Goal: Contribute content: Contribute content

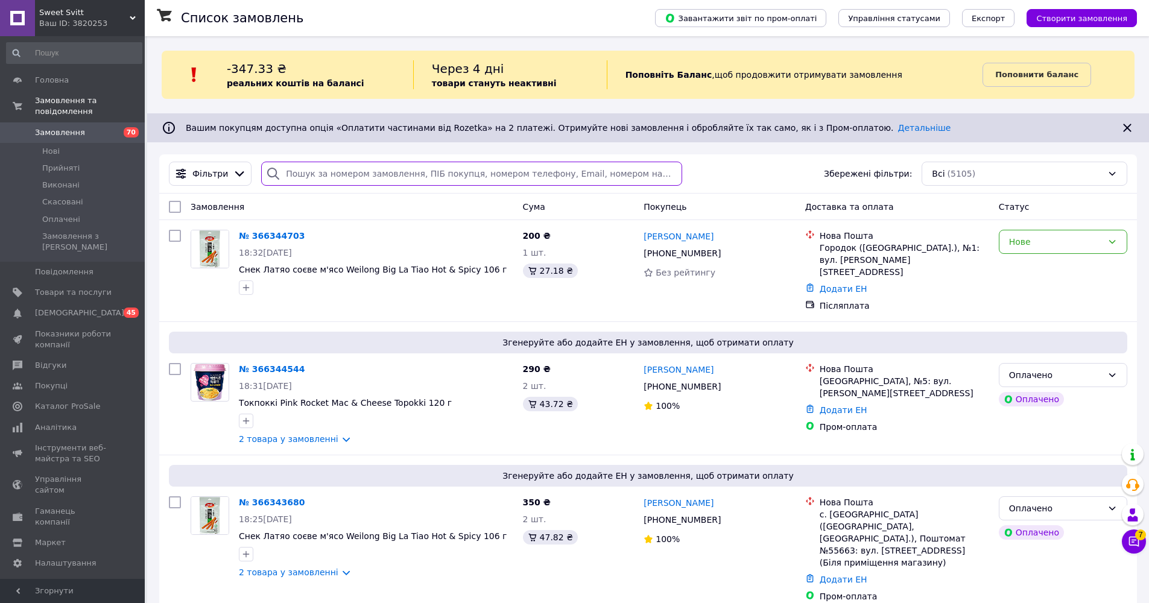
click at [374, 176] on input "search" at bounding box center [471, 174] width 421 height 24
click at [360, 179] on input "search" at bounding box center [471, 174] width 421 height 24
click at [361, 175] on input "search" at bounding box center [471, 174] width 421 height 24
paste input "Шоколадный бисквит [PERSON_NAME] Choco Brownie"
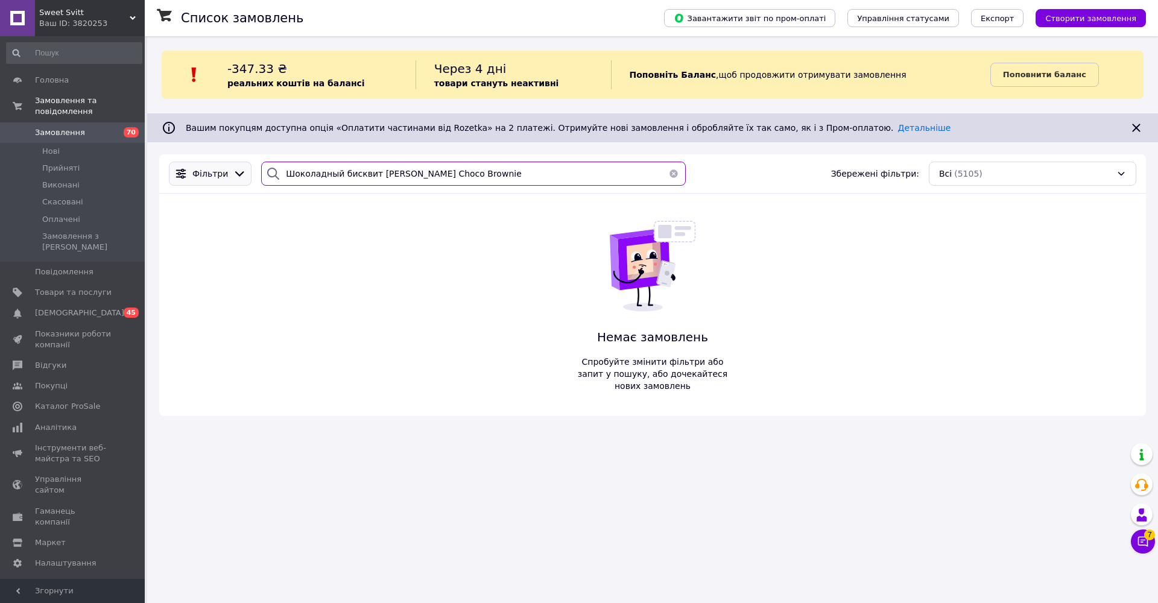
drag, startPoint x: 342, startPoint y: 171, endPoint x: 246, endPoint y: 171, distance: 95.9
click at [246, 171] on div "Фільтри Шоколадный бисквит [PERSON_NAME] Choco Brownie Збережені фільтри: Всі (…" at bounding box center [652, 174] width 977 height 24
click at [380, 173] on input "[PERSON_NAME] Choco Brownie" at bounding box center [473, 174] width 425 height 24
click at [356, 174] on input "[PERSON_NAME] Choco Brownie" at bounding box center [473, 174] width 425 height 24
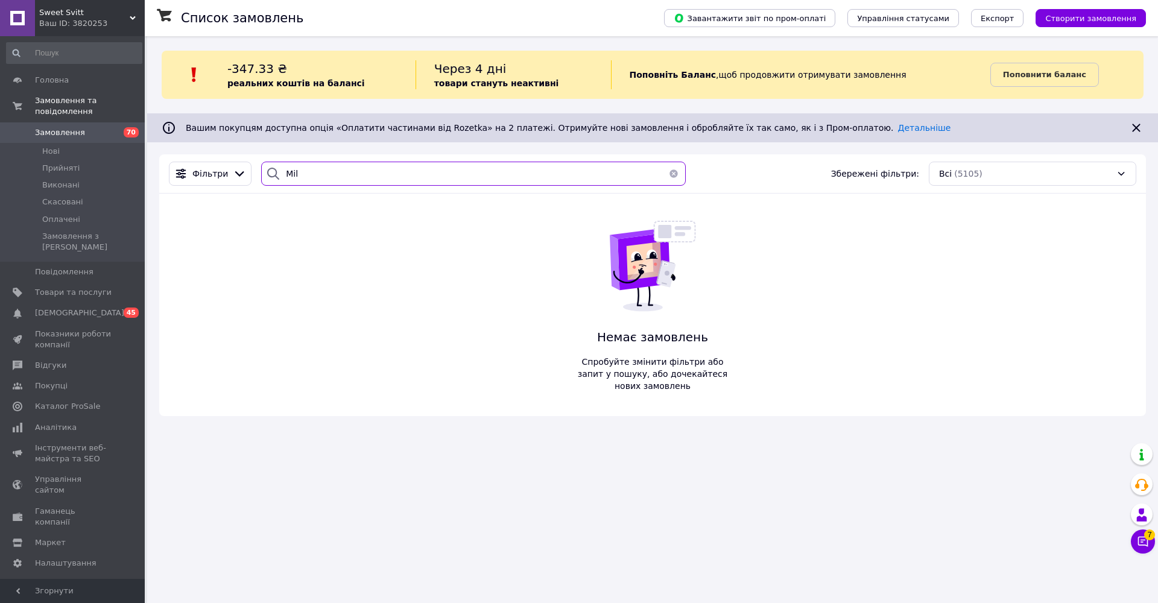
type input "Mi"
drag, startPoint x: 296, startPoint y: 173, endPoint x: 124, endPoint y: 151, distance: 172.7
click at [124, 151] on div "Sweet Svitt Ваш ID: 3820253 Сайт Sweet Svitt Кабінет покупця Перевірити стан си…" at bounding box center [579, 301] width 1158 height 603
click at [355, 172] on input "lays" at bounding box center [473, 174] width 425 height 24
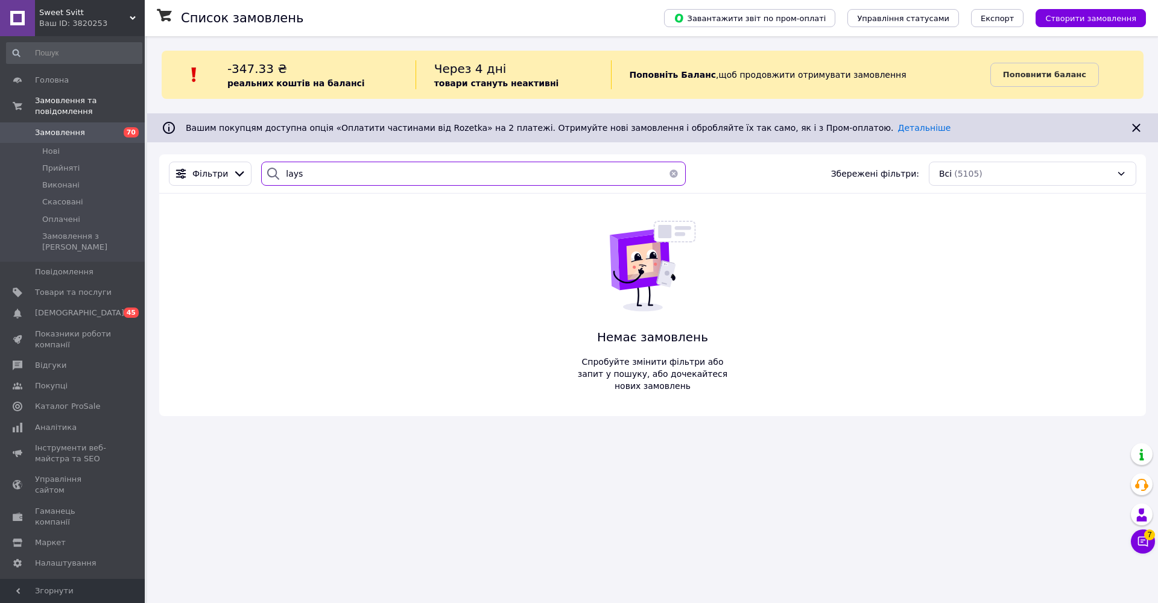
click at [354, 172] on input "lays" at bounding box center [473, 174] width 425 height 24
click at [353, 175] on input "lays" at bounding box center [473, 174] width 425 height 24
type input "l"
click at [376, 171] on input "pancake" at bounding box center [473, 174] width 425 height 24
type input "pan\"
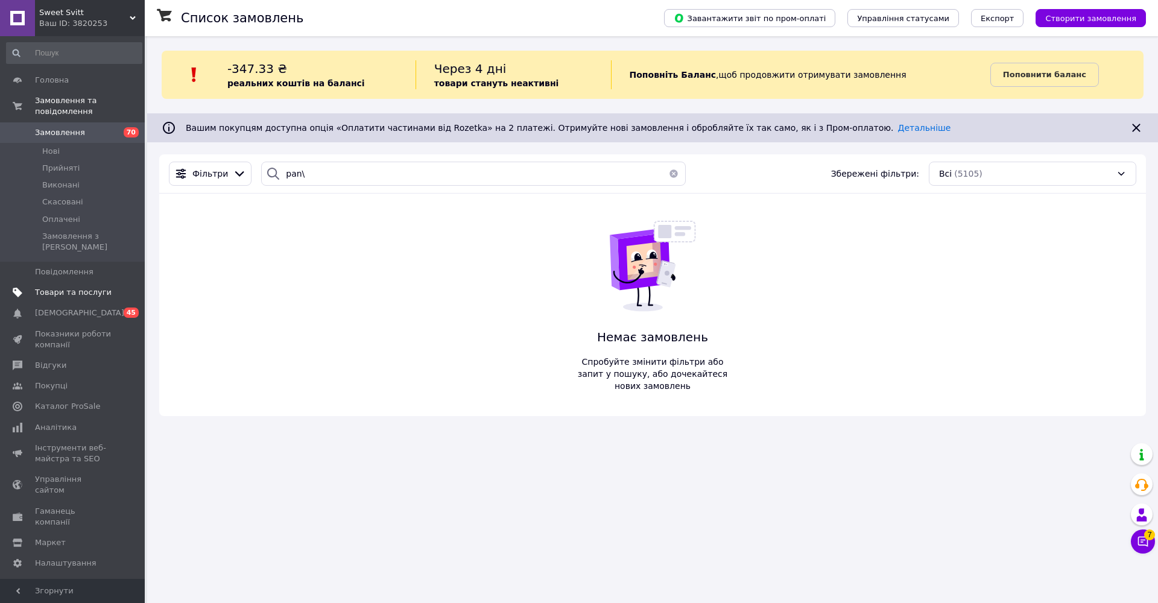
click at [61, 290] on link "Товари та послуги" at bounding box center [74, 292] width 148 height 21
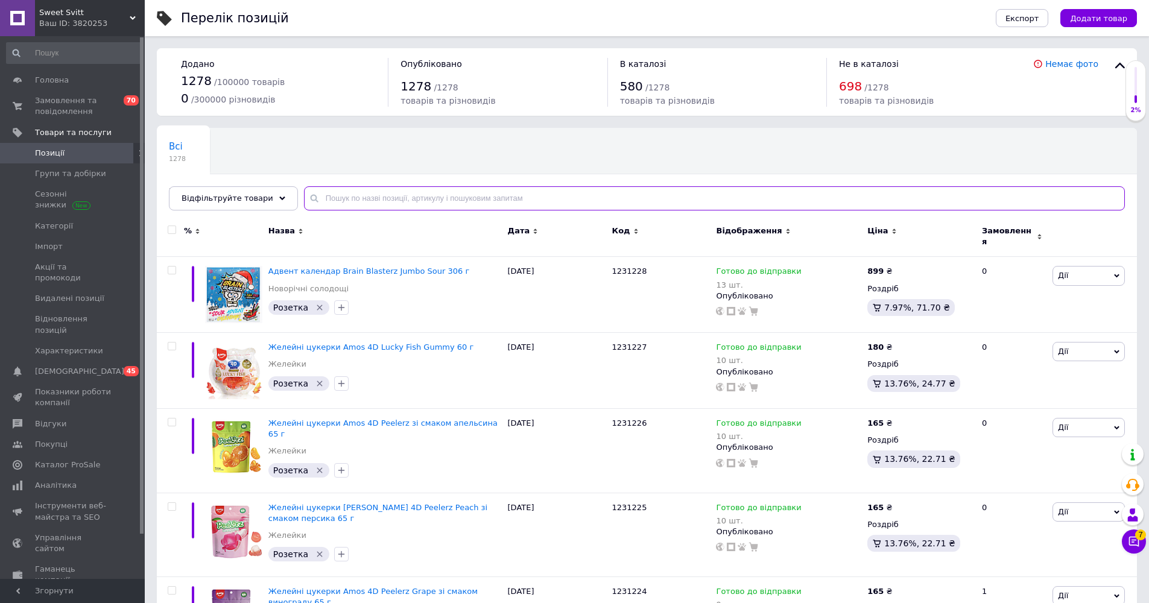
click at [387, 191] on input "text" at bounding box center [714, 198] width 821 height 24
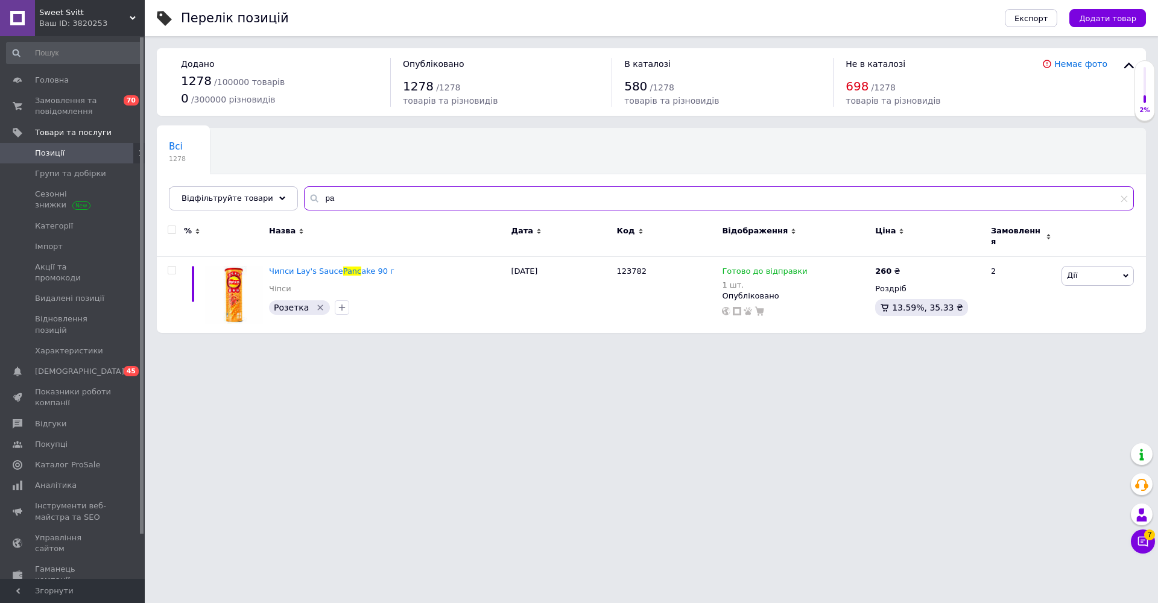
type input "p"
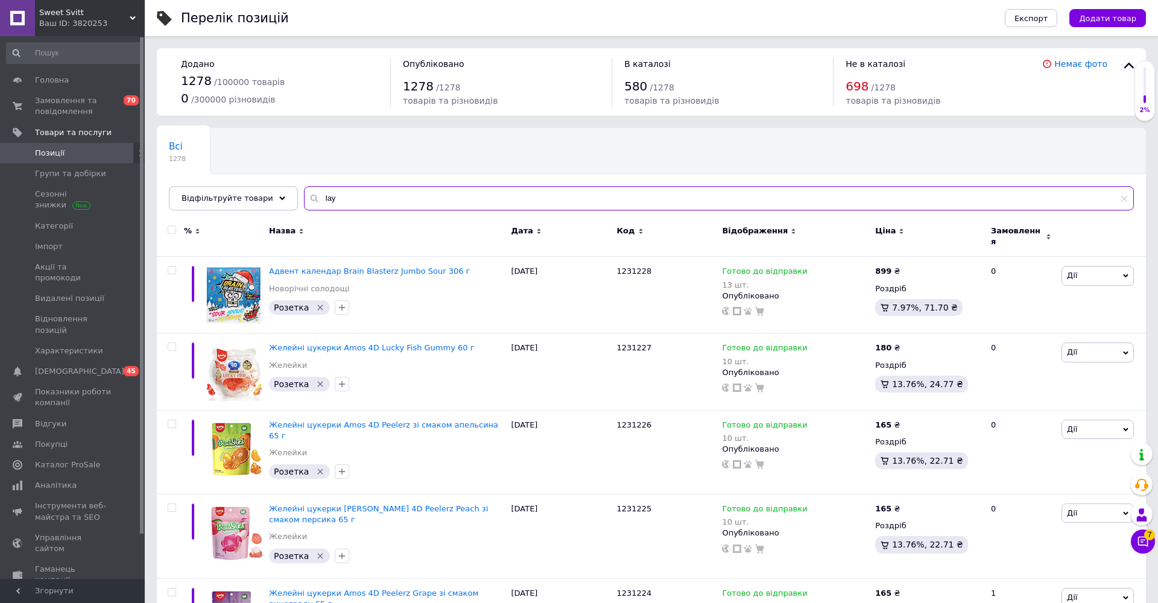
type input "lay"
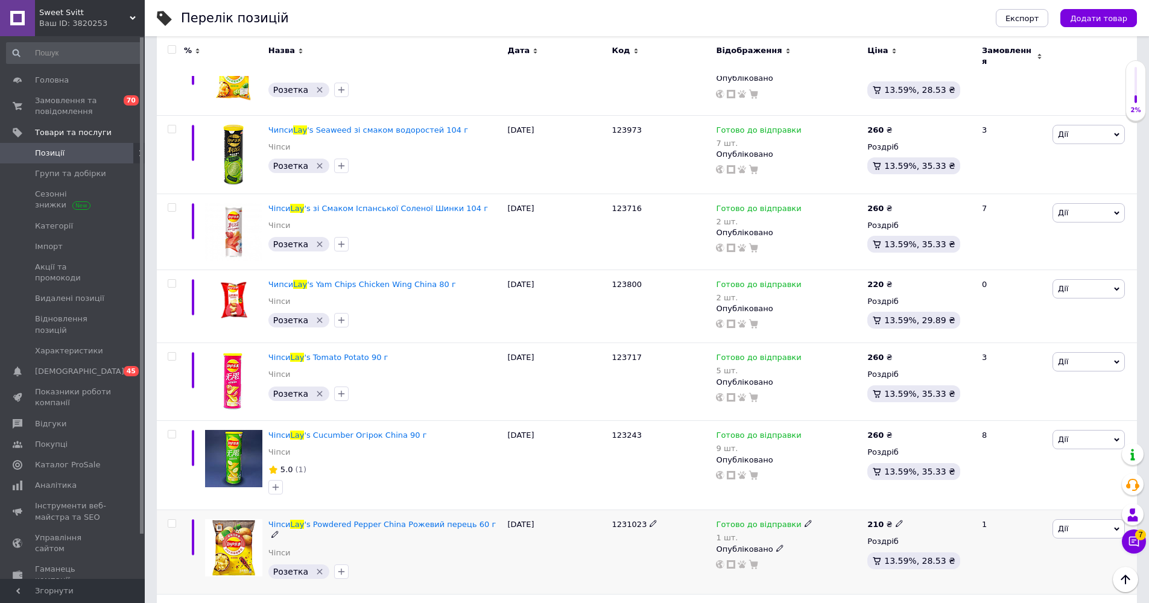
scroll to position [4227, 0]
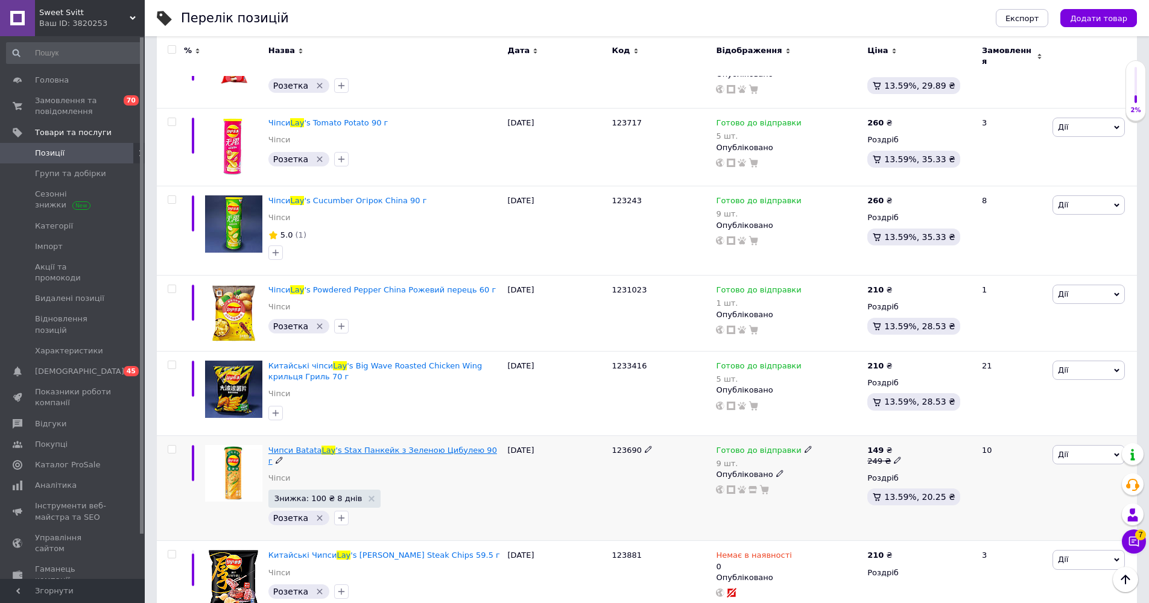
click at [442, 446] on span "'s Stax Панкейк з Зеленою Цибулею 90 г" at bounding box center [382, 456] width 229 height 20
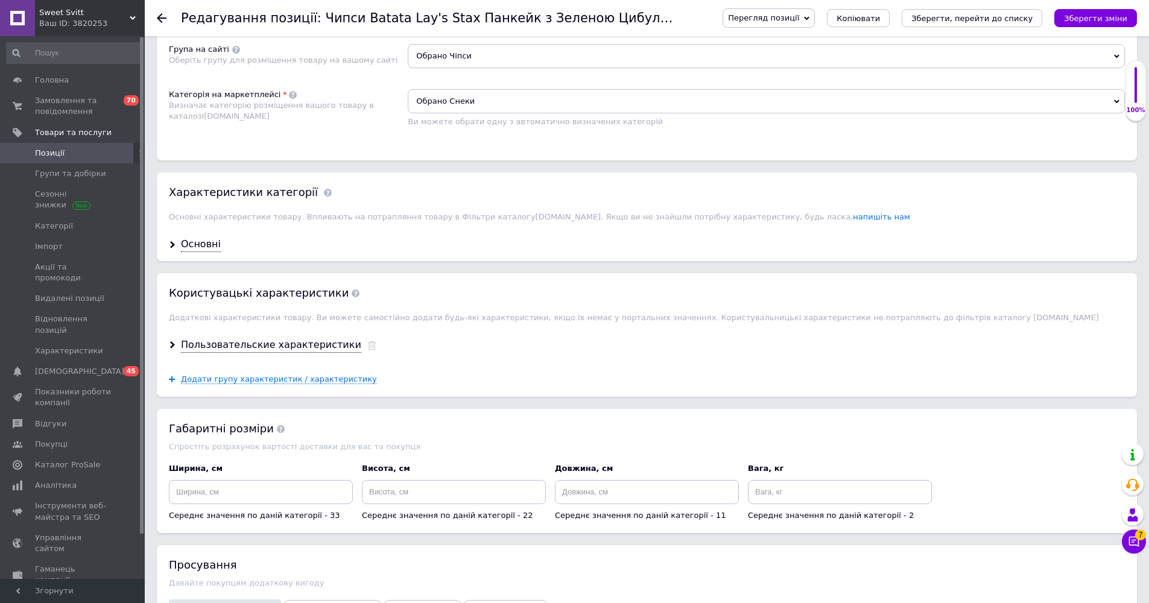
scroll to position [1056, 0]
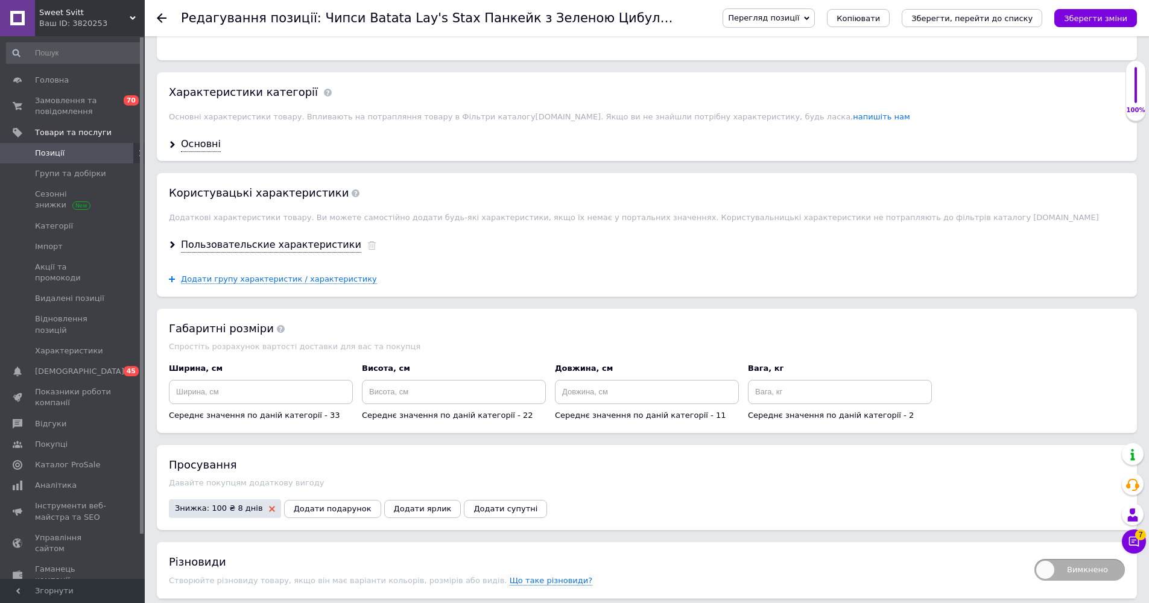
click at [269, 506] on use at bounding box center [272, 509] width 6 height 6
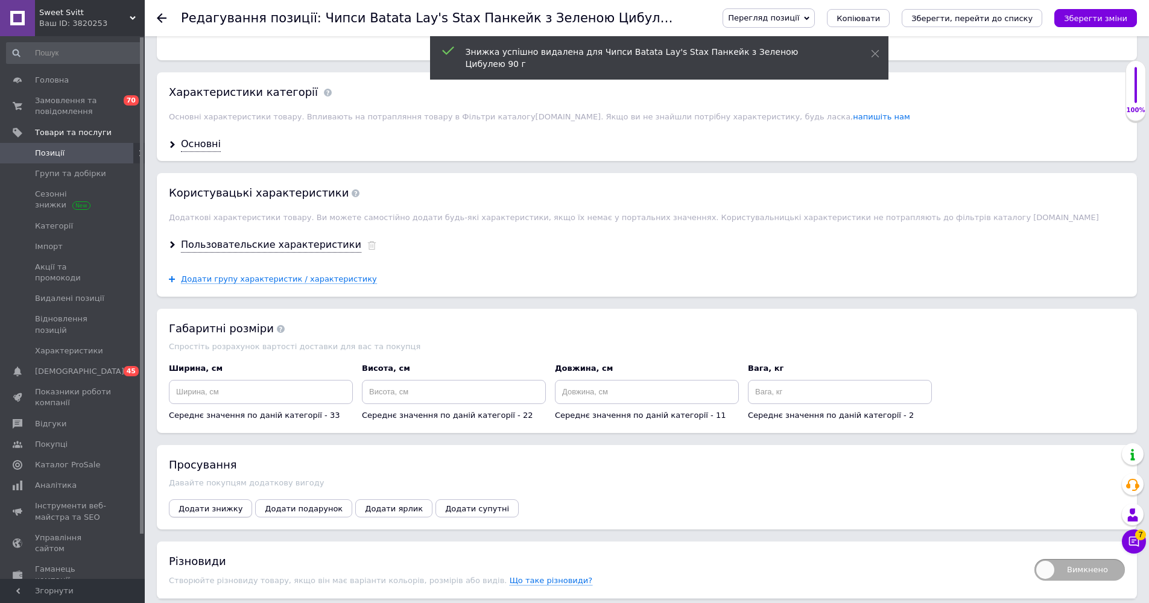
click at [216, 504] on span "Додати знижку" at bounding box center [211, 508] width 64 height 9
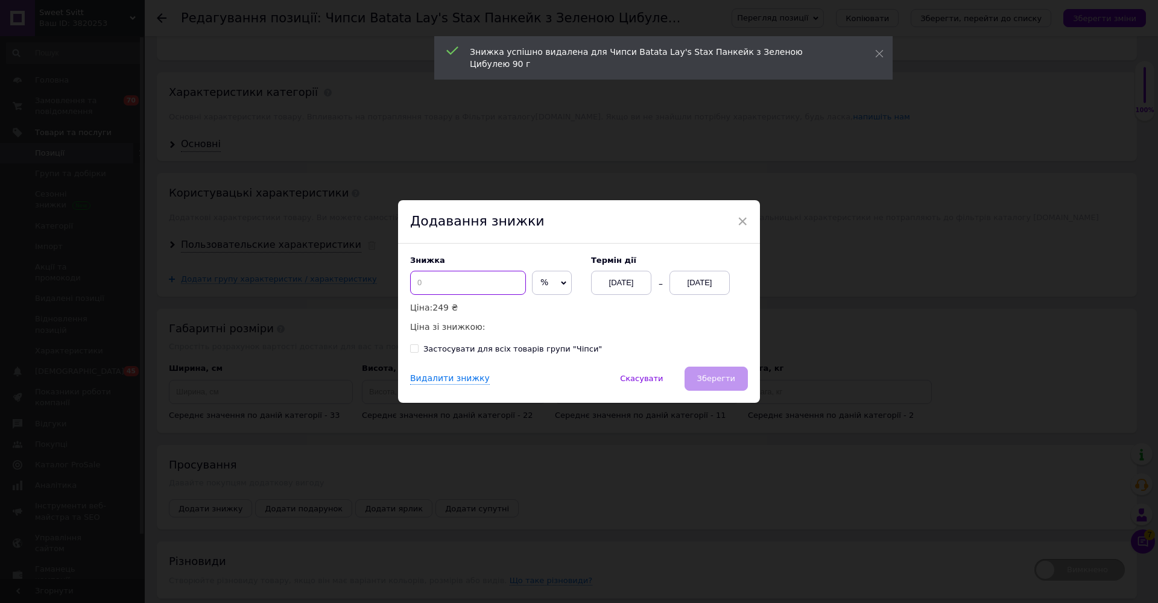
click at [512, 278] on input at bounding box center [468, 283] width 116 height 24
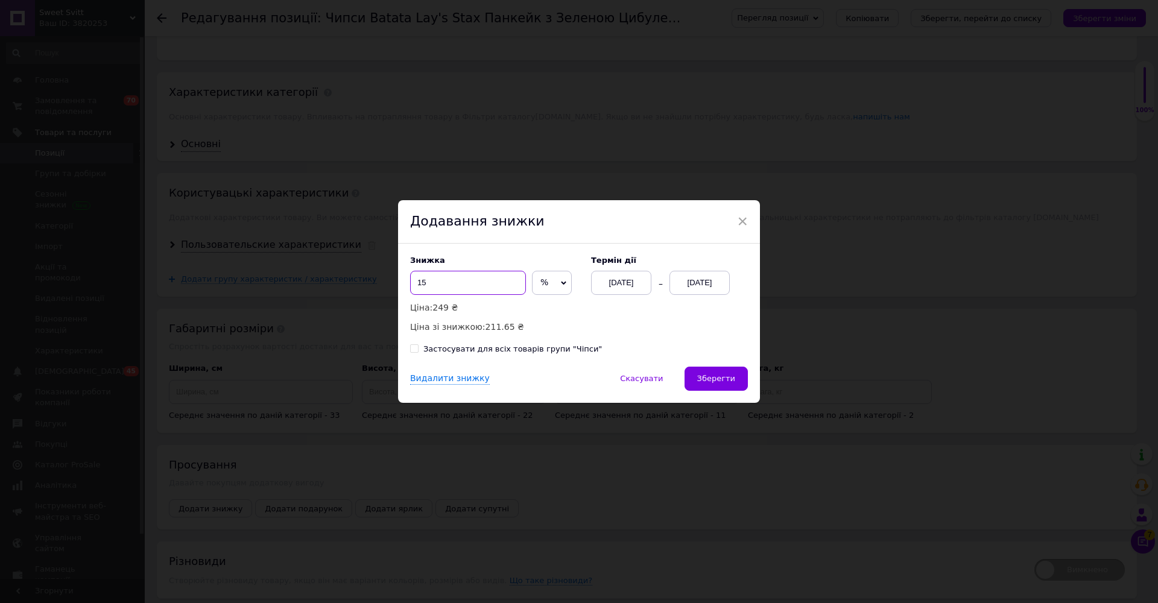
type input "1"
type input "5"
type input "60"
click at [573, 281] on div "[DATE]" at bounding box center [700, 283] width 60 height 24
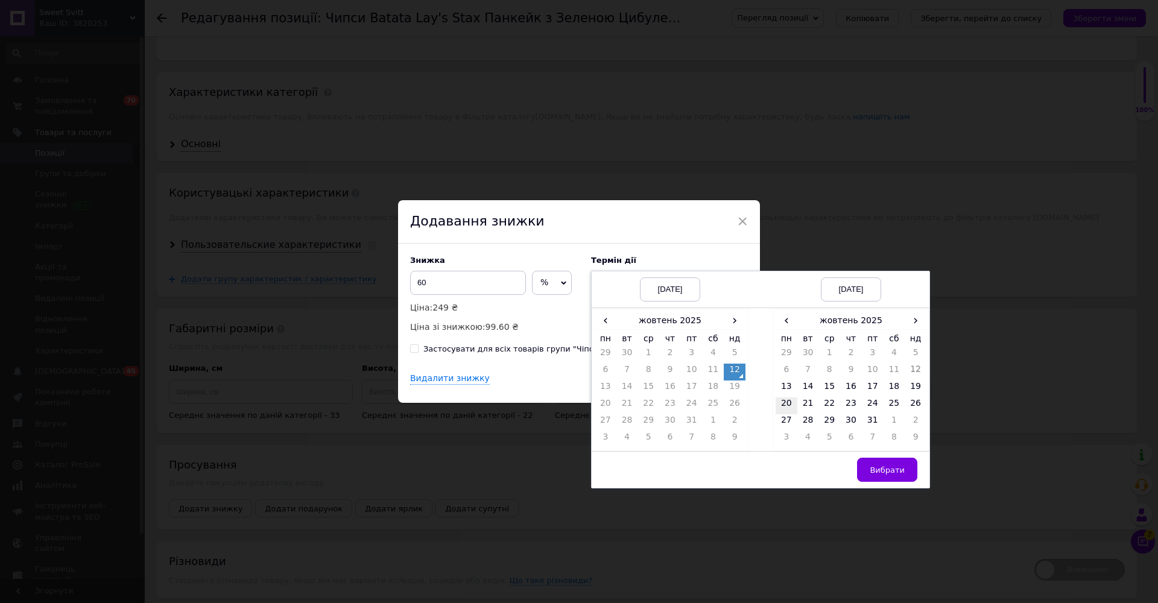
click at [573, 402] on td "20" at bounding box center [787, 406] width 22 height 17
click at [573, 471] on span "Вибрати" at bounding box center [887, 470] width 35 height 9
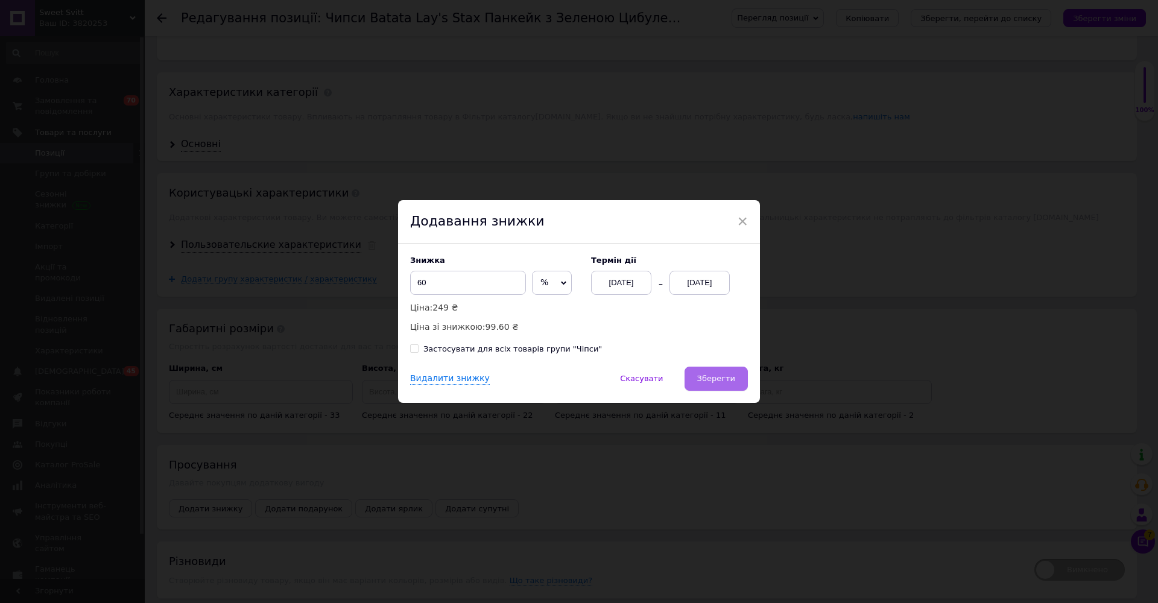
click at [573, 370] on button "Зберегти" at bounding box center [716, 379] width 63 height 24
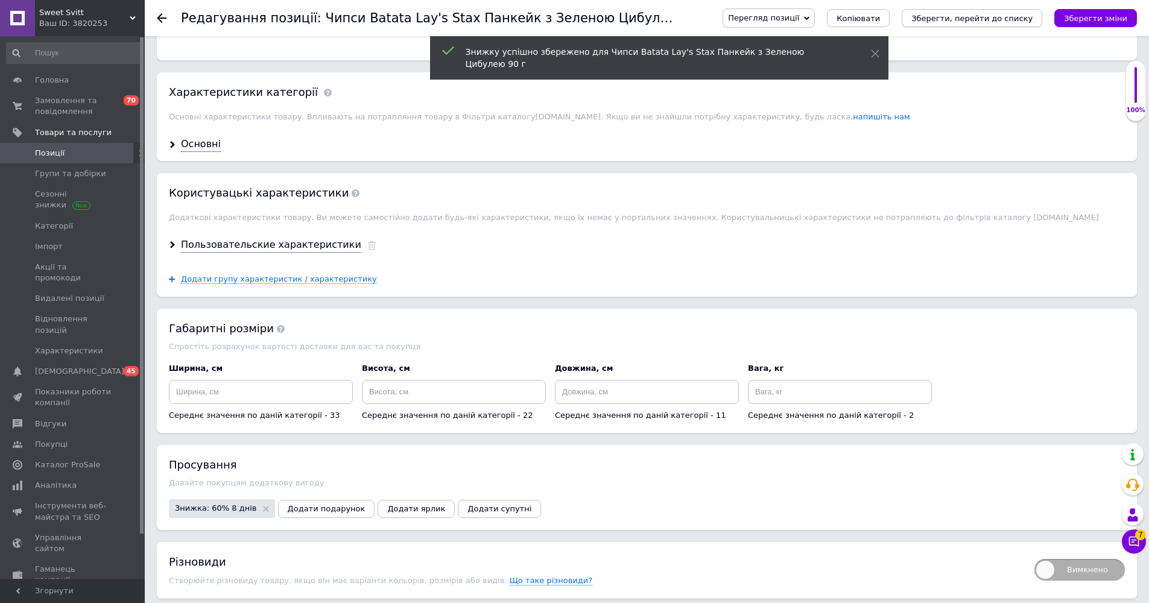
click at [573, 21] on icon "Зберегти, перейти до списку" at bounding box center [972, 18] width 121 height 9
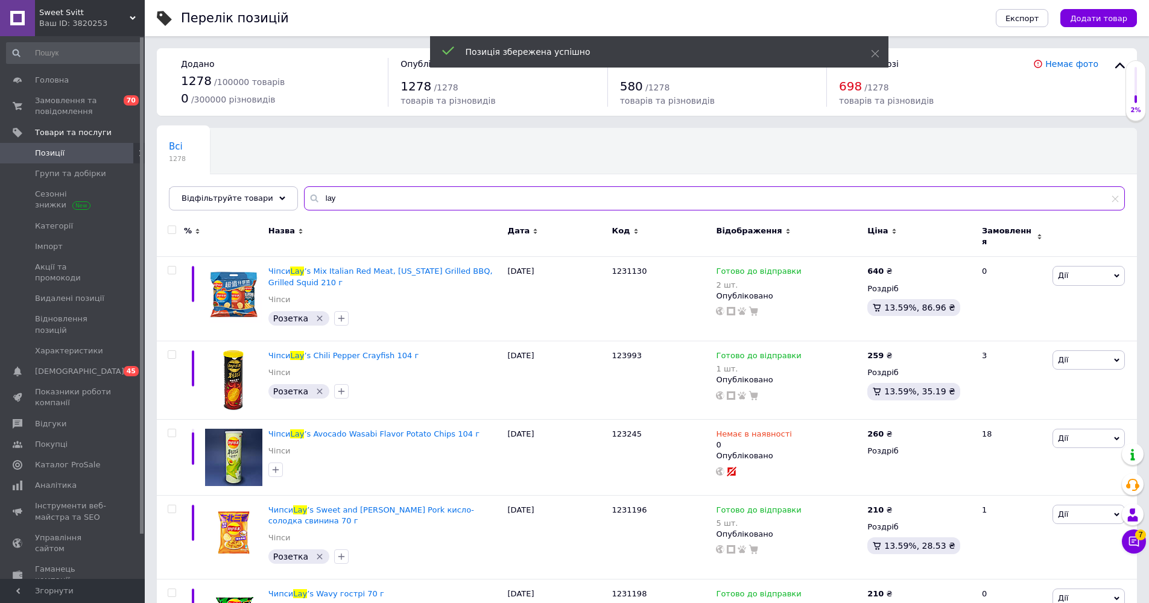
click at [483, 194] on input "lay" at bounding box center [714, 198] width 821 height 24
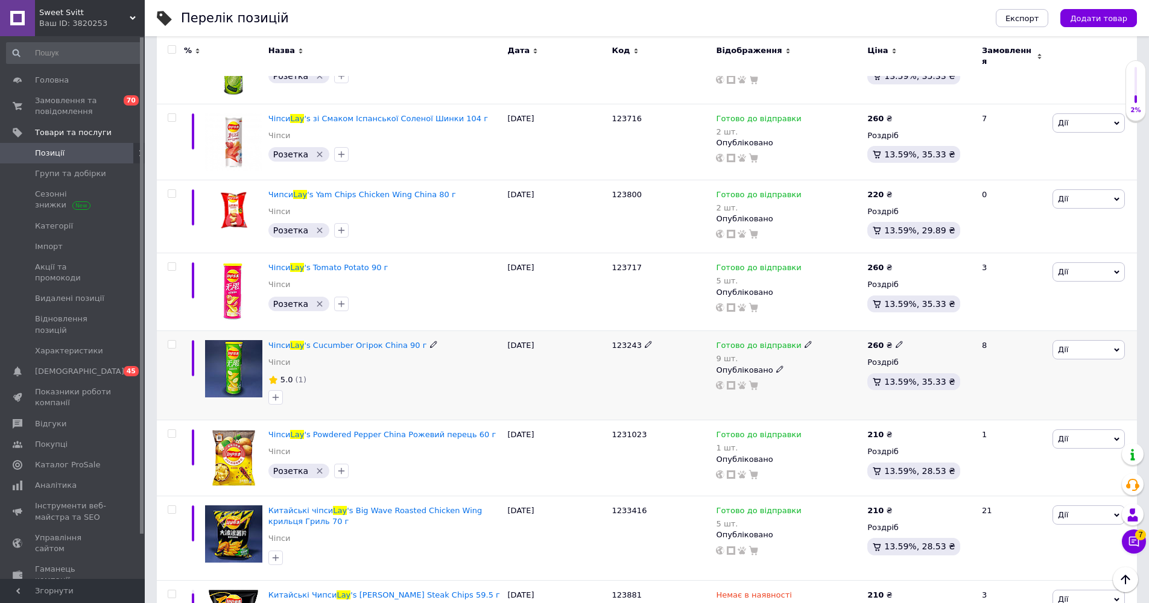
scroll to position [4087, 0]
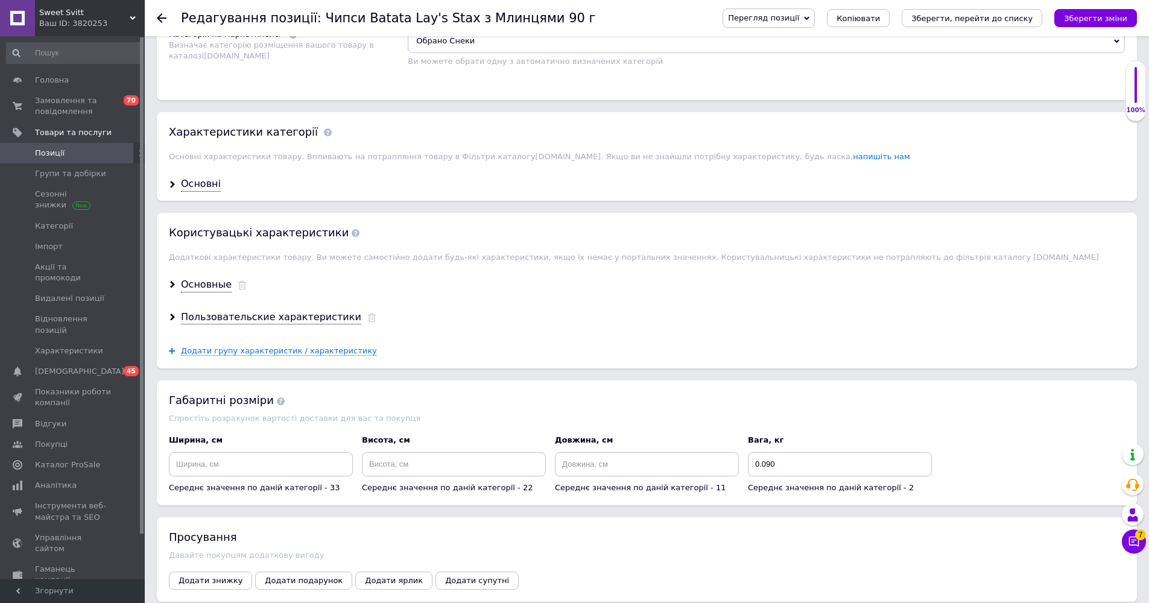
scroll to position [1037, 0]
click at [212, 544] on button "Додати знижку" at bounding box center [210, 579] width 83 height 18
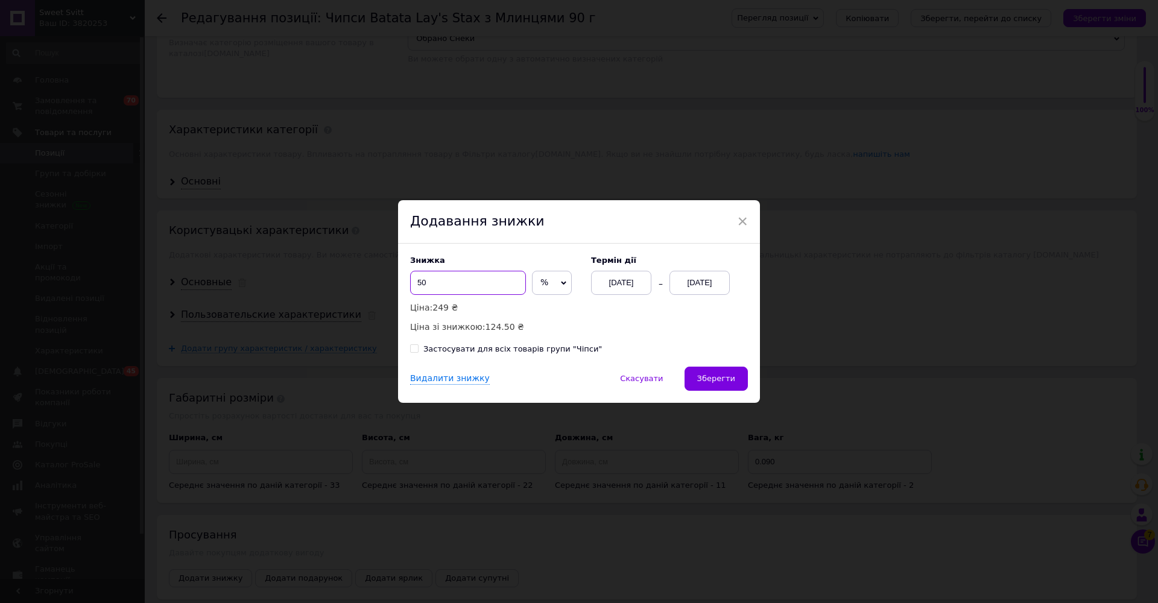
drag, startPoint x: 474, startPoint y: 274, endPoint x: 443, endPoint y: 285, distance: 32.3
click at [443, 285] on input "50" at bounding box center [468, 283] width 116 height 24
click at [573, 284] on div "[DATE]" at bounding box center [700, 283] width 60 height 24
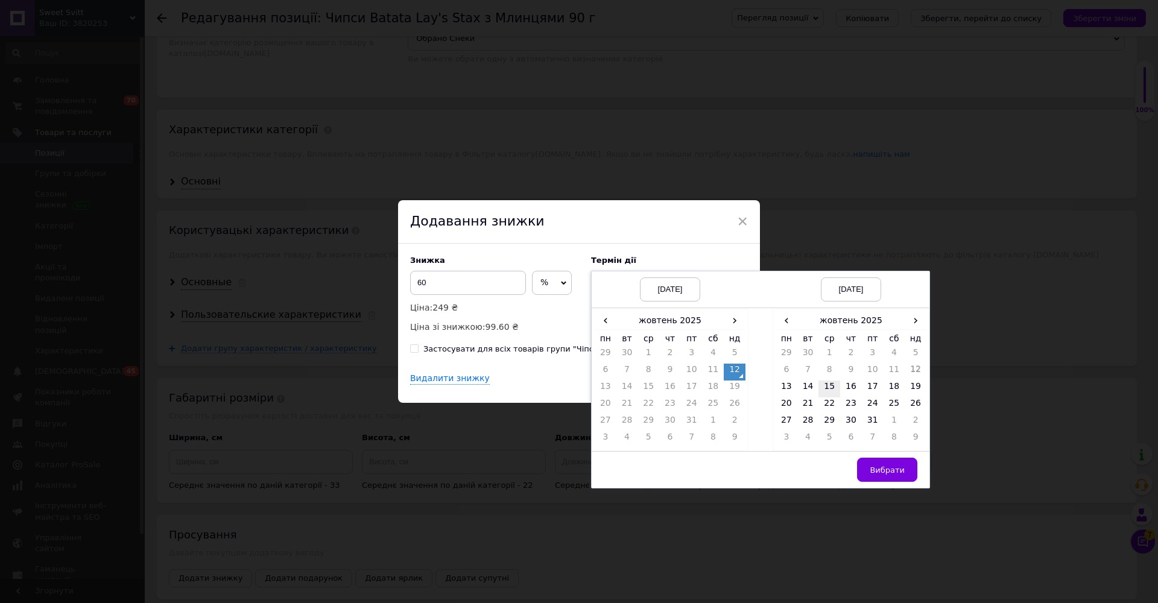
click at [573, 386] on td "15" at bounding box center [830, 389] width 22 height 17
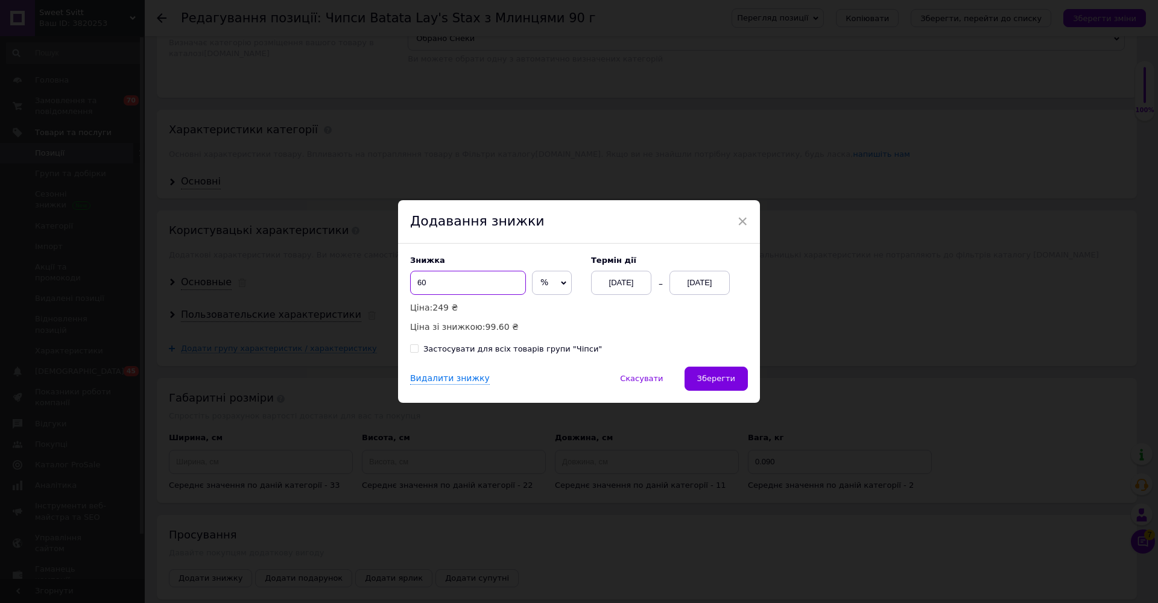
click at [466, 284] on input "60" at bounding box center [468, 283] width 116 height 24
drag, startPoint x: 459, startPoint y: 286, endPoint x: 399, endPoint y: 284, distance: 60.4
click at [399, 284] on div "Знижка 60 % ₴ Ціна: 249 ₴ Ціна зі знижкою: 99.60 ₴ Термін дії [DATE] [DATE] Зас…" at bounding box center [579, 305] width 362 height 123
type input "70"
drag, startPoint x: 460, startPoint y: 274, endPoint x: 349, endPoint y: 285, distance: 112.2
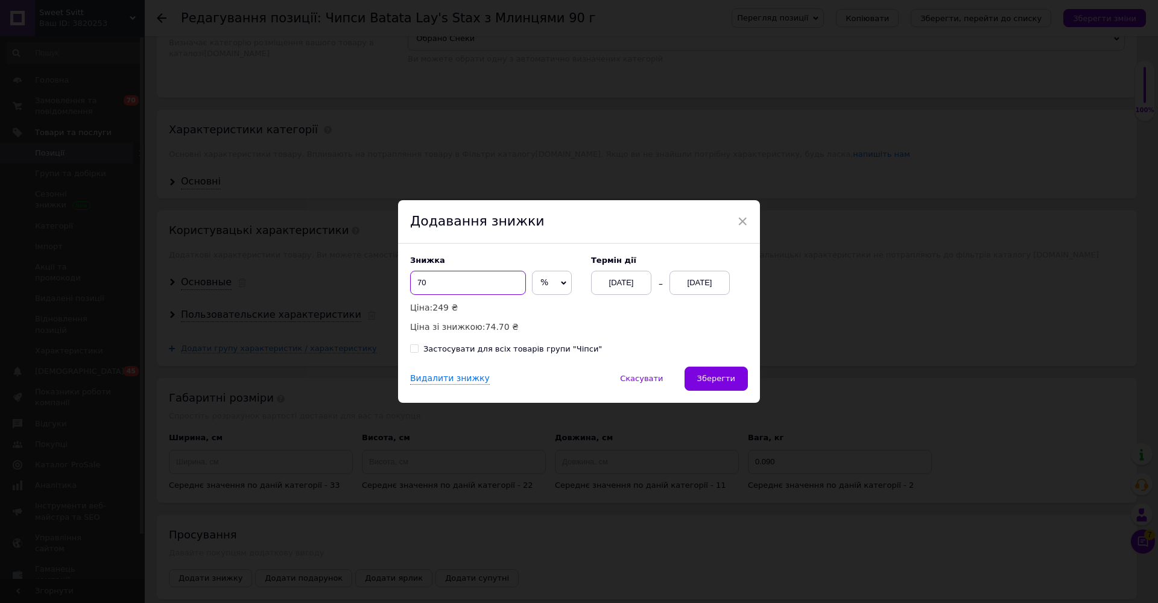
click at [349, 285] on div "× Додавання знижки Знижка 70 % ₴ Ціна: 249 ₴ Ціна зі знижкою: 74.70 ₴ Термін ді…" at bounding box center [579, 301] width 1158 height 603
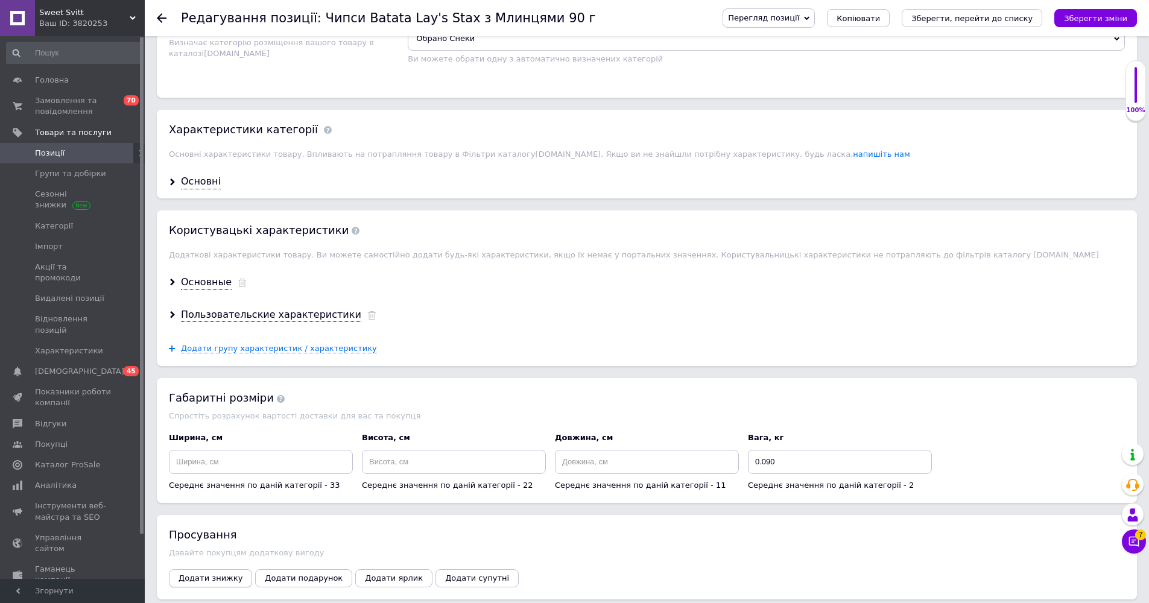
click at [173, 544] on button "Додати знижку" at bounding box center [210, 579] width 83 height 18
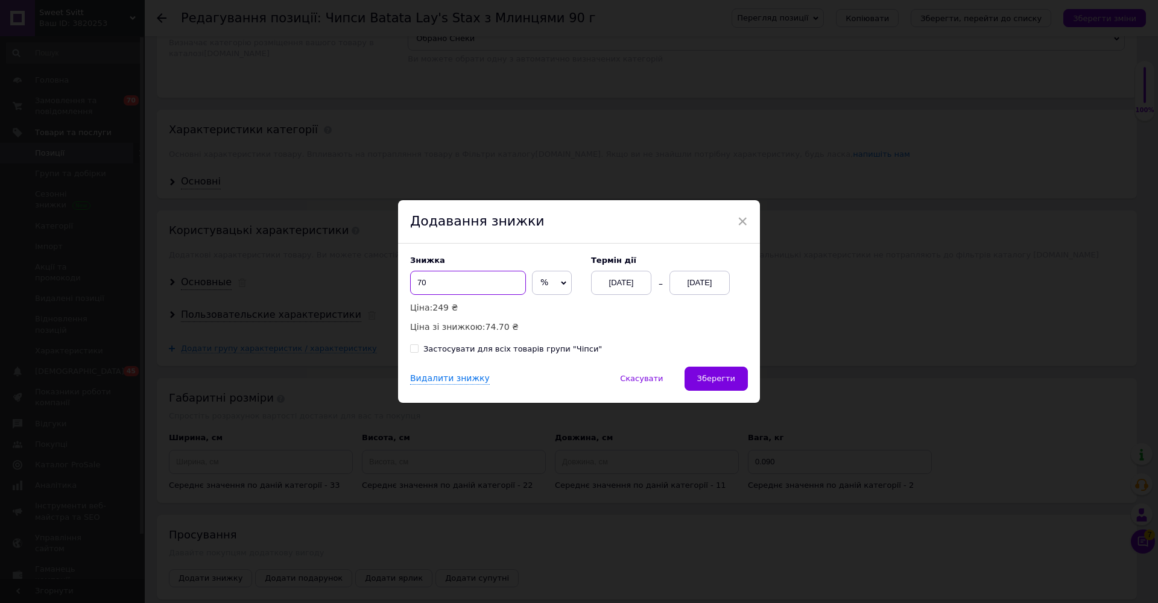
click at [462, 272] on input "70" at bounding box center [468, 283] width 116 height 24
drag, startPoint x: 477, startPoint y: 277, endPoint x: 420, endPoint y: 281, distance: 56.8
click at [420, 281] on input "70" at bounding box center [468, 283] width 116 height 24
click at [421, 281] on input "70" at bounding box center [468, 283] width 116 height 24
drag, startPoint x: 433, startPoint y: 286, endPoint x: 411, endPoint y: 284, distance: 21.9
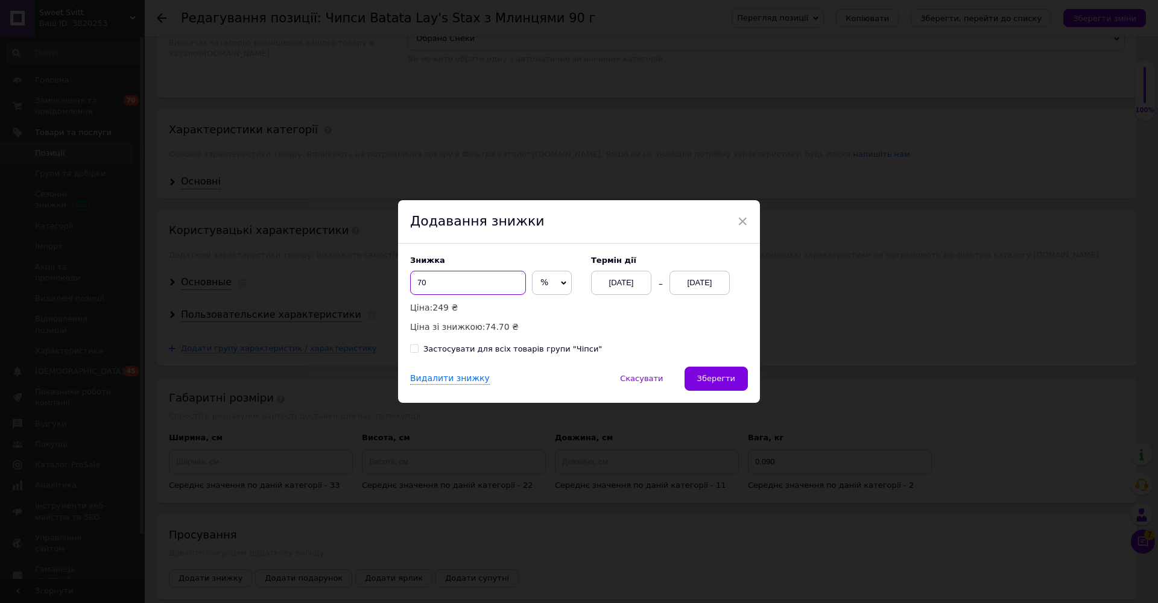
click at [411, 284] on input "70" at bounding box center [468, 283] width 116 height 24
click at [556, 285] on span "%" at bounding box center [552, 283] width 40 height 24
drag, startPoint x: 543, startPoint y: 305, endPoint x: 533, endPoint y: 301, distance: 10.3
click at [542, 305] on li "₴" at bounding box center [552, 308] width 39 height 17
drag, startPoint x: 441, startPoint y: 282, endPoint x: 401, endPoint y: 279, distance: 40.5
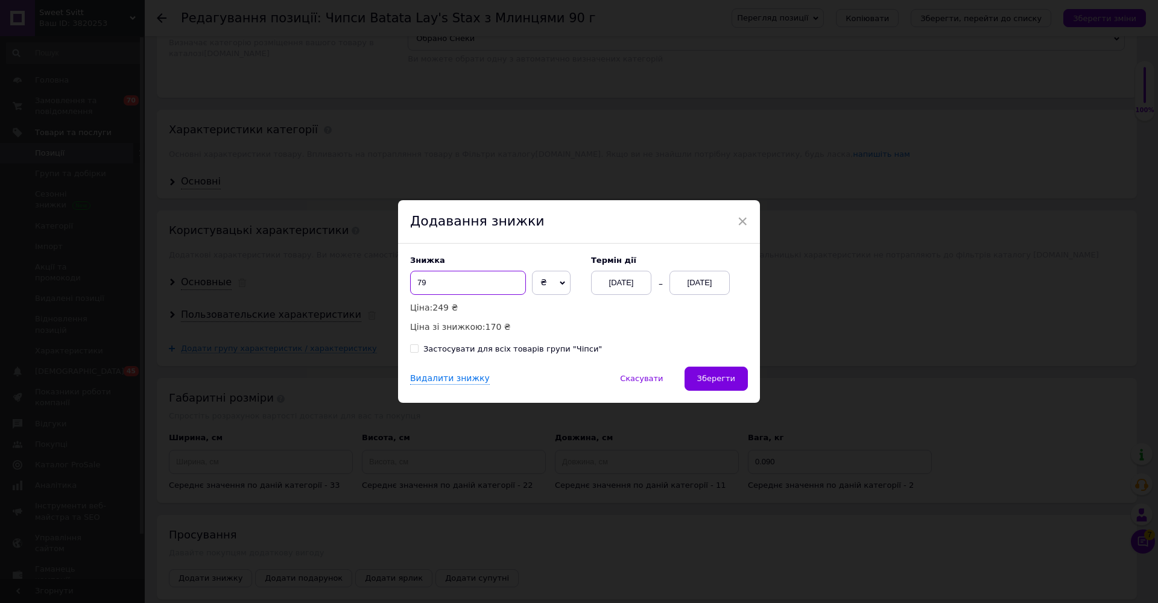
click at [401, 279] on div "Знижка 79 ₴ % Ціна: 249 ₴ Ціна зі знижкою: 170 ₴ Термін дії [DATE] [DATE] Засто…" at bounding box center [579, 305] width 362 height 123
type input "170"
click at [573, 288] on div "[DATE]" at bounding box center [700, 283] width 60 height 24
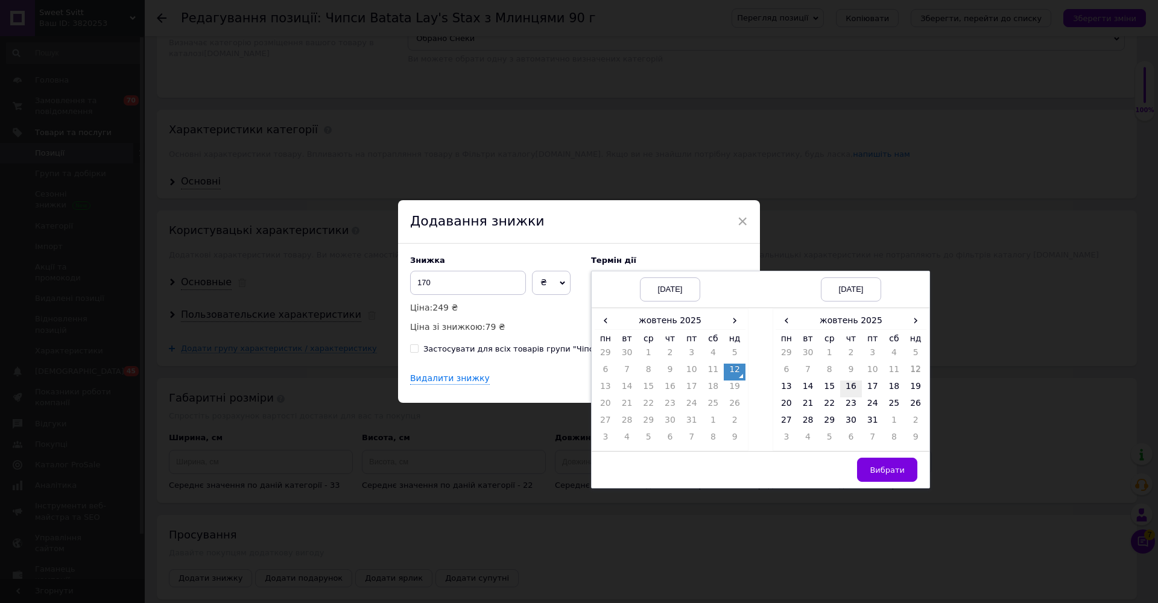
click at [573, 387] on td "16" at bounding box center [851, 389] width 22 height 17
click at [573, 466] on span "Вибрати" at bounding box center [887, 470] width 35 height 9
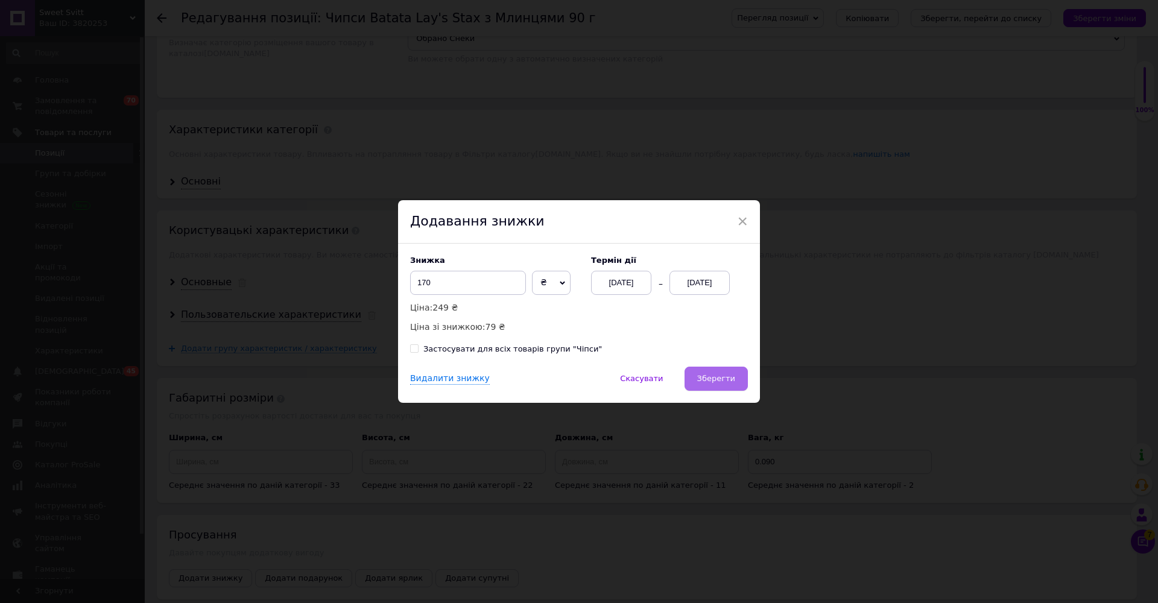
click at [573, 383] on span "Зберегти" at bounding box center [716, 378] width 38 height 9
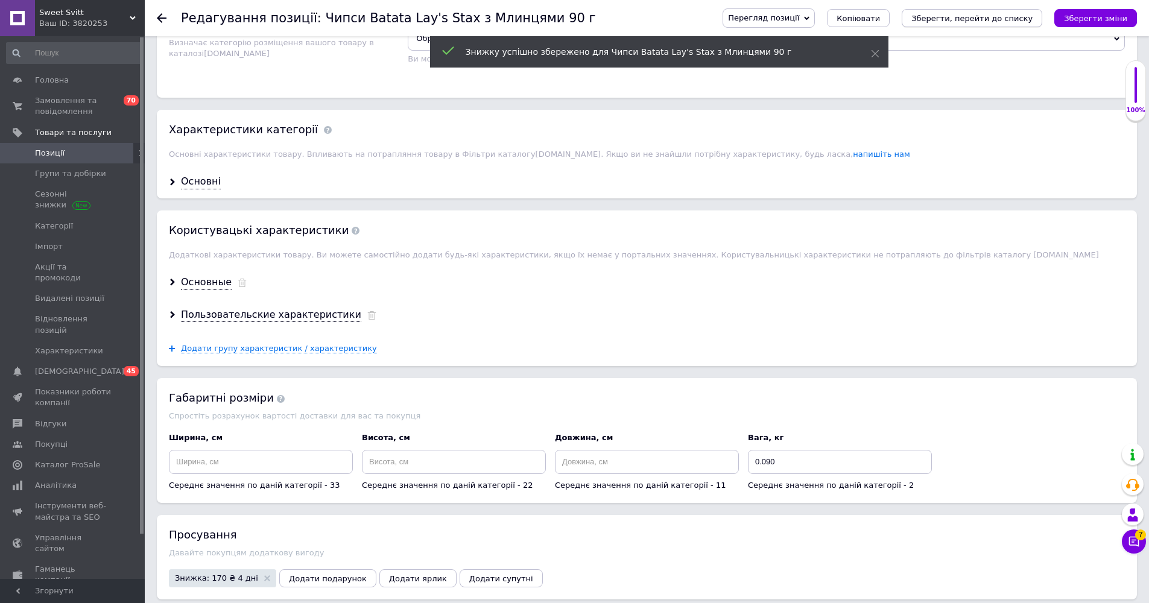
click at [573, 21] on icon "Зберегти, перейти до списку" at bounding box center [972, 18] width 121 height 9
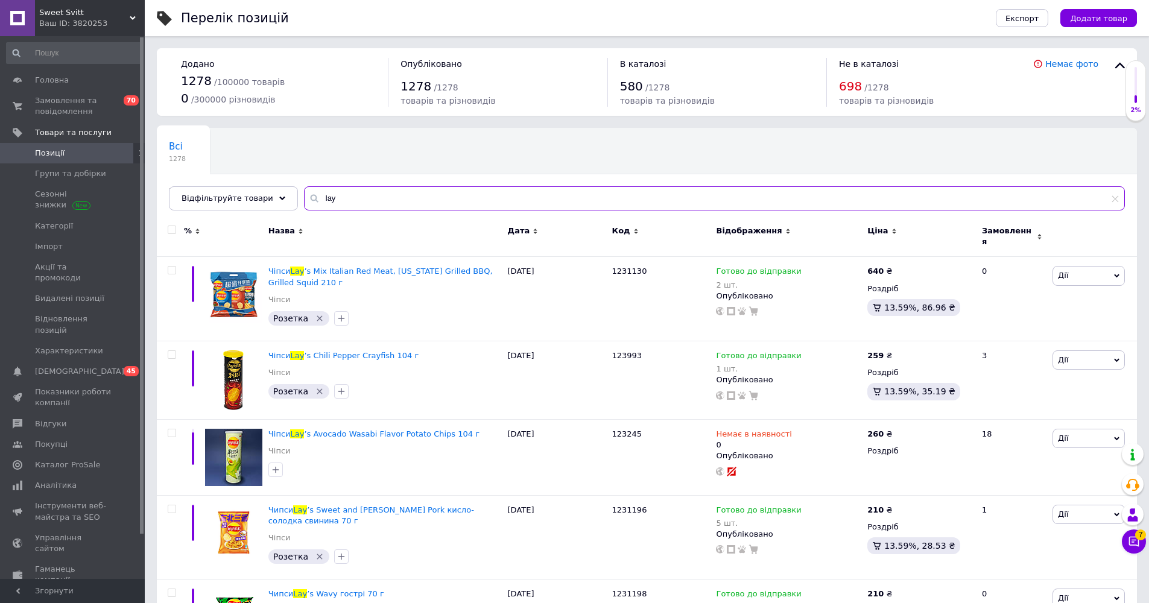
click at [372, 189] on input "lay" at bounding box center [714, 198] width 821 height 24
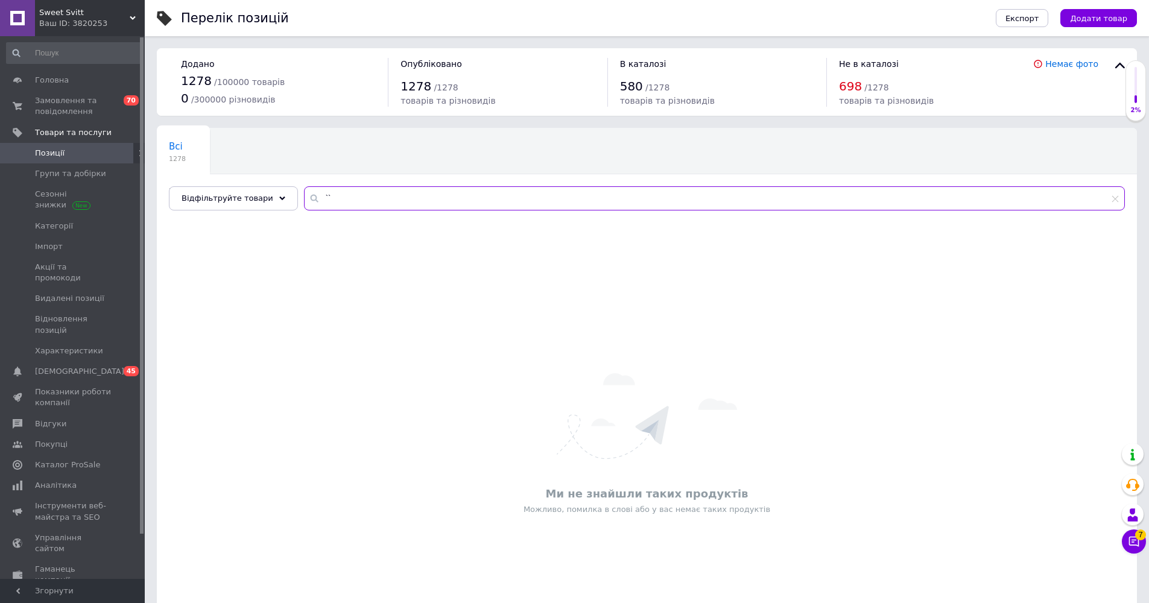
type input "`"
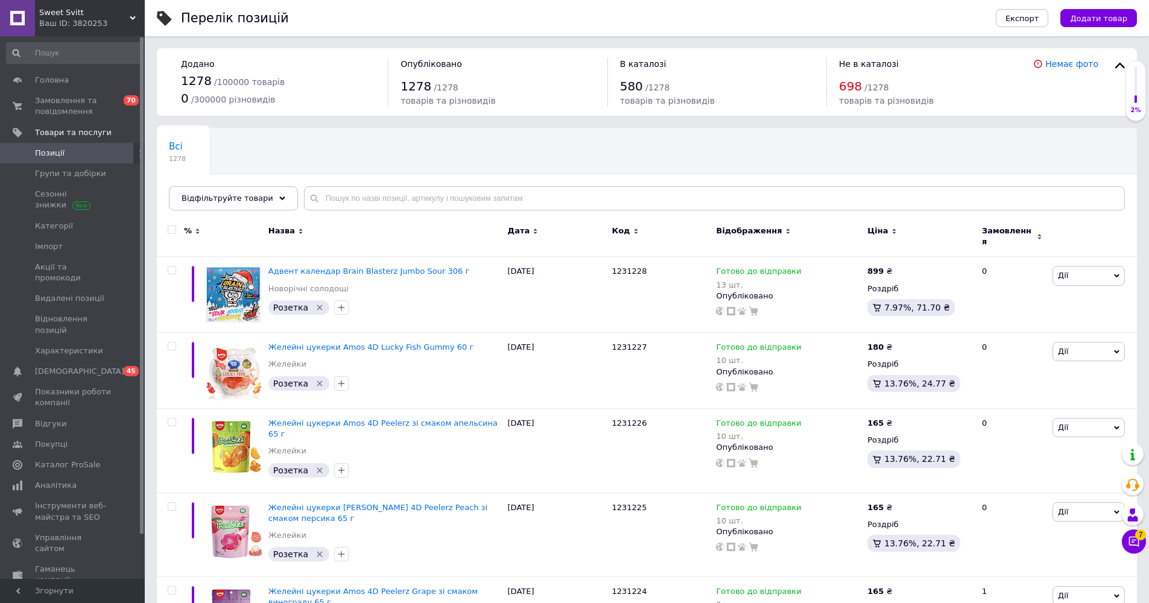
click at [448, 135] on div "Всі 1278 Новогодние сладости 0 Видалити Редагувати Ok Відфільтровано... Зберегти" at bounding box center [647, 175] width 980 height 100
click at [573, 14] on span "Додати товар" at bounding box center [1098, 18] width 57 height 9
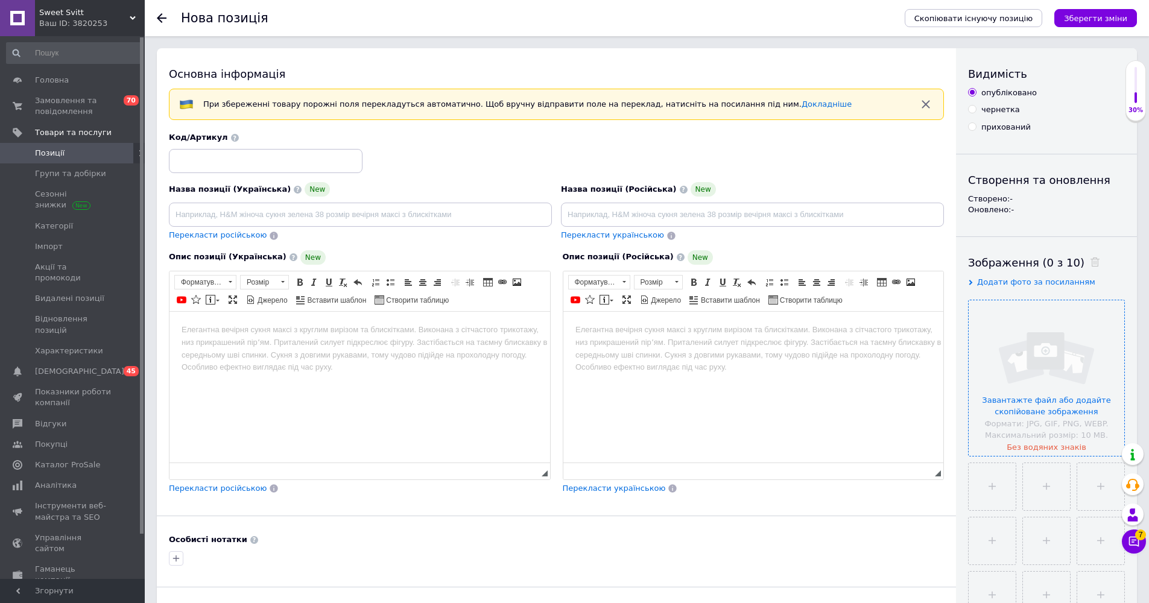
click at [573, 372] on input "file" at bounding box center [1047, 378] width 156 height 156
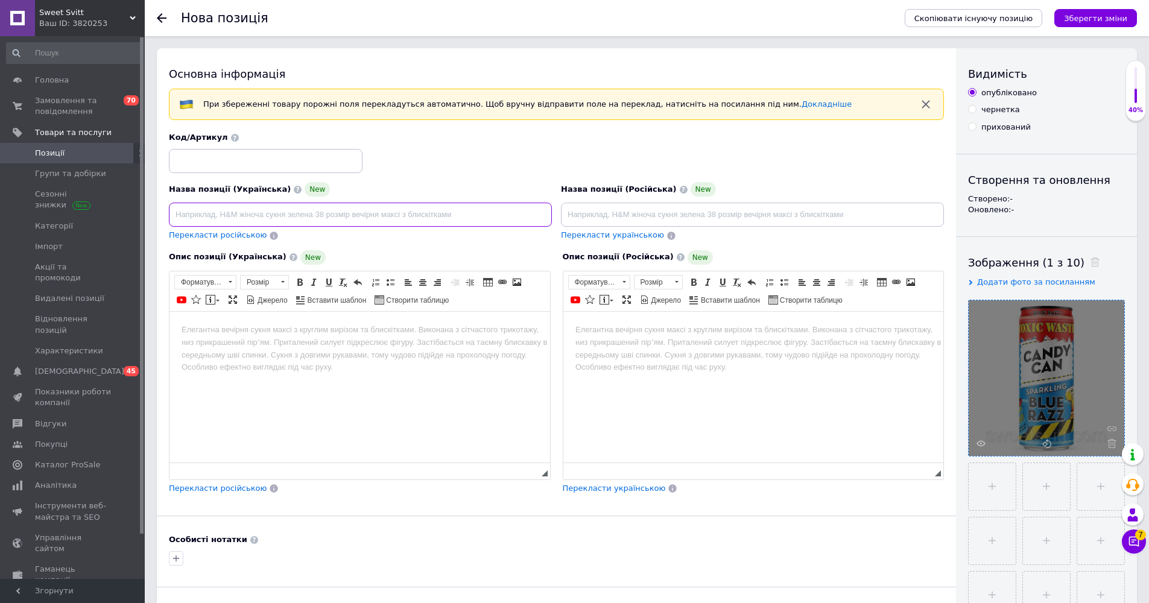
click at [294, 207] on input at bounding box center [360, 215] width 383 height 24
paste input "Газований напій Candy Can Toxic Waste Blue Raspberry 330 мл"
type input "Газований напій Candy Can Toxic Waste Blue Raspberry 330 мл"
click at [573, 214] on input at bounding box center [752, 215] width 383 height 24
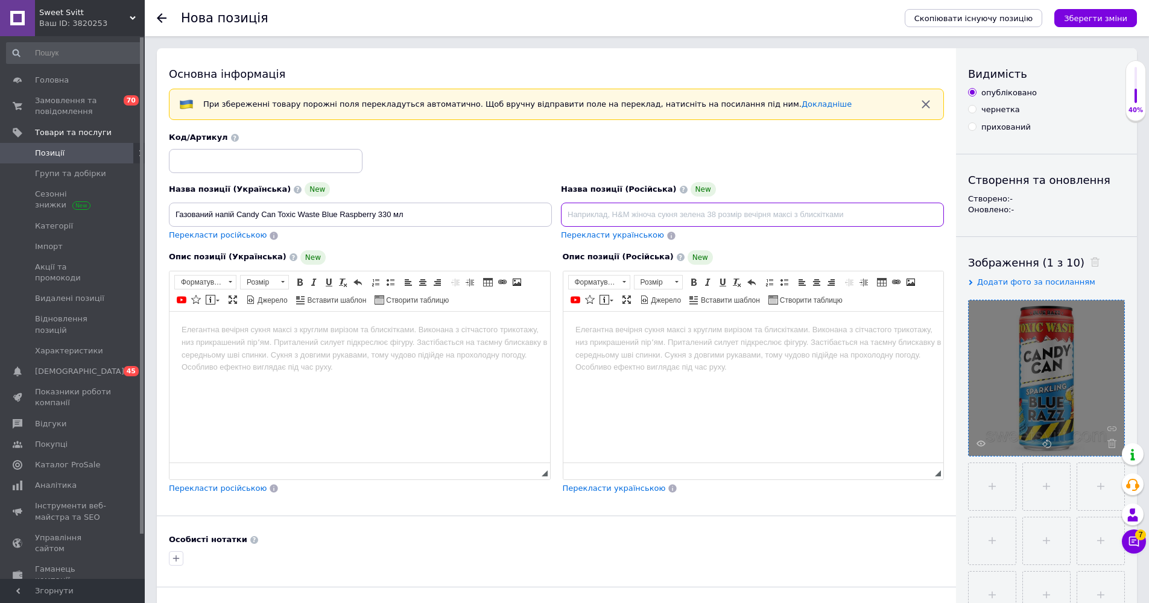
paste input "Газированный напиток Candy Can Toxic Waste Blue Raspberry 330 мл"
type input "Газированный напиток Candy Can Toxic Waste Blue Raspberry 330 мл"
click at [302, 334] on body "Редактор, 76031D89-13AC-4158-A2F7-E75DF8DF4A76" at bounding box center [360, 329] width 357 height 13
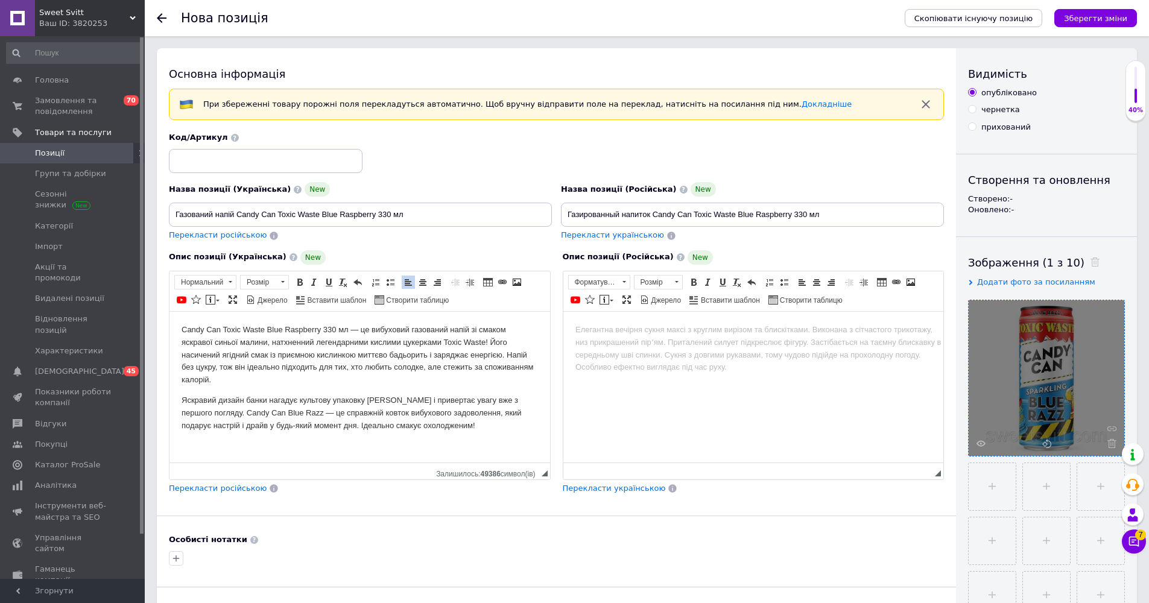
drag, startPoint x: 428, startPoint y: 401, endPoint x: 68, endPoint y: 263, distance: 385.8
click at [170, 311] on html "Candy Can Toxic Waste Blue Raspberry 330 мл — це вибуховий газований напій зі с…" at bounding box center [360, 377] width 381 height 132
click at [299, 282] on span at bounding box center [300, 283] width 10 height 10
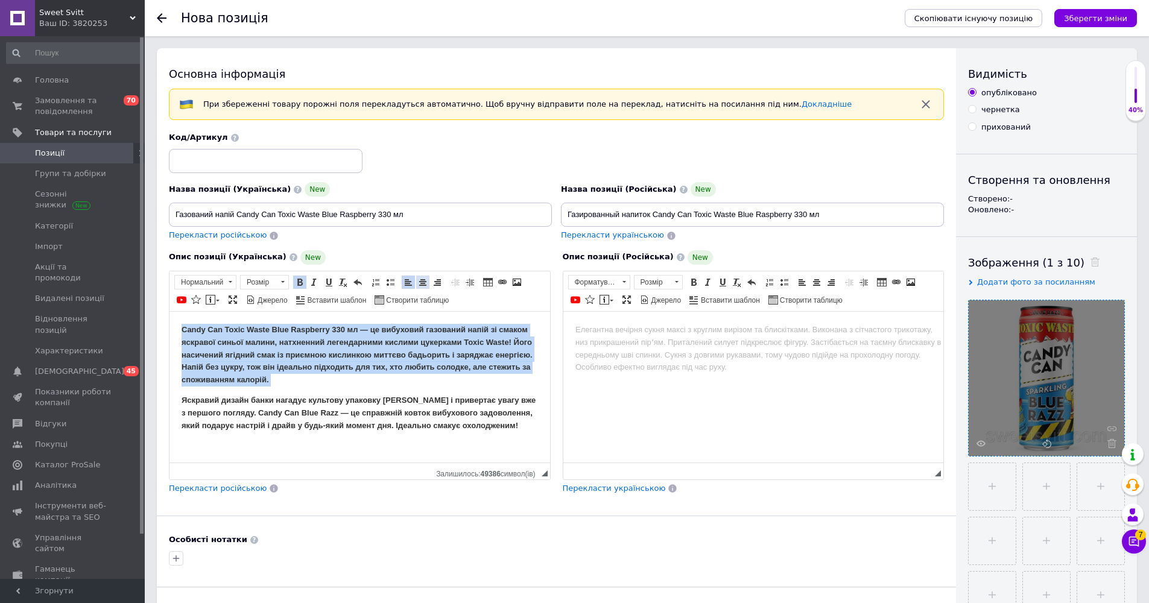
click at [424, 281] on span at bounding box center [423, 283] width 10 height 10
click at [284, 281] on span at bounding box center [282, 282] width 11 height 13
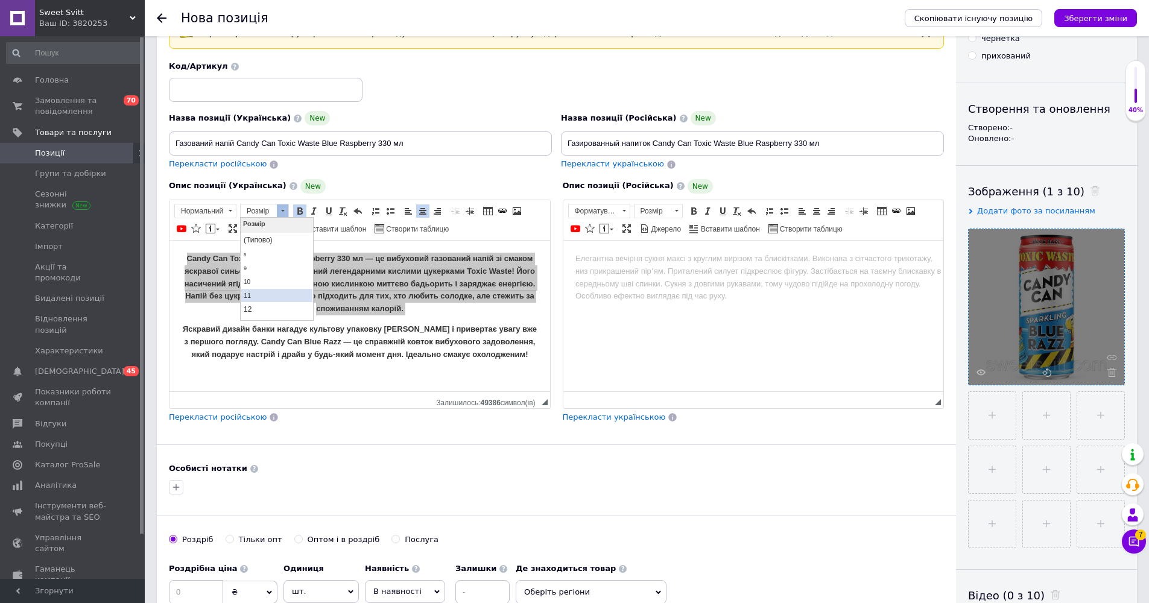
scroll to position [17, 0]
click at [259, 311] on link "14" at bounding box center [276, 309] width 71 height 14
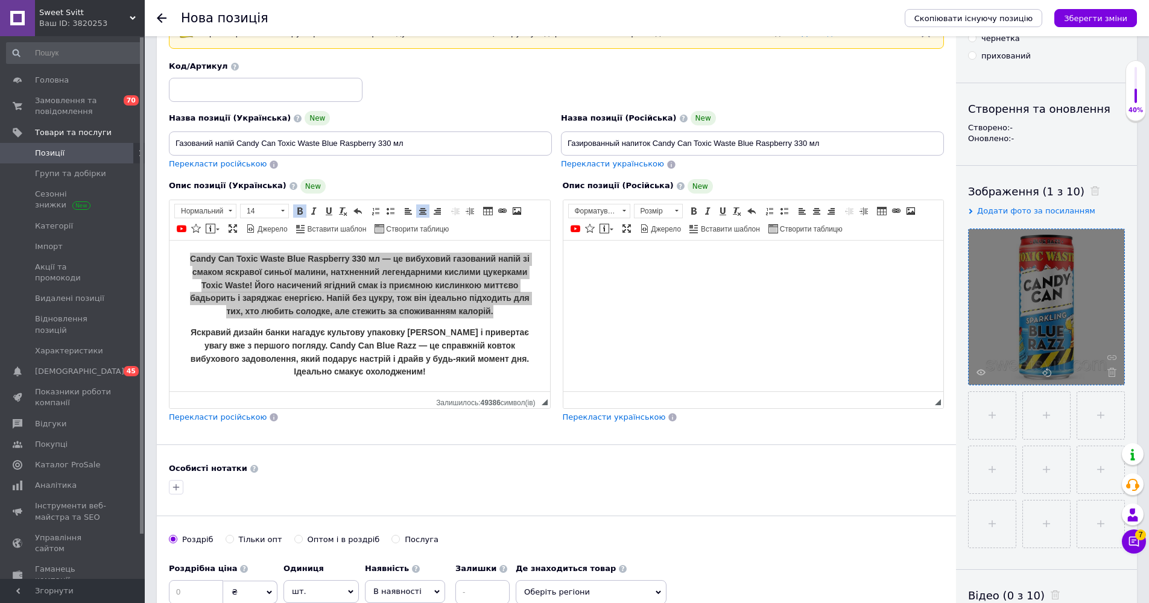
click at [573, 277] on html at bounding box center [753, 258] width 381 height 37
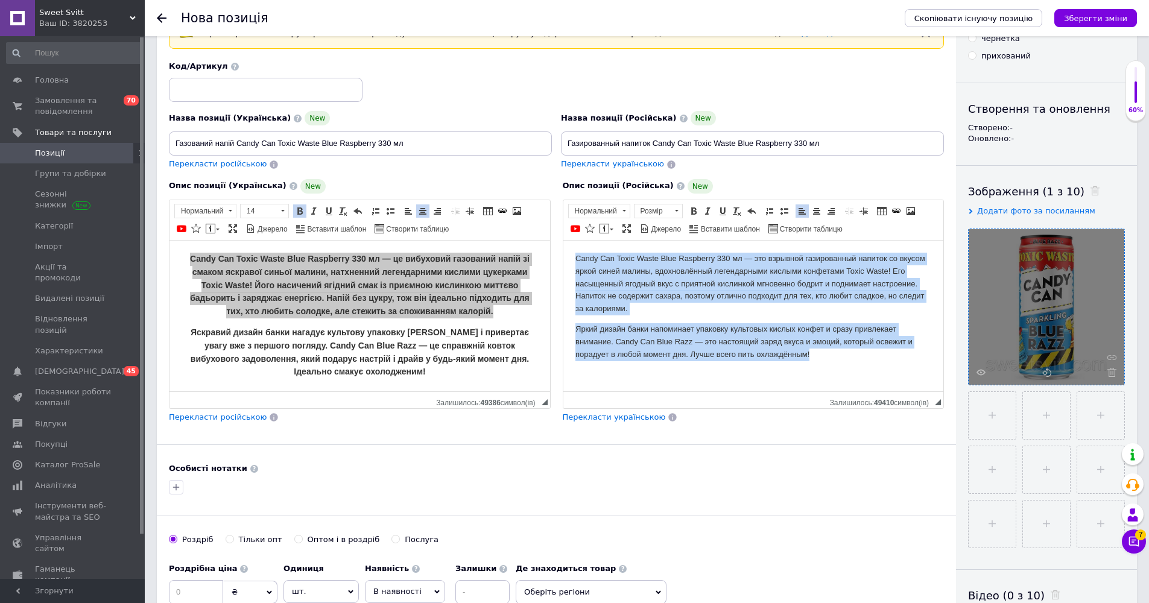
drag, startPoint x: 850, startPoint y: 360, endPoint x: 458, endPoint y: 226, distance: 413.7
click at [563, 240] on html "Candy Can Toxic Waste Blue Raspberry 330 мл — это взрывной газированный напиток…" at bounding box center [753, 306] width 381 height 132
click at [573, 208] on span at bounding box center [694, 211] width 10 height 10
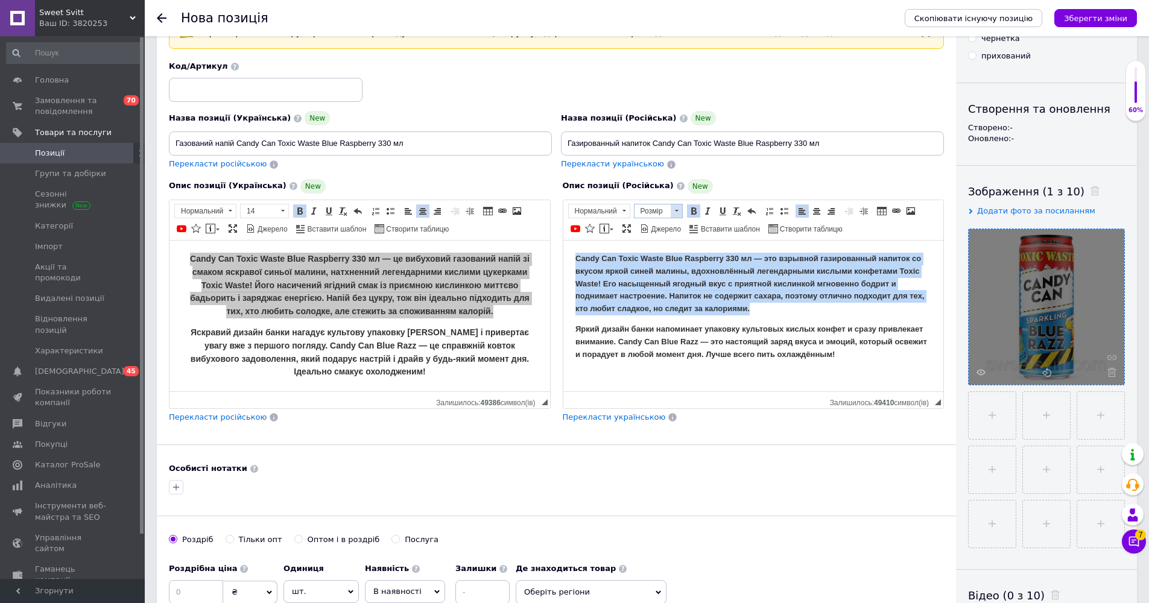
click at [573, 210] on span at bounding box center [677, 211] width 4 height 2
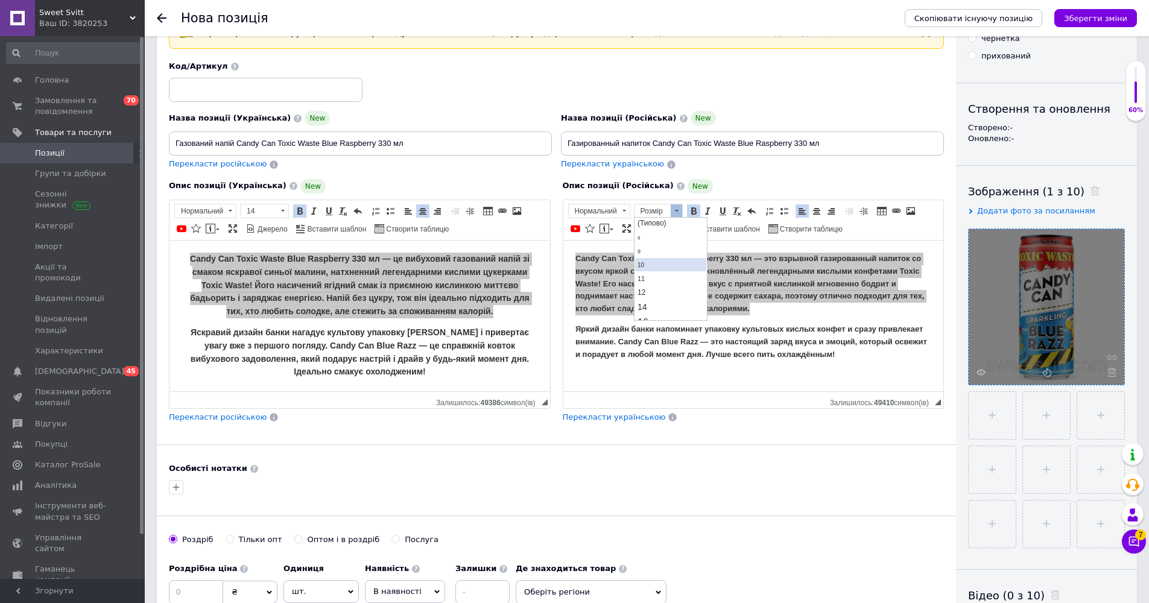
scroll to position [34, 0]
click at [573, 292] on link "14" at bounding box center [670, 292] width 71 height 14
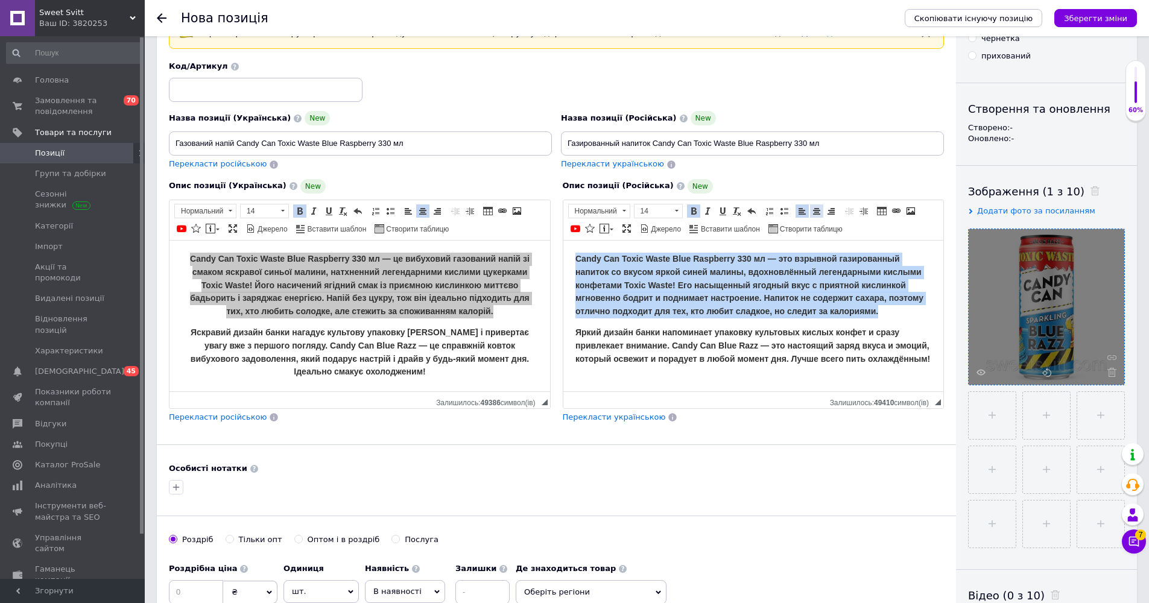
click at [573, 208] on span at bounding box center [817, 211] width 10 height 10
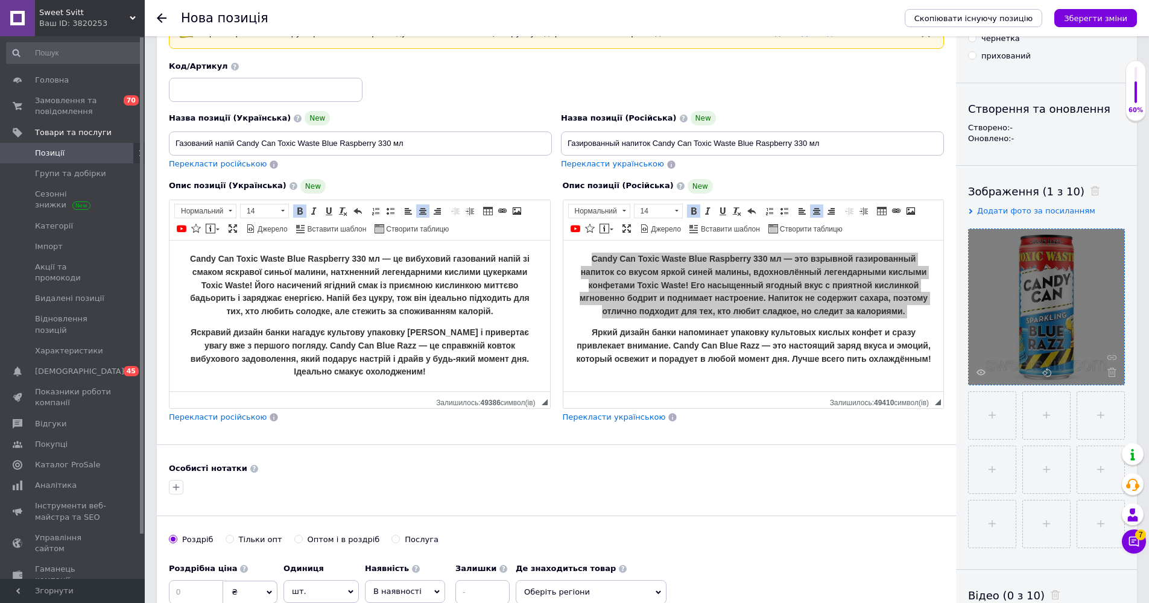
click at [444, 334] on p "Яскравий дизайн банки нагадує культову упаковку [PERSON_NAME] і привертає увагу…" at bounding box center [360, 352] width 357 height 52
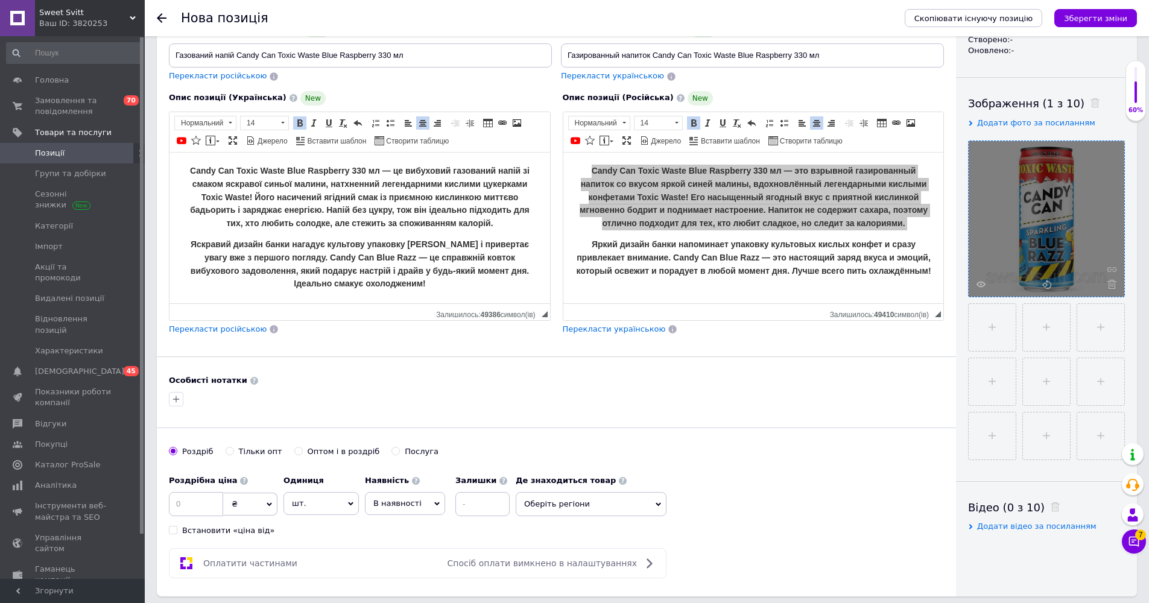
scroll to position [255, 0]
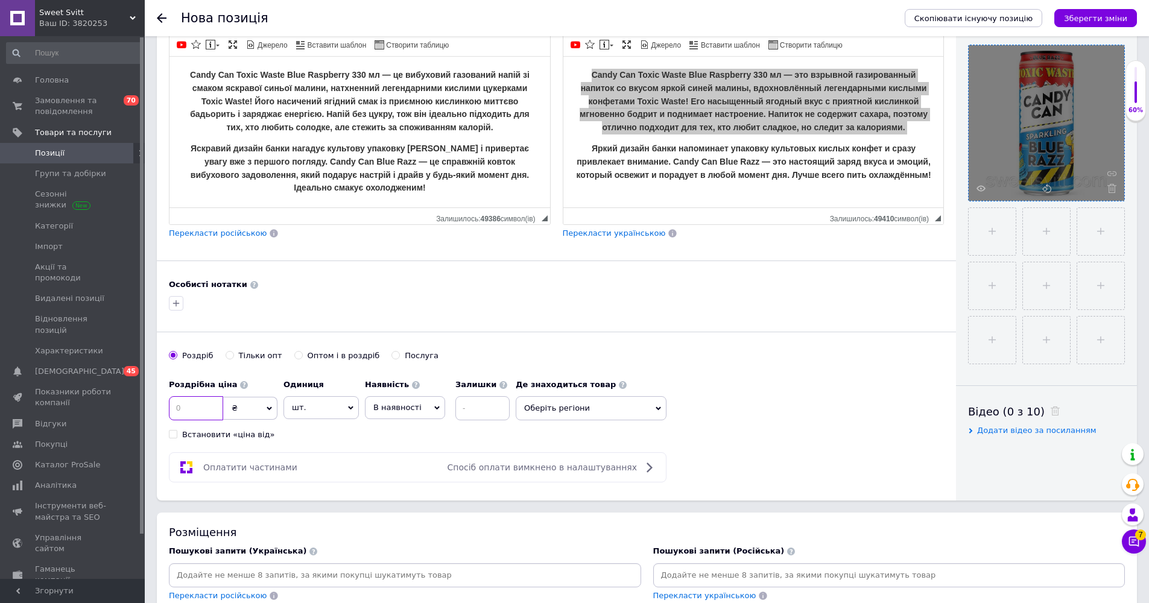
click at [177, 409] on input at bounding box center [196, 408] width 54 height 24
type input "120"
click at [415, 407] on span "В наявності" at bounding box center [397, 407] width 48 height 9
click at [400, 478] on li "Готово до відправки" at bounding box center [405, 483] width 79 height 28
click at [501, 396] on input at bounding box center [515, 408] width 54 height 24
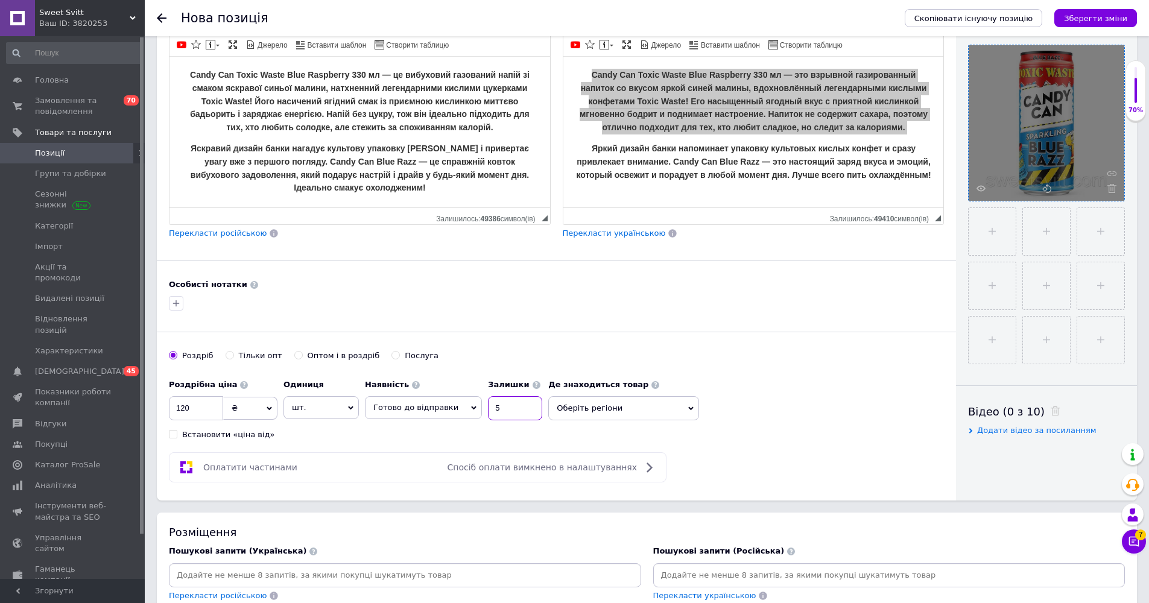
type input "5"
click at [572, 332] on div "Основна інформація При збереженні товару порожні поля перекладуться автоматично…" at bounding box center [556, 147] width 799 height 708
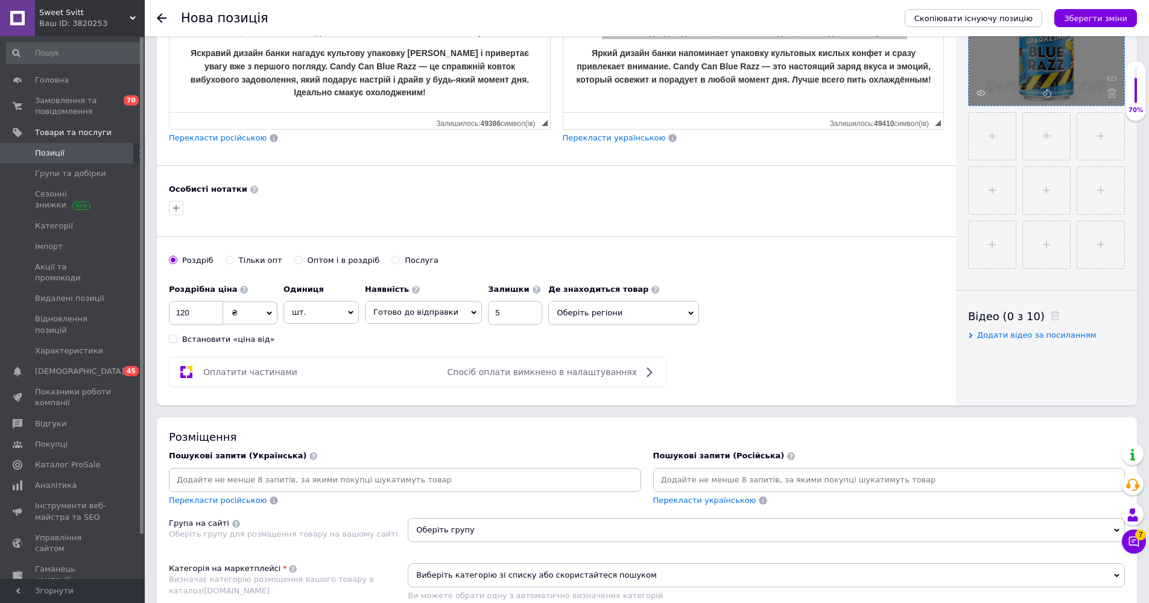
scroll to position [462, 0]
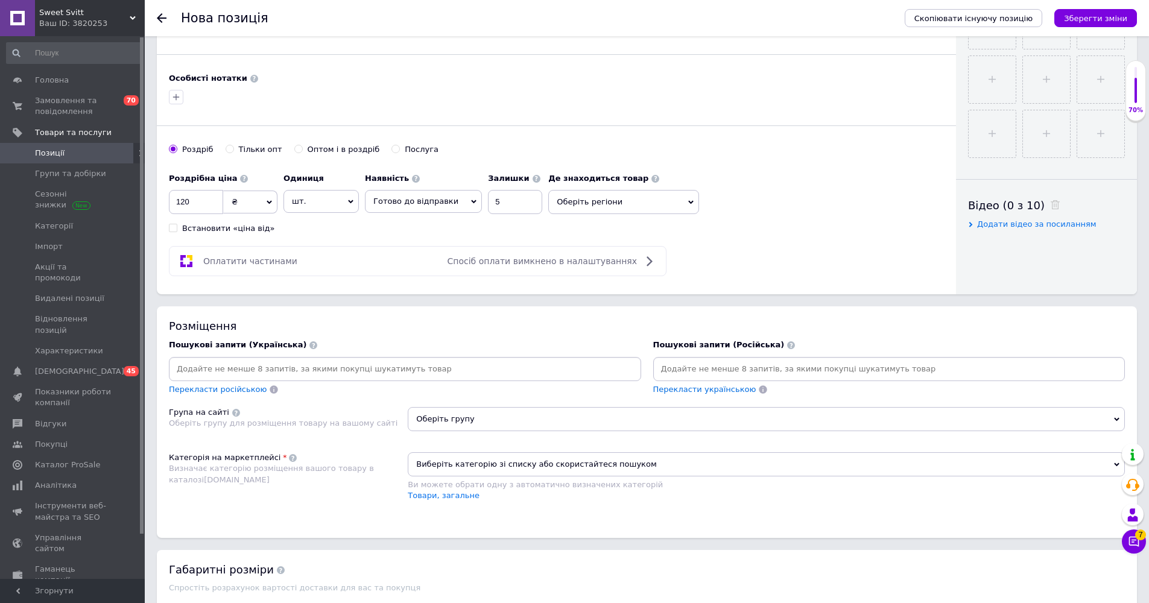
click at [360, 368] on input at bounding box center [405, 369] width 468 height 18
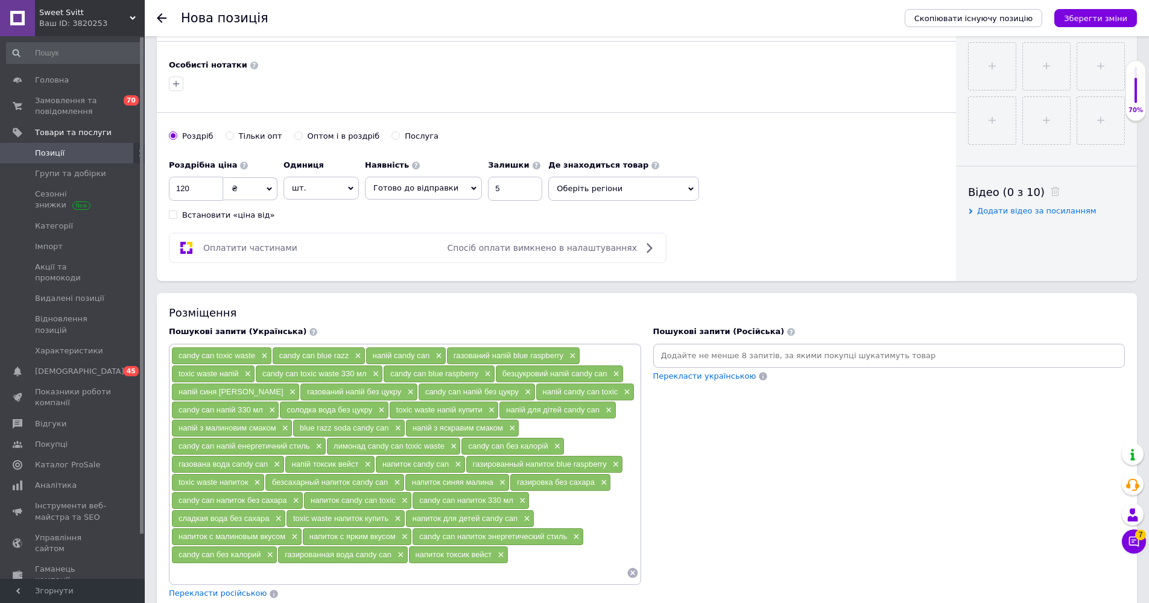
scroll to position [514, 0]
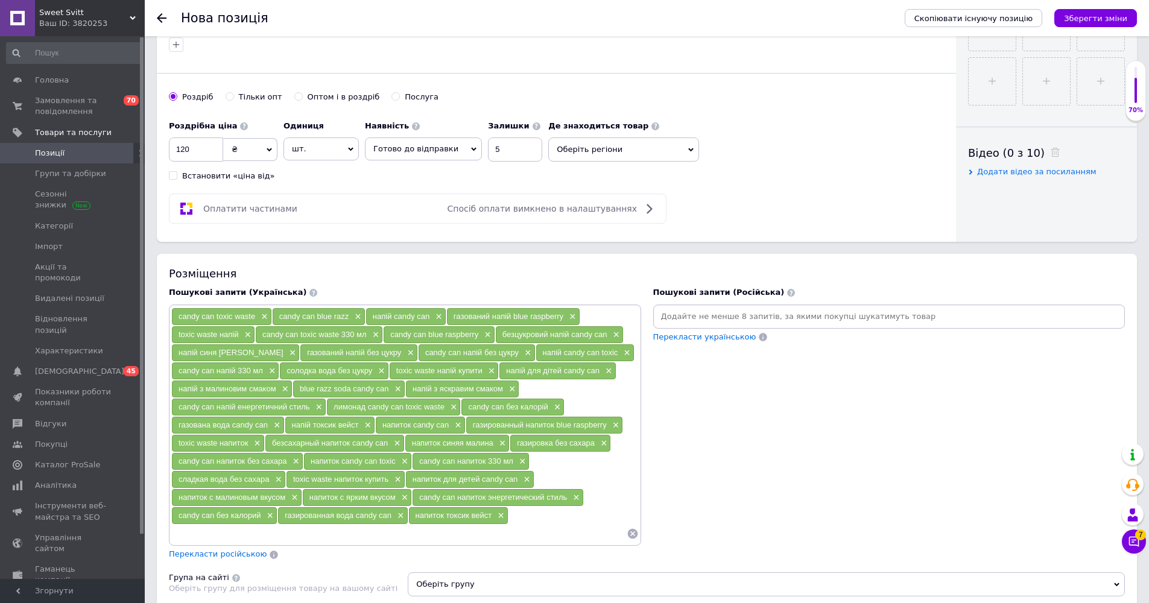
click at [573, 530] on icon at bounding box center [633, 534] width 12 height 12
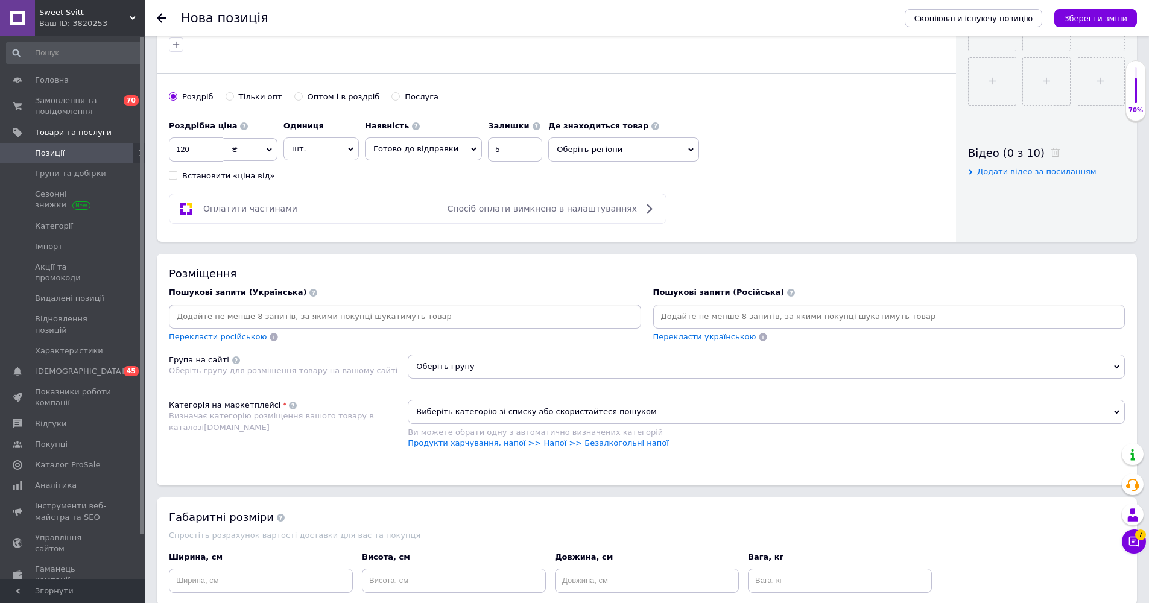
click at [573, 315] on input at bounding box center [890, 317] width 468 height 18
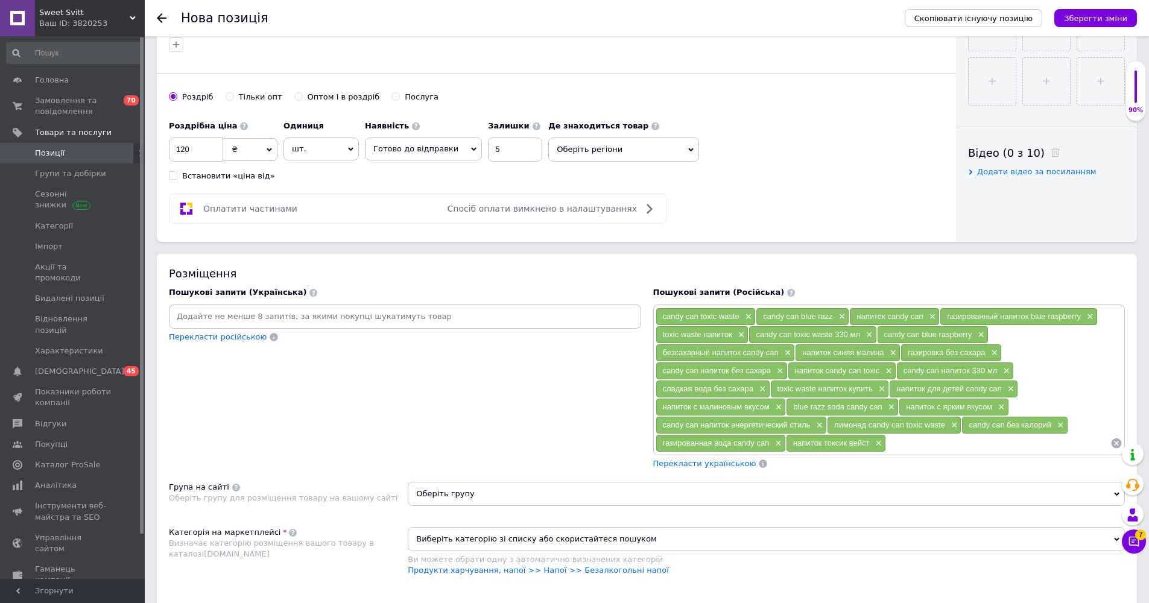
click at [243, 316] on input at bounding box center [405, 317] width 468 height 18
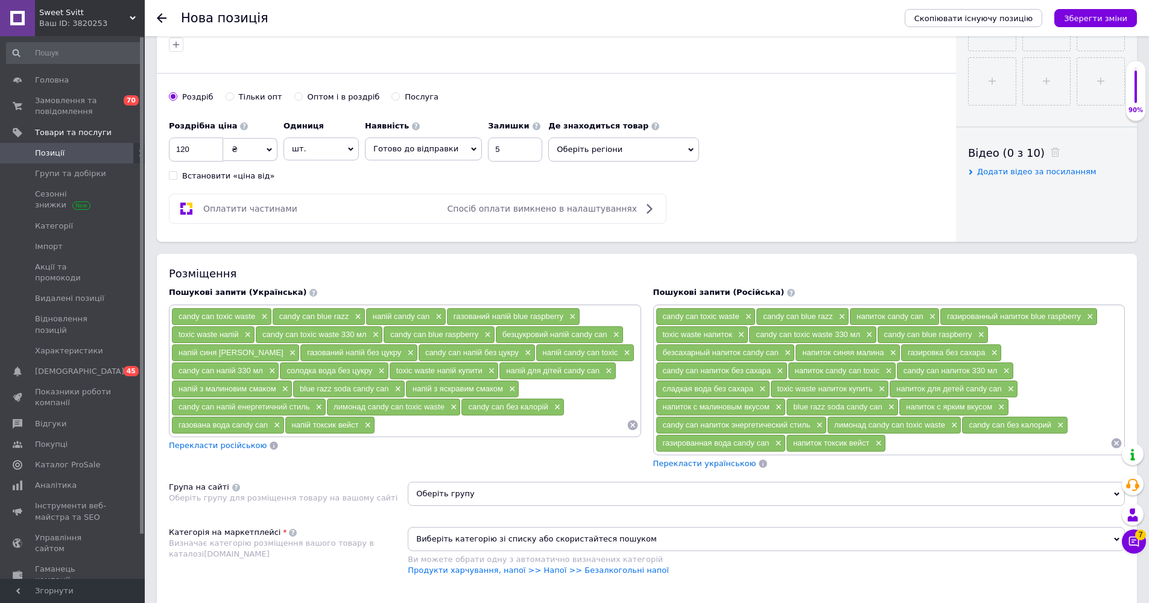
scroll to position [630, 0]
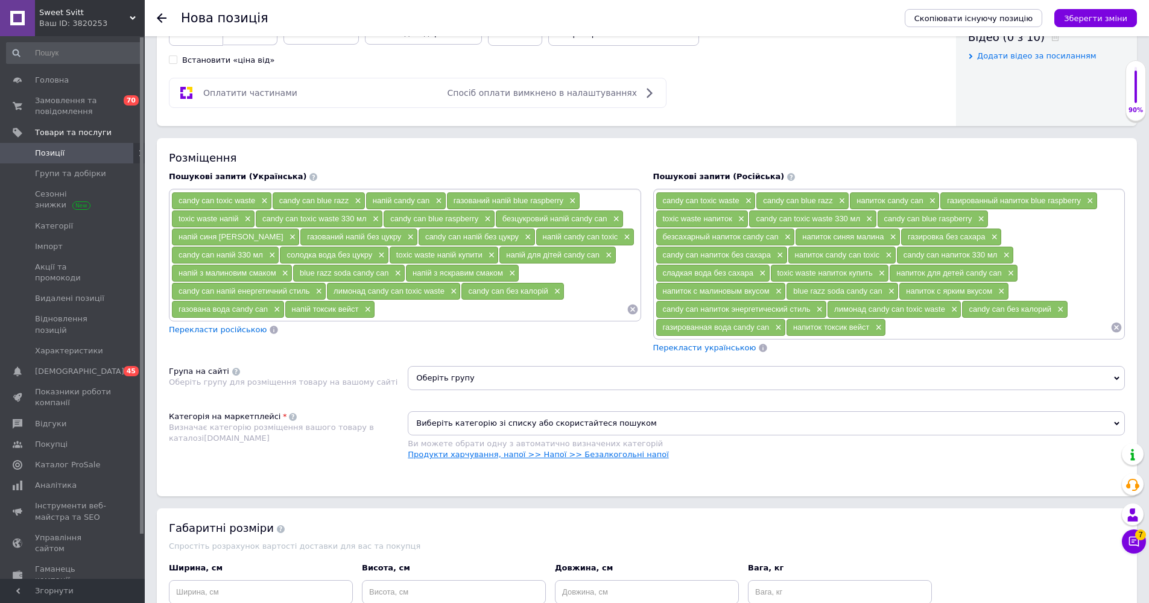
click at [573, 454] on link "Продукти харчування, напої >> Напої >> Безалкогольні напої" at bounding box center [538, 454] width 261 height 9
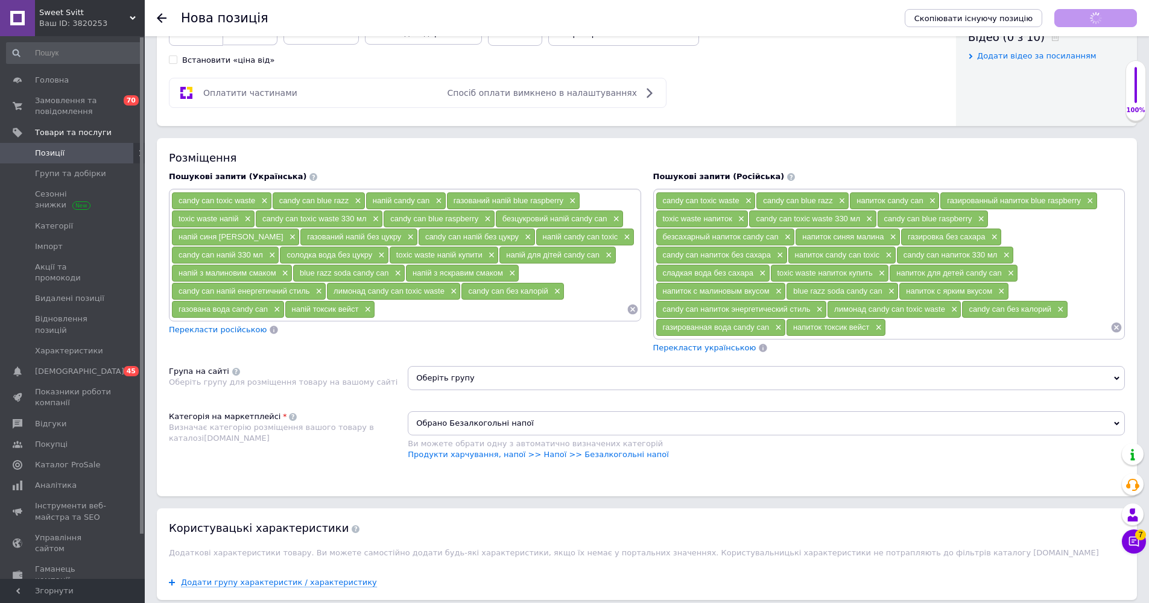
click at [565, 386] on span "Оберіть групу" at bounding box center [766, 378] width 717 height 24
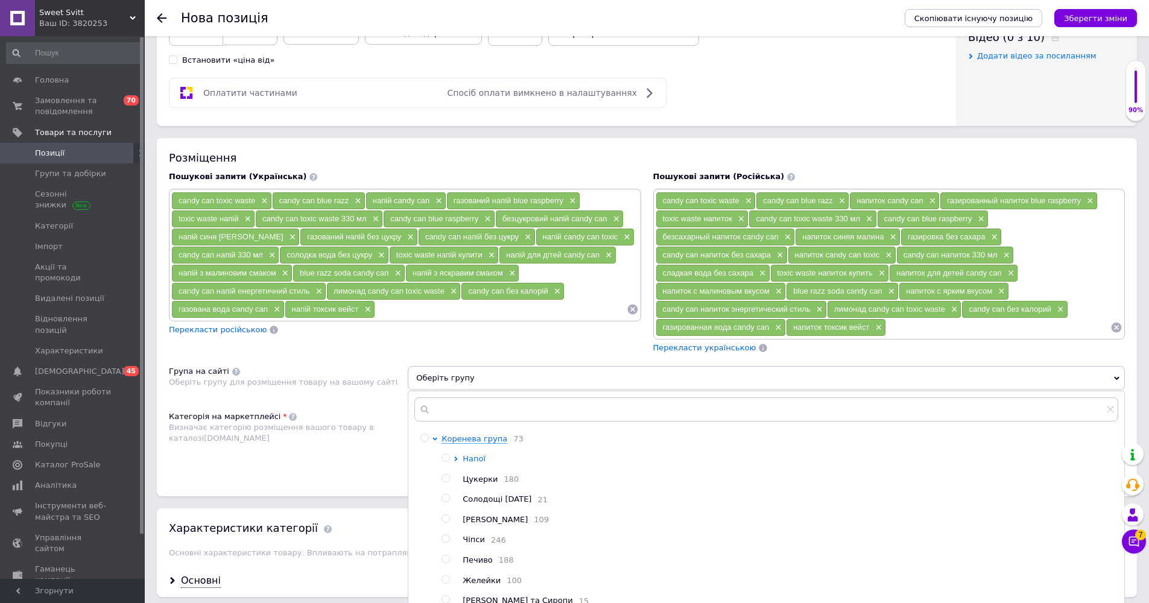
click at [456, 459] on icon at bounding box center [456, 459] width 3 height 5
click at [469, 516] on input "radio" at bounding box center [467, 519] width 8 height 8
radio input "true"
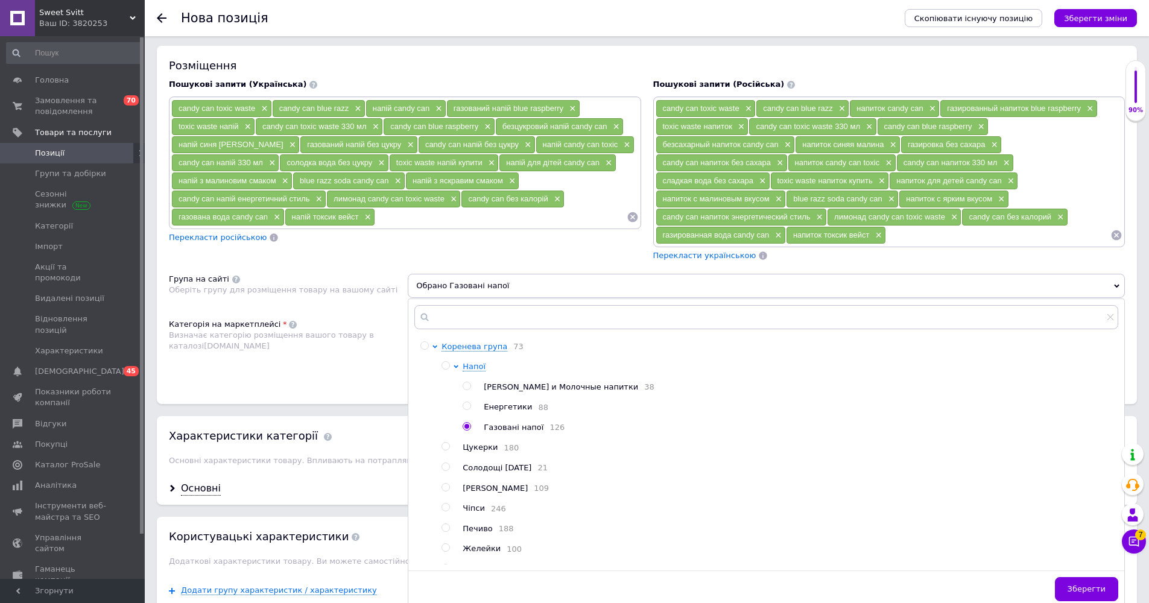
scroll to position [821, 0]
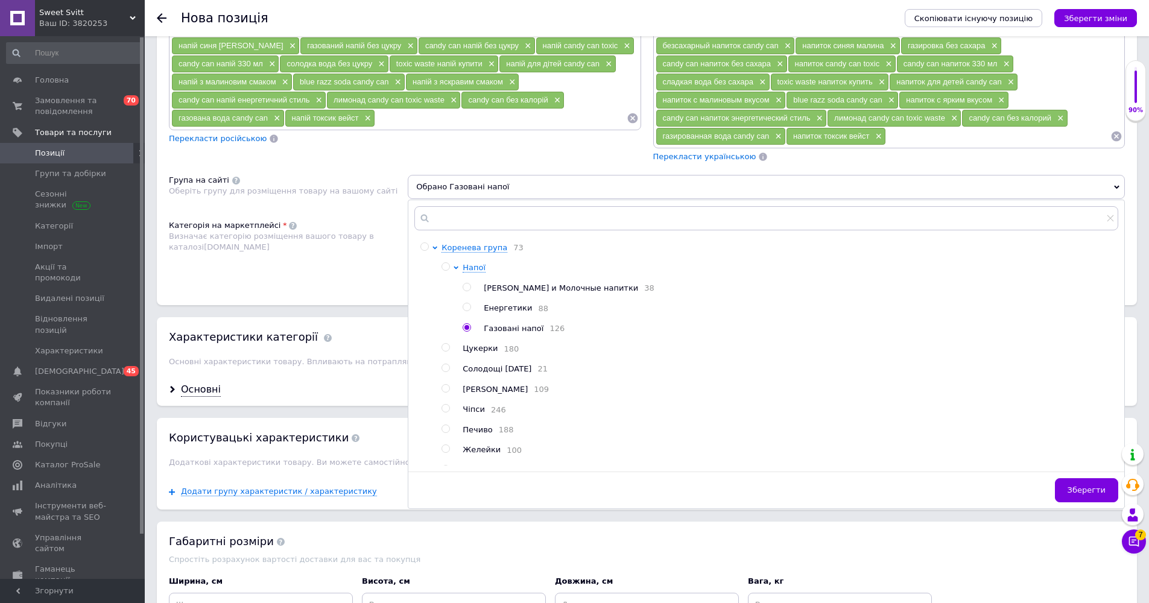
click at [573, 486] on span "Зберегти" at bounding box center [1087, 490] width 38 height 9
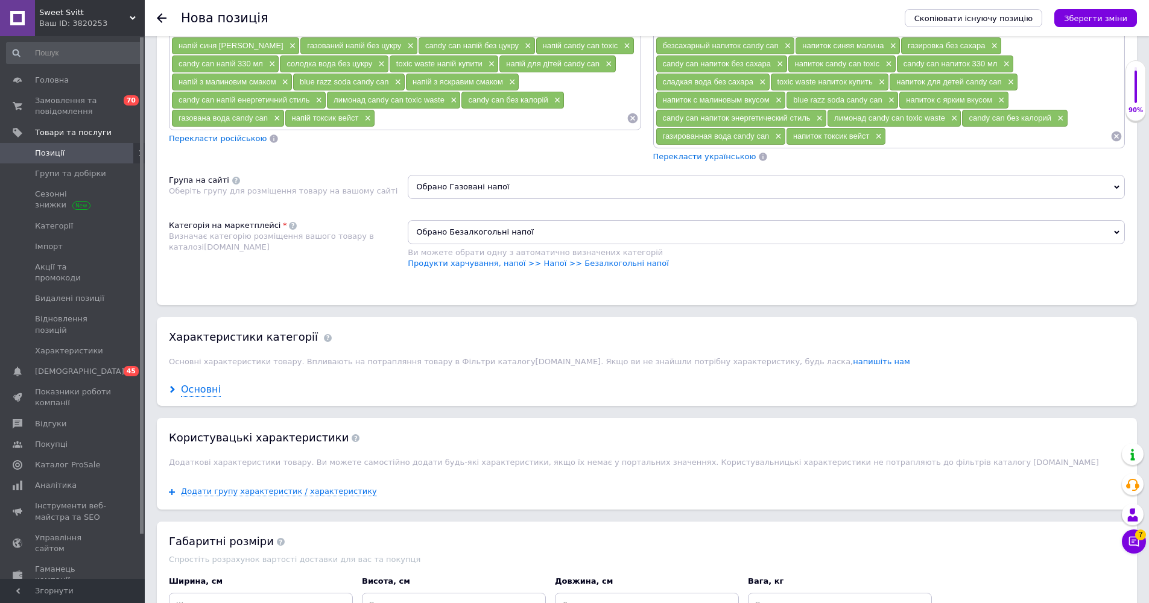
click at [188, 387] on div "Основні" at bounding box center [201, 390] width 40 height 14
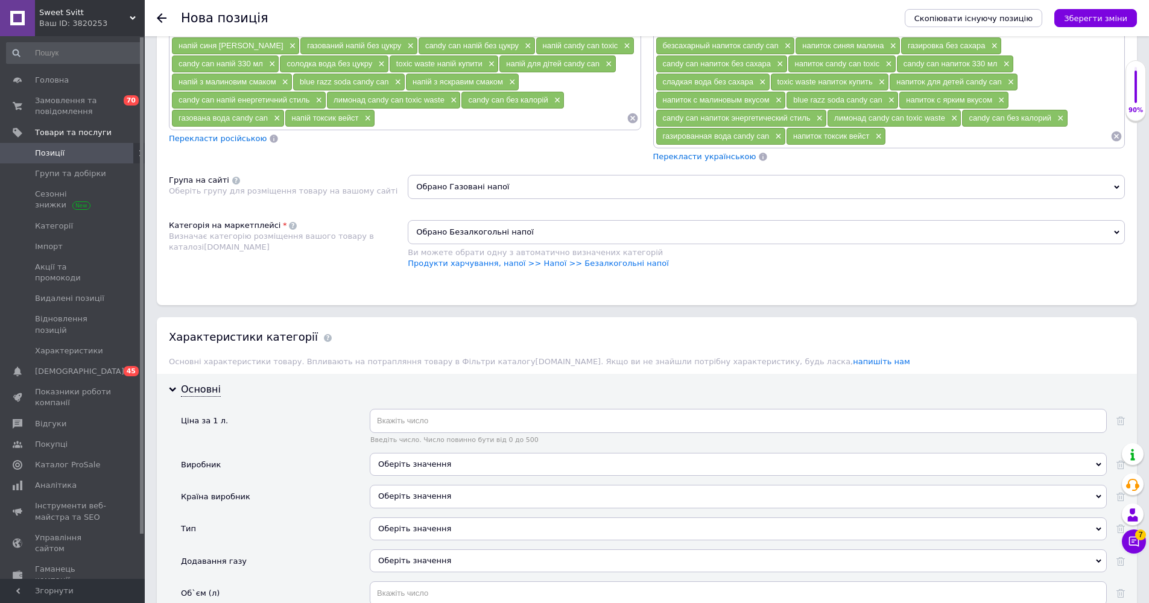
click at [400, 469] on div "Оберіть значення" at bounding box center [738, 464] width 737 height 23
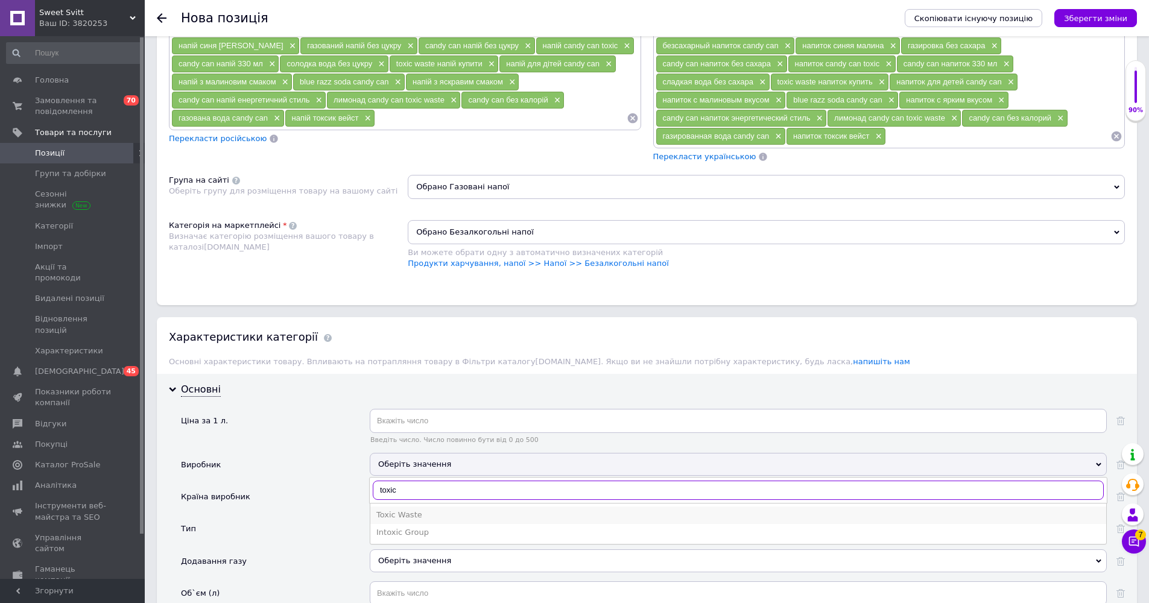
type input "toxic"
click at [433, 516] on div "Toxic Waste" at bounding box center [738, 515] width 724 height 11
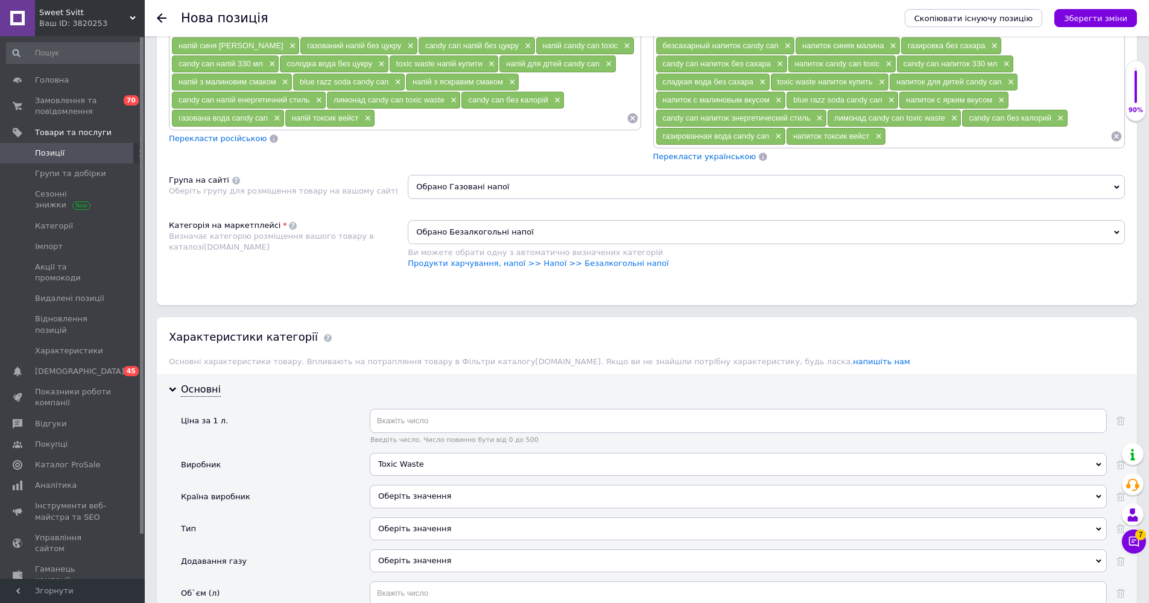
click at [419, 499] on div "Оберіть значення" at bounding box center [738, 496] width 737 height 23
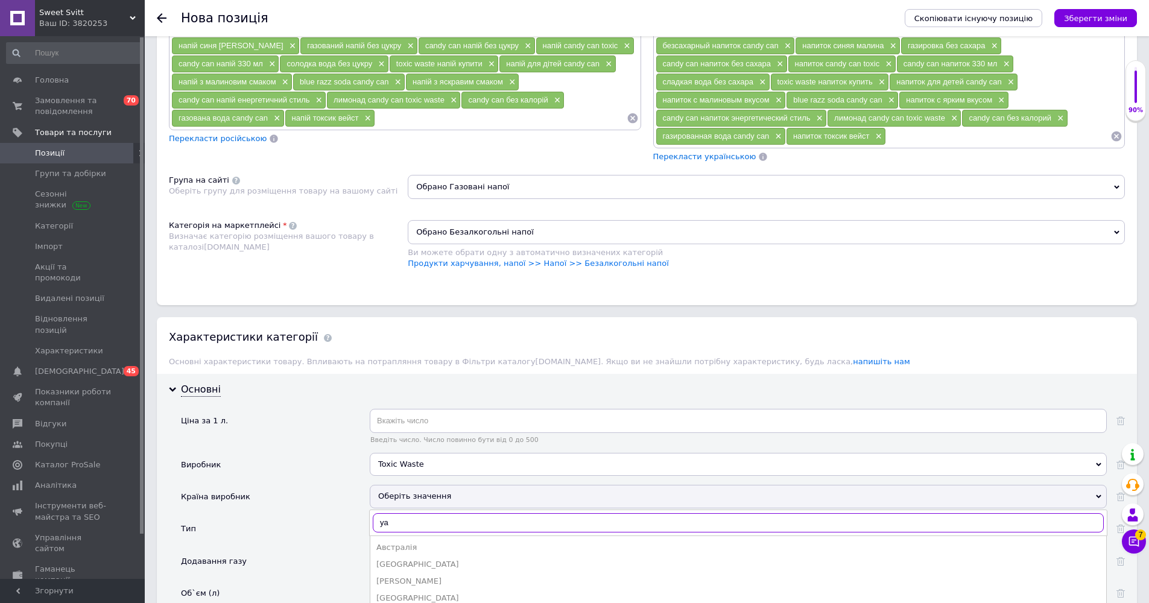
type input "y"
type input "t"
type input "нидер"
click at [390, 544] on div "Нідерланди" at bounding box center [738, 547] width 724 height 11
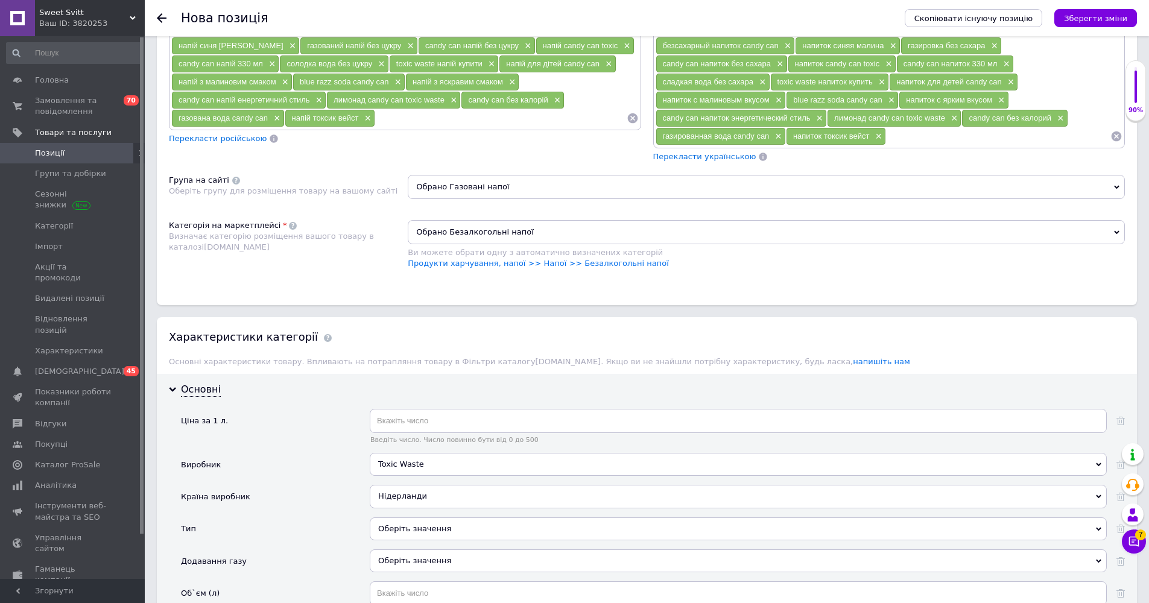
click at [388, 522] on div "Оберіть значення" at bounding box center [738, 529] width 737 height 23
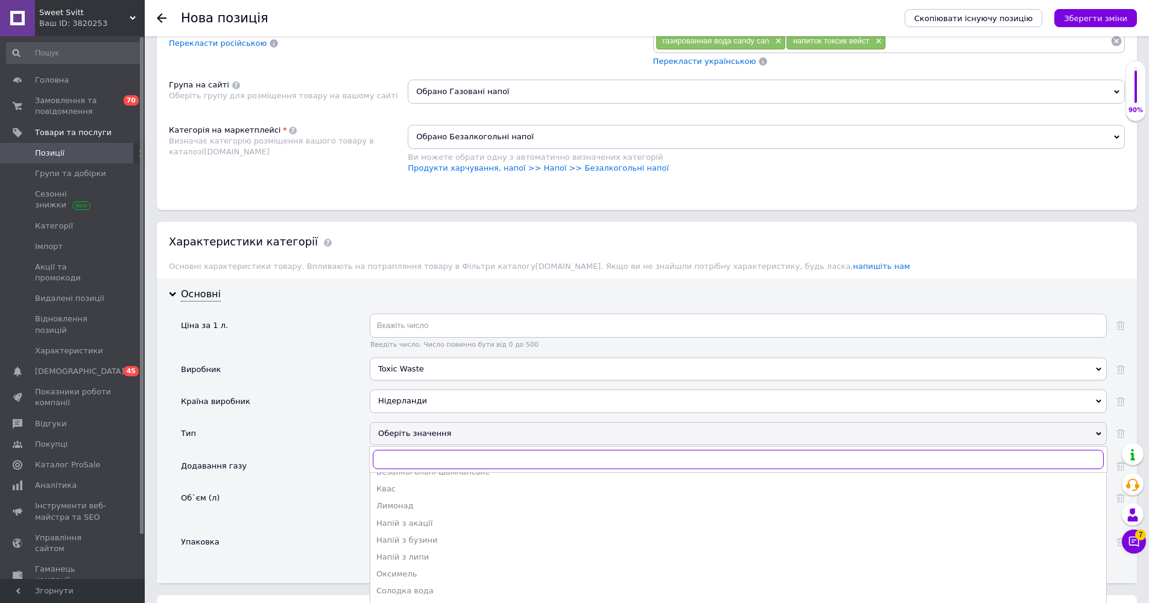
scroll to position [935, 0]
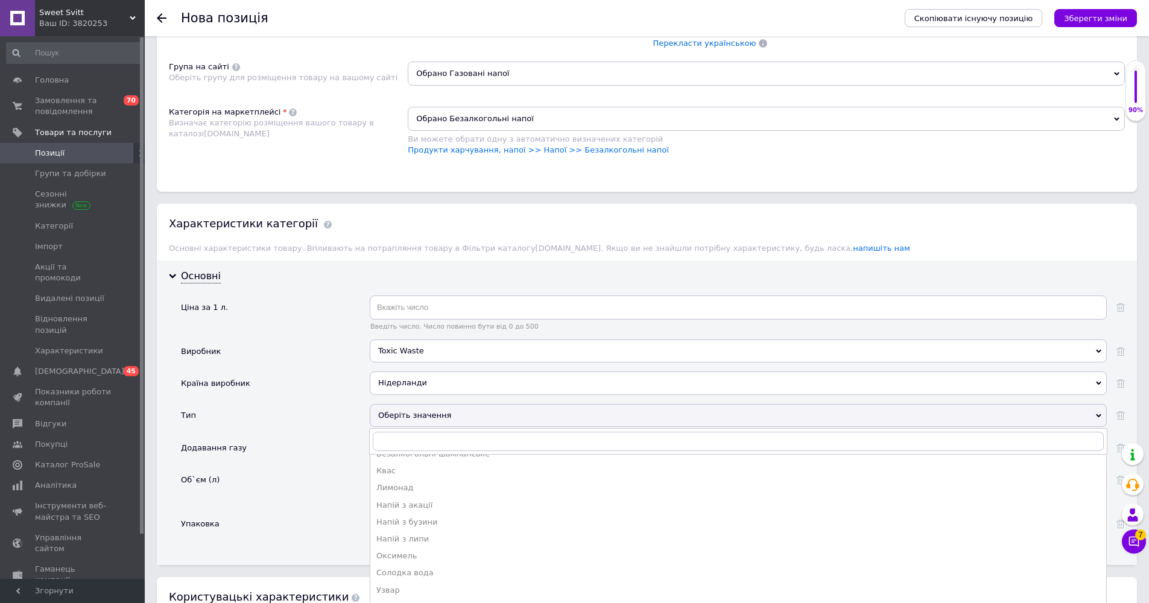
click at [408, 544] on div "Солодка вода" at bounding box center [738, 573] width 724 height 11
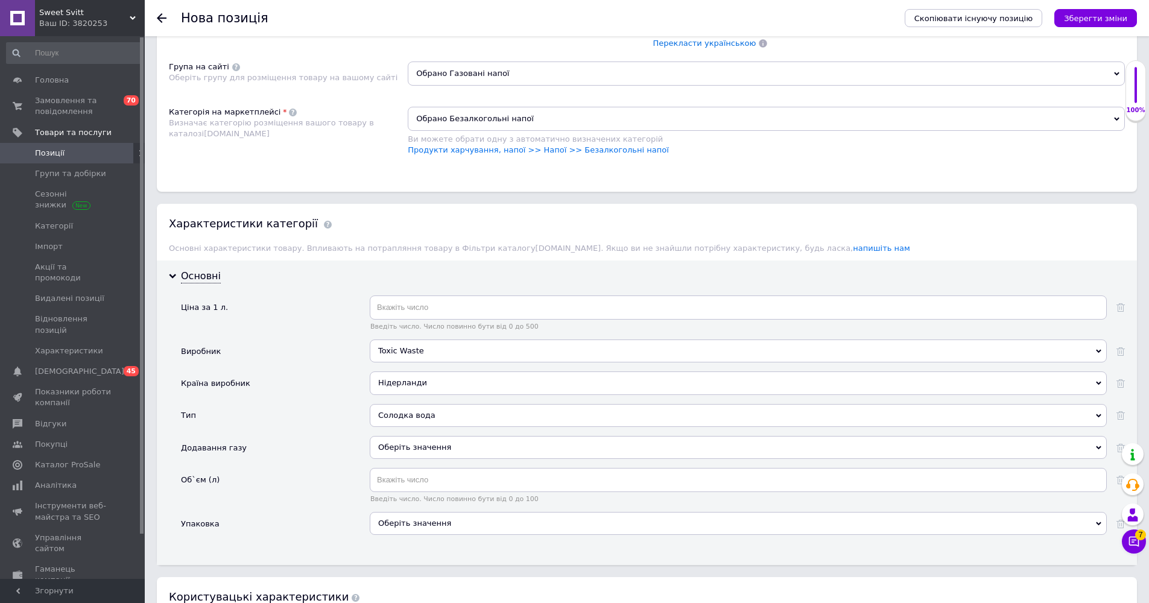
click at [427, 456] on div "Оберіть значення" at bounding box center [738, 452] width 737 height 32
click at [419, 453] on div "Оберіть значення" at bounding box center [738, 447] width 737 height 23
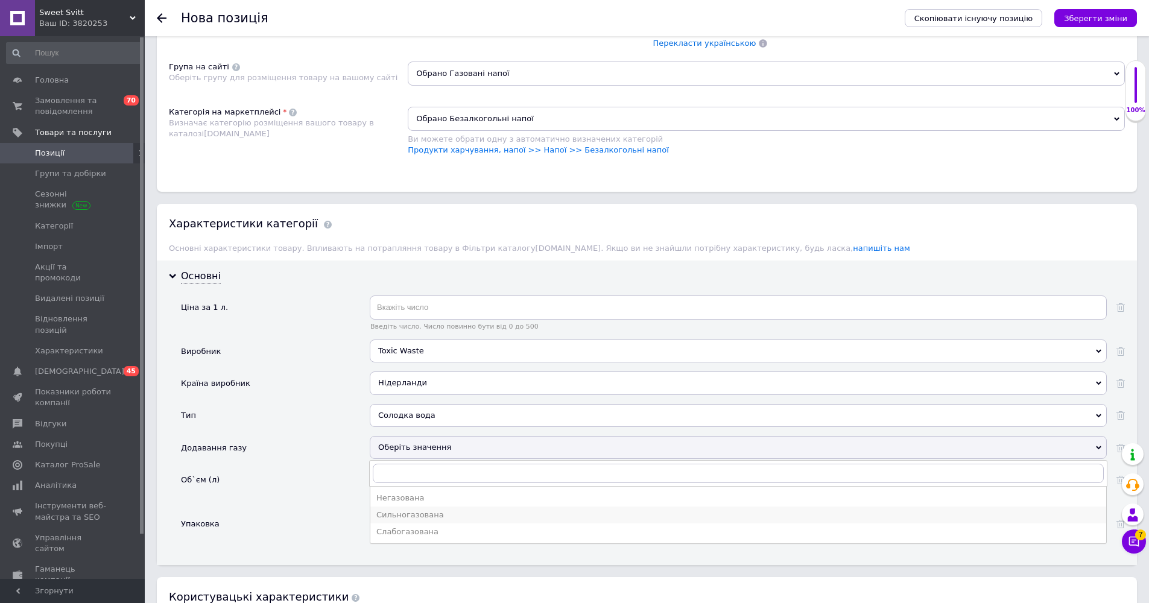
click at [410, 516] on div "Сильногазована" at bounding box center [738, 515] width 724 height 11
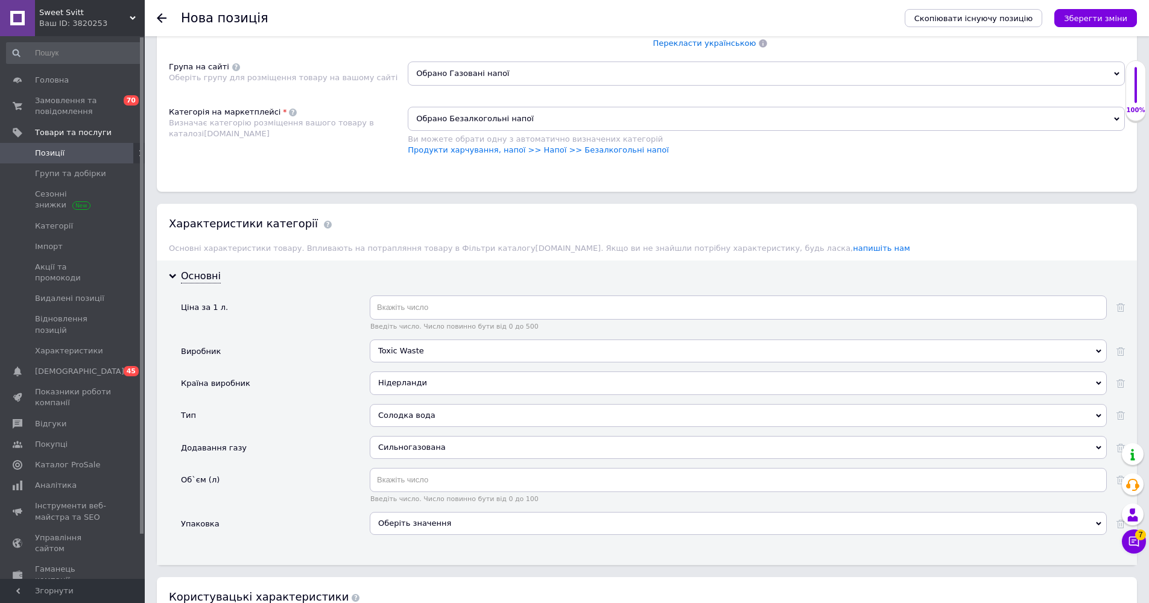
click at [406, 491] on div "Введіть число. Число повинно бути від 0 до 100" at bounding box center [738, 485] width 737 height 35
click at [413, 480] on input "text" at bounding box center [738, 480] width 737 height 24
type input "0.33"
click at [401, 519] on div "Оберіть значення" at bounding box center [738, 523] width 737 height 23
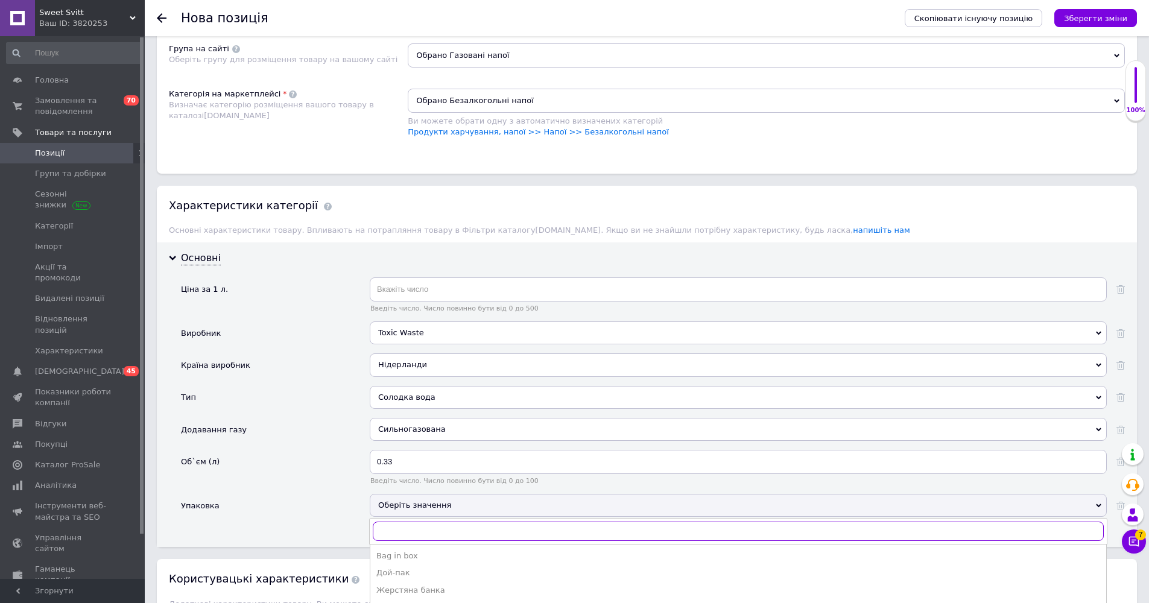
scroll to position [1006, 0]
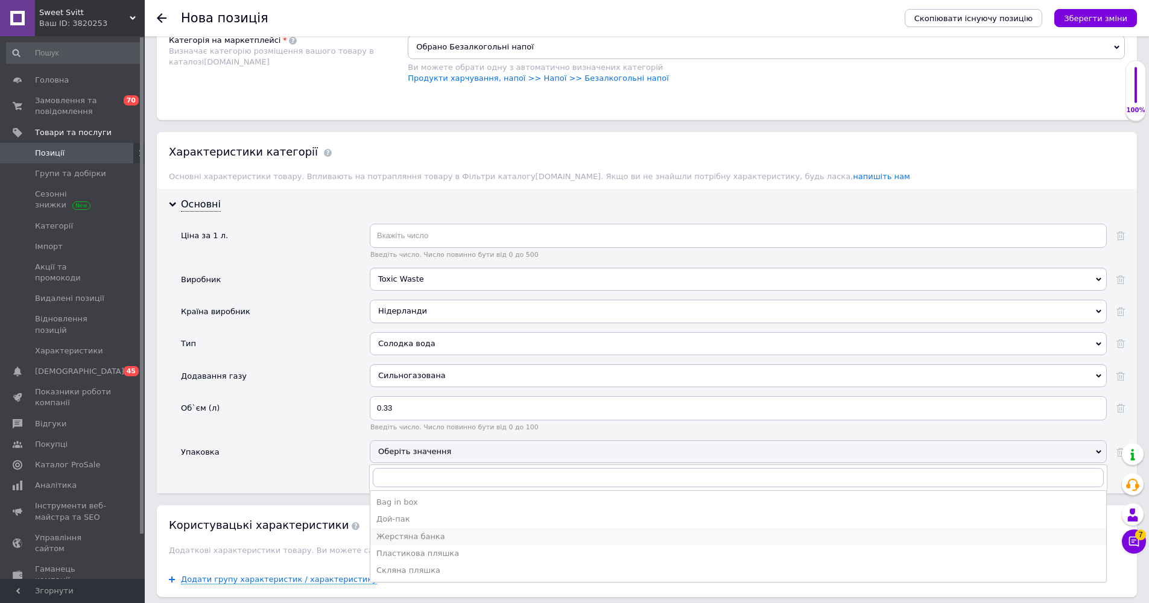
click at [437, 532] on div "Жерстяна банка" at bounding box center [738, 537] width 724 height 11
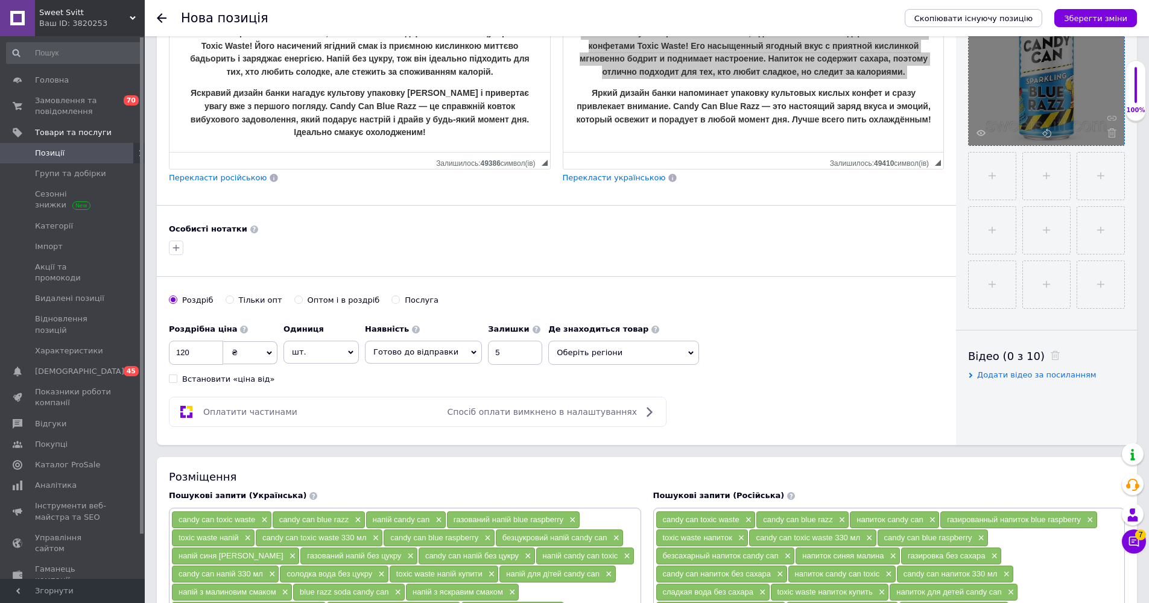
scroll to position [189, 0]
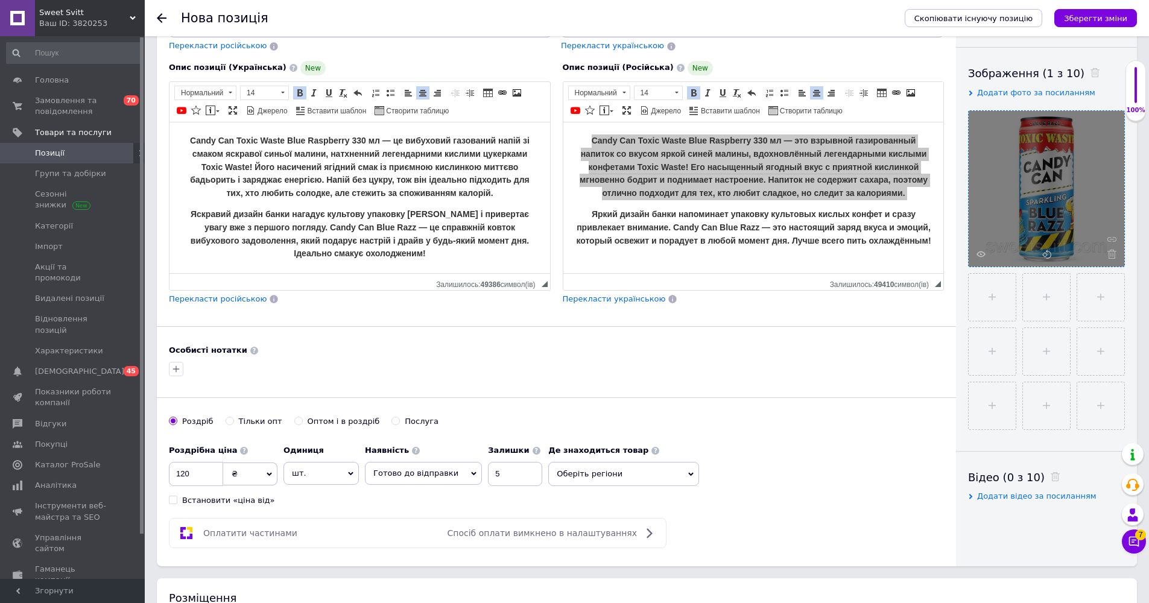
drag, startPoint x: 177, startPoint y: 367, endPoint x: 182, endPoint y: 375, distance: 8.9
click at [177, 367] on icon "button" at bounding box center [176, 369] width 10 height 10
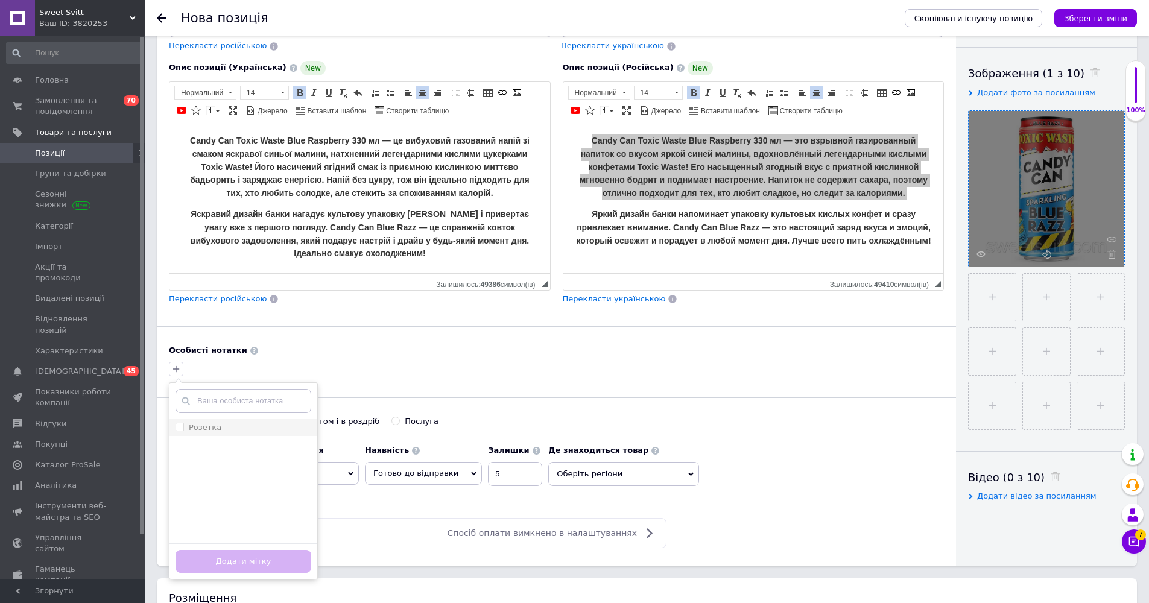
click at [180, 425] on input "Розетка" at bounding box center [180, 427] width 8 height 8
checkbox input "true"
click at [241, 544] on button "Додати мітку" at bounding box center [244, 562] width 136 height 24
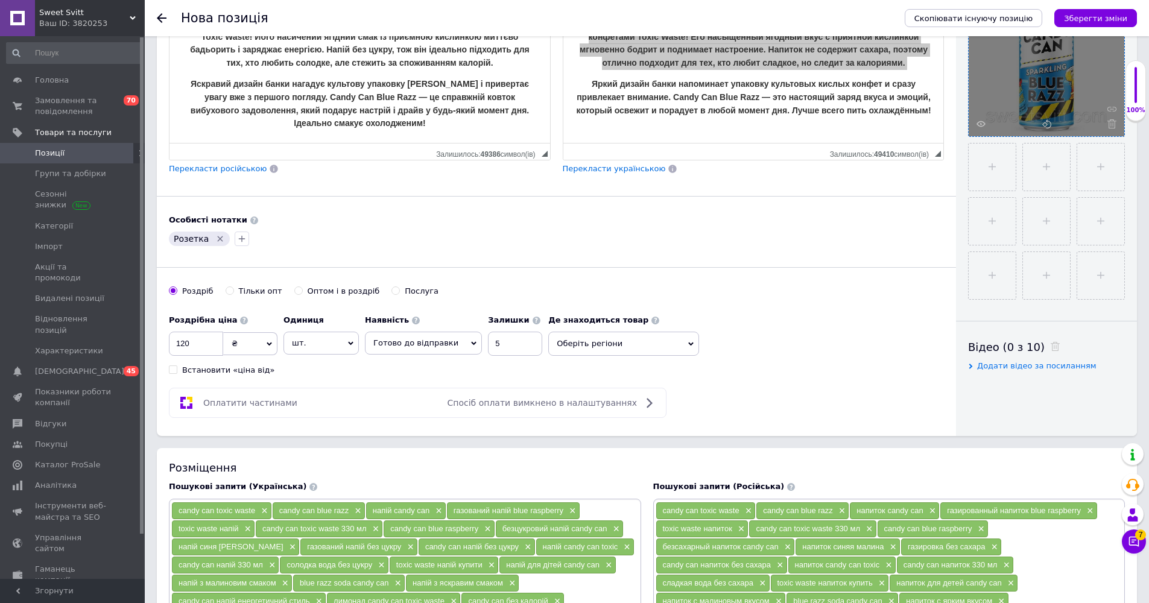
scroll to position [0, 0]
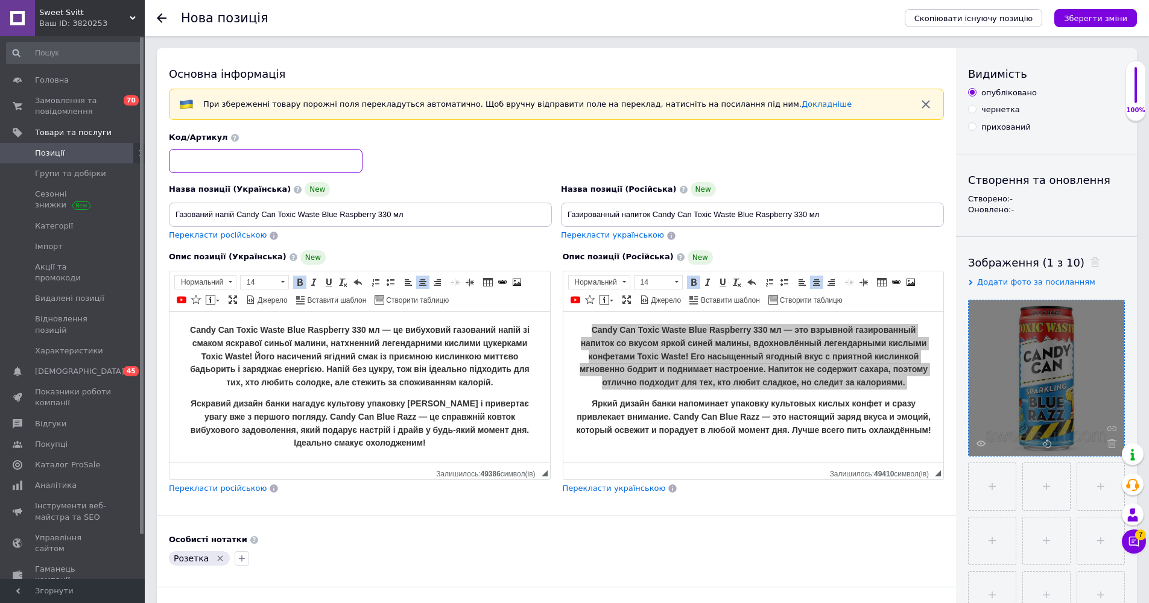
click at [189, 170] on input at bounding box center [266, 161] width 194 height 24
type input "123"
click at [573, 22] on icon "Зберегти зміни" at bounding box center [1095, 18] width 63 height 9
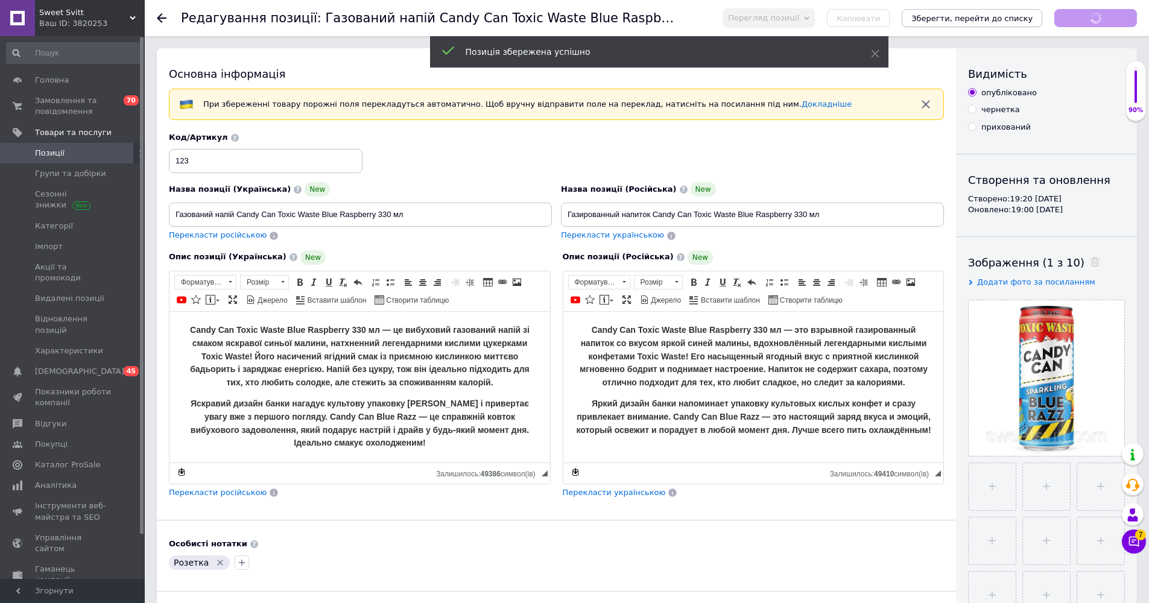
click at [573, 16] on icon "Зберегти, перейти до списку" at bounding box center [972, 18] width 121 height 9
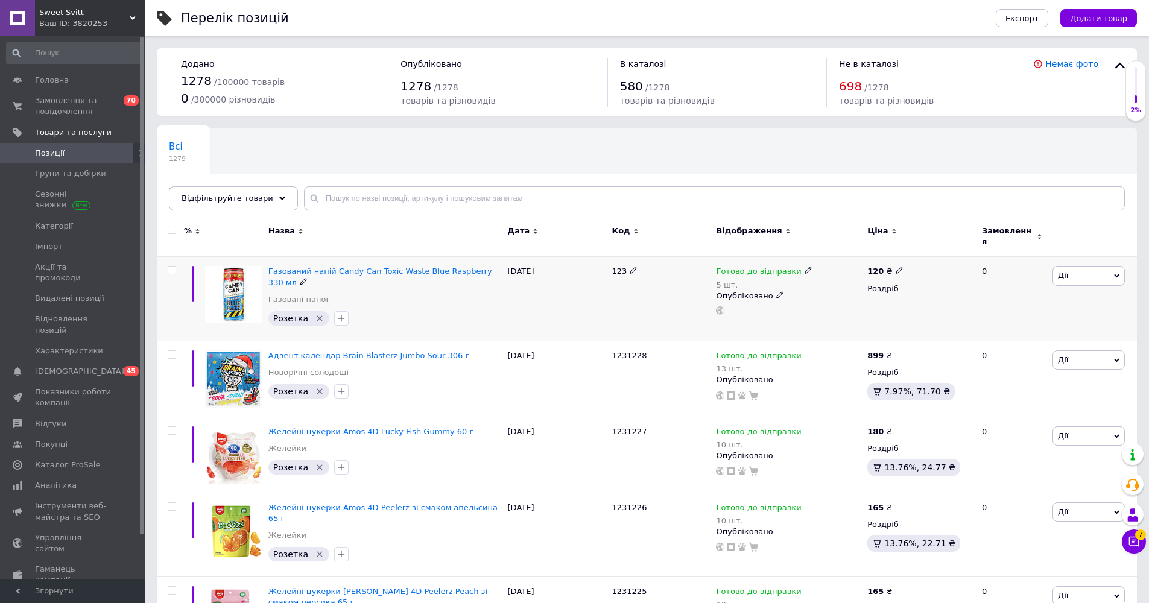
drag, startPoint x: 641, startPoint y: 261, endPoint x: 624, endPoint y: 259, distance: 17.7
click at [573, 266] on div "123" at bounding box center [661, 271] width 98 height 11
click at [573, 267] on icon at bounding box center [633, 270] width 7 height 7
type input "1231229"
click at [571, 305] on div "[DATE]" at bounding box center [557, 299] width 104 height 84
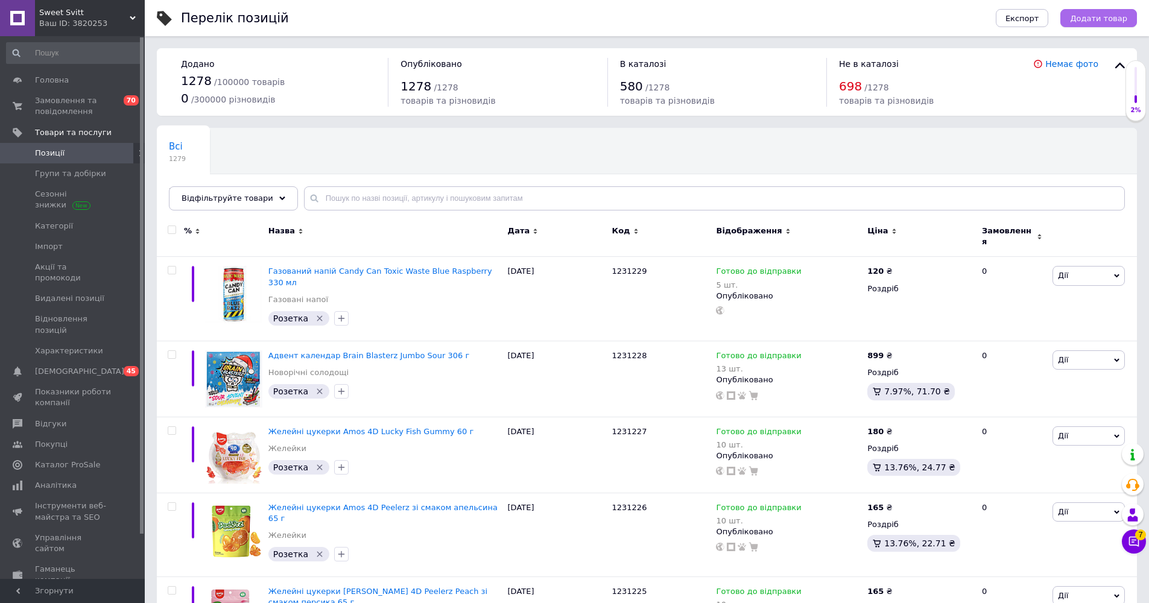
click at [573, 17] on span "Додати товар" at bounding box center [1098, 18] width 57 height 9
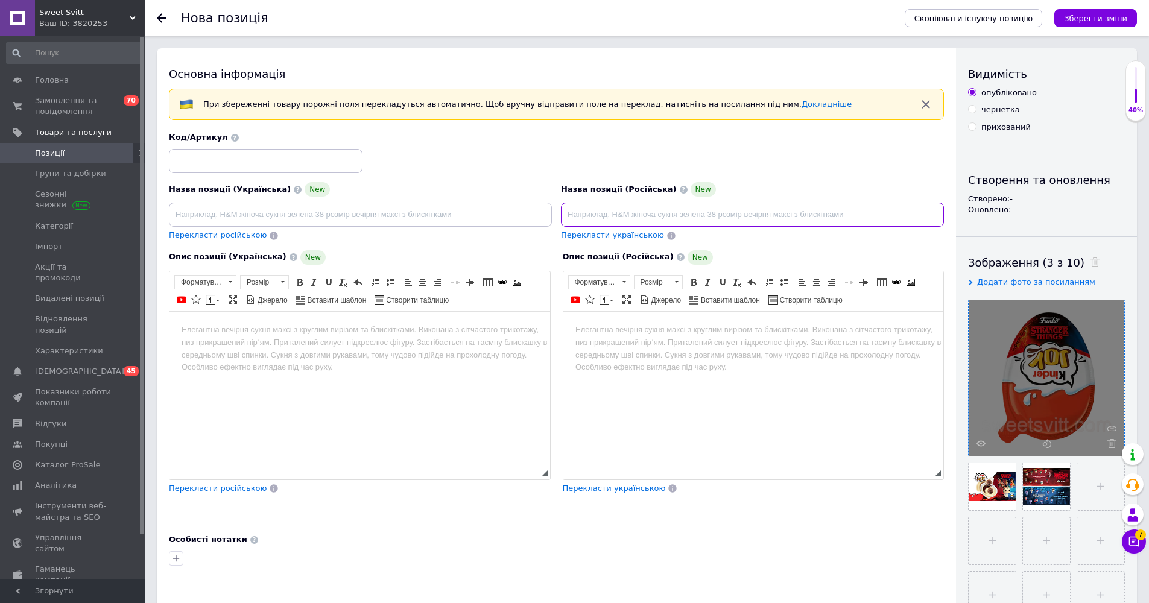
click at [573, 215] on input at bounding box center [752, 215] width 383 height 24
click at [379, 207] on input at bounding box center [360, 215] width 383 height 24
paste input "[PERSON_NAME] Things Funko Pop яйце 20 г"
click at [208, 215] on input "[PERSON_NAME] Things Funko Pop яйце 20 г" at bounding box center [360, 215] width 383 height 24
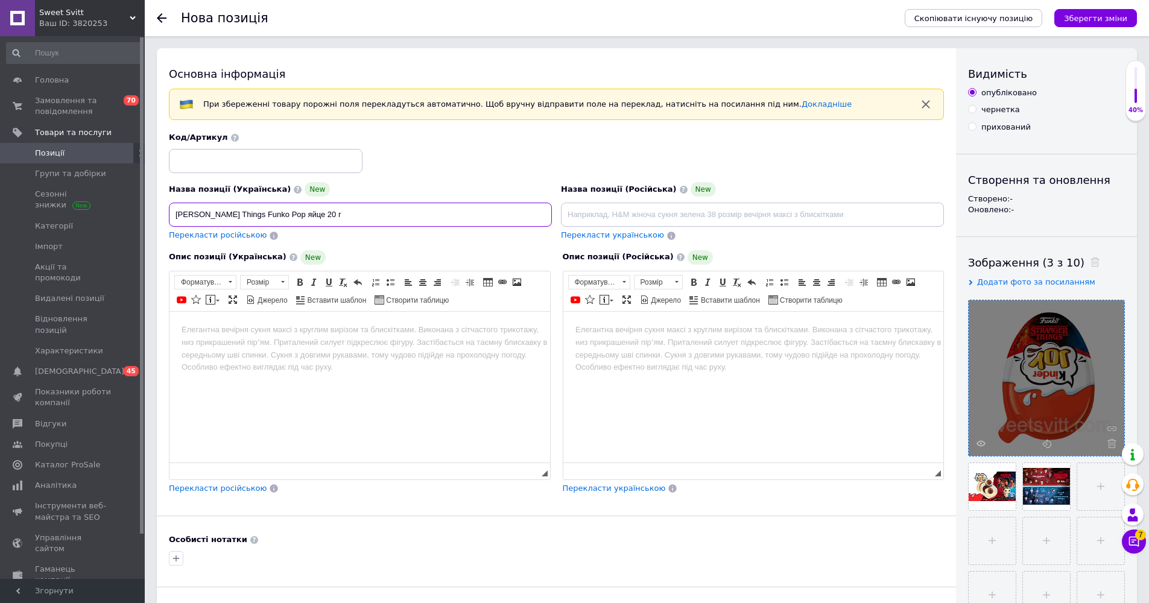
click at [232, 219] on input "[PERSON_NAME] Things Funko Pop яйце 20 г" at bounding box center [360, 215] width 383 height 24
click at [224, 214] on input "[PERSON_NAME] Things Funko Pop яйце 20 г" at bounding box center [360, 215] width 383 height 24
paste input "[PERSON_NAME]"
drag, startPoint x: 224, startPoint y: 212, endPoint x: 261, endPoint y: 215, distance: 37.5
click at [261, 215] on input "[PERSON_NAME] [PERSON_NAME] Things Funko Pop яйце 20 г" at bounding box center [360, 215] width 383 height 24
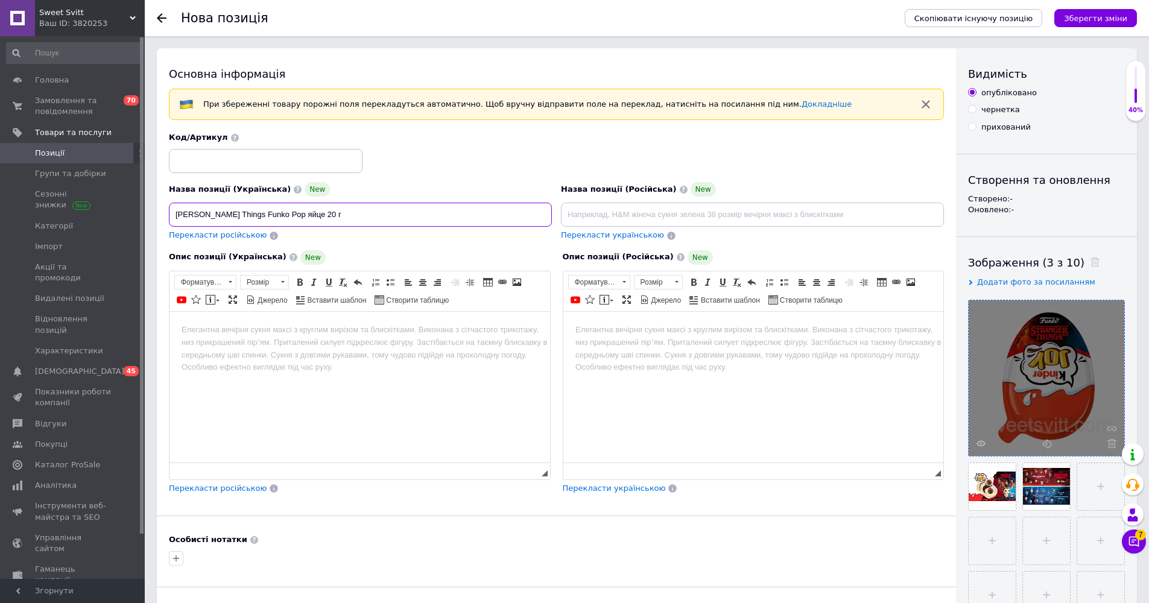
drag, startPoint x: 223, startPoint y: 214, endPoint x: 213, endPoint y: 212, distance: 10.5
click at [223, 214] on input "[PERSON_NAME] Things Funko Pop яйце 20 г" at bounding box center [360, 215] width 383 height 24
click at [212, 212] on input "[PERSON_NAME] Things Funko Pop яйце 20 г" at bounding box center [360, 215] width 383 height 24
click at [236, 214] on input "[PERSON_NAME] Things Funko Pop яйце 20 г" at bounding box center [360, 215] width 383 height 24
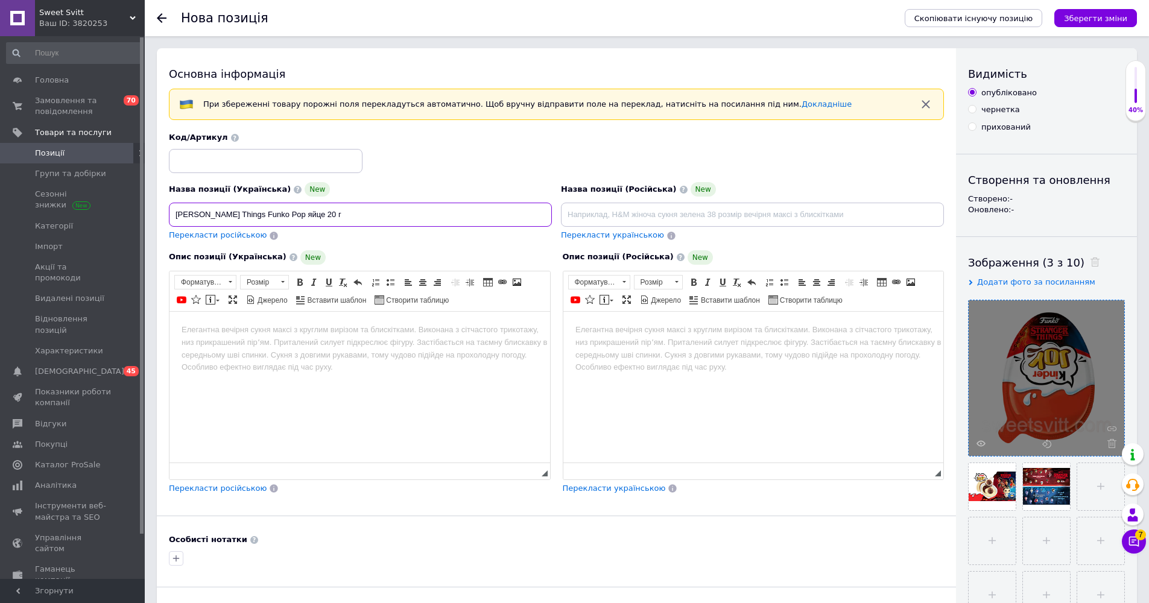
click at [299, 212] on input "[PERSON_NAME] Things Funko Pop яйце 20 г" at bounding box center [360, 215] width 383 height 24
paste input "[PERSON_NAME]"
click at [303, 214] on input "[PERSON_NAME] Things Funko Pop [PERSON_NAME] яйце 20 г" at bounding box center [360, 215] width 383 height 24
click at [349, 214] on input "[PERSON_NAME] Things Funko Pop [PERSON_NAME] яйце 20 г" at bounding box center [360, 215] width 383 height 24
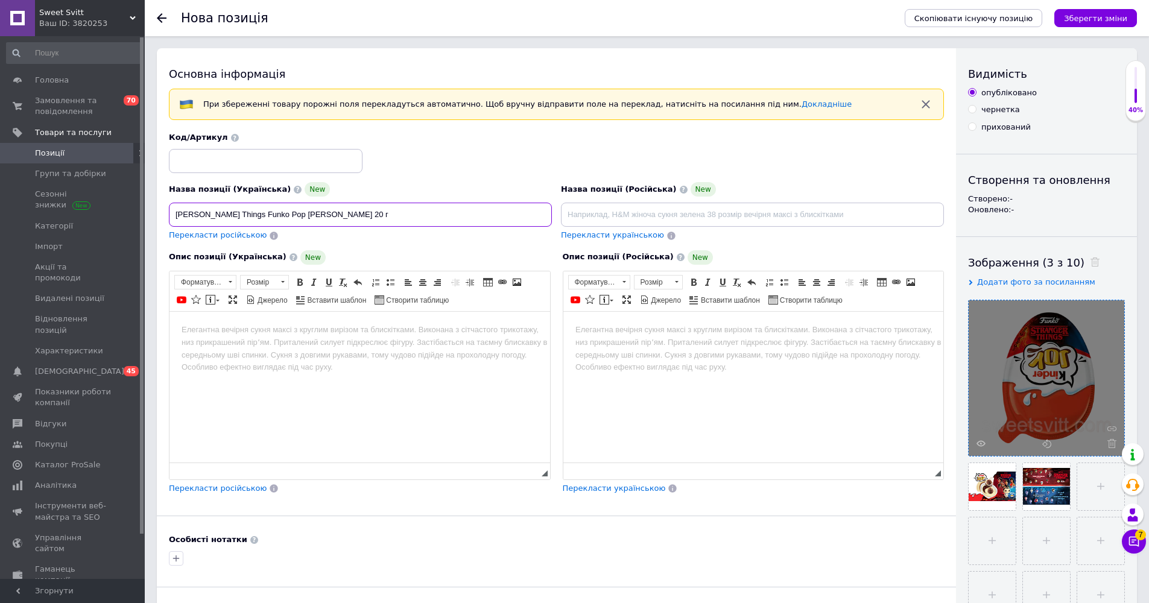
type input "[PERSON_NAME] Things Funko Pop [PERSON_NAME] 20 г"
click at [573, 224] on input at bounding box center [752, 215] width 383 height 24
click at [573, 209] on input at bounding box center [752, 215] width 383 height 24
paste input "[PERSON_NAME] Things Funko Pop яйцо 20 г"
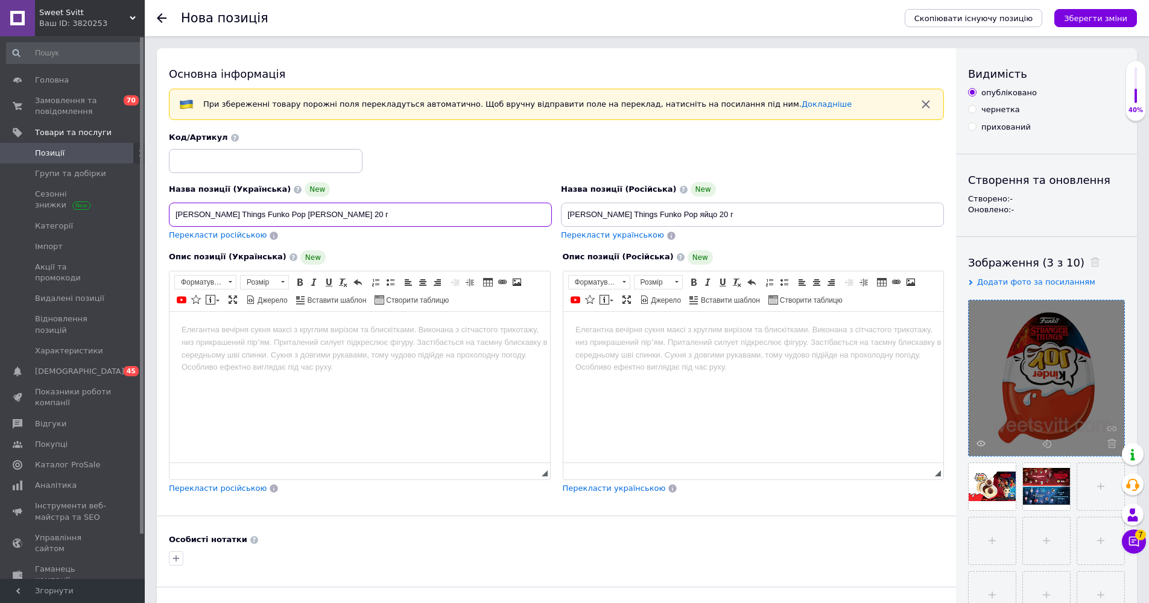
drag, startPoint x: 202, startPoint y: 213, endPoint x: 378, endPoint y: 211, distance: 176.2
click at [378, 211] on input "[PERSON_NAME] Things Funko Pop [PERSON_NAME] 20 г" at bounding box center [360, 215] width 383 height 24
click at [573, 213] on input "[PERSON_NAME] Things Funko Pop яйцо 20 г" at bounding box center [752, 215] width 383 height 24
drag, startPoint x: 596, startPoint y: 214, endPoint x: 778, endPoint y: 213, distance: 181.6
click at [573, 213] on input "[PERSON_NAME] Things Funko Pop яйцо 20 г" at bounding box center [752, 215] width 383 height 24
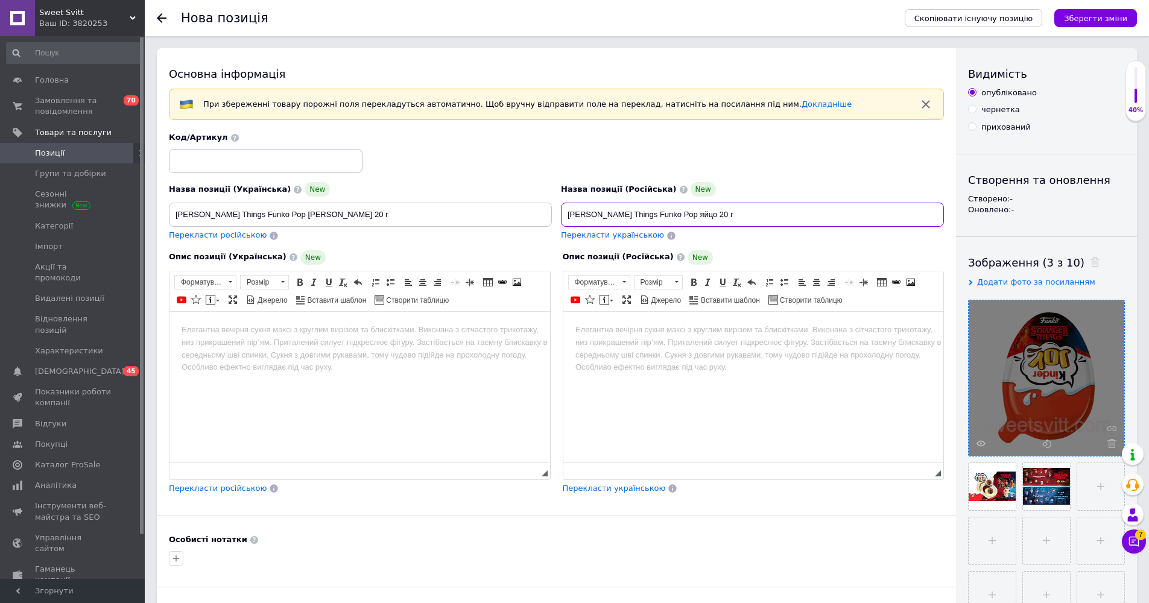
click at [573, 213] on input "[PERSON_NAME] Things Funko Pop яйцо 20 г" at bounding box center [752, 215] width 383 height 24
drag, startPoint x: 777, startPoint y: 213, endPoint x: 606, endPoint y: 210, distance: 170.2
click at [573, 210] on input "[PERSON_NAME] Things Funko Pop яйцо 20 г" at bounding box center [752, 215] width 383 height 24
paste input "Stranger Things Funko Pop [PERSON_NAME]"
type input "[PERSON_NAME] Things Funko Pop [PERSON_NAME] 20 г"
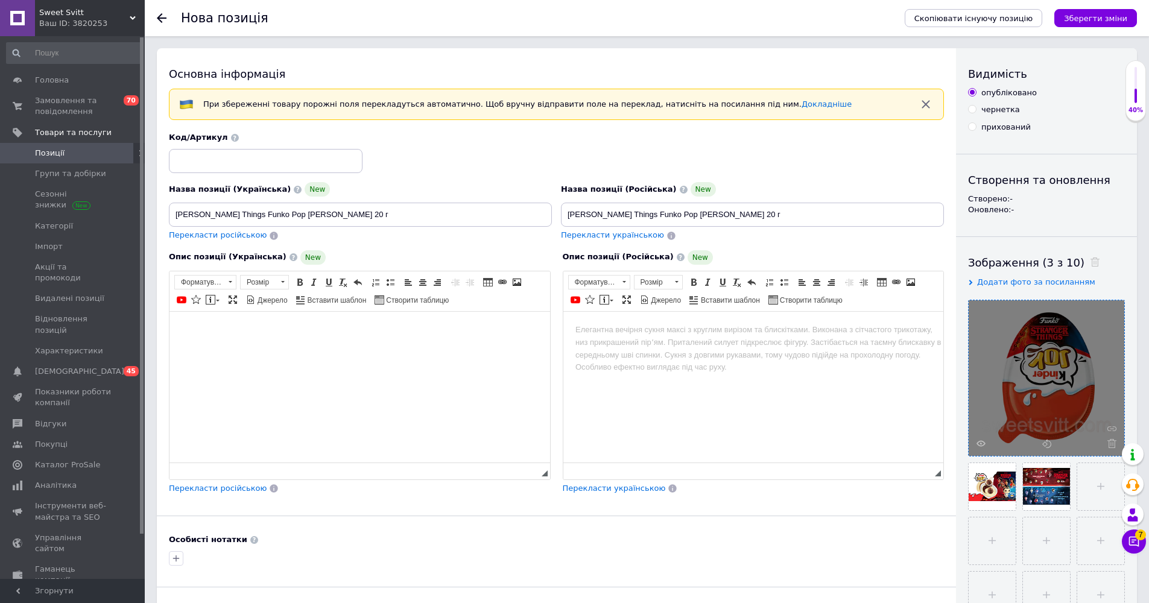
click at [235, 340] on html at bounding box center [360, 329] width 381 height 37
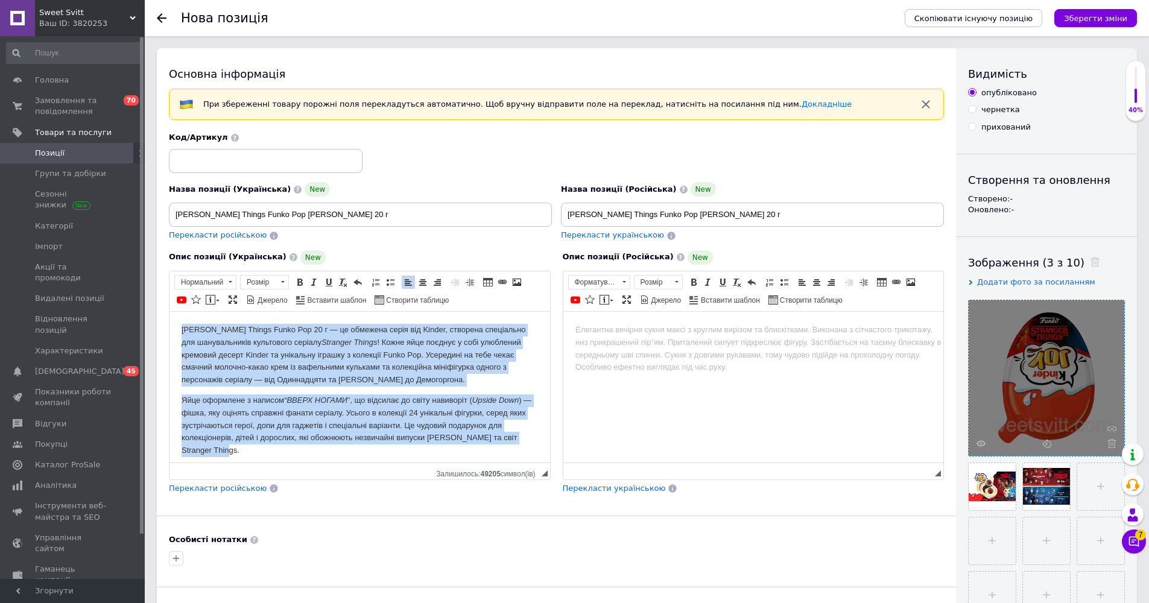
drag, startPoint x: 258, startPoint y: 453, endPoint x: 124, endPoint y: 252, distance: 242.0
click at [170, 311] on html "[PERSON_NAME] Things Funko Pop 20 г — це обмежена серія від Kinder, створена сп…" at bounding box center [360, 389] width 381 height 157
click at [424, 281] on span at bounding box center [423, 283] width 10 height 10
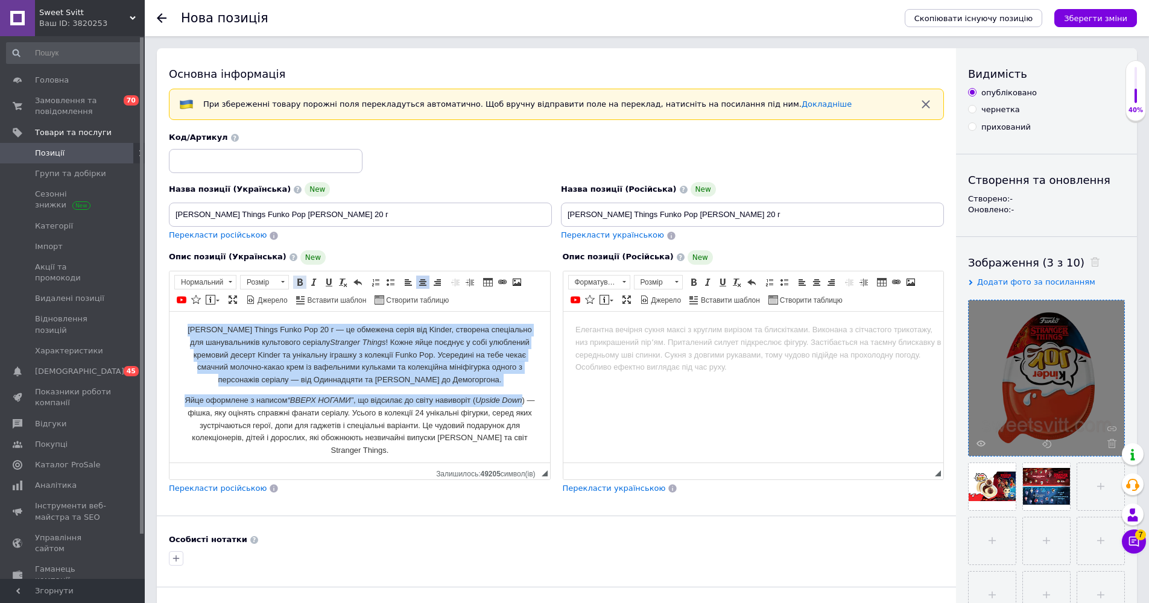
click at [299, 279] on span at bounding box center [300, 283] width 10 height 10
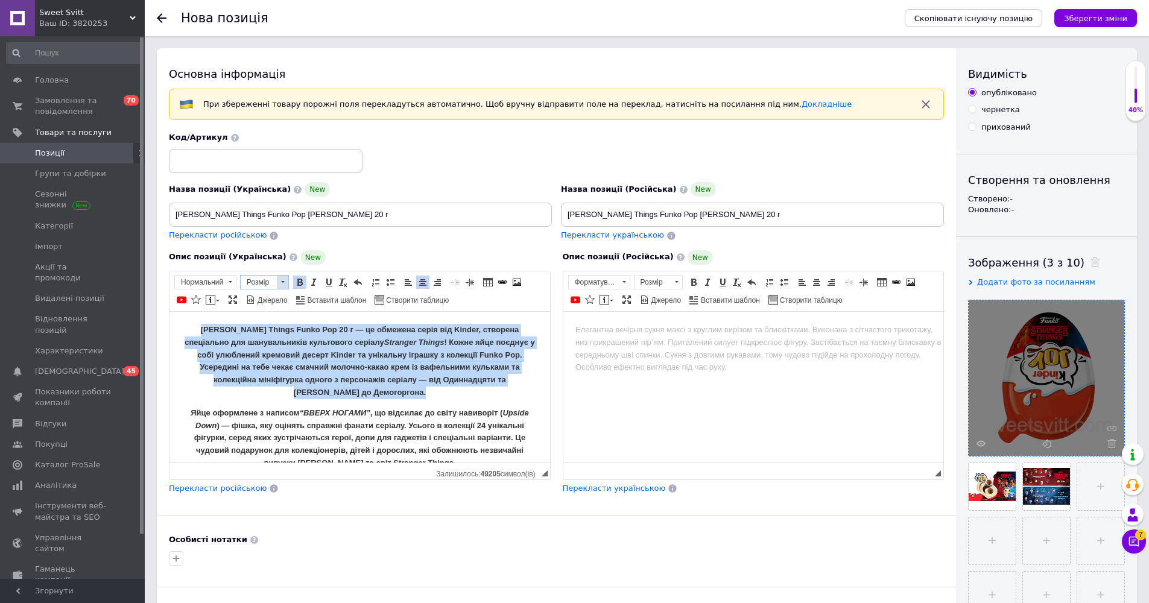
click at [275, 280] on span "Розмір" at bounding box center [259, 282] width 36 height 13
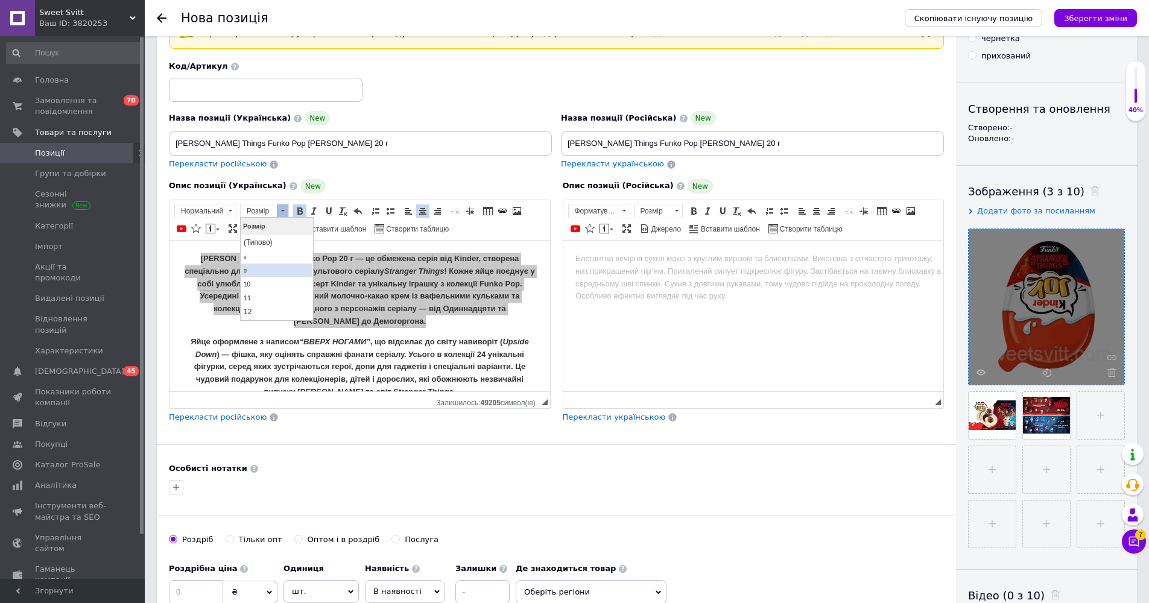
scroll to position [19, 0]
click at [275, 300] on link "14" at bounding box center [276, 307] width 71 height 14
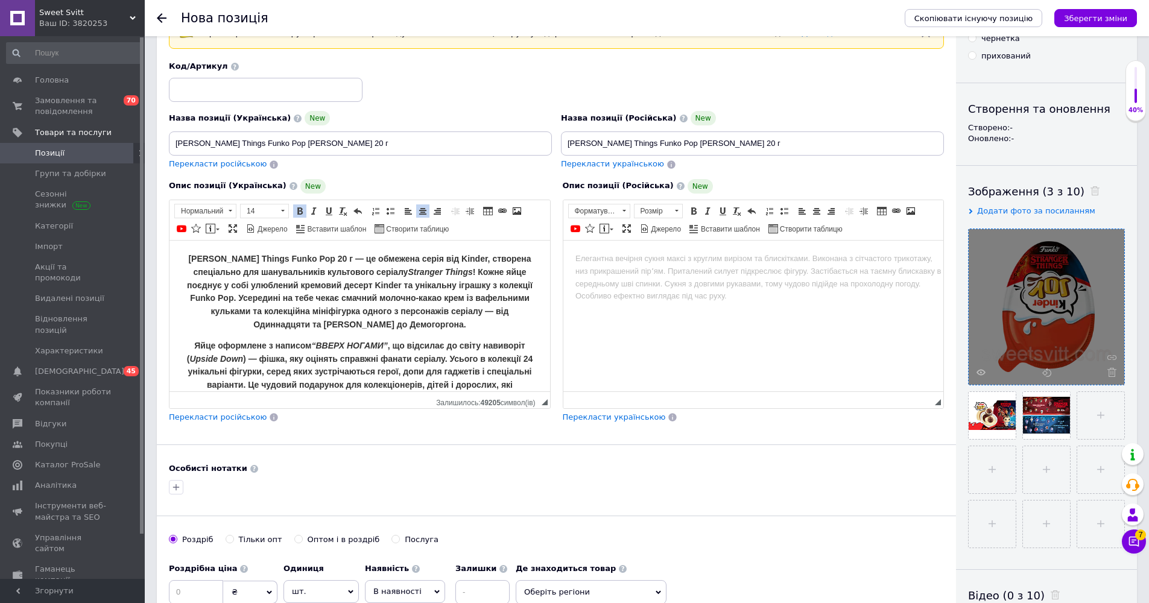
click at [307, 335] on body "[PERSON_NAME] Things Funko Pop 20 г — це обмежена серія від Kinder, створена сп…" at bounding box center [360, 328] width 357 height 153
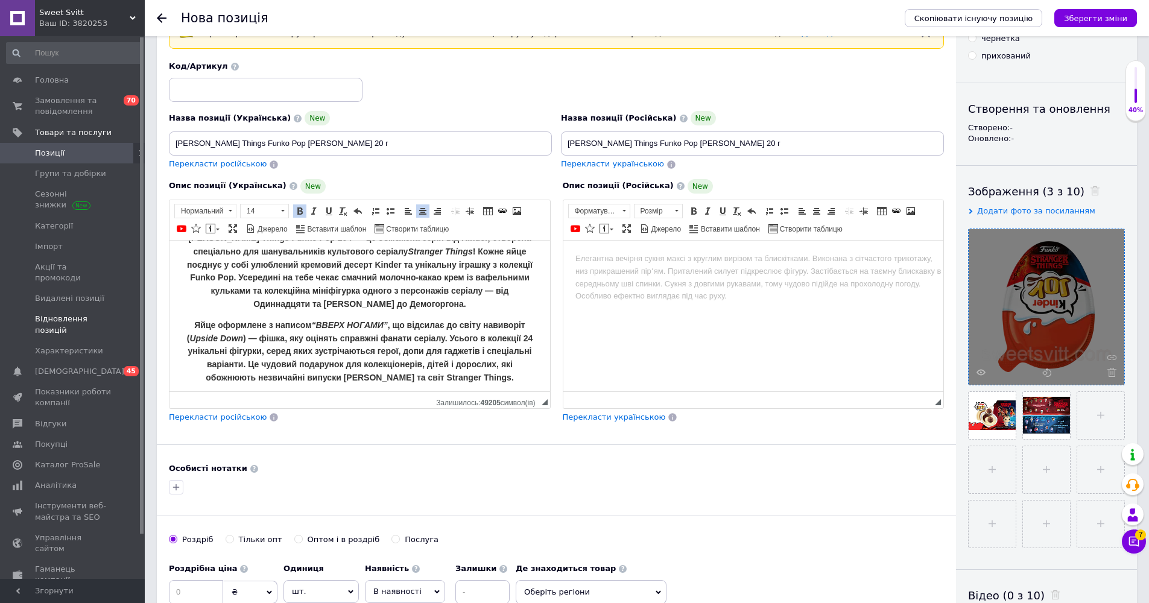
click at [573, 277] on html at bounding box center [753, 258] width 381 height 37
drag, startPoint x: 576, startPoint y: 554, endPoint x: 687, endPoint y: 290, distance: 286.1
click at [573, 277] on html at bounding box center [753, 258] width 381 height 37
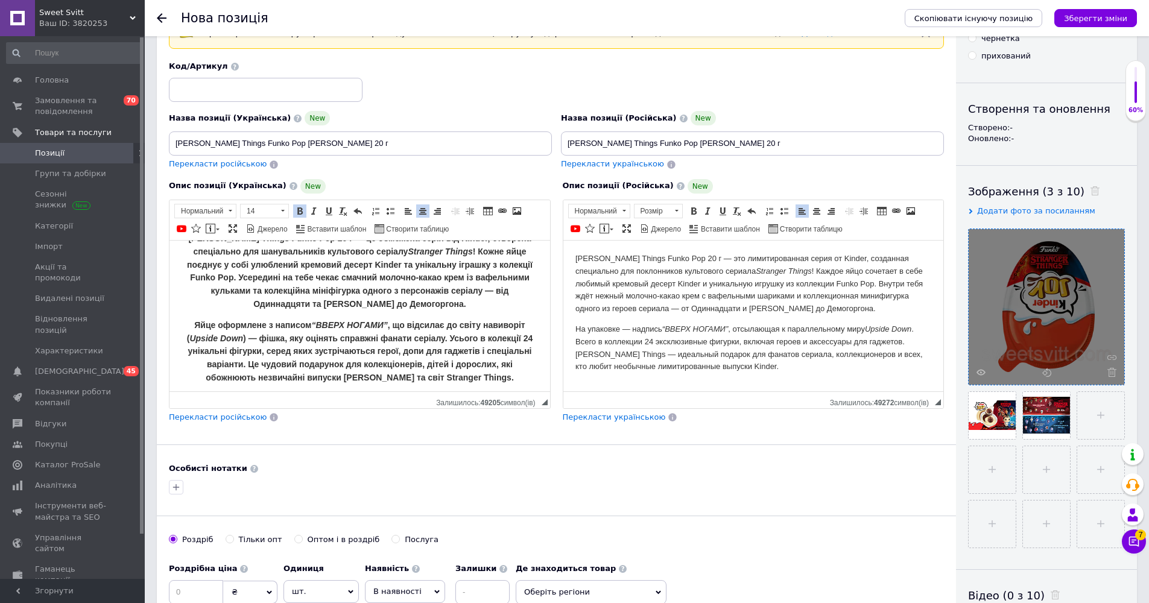
drag, startPoint x: 777, startPoint y: 340, endPoint x: 1126, endPoint y: 433, distance: 361.3
click at [563, 240] on html "[PERSON_NAME] Things Funko Pop 20 г — это лимитированная серия от Kinder, созда…" at bounding box center [753, 312] width 381 height 145
click at [573, 208] on span at bounding box center [694, 211] width 10 height 10
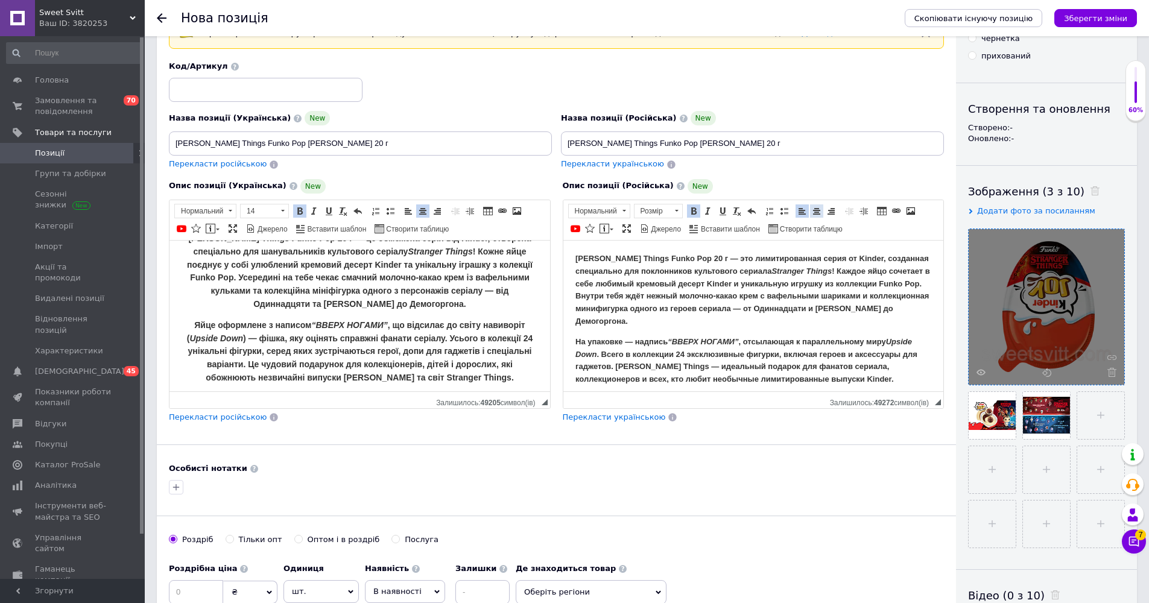
click at [573, 212] on span at bounding box center [817, 211] width 10 height 10
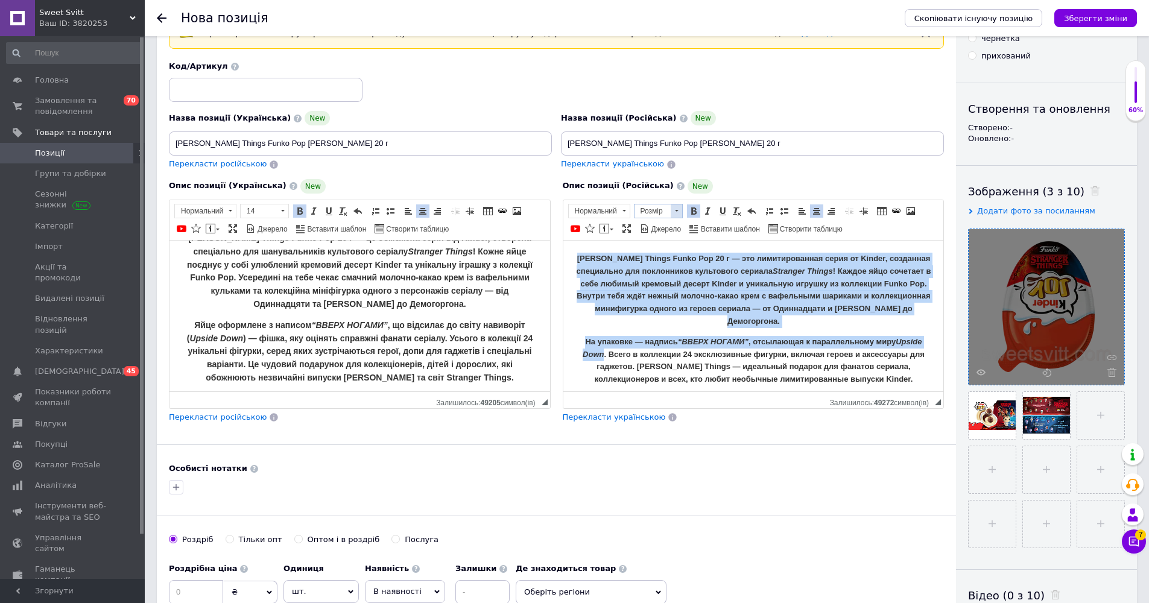
click at [573, 212] on span at bounding box center [676, 211] width 11 height 13
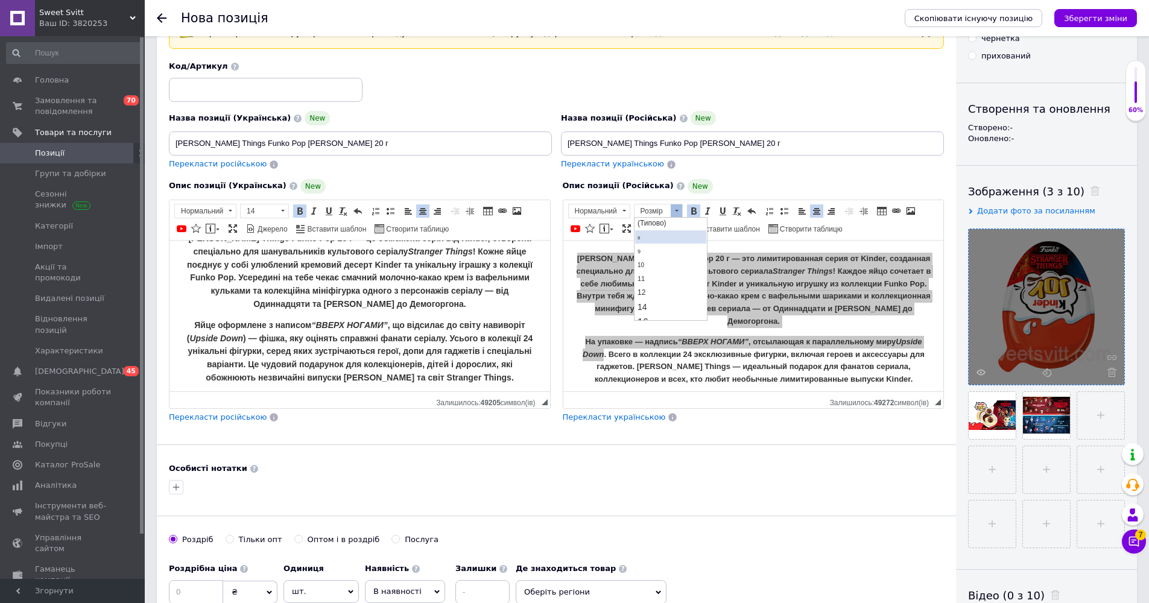
scroll to position [22, 0]
click at [573, 302] on span "14" at bounding box center [642, 305] width 10 height 10
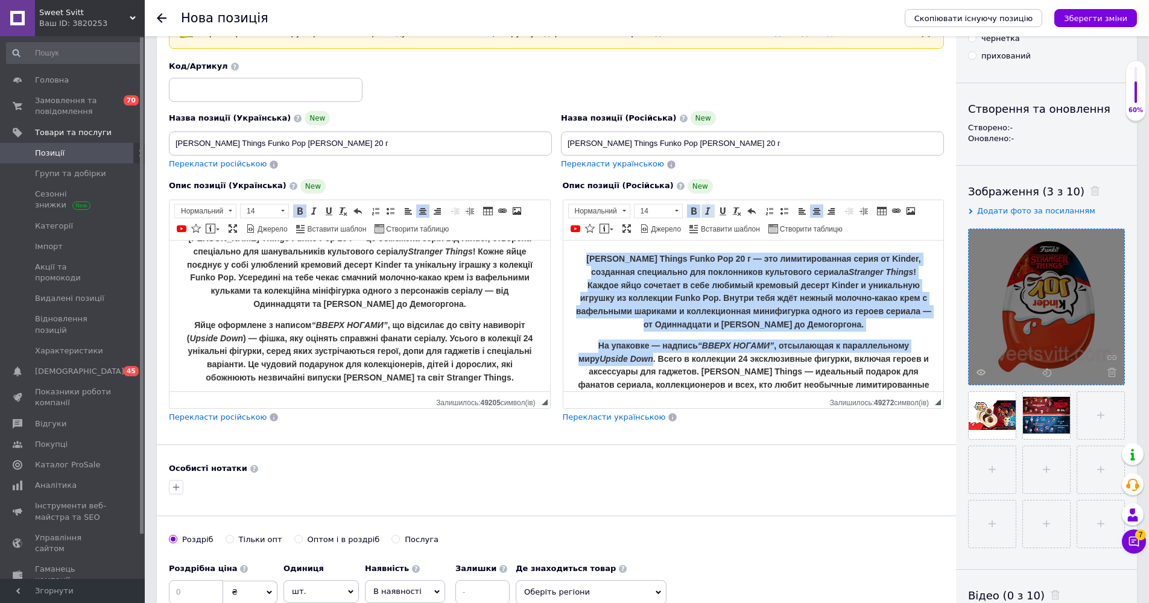
click at [573, 208] on span at bounding box center [709, 211] width 10 height 10
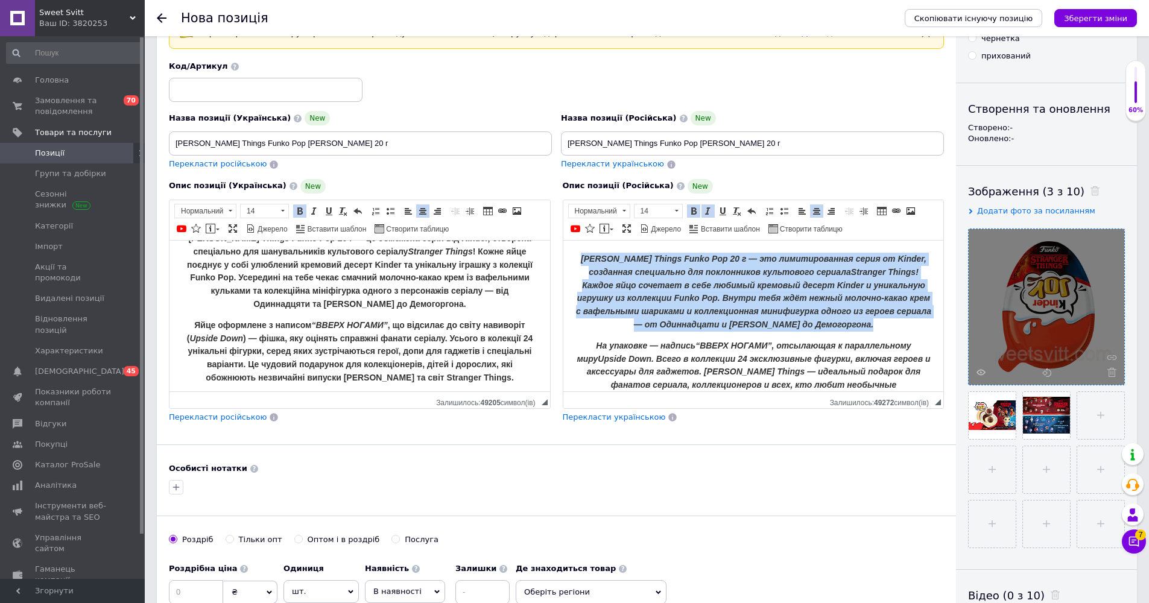
click at [573, 208] on span at bounding box center [709, 211] width 10 height 10
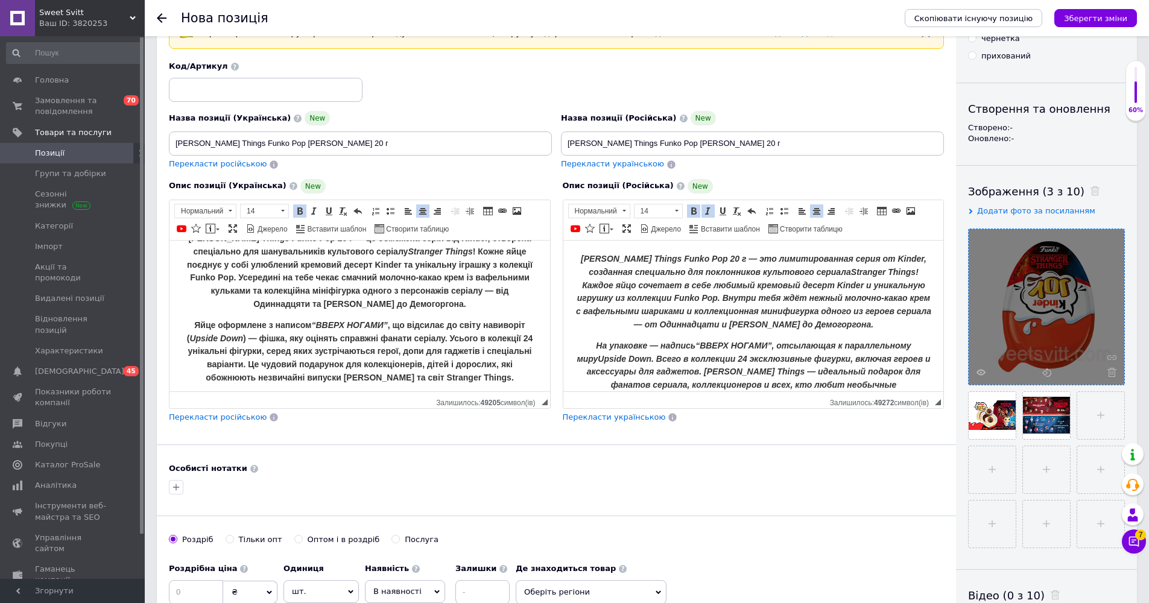
click at [573, 303] on p "[PERSON_NAME] Things Funko Pop 20 г — это лимитированная серия от Kinder, созда…" at bounding box center [753, 291] width 357 height 79
click at [573, 212] on span at bounding box center [709, 211] width 10 height 10
click at [573, 356] on strong "На упаковке — надпись “ВВЕРХ НОГАМИ” , отсылающая к параллельному миру Upside D…" at bounding box center [753, 371] width 354 height 62
click at [573, 209] on span at bounding box center [709, 211] width 10 height 10
click at [573, 340] on em "“ВВЕРХ НОГАМИ”" at bounding box center [735, 345] width 76 height 10
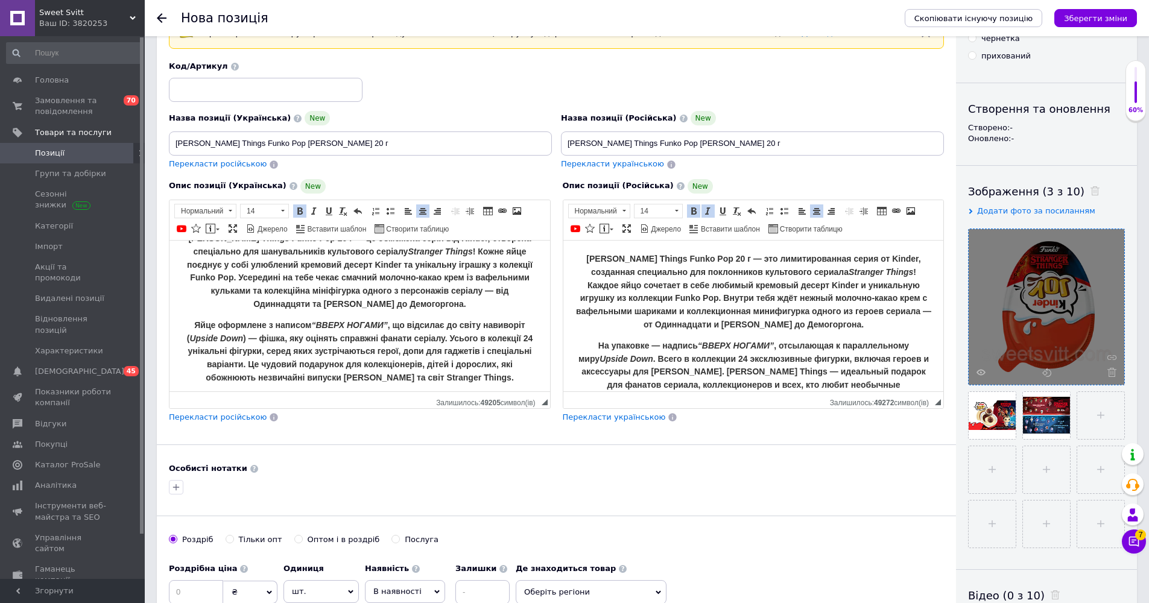
click at [380, 320] on em "“ВВЕРХ НОГАМИ”" at bounding box center [349, 325] width 76 height 10
click at [315, 208] on span at bounding box center [315, 211] width 10 height 10
drag, startPoint x: 380, startPoint y: 320, endPoint x: 307, endPoint y: 269, distance: 89.4
click at [311, 321] on em "“ВВЕРХ НОГАМИ ”" at bounding box center [349, 325] width 76 height 10
click at [316, 208] on span at bounding box center [315, 211] width 10 height 10
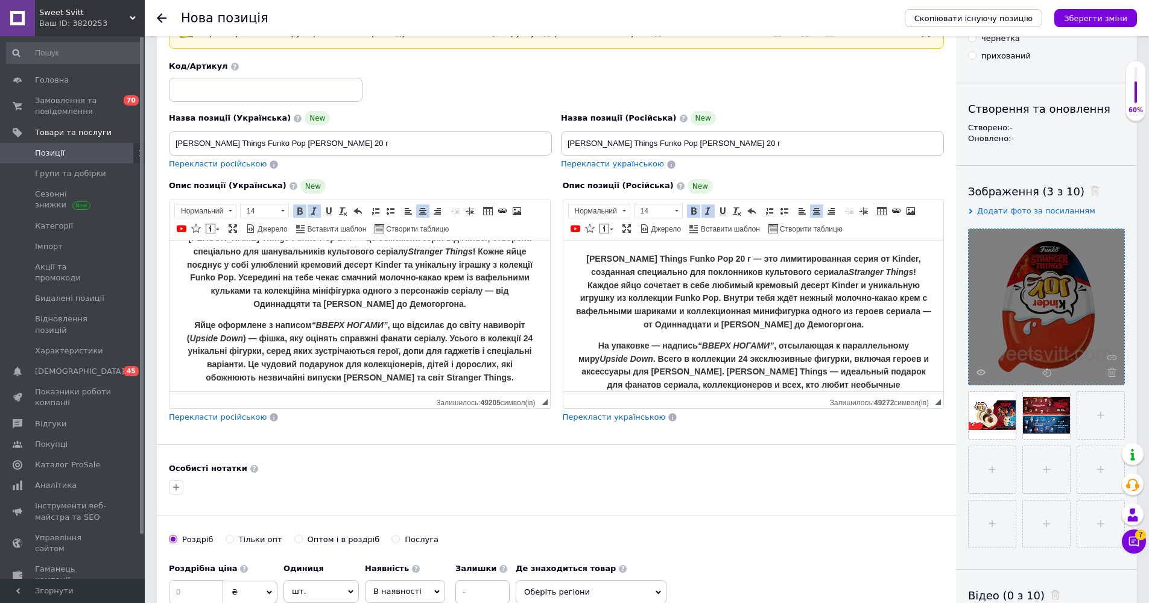
click at [316, 208] on span at bounding box center [315, 211] width 10 height 10
click at [382, 346] on strong "[PERSON_NAME] оформлене з написом “ ВВЕРХ НОГАМИ ” , що відсилає до світу навив…" at bounding box center [360, 351] width 346 height 62
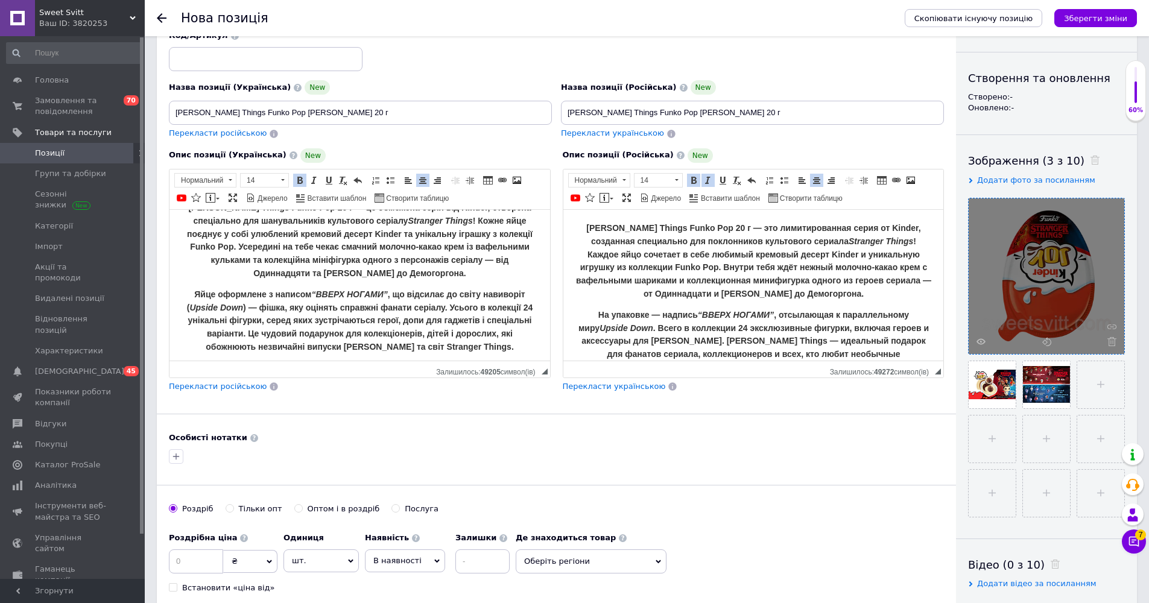
scroll to position [120, 0]
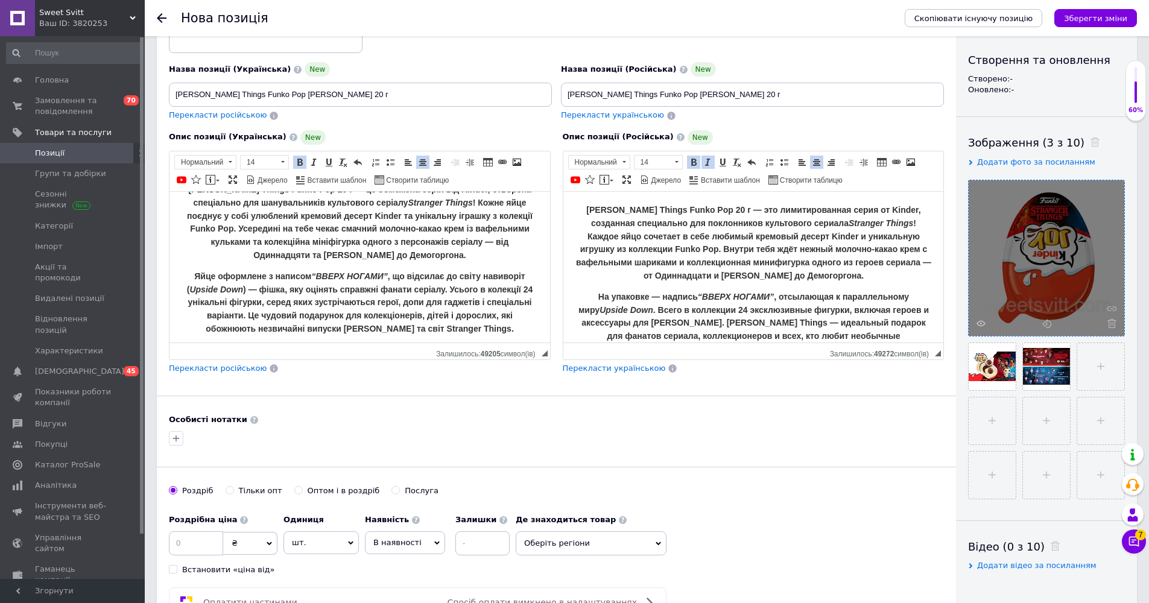
click at [184, 439] on div at bounding box center [176, 438] width 19 height 19
click at [179, 436] on icon "button" at bounding box center [176, 439] width 10 height 10
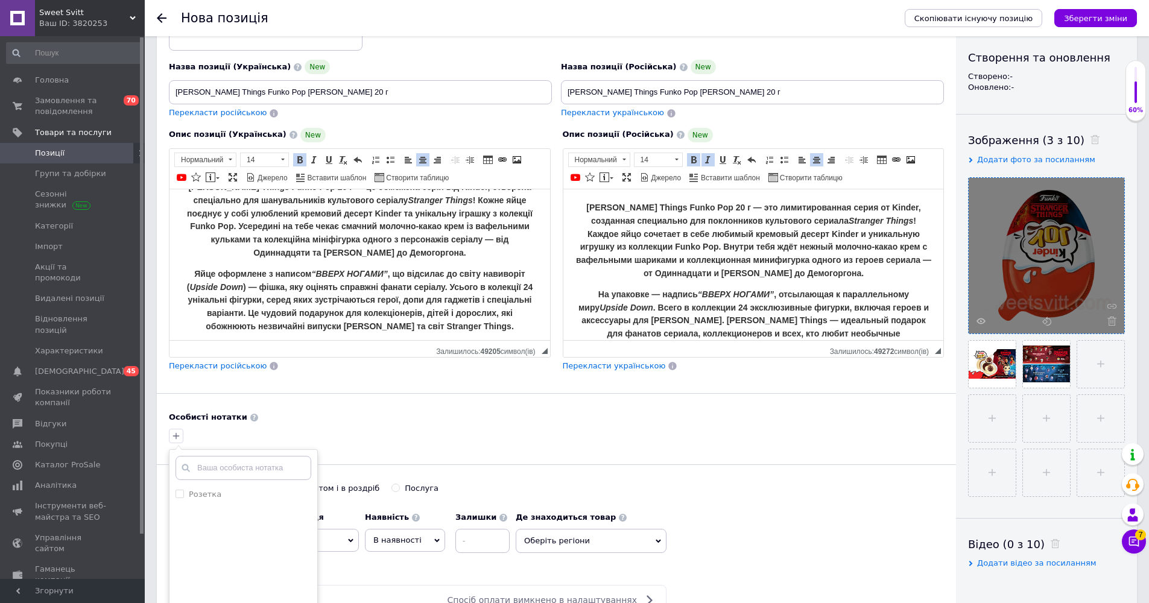
scroll to position [144, 0]
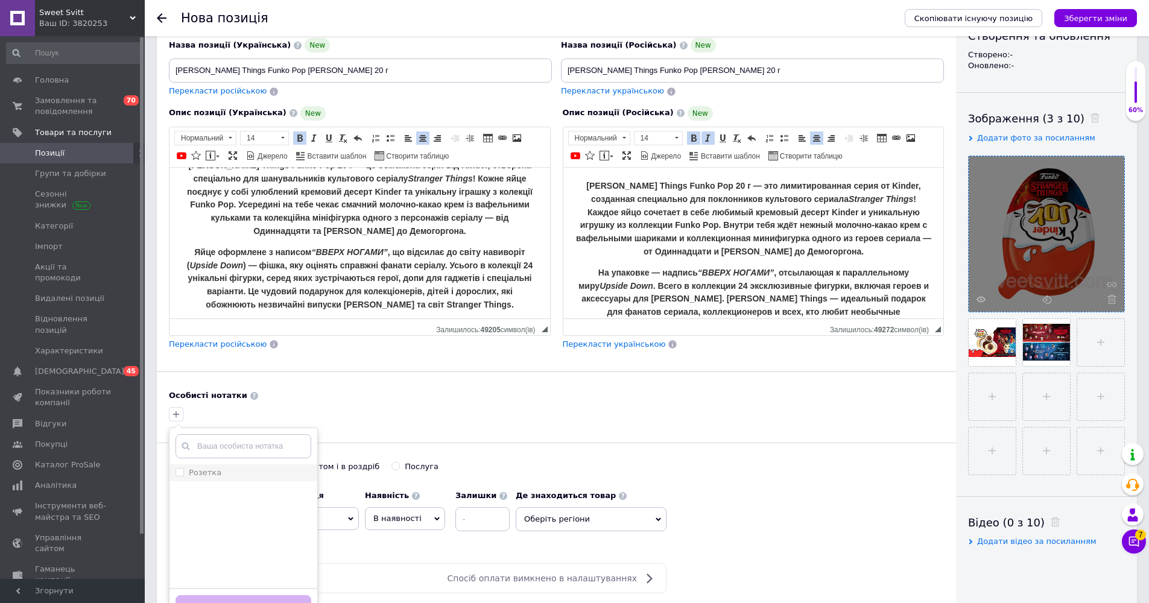
click at [182, 468] on input "Розетка" at bounding box center [180, 472] width 8 height 8
checkbox input "true"
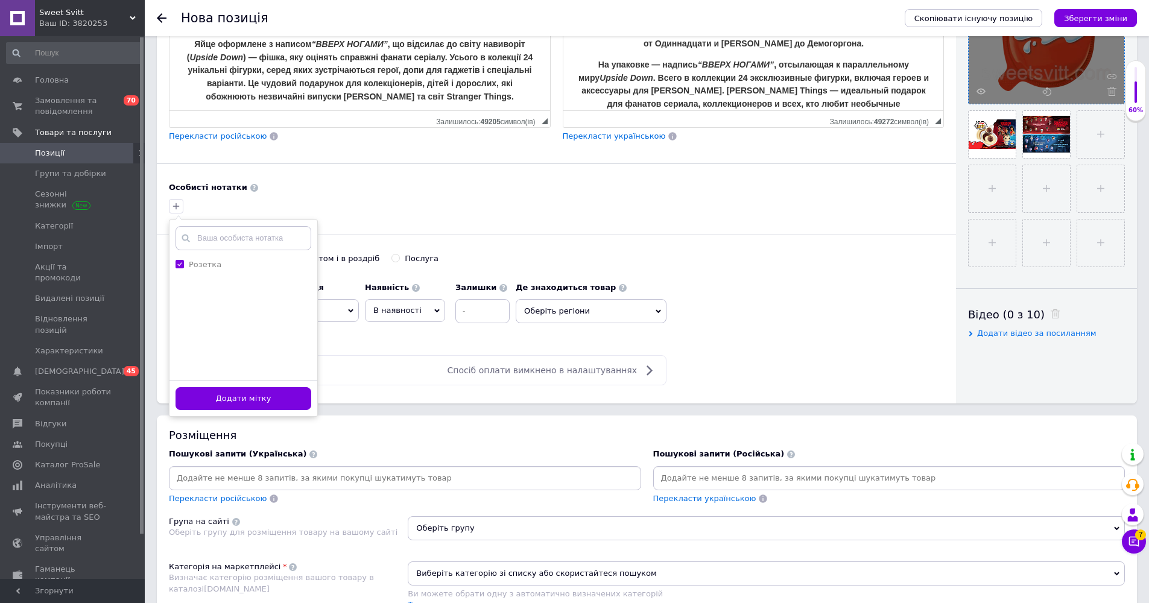
click at [289, 413] on div "Додати мітку" at bounding box center [244, 398] width 148 height 37
click at [285, 399] on button "Додати мітку" at bounding box center [244, 399] width 136 height 24
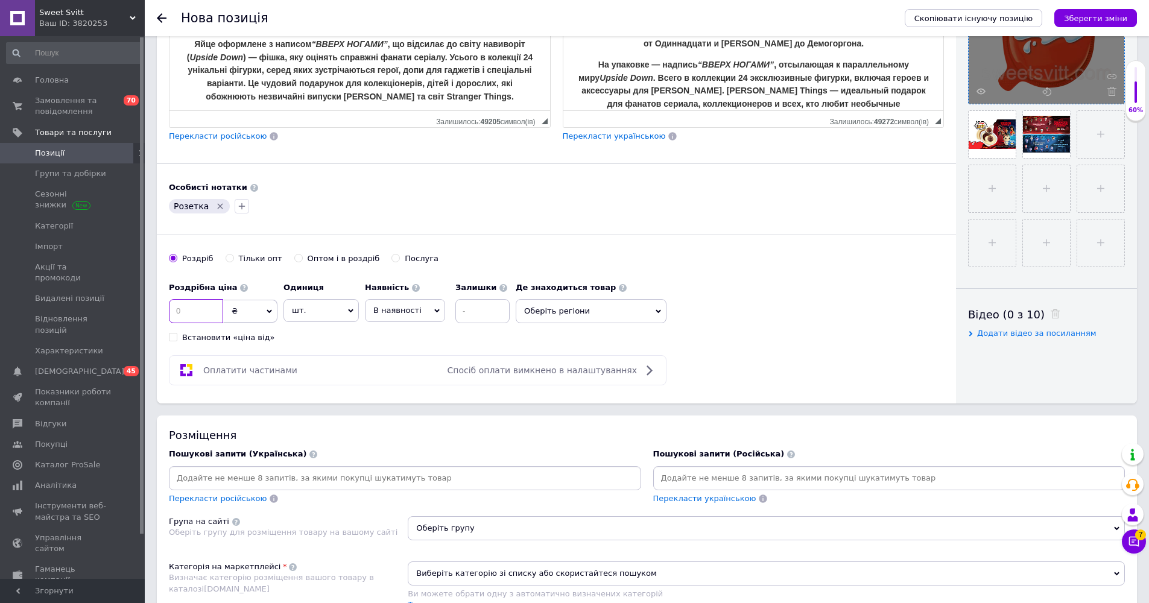
click at [196, 305] on input at bounding box center [196, 311] width 54 height 24
type input "89"
click at [404, 306] on span "В наявності" at bounding box center [397, 310] width 48 height 9
drag, startPoint x: 383, startPoint y: 384, endPoint x: 461, endPoint y: 323, distance: 98.9
click at [383, 384] on li "Готово до відправки" at bounding box center [405, 386] width 79 height 28
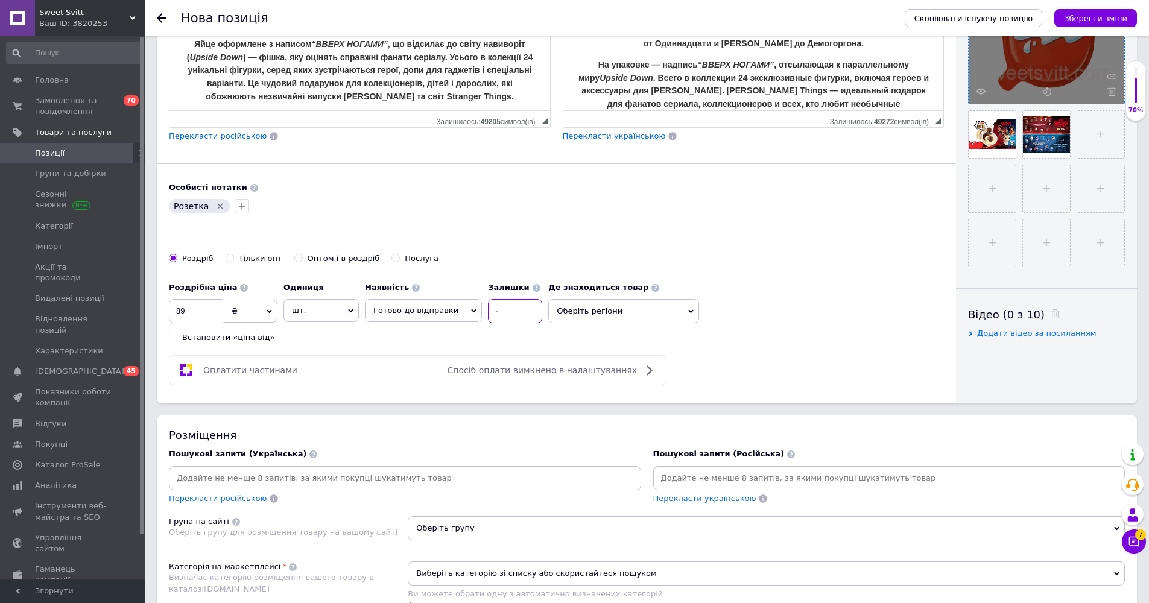
click at [502, 304] on input at bounding box center [515, 311] width 54 height 24
type input "72"
click at [323, 345] on div "Основна інформація При збереженні товару порожні поля перекладуться автоматично…" at bounding box center [556, 50] width 799 height 708
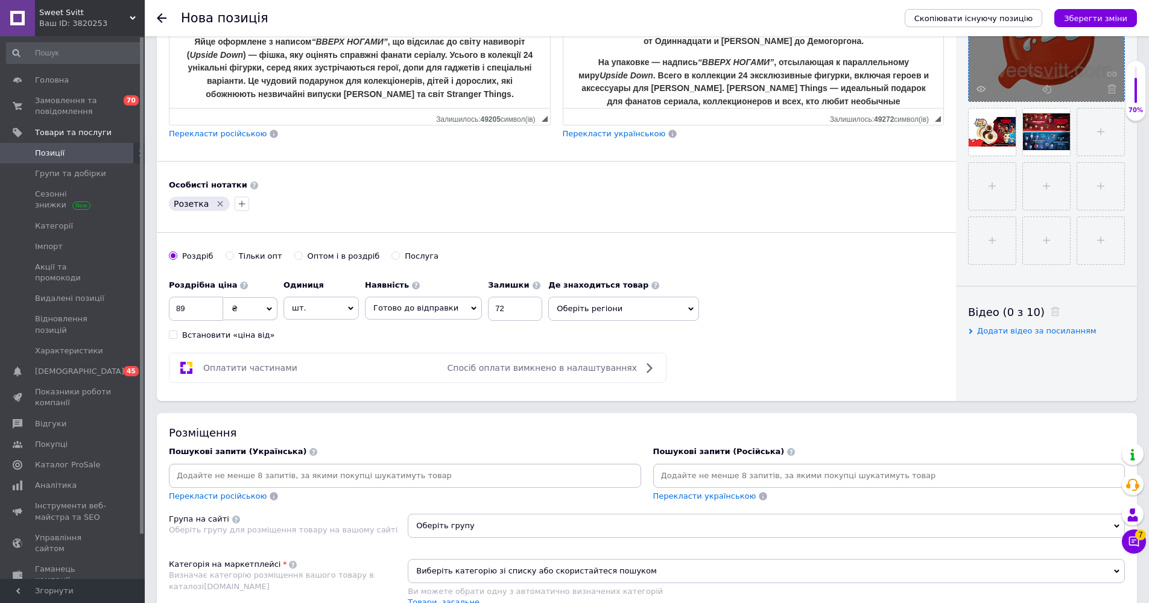
scroll to position [579, 0]
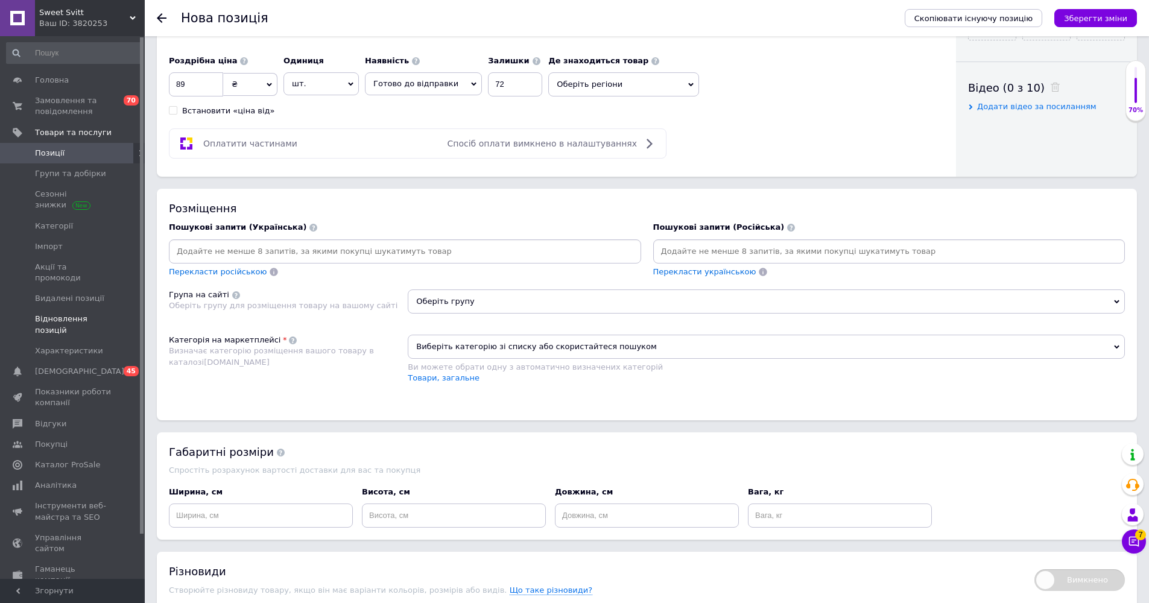
click at [195, 247] on input at bounding box center [405, 252] width 468 height 18
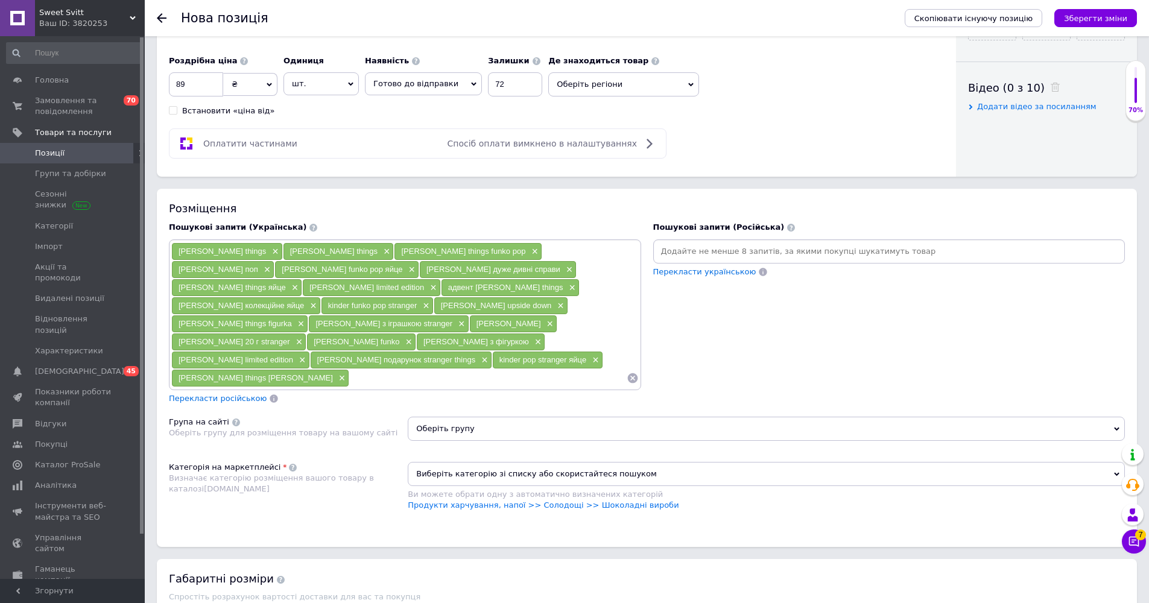
click at [573, 250] on input at bounding box center [890, 252] width 468 height 18
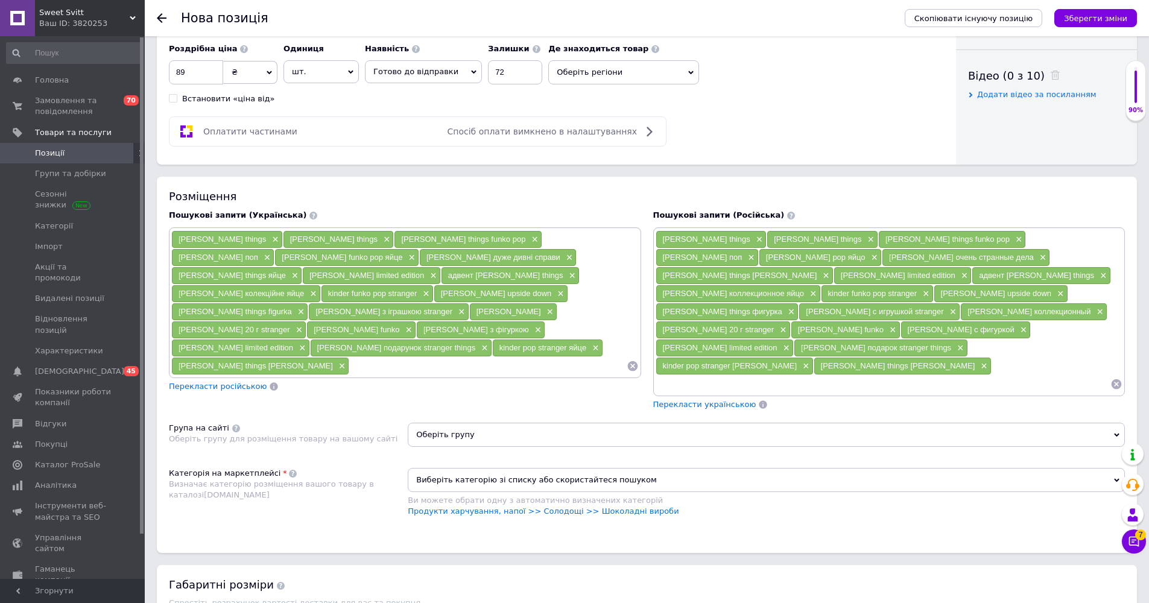
click at [475, 423] on span "Оберіть групу" at bounding box center [766, 435] width 717 height 24
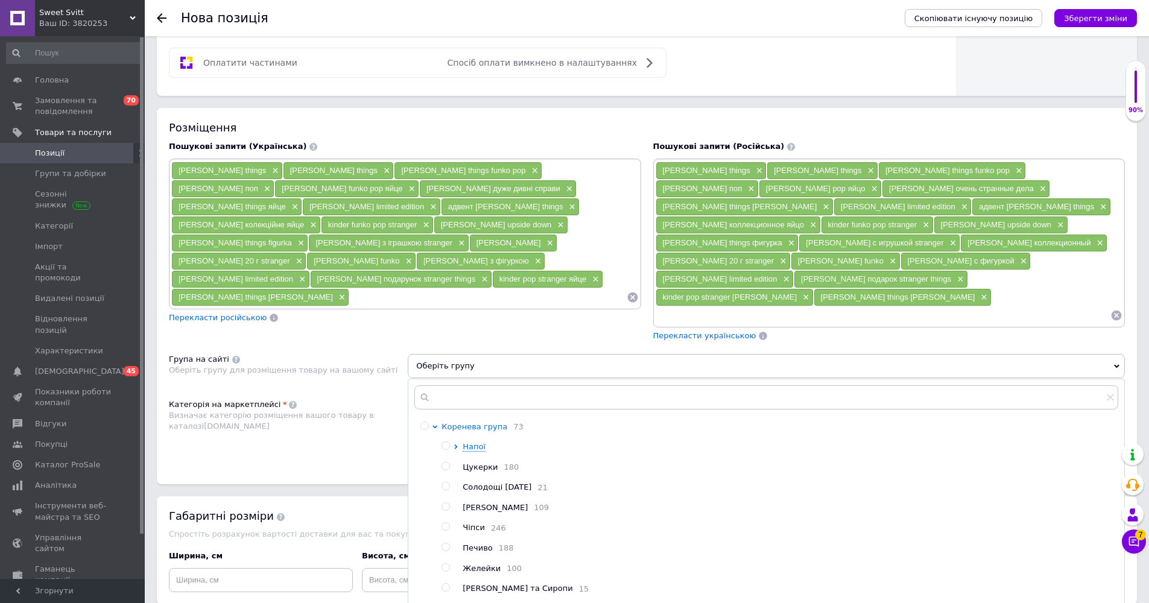
scroll to position [662, 0]
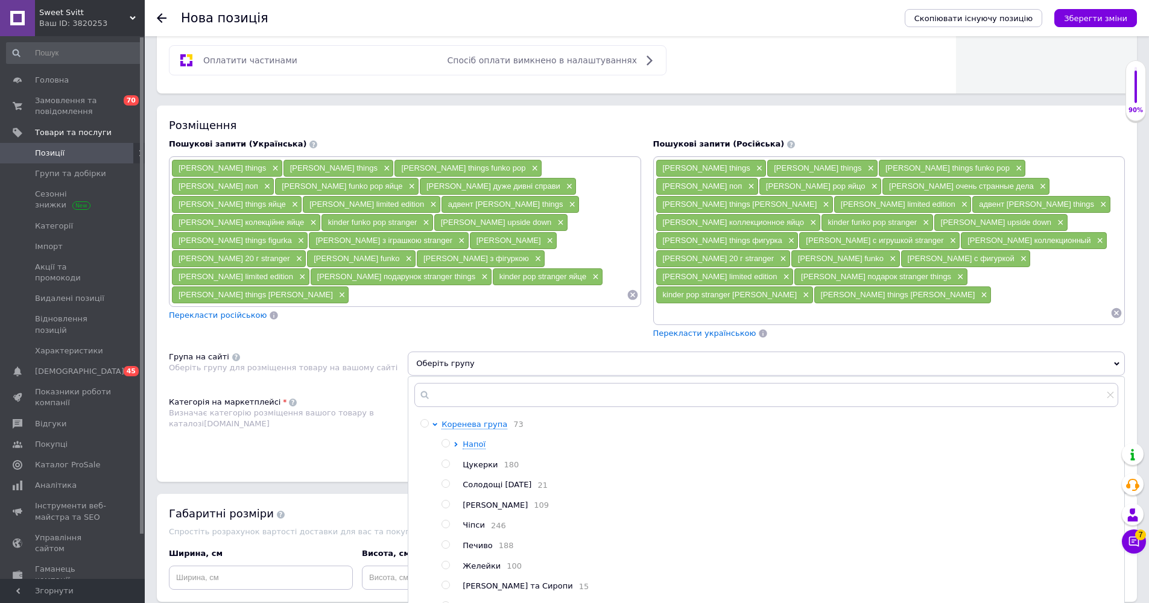
click at [447, 460] on div at bounding box center [448, 465] width 12 height 11
click at [446, 460] on input "radio" at bounding box center [446, 464] width 8 height 8
radio input "true"
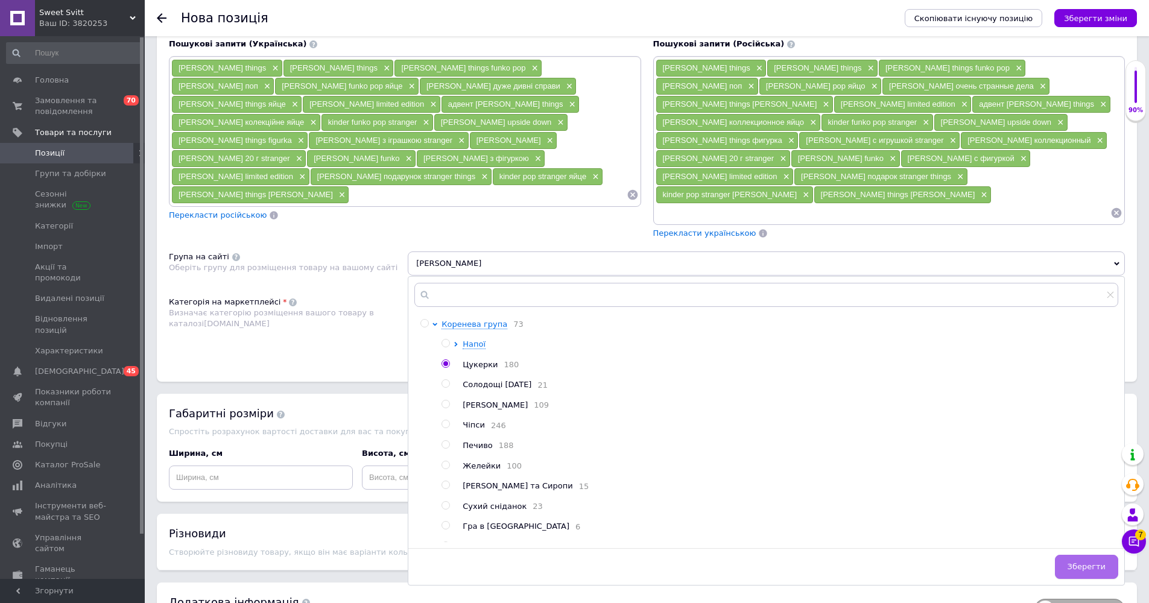
click at [573, 544] on span "Зберегти" at bounding box center [1087, 566] width 38 height 9
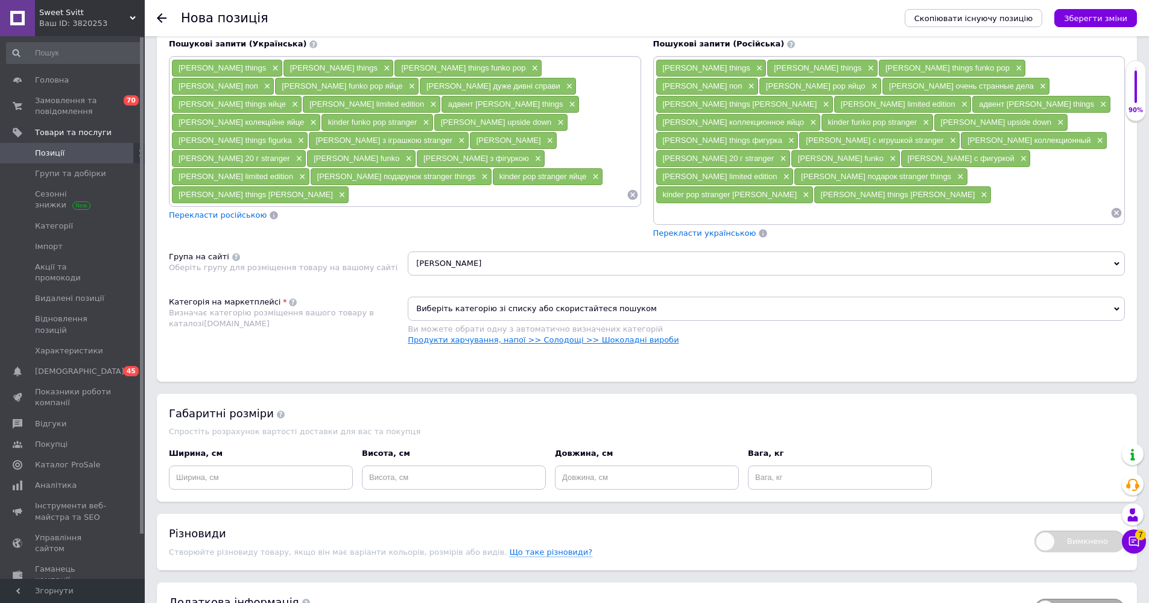
click at [546, 335] on link "Продукти харчування, напої >> Солодощі >> Шоколадні вироби" at bounding box center [543, 339] width 271 height 9
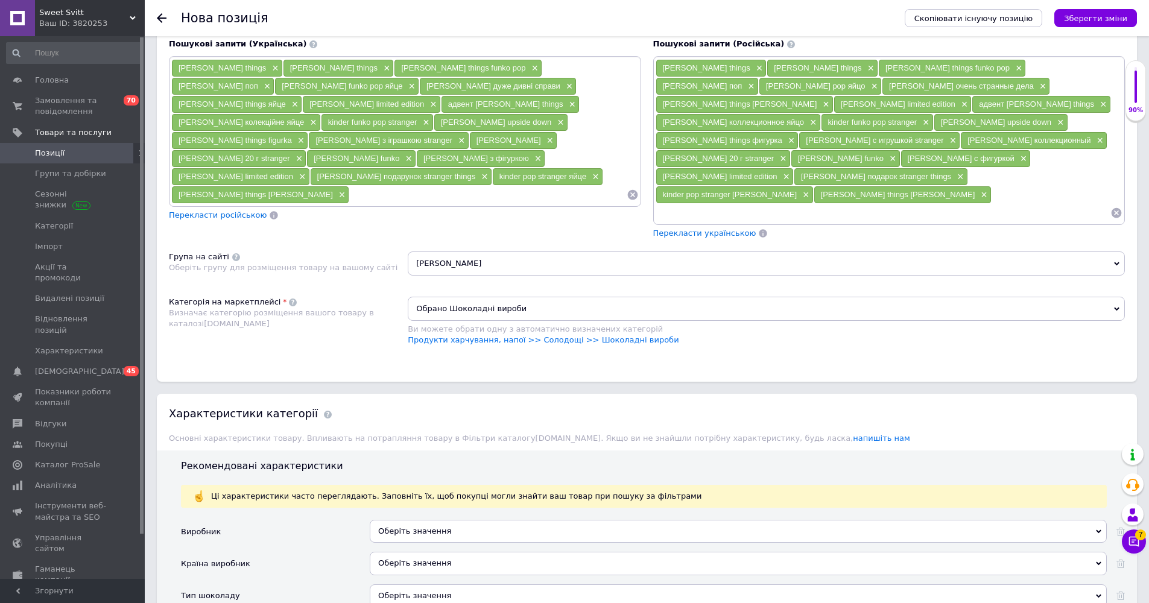
scroll to position [784, 0]
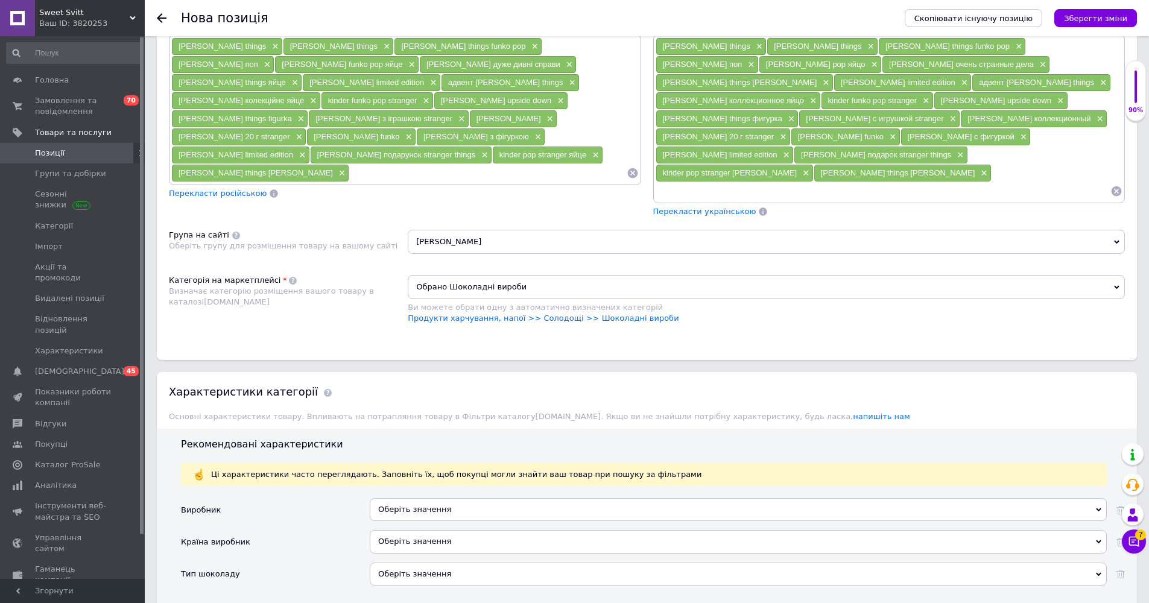
click at [415, 498] on div "Оберіть значення" at bounding box center [738, 509] width 737 height 23
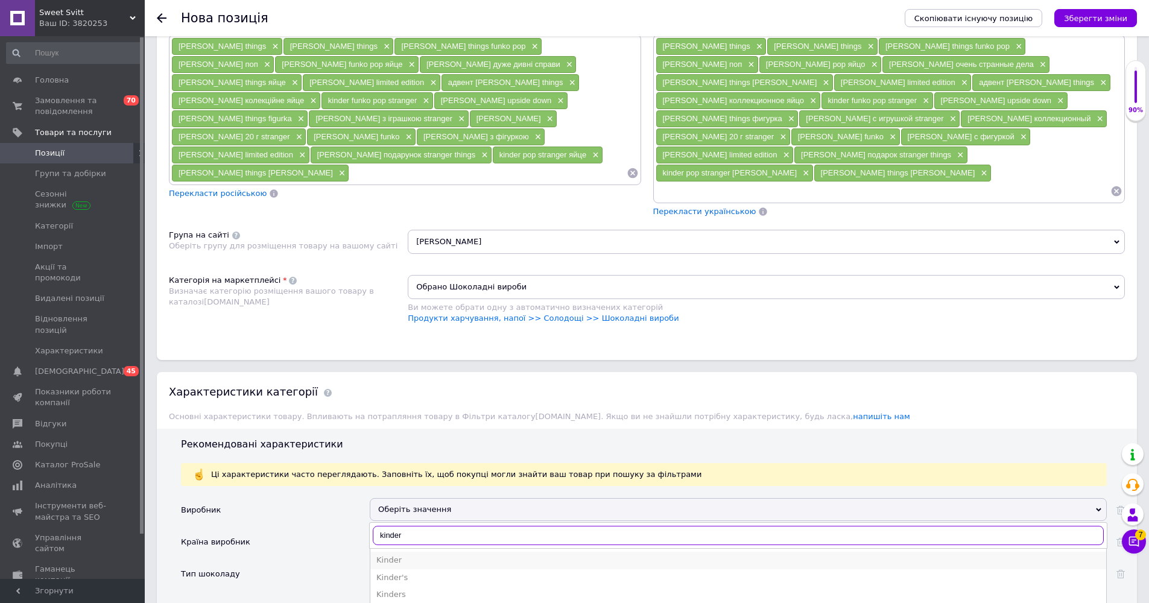
type input "kinder"
click at [396, 544] on div "Kinder" at bounding box center [738, 560] width 724 height 11
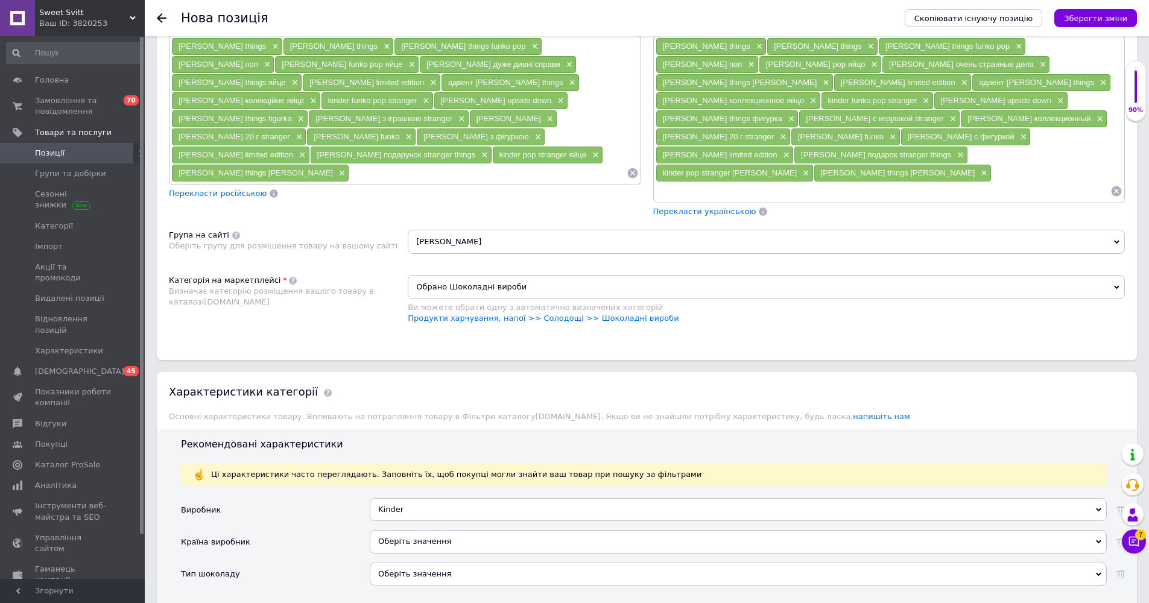
click at [402, 530] on div "Оберіть значення" at bounding box center [738, 541] width 737 height 23
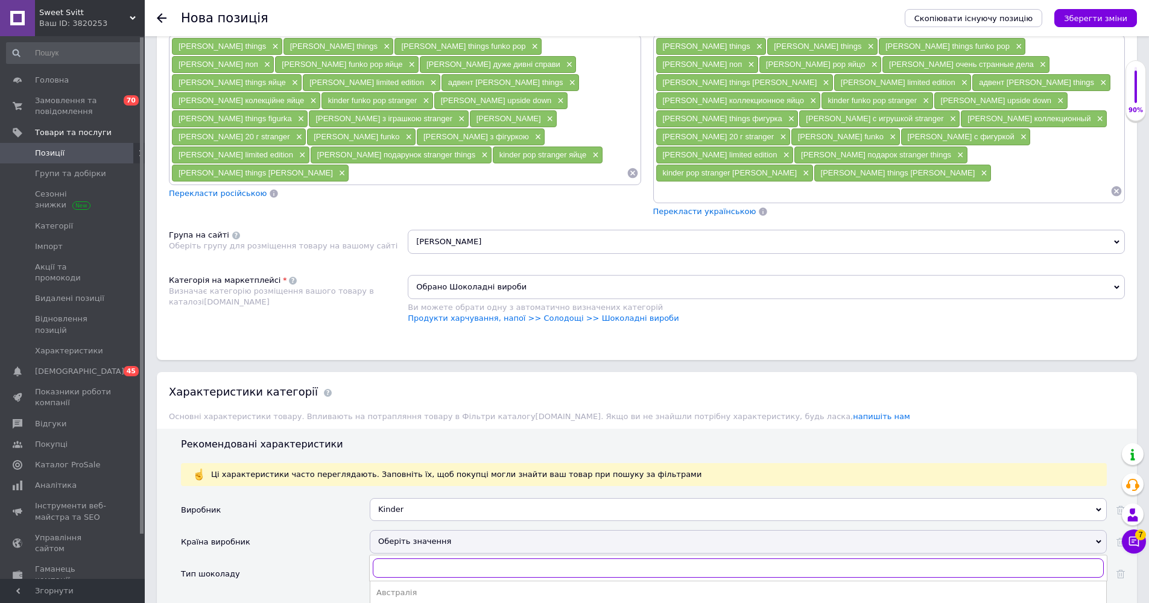
type input "y"
type input "u"
type input "y"
type input "н"
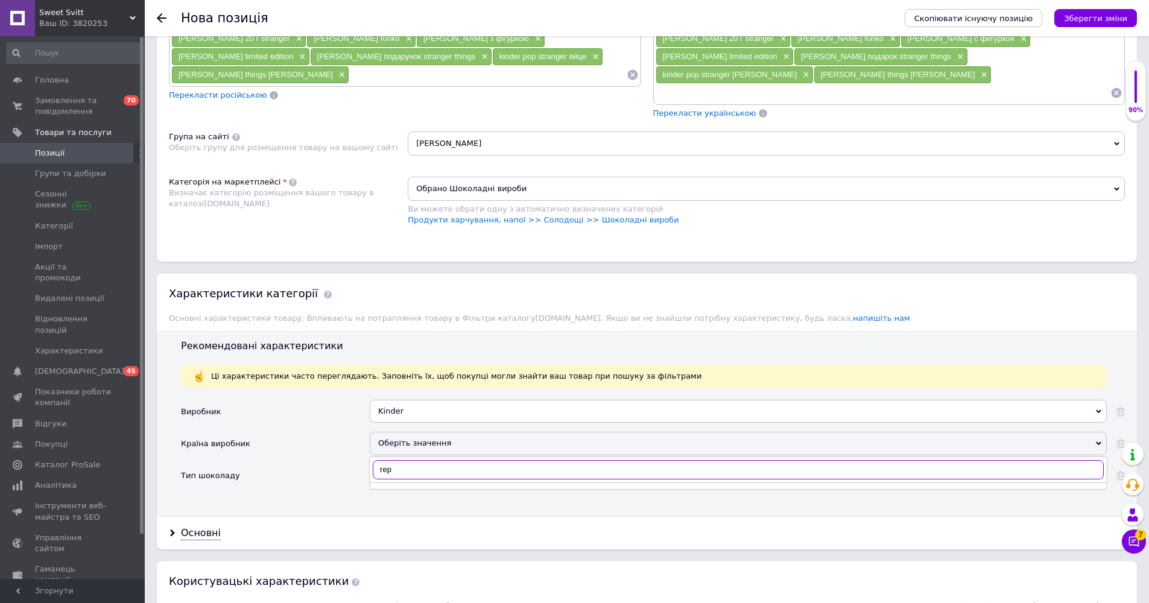
scroll to position [990, 0]
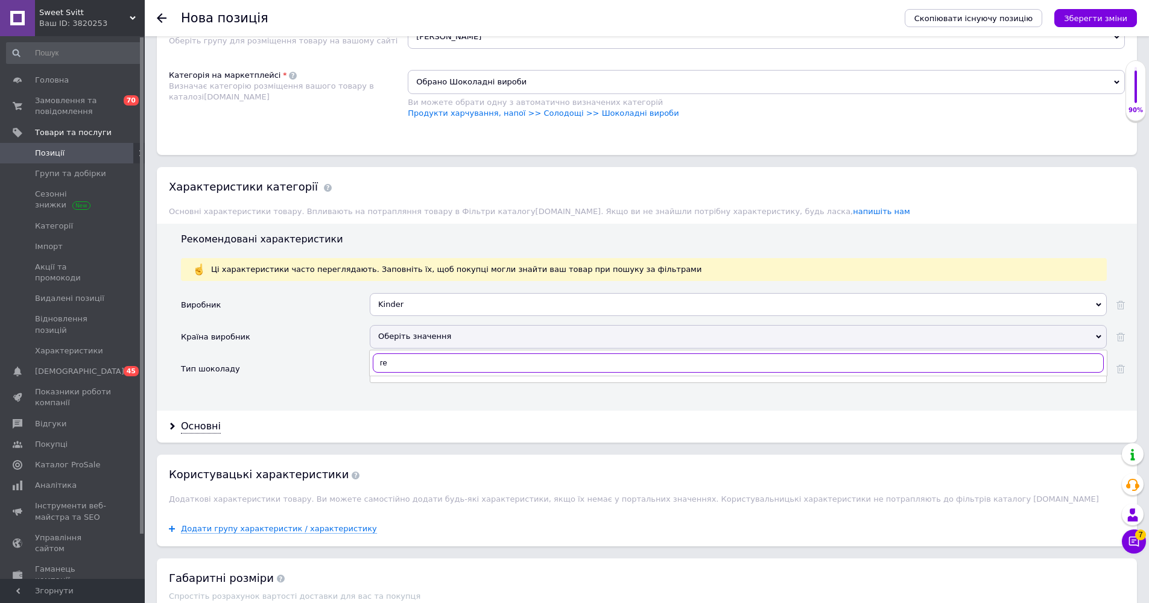
type input "г"
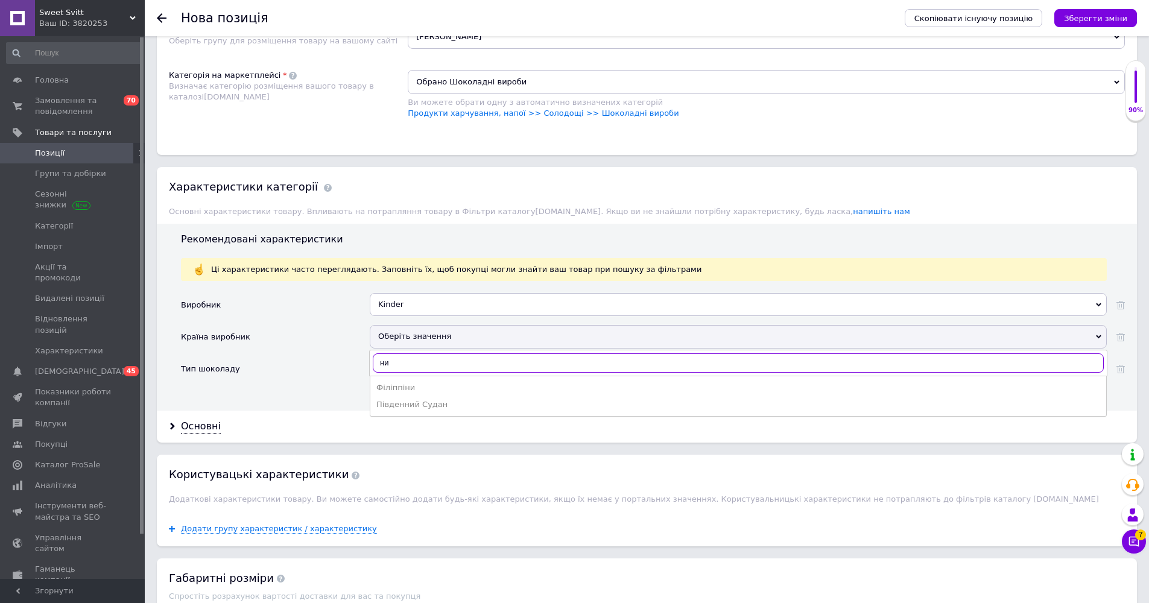
type input "н"
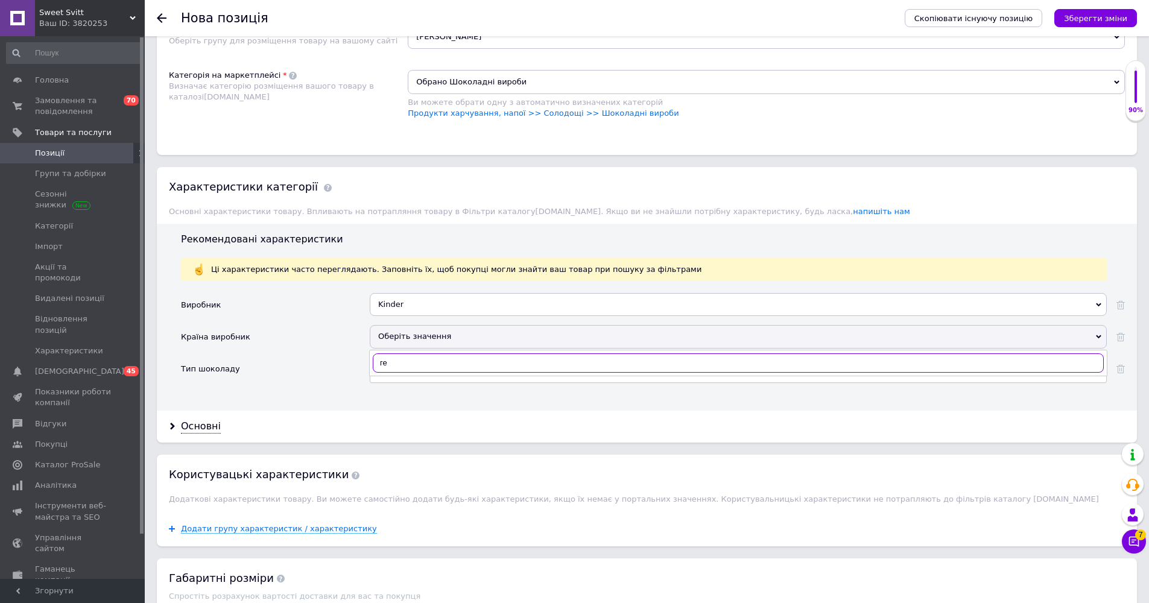
type input "г"
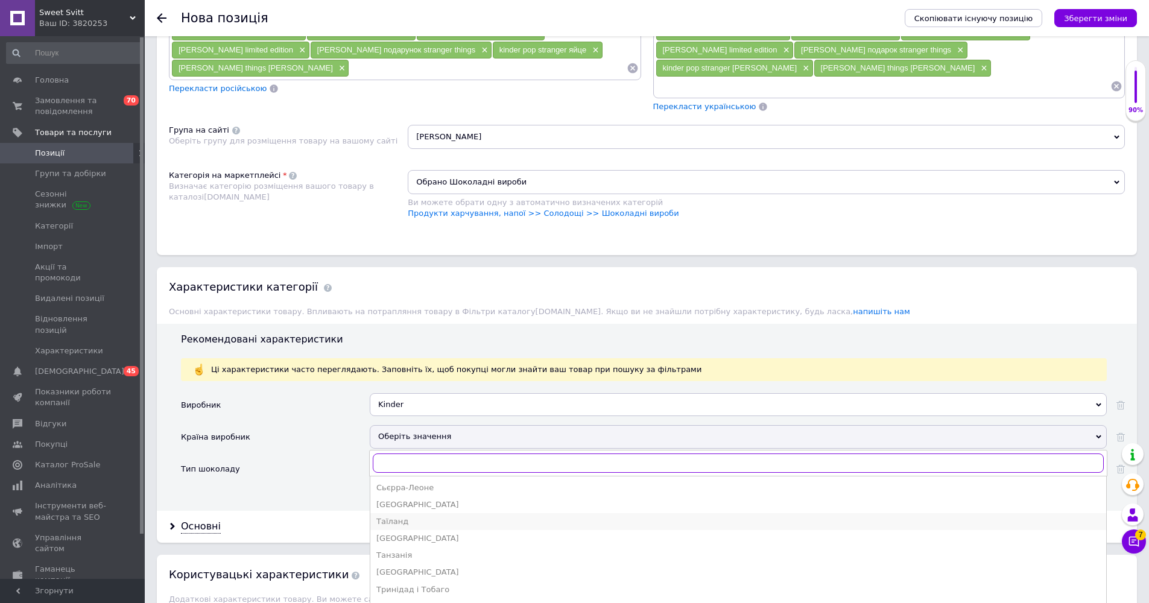
scroll to position [878, 0]
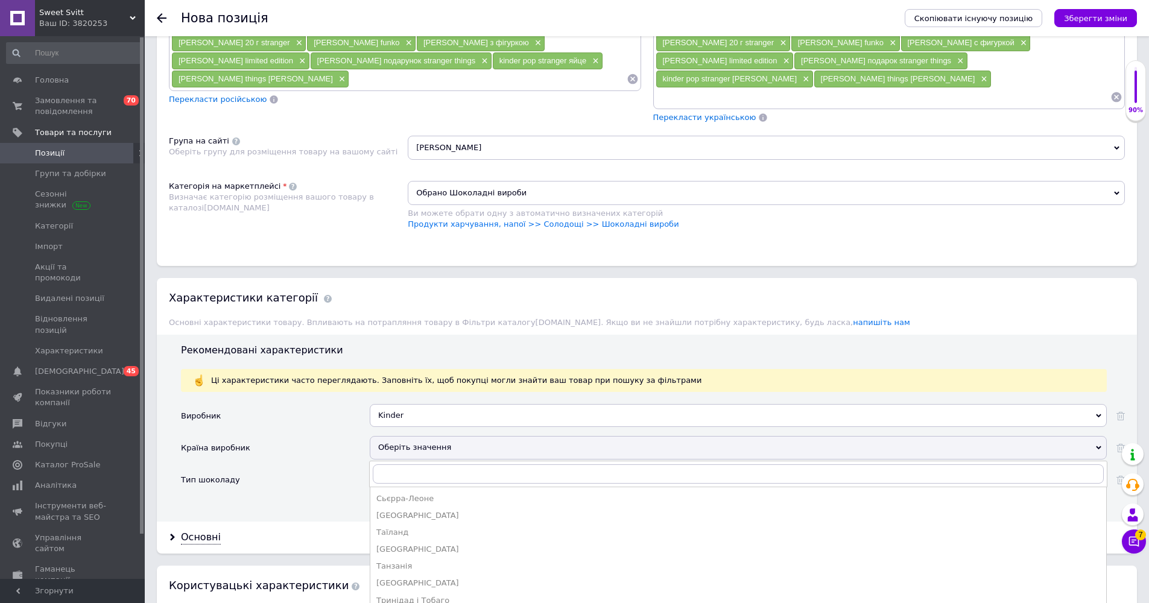
click at [573, 436] on div at bounding box center [1116, 452] width 18 height 32
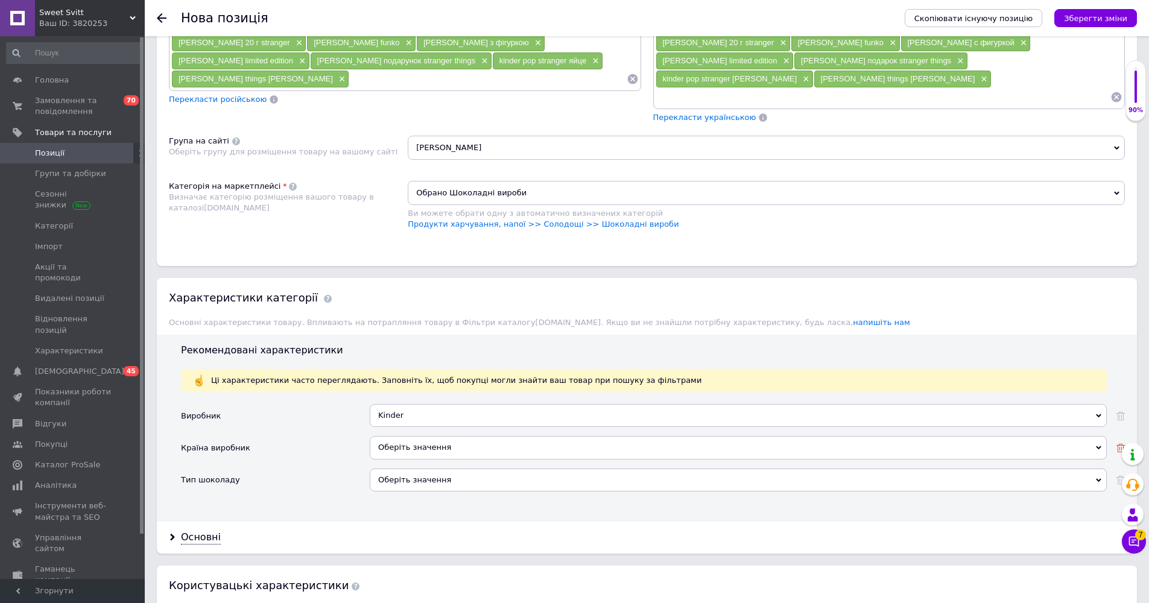
click at [573, 444] on icon at bounding box center [1121, 448] width 8 height 8
click at [573, 436] on div "Оберіть значення" at bounding box center [738, 447] width 737 height 23
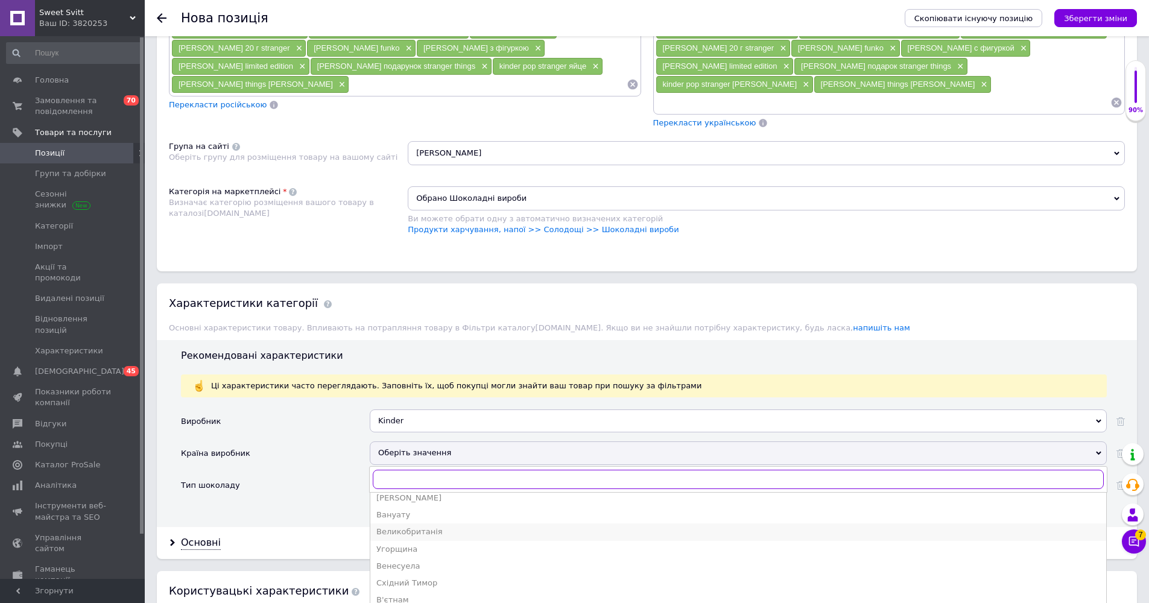
scroll to position [506, 0]
click at [437, 544] on div "[GEOGRAPHIC_DATA]" at bounding box center [738, 610] width 724 height 11
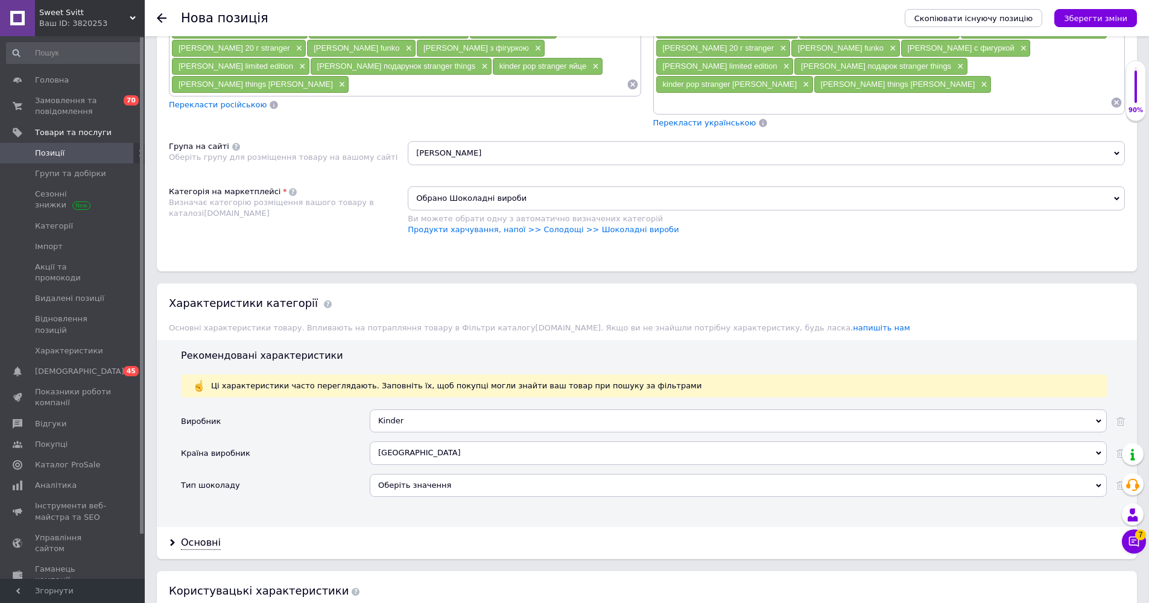
scroll to position [956, 0]
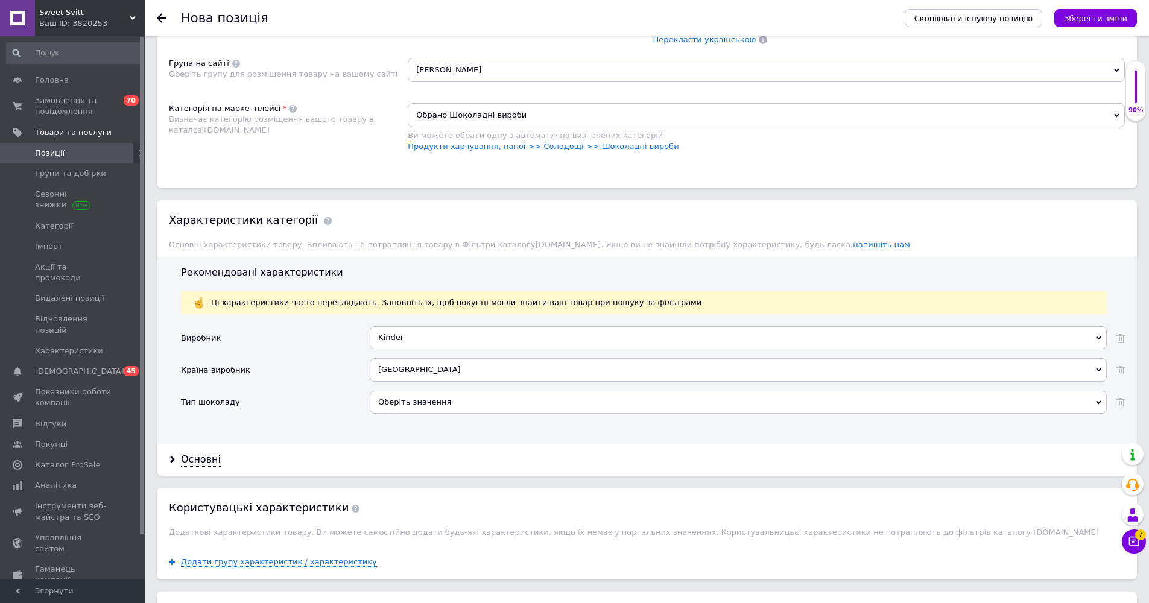
click at [494, 391] on div "Оберіть значення" at bounding box center [738, 402] width 737 height 23
click at [219, 444] on div "Основні" at bounding box center [647, 460] width 980 height 32
click at [211, 453] on div "Основні" at bounding box center [201, 460] width 40 height 14
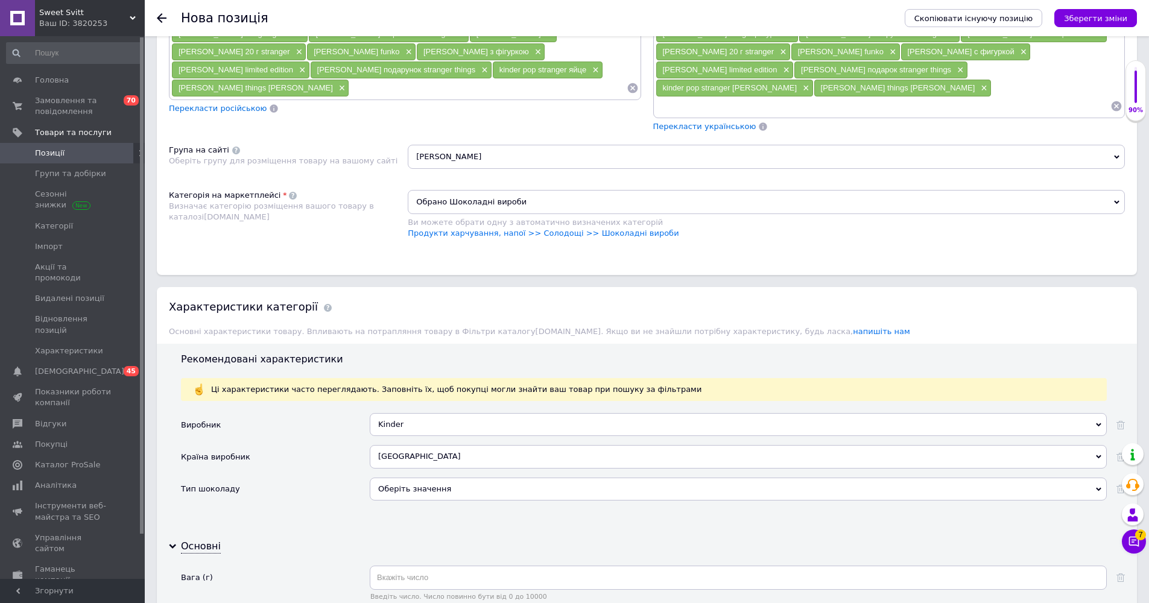
scroll to position [980, 0]
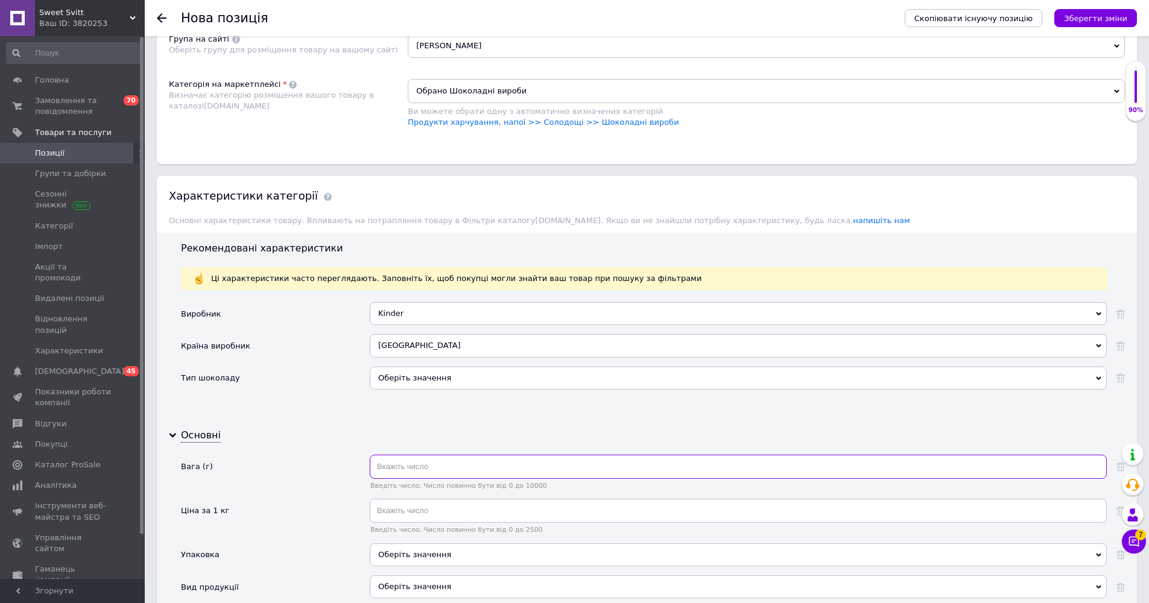
click at [422, 457] on input "text" at bounding box center [738, 467] width 737 height 24
type input "20"
click at [410, 544] on div "Оберіть значення" at bounding box center [738, 555] width 737 height 23
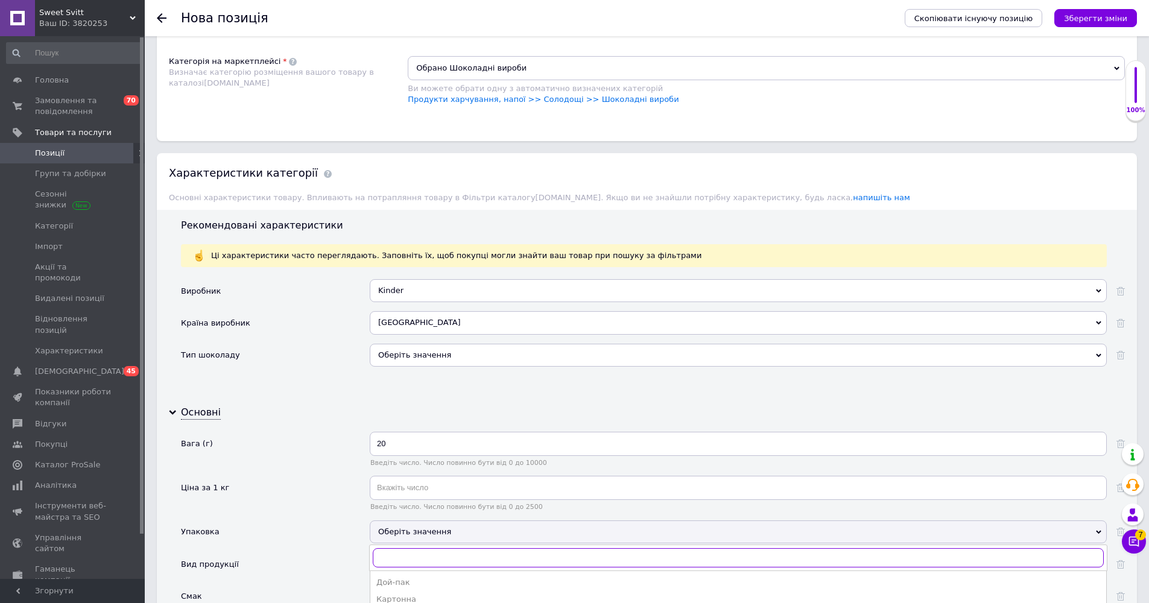
scroll to position [1062, 0]
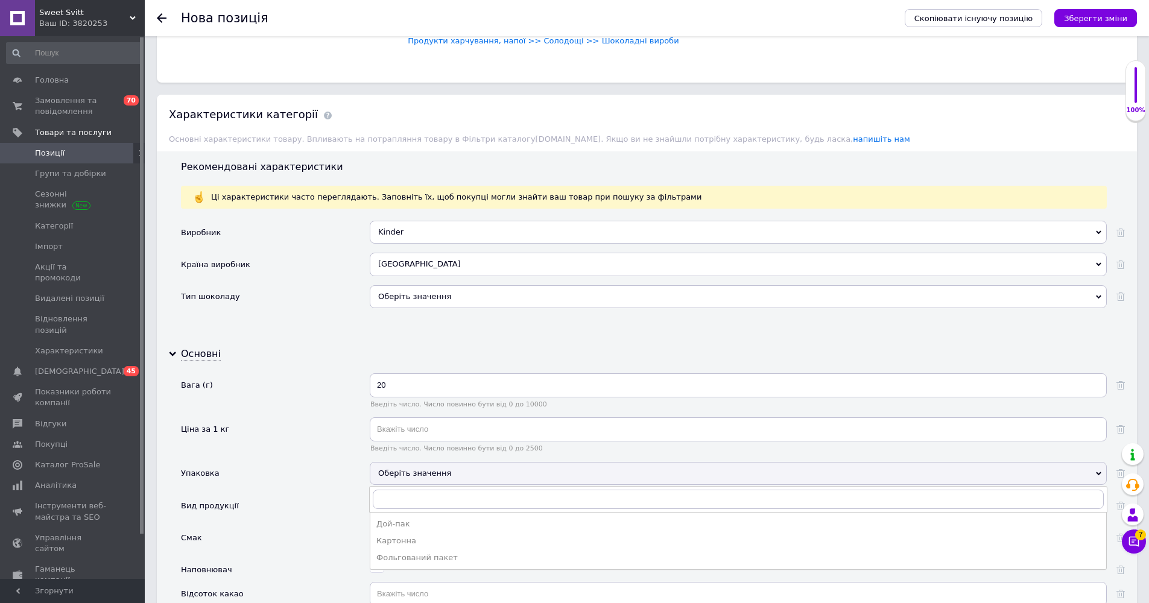
click at [264, 392] on div "Вага (г)" at bounding box center [275, 395] width 189 height 44
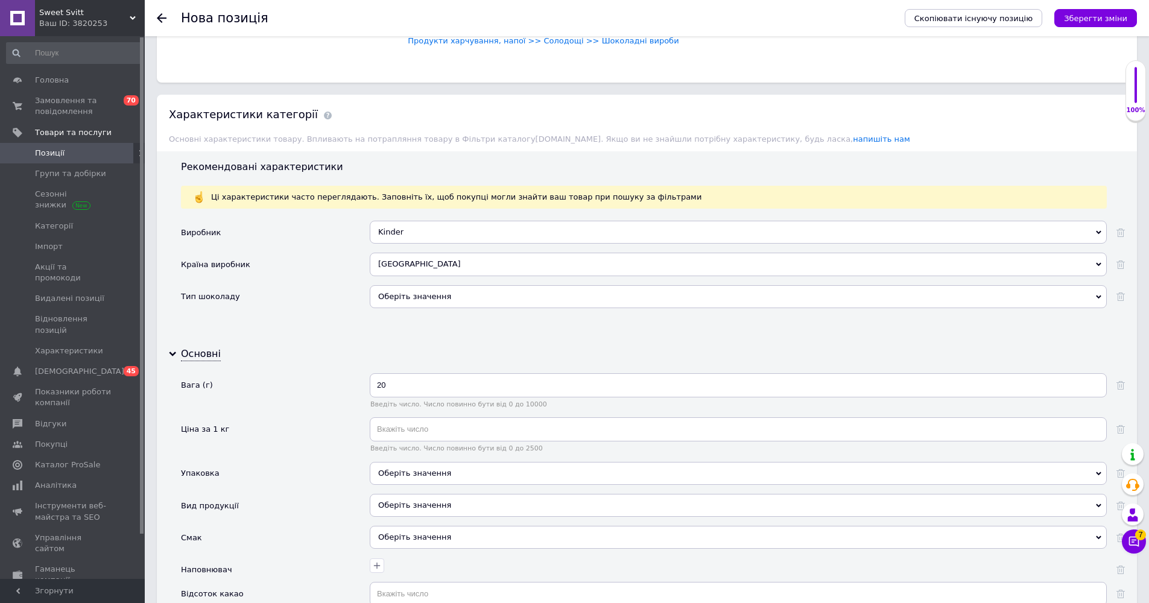
click at [389, 462] on div "Оберіть значення" at bounding box center [738, 473] width 737 height 23
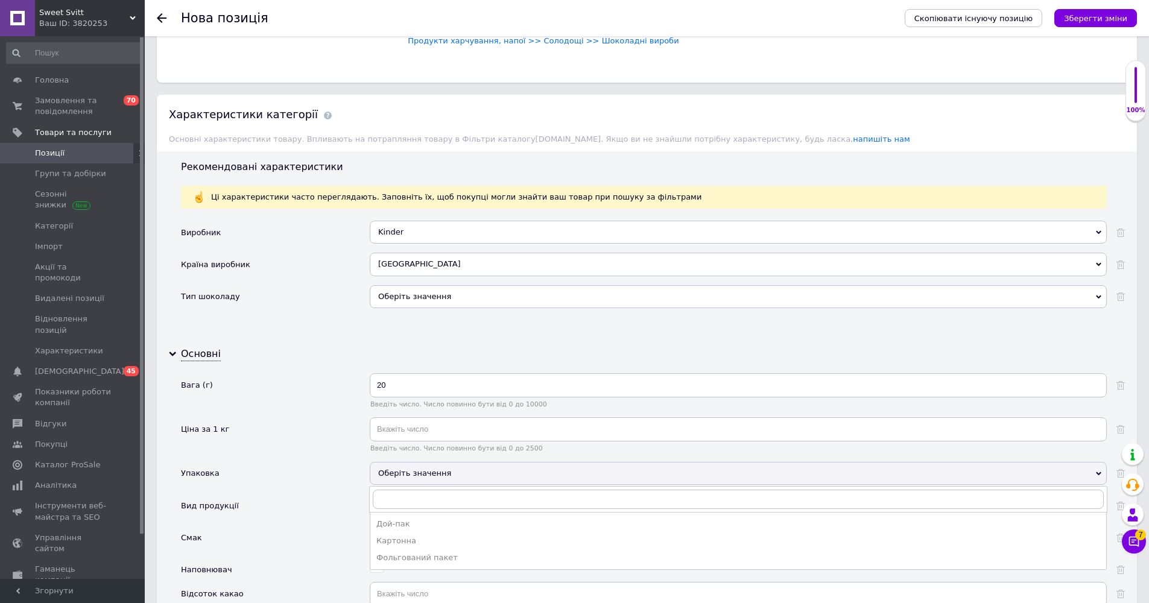
click at [305, 462] on div "Упаковка" at bounding box center [275, 478] width 189 height 32
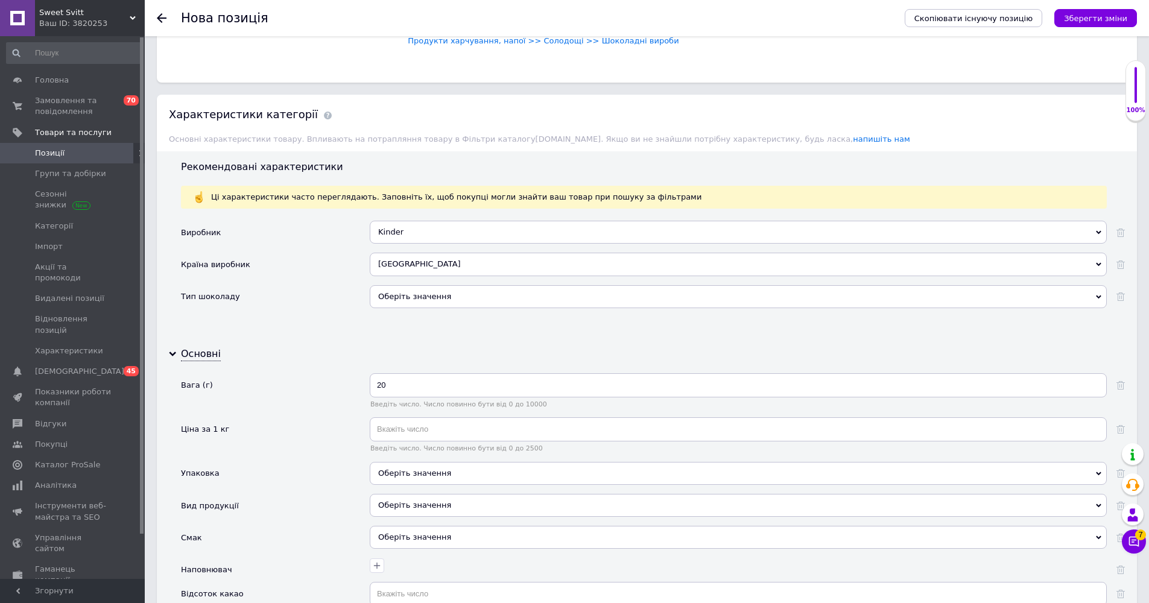
click at [404, 494] on div "Оберіть значення" at bounding box center [738, 505] width 737 height 23
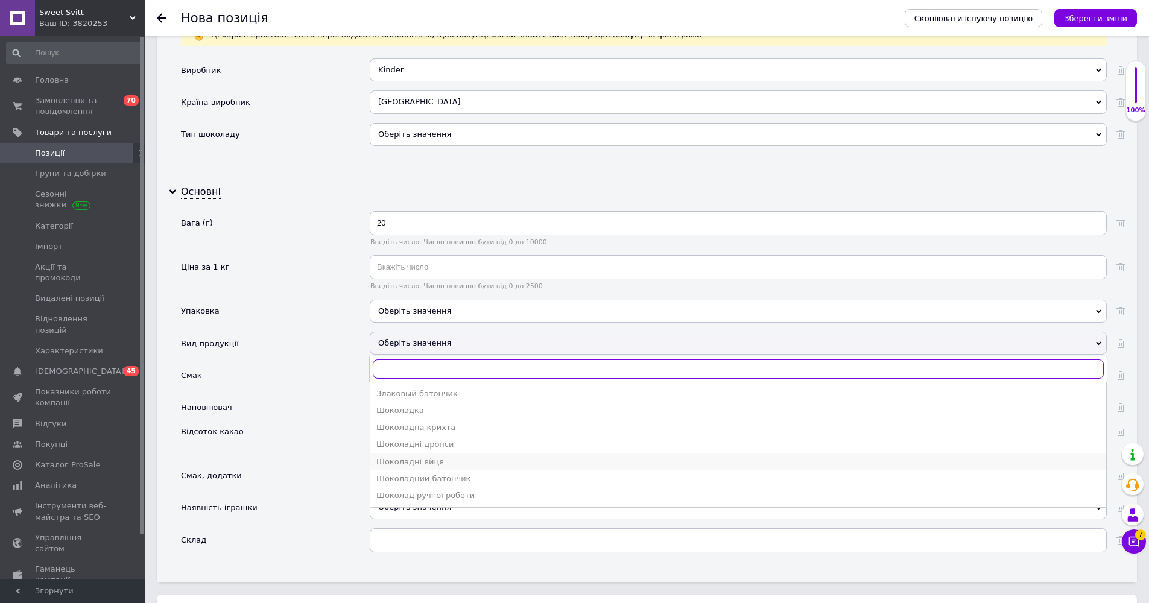
scroll to position [1239, 0]
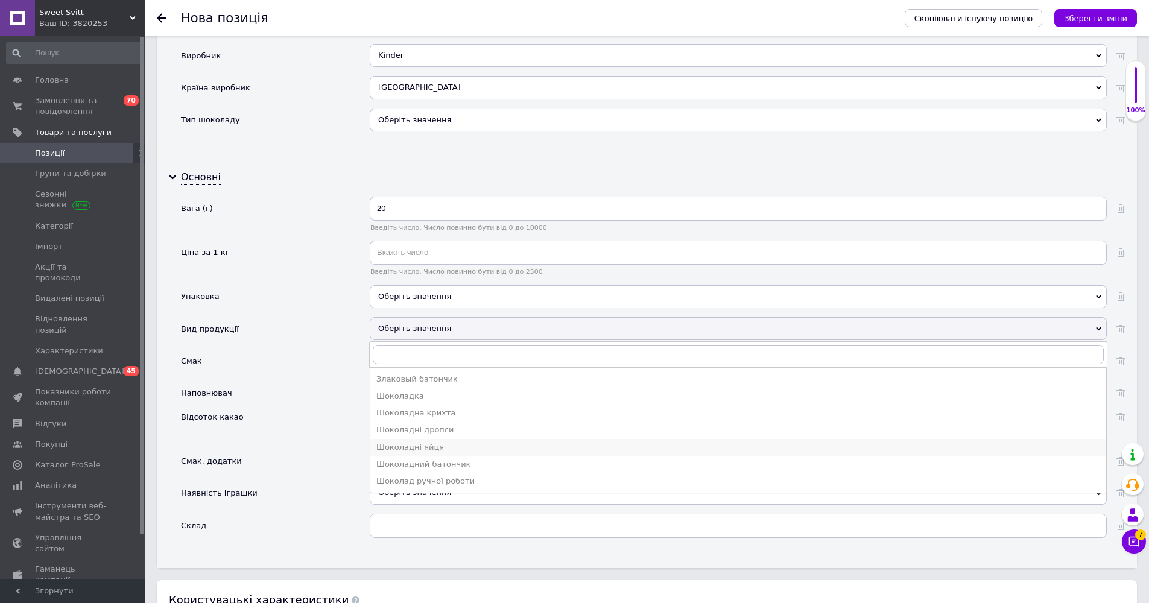
click at [397, 442] on div "Шоколадні яйця" at bounding box center [738, 447] width 724 height 11
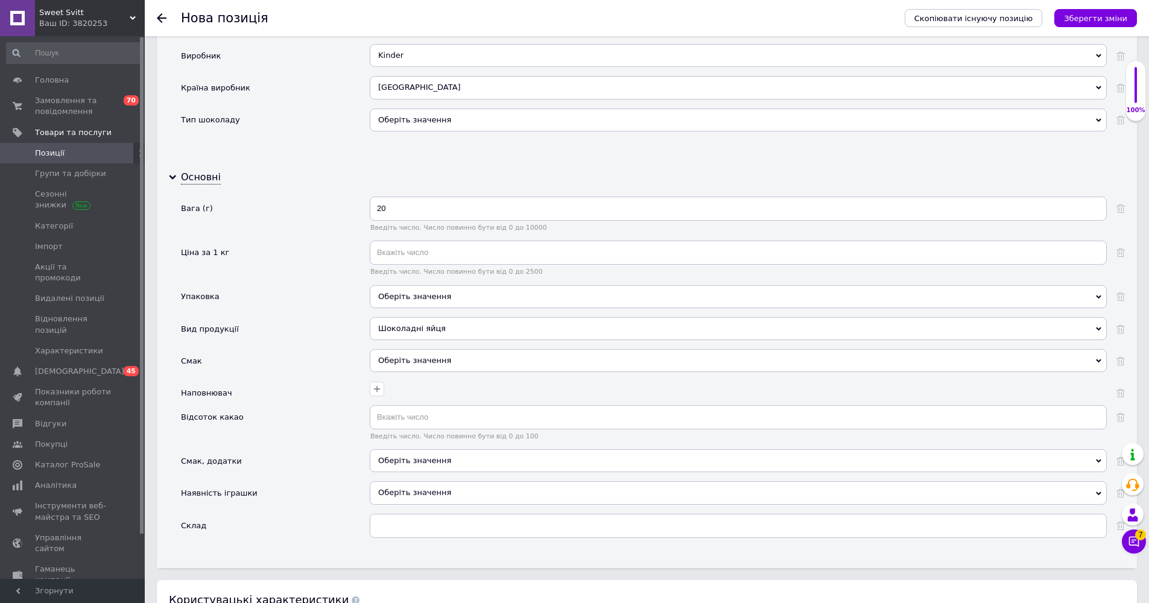
click at [404, 349] on div "Оберіть значення" at bounding box center [738, 360] width 737 height 23
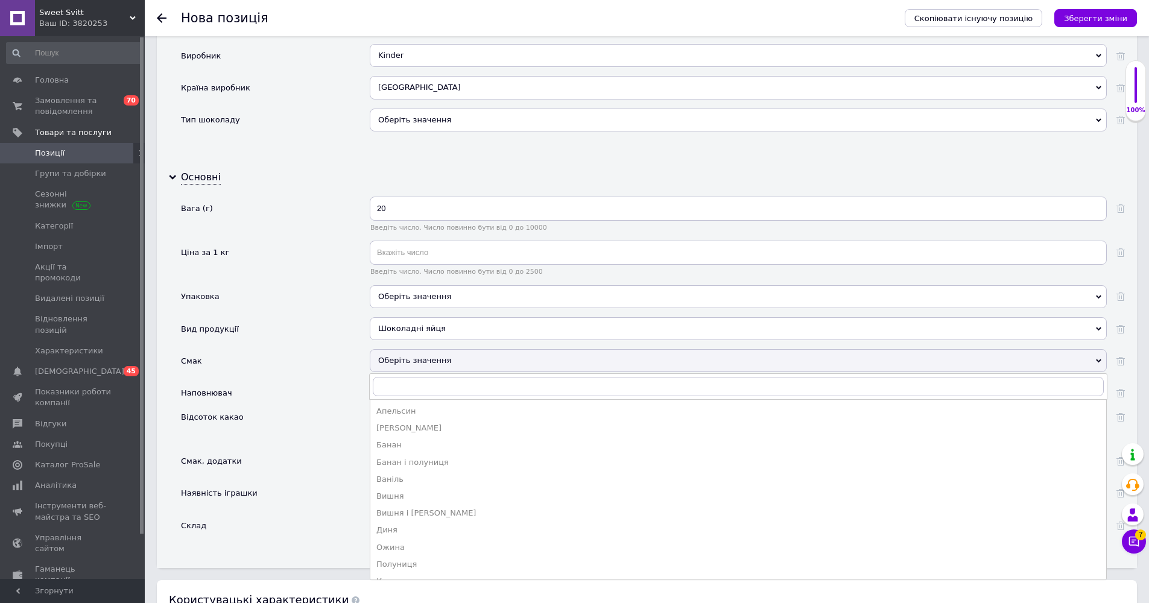
click at [244, 381] on div "Наповнювач" at bounding box center [275, 393] width 189 height 24
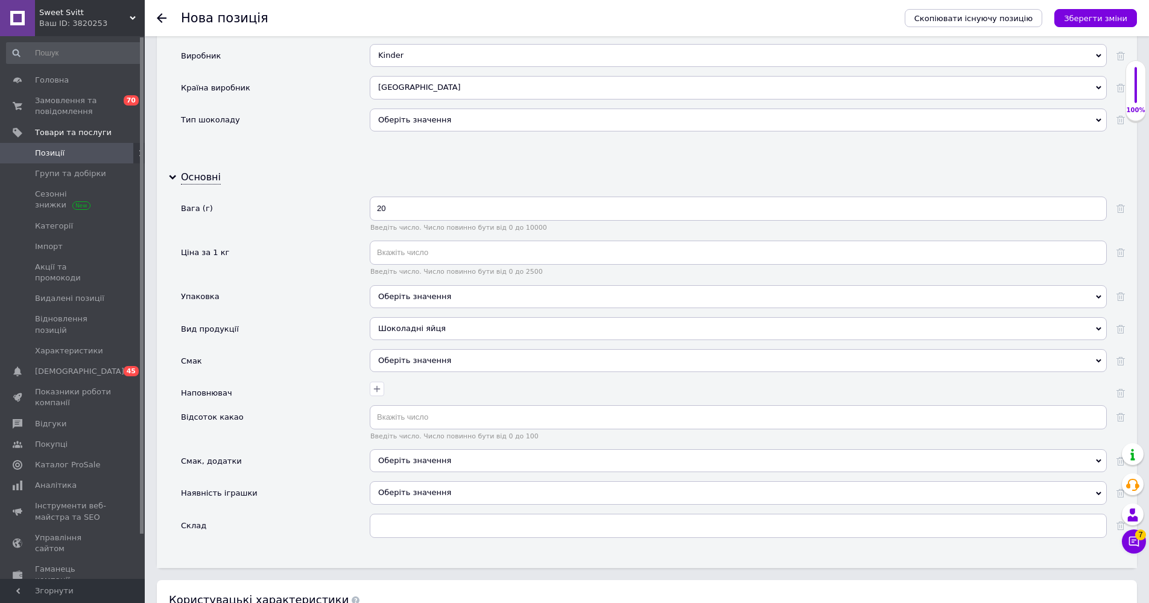
click at [405, 456] on div "Оберіть значення" at bounding box center [738, 466] width 737 height 32
click at [406, 488] on span "Оберіть значення" at bounding box center [414, 492] width 73 height 9
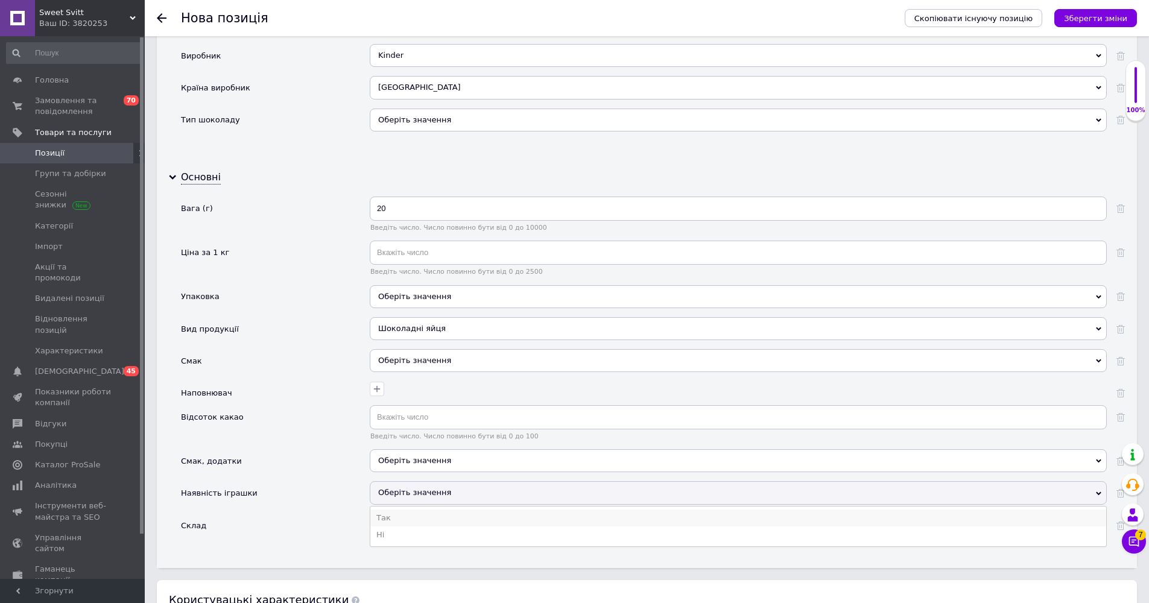
click at [380, 510] on li "Так" at bounding box center [738, 518] width 736 height 17
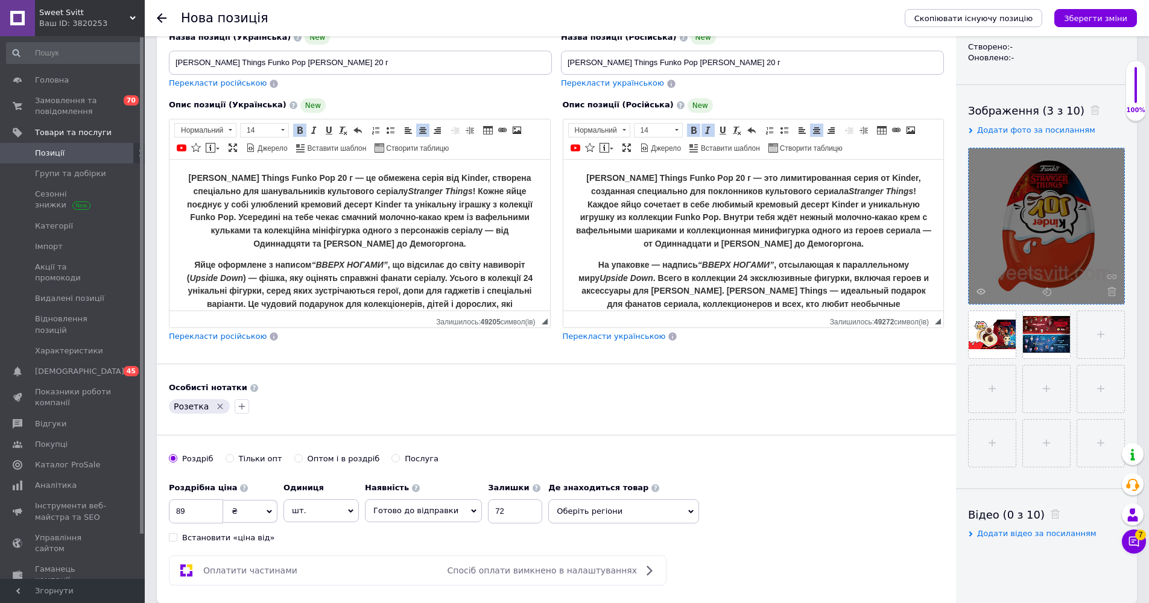
scroll to position [0, 0]
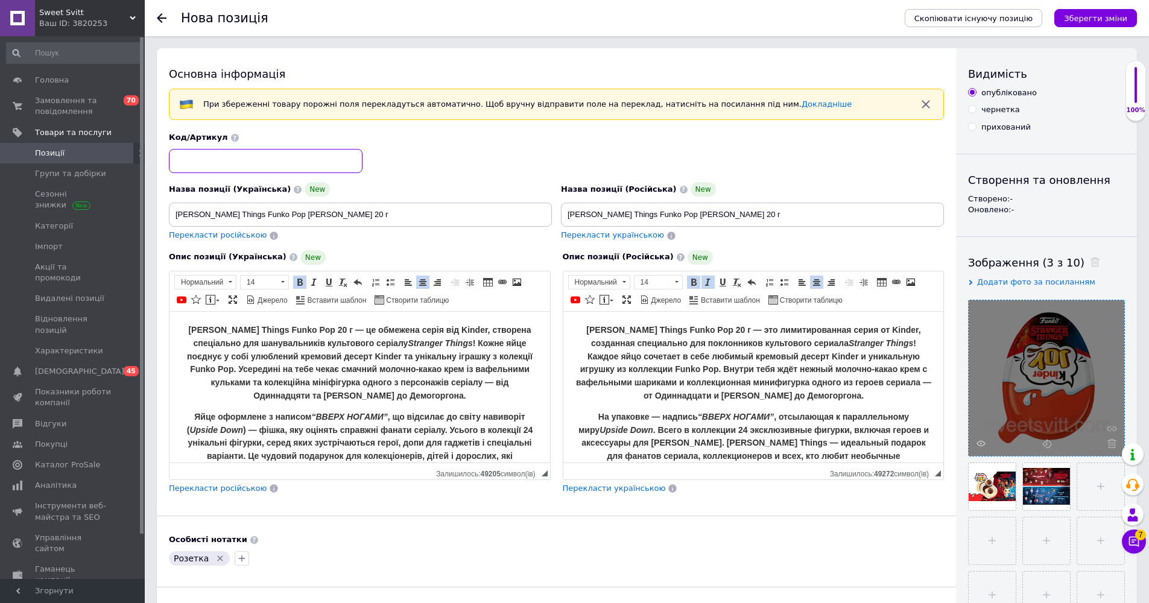
click at [287, 162] on input at bounding box center [266, 161] width 194 height 24
type input "123"
click at [573, 21] on icon "Зберегти зміни" at bounding box center [1095, 18] width 63 height 9
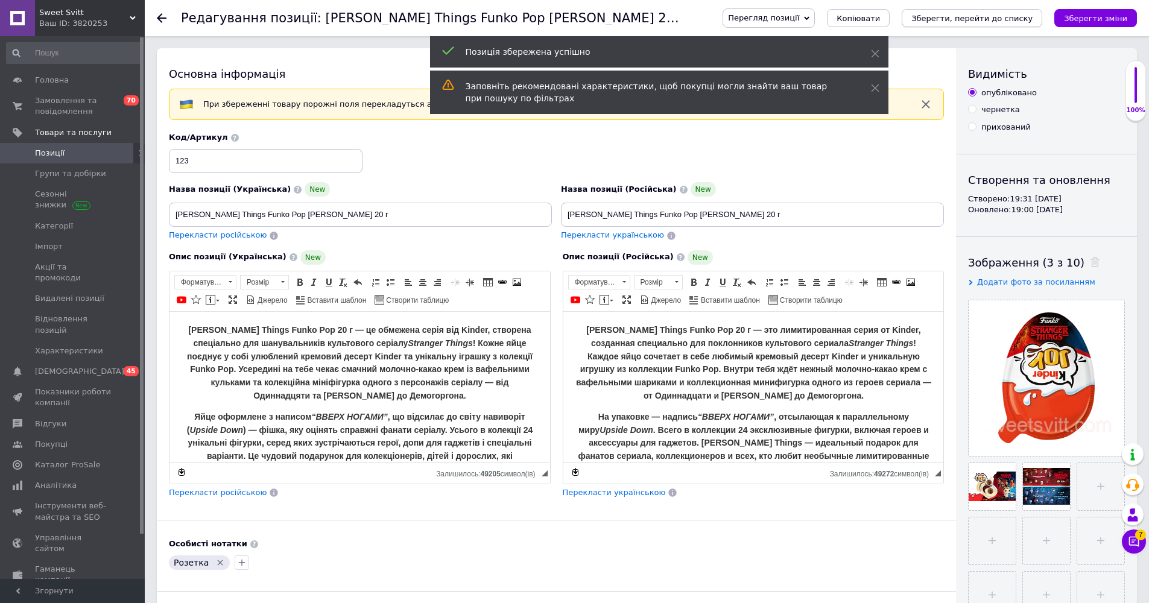
click at [573, 17] on icon "Зберегти, перейти до списку" at bounding box center [972, 18] width 121 height 9
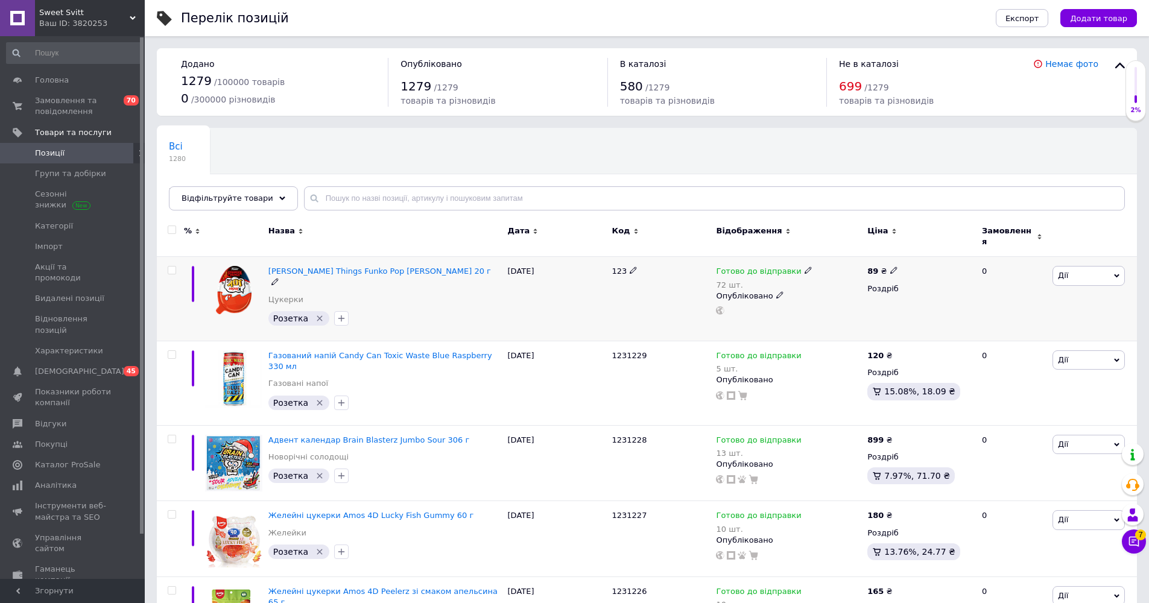
click at [573, 267] on use at bounding box center [633, 270] width 7 height 7
type input "1231230"
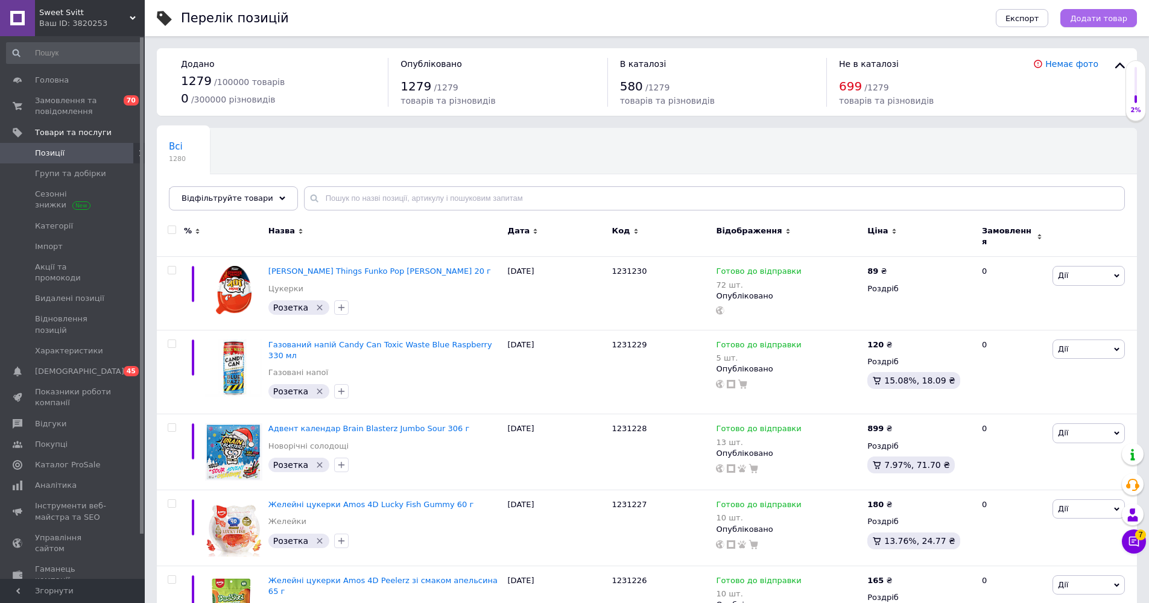
click at [573, 30] on div "Експорт Додати товар" at bounding box center [1054, 18] width 165 height 36
click at [573, 23] on button "Додати товар" at bounding box center [1099, 18] width 77 height 18
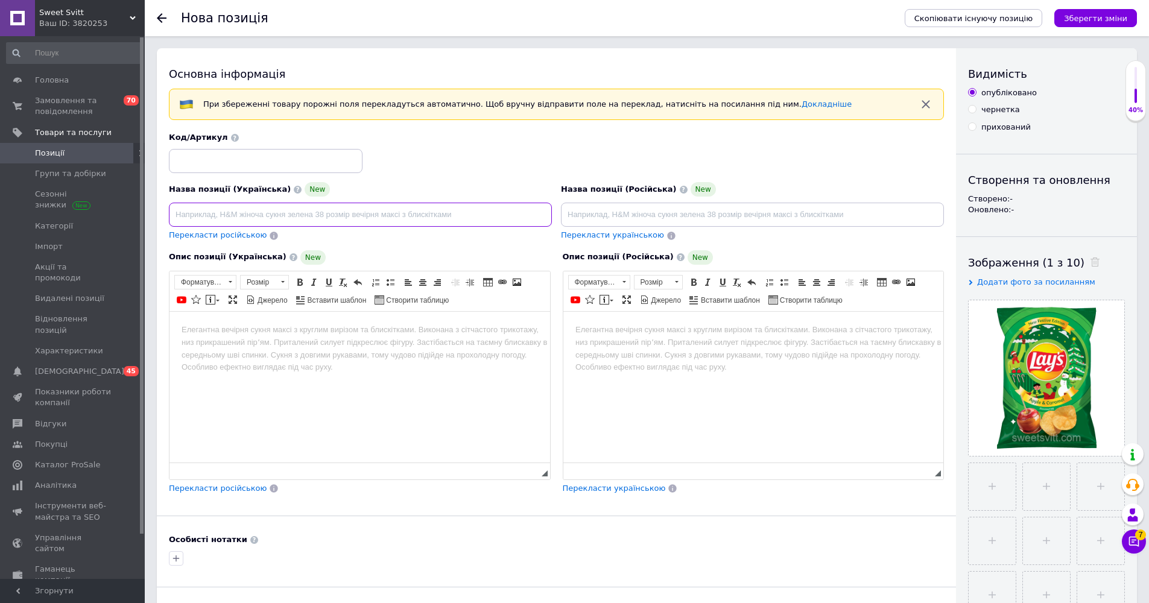
click at [418, 207] on input at bounding box center [360, 215] width 383 height 24
paste input "Чіпси Lay’s Apple & Caramel святкове видання 200 г"
drag, startPoint x: 281, startPoint y: 214, endPoint x: 345, endPoint y: 214, distance: 64.0
click at [345, 215] on input "Чіпси Lay’s Apple & Caramel святкове видання 200 г" at bounding box center [360, 215] width 383 height 24
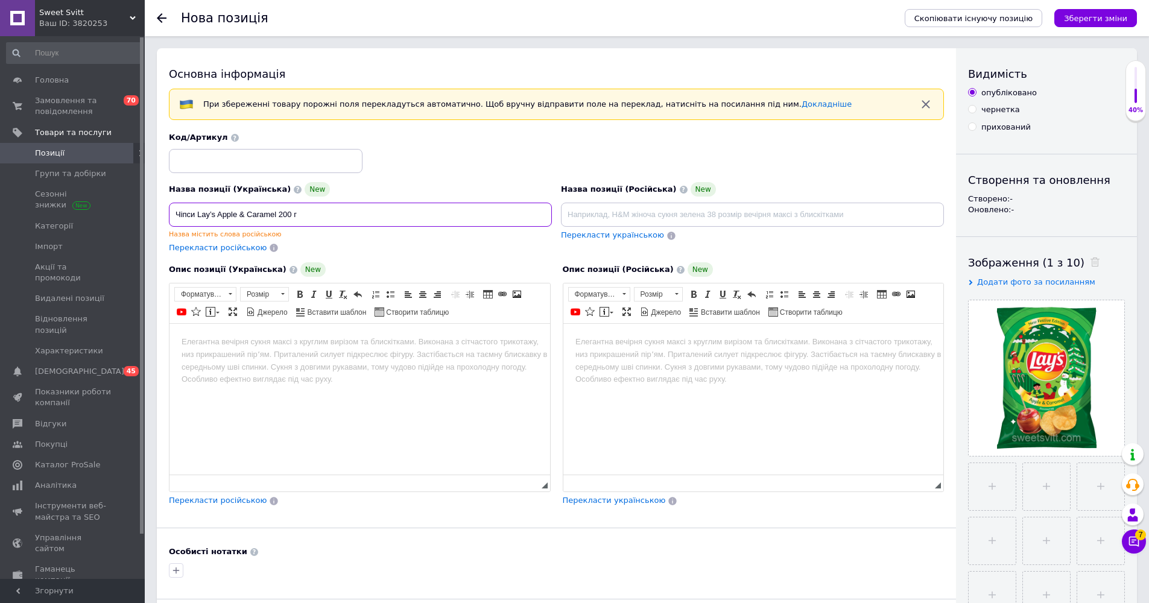
type input "Чіпси Lay’s Apple & Caramel 200 г"
click at [573, 211] on input at bounding box center [752, 215] width 383 height 24
paste input "Чипсы Lay’s Apple & Caramel праздничное издание 200 г"
click at [573, 217] on input "Чипсы Lay’s Apple & Caramel праздничное издание 200 г" at bounding box center [752, 215] width 383 height 24
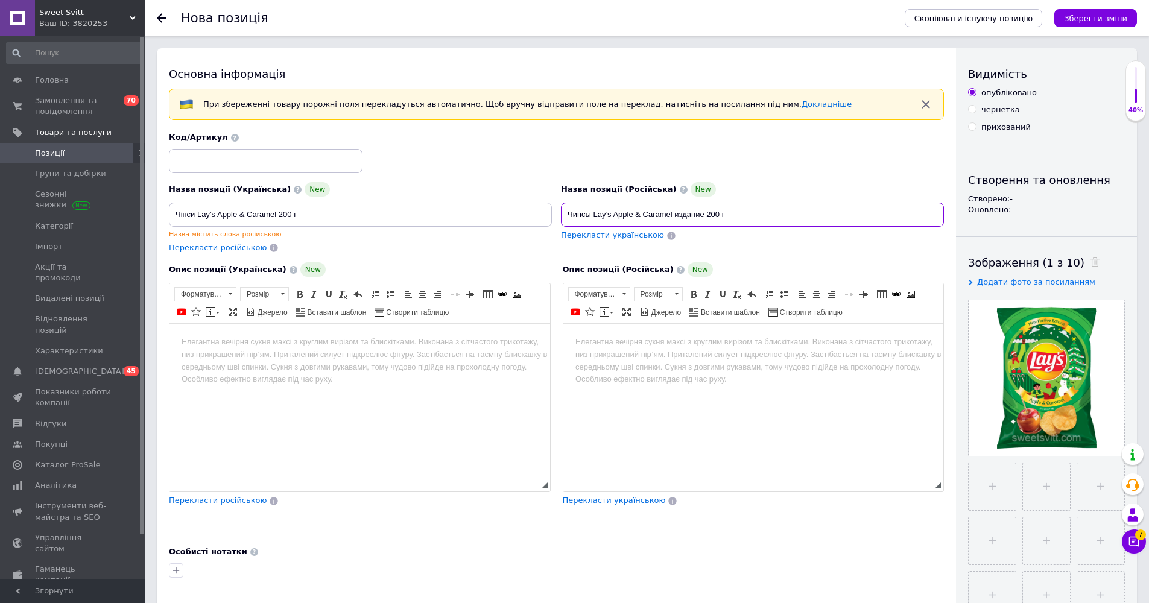
click at [573, 215] on input "Чипсы Lay’s Apple & Caramel издание 200 г" at bounding box center [752, 215] width 383 height 24
type input "Чипсы Lay’s Apple & Caramel 200 г"
click at [283, 361] on html at bounding box center [360, 342] width 381 height 37
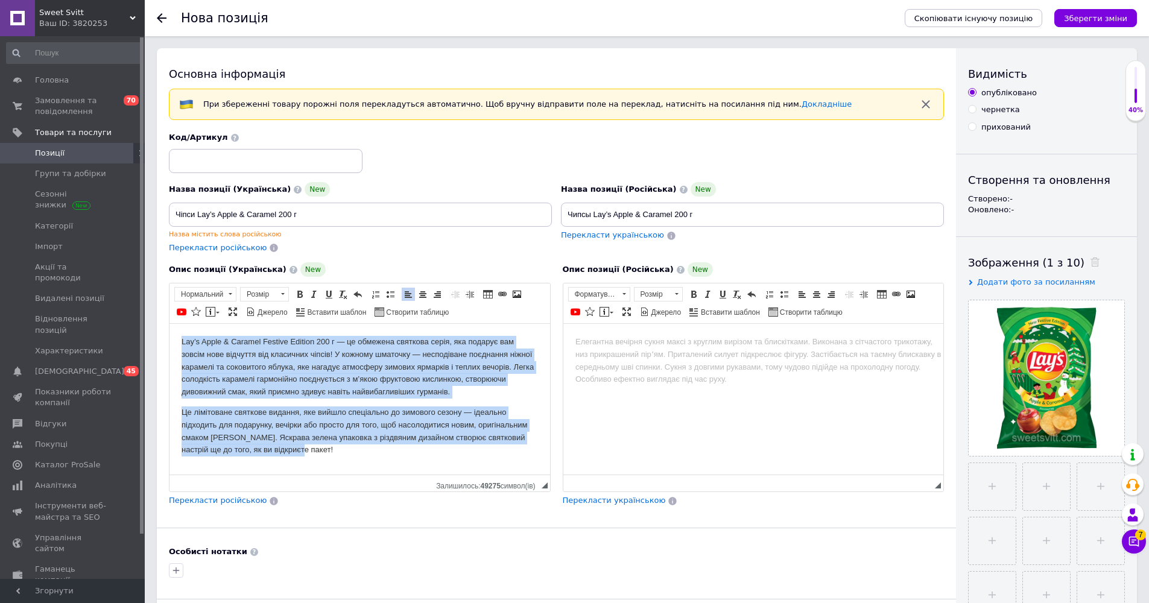
drag, startPoint x: 303, startPoint y: 448, endPoint x: 145, endPoint y: 290, distance: 223.6
click at [170, 324] on html "Lay’s Apple & Caramel Festive Edition 200 г — це обмежена святкова серія, яка п…" at bounding box center [360, 396] width 381 height 145
drag, startPoint x: 300, startPoint y: 293, endPoint x: 422, endPoint y: 303, distance: 122.4
click at [300, 293] on span at bounding box center [300, 295] width 10 height 10
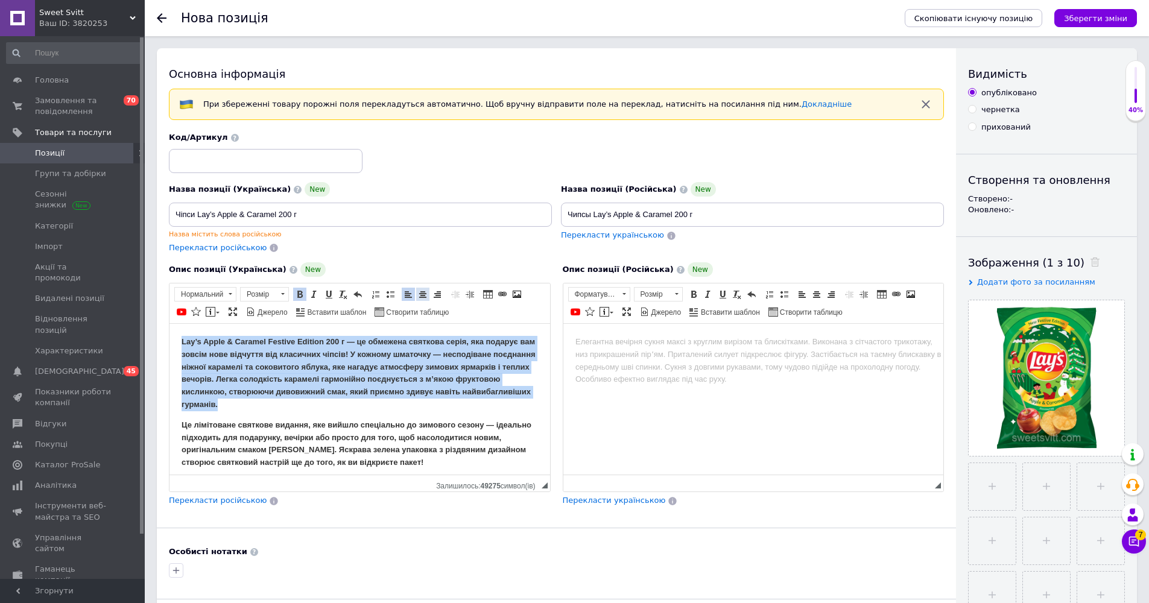
click at [420, 293] on span at bounding box center [423, 295] width 10 height 10
click at [268, 293] on span "Розмір" at bounding box center [259, 294] width 36 height 13
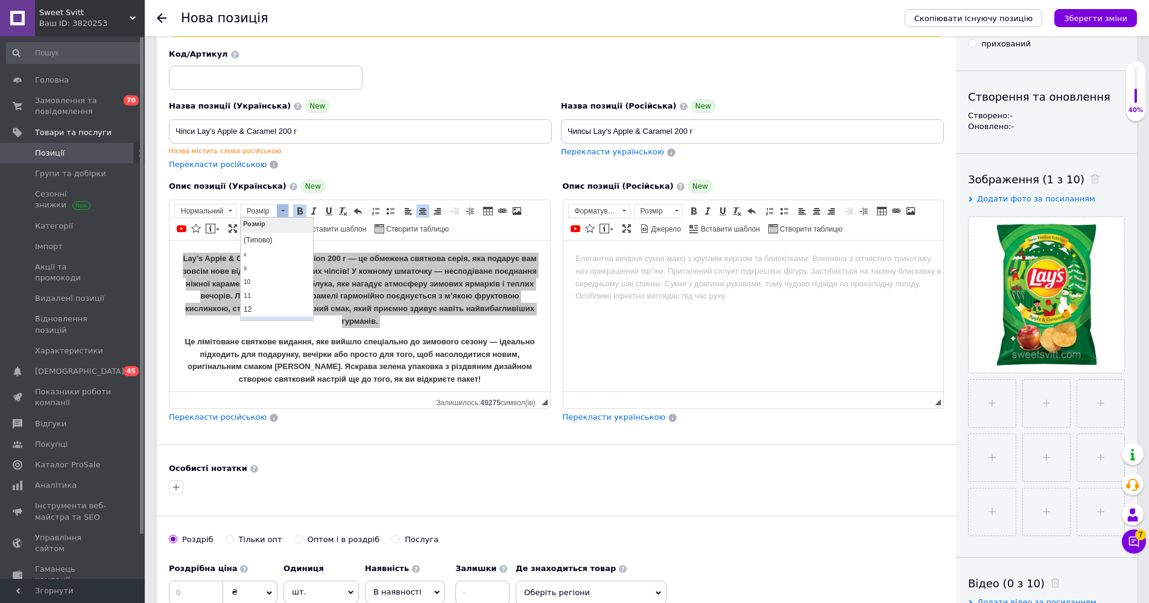
scroll to position [7, 0]
click at [260, 316] on link "14" at bounding box center [276, 319] width 71 height 14
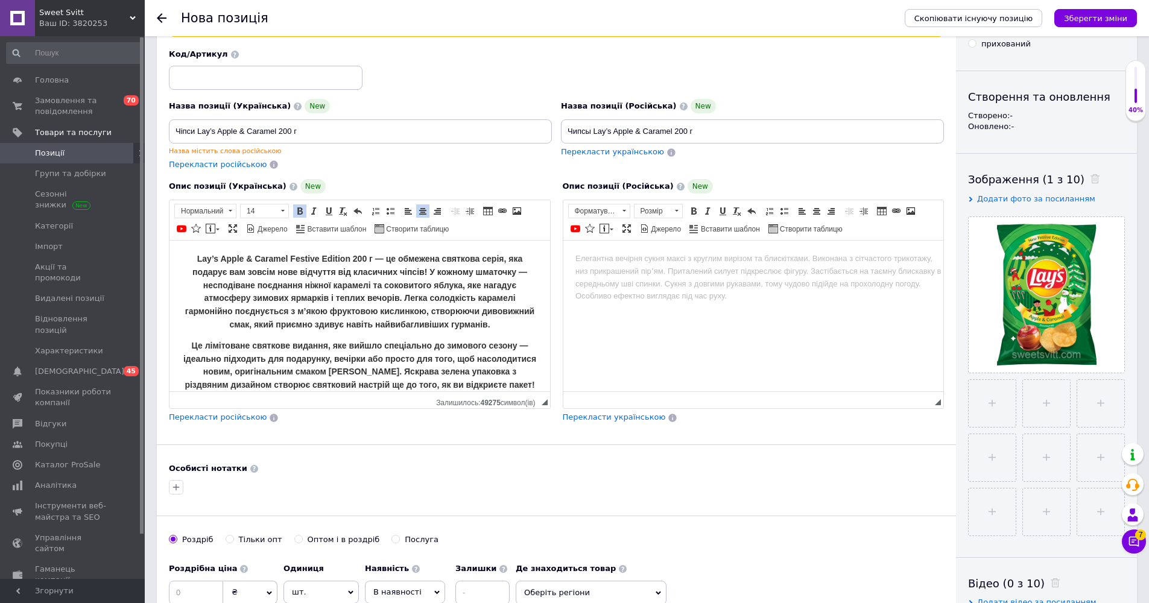
click at [440, 297] on strong "Lay’s Apple & Caramel Festive Edition 200 г — це обмежена святкова серія, яка п…" at bounding box center [359, 291] width 349 height 75
click at [573, 278] on html at bounding box center [753, 259] width 381 height 37
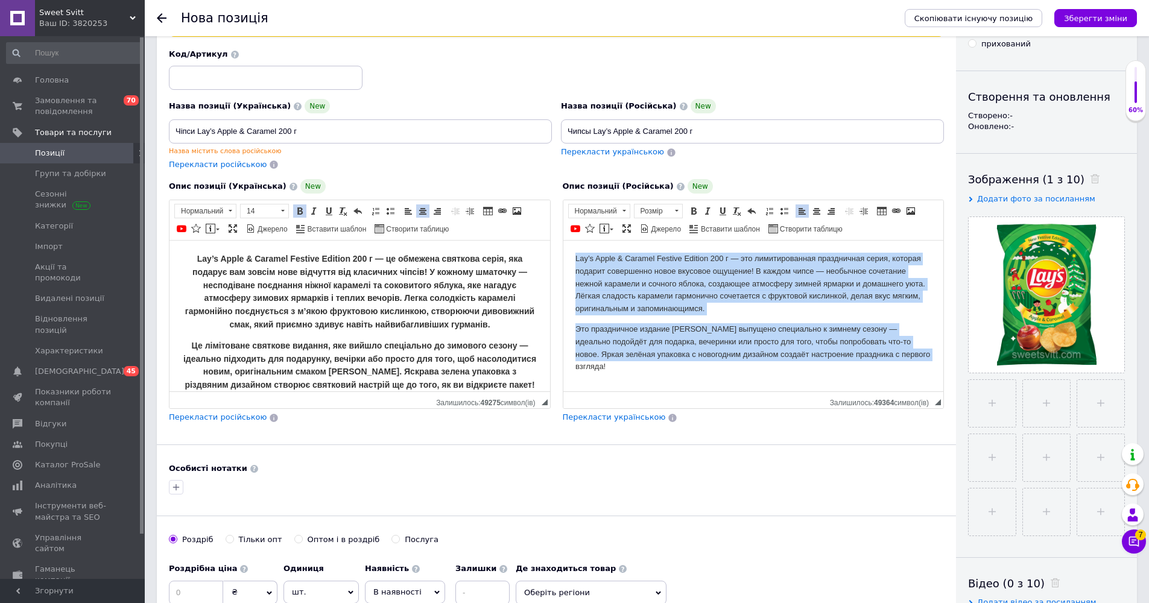
drag, startPoint x: 918, startPoint y: 366, endPoint x: 1080, endPoint y: 354, distance: 162.7
click at [563, 241] on html "Lay’s Apple & Caramel Festive Edition 200 г — это лимитированная праздничная се…" at bounding box center [753, 313] width 381 height 145
click at [573, 205] on link "Жирний Сполучення клавіш Command+B" at bounding box center [693, 211] width 13 height 13
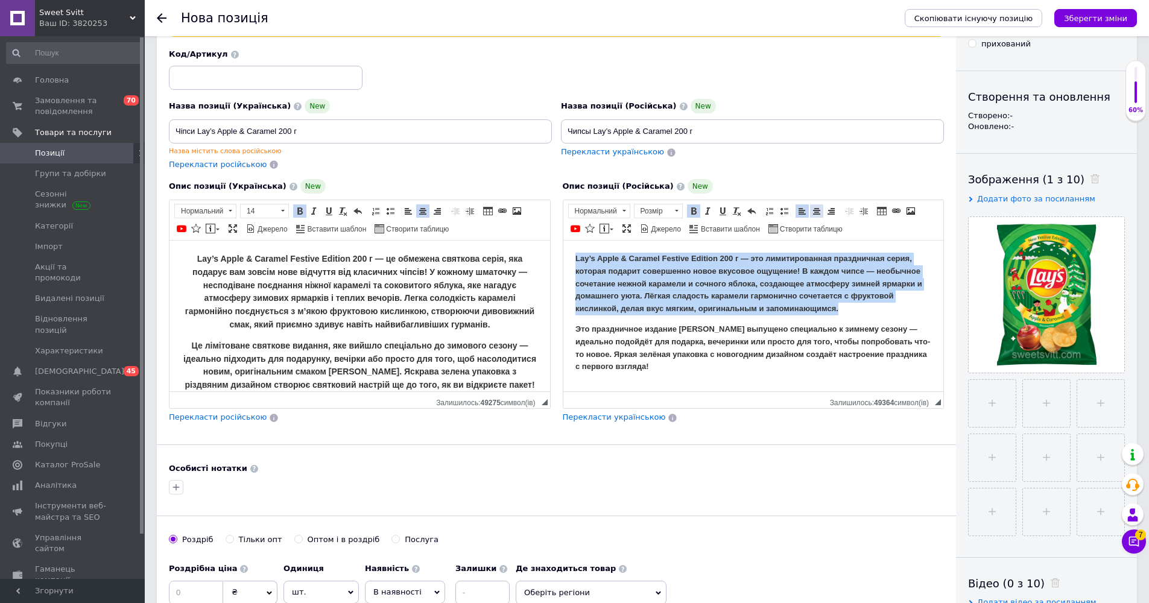
click at [573, 208] on span at bounding box center [817, 211] width 10 height 10
click at [573, 209] on span "Розмір" at bounding box center [653, 211] width 36 height 13
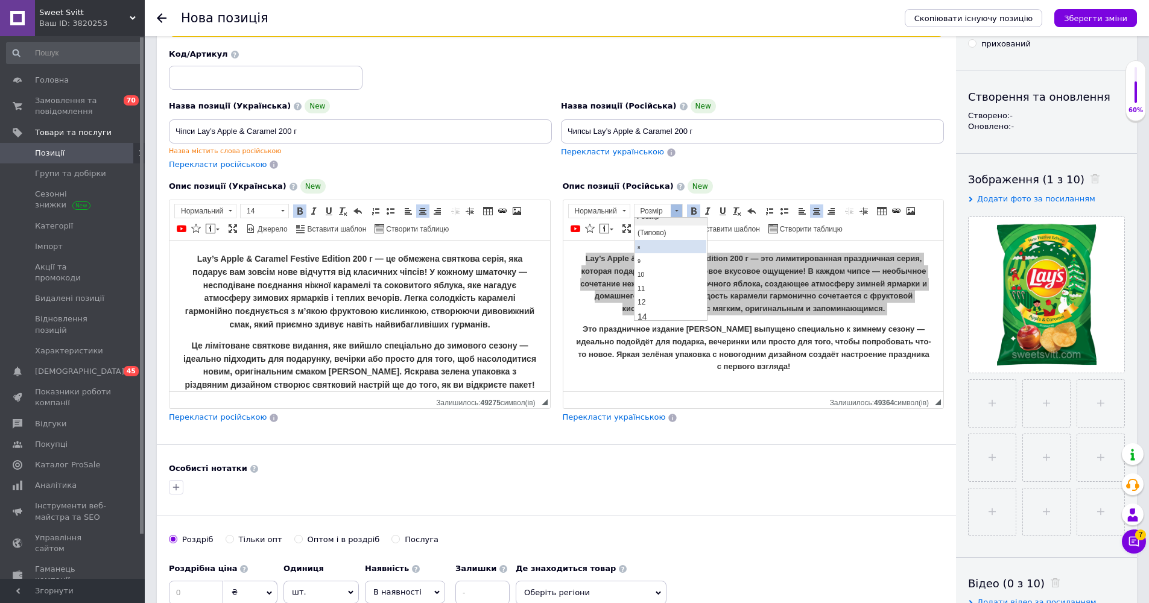
scroll to position [80, 0]
drag, startPoint x: 673, startPoint y: 251, endPoint x: 693, endPoint y: 270, distance: 27.7
click at [573, 251] on link "14" at bounding box center [670, 246] width 71 height 14
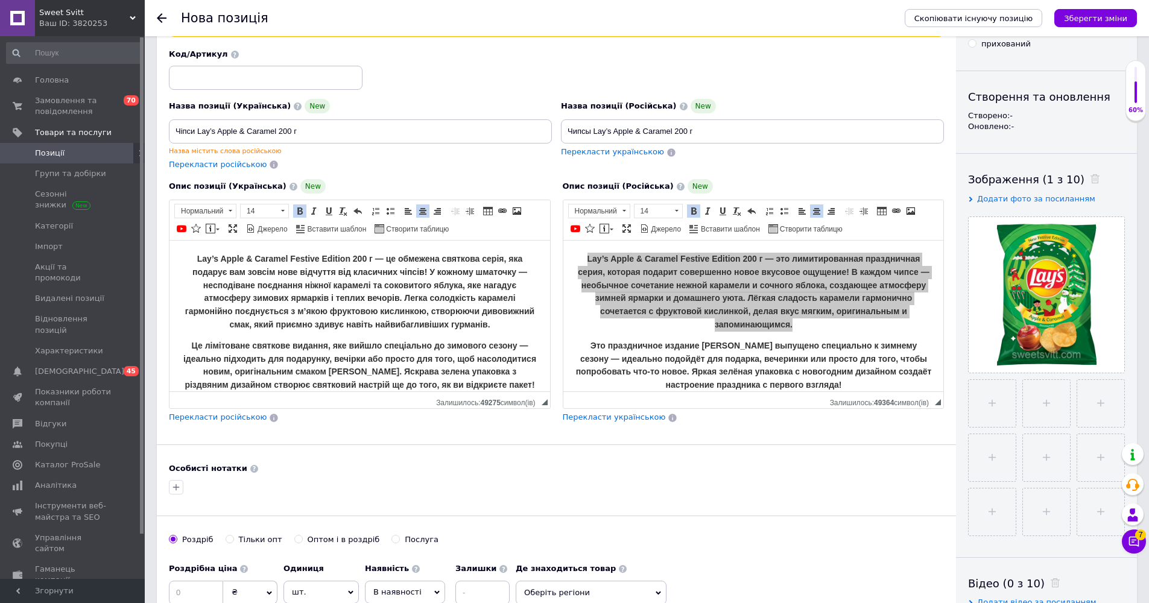
click at [342, 331] on body "Lay’s Apple & Caramel Festive Edition 200 г — це обмежена святкова серія, яка п…" at bounding box center [360, 322] width 357 height 139
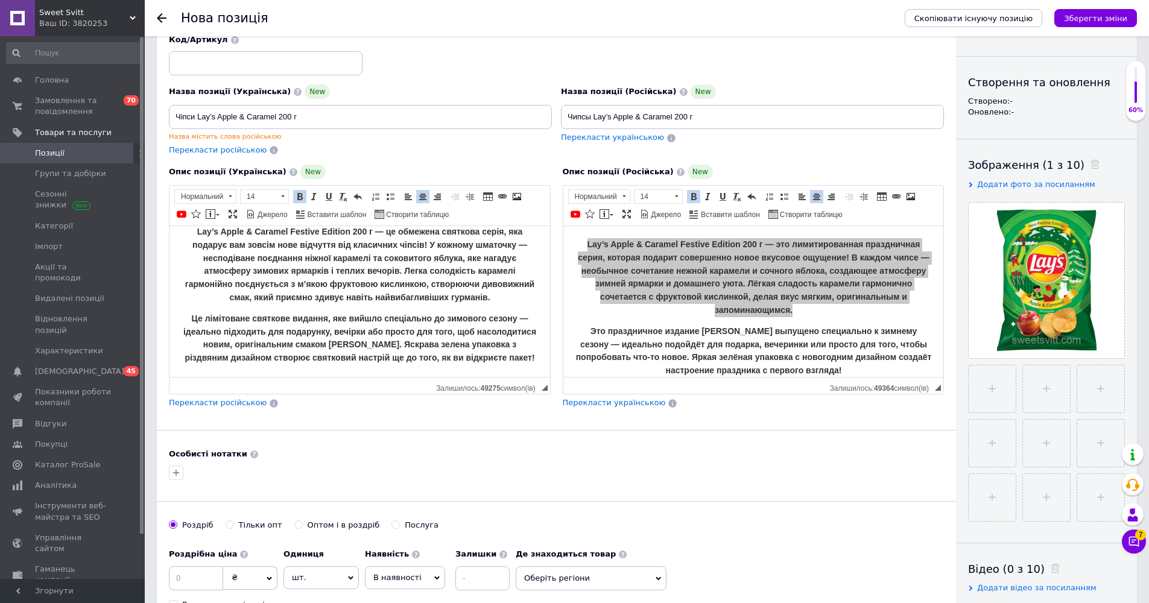
scroll to position [149, 0]
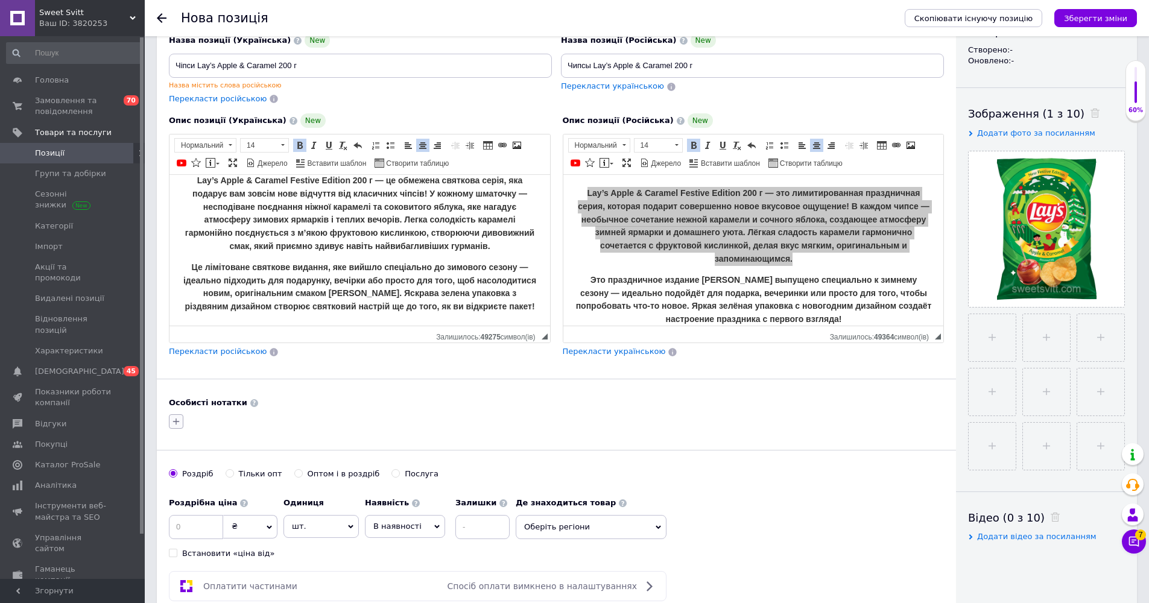
click at [177, 419] on icon "button" at bounding box center [176, 422] width 10 height 10
click at [183, 477] on span at bounding box center [180, 479] width 8 height 8
click at [183, 477] on input "Розетка" at bounding box center [180, 479] width 8 height 8
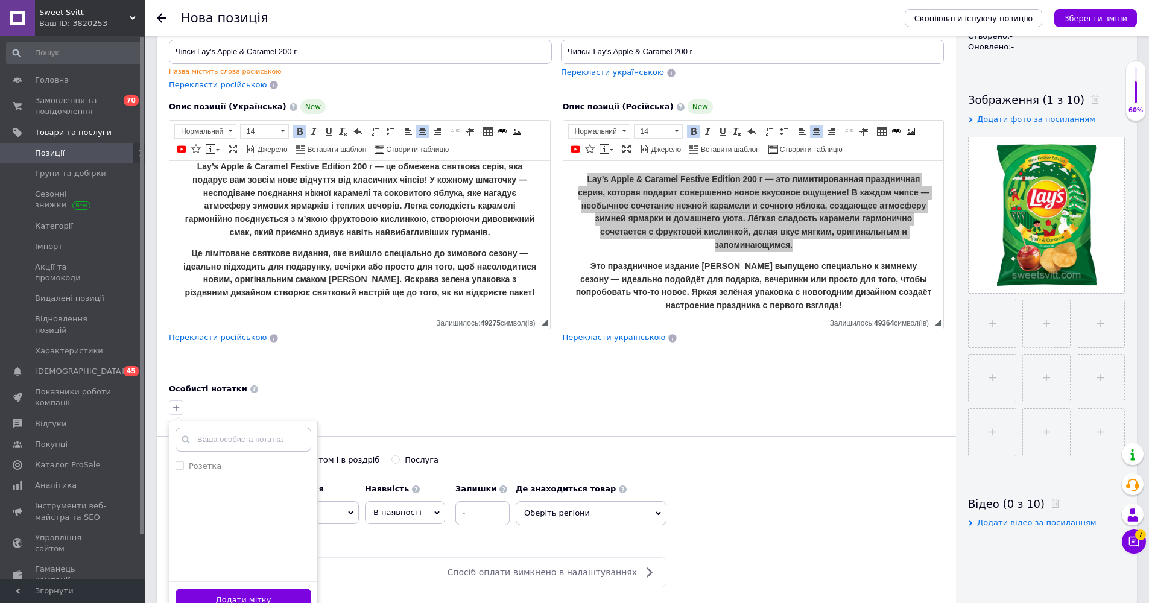
scroll to position [217, 0]
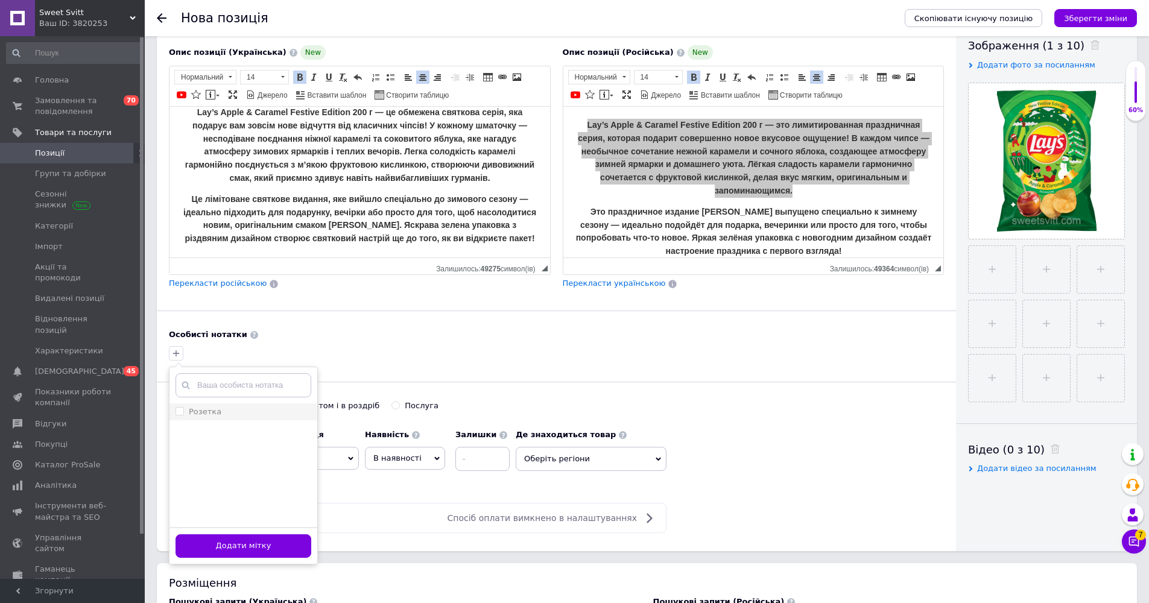
click at [181, 412] on input "Розетка" at bounding box center [180, 411] width 8 height 8
checkbox input "true"
click at [212, 544] on button "Додати мітку" at bounding box center [244, 547] width 136 height 24
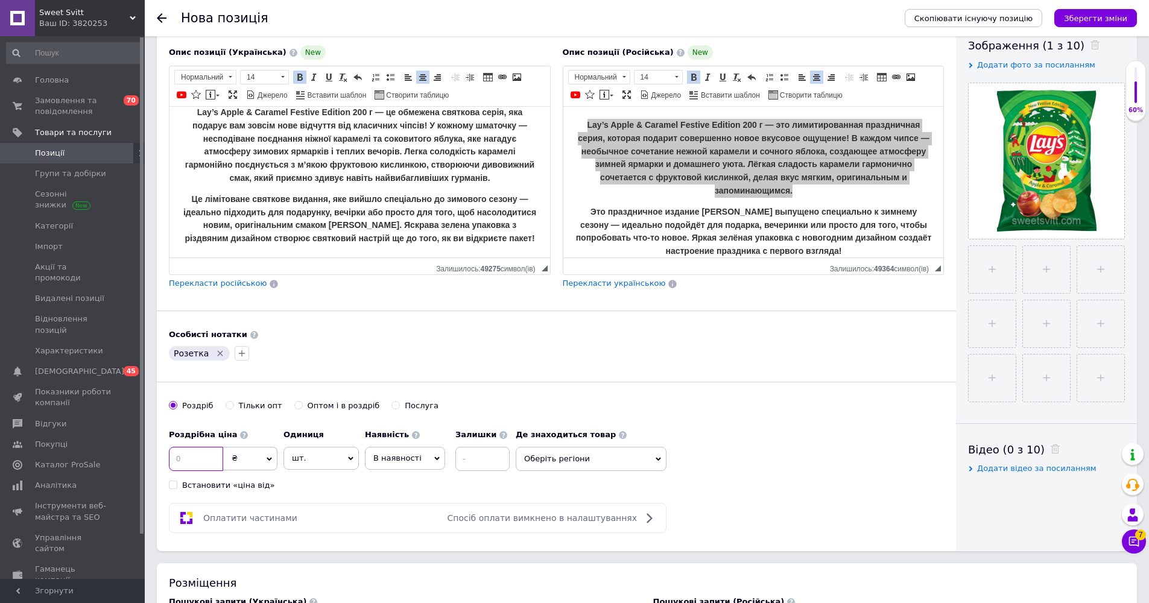
click at [200, 462] on input at bounding box center [196, 459] width 54 height 24
type input "220"
click at [404, 454] on span "В наявності" at bounding box center [397, 458] width 48 height 9
drag, startPoint x: 385, startPoint y: 526, endPoint x: 484, endPoint y: 462, distance: 118.3
click at [386, 525] on li "Готово до відправки" at bounding box center [405, 533] width 79 height 28
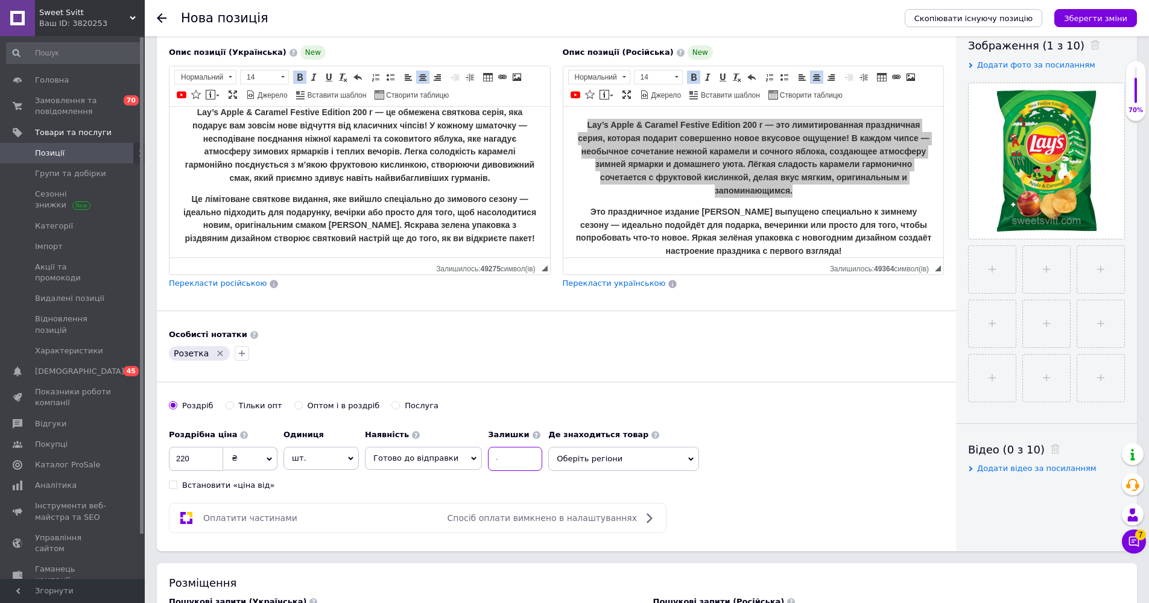
click at [516, 450] on input at bounding box center [515, 459] width 54 height 24
type input "20"
click at [504, 359] on div "Розетка" at bounding box center [557, 353] width 780 height 19
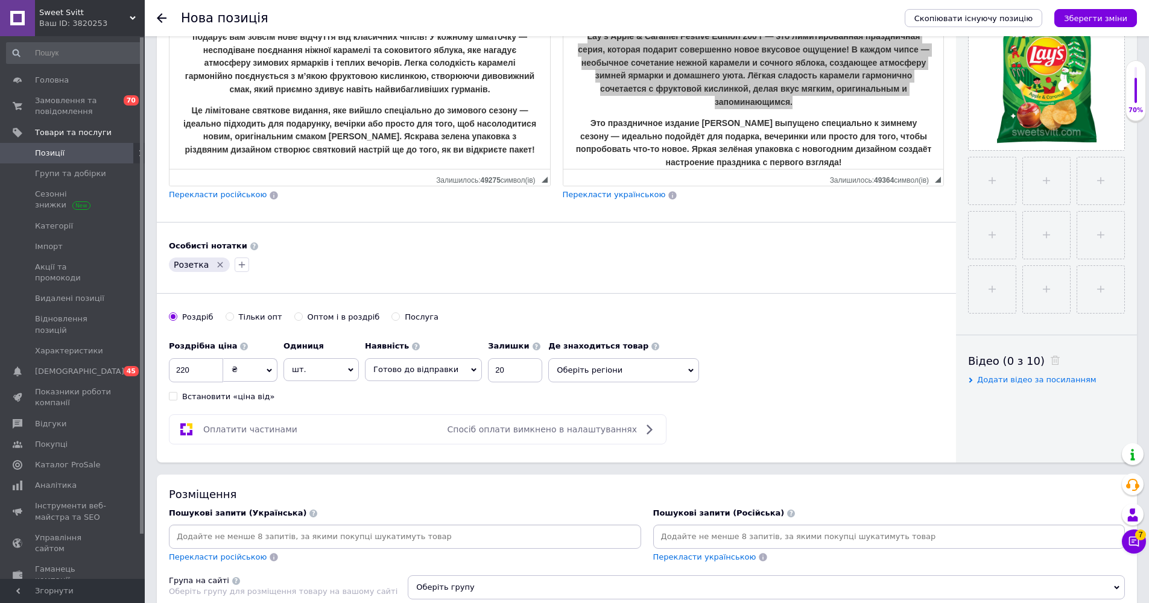
scroll to position [413, 0]
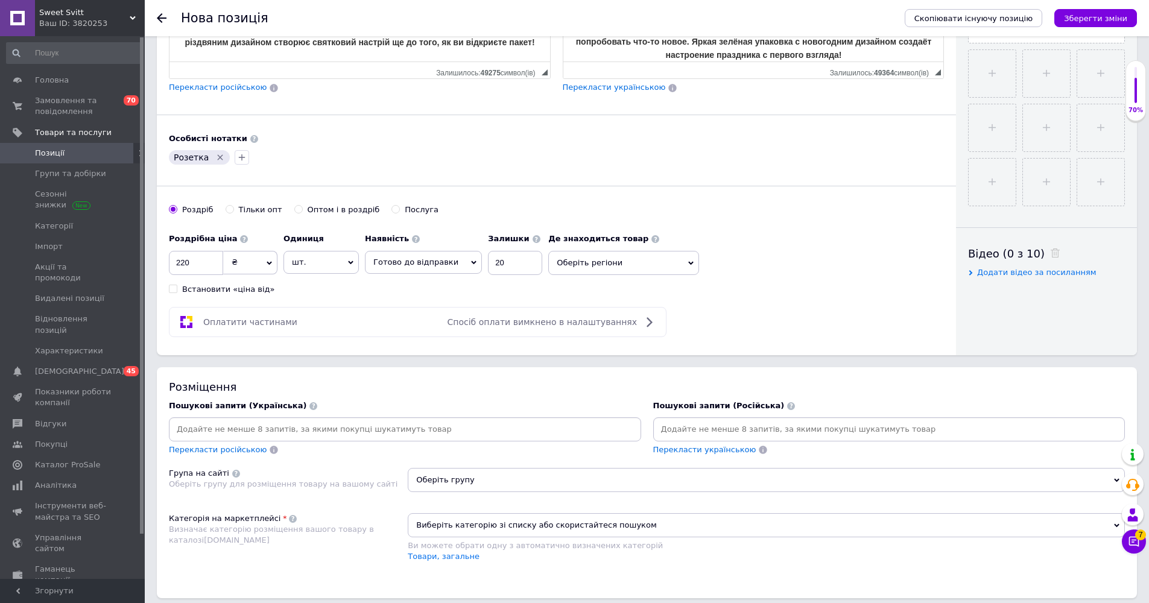
click at [290, 431] on input at bounding box center [405, 430] width 468 height 18
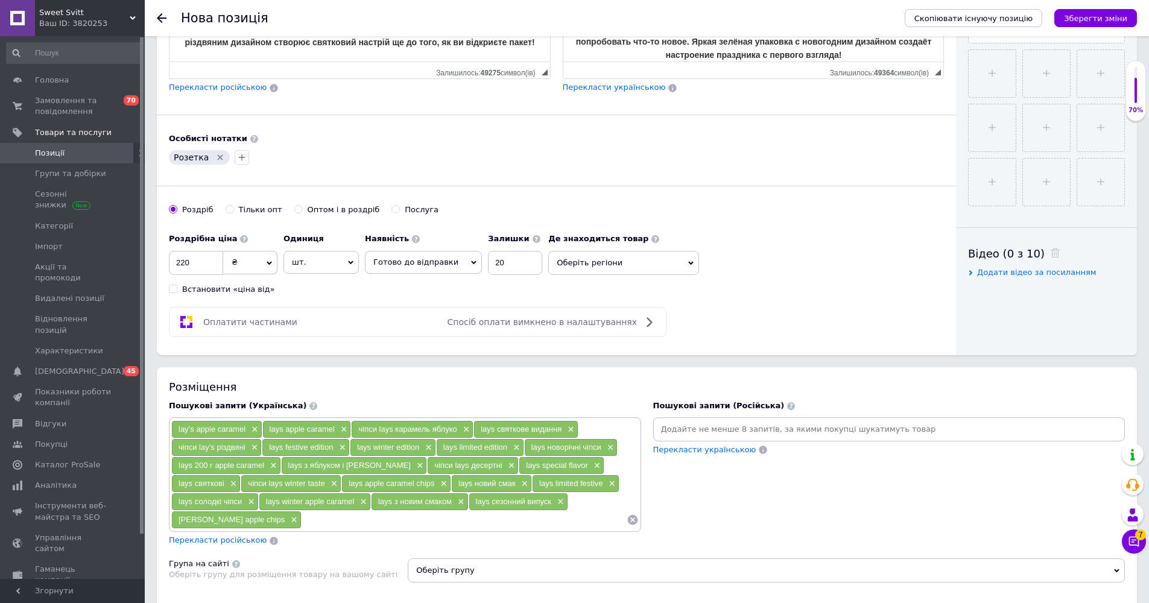
click at [573, 432] on input at bounding box center [890, 430] width 468 height 18
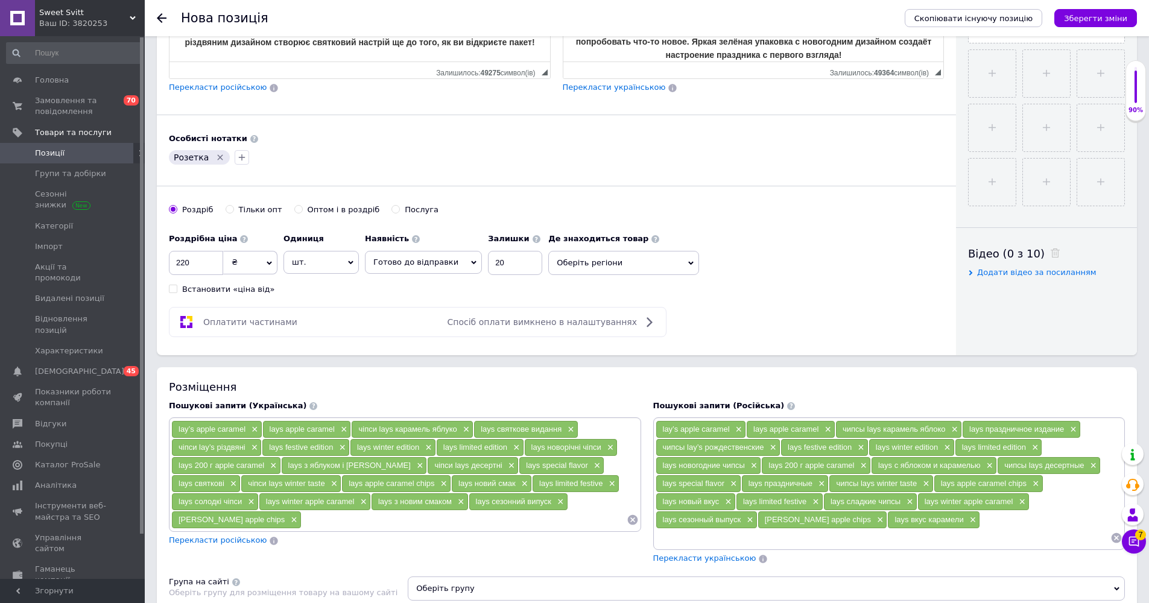
scroll to position [638, 0]
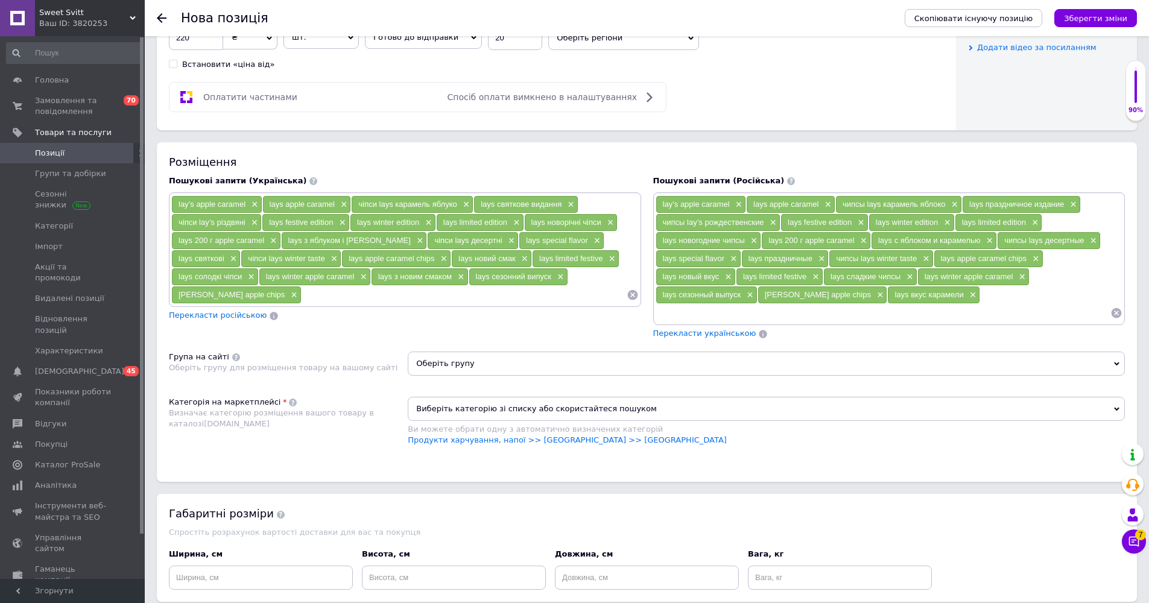
click at [492, 370] on span "Оберіть групу" at bounding box center [766, 364] width 717 height 24
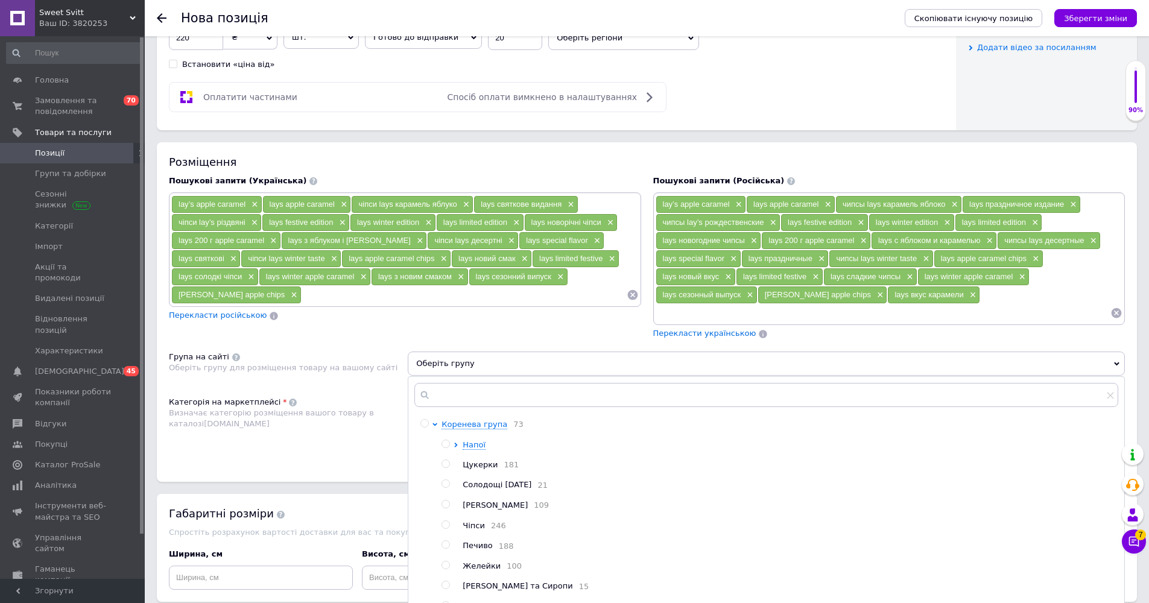
scroll to position [63, 0]
click at [448, 460] on input "radio" at bounding box center [446, 462] width 8 height 8
radio input "true"
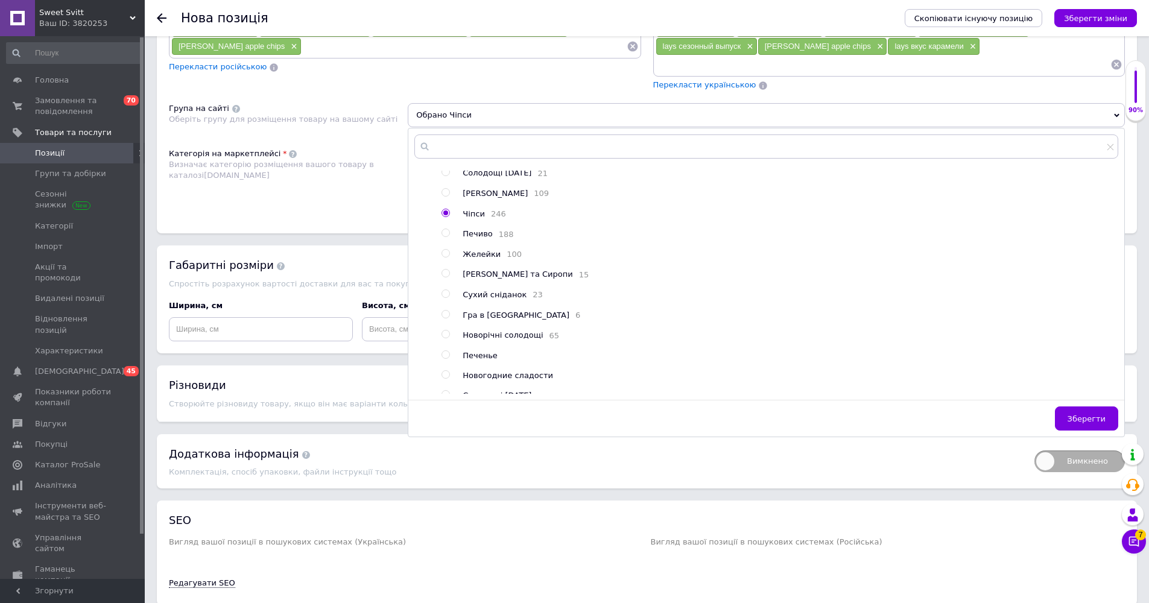
drag, startPoint x: 1068, startPoint y: 415, endPoint x: 933, endPoint y: 325, distance: 161.5
click at [573, 415] on button "Зберегти" at bounding box center [1086, 419] width 63 height 24
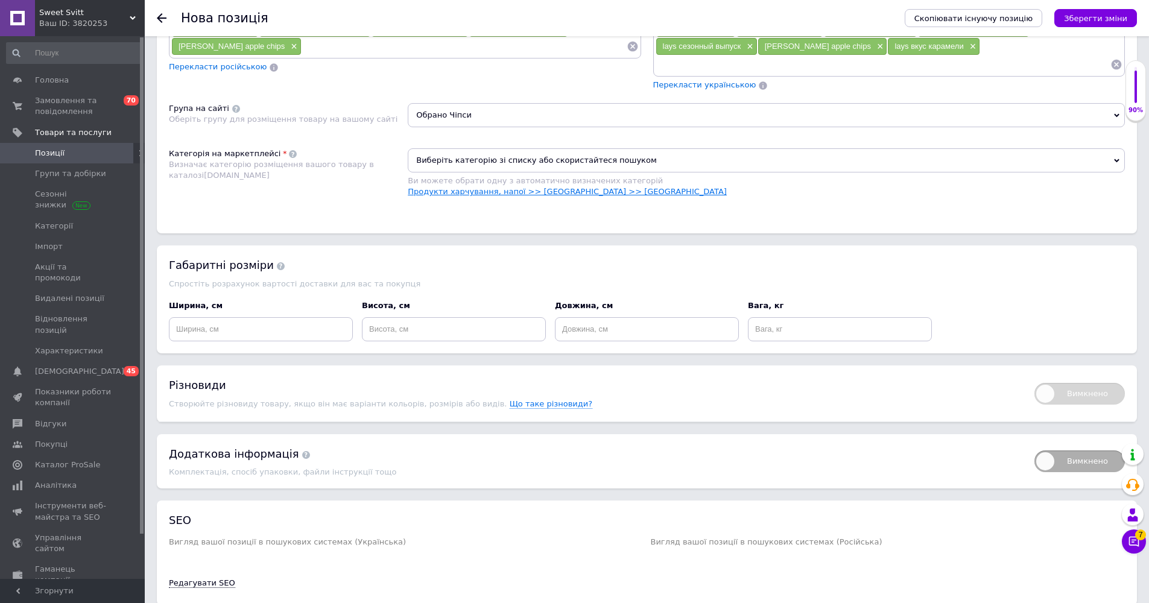
click at [573, 191] on link "Продукти харчування, напої >> [GEOGRAPHIC_DATA] >> [GEOGRAPHIC_DATA]" at bounding box center [567, 191] width 319 height 9
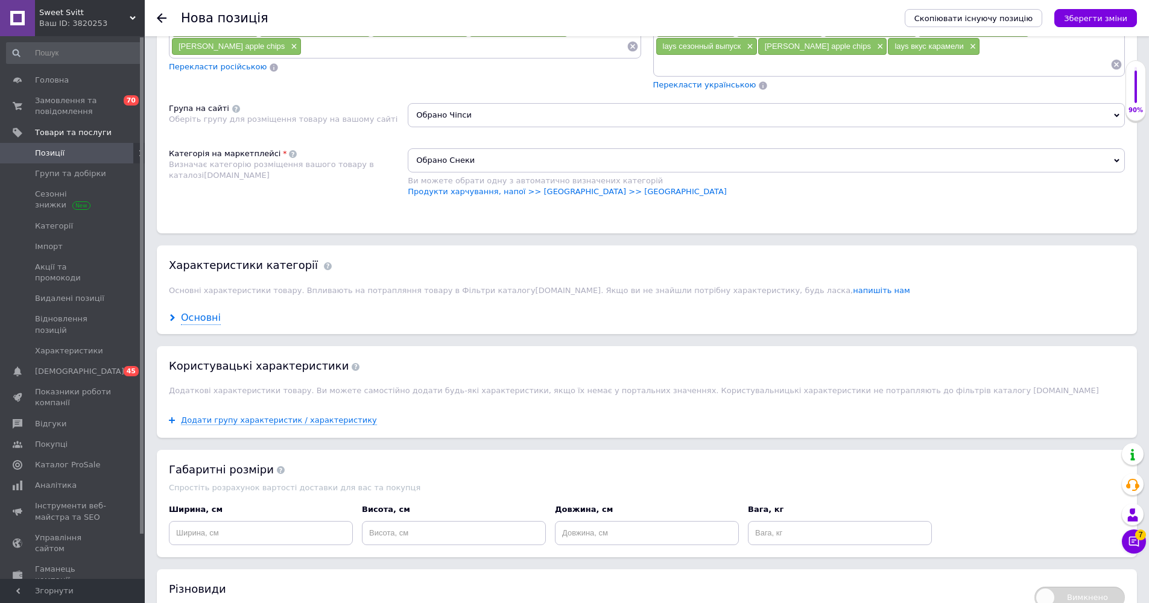
click at [185, 320] on div "Основні" at bounding box center [201, 318] width 40 height 14
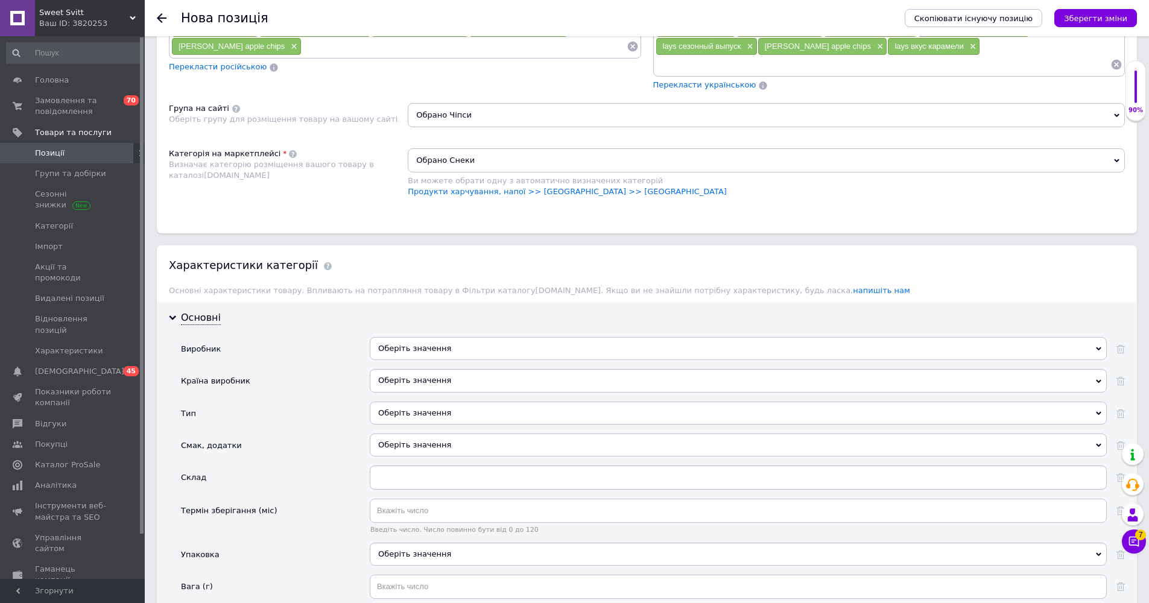
click at [442, 337] on div "Оберіть значення" at bounding box center [738, 348] width 737 height 23
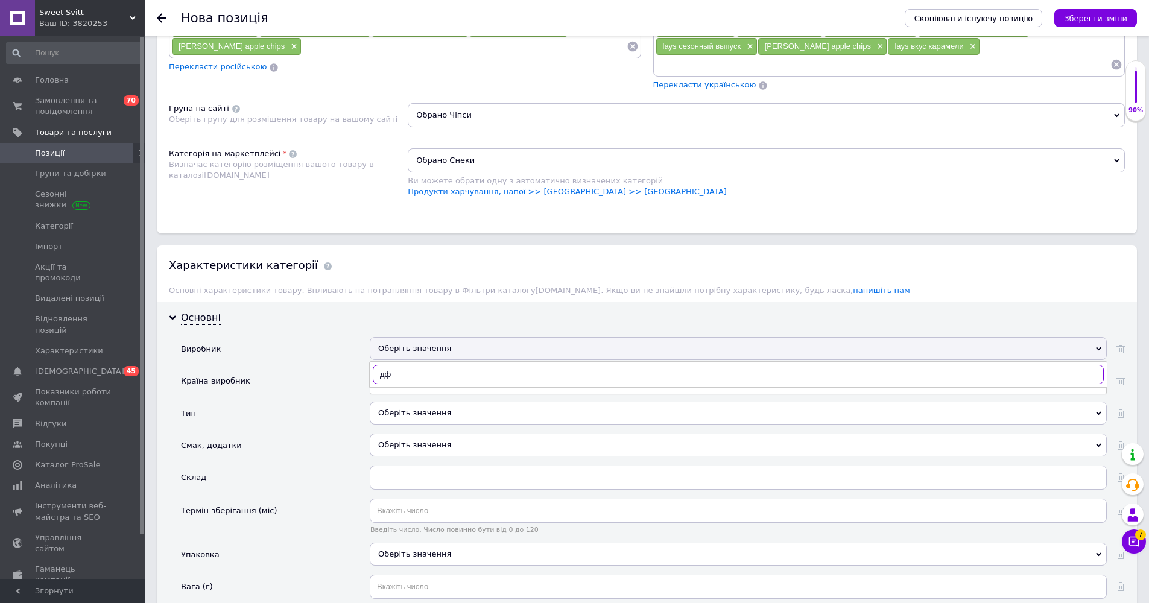
type input "д"
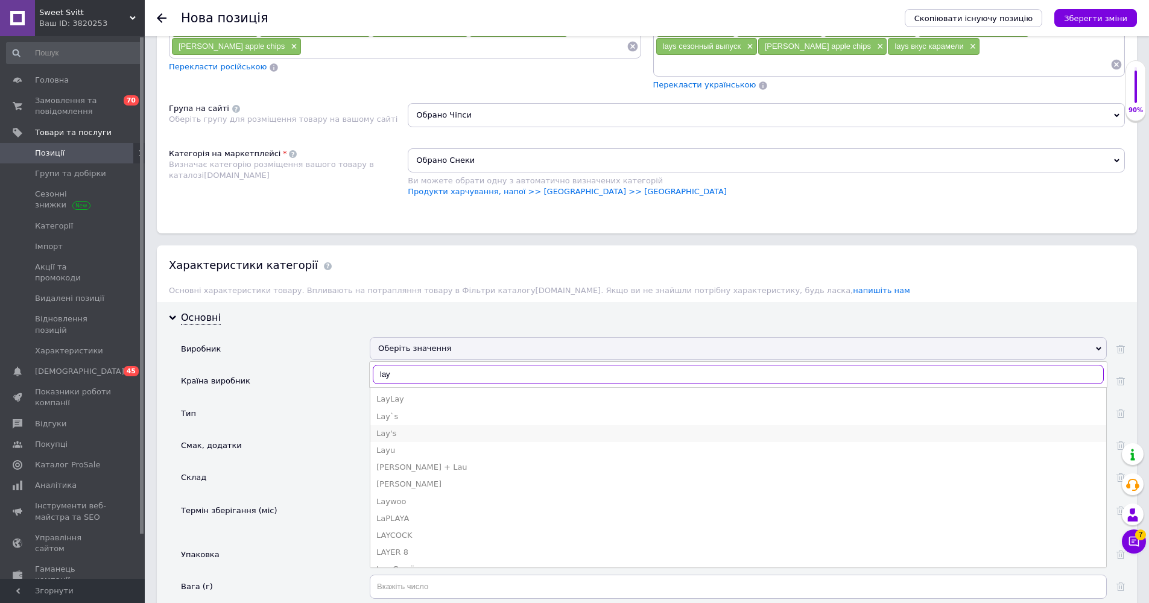
type input "lay"
click at [421, 428] on div "Lay's" at bounding box center [738, 433] width 724 height 11
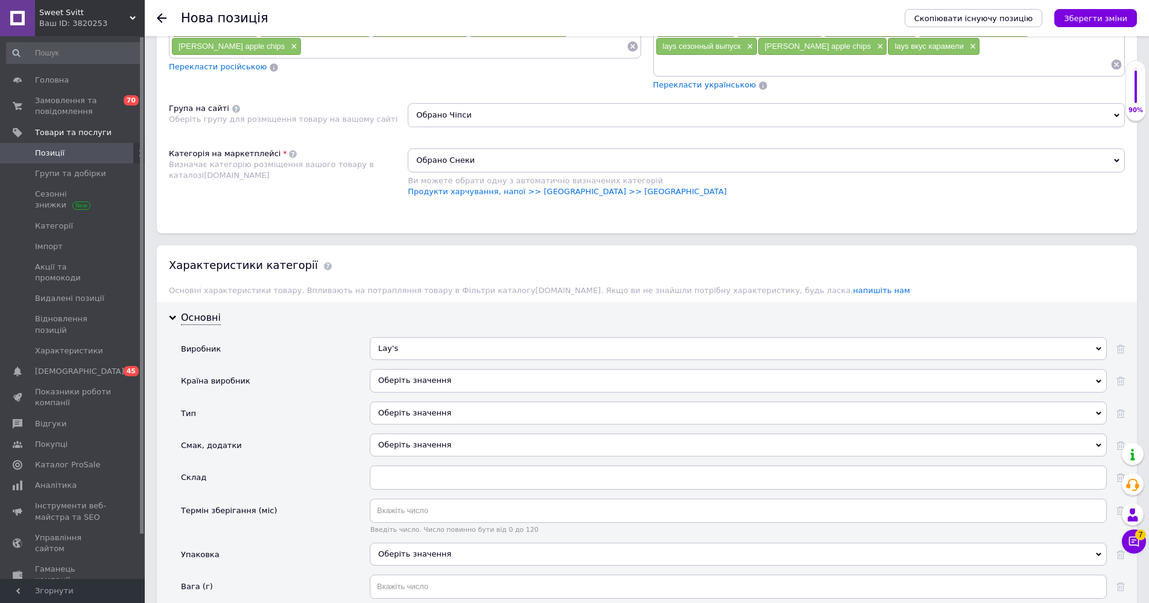
click at [418, 388] on div "Оберіть значення" at bounding box center [738, 380] width 737 height 23
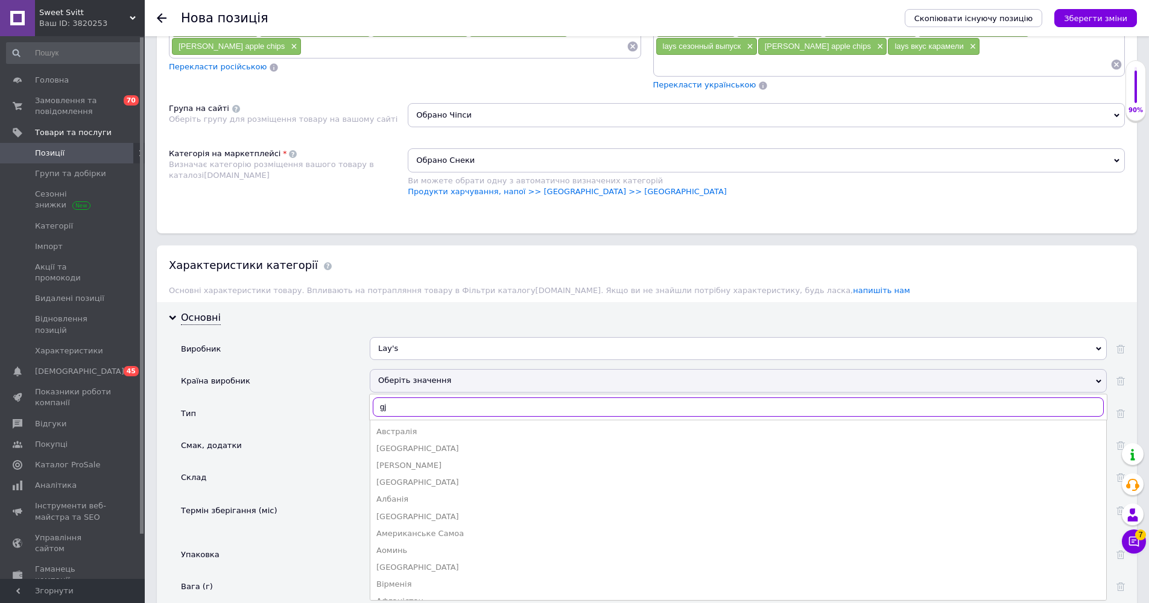
type input "g"
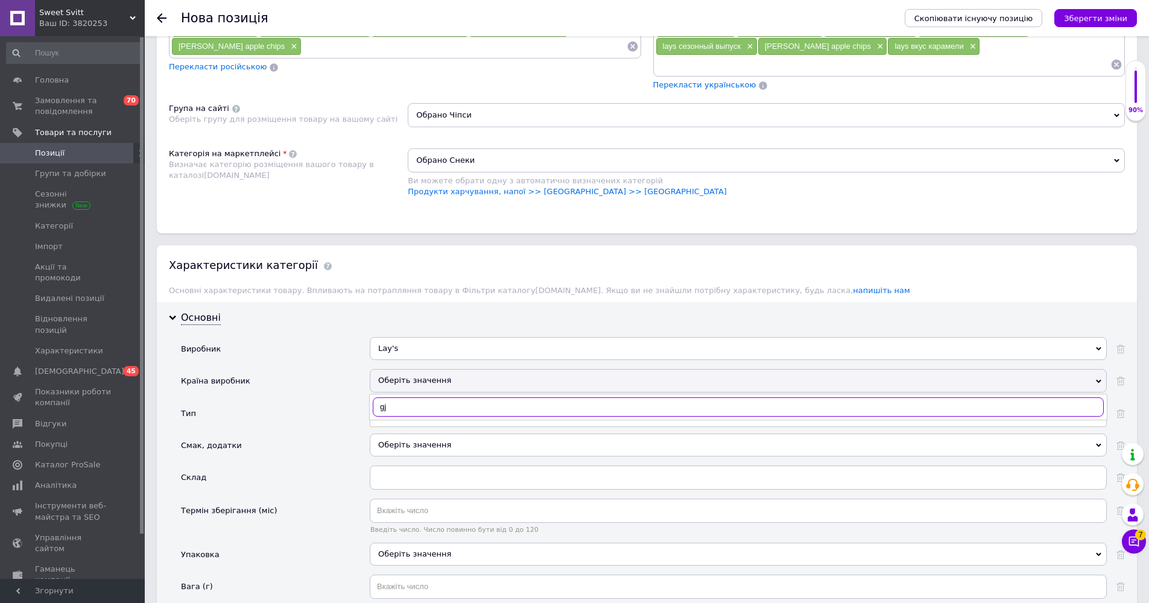
type input "g"
type input "польща"
click at [431, 427] on div "[GEOGRAPHIC_DATA]" at bounding box center [738, 432] width 724 height 11
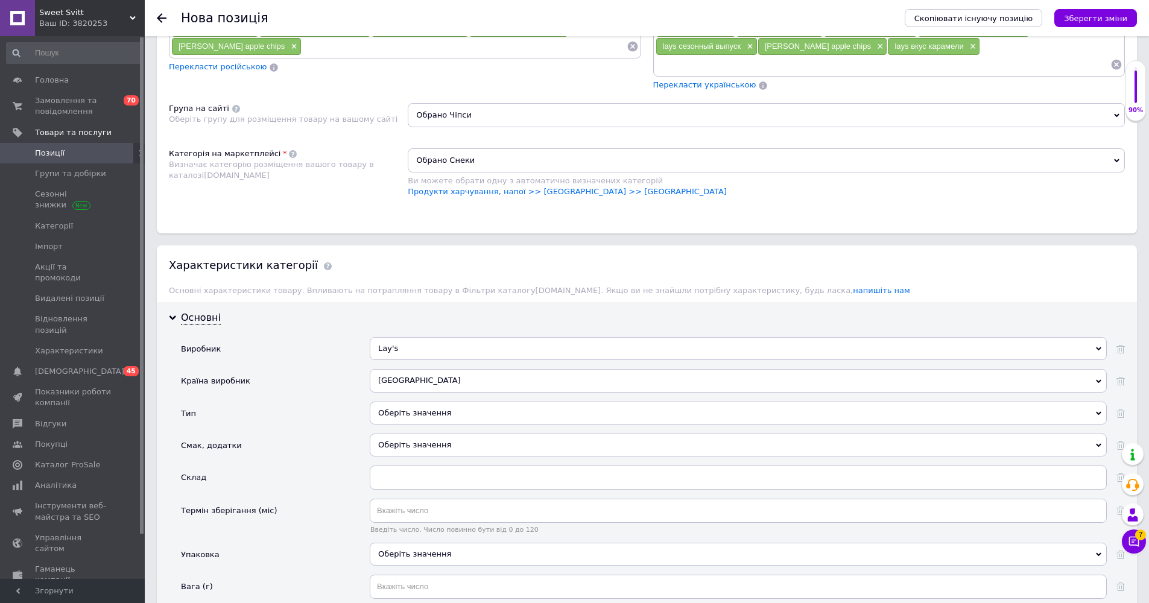
click at [424, 416] on div "Оберіть значення" at bounding box center [738, 413] width 737 height 23
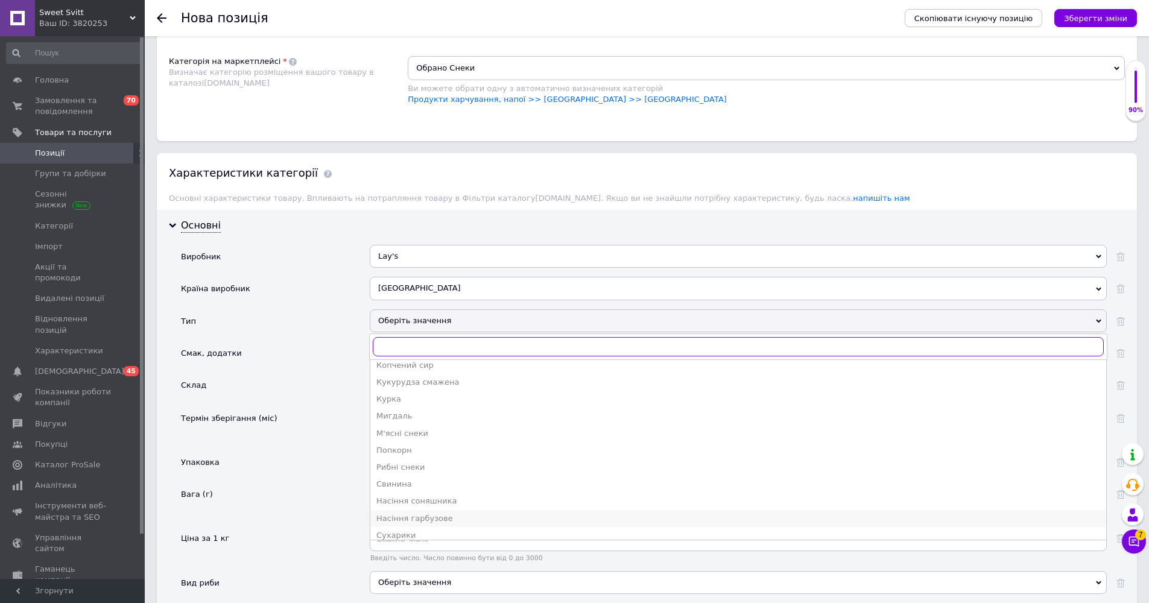
scroll to position [164, 0]
click at [408, 526] on div "Чіпси" at bounding box center [738, 530] width 724 height 11
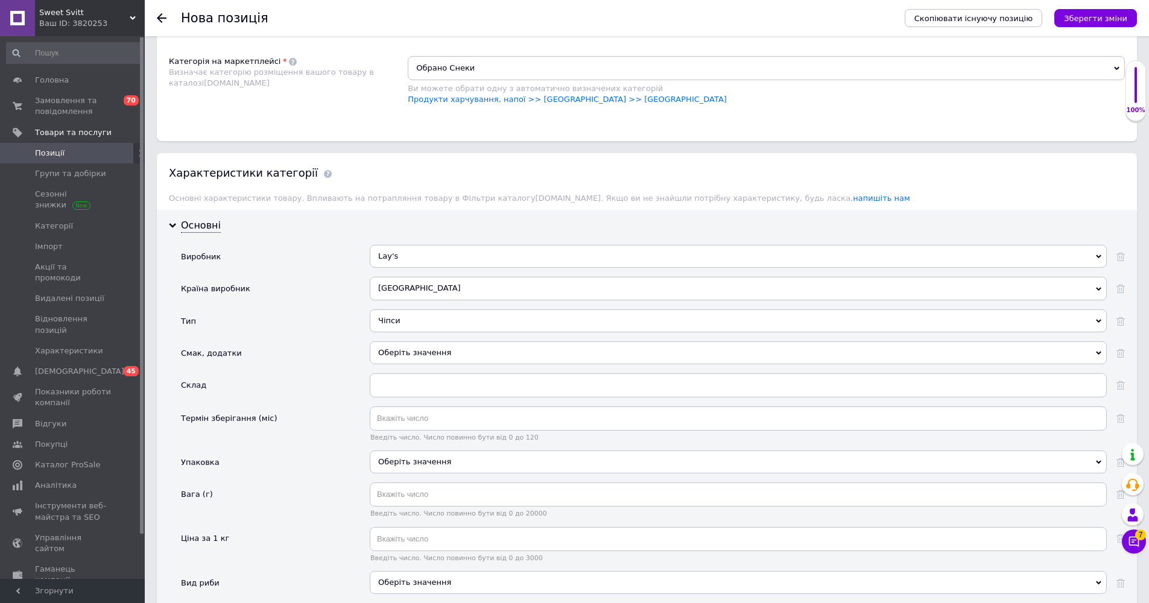
click at [404, 475] on div "Оберіть значення" at bounding box center [738, 467] width 737 height 32
click at [404, 460] on div "Оберіть значення" at bounding box center [738, 462] width 737 height 23
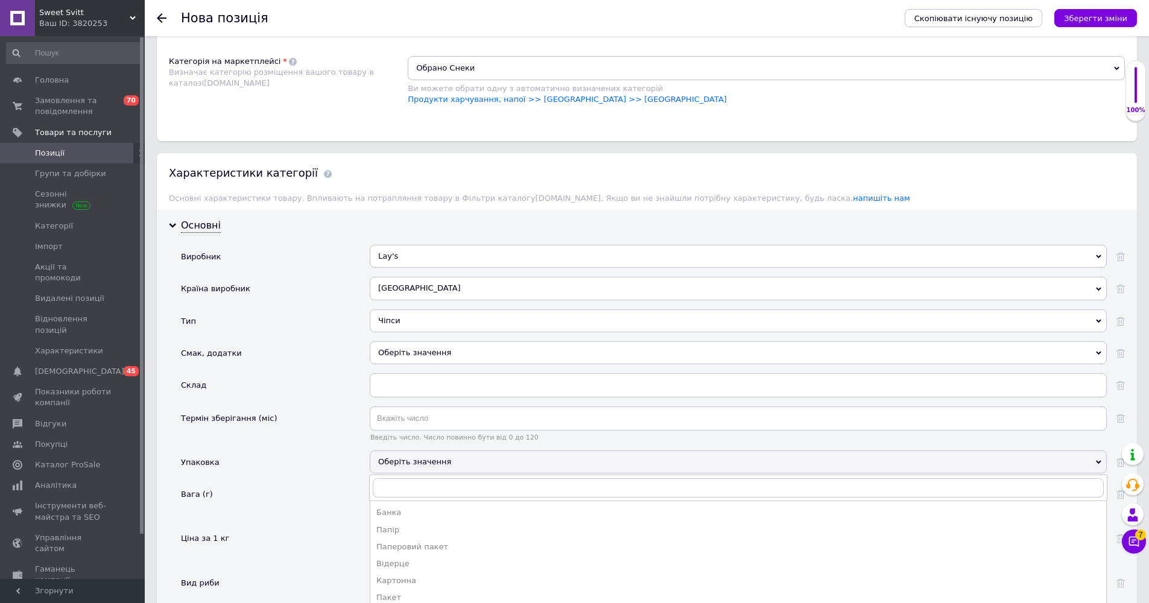
click at [390, 457] on div "Оберіть значення" at bounding box center [738, 462] width 737 height 23
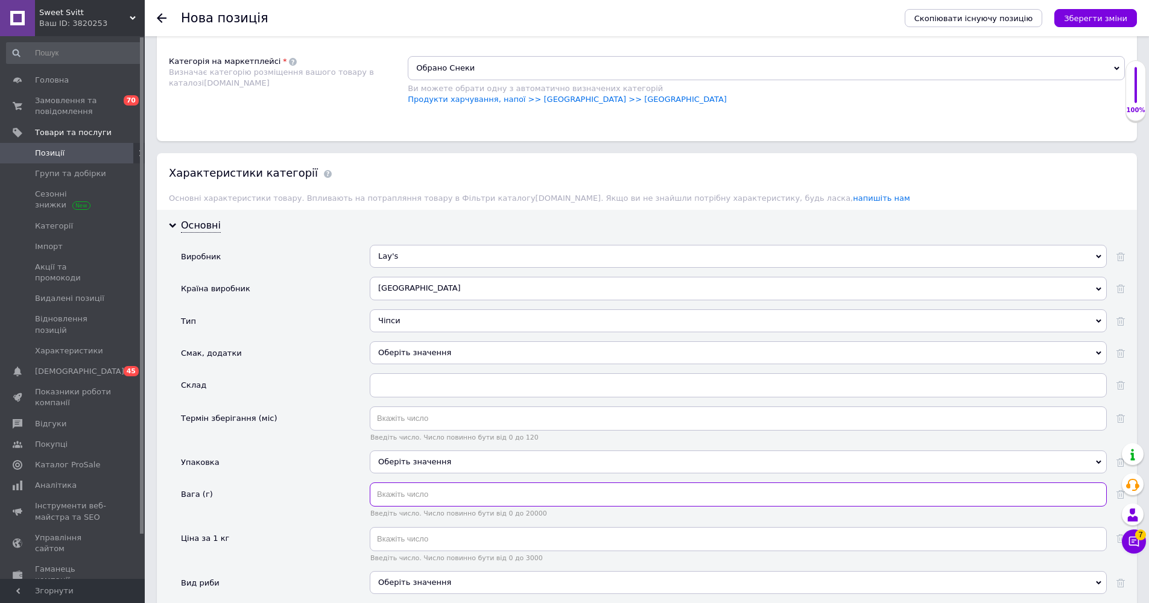
click at [399, 489] on input "text" at bounding box center [738, 495] width 737 height 24
type input "200"
click at [304, 210] on div "Основні Виробник Lay's LayLay Lay`s Lay's Layu [PERSON_NAME] + Lau [PERSON_NAME…" at bounding box center [647, 503] width 980 height 587
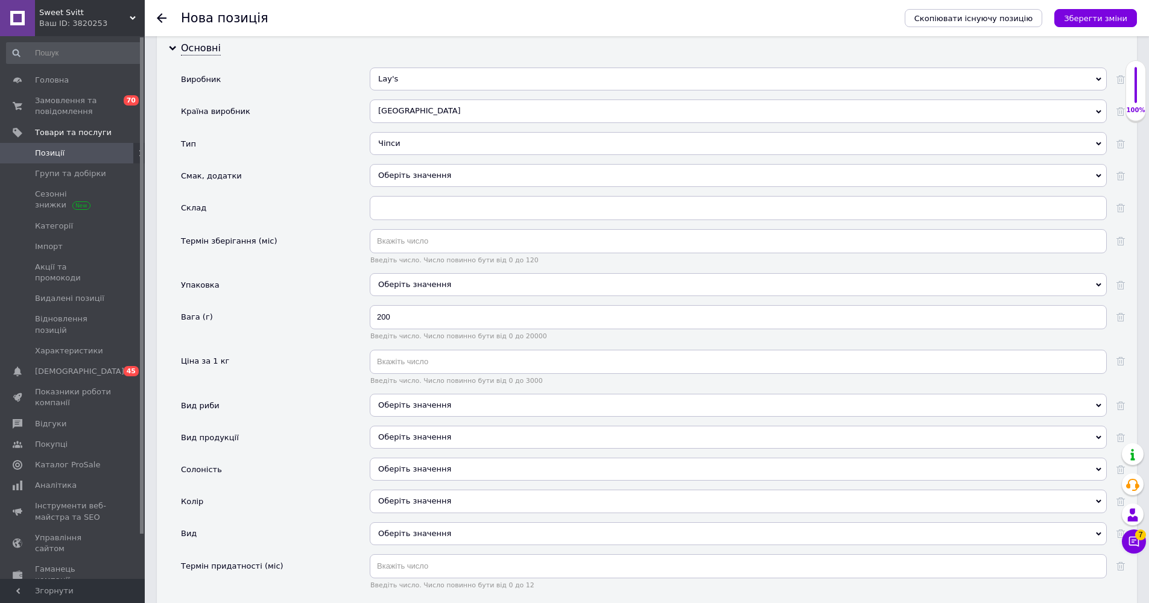
scroll to position [1244, 0]
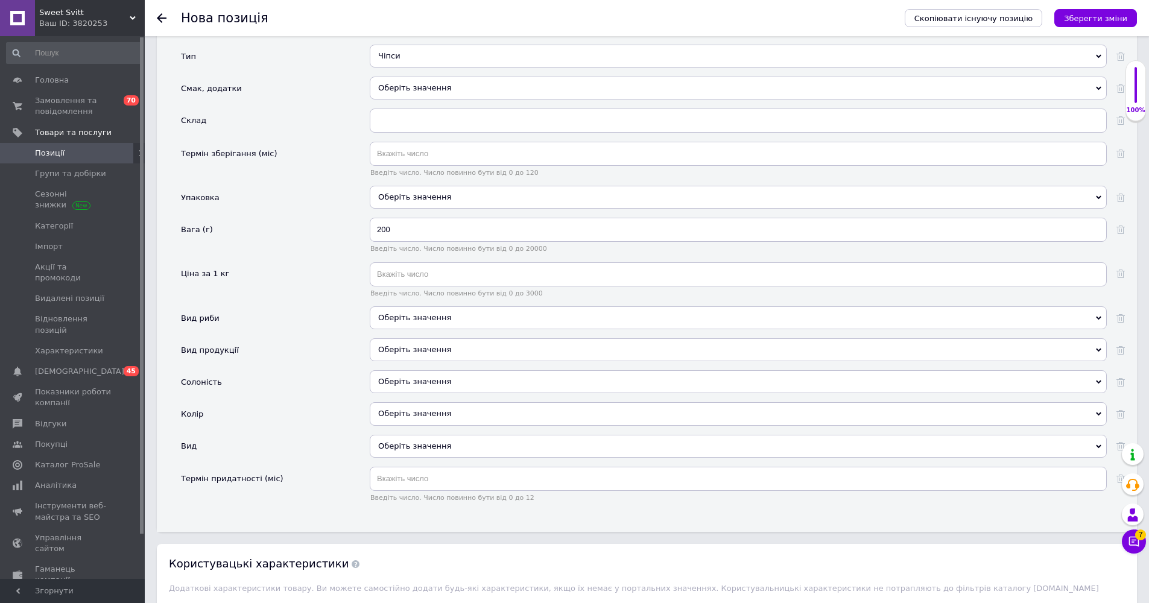
click at [440, 346] on div "Оберіть значення" at bounding box center [738, 349] width 737 height 23
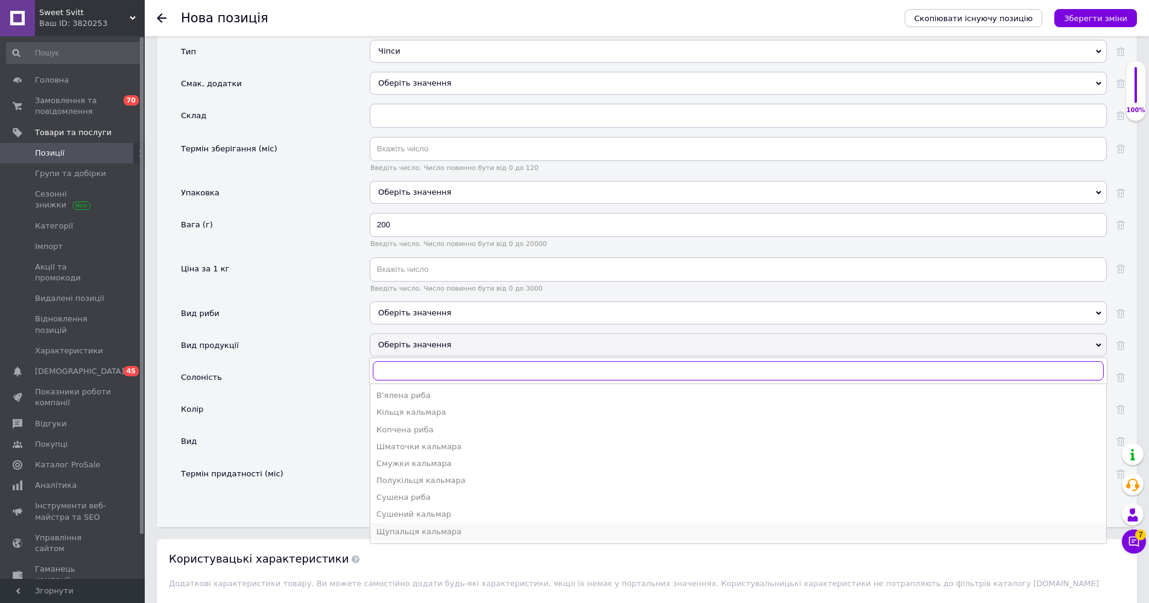
scroll to position [1358, 0]
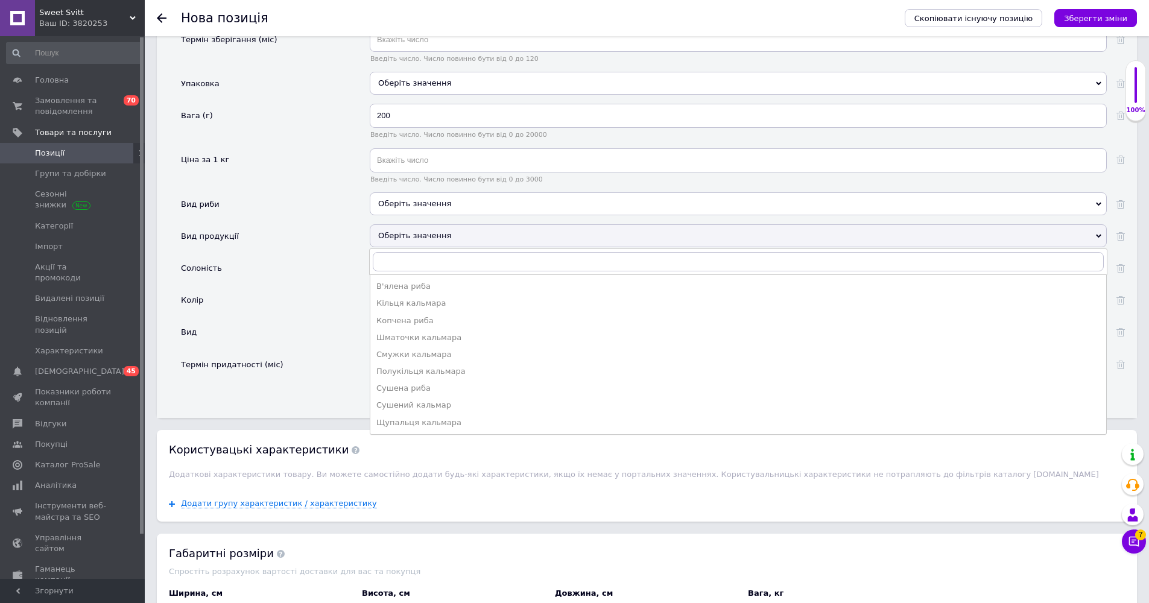
click at [264, 305] on div "Колір" at bounding box center [275, 304] width 189 height 32
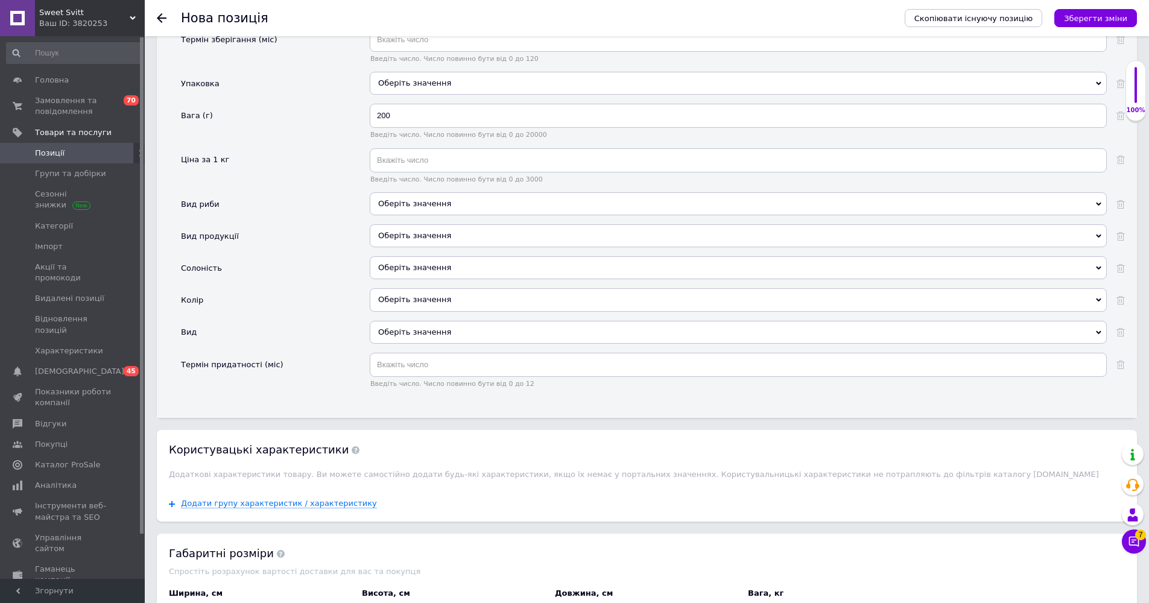
click at [422, 338] on div "Оберіть значення" at bounding box center [738, 332] width 737 height 23
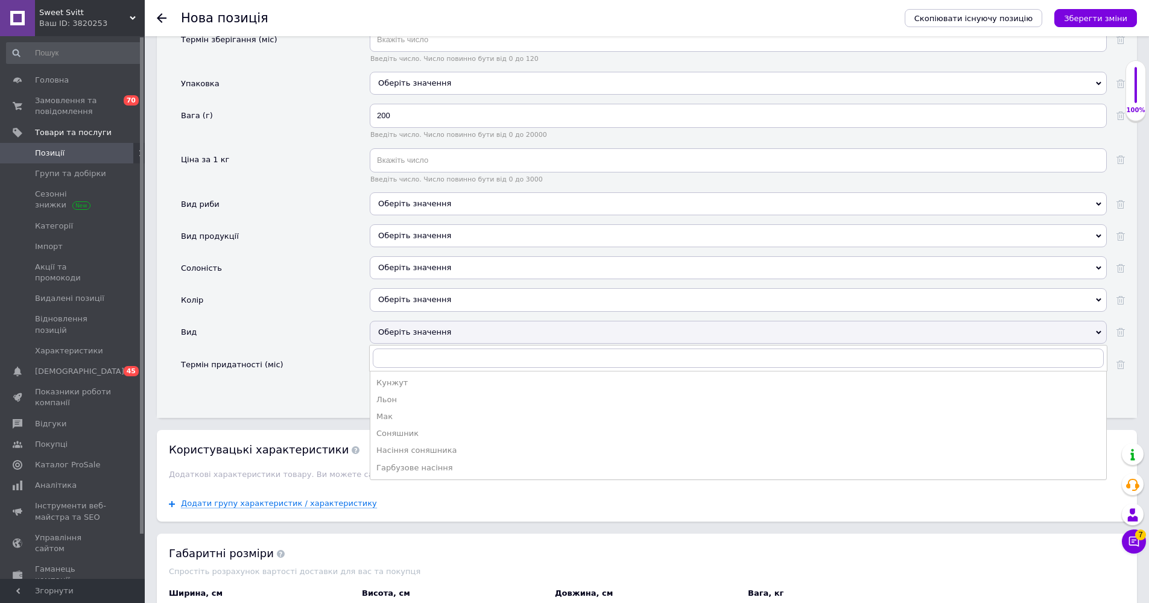
click at [346, 333] on div "Вид" at bounding box center [275, 337] width 189 height 32
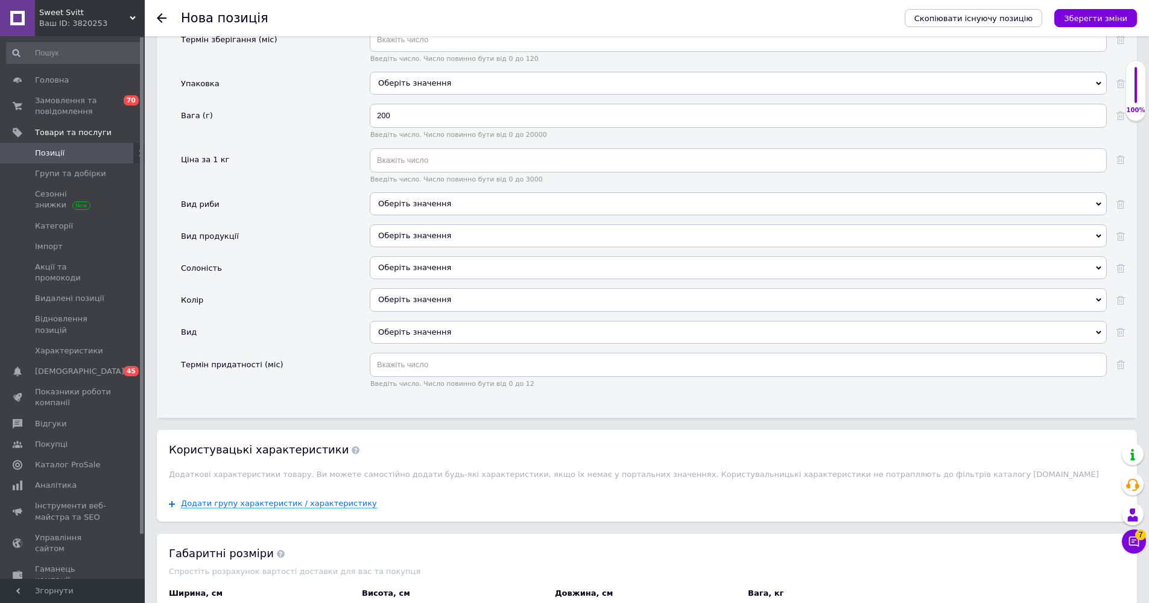
click at [442, 311] on div "Оберіть значення" at bounding box center [738, 304] width 737 height 32
click at [448, 300] on div "Оберіть значення" at bounding box center [738, 299] width 737 height 23
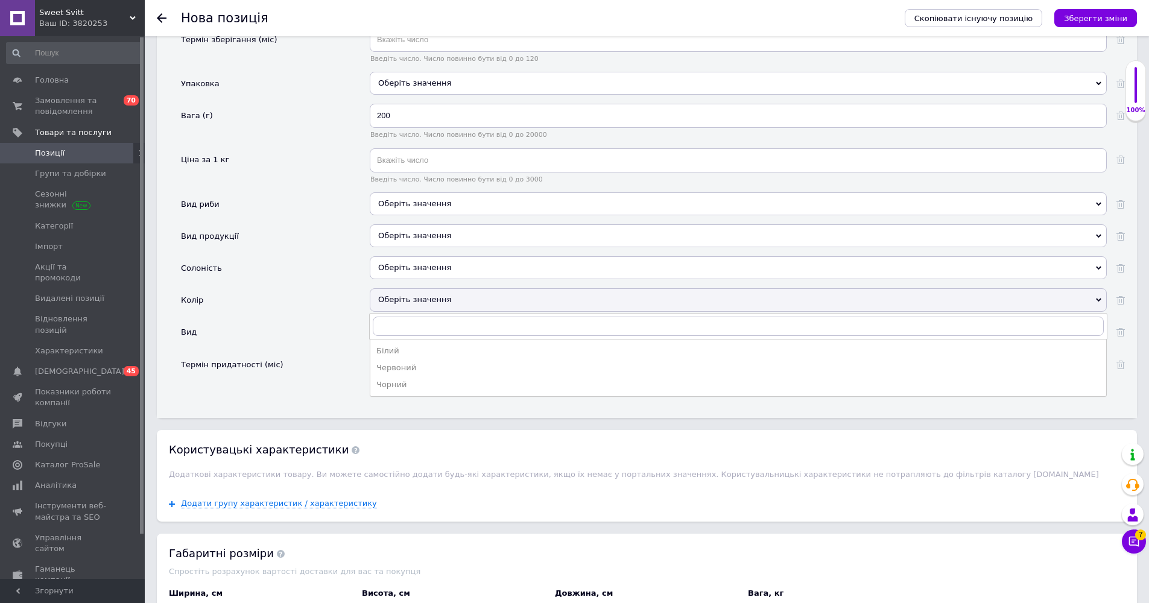
click at [265, 270] on div "Солоність" at bounding box center [275, 272] width 189 height 32
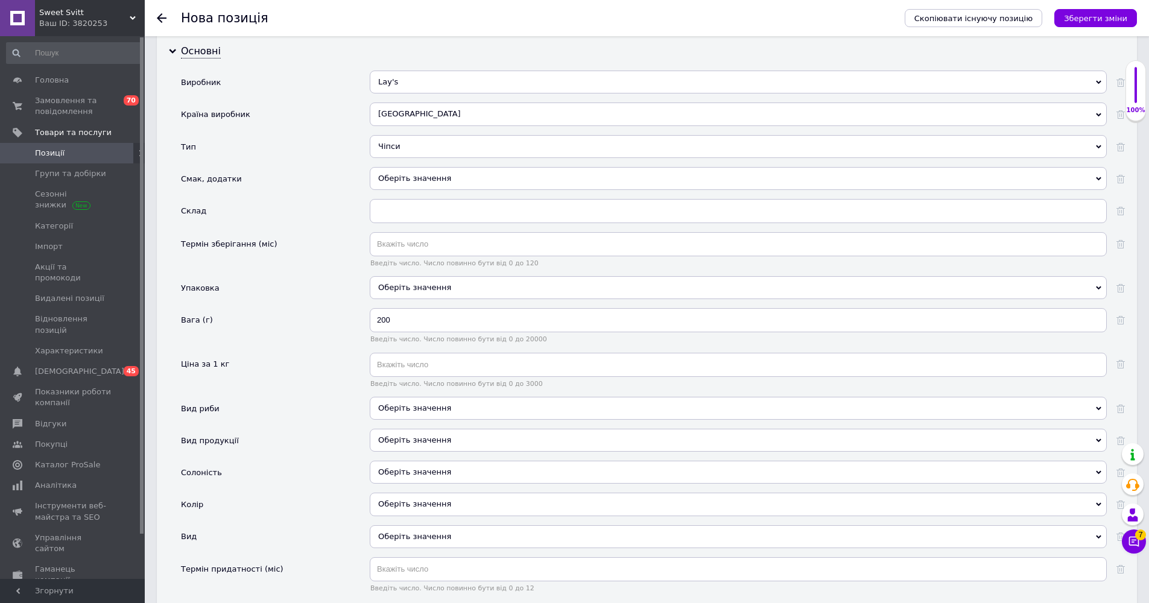
scroll to position [1156, 0]
click at [438, 470] on div "Оберіть значення" at bounding box center [738, 470] width 737 height 23
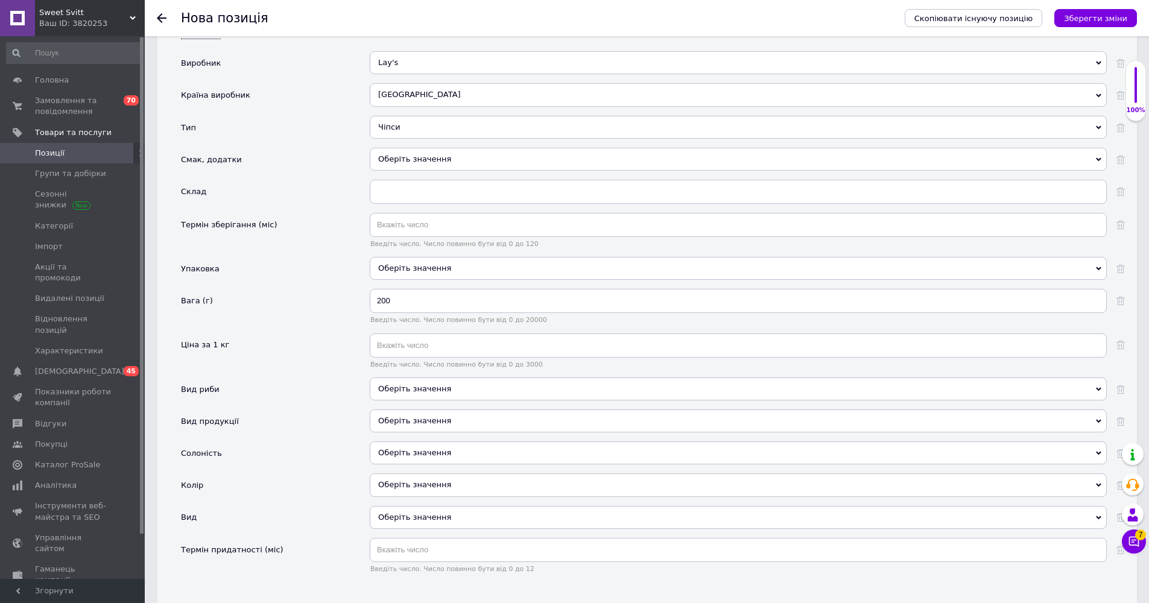
click at [323, 483] on div "Колір" at bounding box center [275, 490] width 189 height 32
click at [428, 518] on div "Оберіть значення" at bounding box center [738, 517] width 737 height 23
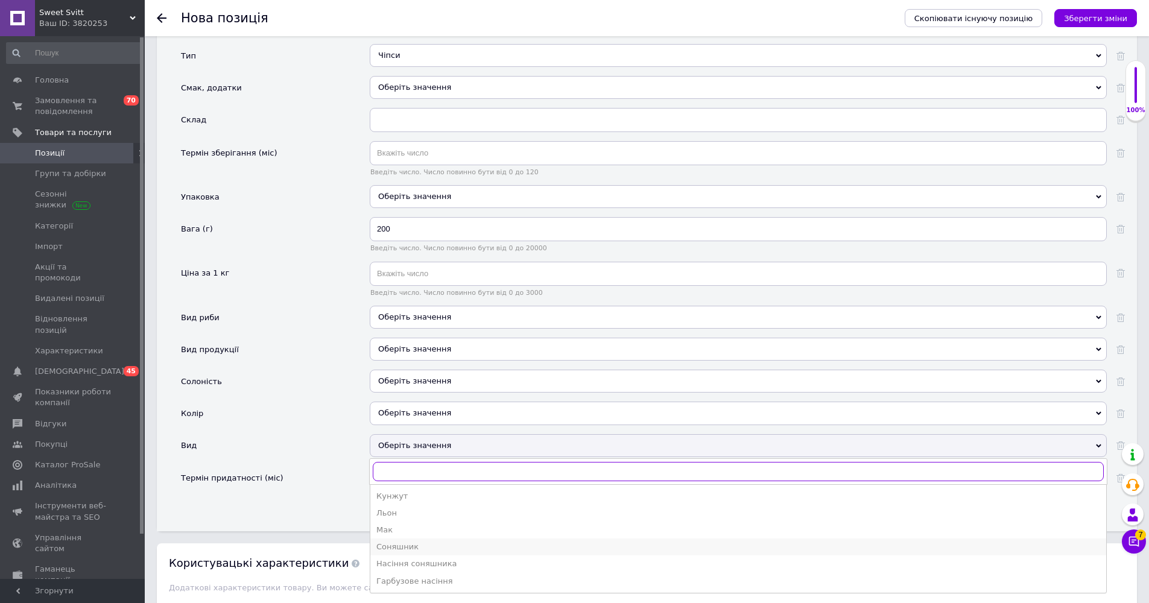
scroll to position [1265, 0]
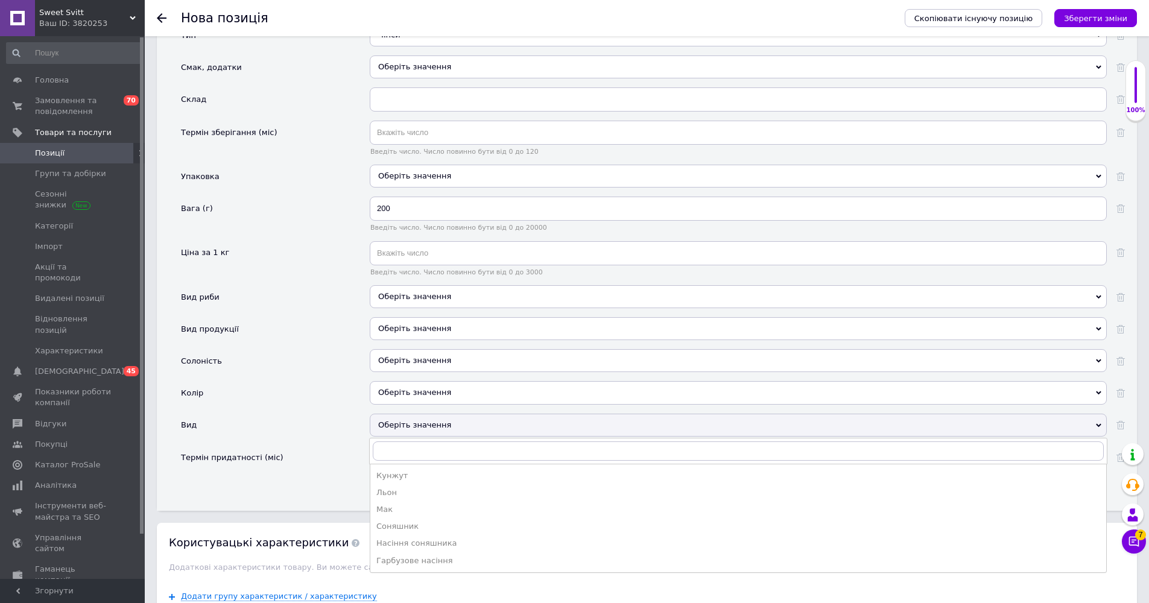
click at [305, 483] on div "Термін придатності (міс)" at bounding box center [275, 468] width 189 height 44
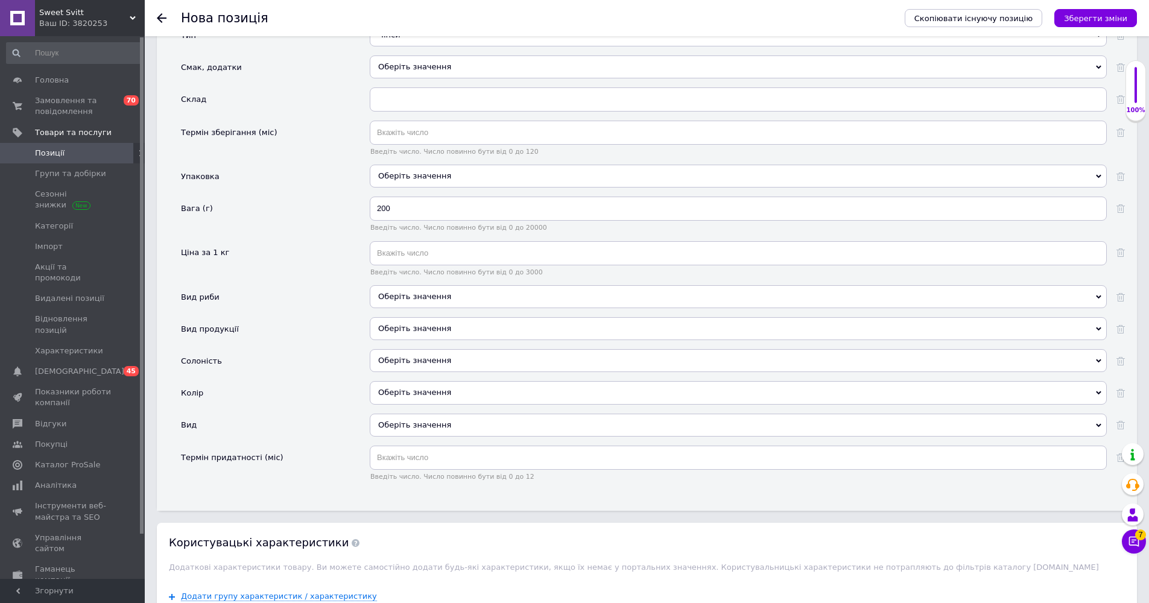
click at [573, 433] on div "Оберіть значення Кунжут Льон Мак Соняшник Насіння соняшника Гарбузове насіння" at bounding box center [738, 430] width 737 height 32
click at [573, 427] on div "Оберіть значення" at bounding box center [738, 425] width 737 height 23
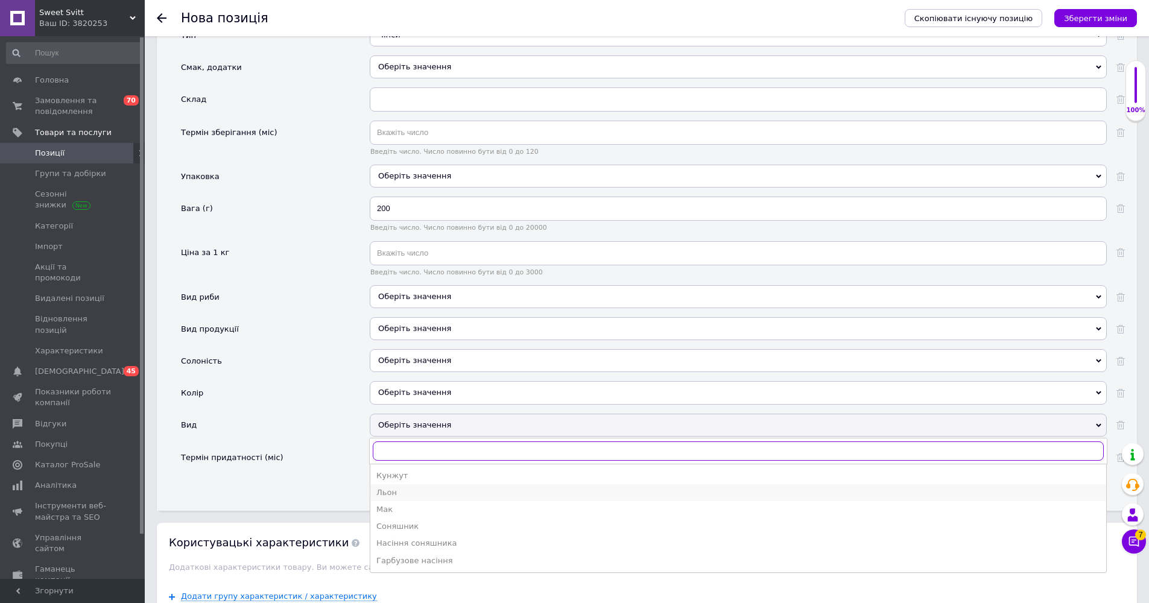
scroll to position [1280, 0]
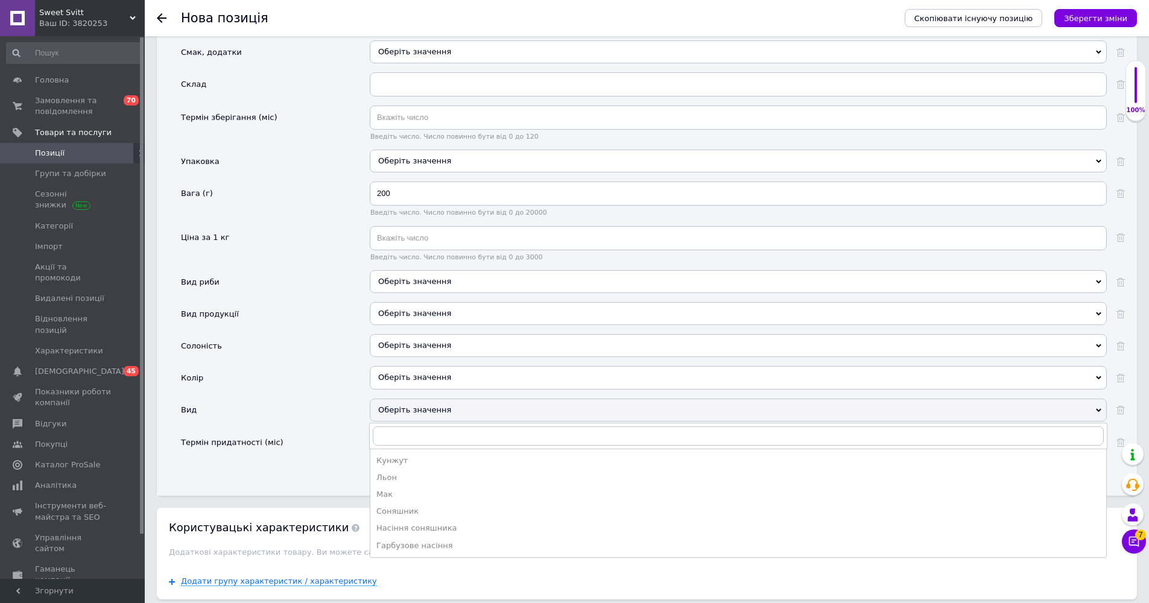
click at [218, 330] on div "Вид продукції" at bounding box center [275, 318] width 189 height 32
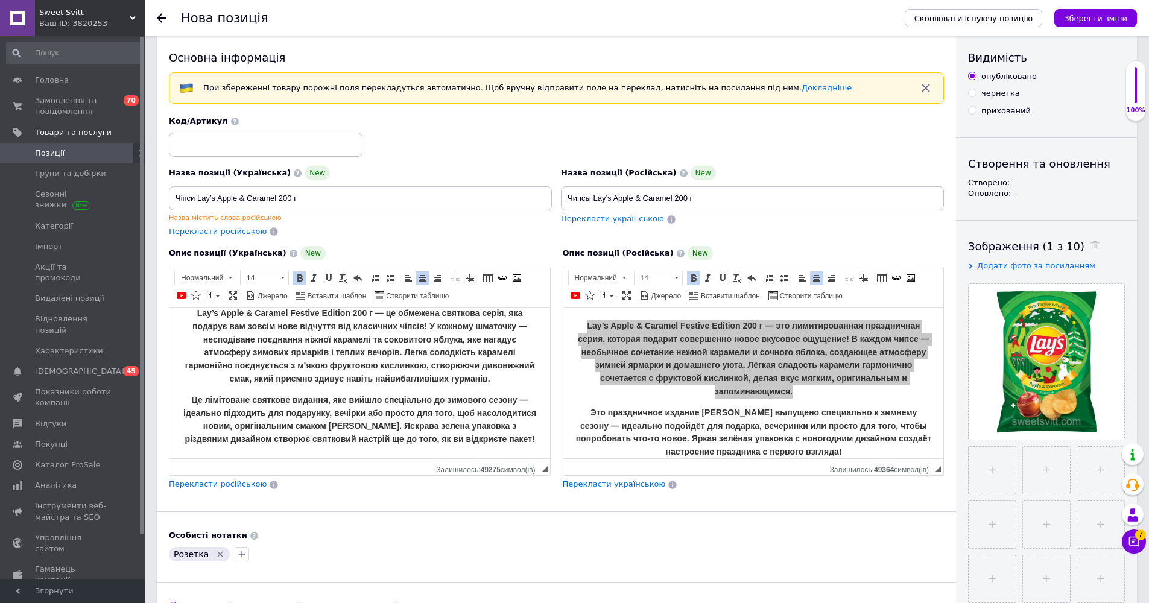
scroll to position [0, 0]
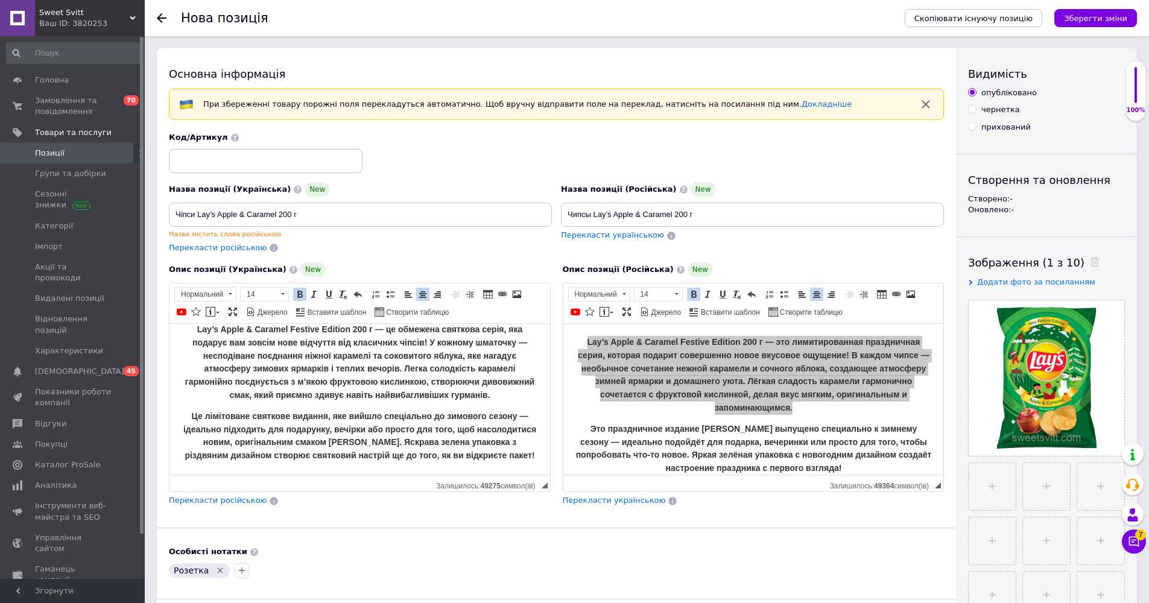
click at [262, 147] on div "Код/Артикул" at bounding box center [266, 152] width 194 height 41
click at [265, 153] on input at bounding box center [266, 161] width 194 height 24
type input "123"
click at [573, 17] on icon "Зберегти зміни" at bounding box center [1095, 18] width 63 height 9
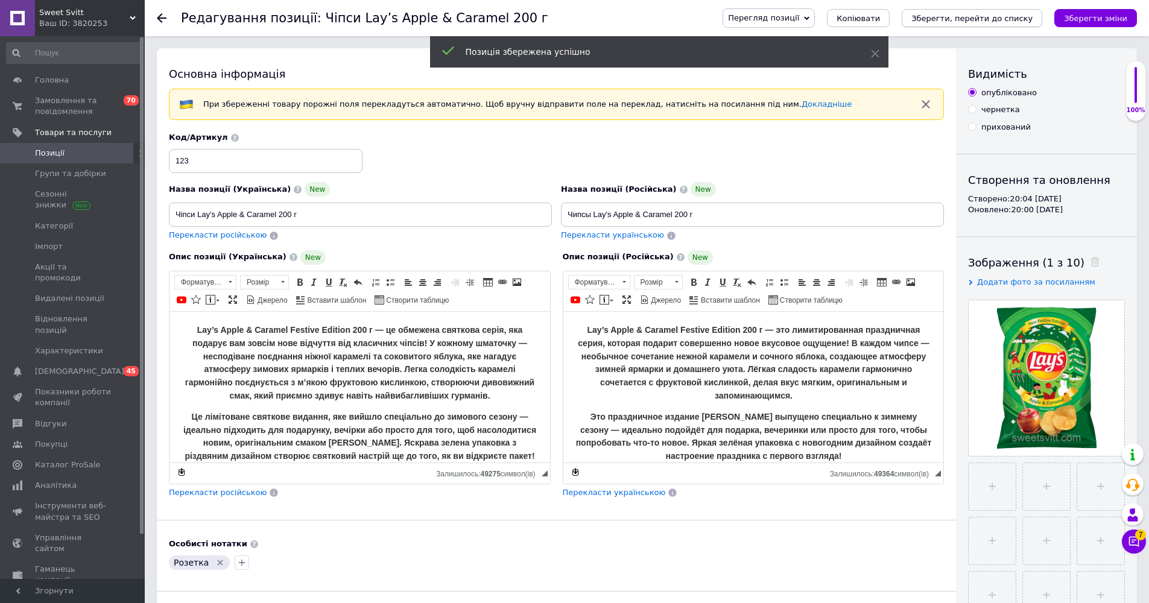
click at [573, 18] on icon "Зберегти, перейти до списку" at bounding box center [972, 18] width 121 height 9
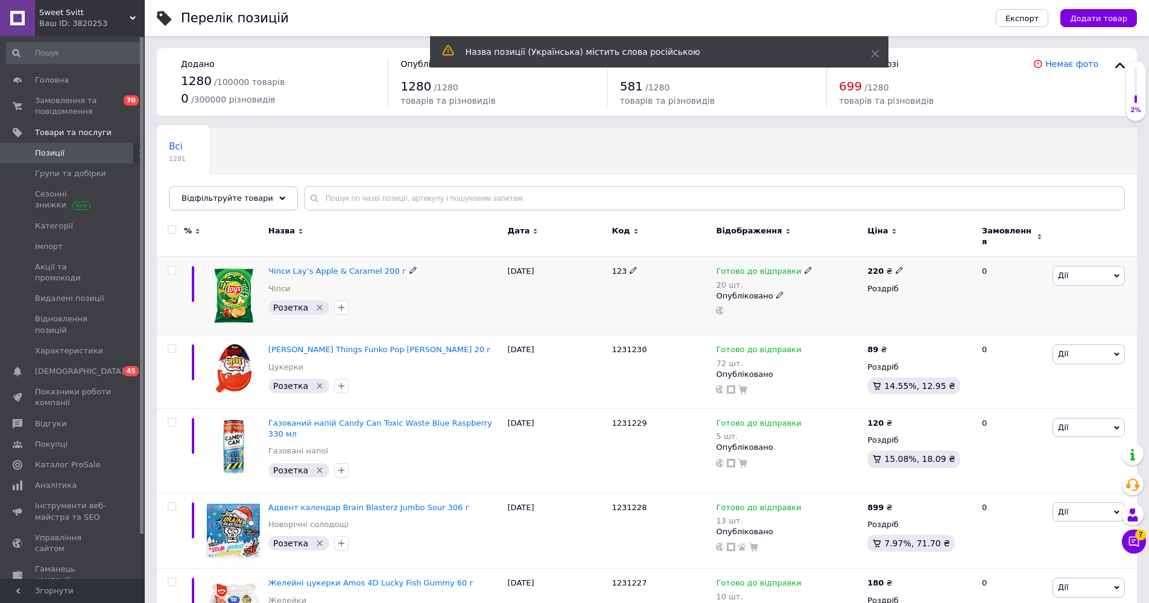
click at [573, 267] on icon at bounding box center [633, 270] width 7 height 7
type input "1231231"
click at [573, 289] on div "1231231" at bounding box center [661, 296] width 104 height 78
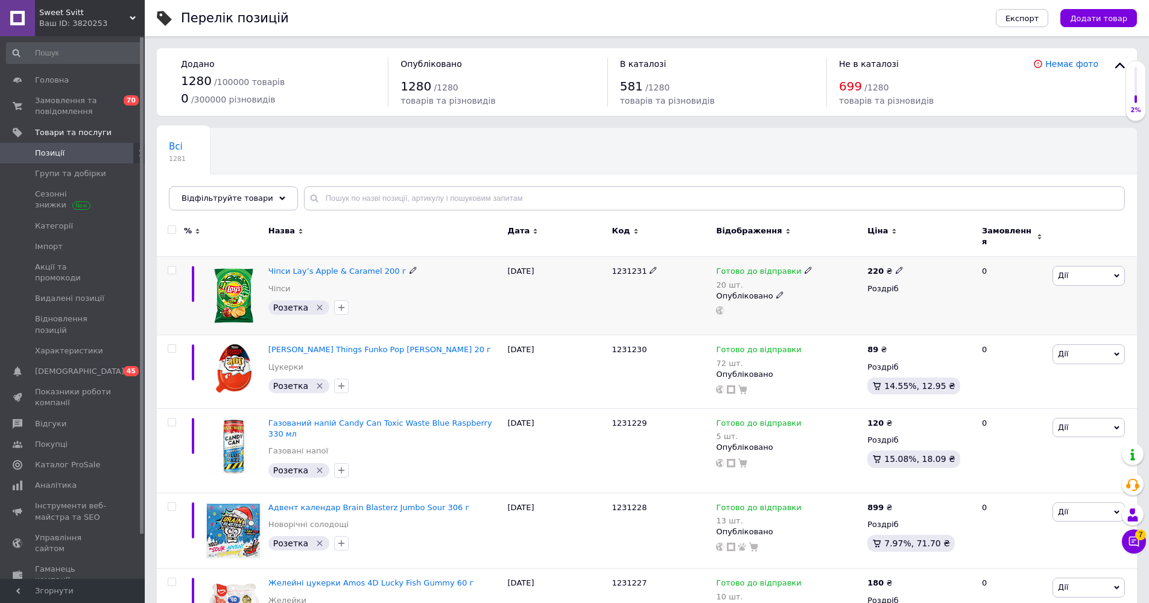
click at [573, 310] on div "[DATE]" at bounding box center [557, 296] width 104 height 78
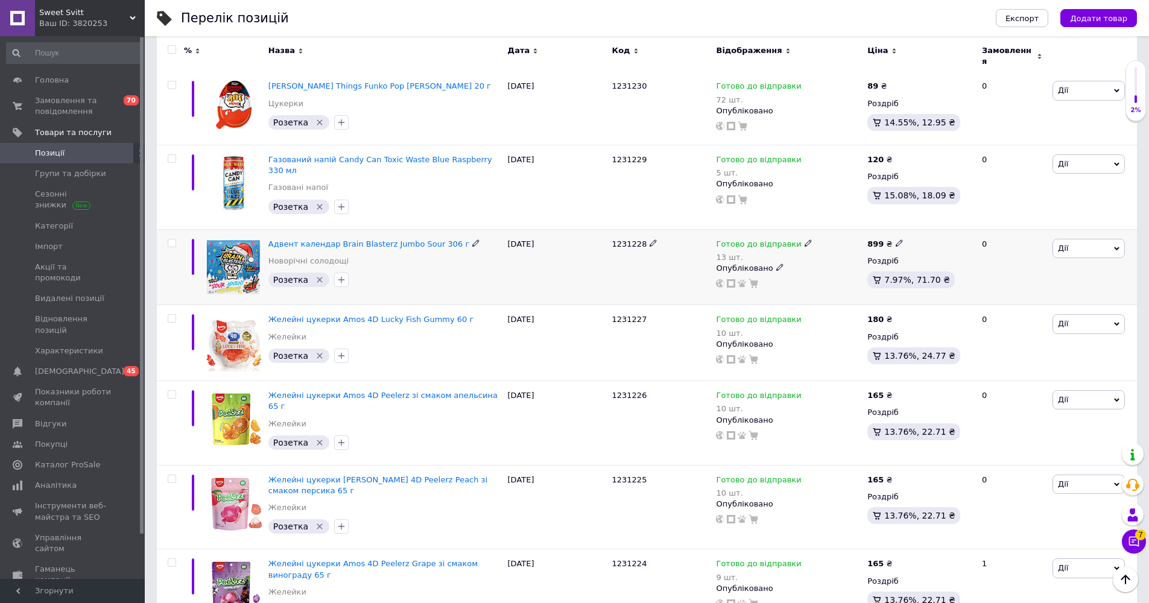
scroll to position [633, 0]
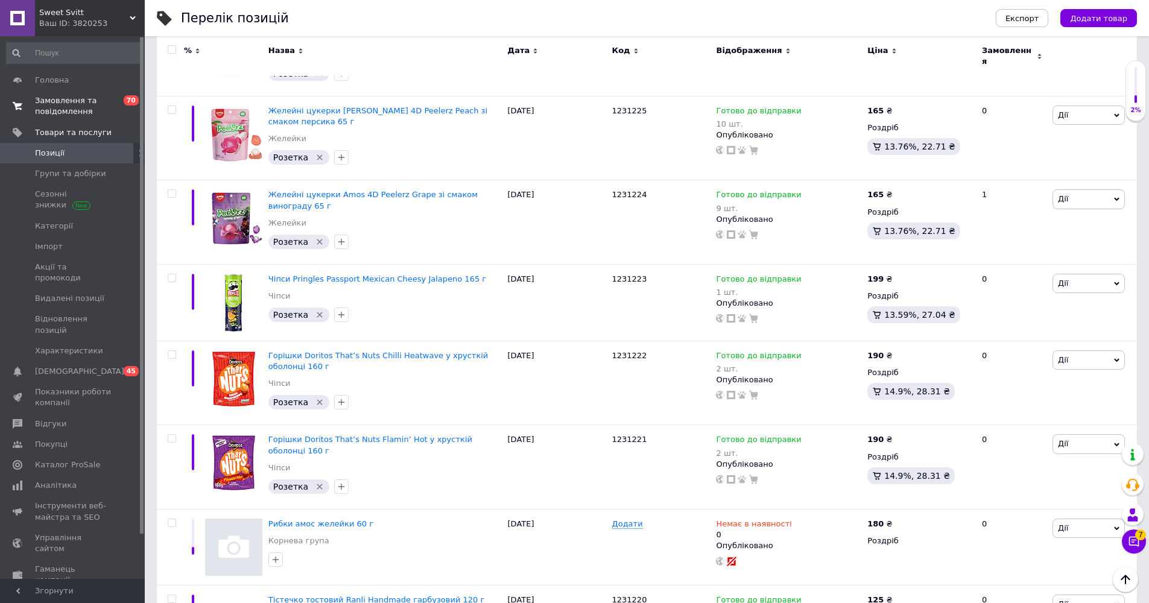
click at [83, 112] on span "Замовлення та повідомлення" at bounding box center [73, 106] width 77 height 22
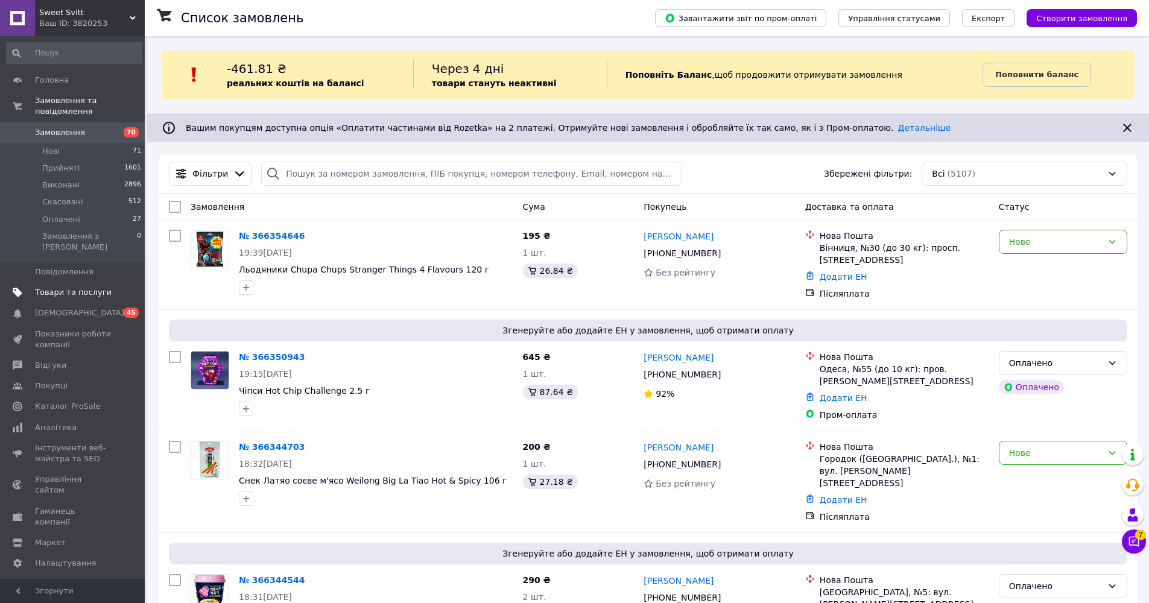
click at [77, 287] on span "Товари та послуги" at bounding box center [73, 292] width 77 height 11
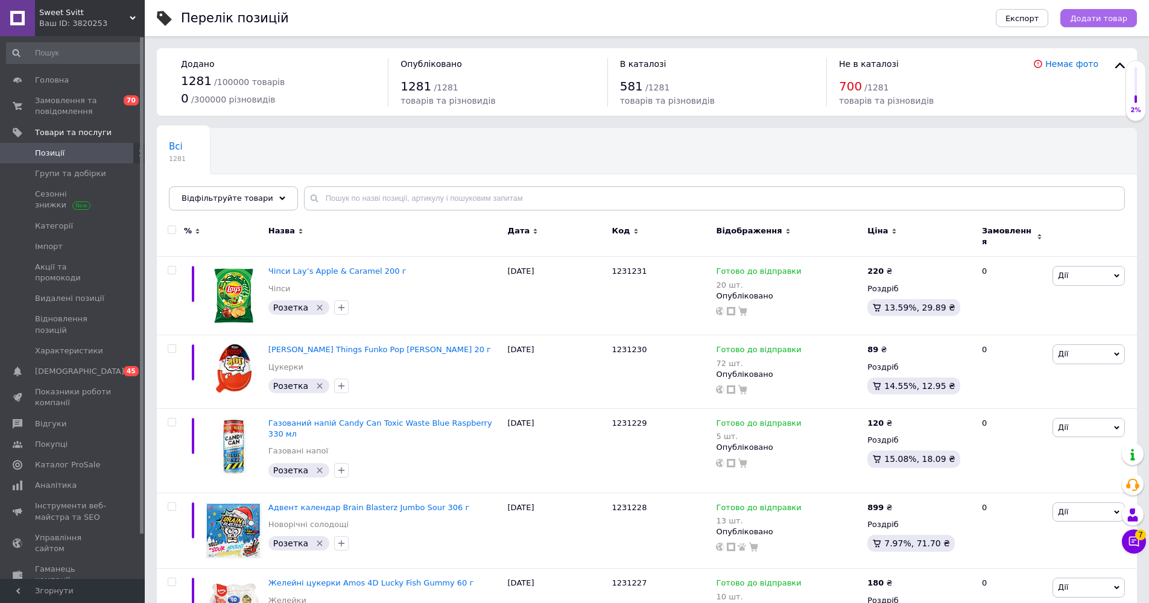
click at [573, 23] on button "Додати товар" at bounding box center [1099, 18] width 77 height 18
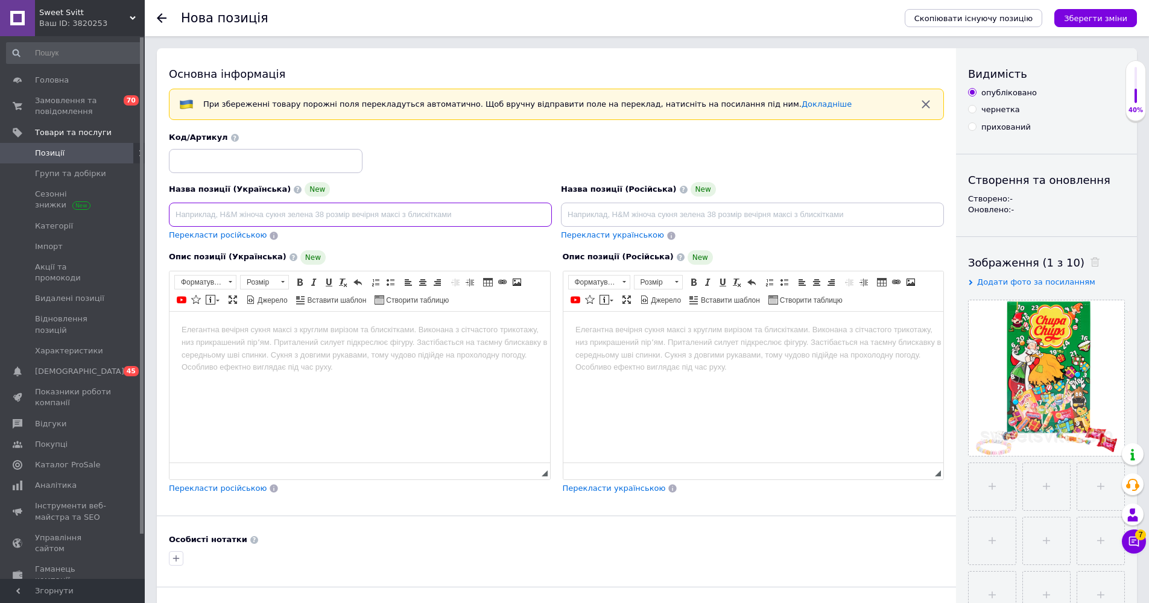
click at [361, 205] on input at bounding box center [360, 215] width 383 height 24
paste input "Адвент-календар Chupa Chups Merry Christmas з солодощами 180 г"
click at [206, 212] on input "Адвент-календар Chupa Chups Merry Christmas з солодощами 180 г" at bounding box center [360, 215] width 383 height 24
drag, startPoint x: 351, startPoint y: 212, endPoint x: 404, endPoint y: 215, distance: 52.5
click at [404, 215] on input "Адвент календар Chupa Chups Merry Christmas з солодощами 180 г" at bounding box center [360, 215] width 383 height 24
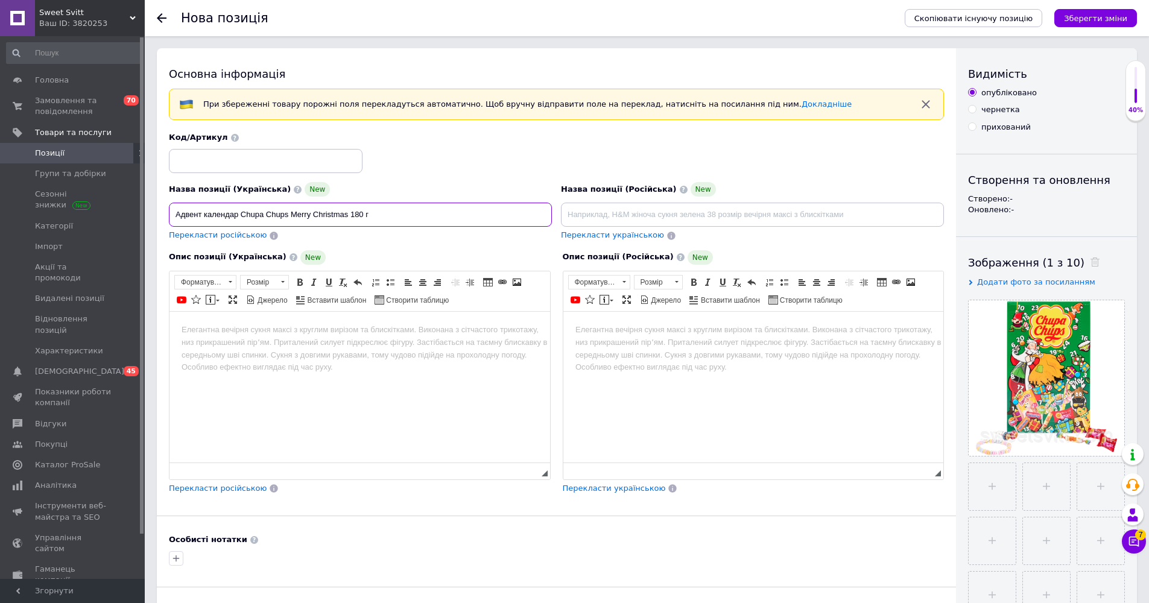
type input "Адвент календар Chupa Chups Merry Christmas 180 г"
click at [573, 212] on input at bounding box center [752, 215] width 383 height 24
paste input "Адвент-календар Chupa Chups Merry Christmas со сладостями 180 г"
drag, startPoint x: 597, startPoint y: 213, endPoint x: 605, endPoint y: 229, distance: 17.3
click at [573, 213] on input "Адвент-календар Chupa Chups Merry Christmas со сладостями 180 г" at bounding box center [752, 215] width 383 height 24
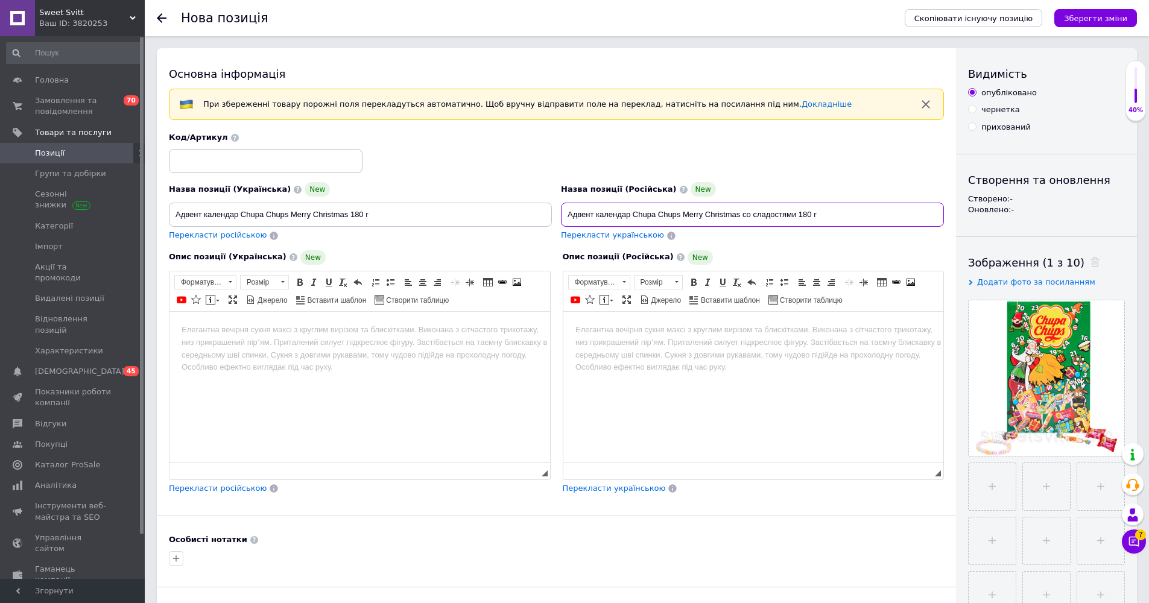
drag, startPoint x: 746, startPoint y: 215, endPoint x: 800, endPoint y: 216, distance: 53.7
click at [573, 215] on input "Адвент календар Chupa Chups Merry Christmas со сладостями 180 г" at bounding box center [752, 215] width 383 height 24
drag, startPoint x: 829, startPoint y: 202, endPoint x: 799, endPoint y: 210, distance: 31.3
click at [573, 202] on div "Назва позиції (Російська) New Адвент календар Chupa Chups Merry Christmas со сл…" at bounding box center [752, 204] width 383 height 45
drag, startPoint x: 742, startPoint y: 213, endPoint x: 795, endPoint y: 215, distance: 53.8
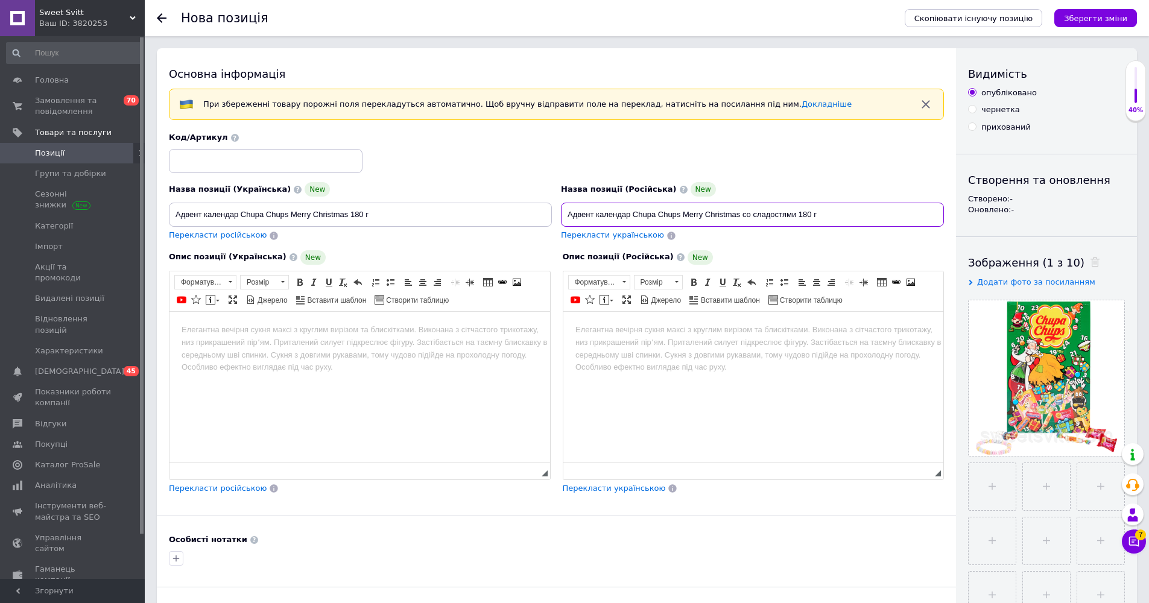
click at [573, 215] on input "Адвент календар Chupa Chups Merry Christmas со сладостями 180 г" at bounding box center [752, 215] width 383 height 24
type input "Адвент календар Chupa Chups Merry Christmas 180 г"
click at [219, 337] on html at bounding box center [360, 329] width 381 height 37
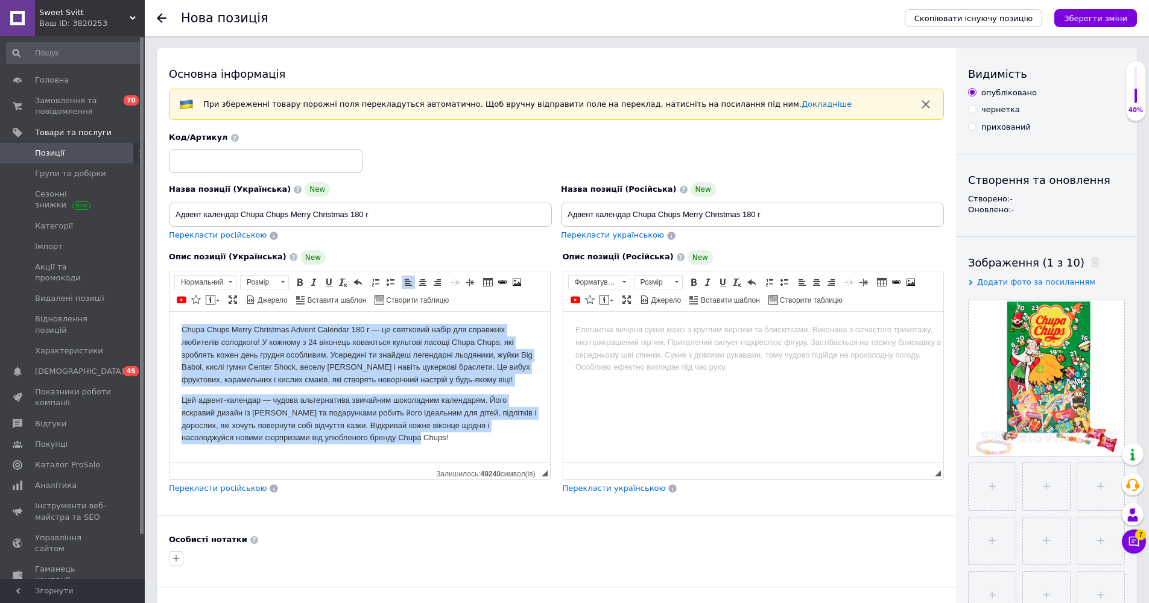
drag, startPoint x: 453, startPoint y: 425, endPoint x: 93, endPoint y: 293, distance: 383.7
click at [170, 311] on html "Chupa Chups Merry Christmas Advent Calendar 180 г — це святковий набір для спра…" at bounding box center [360, 383] width 381 height 145
click at [302, 283] on span at bounding box center [300, 283] width 10 height 10
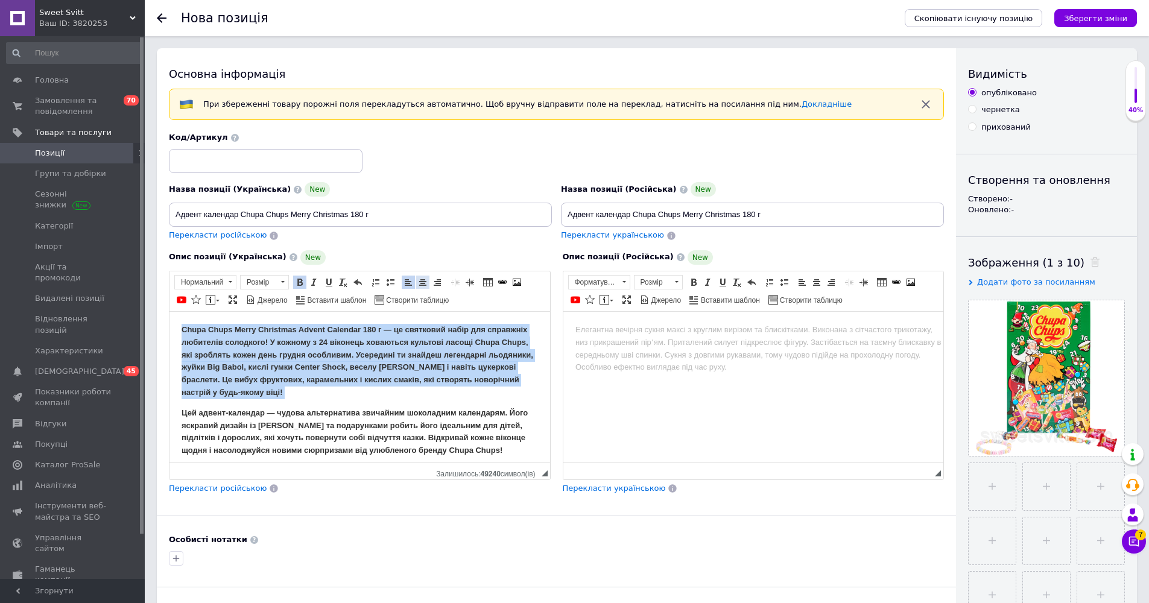
click at [427, 286] on span at bounding box center [423, 283] width 10 height 10
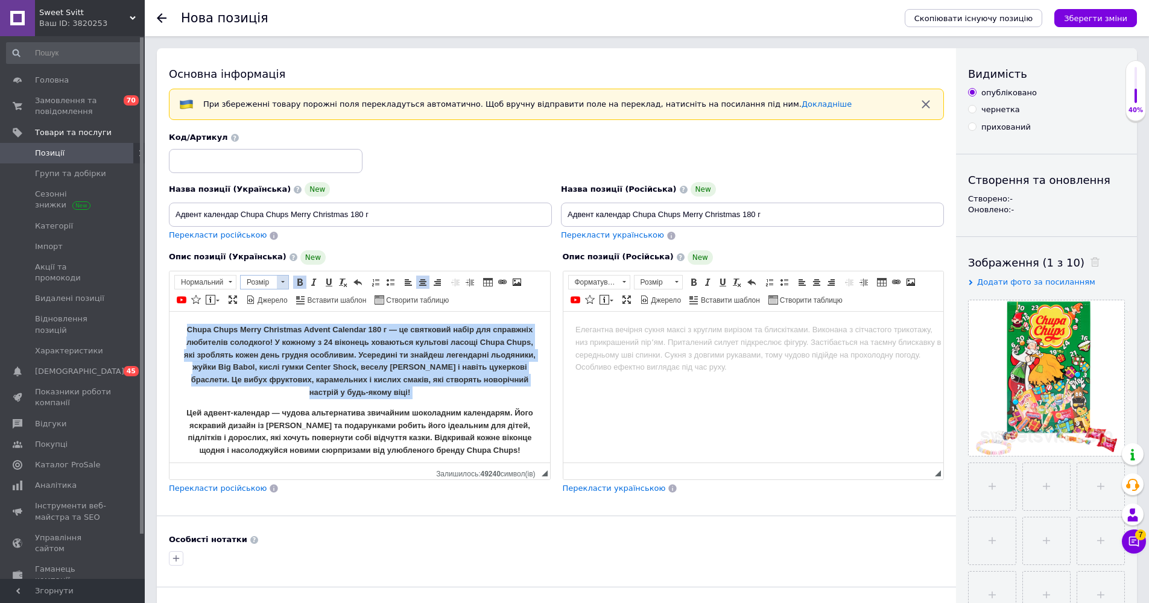
click at [266, 287] on span "Розмір" at bounding box center [259, 282] width 36 height 13
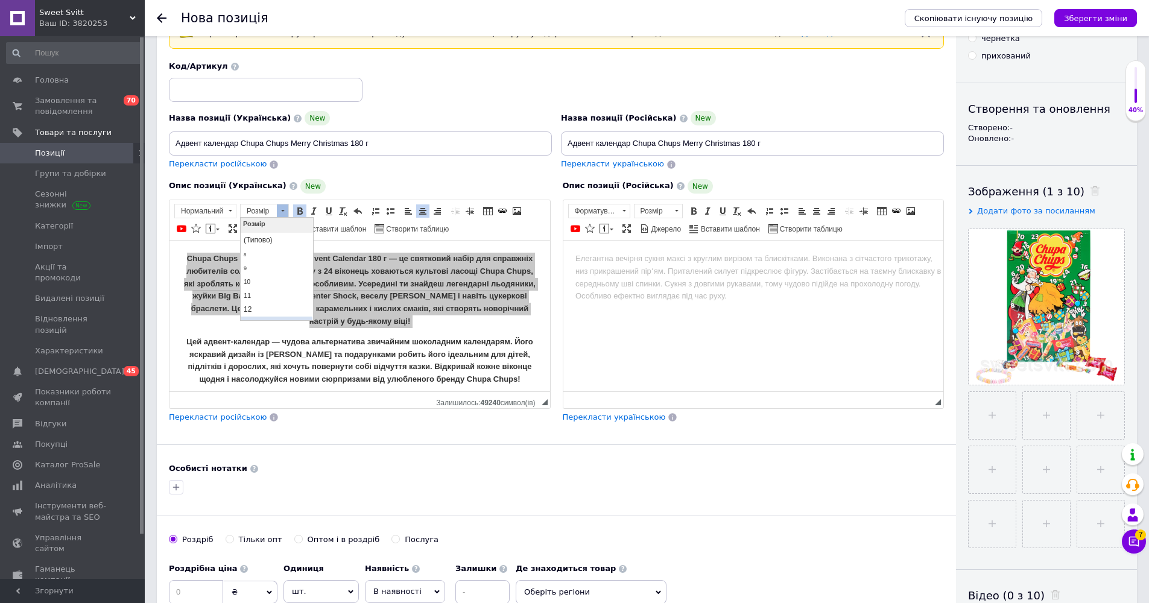
scroll to position [22, 0]
click at [270, 299] on link "14" at bounding box center [276, 304] width 71 height 14
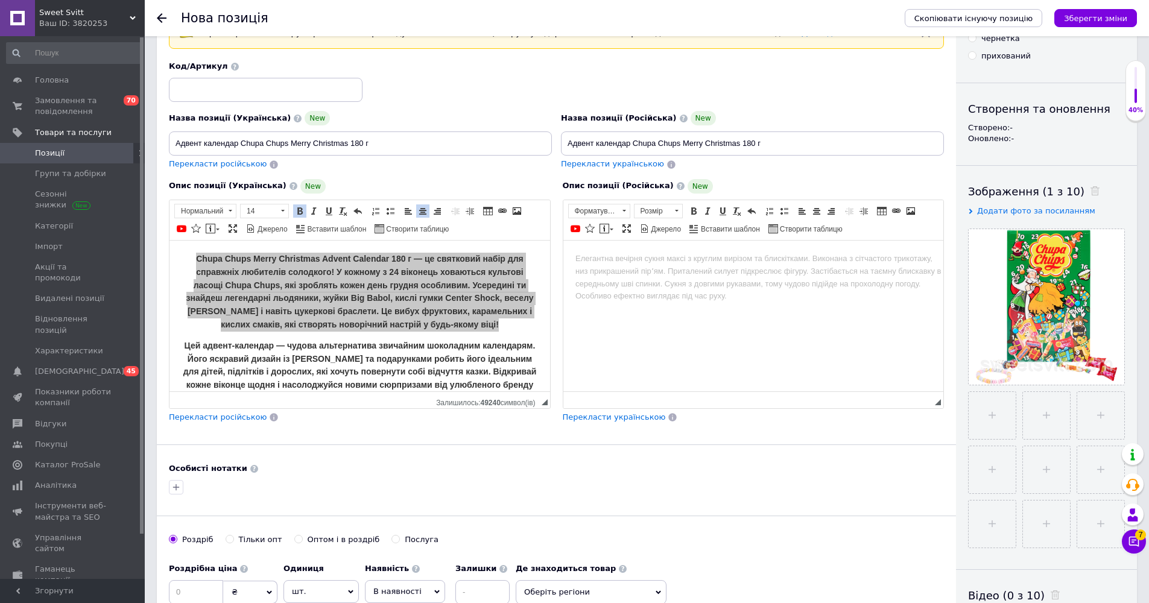
click at [573, 268] on html at bounding box center [753, 258] width 381 height 37
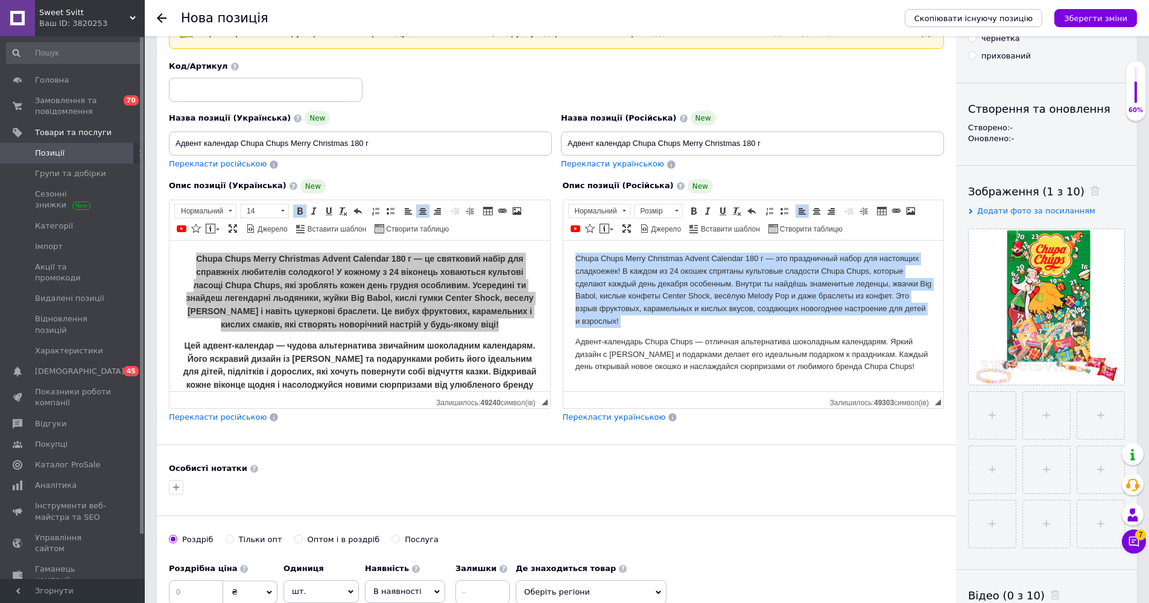
drag, startPoint x: 638, startPoint y: 372, endPoint x: 533, endPoint y: 240, distance: 169.2
click at [563, 240] on html "Chupa Chups Merry Christmas Advent Calendar 180 г — это праздничный набор для н…" at bounding box center [753, 312] width 381 height 145
click at [573, 209] on link "Жирний Сполучення клавіш Command+B" at bounding box center [693, 211] width 13 height 13
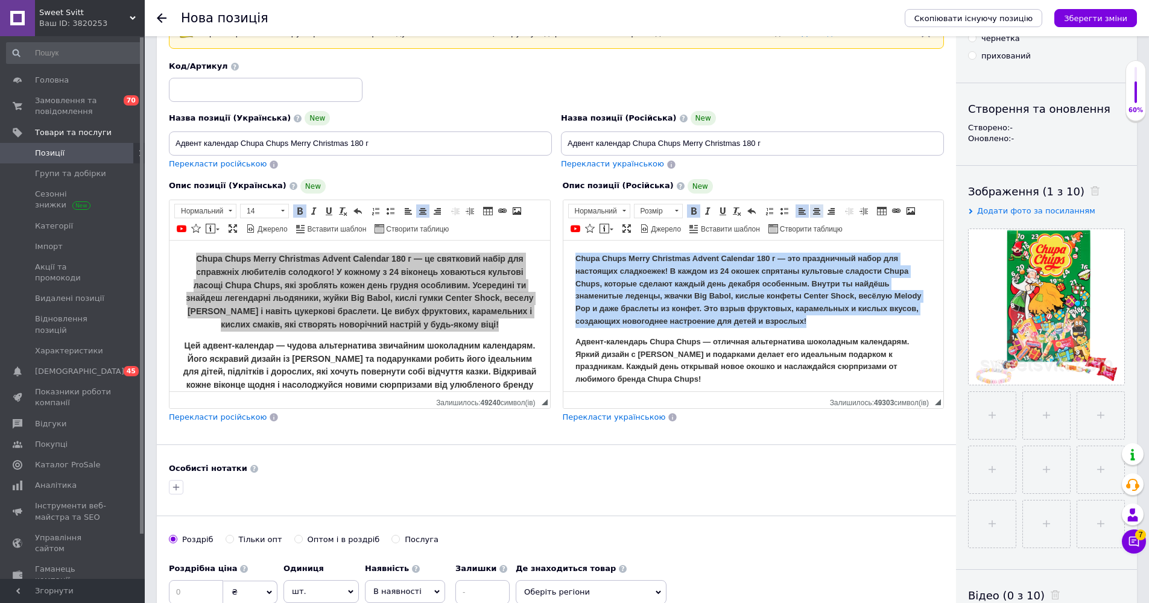
click at [573, 211] on span at bounding box center [817, 211] width 10 height 10
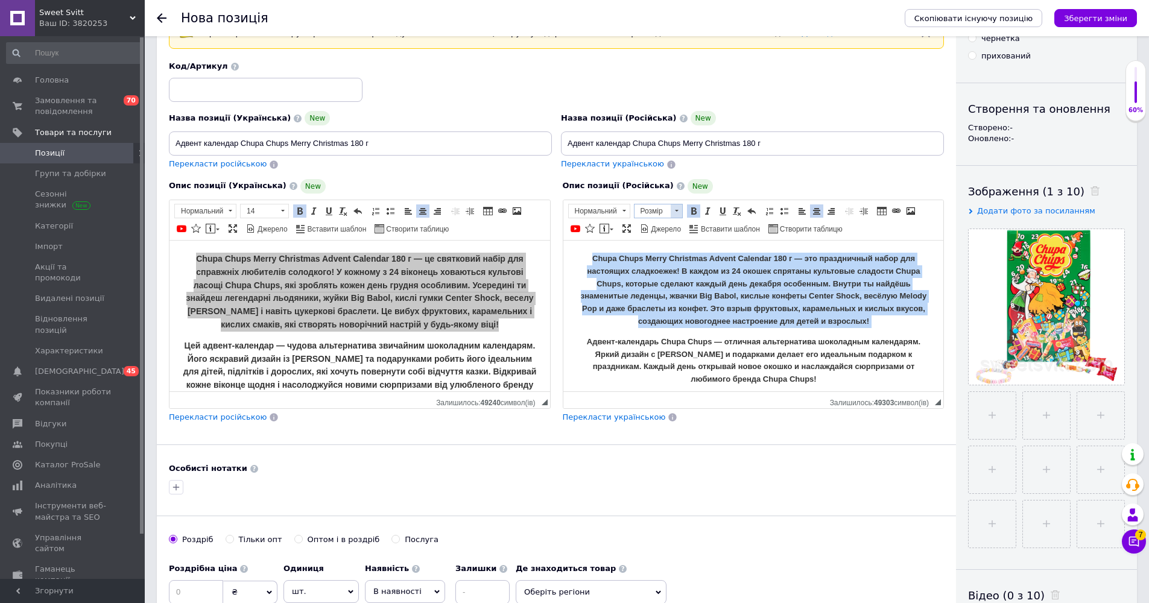
click at [573, 212] on span "Розмір" at bounding box center [653, 211] width 36 height 13
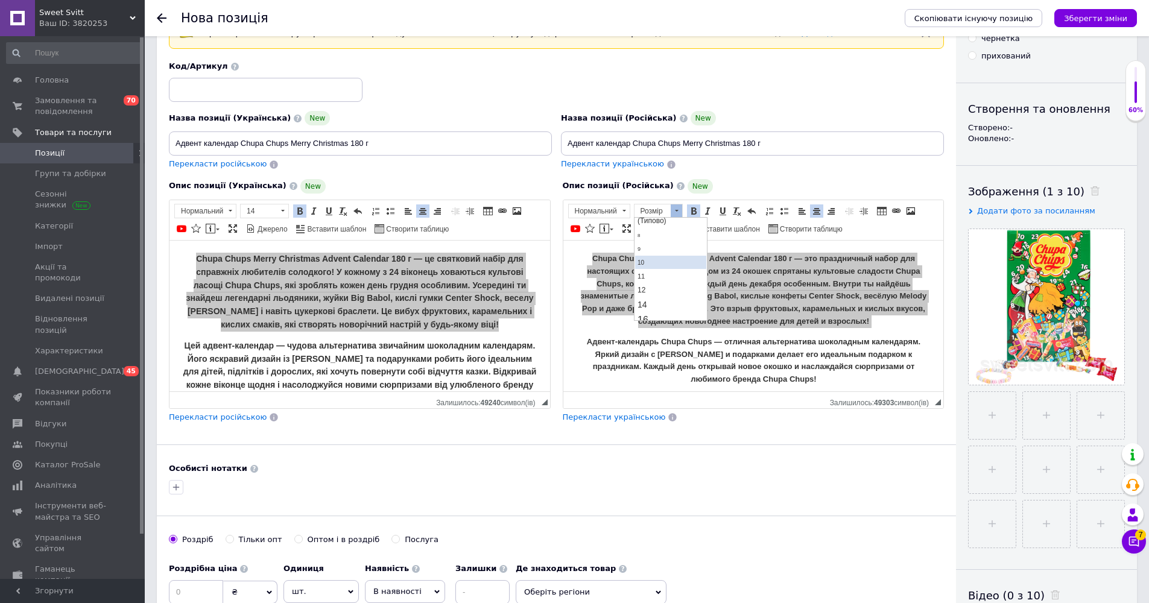
scroll to position [42, 0]
click at [573, 276] on link "12" at bounding box center [670, 269] width 71 height 13
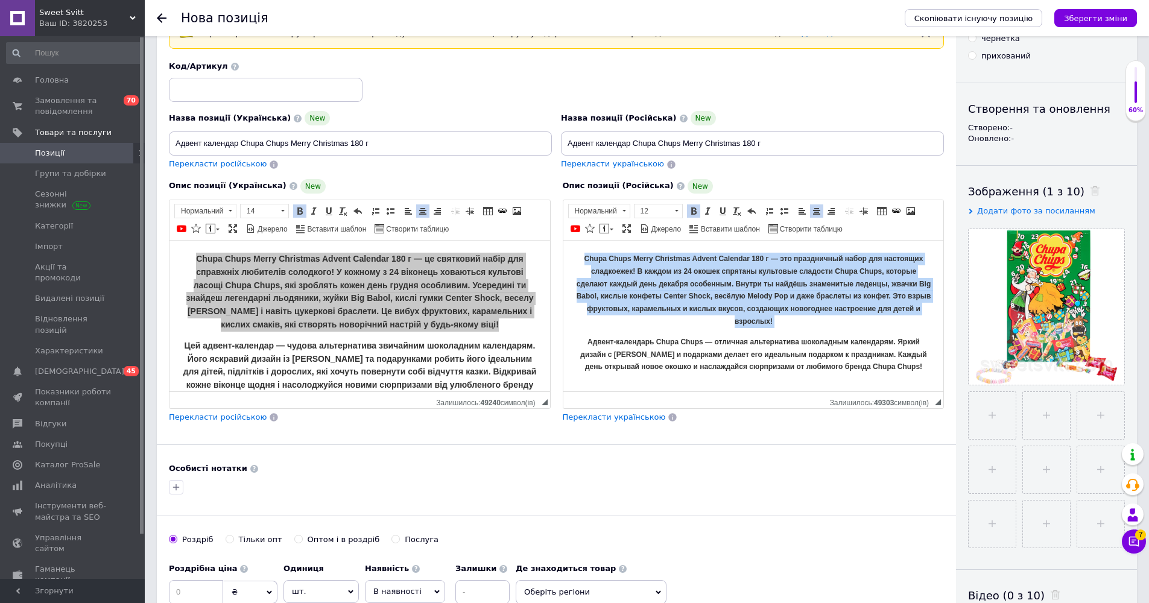
drag, startPoint x: 676, startPoint y: 207, endPoint x: 671, endPoint y: 217, distance: 11.3
click at [573, 208] on span at bounding box center [676, 211] width 11 height 13
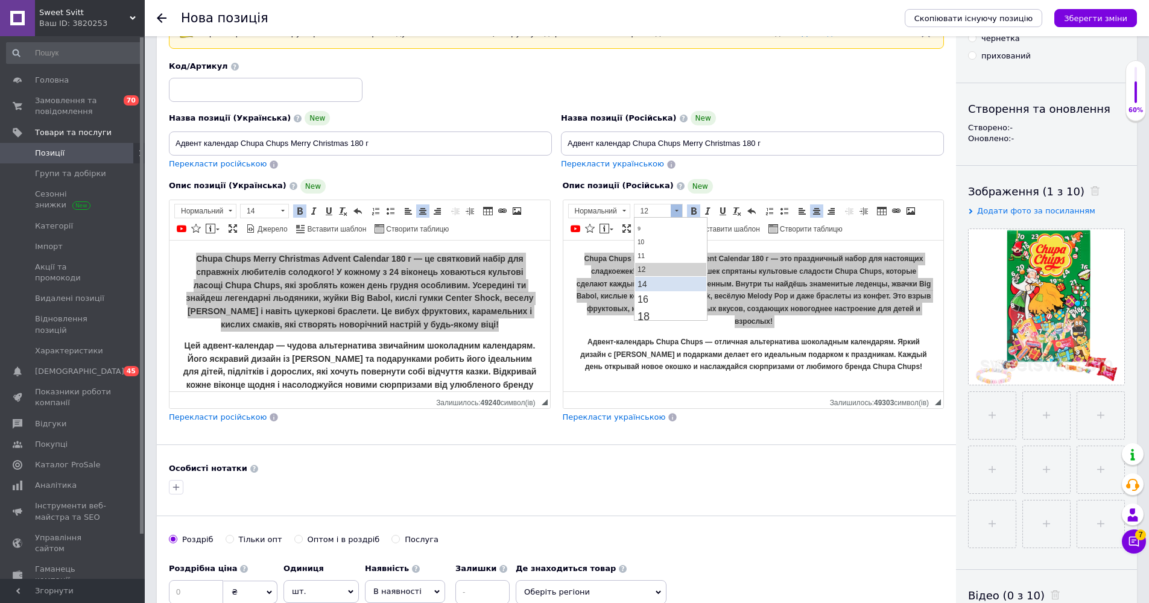
click at [573, 282] on link "14" at bounding box center [670, 284] width 71 height 14
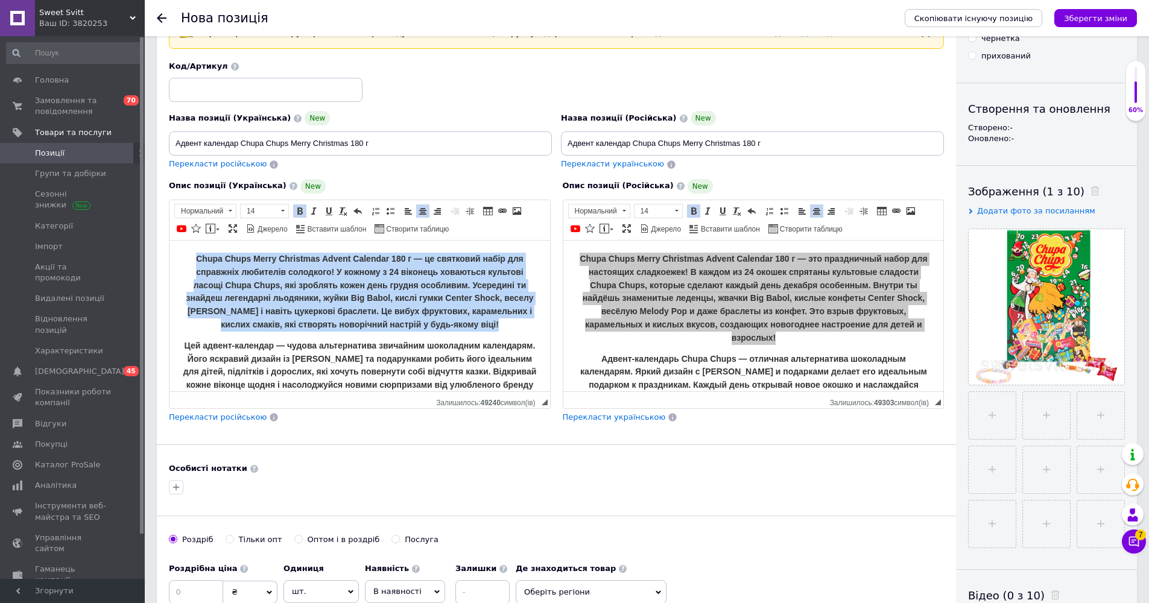
click at [388, 340] on strong "Цей адвент-календар — чудова альтернатива звичайним шоколадним календарям. Його…" at bounding box center [360, 371] width 354 height 62
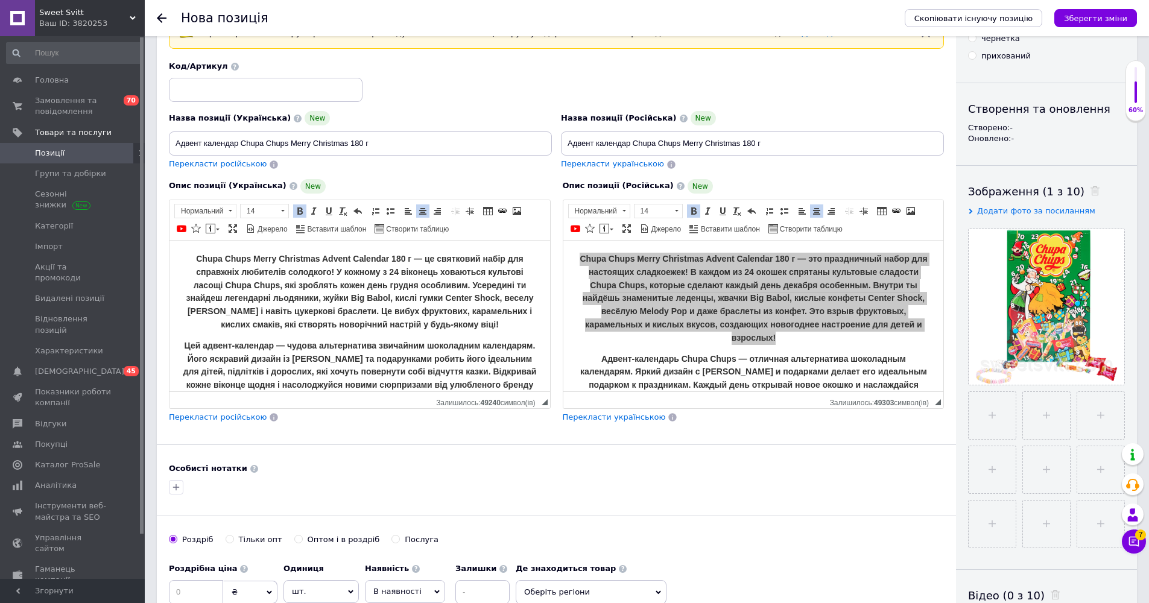
scroll to position [21, 0]
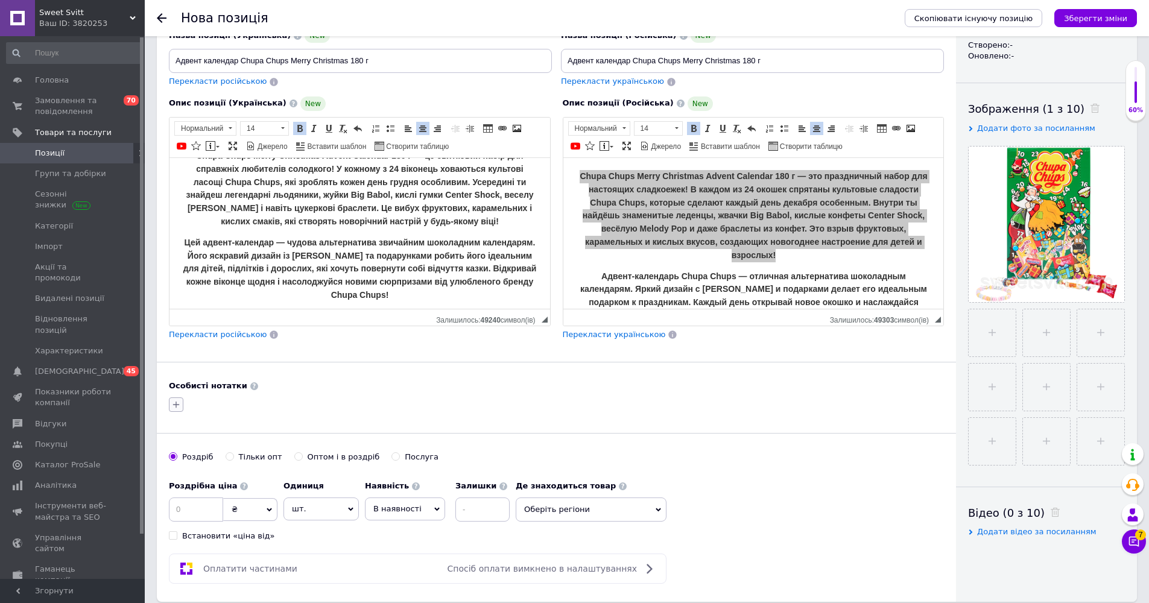
click at [171, 406] on icon "button" at bounding box center [176, 405] width 10 height 10
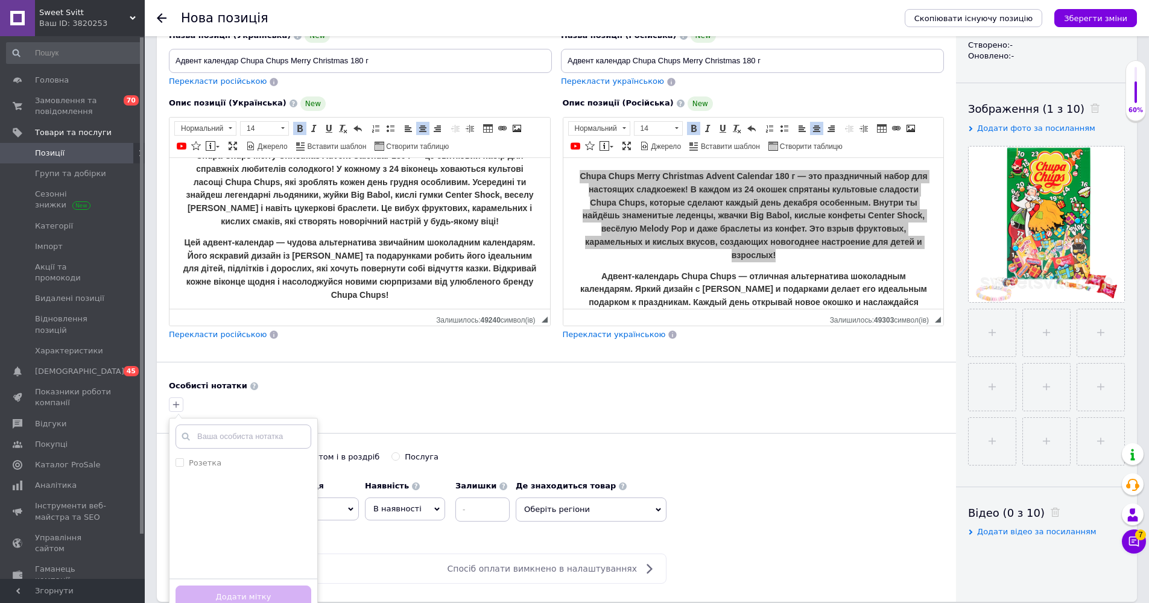
scroll to position [226, 0]
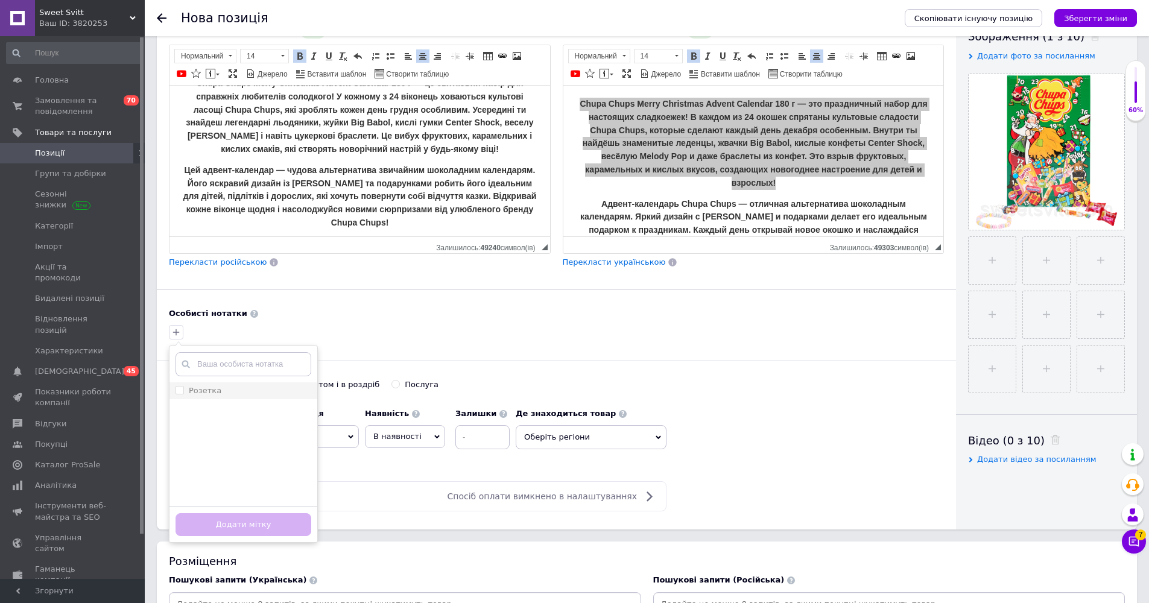
click at [183, 389] on span at bounding box center [180, 390] width 8 height 8
click at [183, 389] on input "Розетка" at bounding box center [180, 390] width 8 height 8
checkbox input "false"
click at [259, 525] on button "Додати мітку" at bounding box center [244, 525] width 136 height 24
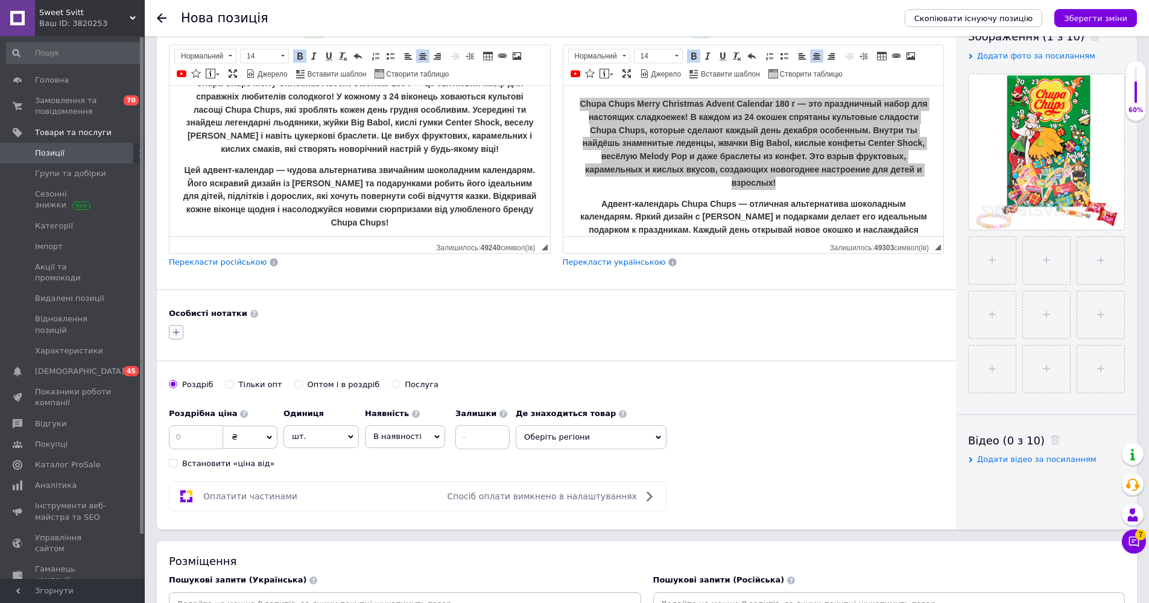
click at [179, 334] on icon "button" at bounding box center [176, 333] width 10 height 10
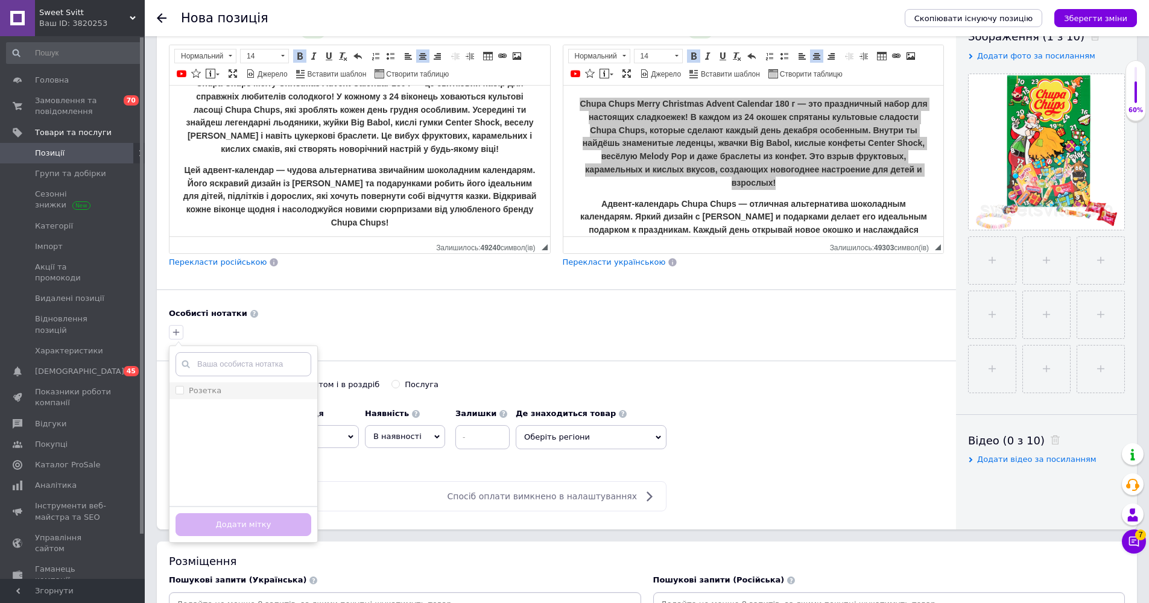
click at [180, 388] on input "Розетка" at bounding box center [180, 390] width 8 height 8
checkbox input "true"
click at [243, 527] on button "Додати мітку" at bounding box center [244, 525] width 136 height 24
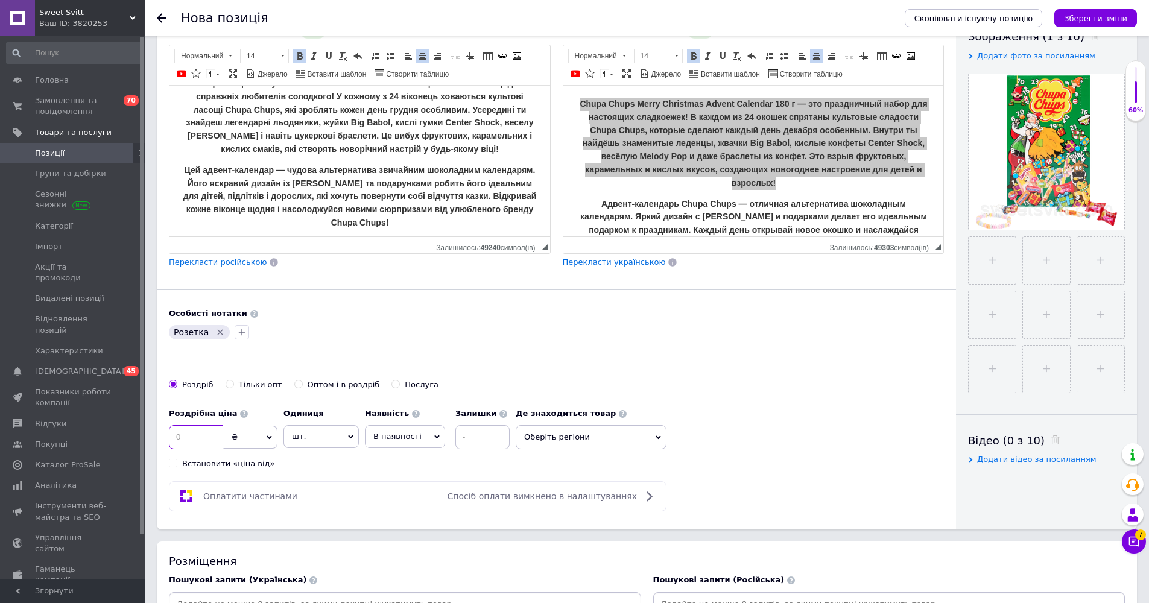
click at [213, 436] on input at bounding box center [196, 437] width 54 height 24
type input "550"
click at [427, 440] on span "В наявності" at bounding box center [405, 436] width 80 height 23
click at [410, 500] on li "Готово до відправки" at bounding box center [405, 512] width 79 height 28
click at [500, 436] on input at bounding box center [515, 437] width 54 height 24
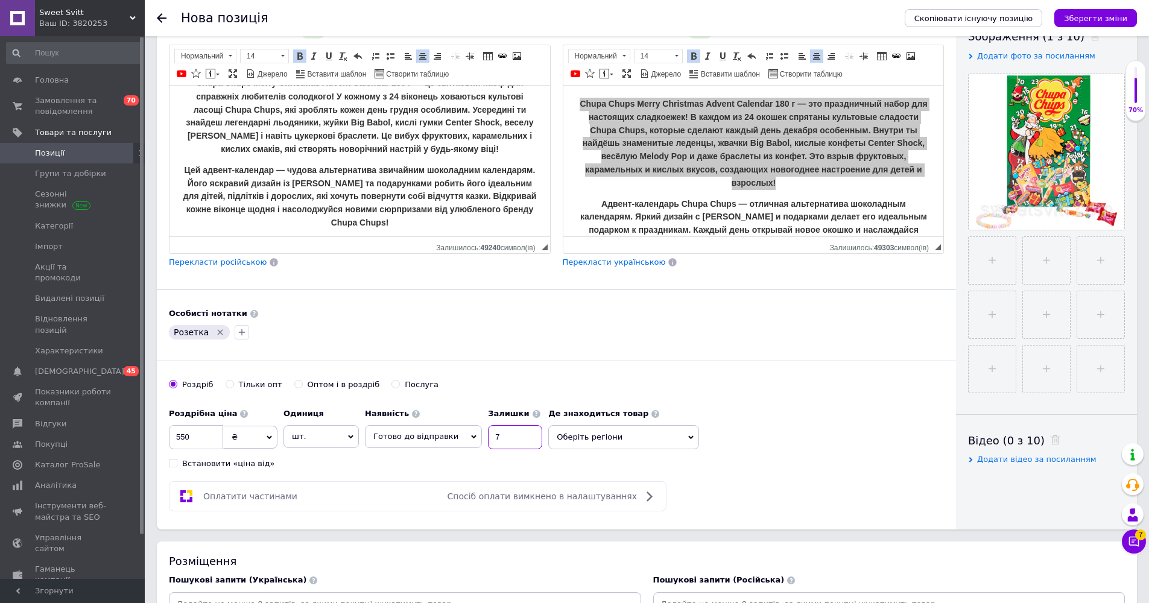
type input "7"
click at [532, 320] on div "Особисті нотатки Розетка" at bounding box center [556, 325] width 775 height 34
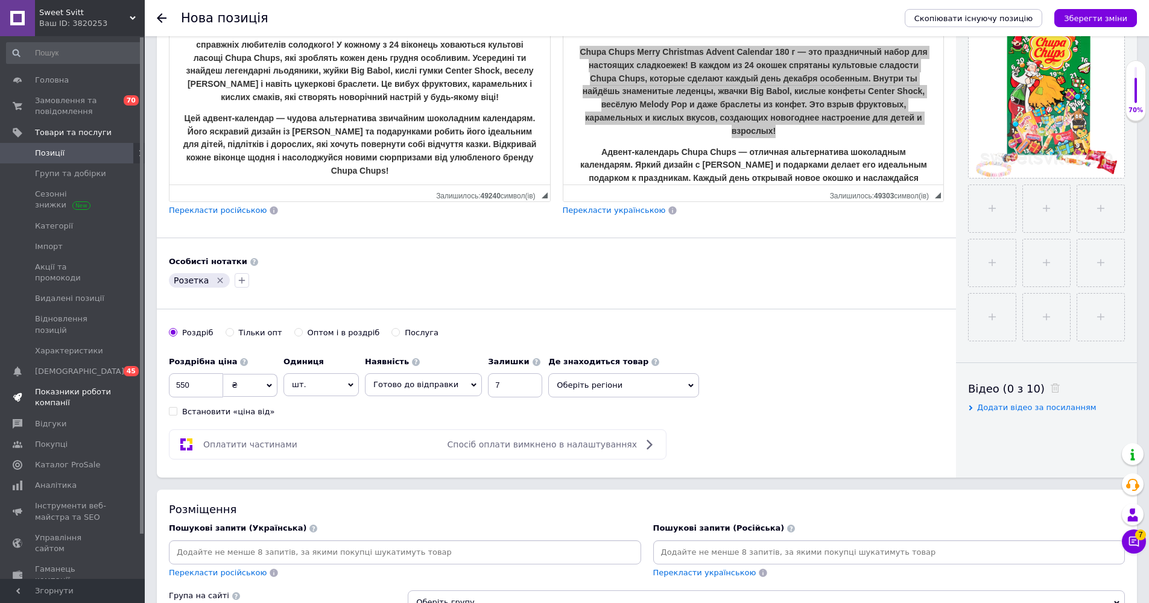
scroll to position [281, 0]
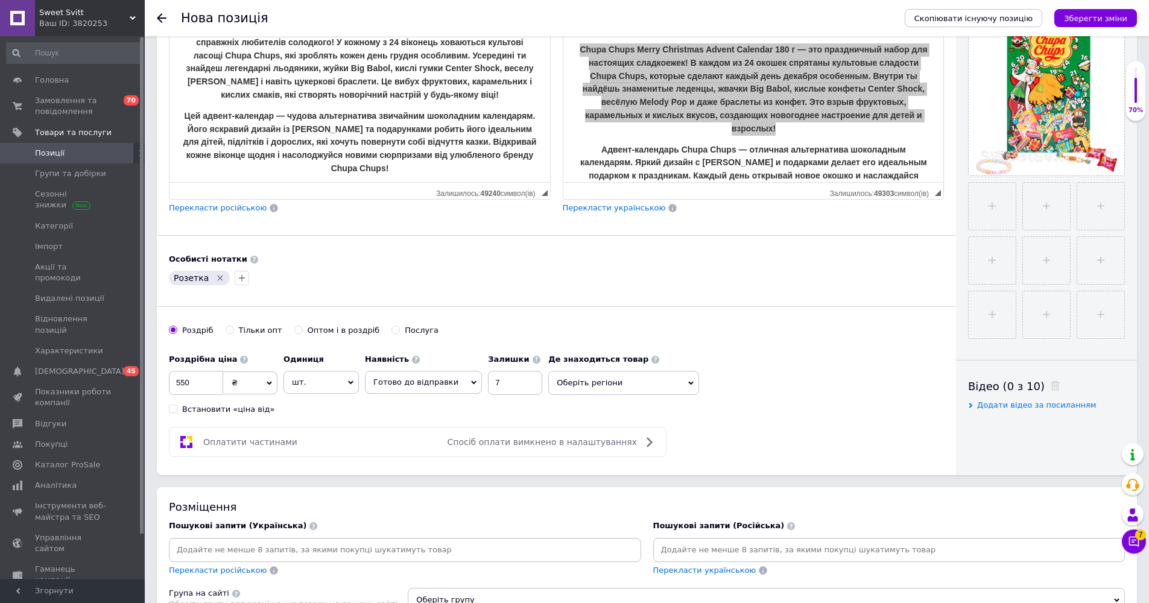
click at [244, 544] on input at bounding box center [405, 550] width 468 height 18
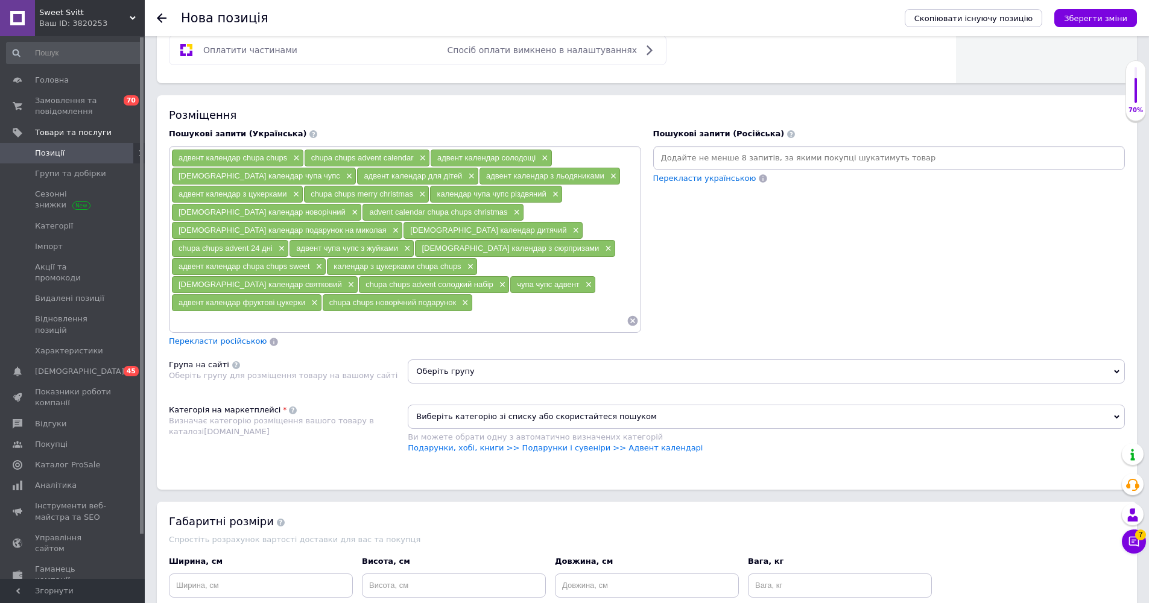
click at [573, 152] on input at bounding box center [890, 158] width 468 height 18
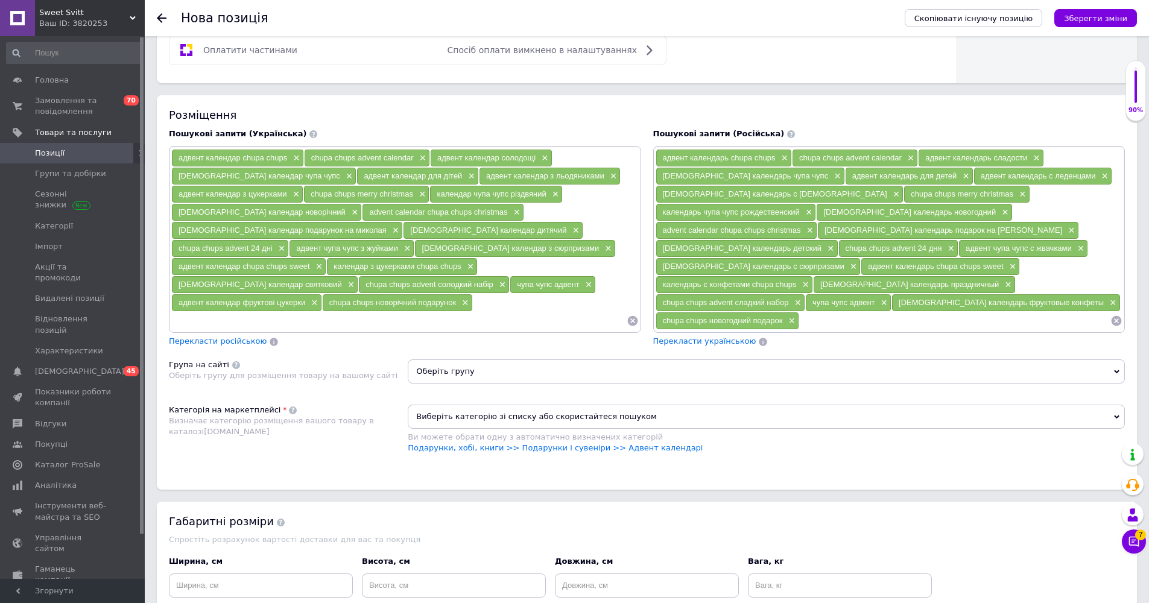
scroll to position [766, 0]
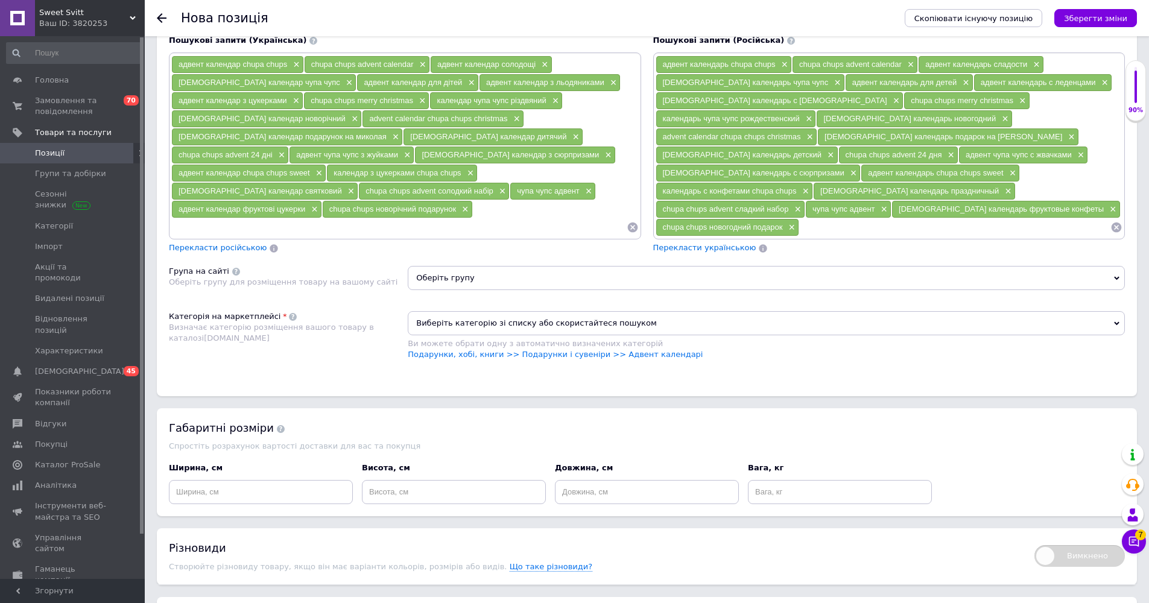
click at [434, 266] on span "Оберіть групу" at bounding box center [766, 278] width 717 height 24
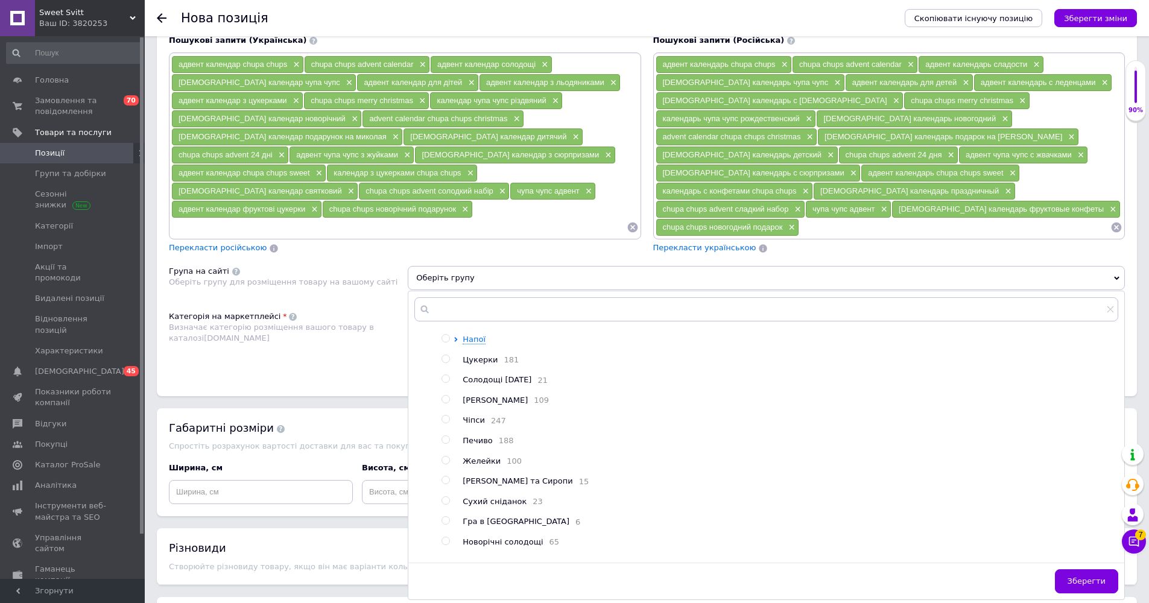
scroll to position [37, 0]
click at [440, 512] on div at bounding box center [437, 504] width 9 height 414
click at [445, 520] on input "radio" at bounding box center [446, 524] width 8 height 8
radio input "true"
click at [573, 544] on span "Зберегти" at bounding box center [1087, 581] width 38 height 9
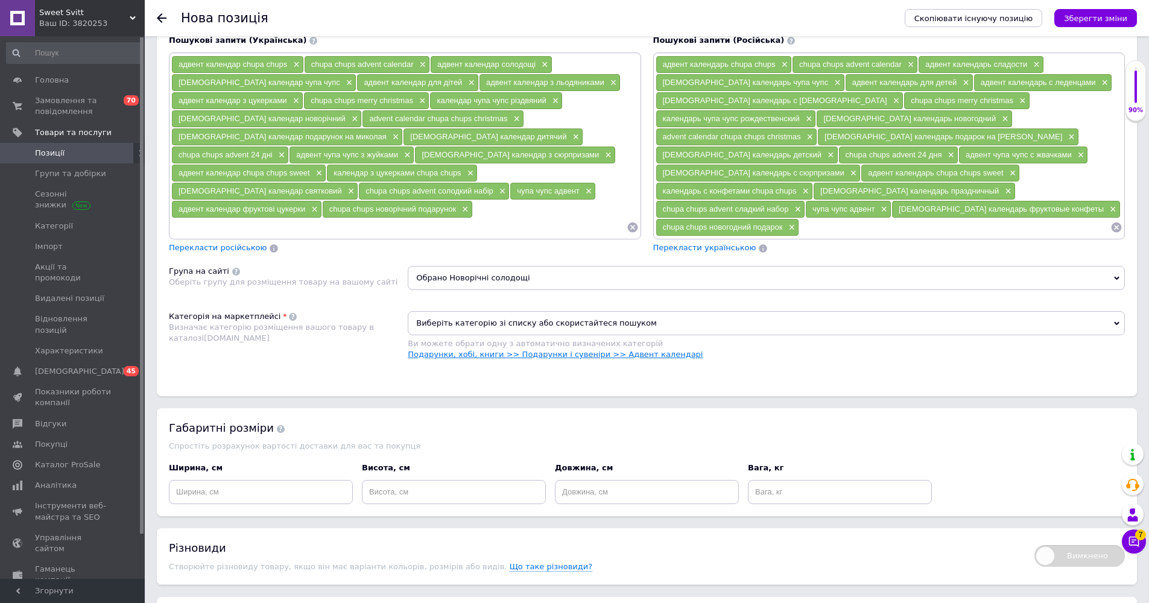
click at [460, 350] on link "Подарунки, хобі, книги >> Подарунки і сувеніри >> Адвент календарі" at bounding box center [555, 354] width 295 height 9
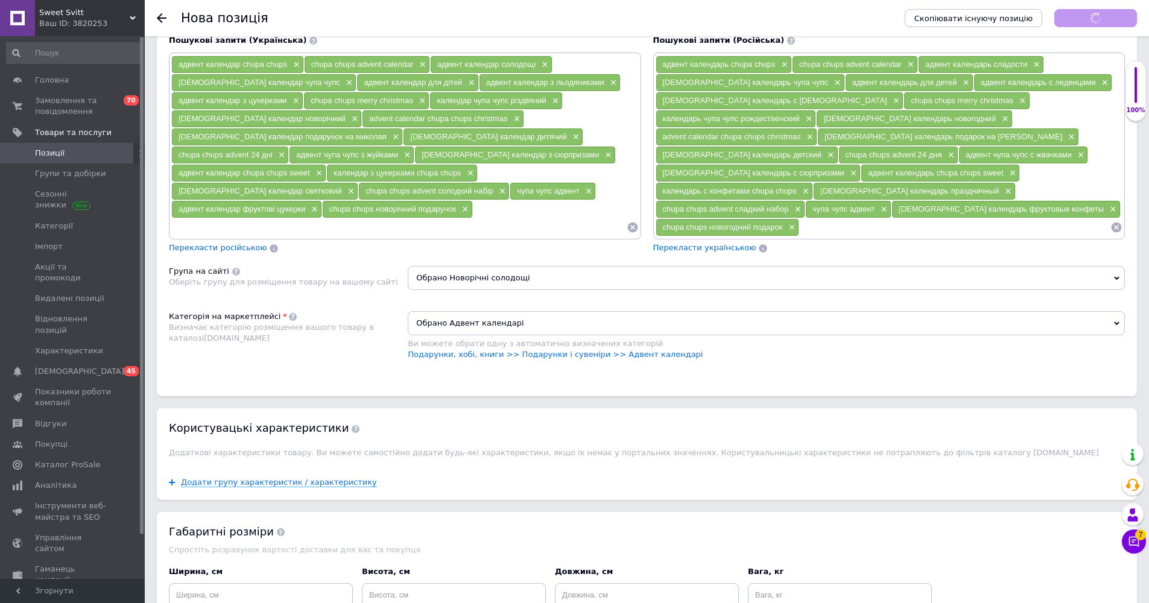
scroll to position [989, 0]
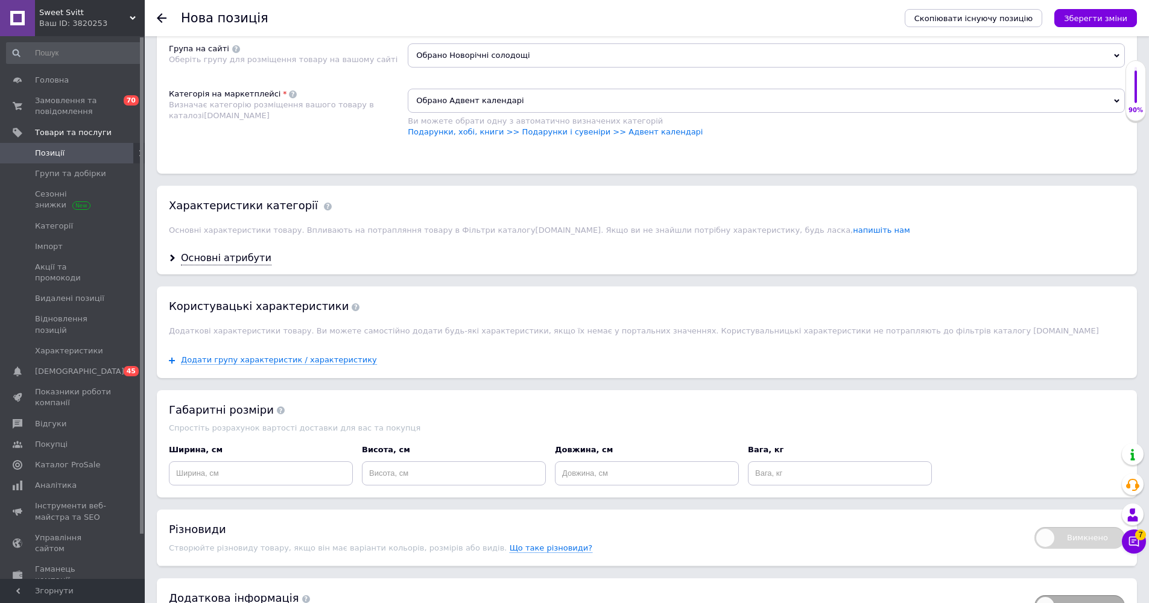
click at [217, 243] on div "Основні атрибути" at bounding box center [647, 259] width 980 height 32
drag, startPoint x: 215, startPoint y: 237, endPoint x: 216, endPoint y: 252, distance: 15.1
click at [215, 252] on div "Основні атрибути" at bounding box center [226, 259] width 91 height 14
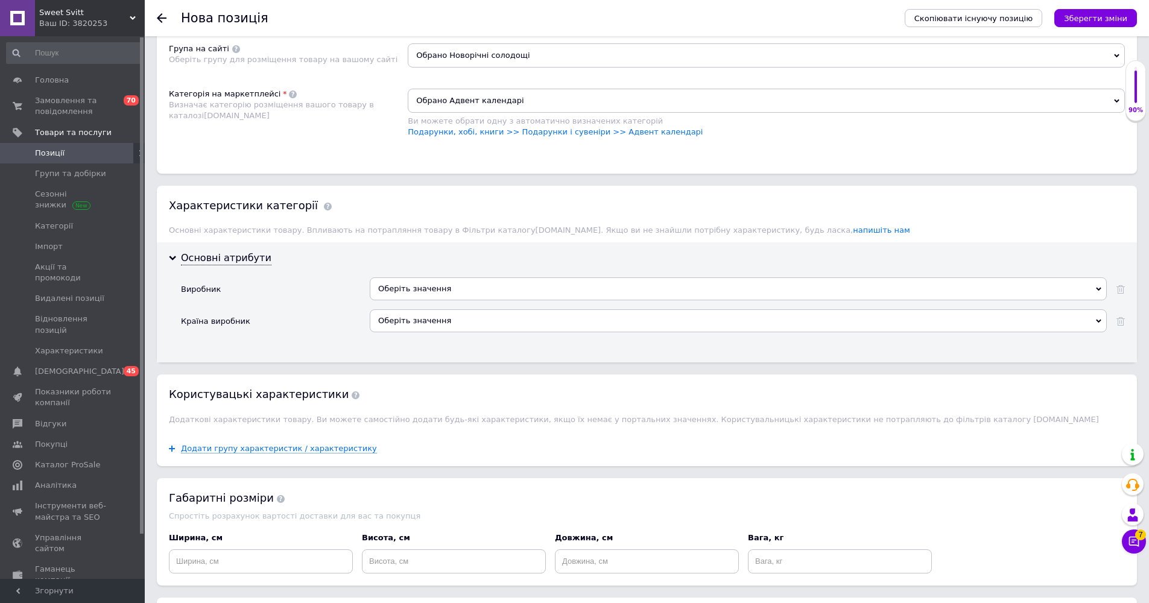
click at [446, 278] on div "Оберіть значення" at bounding box center [738, 289] width 737 height 23
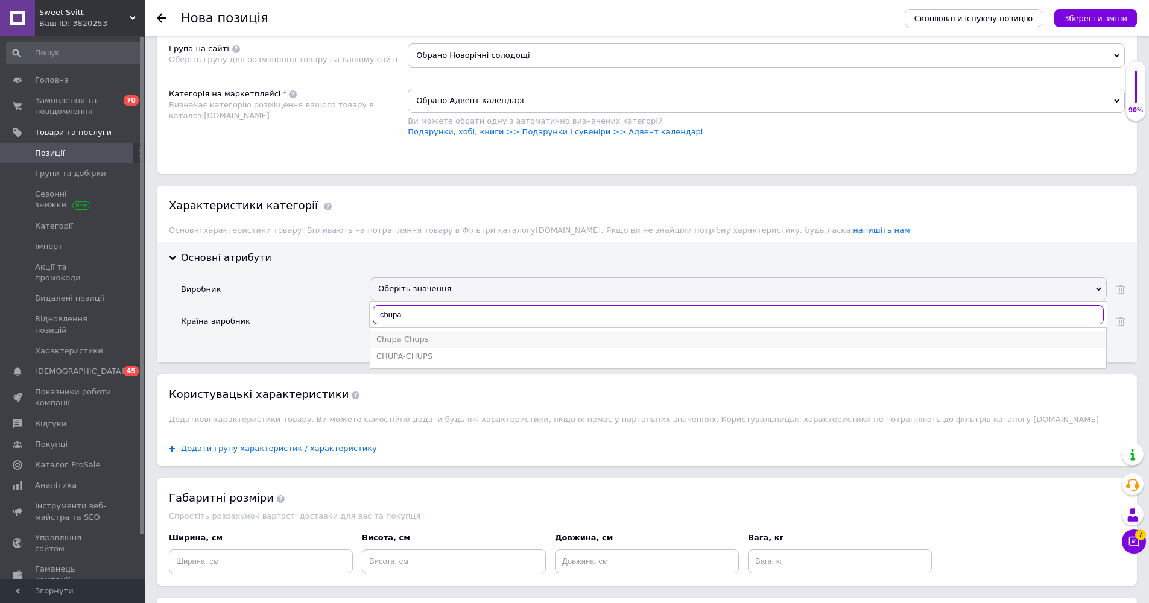
type input "chupa"
click at [430, 334] on div "Chupa Chups" at bounding box center [738, 339] width 724 height 11
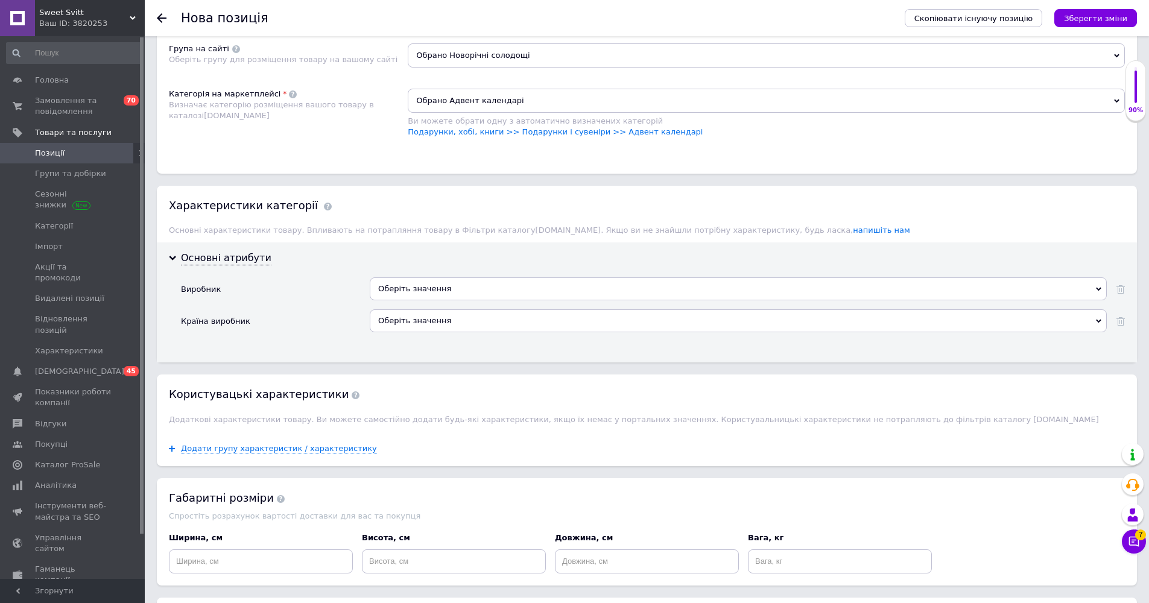
click at [444, 310] on div "Оберіть значення" at bounding box center [738, 321] width 737 height 23
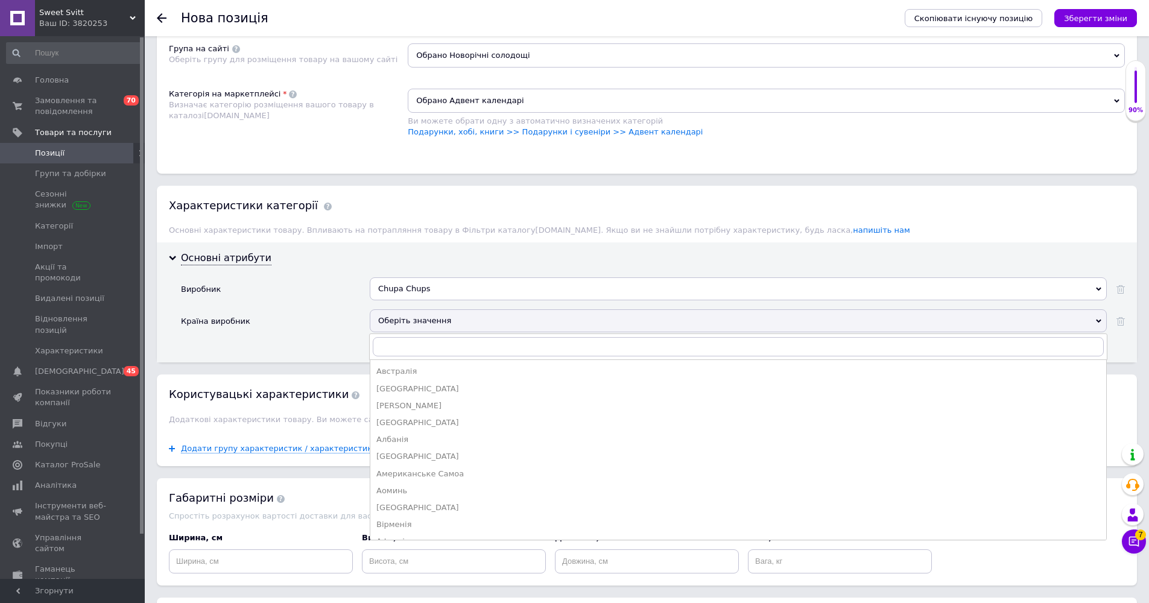
click at [438, 278] on div "Chupa Chups" at bounding box center [738, 289] width 737 height 23
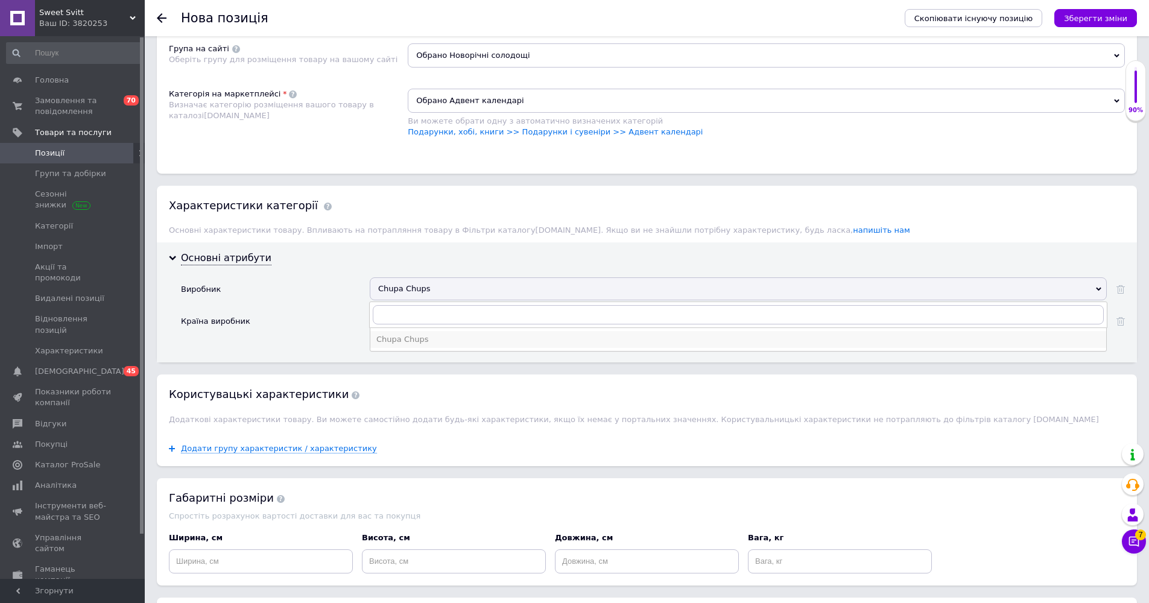
click at [424, 334] on div "Chupa Chups" at bounding box center [738, 339] width 724 height 11
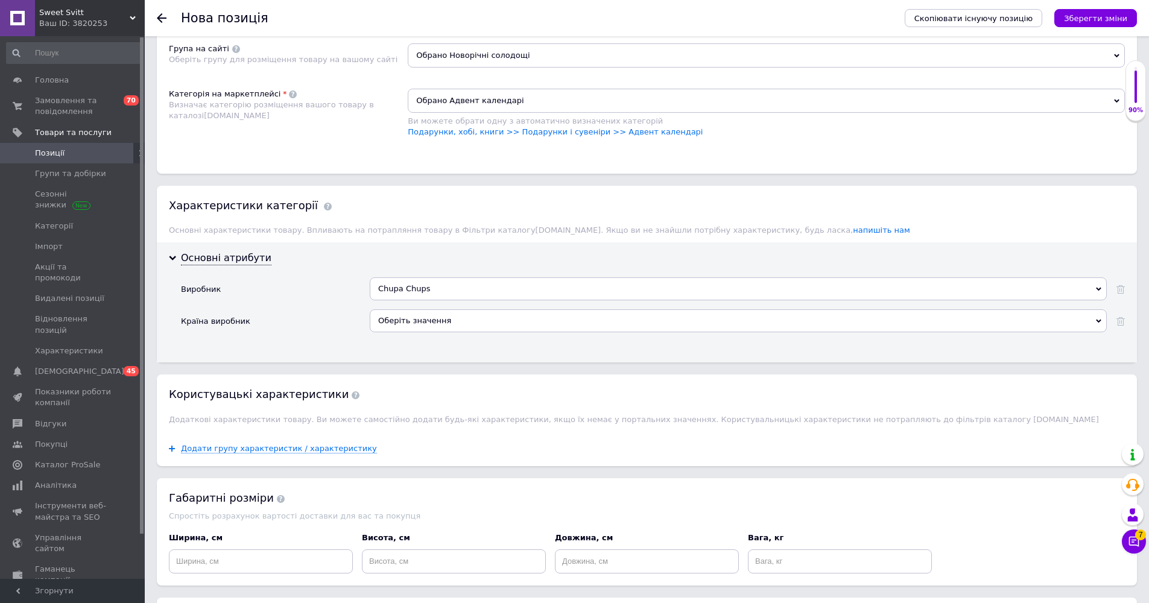
click at [425, 310] on div "Оберіть значення" at bounding box center [738, 321] width 737 height 23
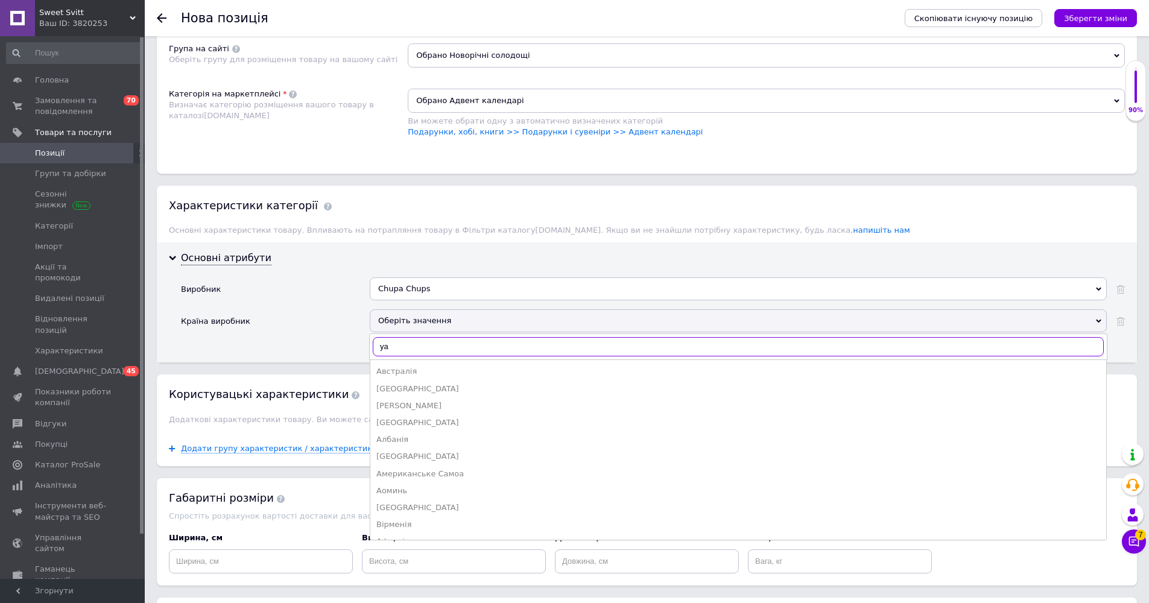
type input "y"
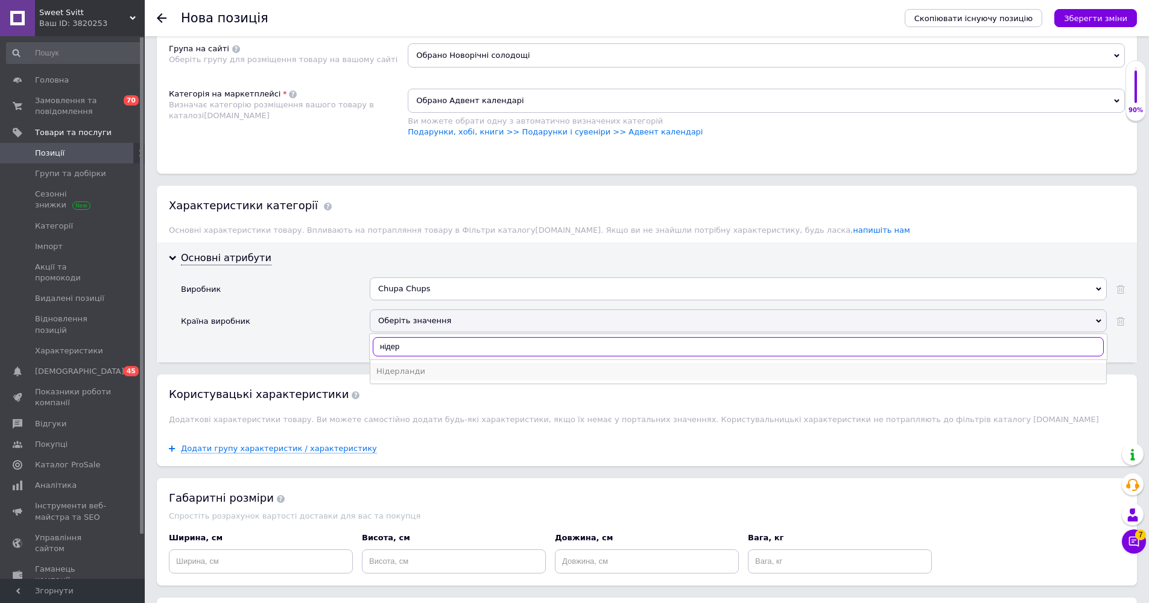
type input "нідер"
click at [513, 366] on div "Нідерланди" at bounding box center [738, 371] width 724 height 11
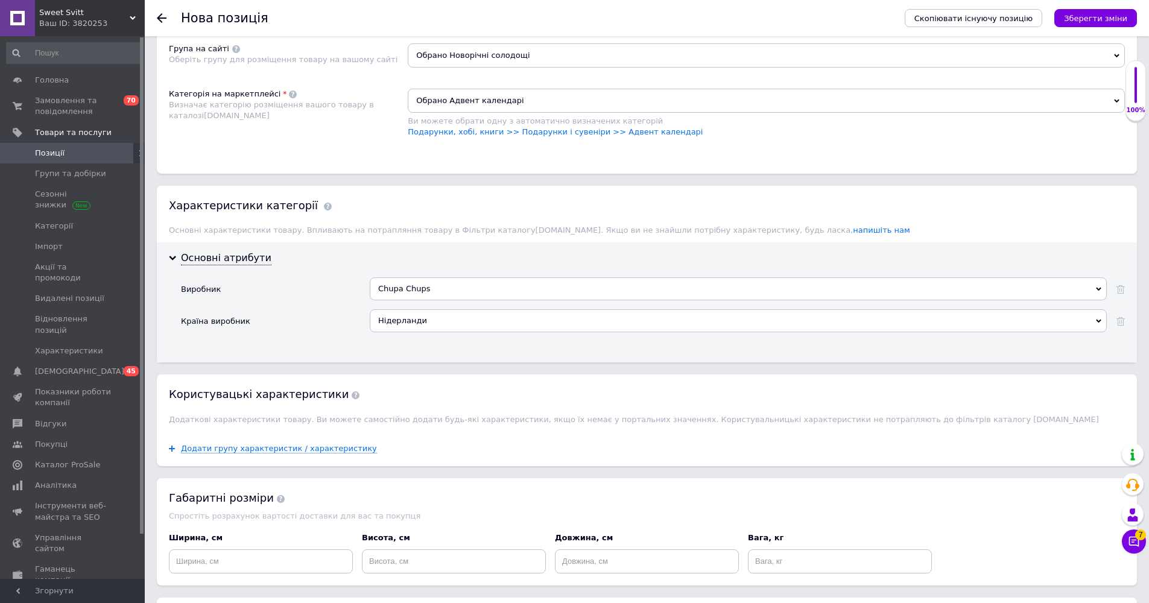
click at [573, 14] on icon "Зберегти зміни" at bounding box center [1095, 18] width 63 height 9
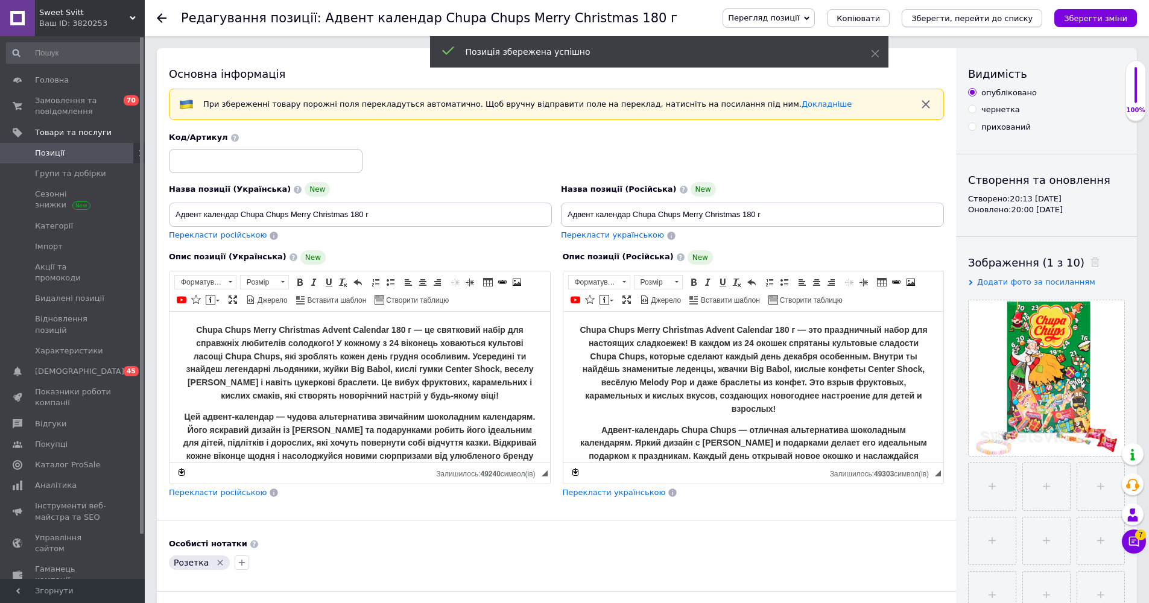
click at [573, 18] on icon "Зберегти, перейти до списку" at bounding box center [972, 18] width 121 height 9
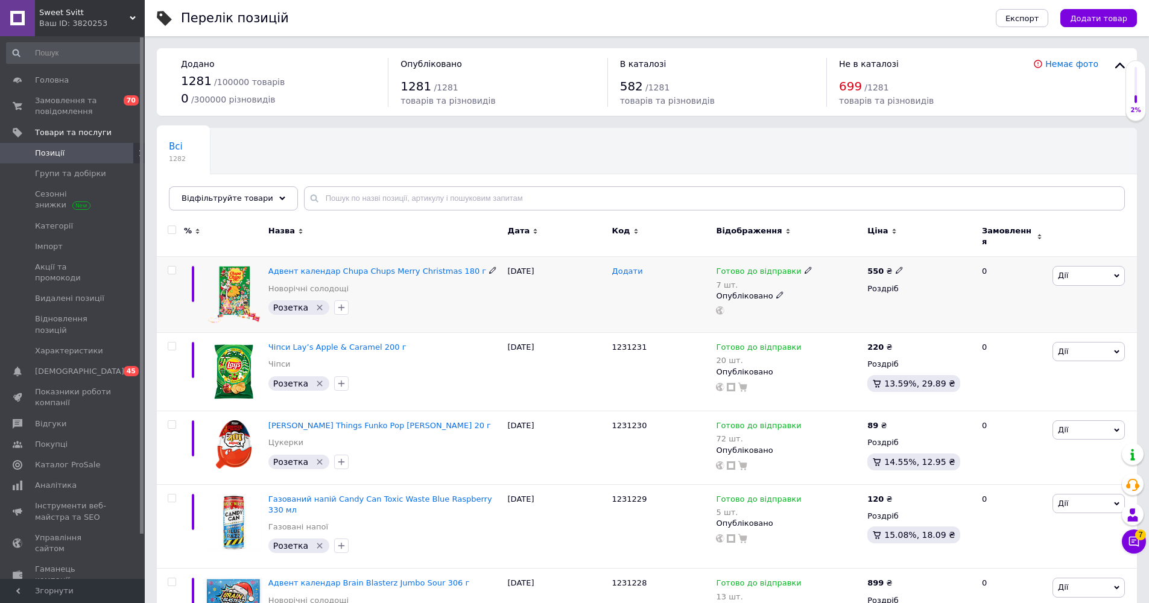
click at [573, 268] on span "Додати" at bounding box center [627, 272] width 31 height 10
type input "1231232"
click at [541, 288] on div "[DATE]" at bounding box center [557, 295] width 104 height 76
click at [573, 307] on use at bounding box center [720, 311] width 8 height 8
click at [243, 269] on img at bounding box center [233, 294] width 57 height 57
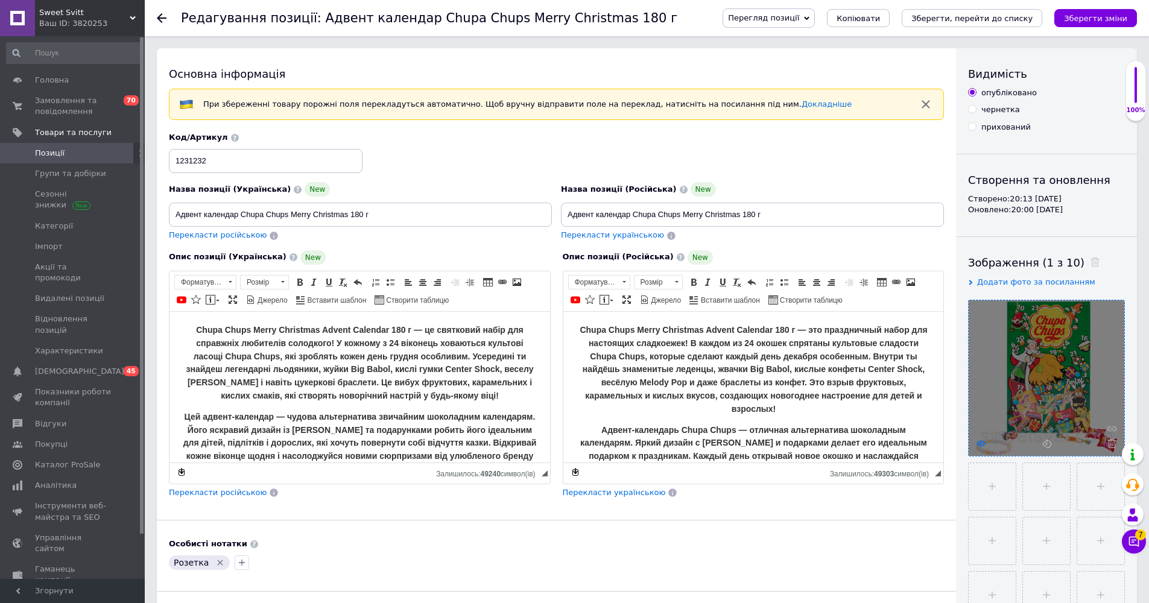
click at [573, 443] on use at bounding box center [981, 443] width 9 height 6
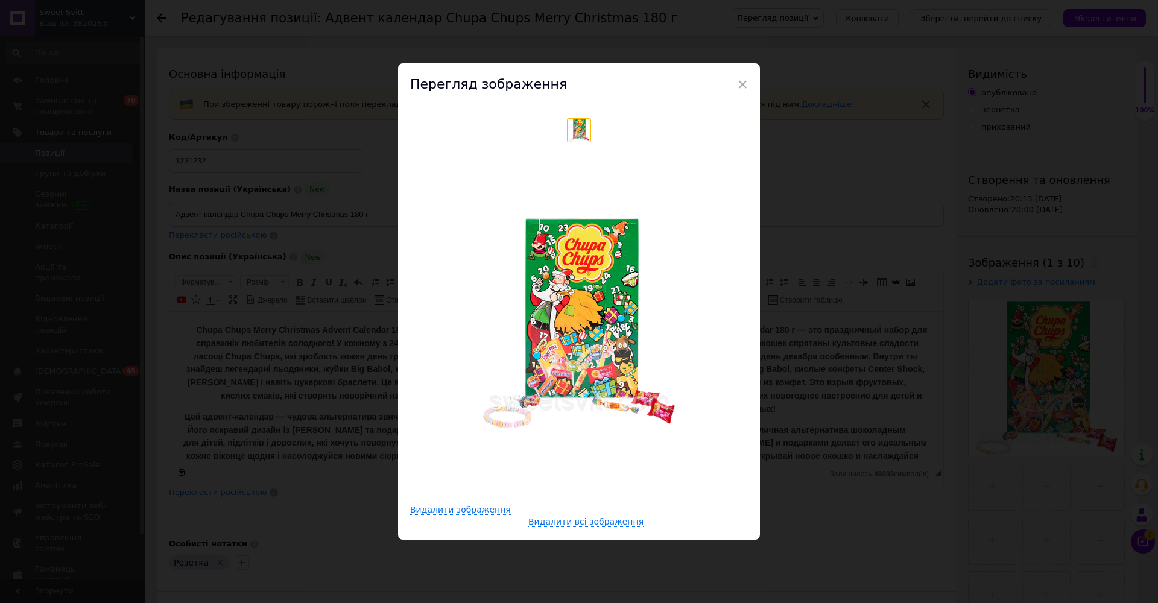
click at [573, 306] on img at bounding box center [579, 323] width 211 height 211
click at [573, 307] on img at bounding box center [579, 323] width 211 height 211
click at [573, 133] on div "× Перегляд зображення Видалити зображення Видалити всі зображення" at bounding box center [579, 301] width 1158 height 603
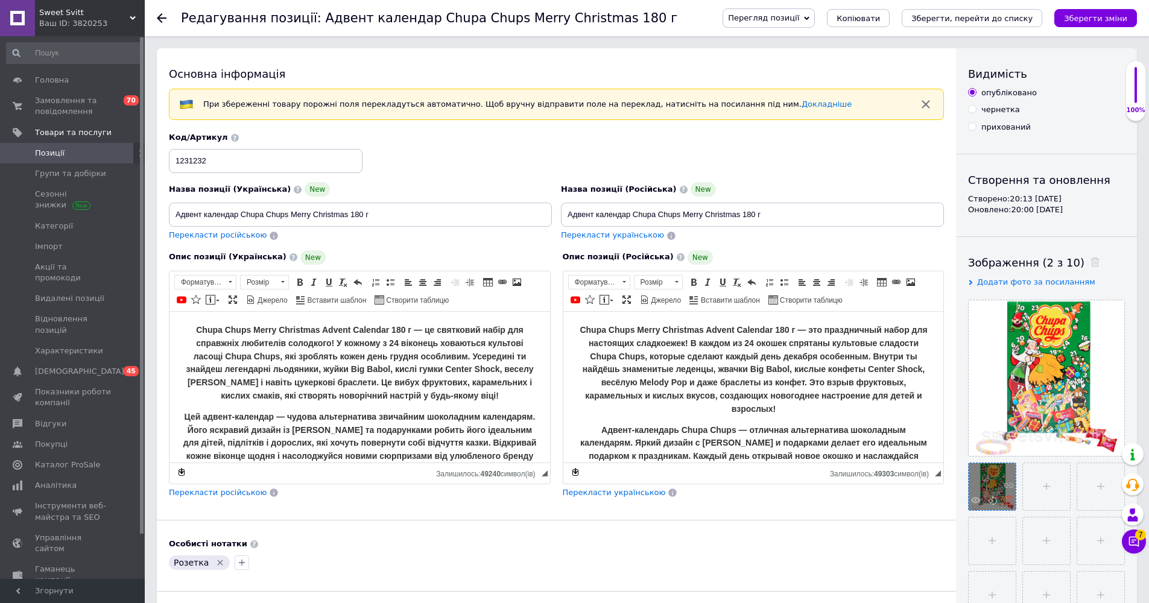
click at [573, 501] on icon at bounding box center [1009, 500] width 9 height 9
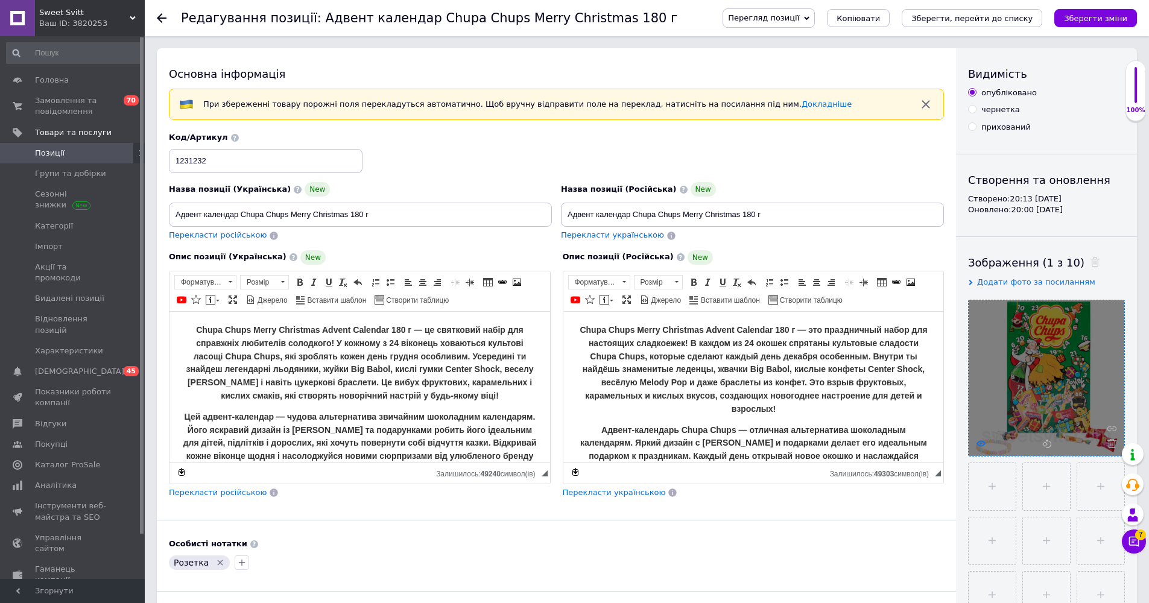
click at [573, 443] on icon at bounding box center [981, 443] width 9 height 9
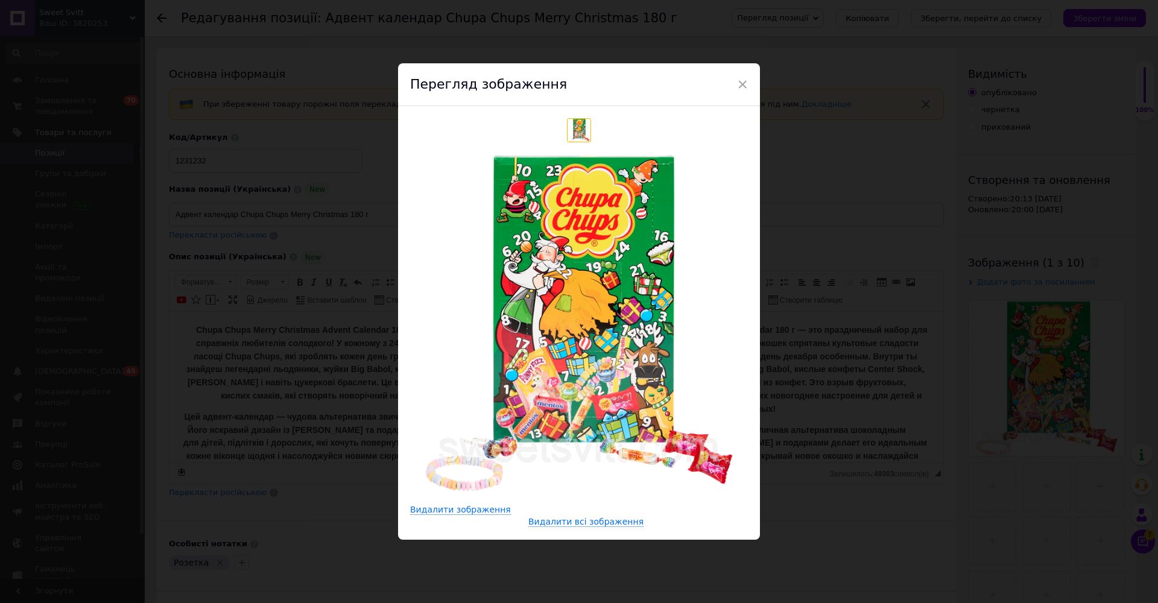
click at [573, 192] on div "× Перегляд зображення Видалити зображення Видалити всі зображення" at bounding box center [579, 301] width 1158 height 603
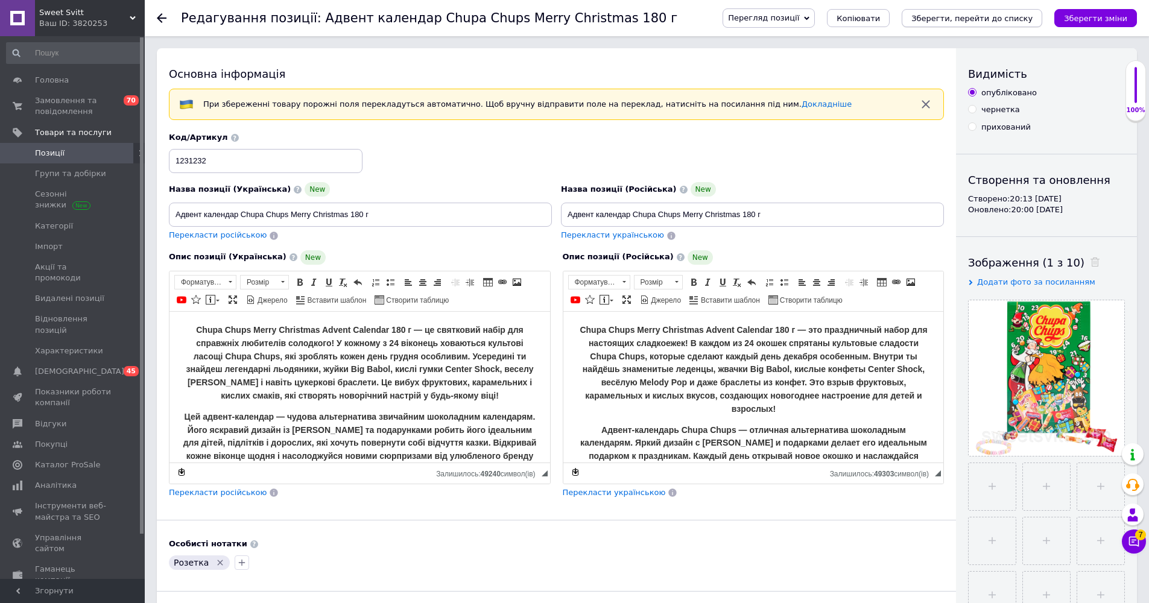
click at [573, 17] on icon "Зберегти, перейти до списку" at bounding box center [972, 18] width 121 height 9
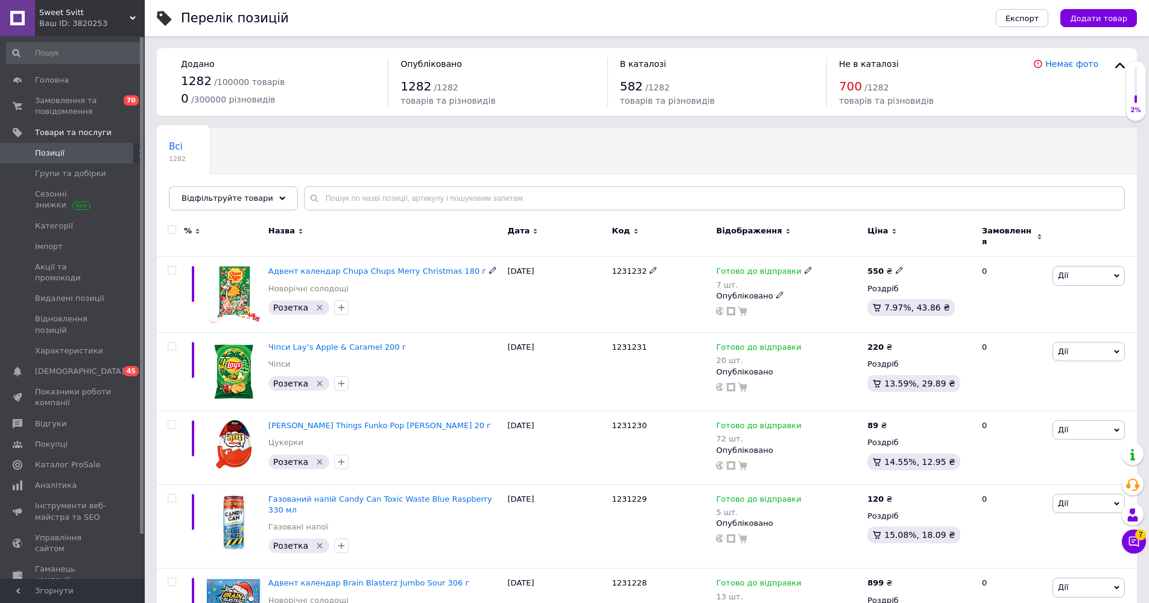
click at [356, 267] on span "Адвент календар Chupa Chups Merry Christmas 180 г" at bounding box center [377, 271] width 218 height 9
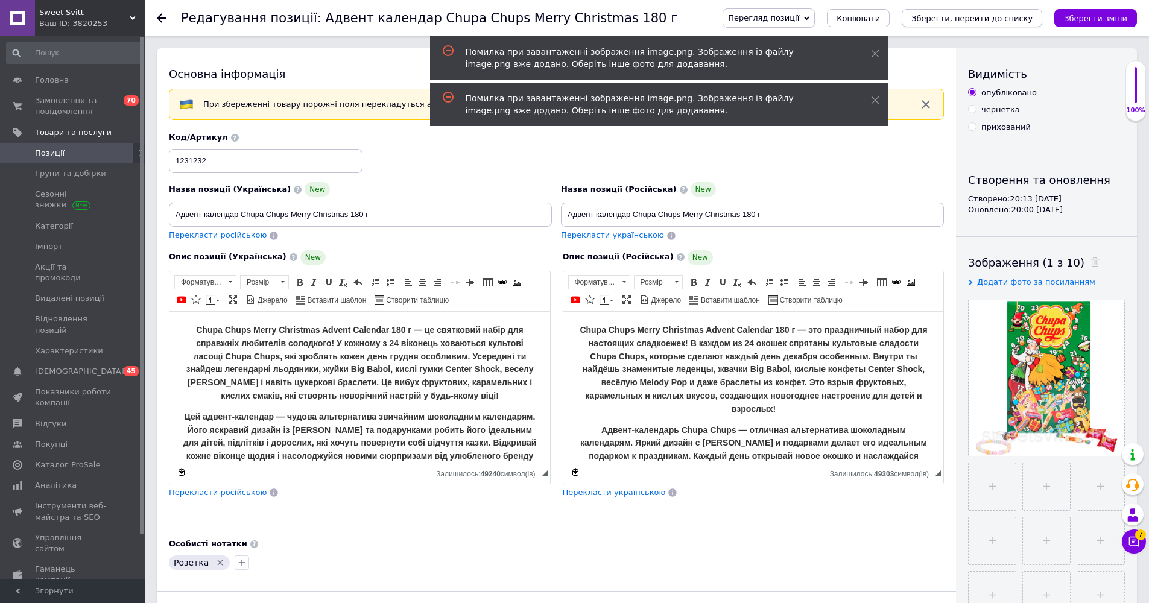
click at [573, 24] on button "Зберегти, перейти до списку" at bounding box center [972, 18] width 141 height 18
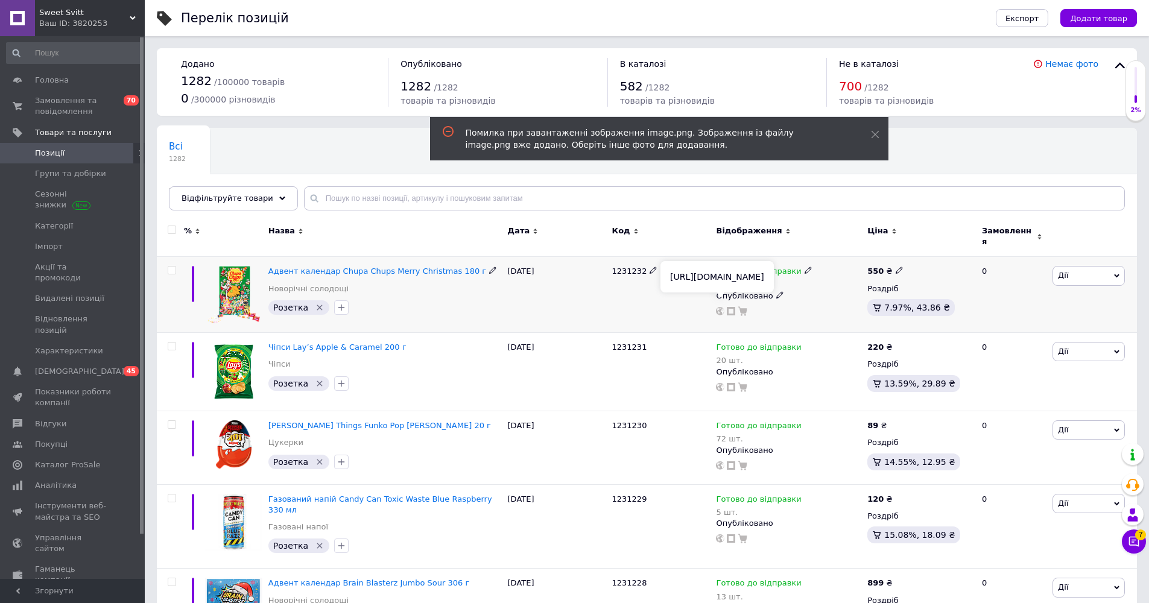
click at [573, 307] on icon at bounding box center [720, 311] width 8 height 8
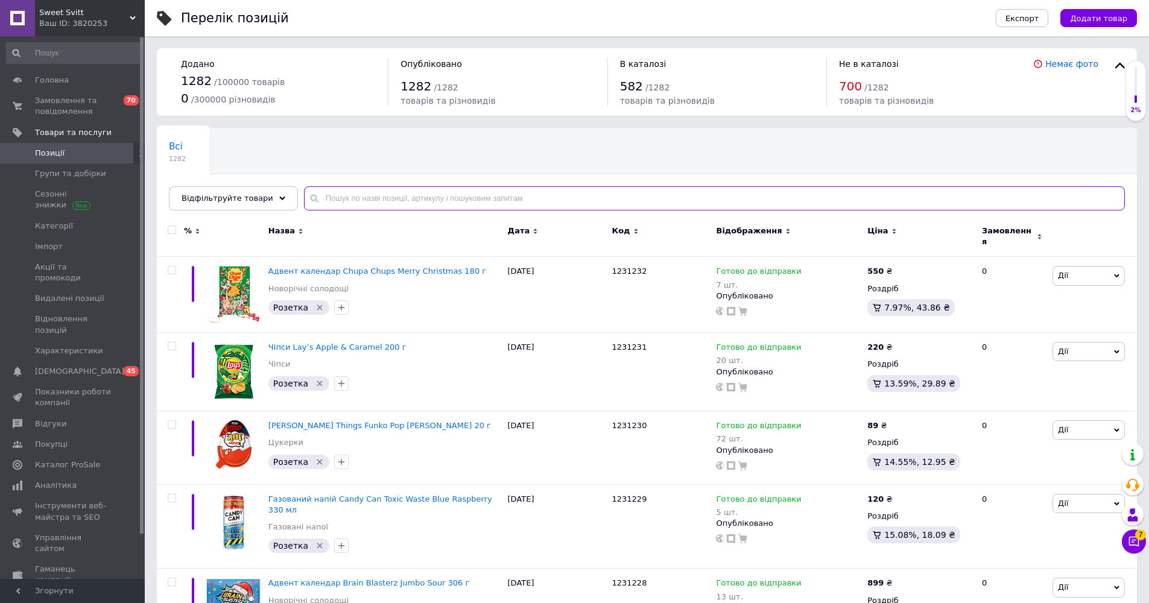
click at [505, 195] on input "text" at bounding box center [714, 198] width 821 height 24
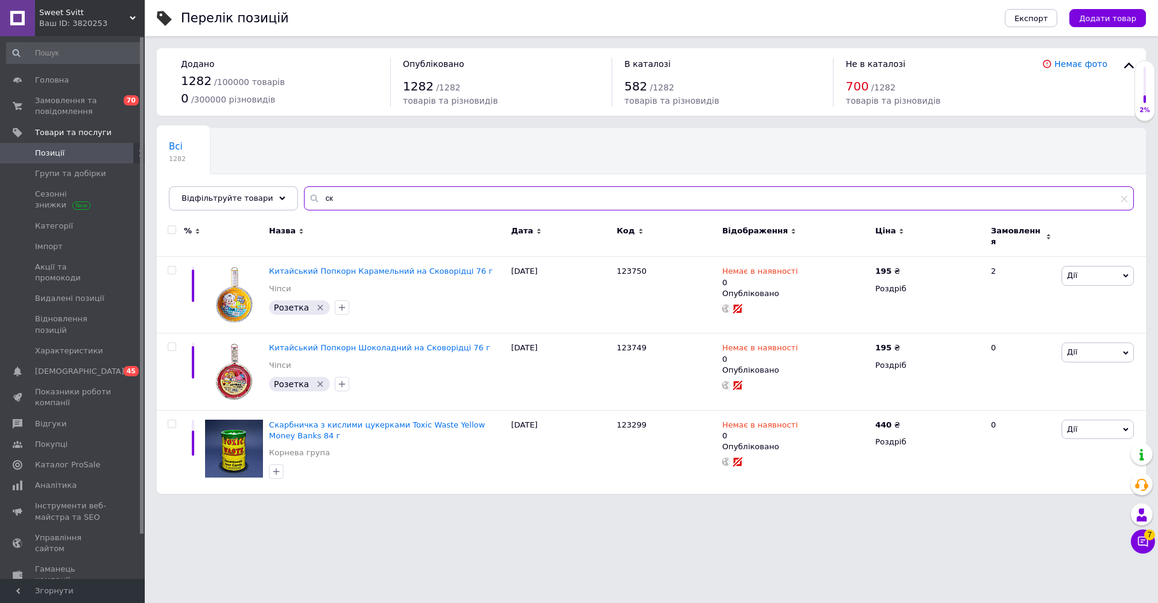
type input "с"
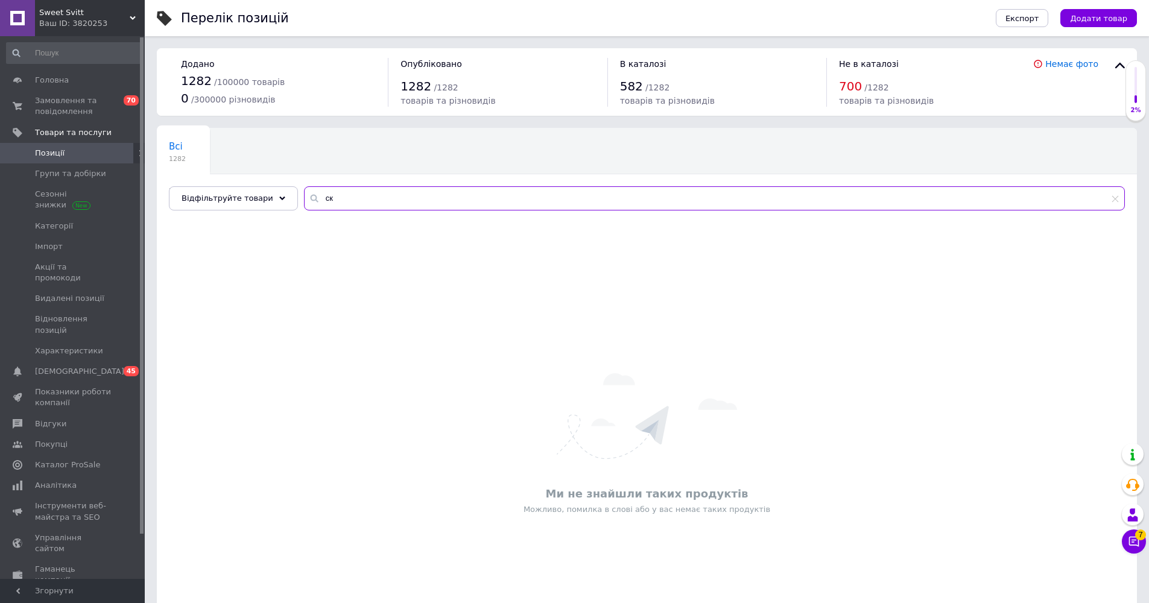
type input "с"
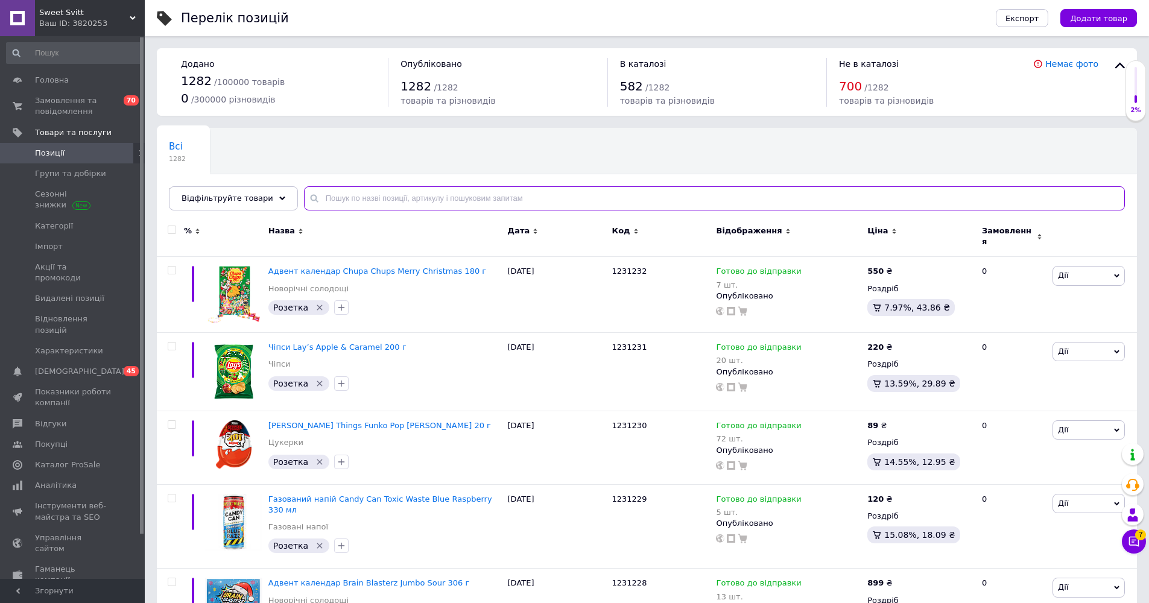
click at [446, 199] on input "text" at bounding box center [714, 198] width 821 height 24
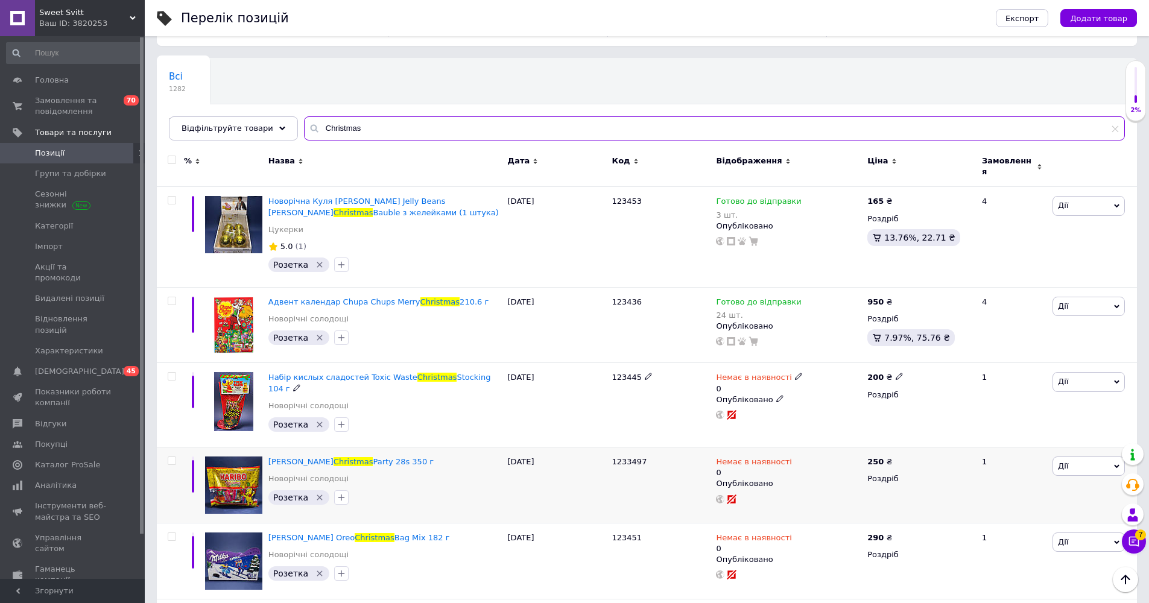
scroll to position [89, 0]
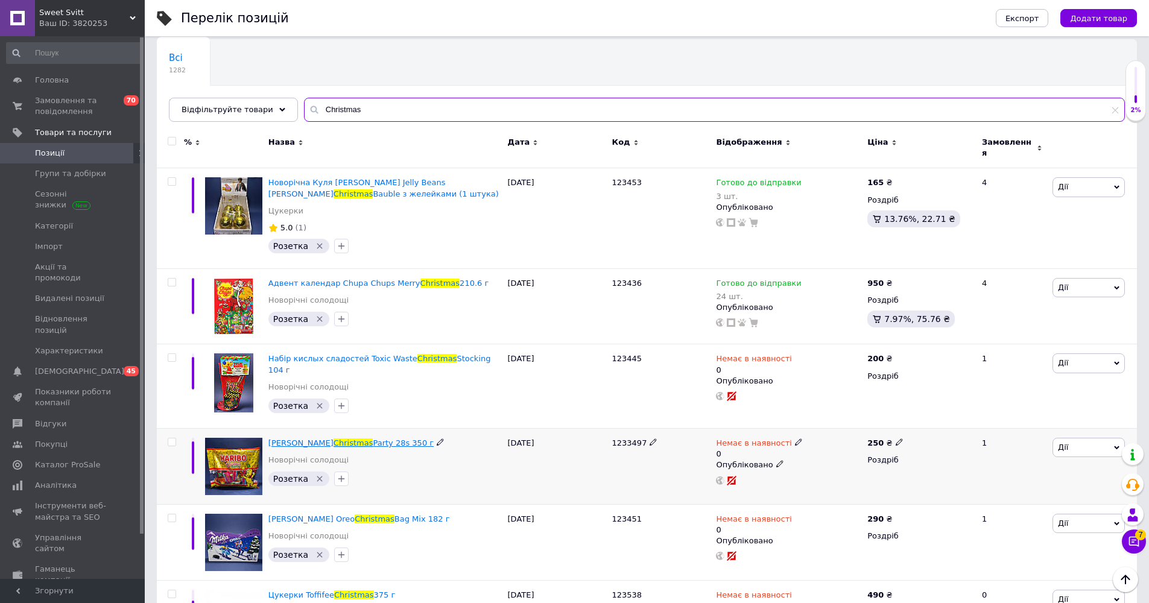
type input "Christmas"
click at [369, 439] on span "Christmas" at bounding box center [354, 443] width 40 height 9
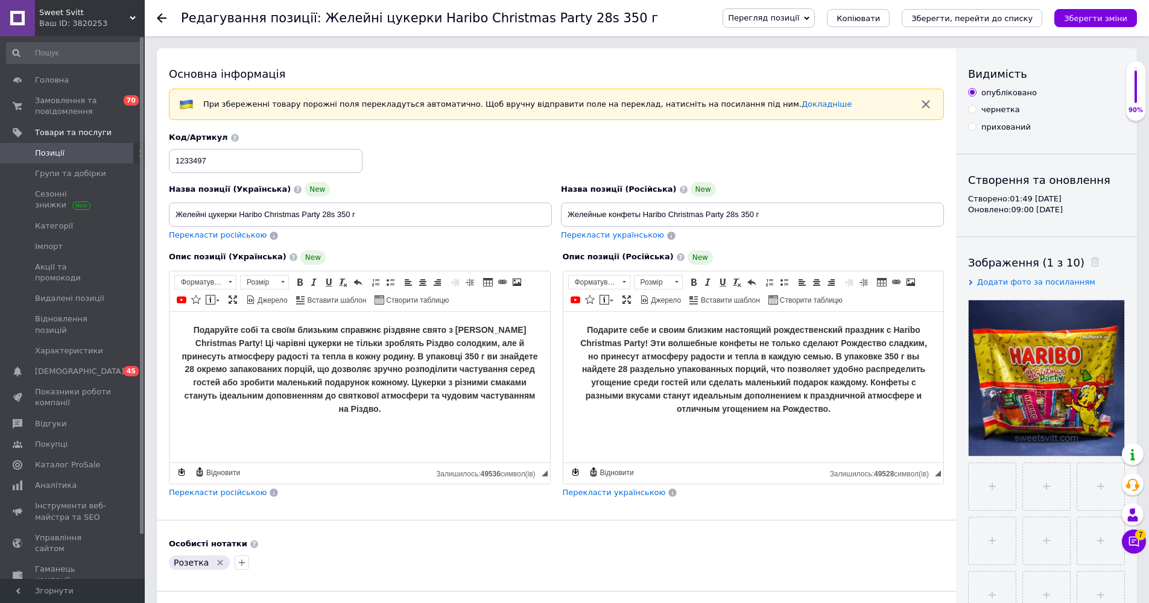
scroll to position [90, 0]
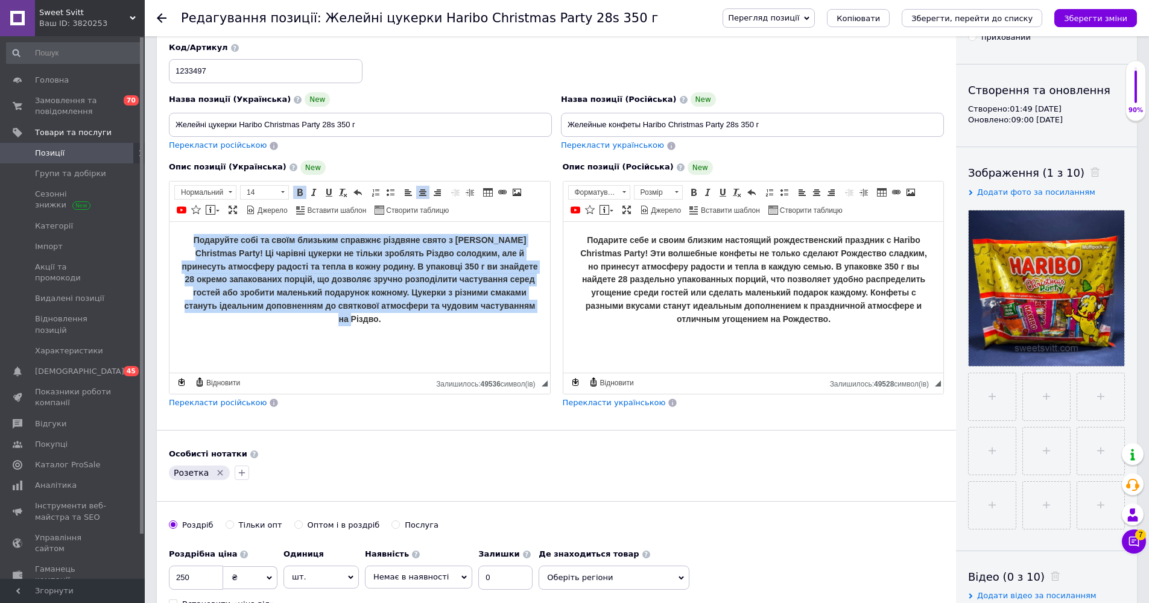
drag, startPoint x: 415, startPoint y: 326, endPoint x: 135, endPoint y: 179, distance: 316.3
click at [170, 221] on html "Подаруйте собі та своїм близьким справжнє різдвяне свято з [PERSON_NAME] Christ…" at bounding box center [360, 279] width 381 height 116
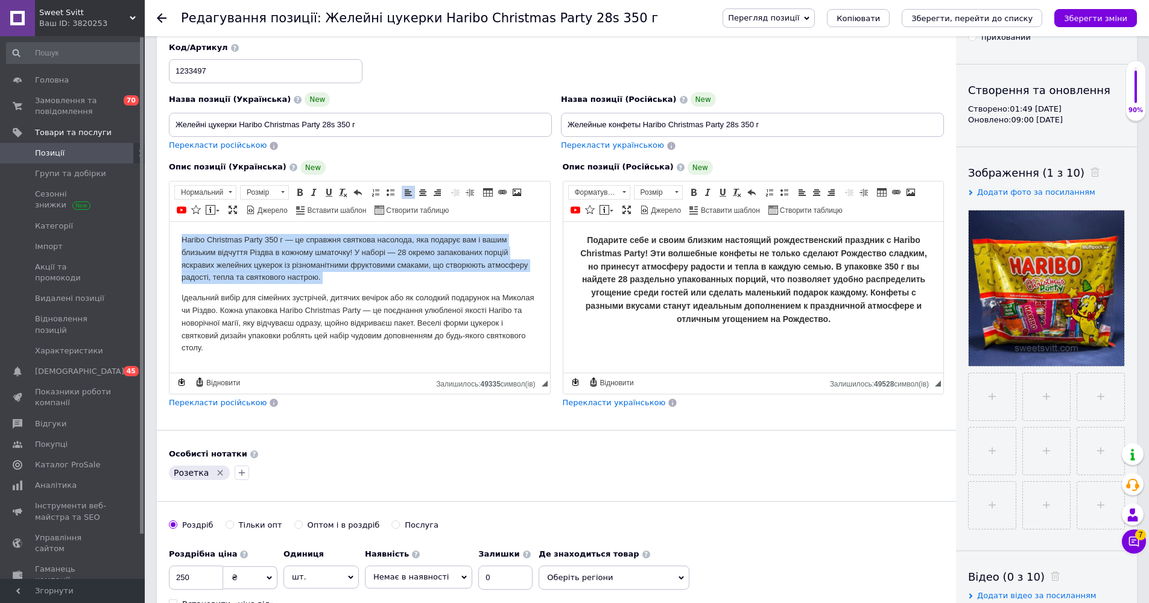
drag, startPoint x: 260, startPoint y: 339, endPoint x: 137, endPoint y: 151, distance: 224.4
click at [170, 221] on html "Haribo Christmas Party 350 г — це справжня святкова насолода, яка подарує вам і…" at bounding box center [360, 293] width 381 height 145
click at [300, 191] on span at bounding box center [300, 193] width 10 height 10
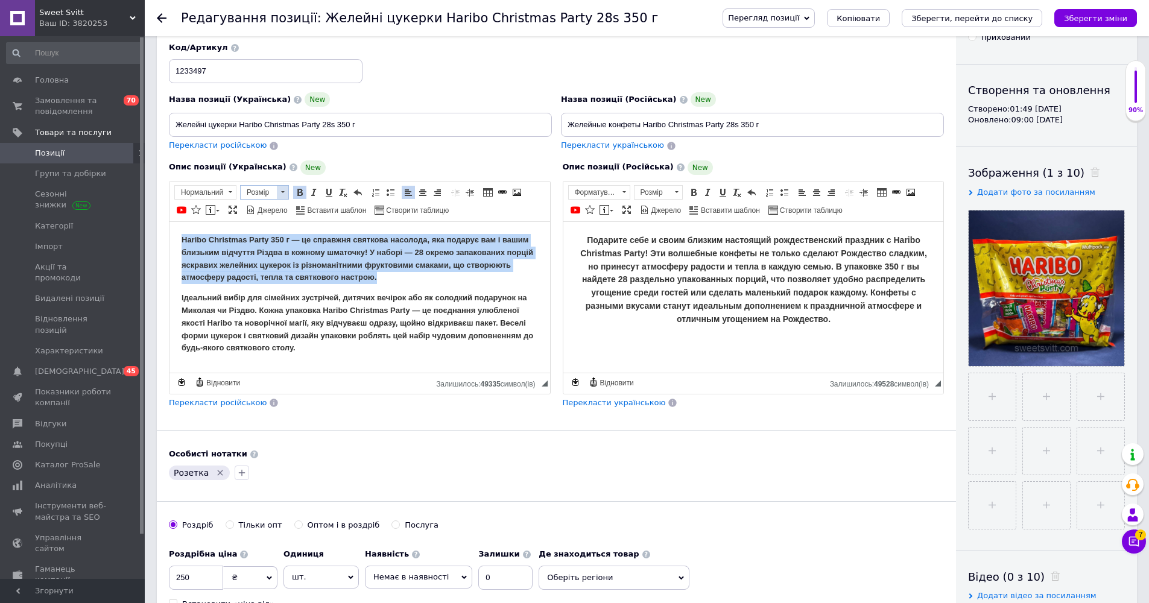
click at [284, 193] on span at bounding box center [282, 192] width 11 height 13
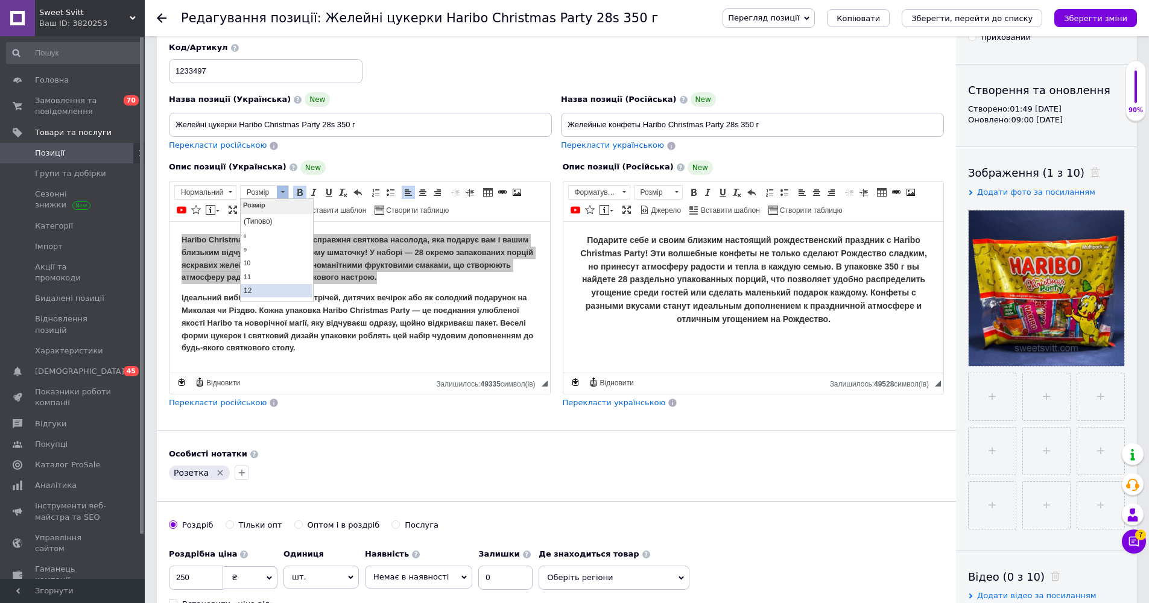
scroll to position [5, 0]
drag, startPoint x: 258, startPoint y: 298, endPoint x: 407, endPoint y: 203, distance: 176.6
click at [258, 298] on link "14" at bounding box center [276, 303] width 71 height 14
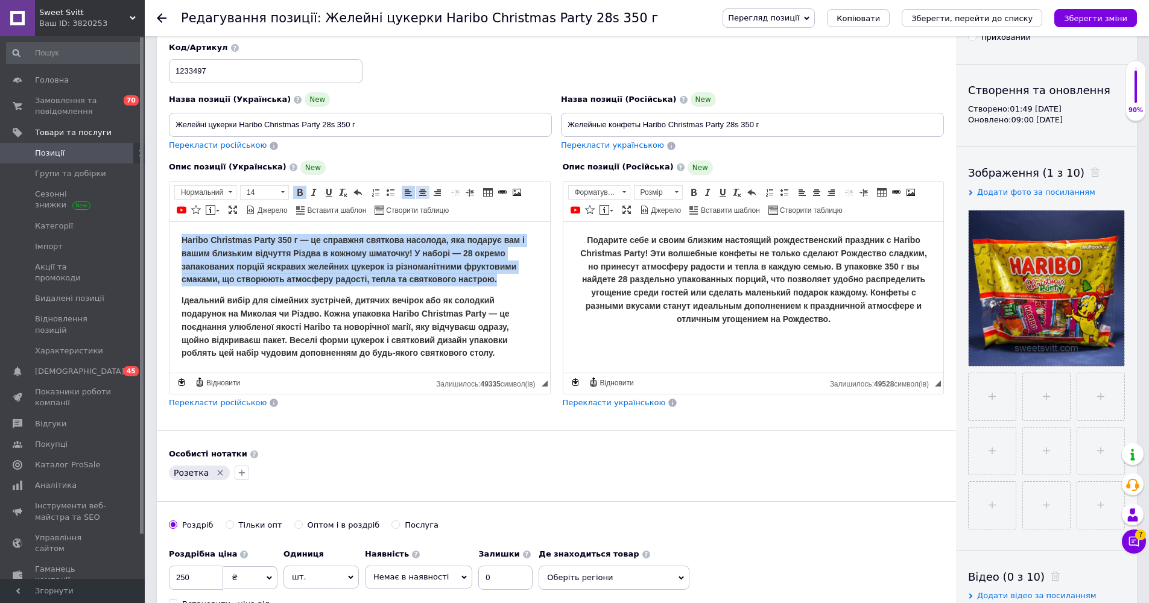
click at [422, 191] on span at bounding box center [423, 193] width 10 height 10
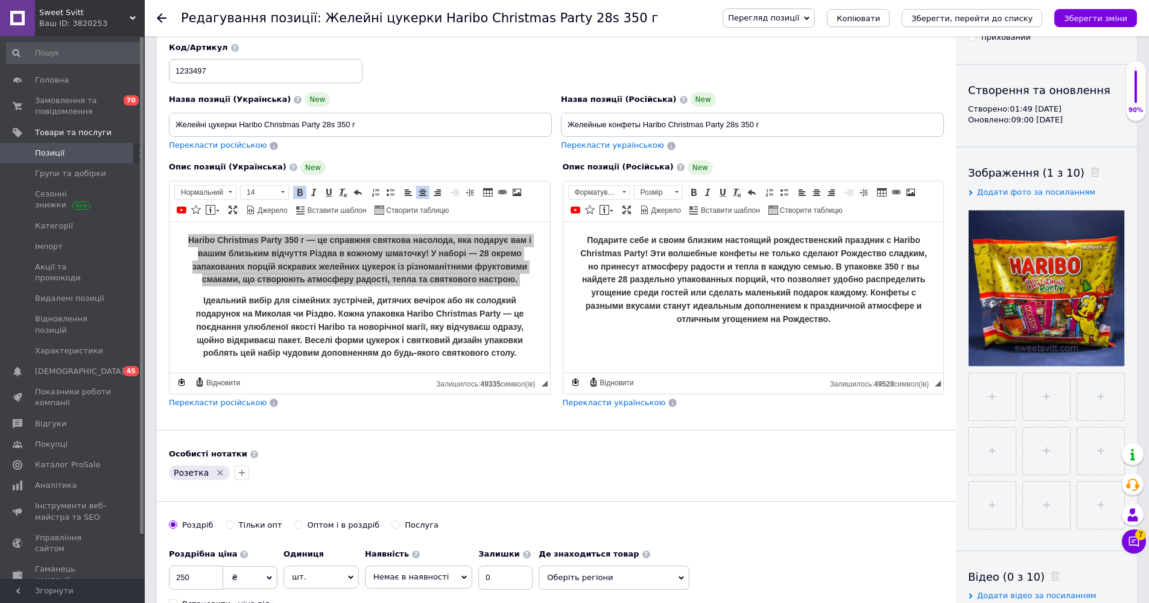
click at [573, 323] on html "Подарите себе и своим близким настоящий рождественский праздник с Haribo Christ…" at bounding box center [753, 279] width 381 height 116
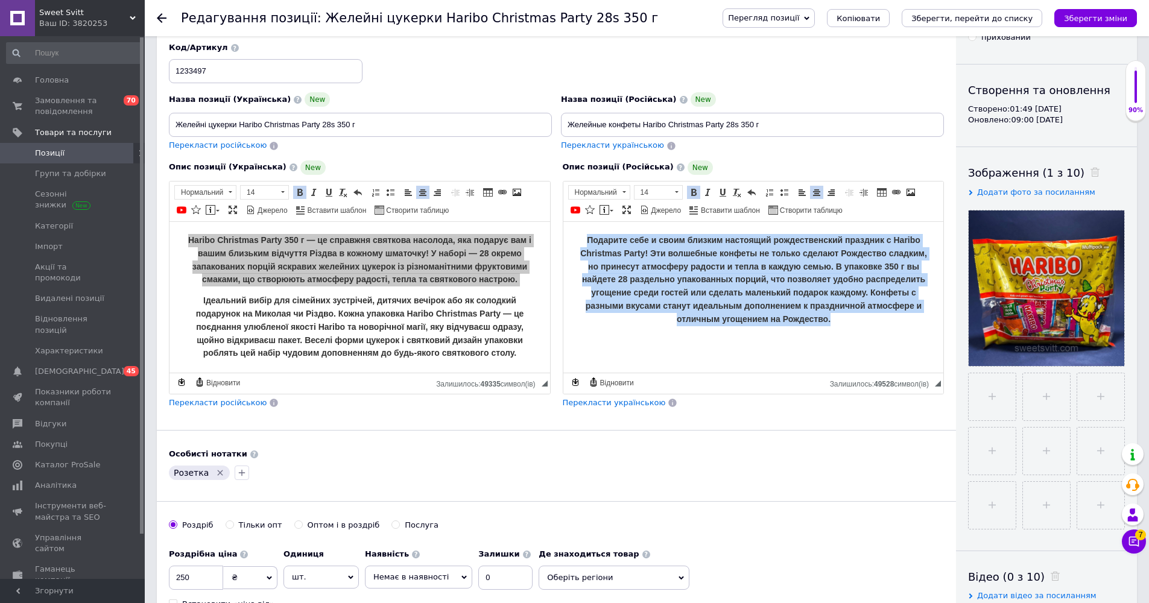
drag, startPoint x: 855, startPoint y: 329, endPoint x: 529, endPoint y: 194, distance: 353.3
click at [563, 221] on html "Подарите себе и своим близким настоящий рождественский праздник с Haribo Christ…" at bounding box center [753, 279] width 381 height 116
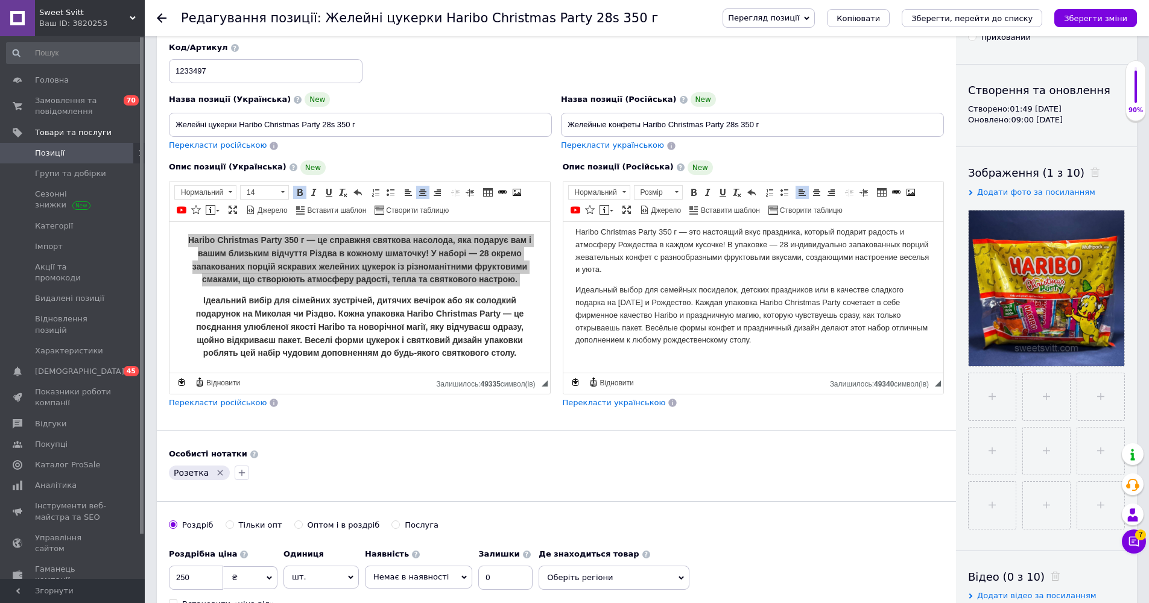
scroll to position [0, 0]
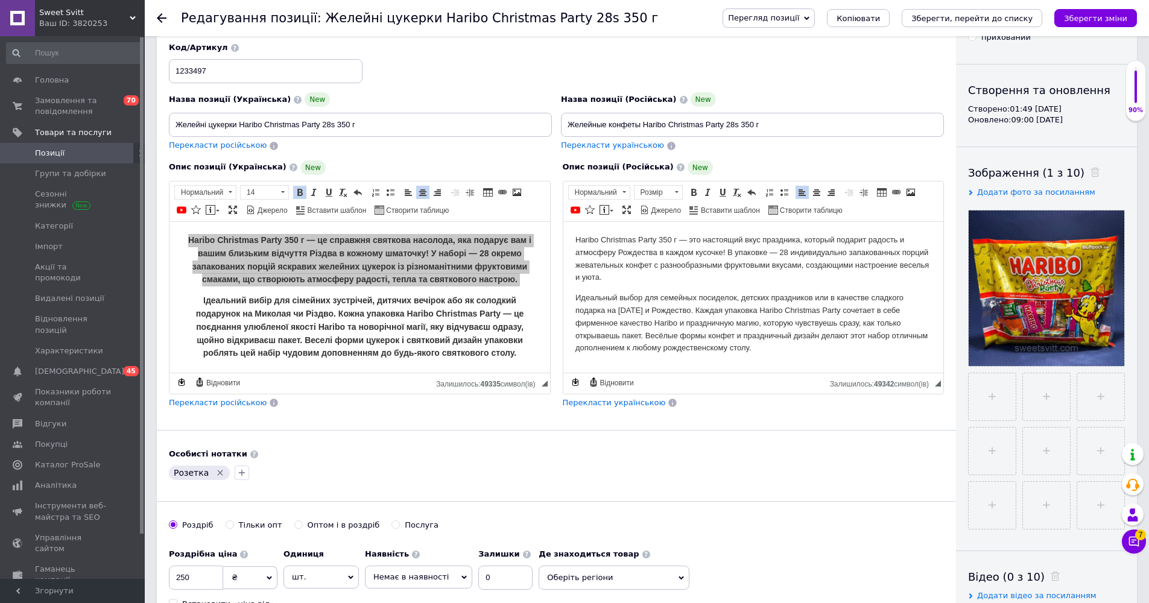
drag, startPoint x: 609, startPoint y: 273, endPoint x: 509, endPoint y: 187, distance: 132.7
click at [563, 221] on html "Haribo Christmas Party 350 г — это настоящий вкус праздника, который подарит ра…" at bounding box center [753, 293] width 381 height 145
drag, startPoint x: 690, startPoint y: 191, endPoint x: 825, endPoint y: 195, distance: 135.8
click at [573, 191] on span at bounding box center [694, 193] width 10 height 10
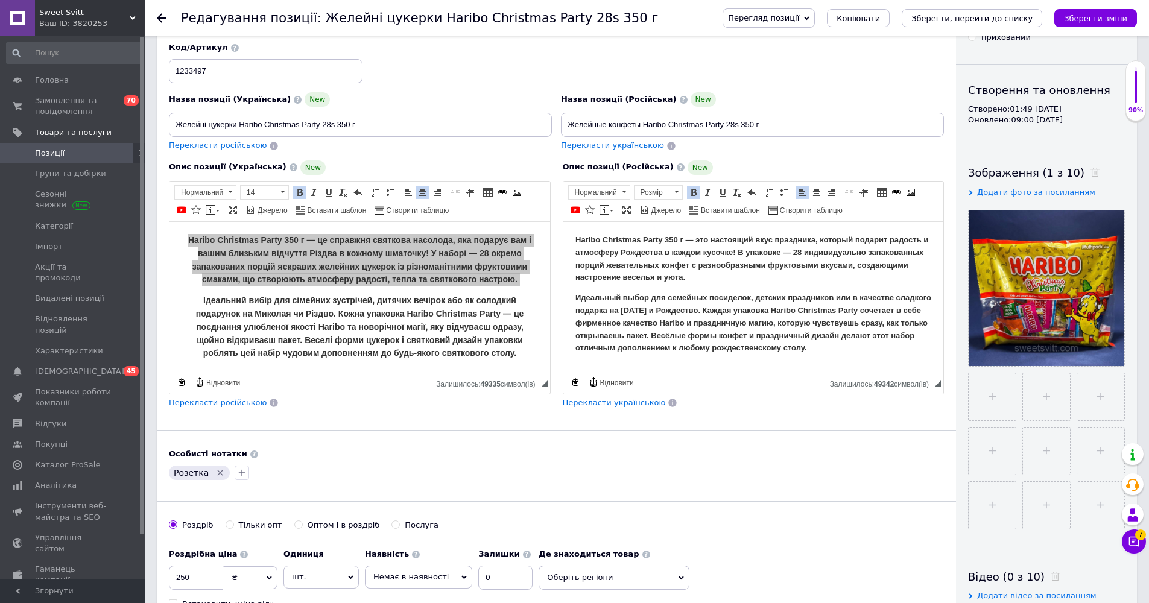
drag, startPoint x: 813, startPoint y: 192, endPoint x: 796, endPoint y: 195, distance: 16.6
click at [573, 192] on span at bounding box center [817, 193] width 10 height 10
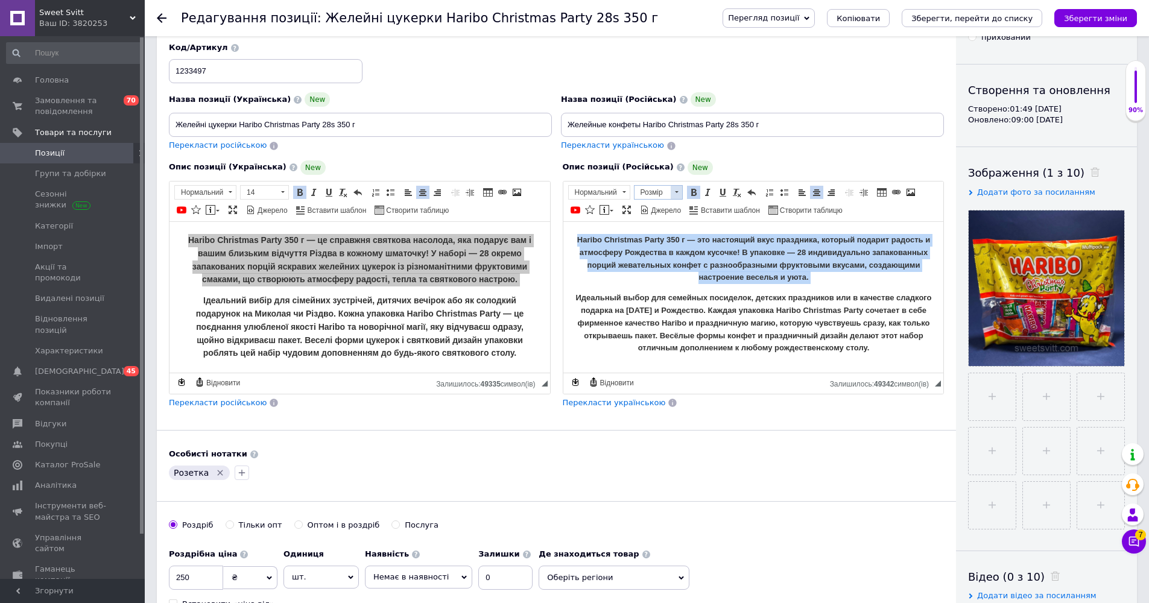
click at [573, 191] on span at bounding box center [676, 192] width 11 height 13
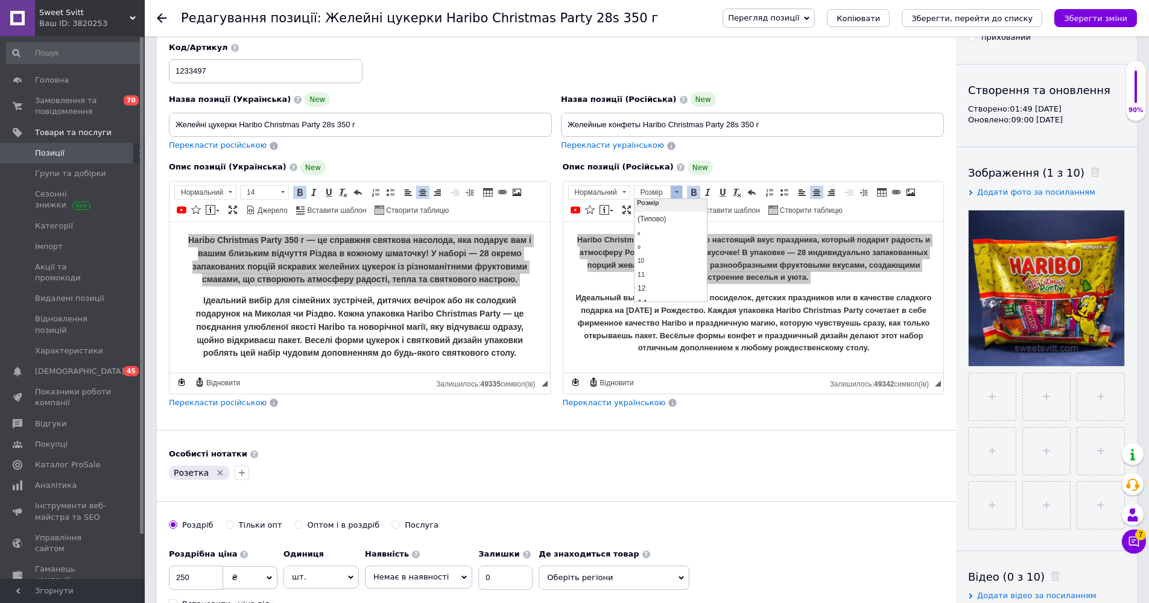
scroll to position [91, 0]
drag, startPoint x: 657, startPoint y: 217, endPoint x: 1291, endPoint y: 418, distance: 665.2
click at [573, 217] on link "14" at bounding box center [670, 216] width 71 height 14
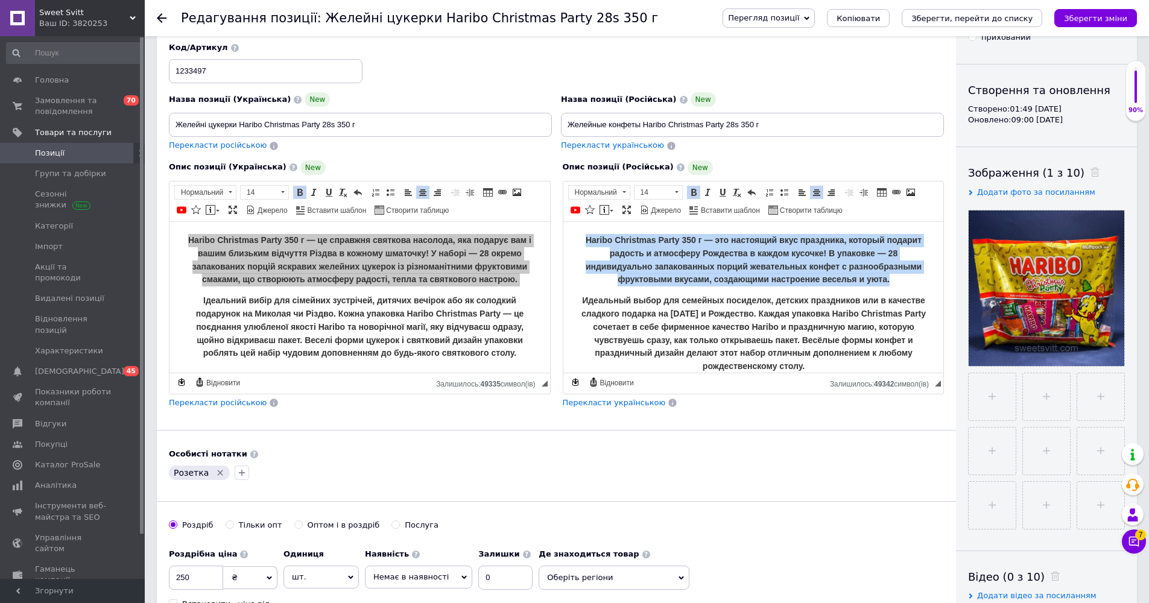
click at [573, 285] on body "Haribo Christmas Party 350 г — это настоящий вкус праздника, который подарит ра…" at bounding box center [753, 302] width 357 height 139
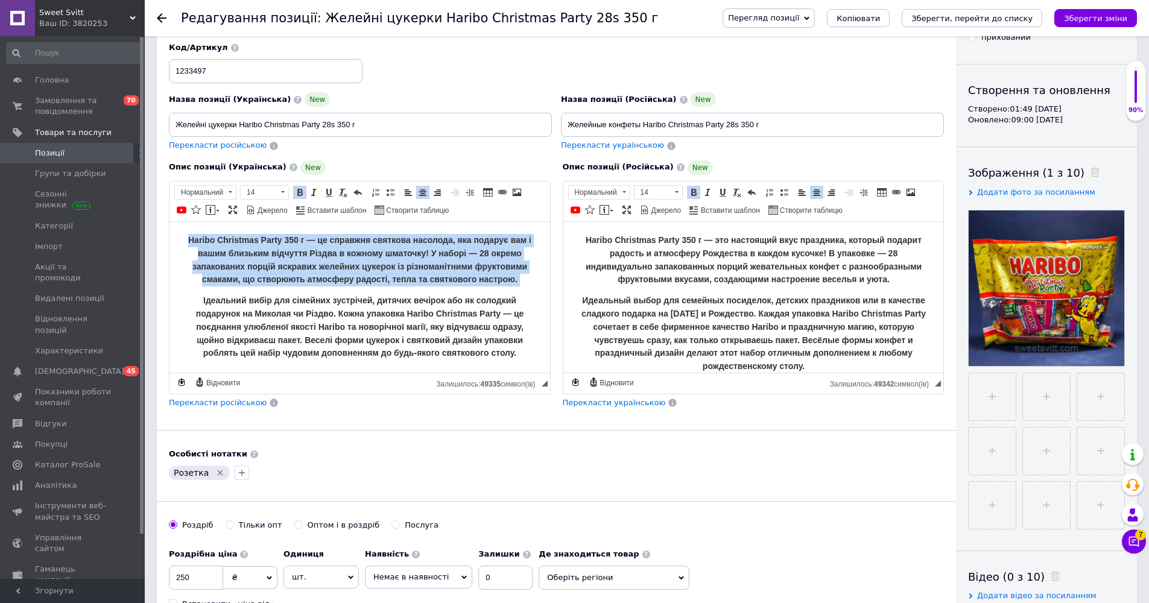
click at [387, 308] on strong "Ідеальний вибір для сімейних зустрічей, дитячих вечірок або як солодкий подарун…" at bounding box center [360, 326] width 328 height 62
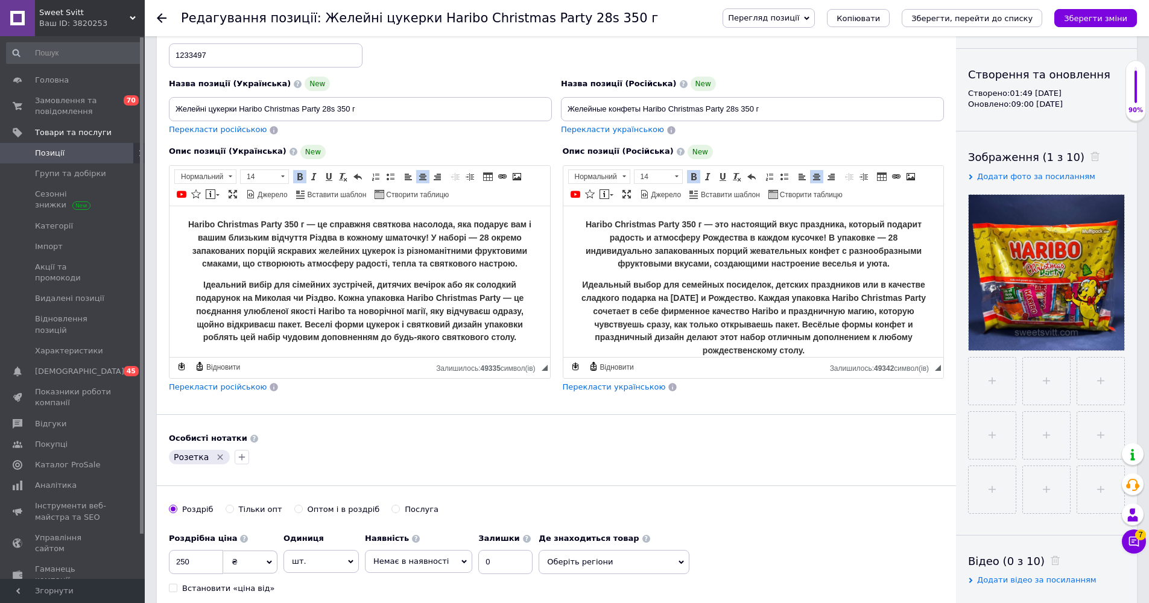
scroll to position [194, 0]
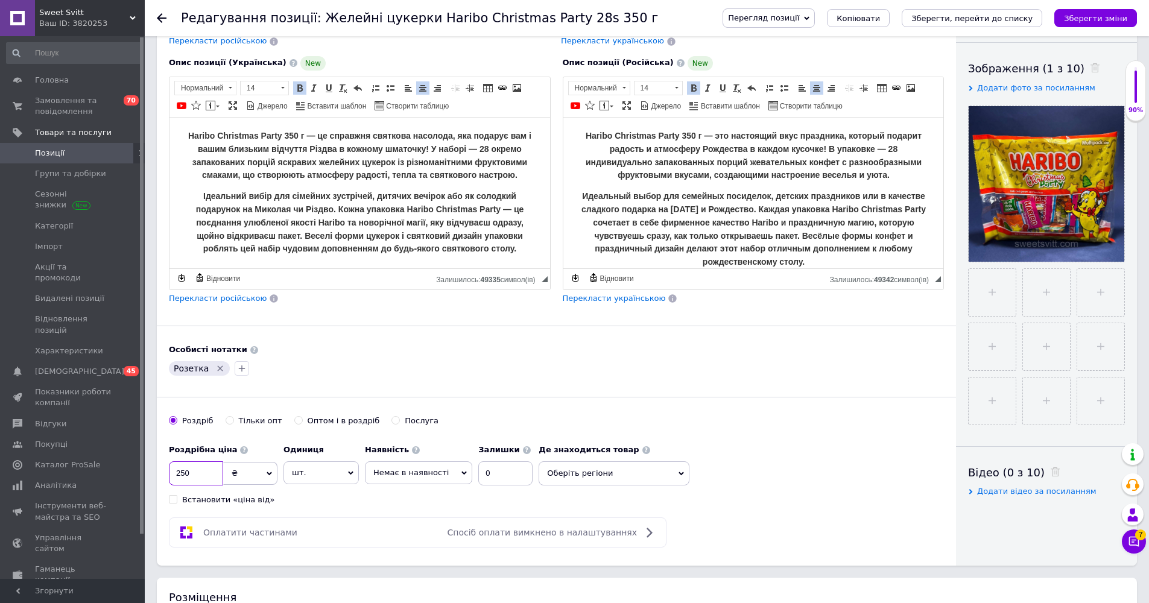
drag, startPoint x: 192, startPoint y: 469, endPoint x: 155, endPoint y: 460, distance: 37.9
type input "360"
click at [398, 479] on span "Немає в наявності" at bounding box center [418, 473] width 107 height 23
click at [401, 528] on li "Готово до відправки" at bounding box center [419, 532] width 106 height 17
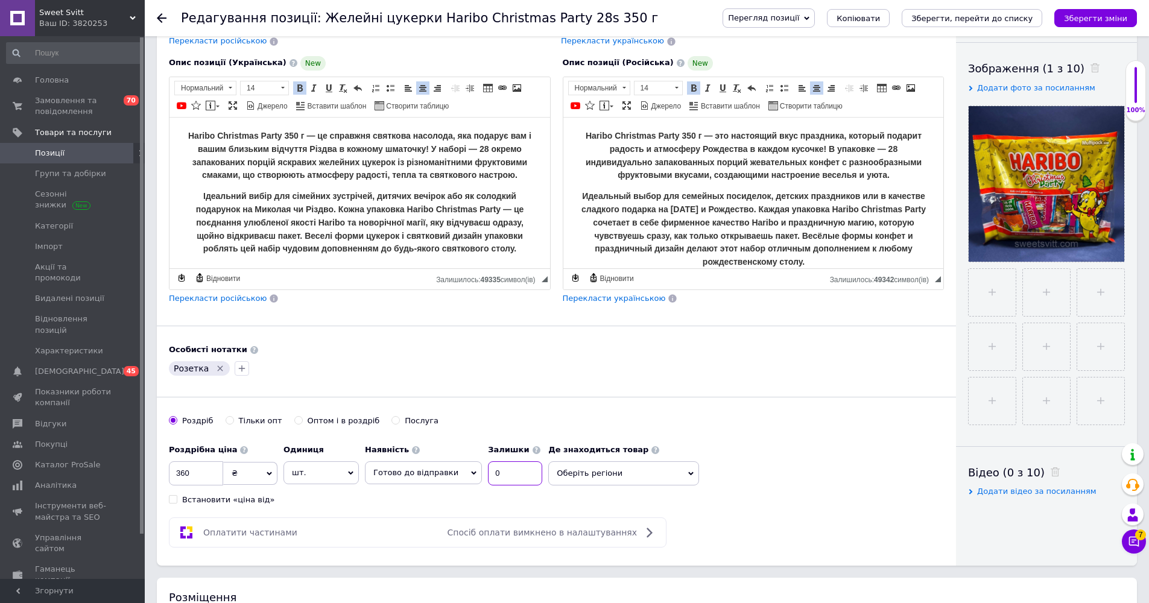
click at [488, 475] on input "0" at bounding box center [515, 474] width 54 height 24
type input "10"
click at [461, 411] on div "Основна інформація При збереженні товару порожні поля перекладуться автоматично…" at bounding box center [556, 210] width 799 height 712
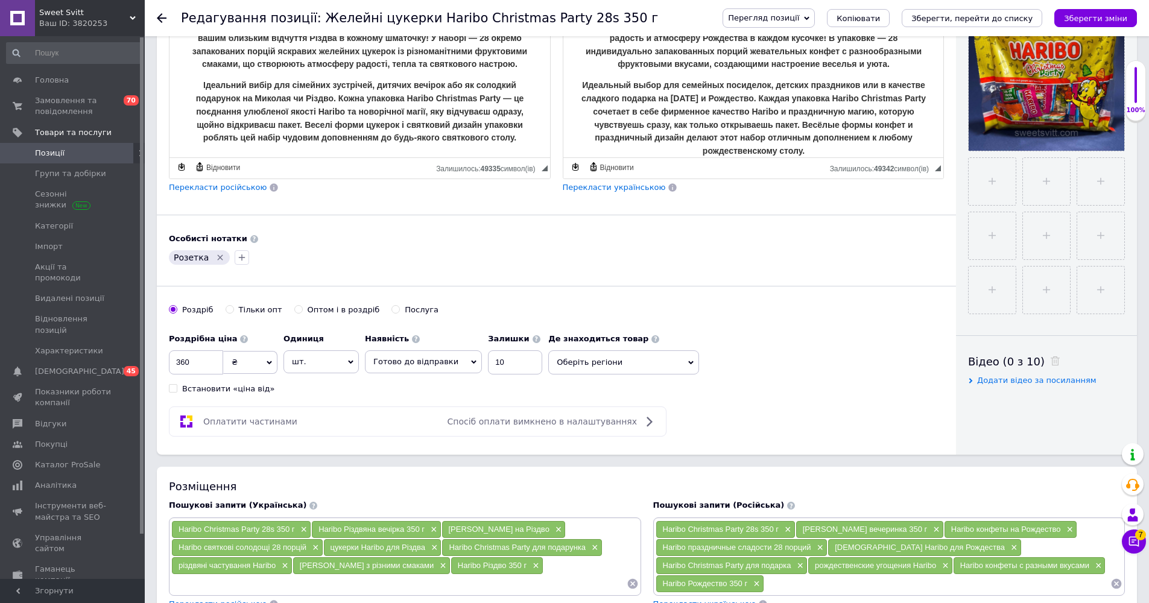
scroll to position [427, 0]
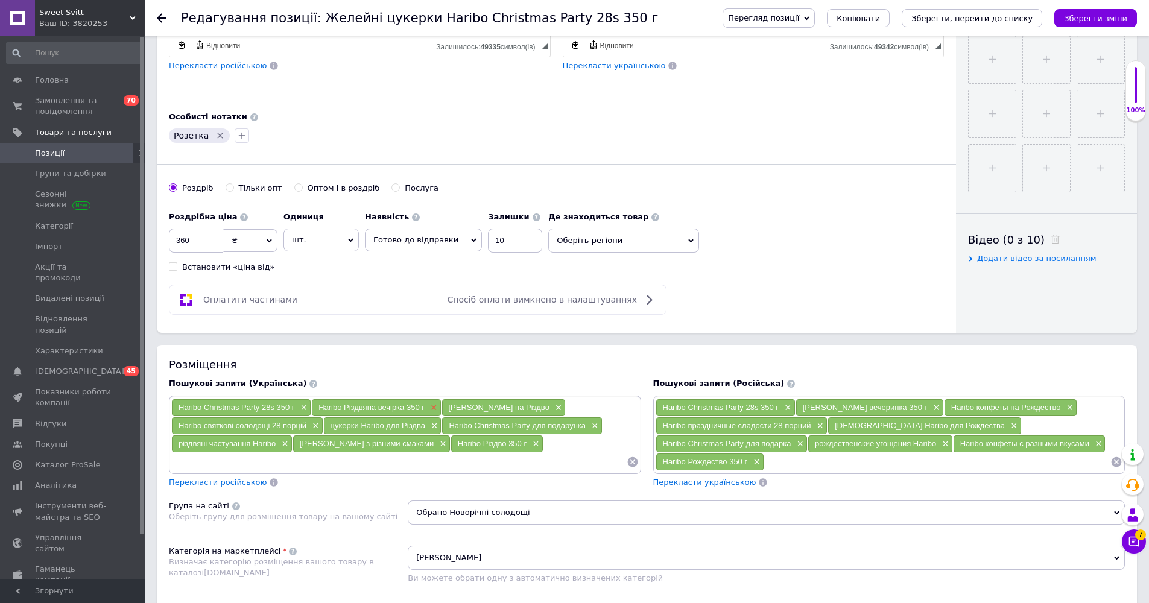
click at [437, 404] on span "×" at bounding box center [433, 408] width 10 height 10
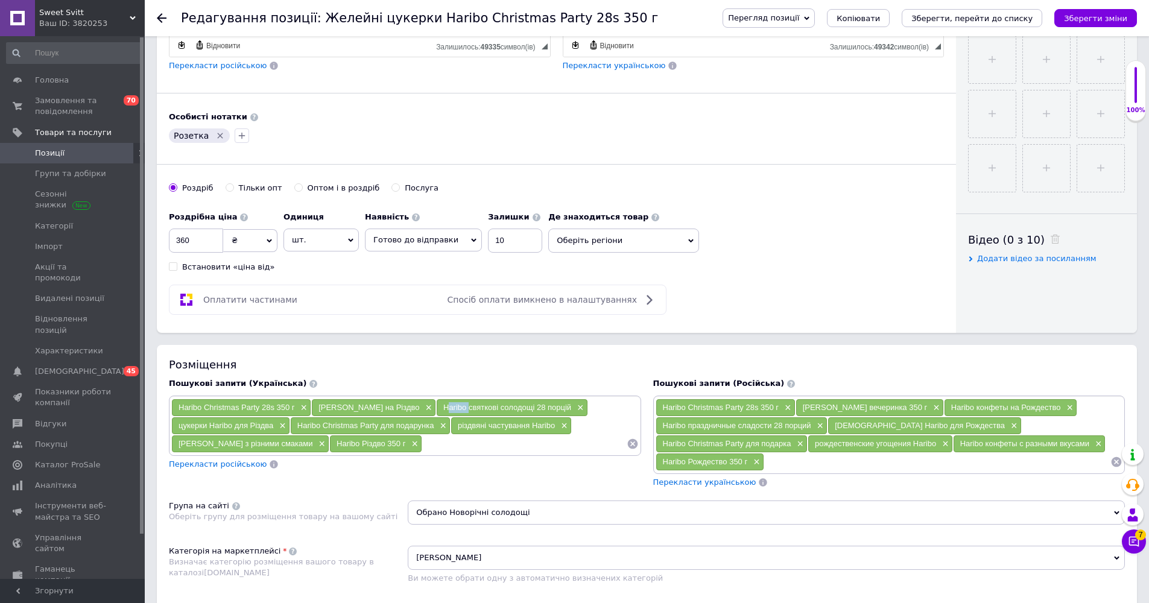
click at [443, 404] on span "Haribo святкові солодощі 28 порцій" at bounding box center [507, 407] width 128 height 9
click at [411, 405] on div "[PERSON_NAME] на Різдво ×" at bounding box center [374, 407] width 124 height 17
click at [573, 403] on span "×" at bounding box center [579, 408] width 10 height 10
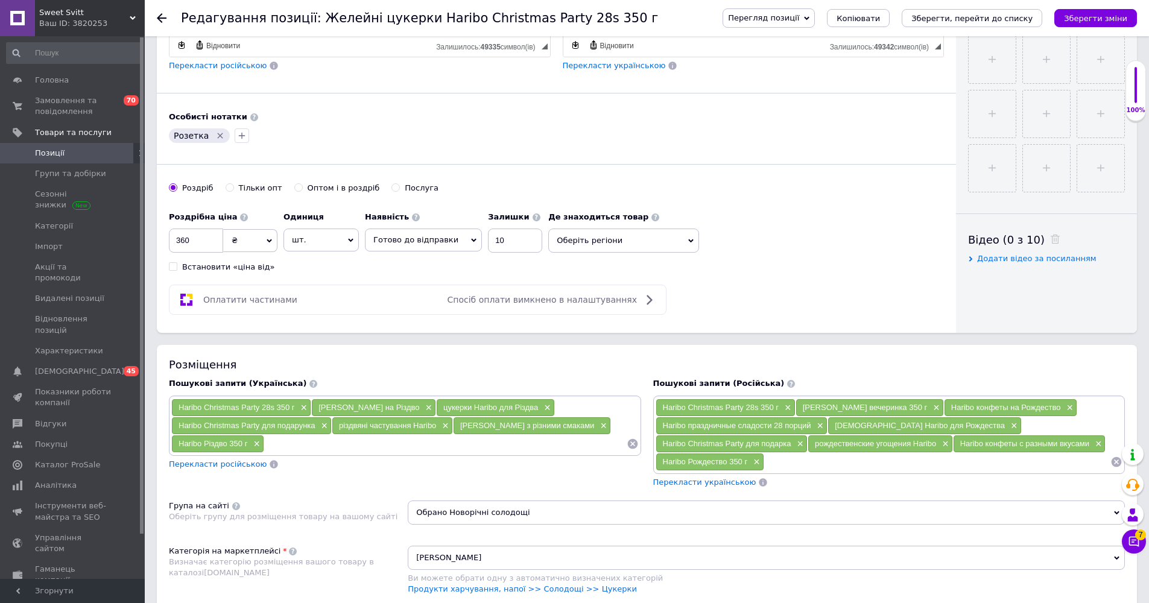
drag, startPoint x: 633, startPoint y: 443, endPoint x: 550, endPoint y: 427, distance: 84.8
click at [573, 443] on icon at bounding box center [633, 444] width 12 height 12
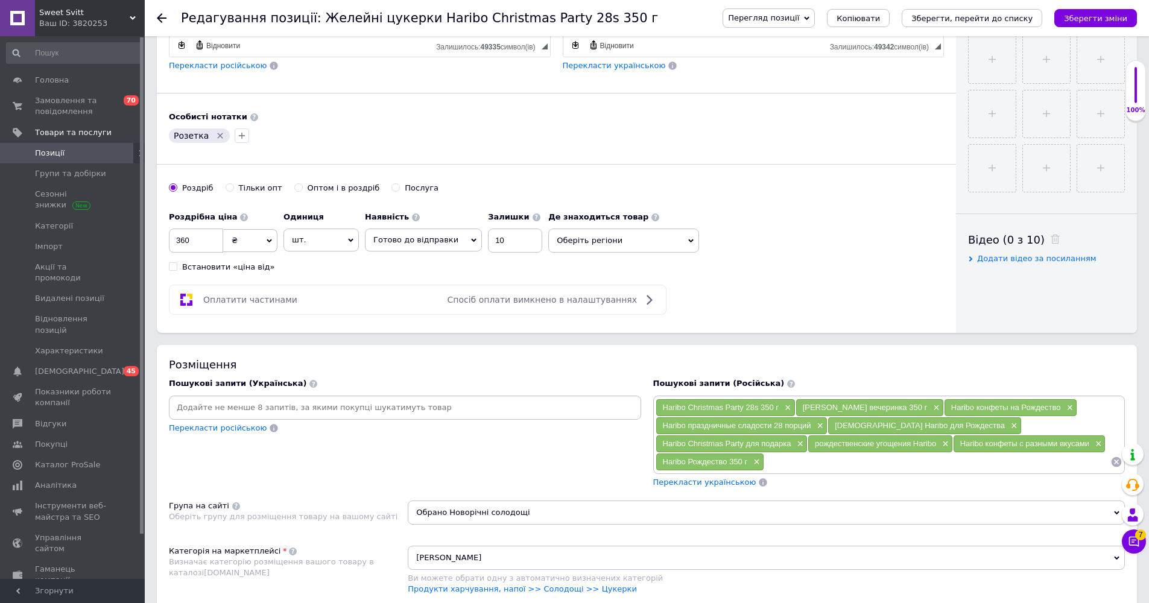
click at [381, 411] on input at bounding box center [405, 408] width 468 height 18
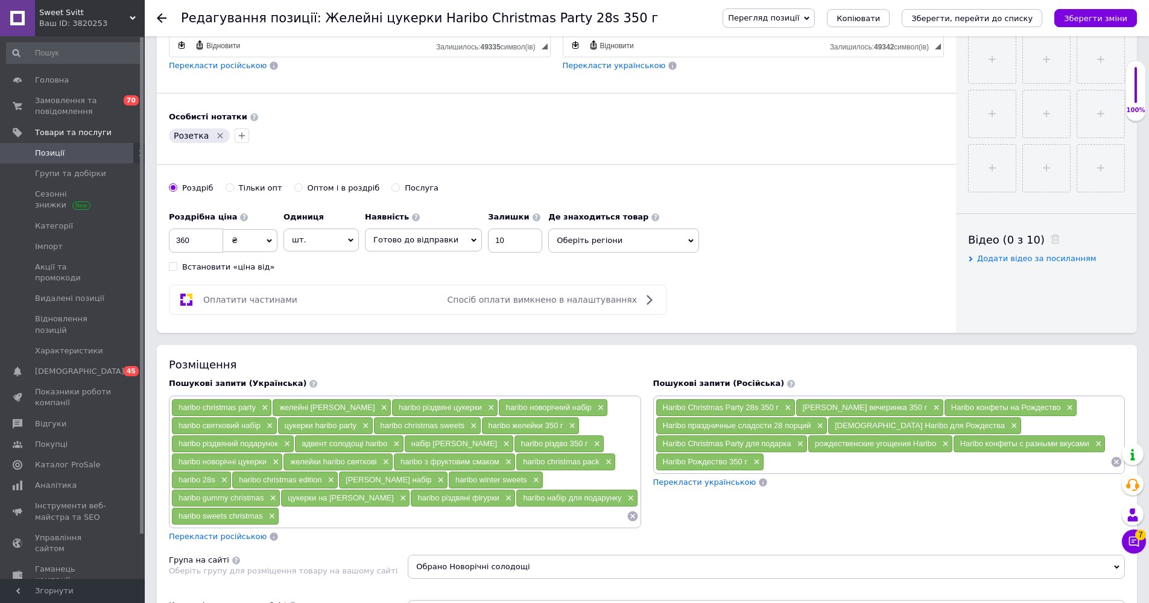
click at [573, 464] on icon at bounding box center [1117, 462] width 10 height 10
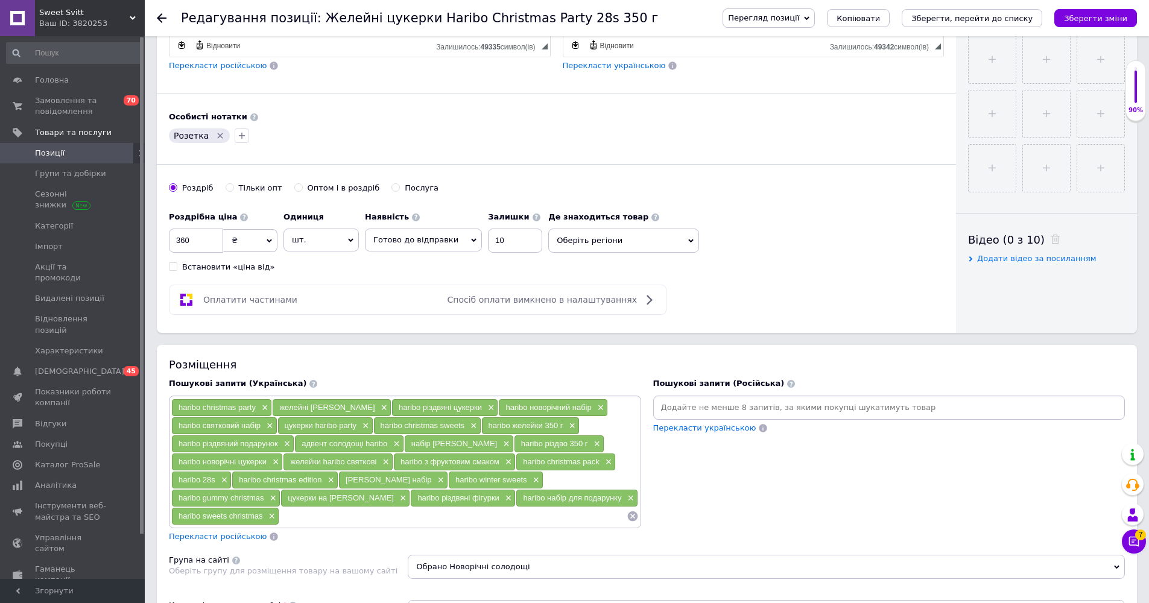
click at [573, 410] on input at bounding box center [890, 408] width 468 height 18
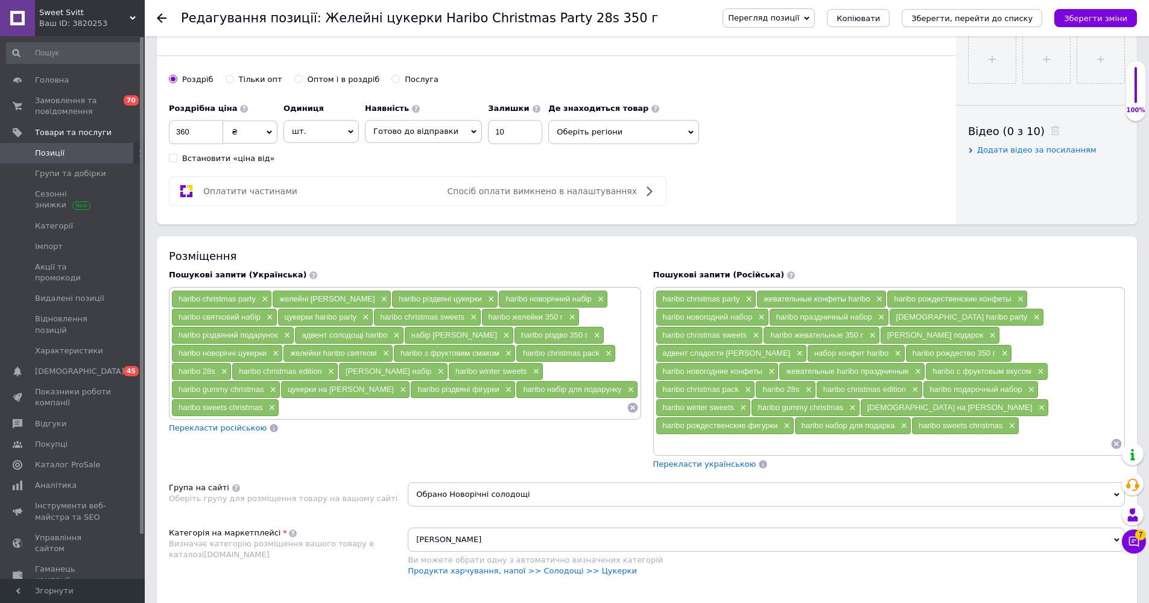
scroll to position [651, 0]
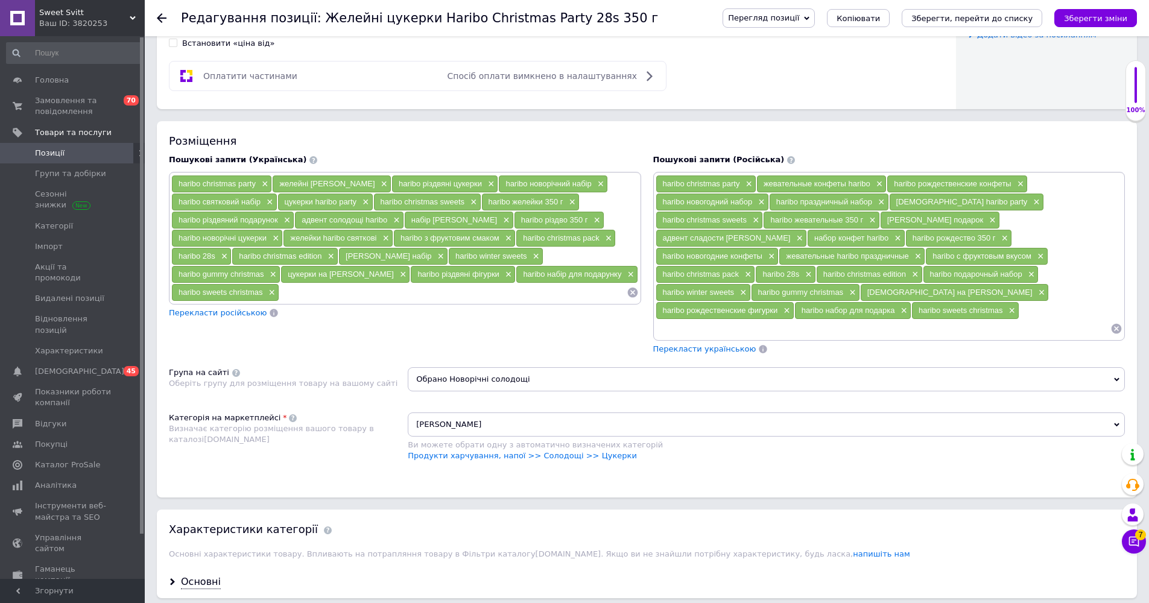
click at [514, 370] on span "Обрано Новорічні солодощі" at bounding box center [766, 379] width 717 height 24
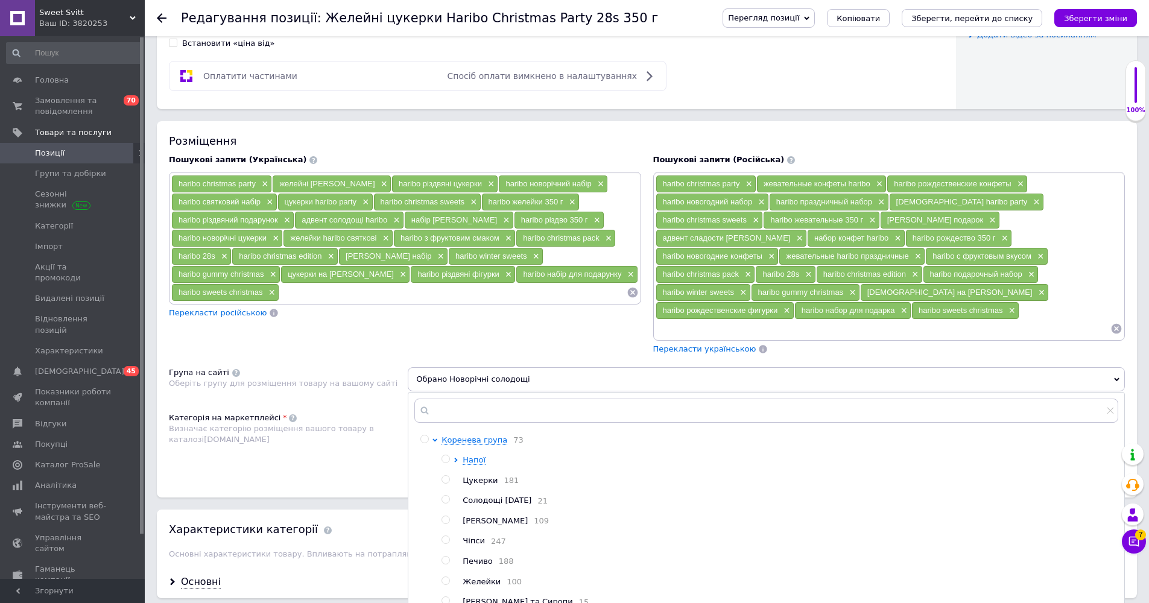
click at [365, 318] on div "Пошукові запити (Українська) haribo christmas party × желейні цукерки haribo × …" at bounding box center [405, 254] width 484 height 212
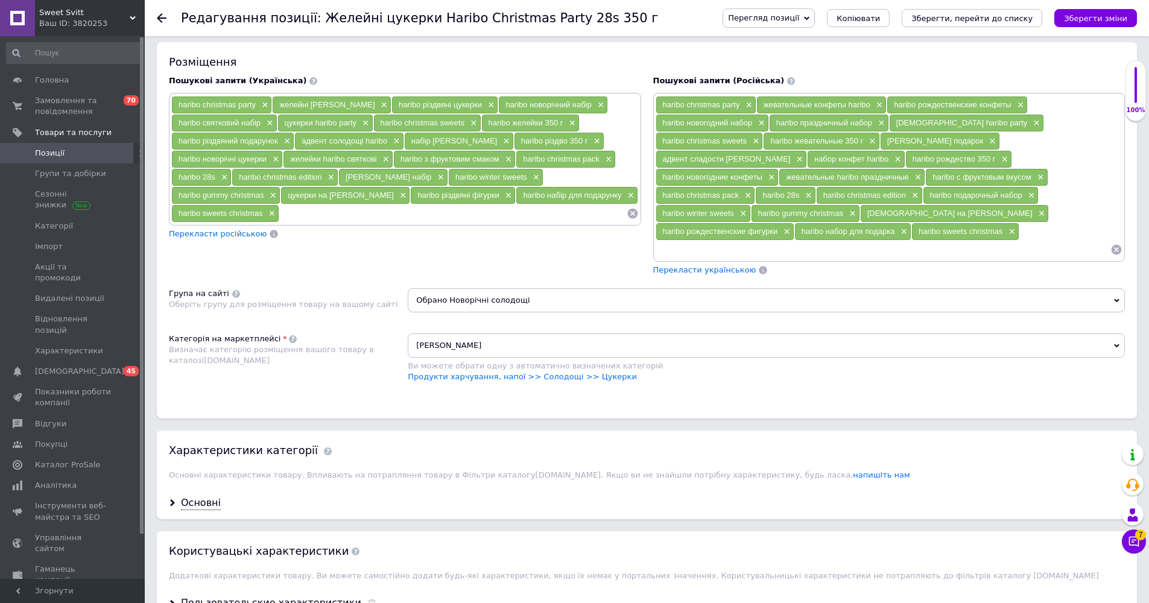
scroll to position [828, 0]
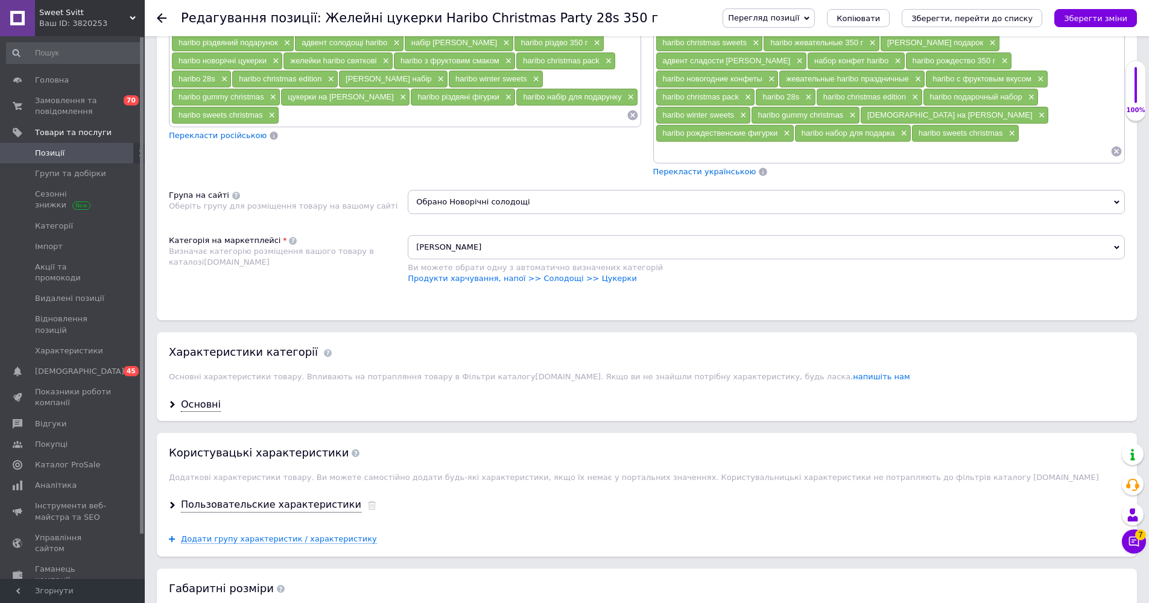
click at [164, 389] on div "Основні" at bounding box center [647, 405] width 980 height 32
click at [171, 401] on use at bounding box center [172, 404] width 5 height 7
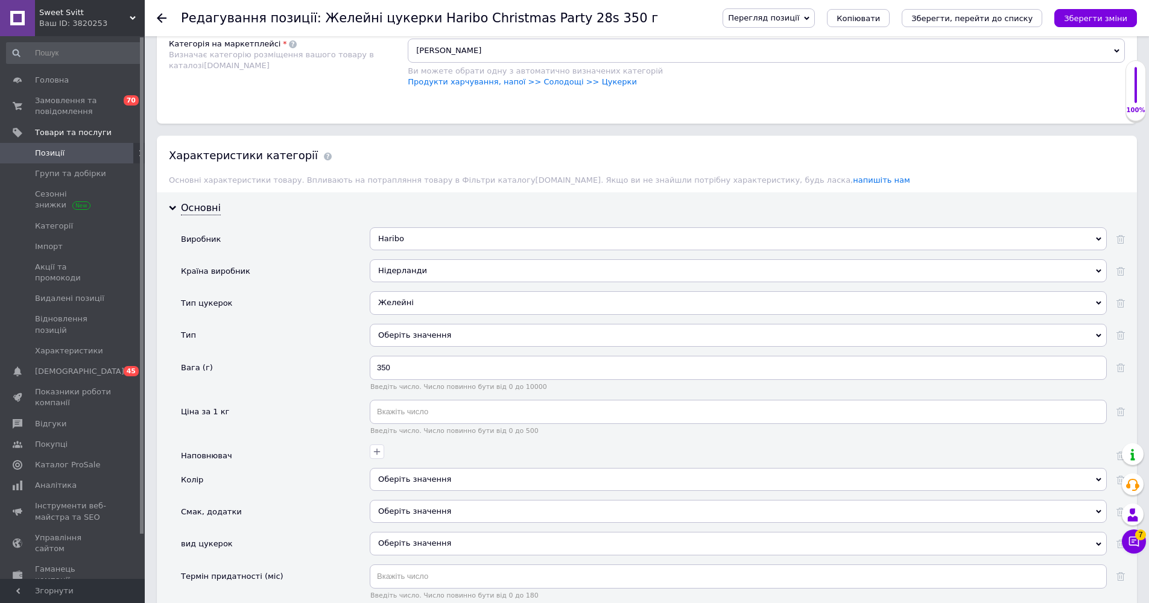
scroll to position [1219, 0]
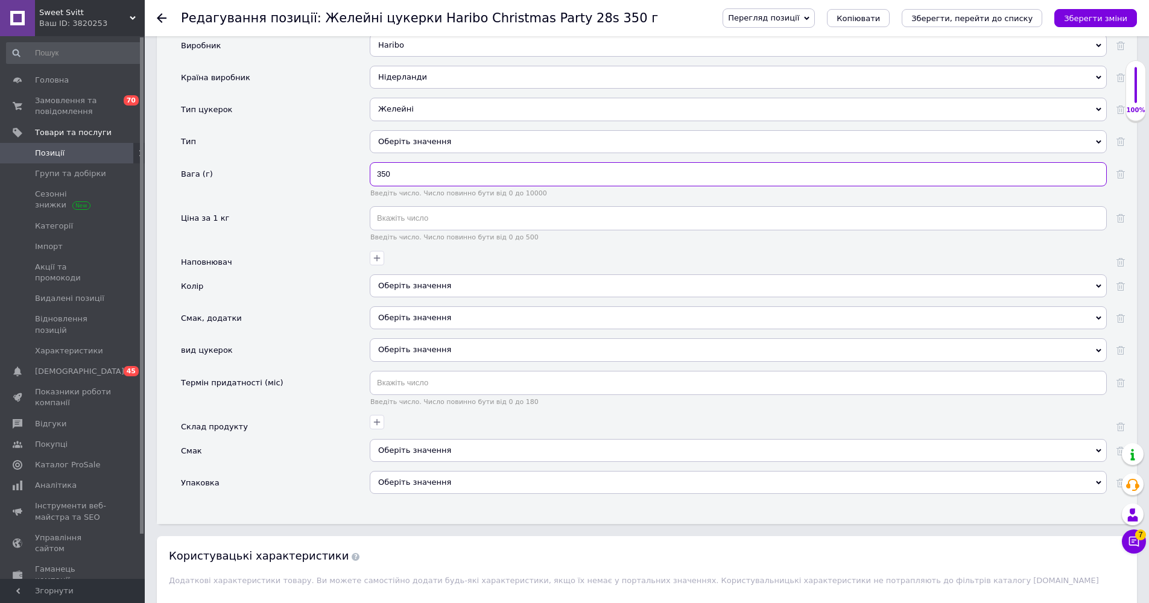
click at [404, 162] on input "350" at bounding box center [738, 174] width 737 height 24
drag, startPoint x: 398, startPoint y: 149, endPoint x: 386, endPoint y: 153, distance: 12.6
click at [387, 162] on input "350" at bounding box center [738, 174] width 737 height 24
click at [343, 206] on div "Ціна за 1 кг" at bounding box center [275, 228] width 189 height 44
click at [397, 130] on div "Оберіть значення" at bounding box center [738, 141] width 737 height 23
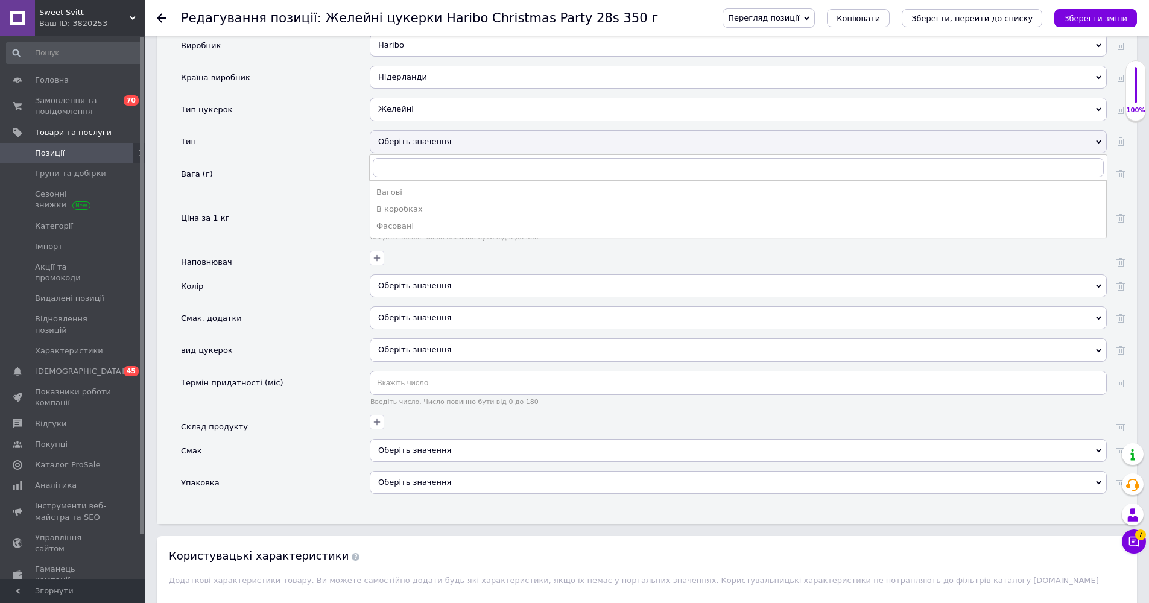
click at [303, 132] on div "Тип" at bounding box center [275, 146] width 189 height 32
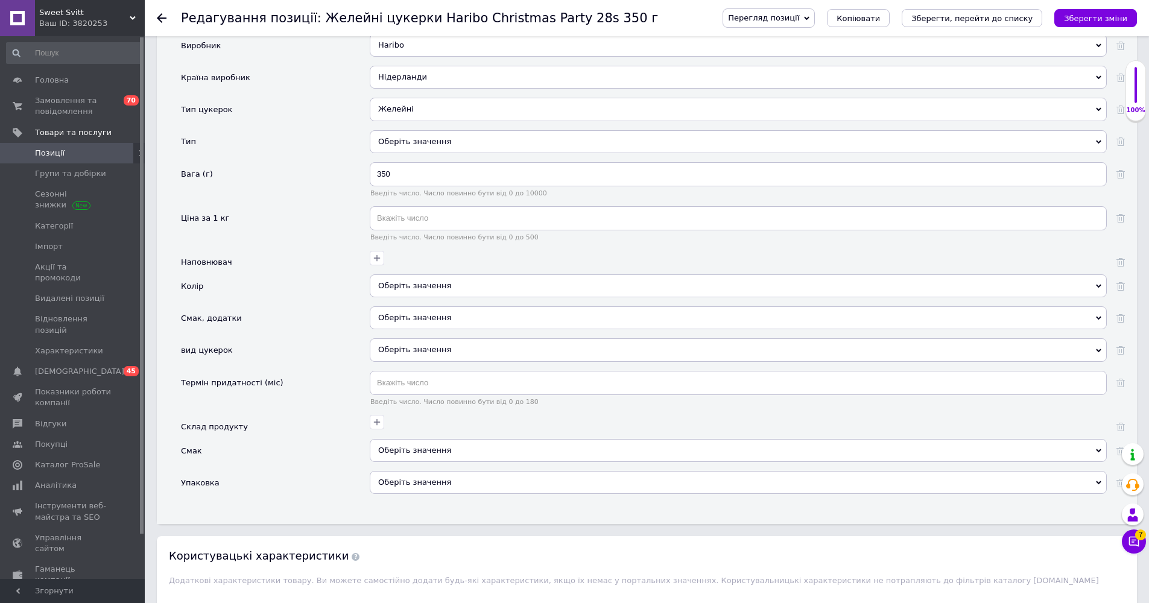
click at [407, 130] on div "Оберіть значення" at bounding box center [738, 141] width 737 height 23
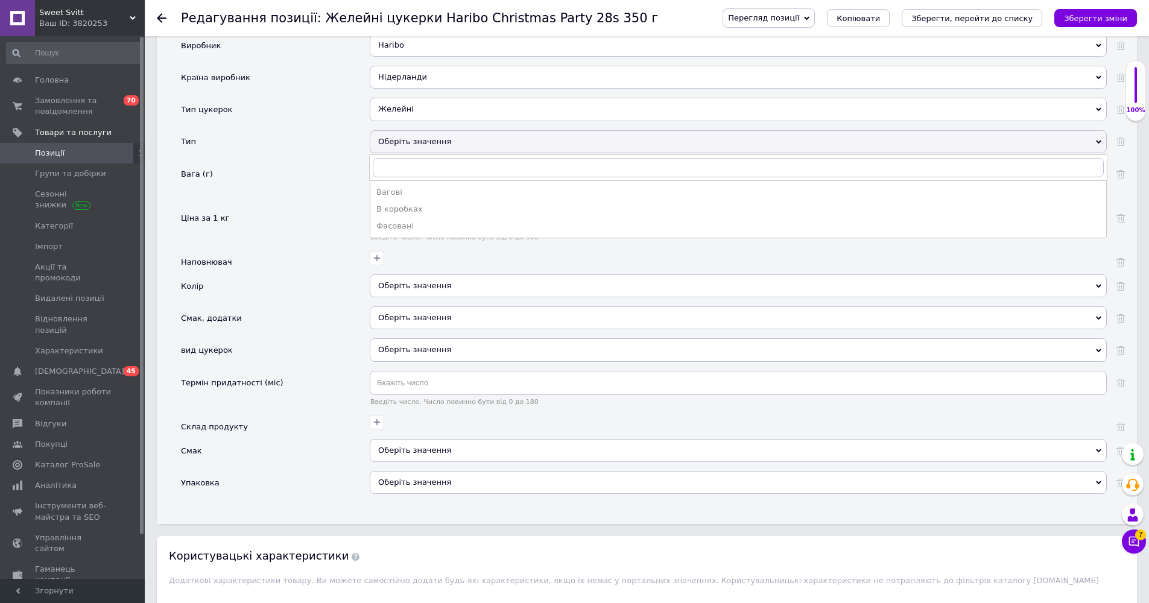
click at [293, 162] on div "Вага (г)" at bounding box center [275, 184] width 189 height 44
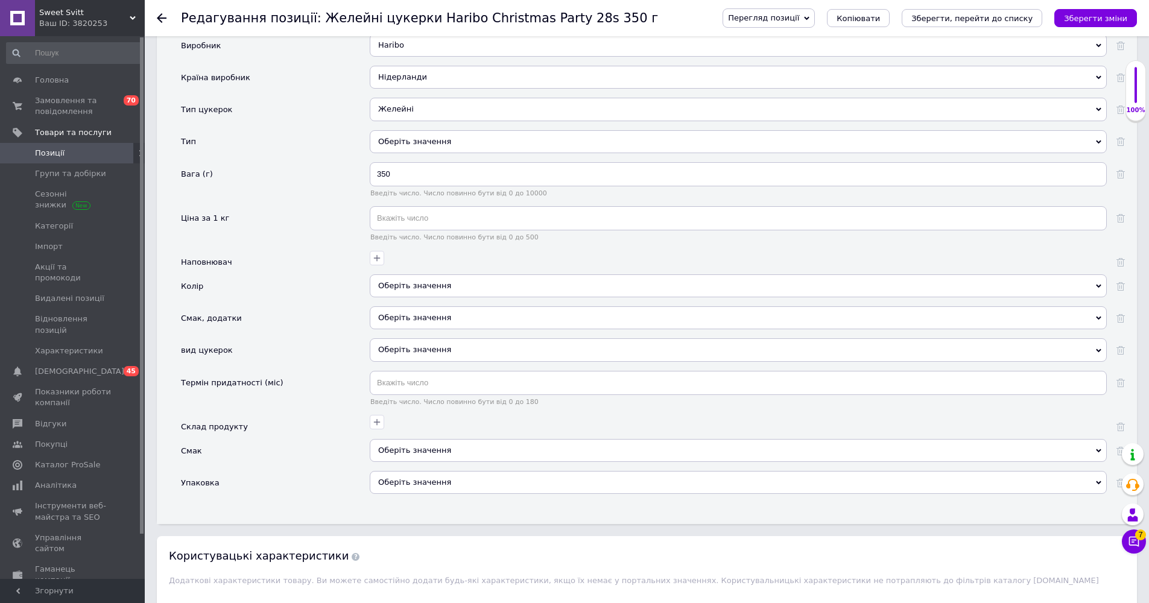
click at [396, 275] on div "Оберіть значення" at bounding box center [738, 286] width 737 height 23
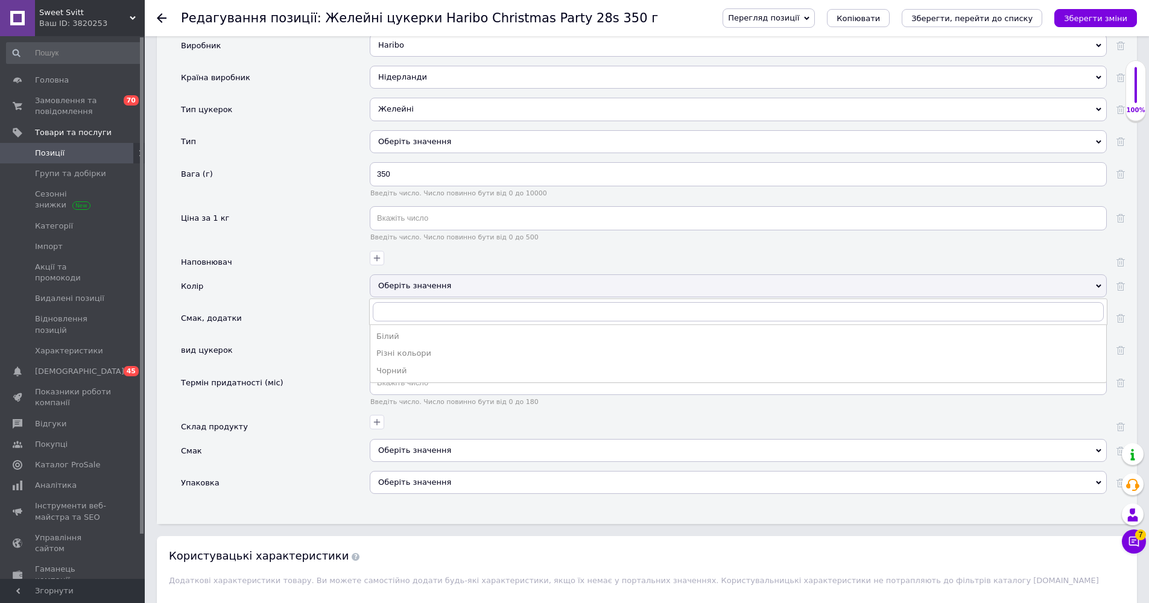
click at [319, 275] on div "Колір" at bounding box center [275, 291] width 189 height 32
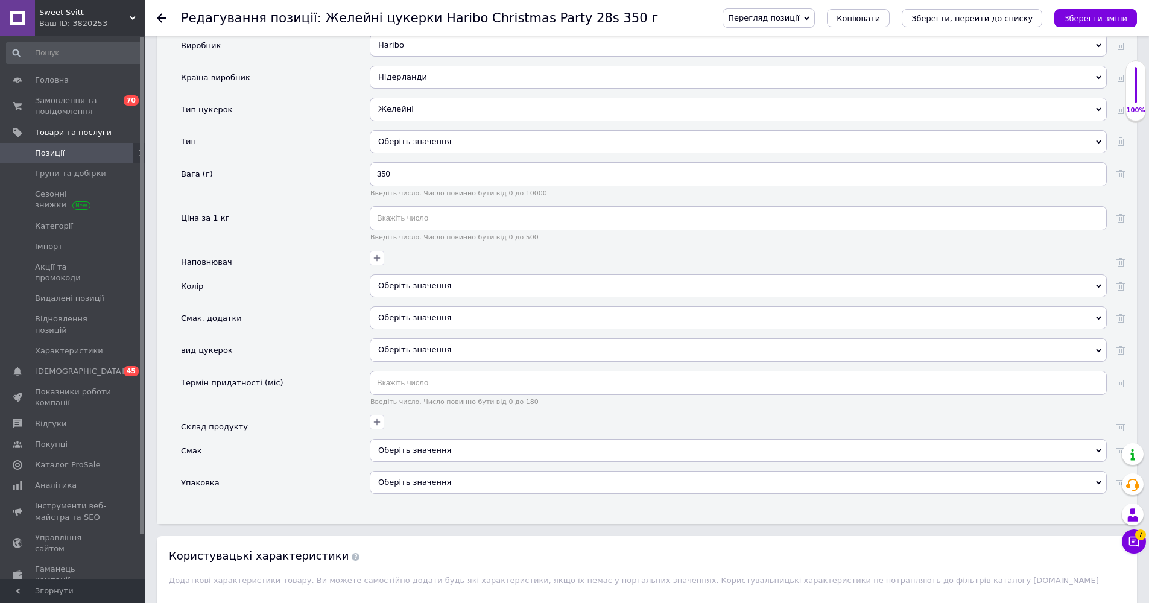
click at [392, 275] on div "Оберіть значення" at bounding box center [738, 286] width 737 height 23
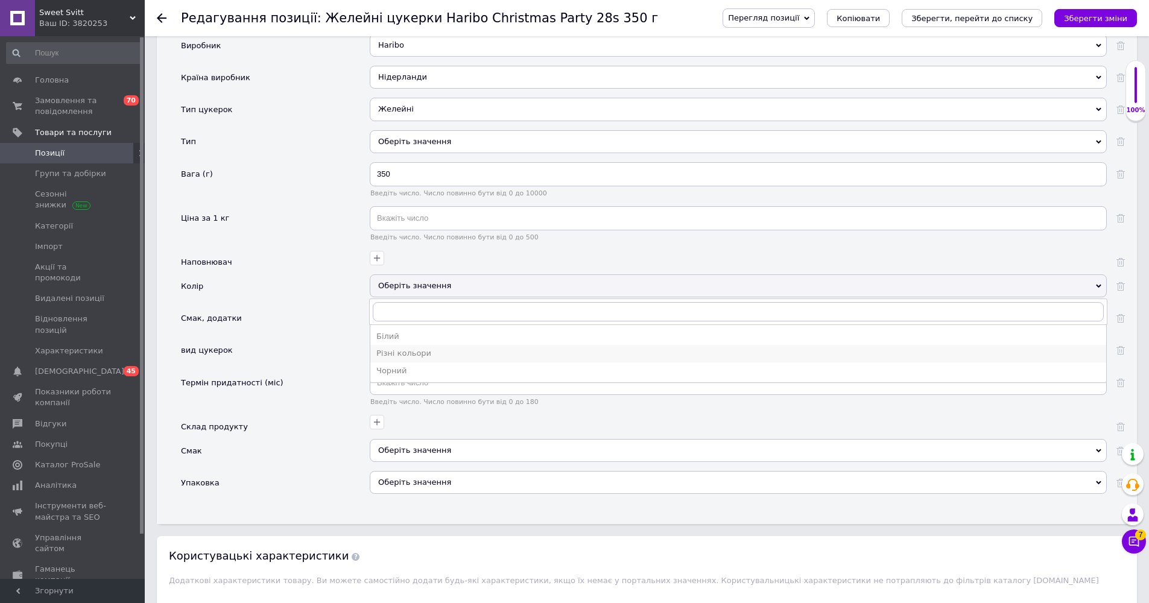
click at [395, 348] on div "Різні кольори" at bounding box center [738, 353] width 724 height 11
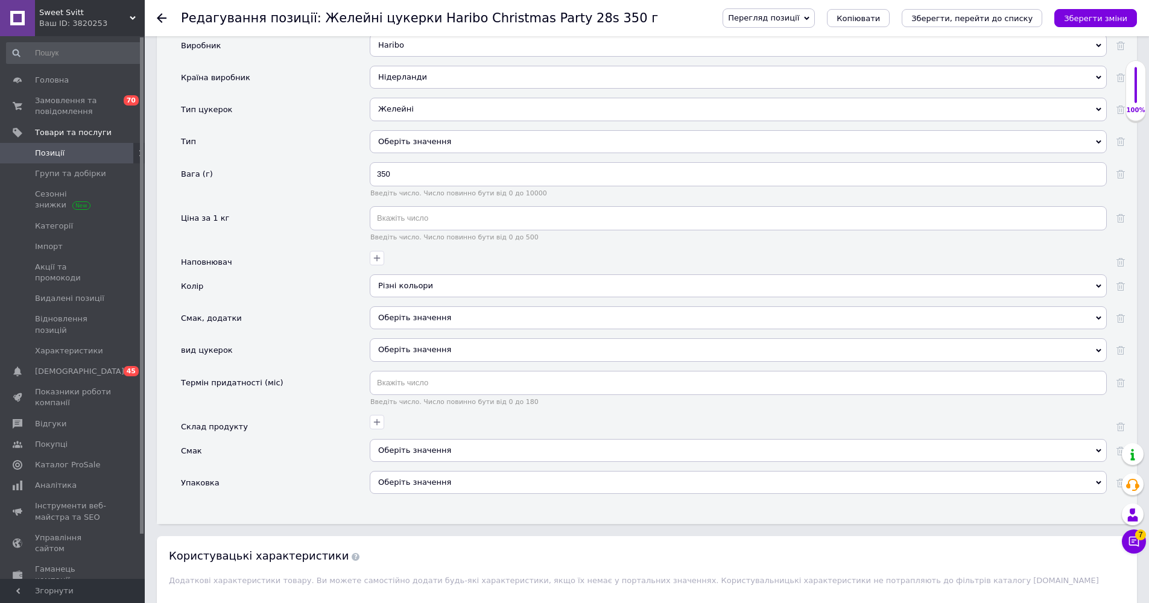
click at [407, 307] on div "Оберіть значення" at bounding box center [738, 318] width 737 height 23
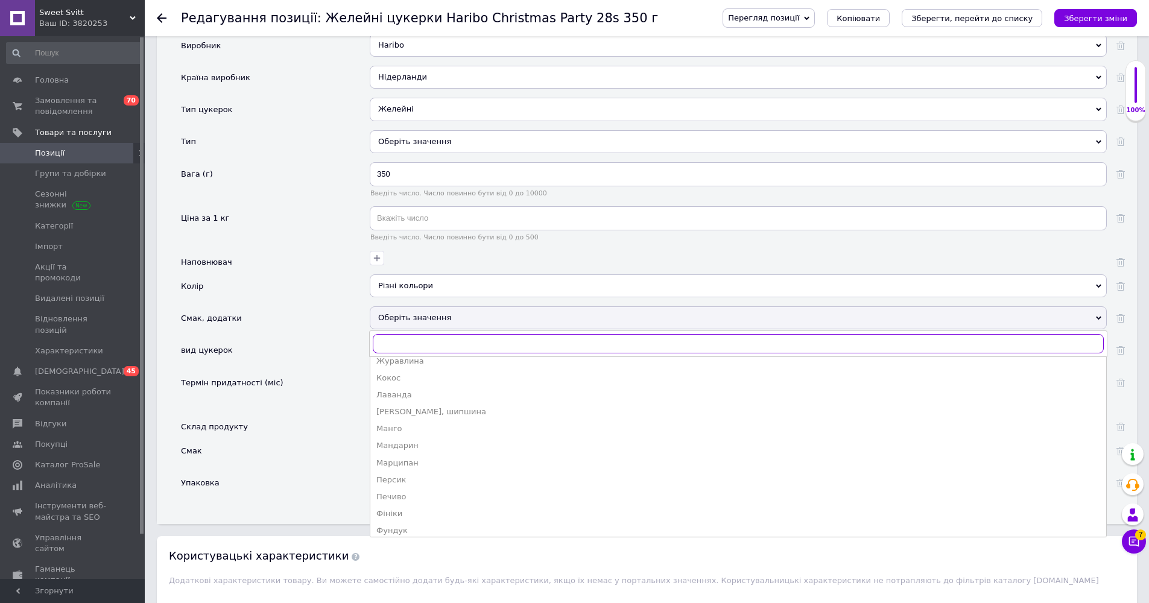
scroll to position [1507, 0]
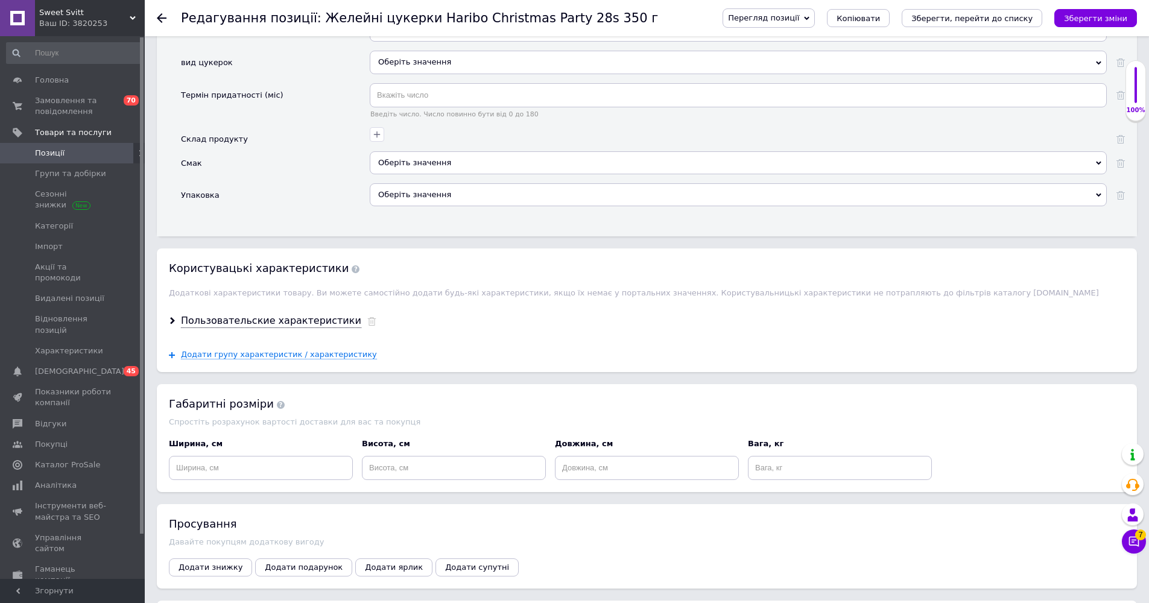
click at [272, 151] on div "Смак" at bounding box center [275, 167] width 189 height 32
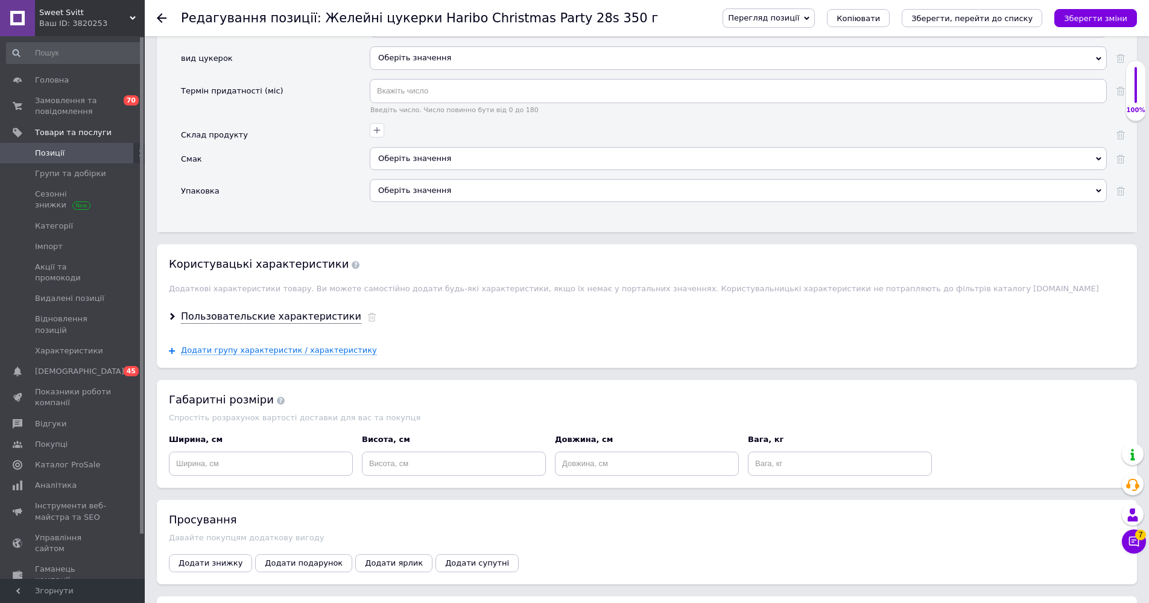
scroll to position [1428, 0]
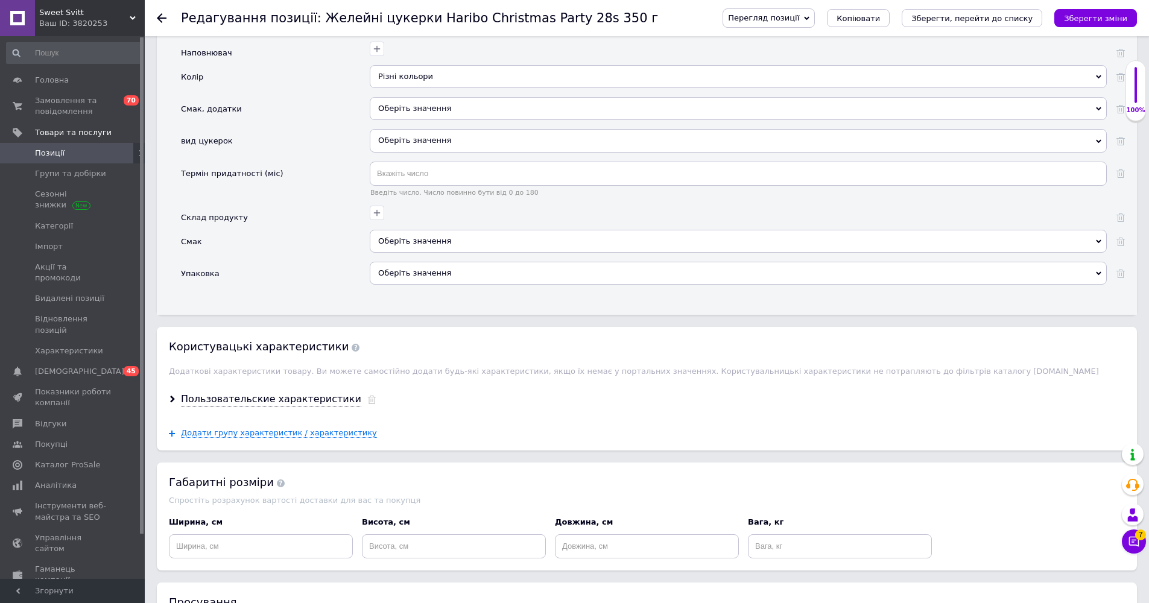
click at [411, 237] on div "Оберіть значення" at bounding box center [738, 246] width 737 height 32
click at [408, 262] on div "Оберіть значення" at bounding box center [738, 273] width 737 height 23
click at [338, 262] on div "Упаковка" at bounding box center [275, 278] width 189 height 32
click at [385, 227] on div "Оберіть значення" at bounding box center [738, 238] width 737 height 23
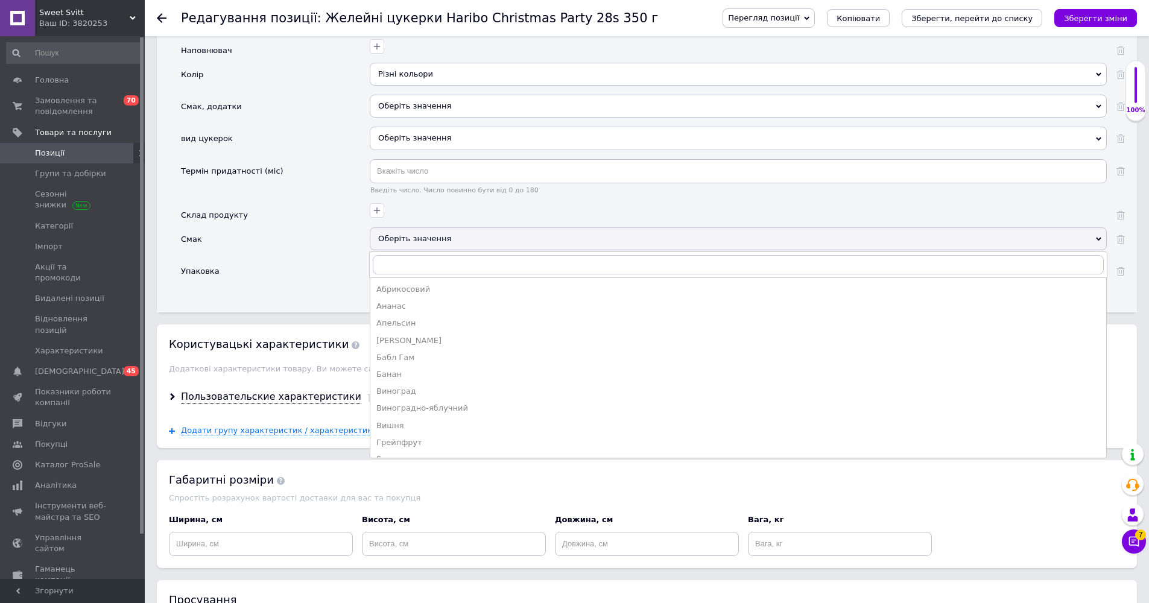
click at [319, 259] on div "Упаковка" at bounding box center [275, 275] width 189 height 32
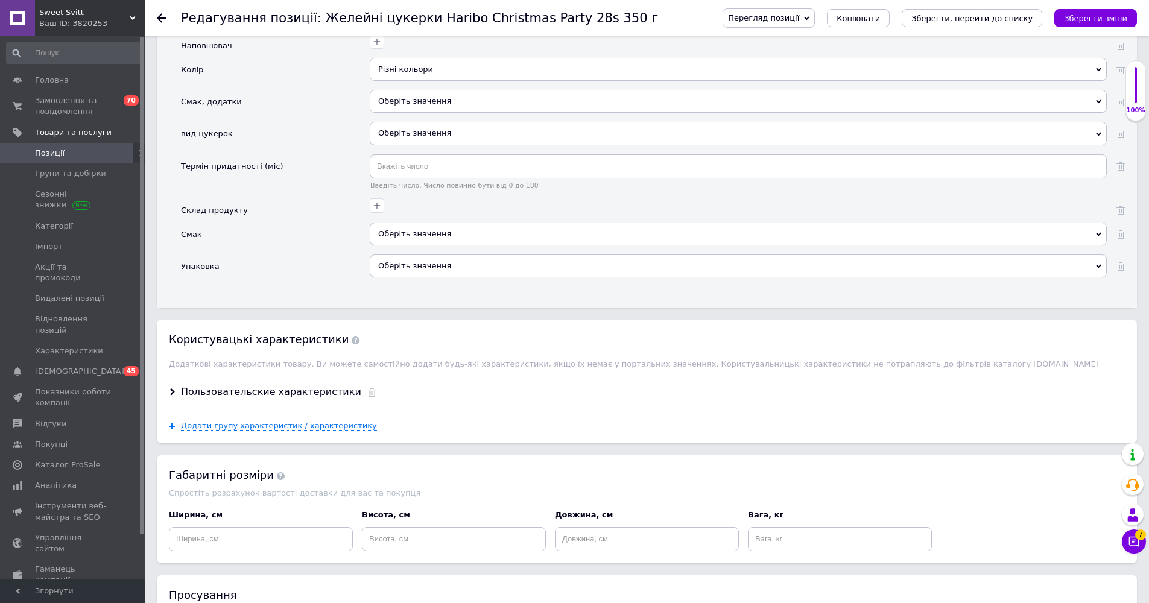
scroll to position [1337, 0]
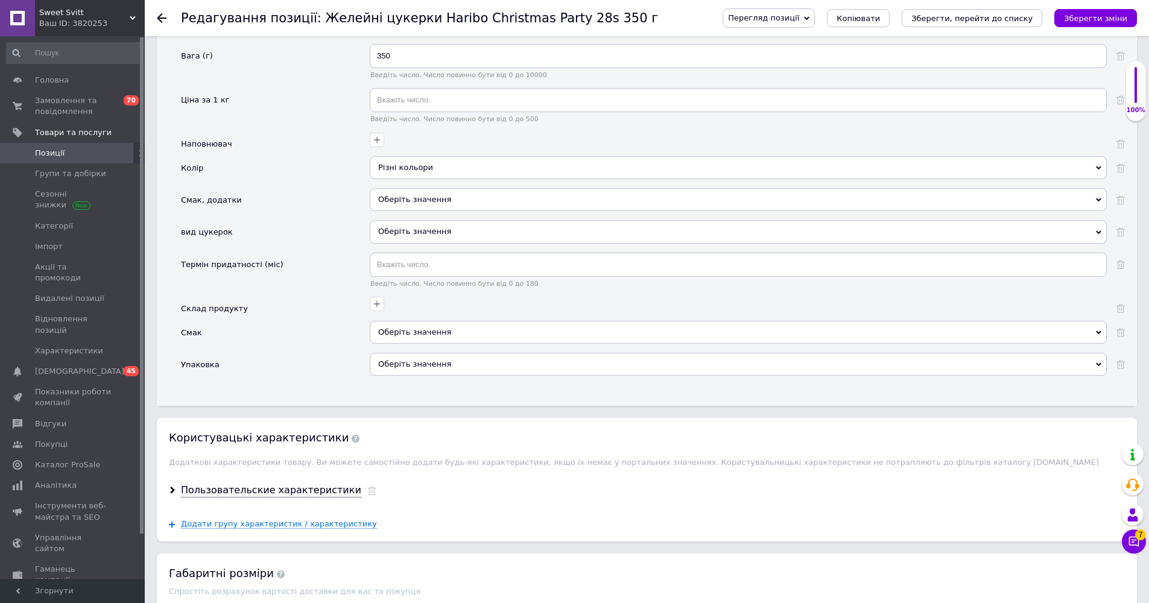
click at [395, 220] on div "Оберіть значення" at bounding box center [738, 231] width 737 height 23
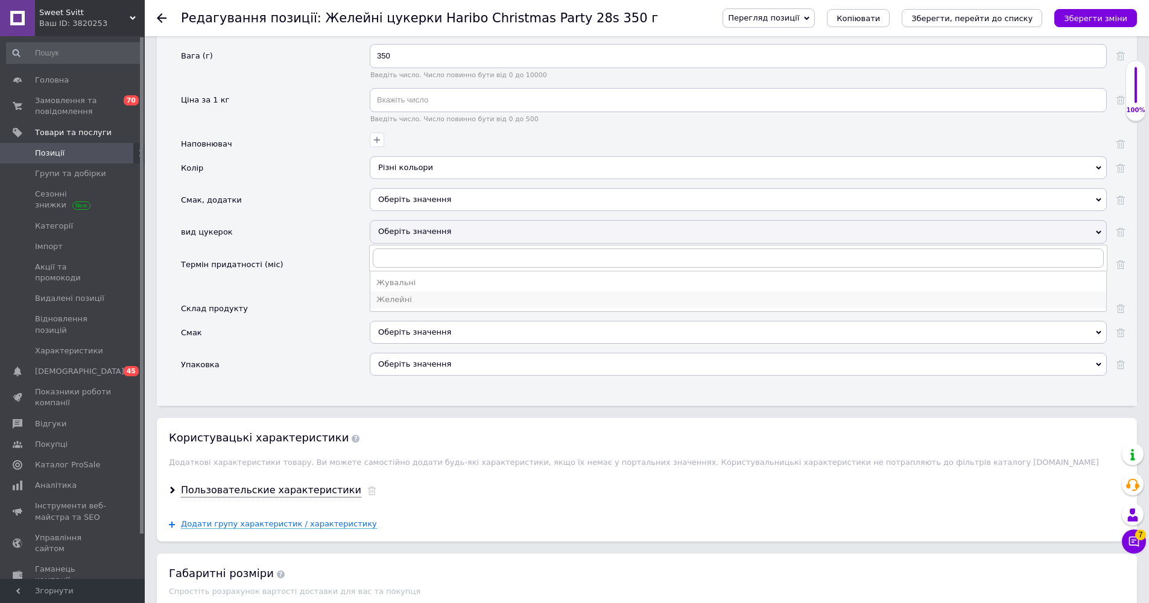
click at [400, 294] on div "Желейні" at bounding box center [738, 299] width 724 height 11
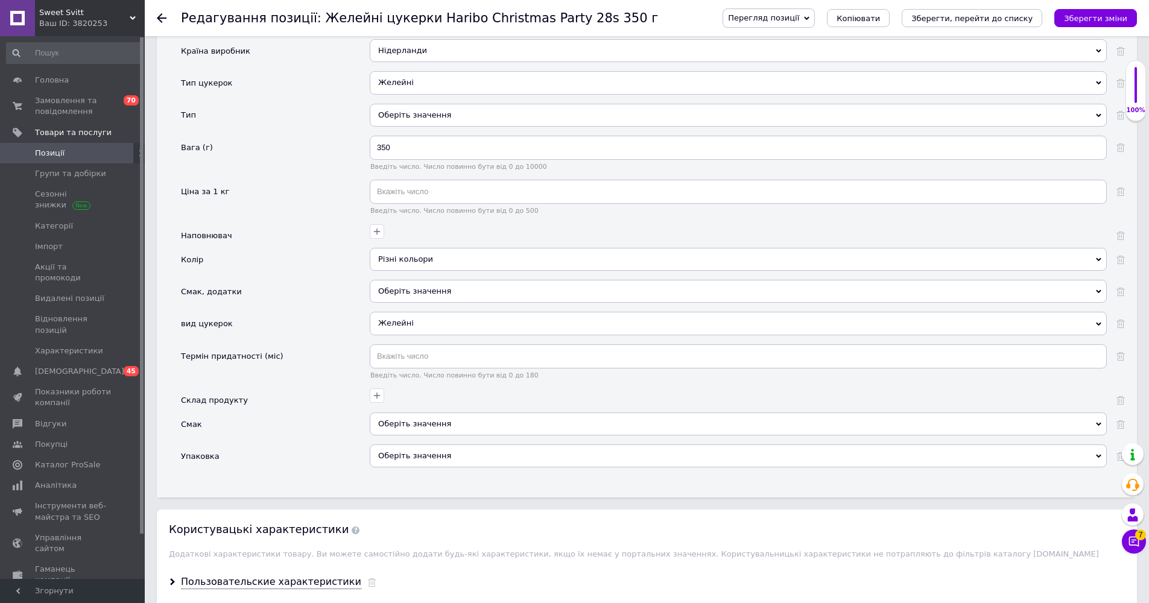
scroll to position [1220, 0]
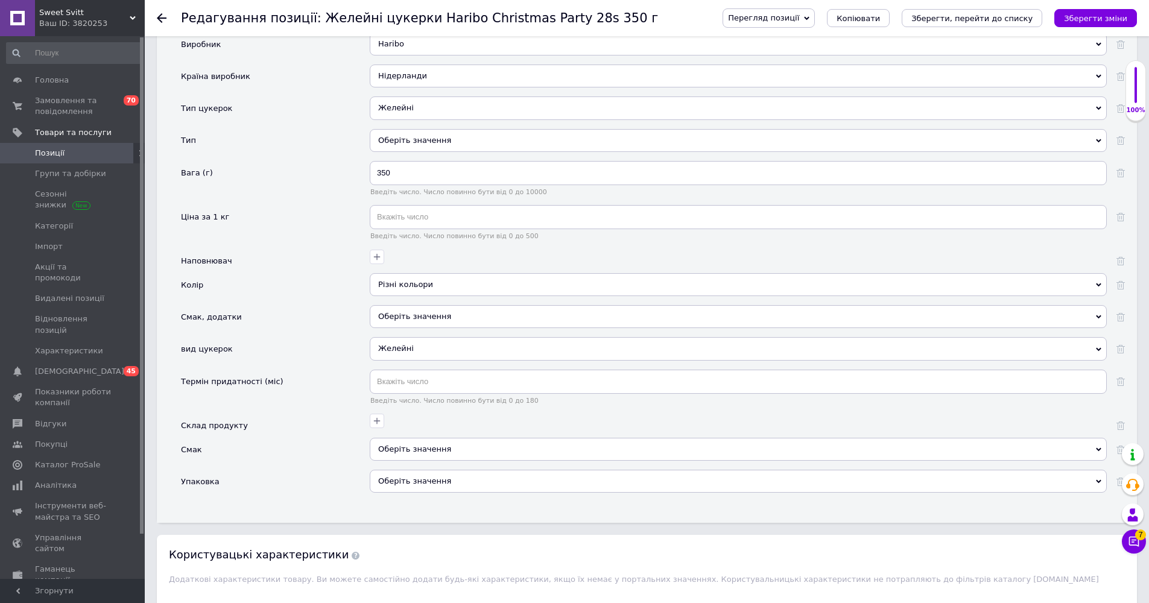
click at [408, 129] on div "Оберіть значення" at bounding box center [738, 140] width 737 height 23
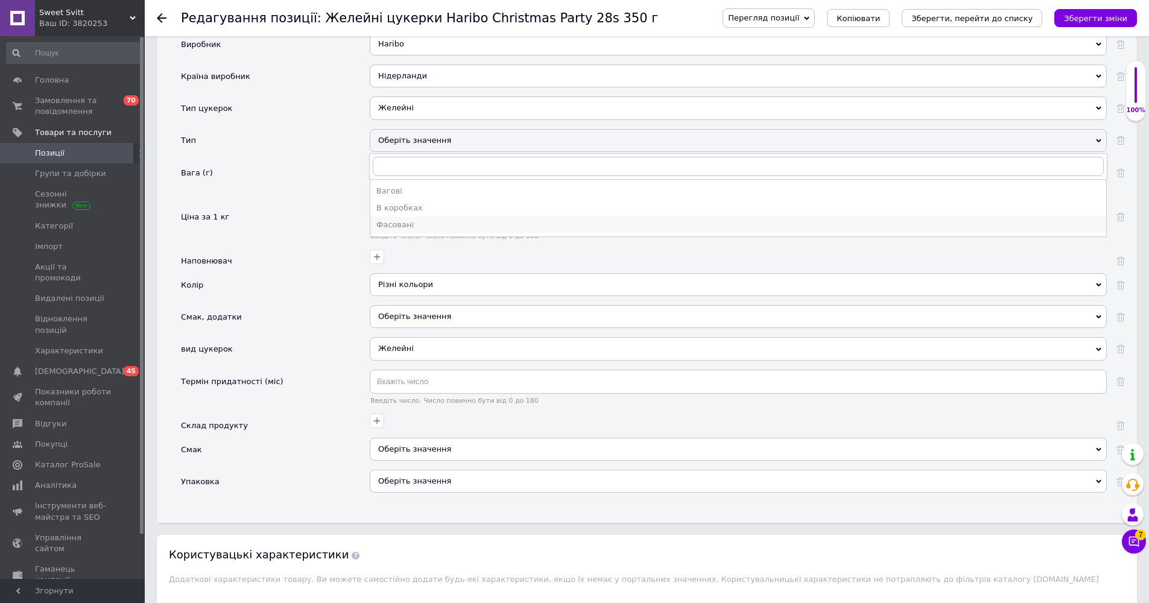
click at [403, 220] on div "Фасовані" at bounding box center [738, 225] width 724 height 11
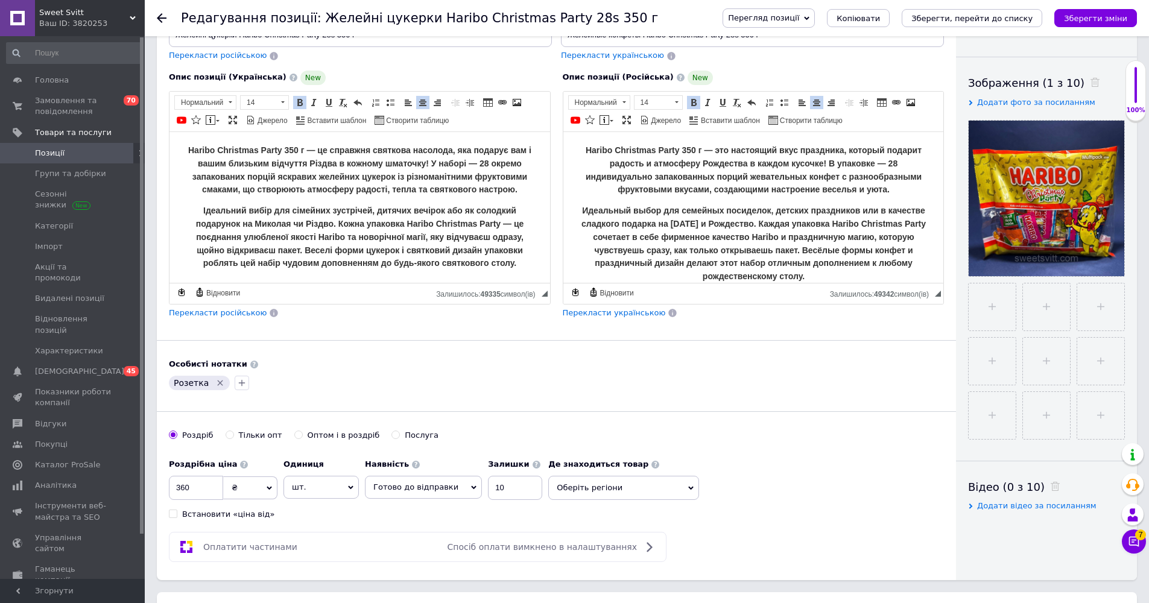
scroll to position [0, 0]
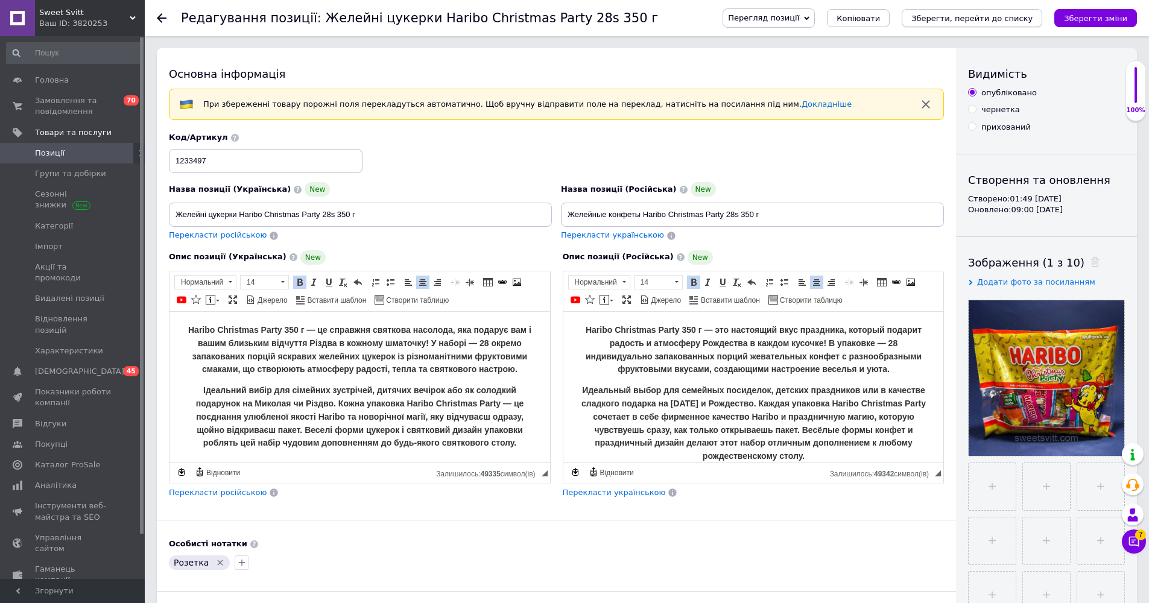
click at [573, 16] on icon "Зберегти, перейти до списку" at bounding box center [972, 18] width 121 height 9
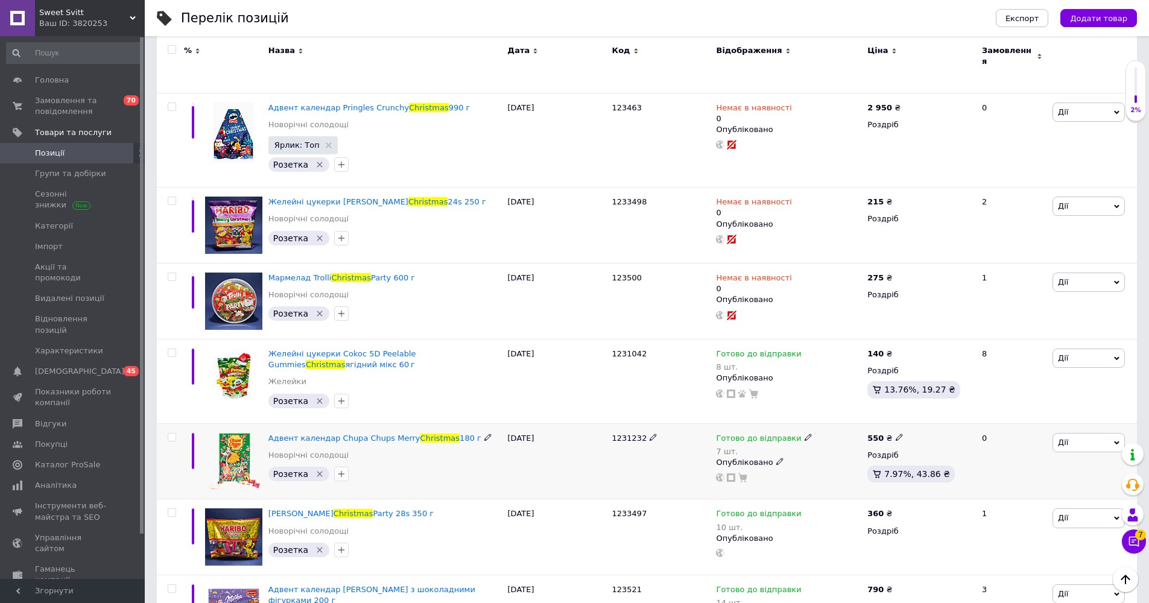
scroll to position [602, 0]
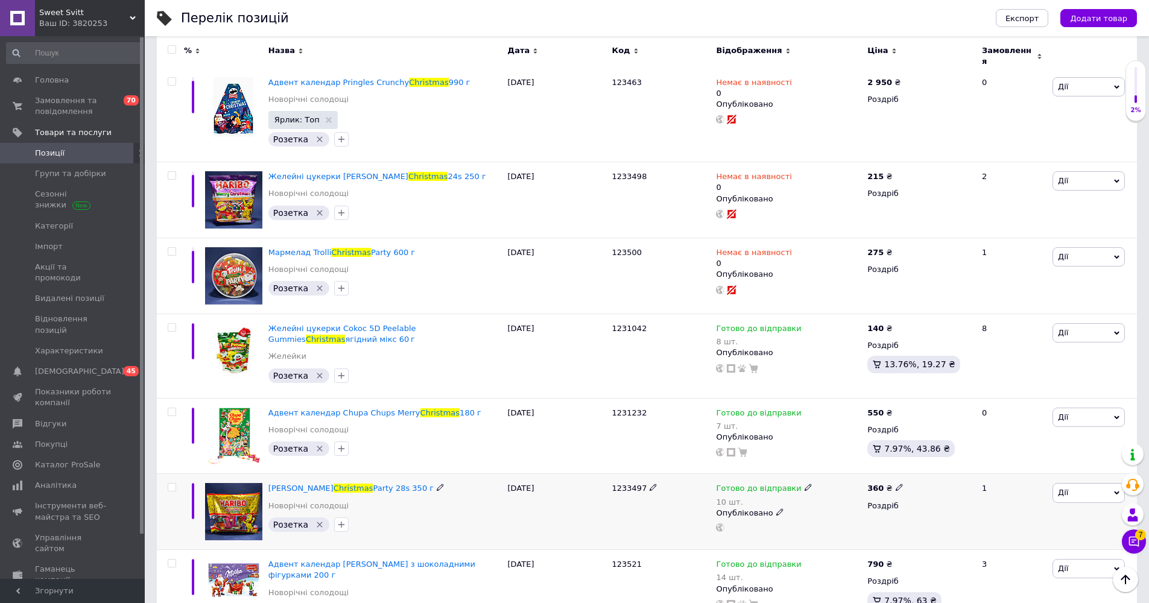
drag, startPoint x: 266, startPoint y: 451, endPoint x: 457, endPoint y: 456, distance: 191.3
click at [457, 474] on div "Желейні цукерки Haribo Christmas Party 28s 350 г Новорічні солодощі Розетка" at bounding box center [385, 512] width 240 height 76
copy span "Желейні цукерки Haribo Christmas Party 28s 350 г"
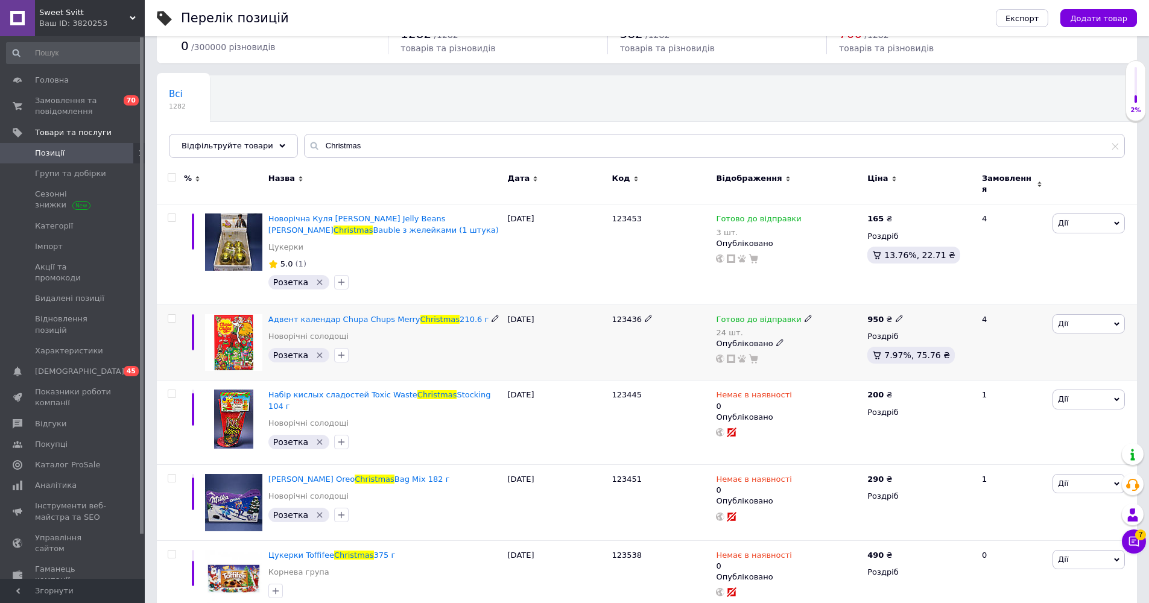
scroll to position [50, 0]
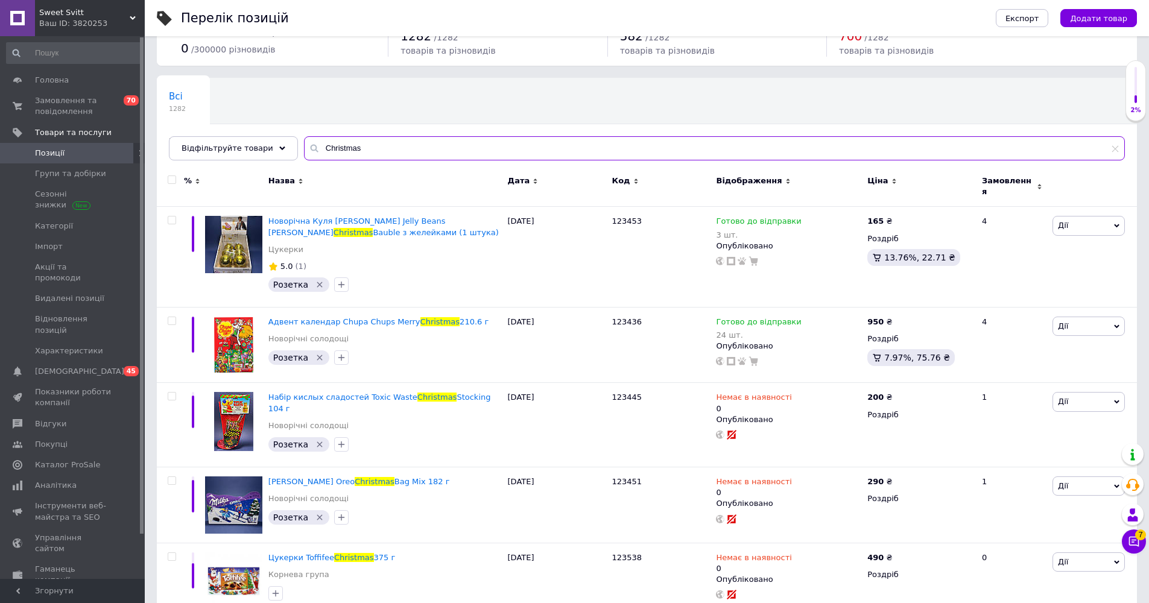
drag, startPoint x: 410, startPoint y: 150, endPoint x: 205, endPoint y: 120, distance: 207.3
click at [205, 120] on div "Всі 1282 Новогодние сладости 0 Видалити Редагувати Ok Відфільтровано... Зберегт…" at bounding box center [647, 119] width 980 height 83
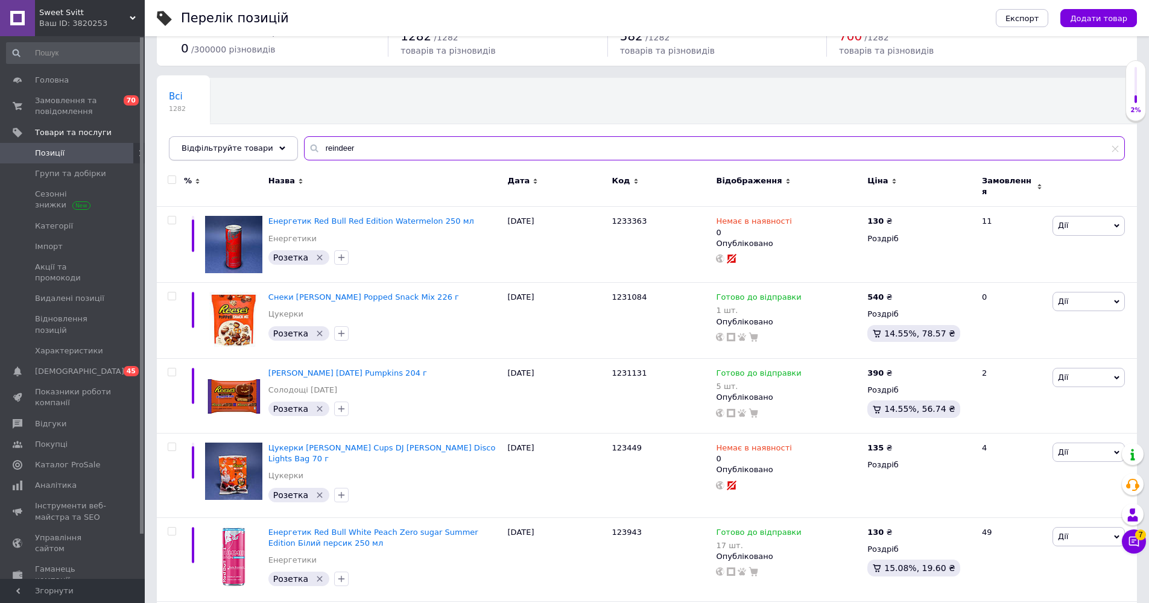
type input "reindeer"
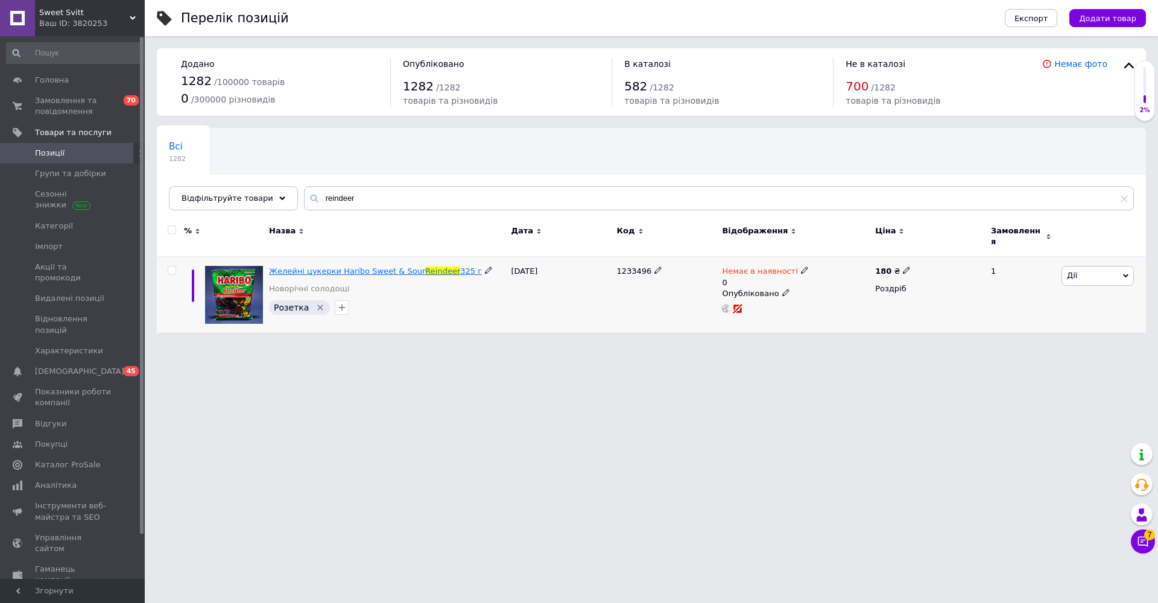
click at [315, 267] on span "Желейні цукерки Haribo Sweet & Sour" at bounding box center [347, 271] width 156 height 9
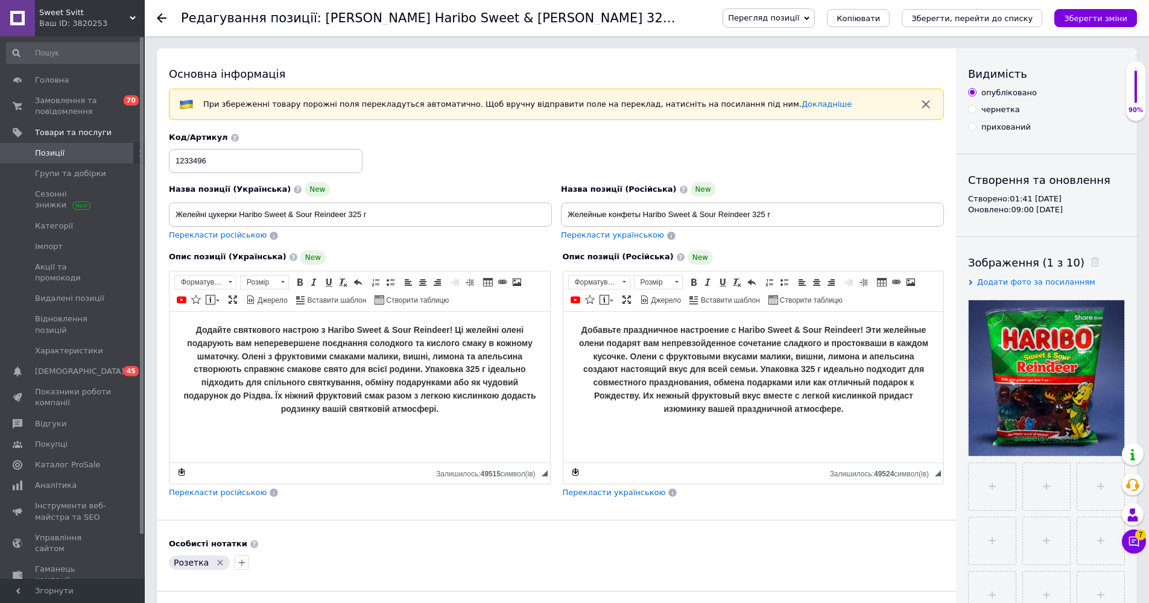
scroll to position [90, 0]
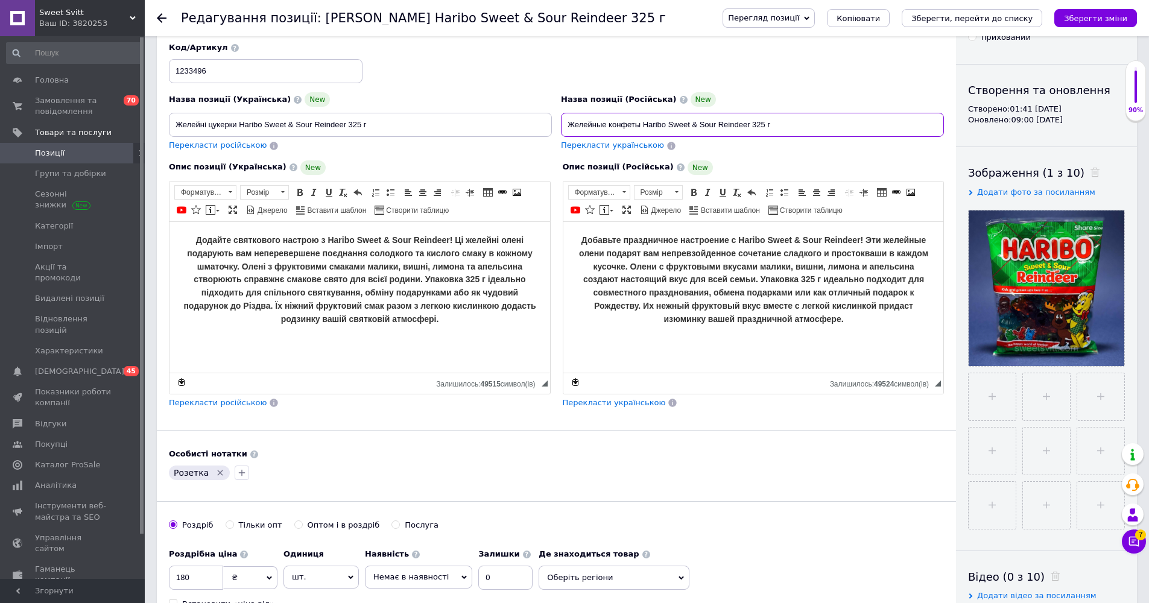
drag, startPoint x: 0, startPoint y: 0, endPoint x: 865, endPoint y: 144, distance: 877.2
click at [865, 144] on div "Назва позиції (Російська) New Желейные конфеты Haribo Sweet & Sour Reindeer 325…" at bounding box center [753, 122] width 392 height 68
click at [807, 101] on div "Назва позиції (Російська) New" at bounding box center [752, 99] width 383 height 14
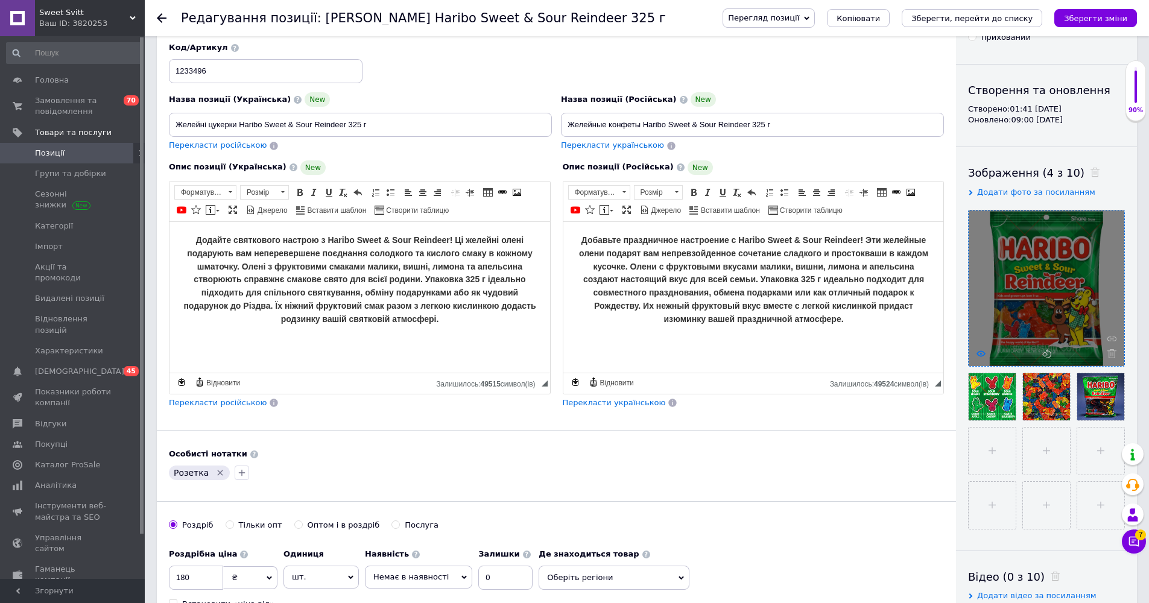
click at [979, 352] on icon at bounding box center [981, 353] width 9 height 9
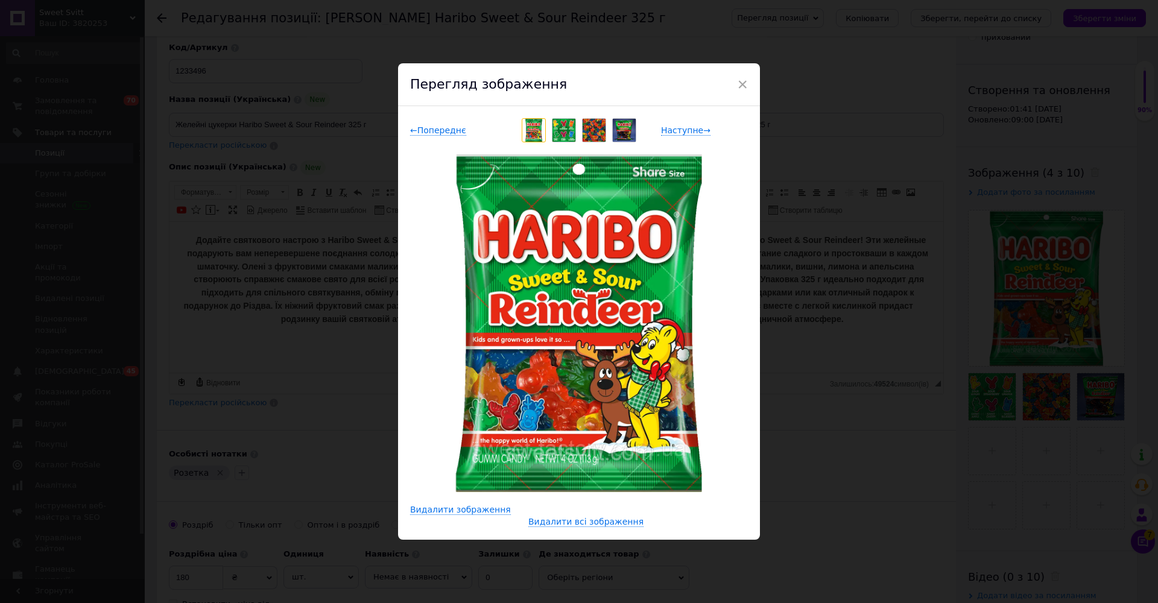
click at [863, 337] on div "× Перегляд зображення ← Попереднє Наступне → Видалити зображення Видалити всі з…" at bounding box center [579, 301] width 1158 height 603
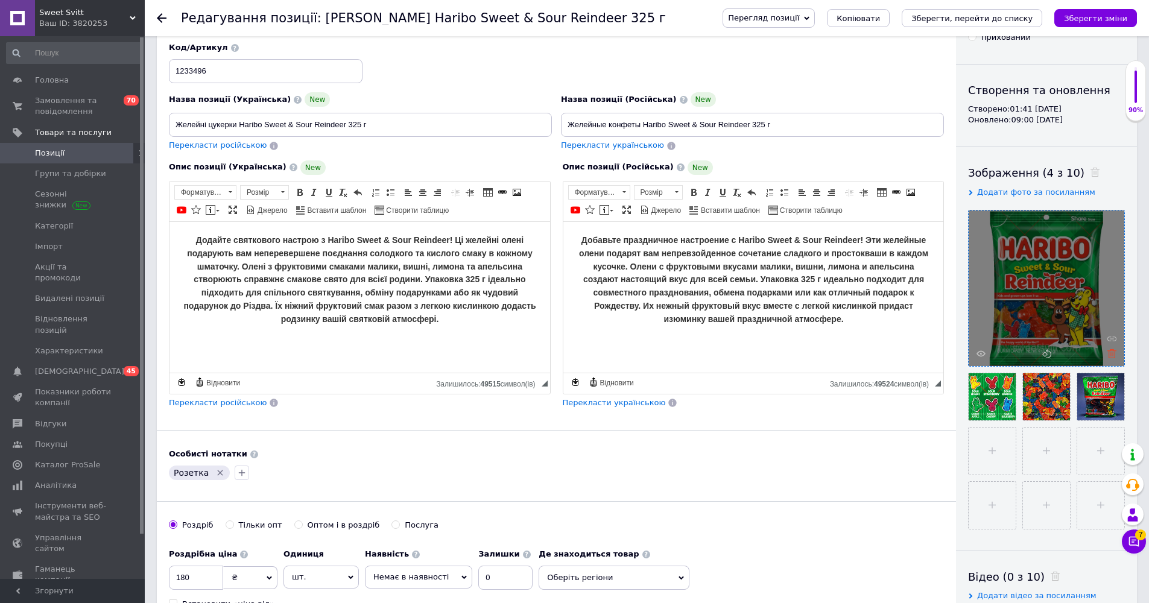
click at [1115, 354] on use at bounding box center [1112, 353] width 9 height 9
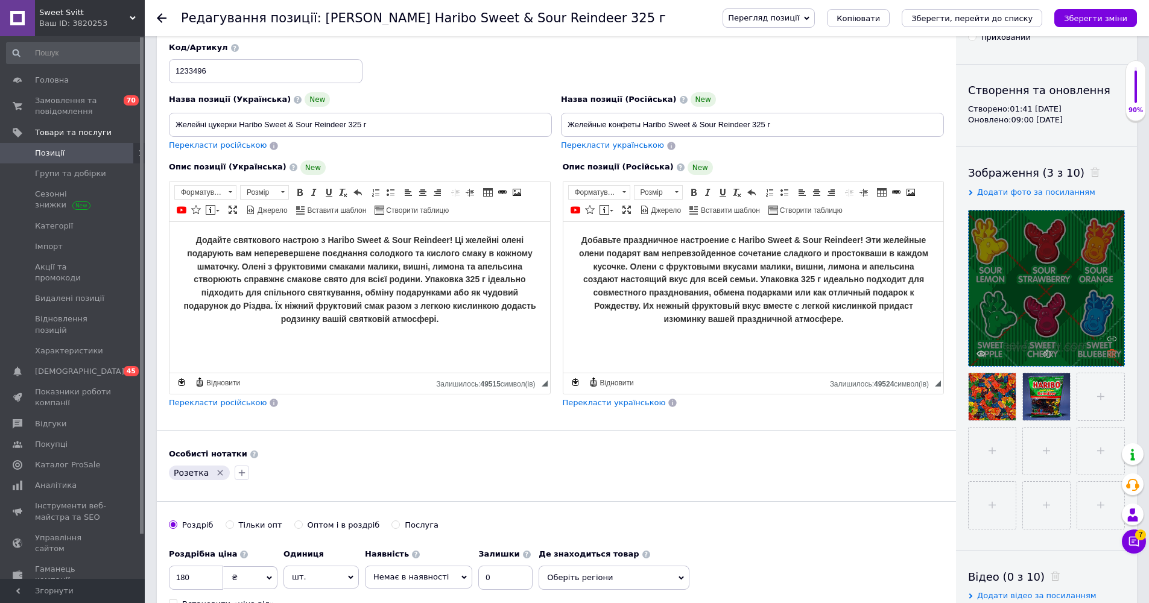
click at [1116, 355] on icon at bounding box center [1112, 353] width 9 height 9
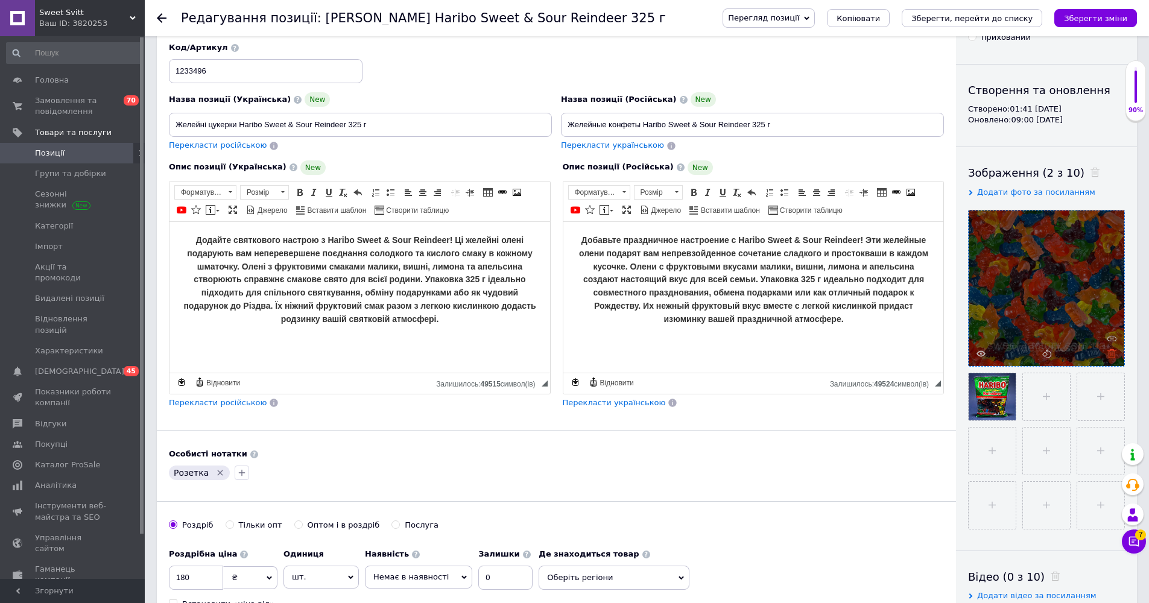
click at [1116, 355] on icon at bounding box center [1112, 353] width 9 height 9
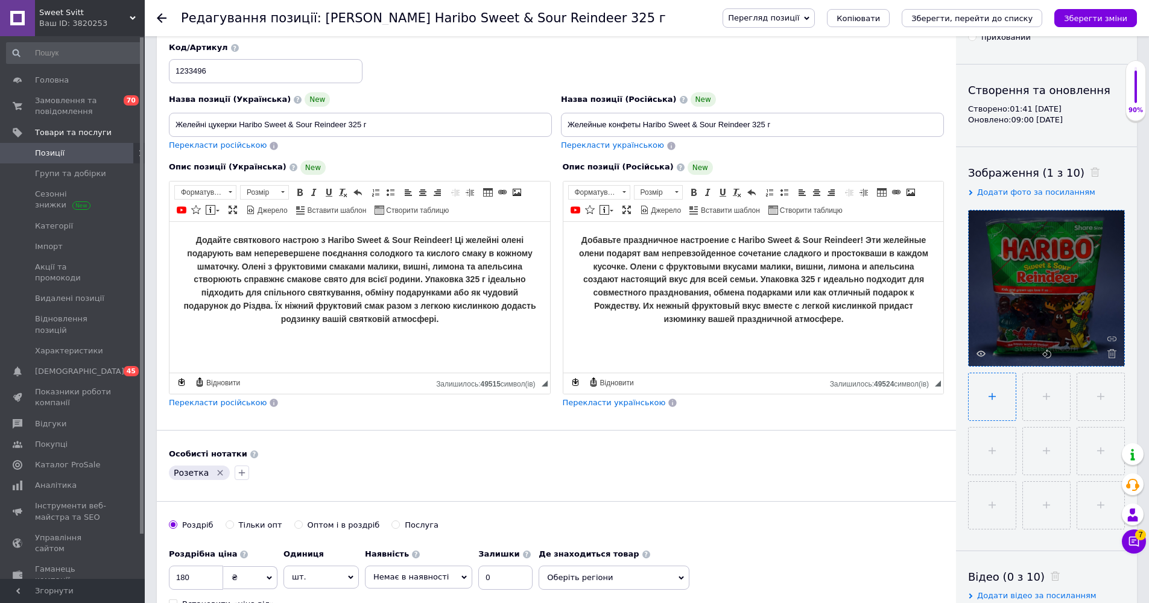
click at [994, 391] on input "file" at bounding box center [992, 396] width 47 height 47
type input "C:\fakepath\2025-10-12 20.27.42.jpg"
click at [1007, 413] on icon at bounding box center [1009, 410] width 9 height 9
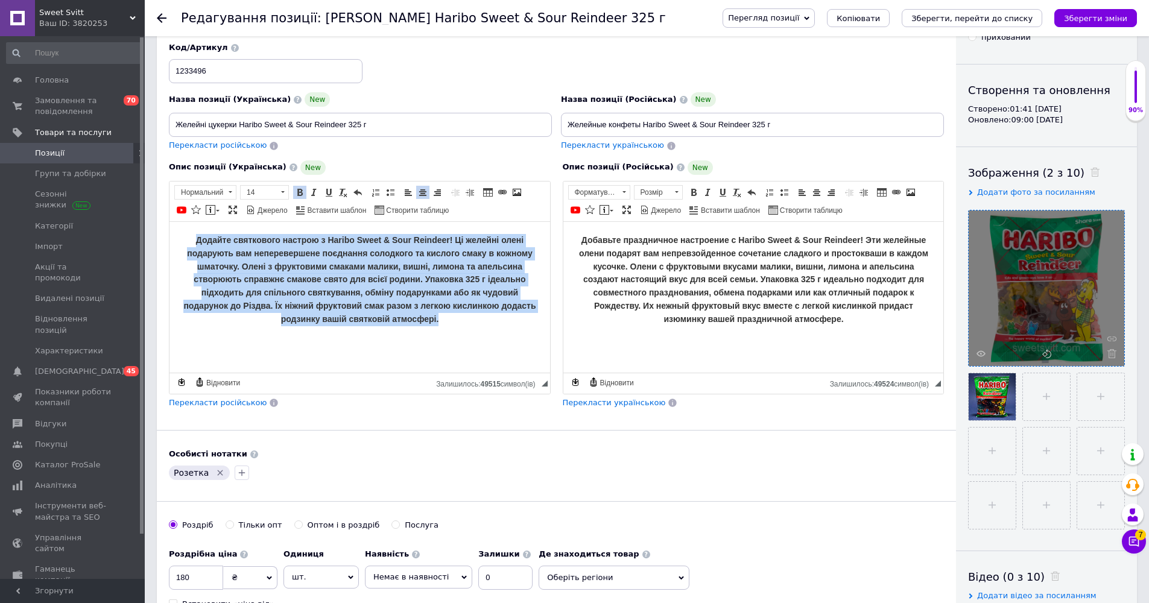
drag, startPoint x: 473, startPoint y: 320, endPoint x: 113, endPoint y: 202, distance: 378.5
click at [170, 221] on html "Додайте святкового настрою з Haribo Sweet & Sour Reindeer! Ці желейні олені под…" at bounding box center [360, 279] width 381 height 116
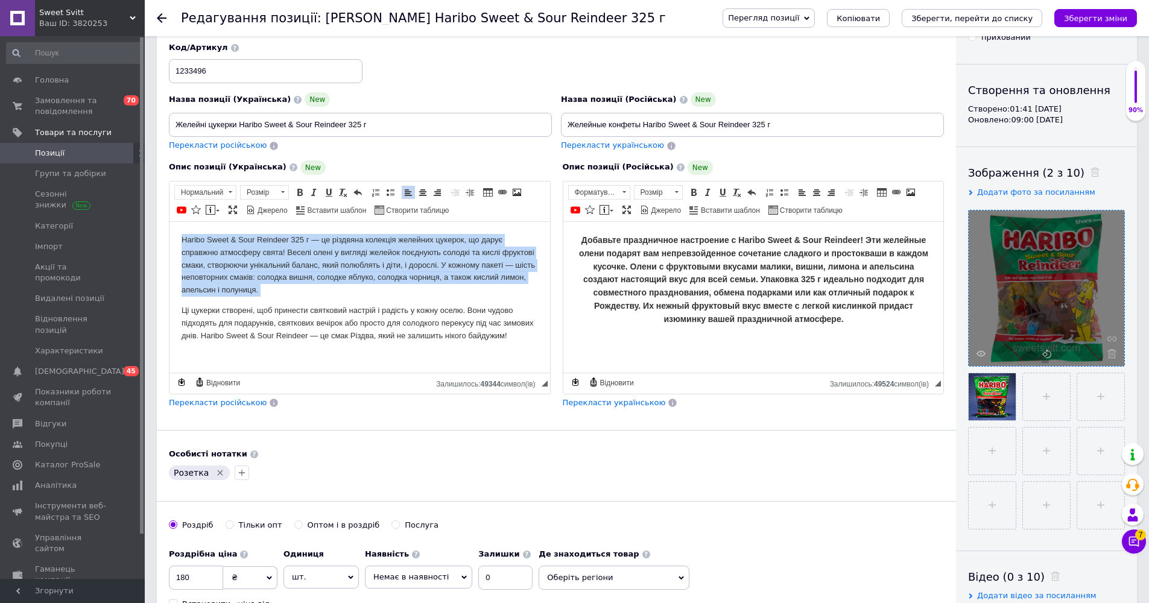
drag, startPoint x: 237, startPoint y: 348, endPoint x: 464, endPoint y: 400, distance: 233.4
click at [170, 221] on html "Haribo Sweet & Sour Reindeer 325 г — це різдвяна колекція желейних цукерок, що …" at bounding box center [360, 287] width 381 height 132
click at [299, 186] on link "Жирний Сполучення клавіш Command+B" at bounding box center [299, 192] width 13 height 13
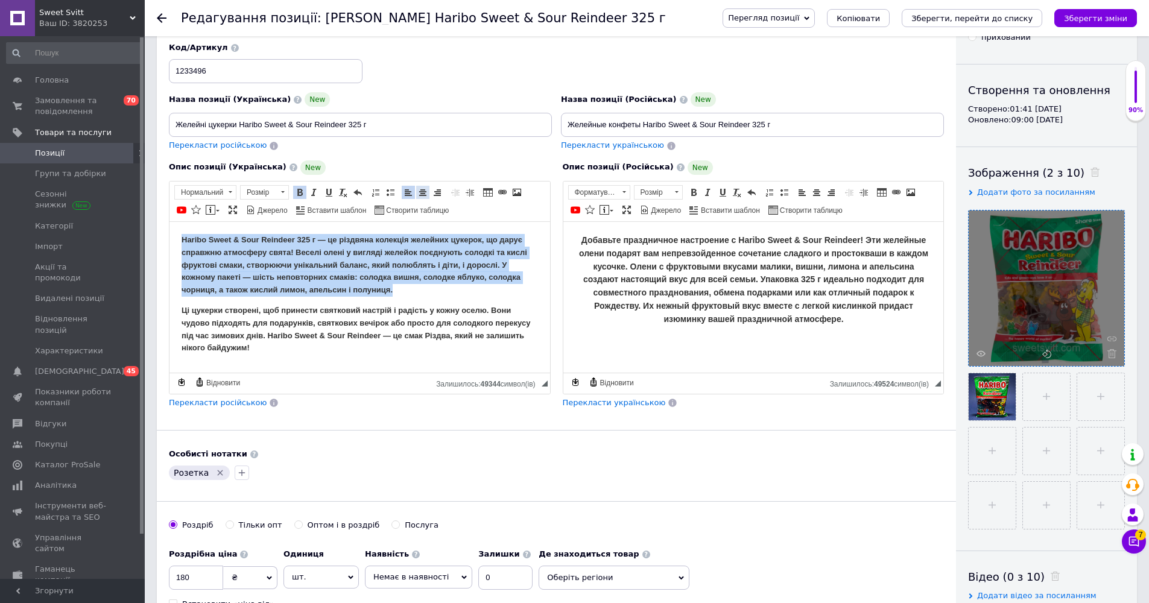
click at [422, 189] on span at bounding box center [423, 193] width 10 height 10
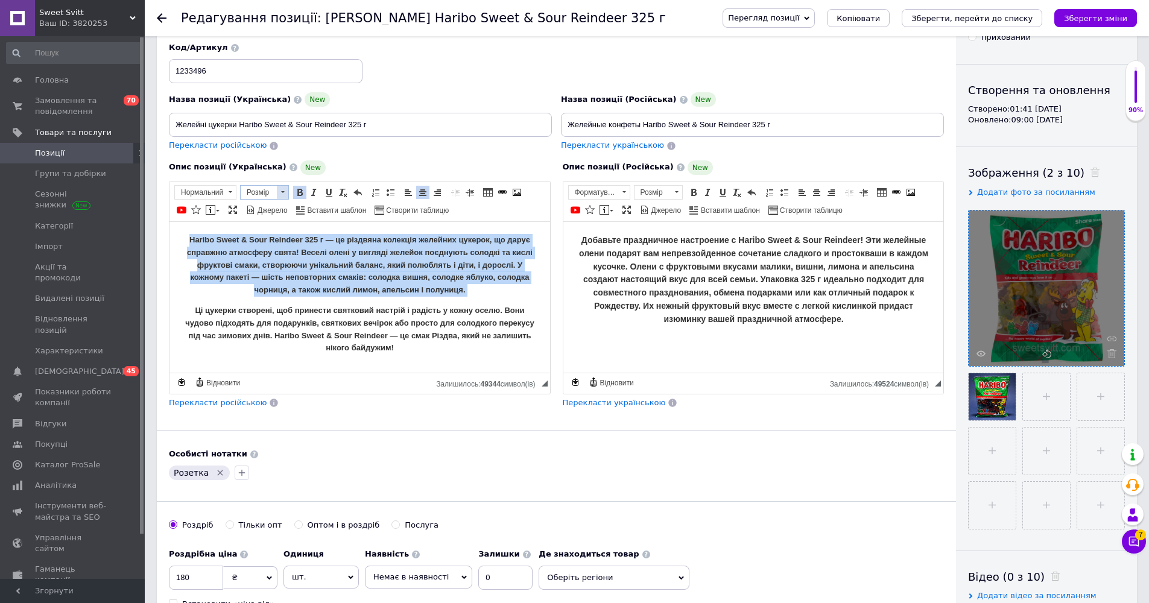
click at [250, 194] on span "Розмір" at bounding box center [259, 192] width 36 height 13
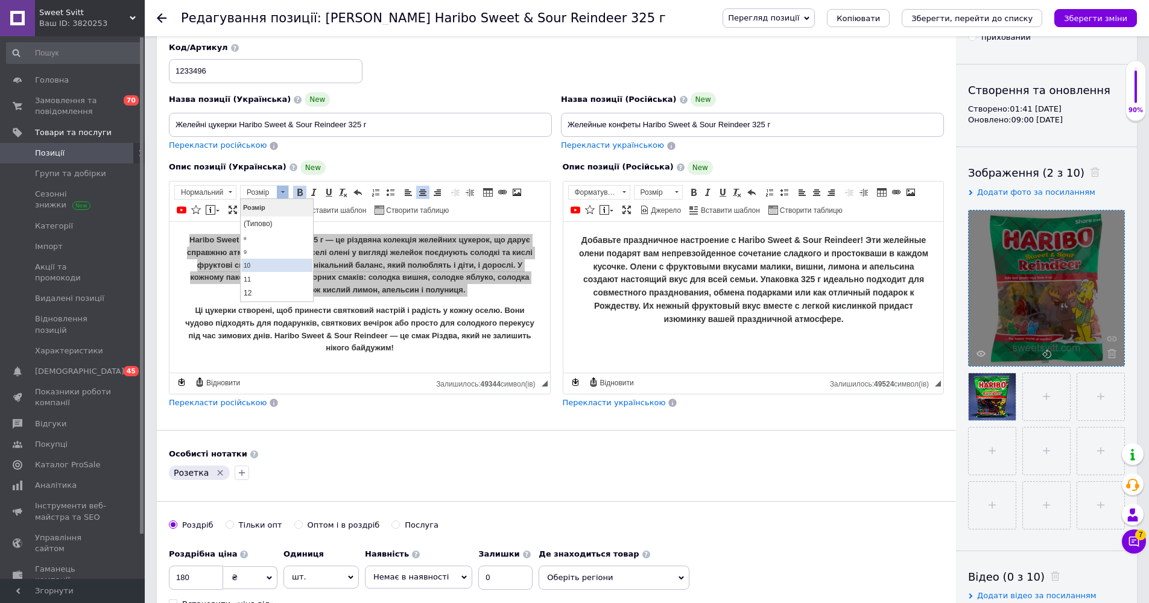
scroll to position [18, 0]
click at [252, 288] on span "14" at bounding box center [249, 290] width 10 height 10
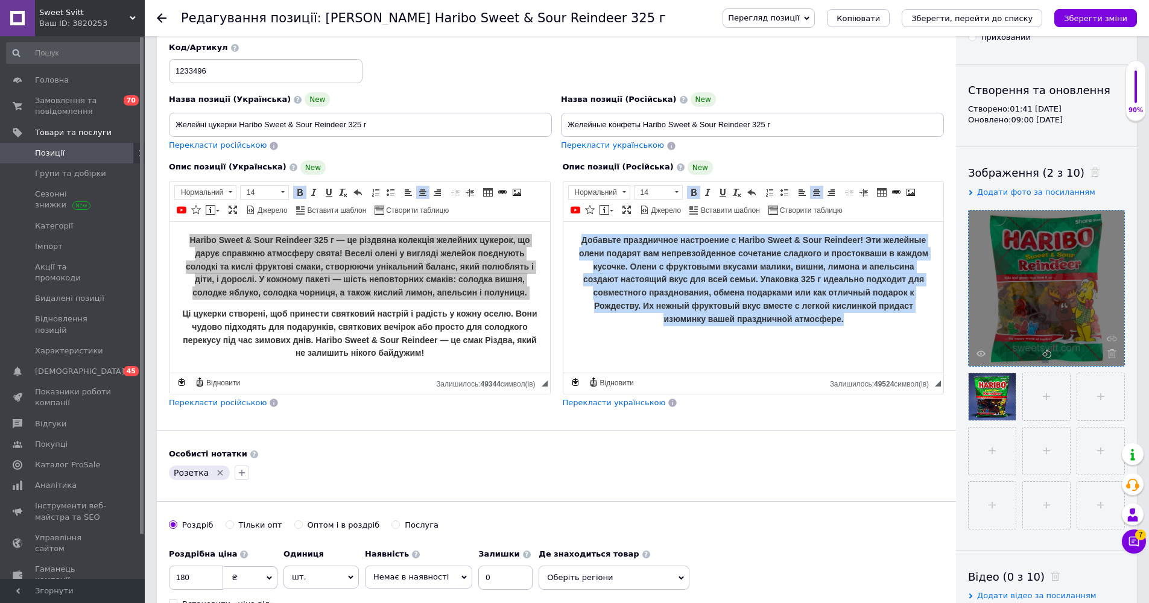
drag, startPoint x: 858, startPoint y: 319, endPoint x: 479, endPoint y: 159, distance: 411.0
click at [563, 221] on html "Добавьте праздничное настроение с Haribo Sweet & Sour Reindeer! Эти желейные ол…" at bounding box center [753, 279] width 381 height 116
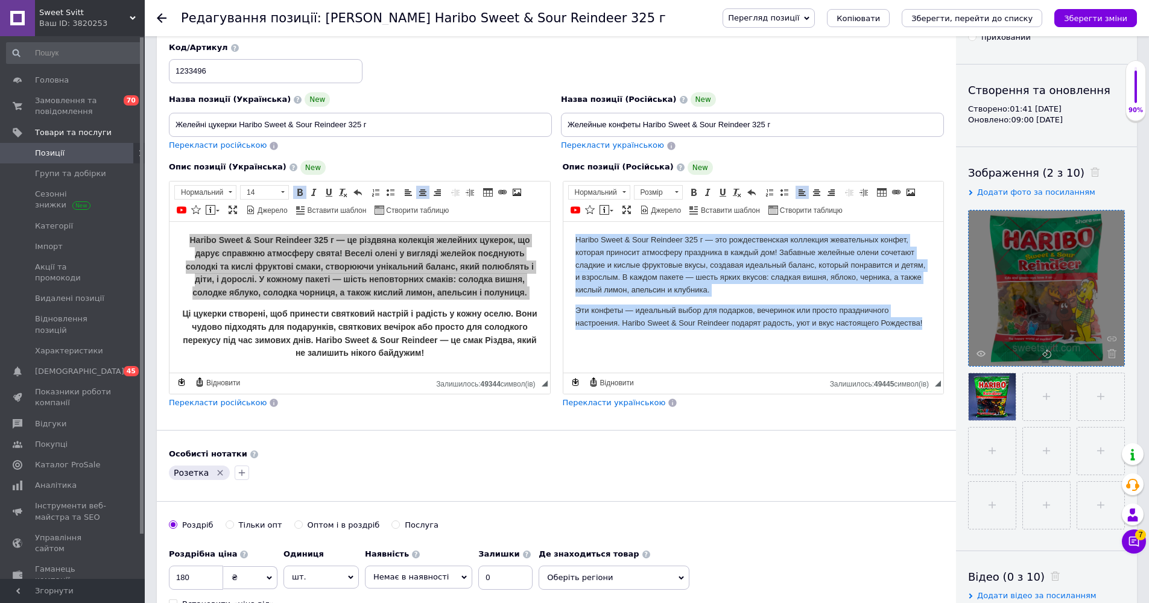
drag, startPoint x: 934, startPoint y: 320, endPoint x: 486, endPoint y: 151, distance: 478.5
click at [563, 221] on html "Haribo Sweet & Sour Reindeer 325 г — это рождественская коллекция жевательных к…" at bounding box center [753, 281] width 381 height 120
click at [687, 189] on link "Жирний Сполучення клавіш Command+B" at bounding box center [693, 192] width 13 height 13
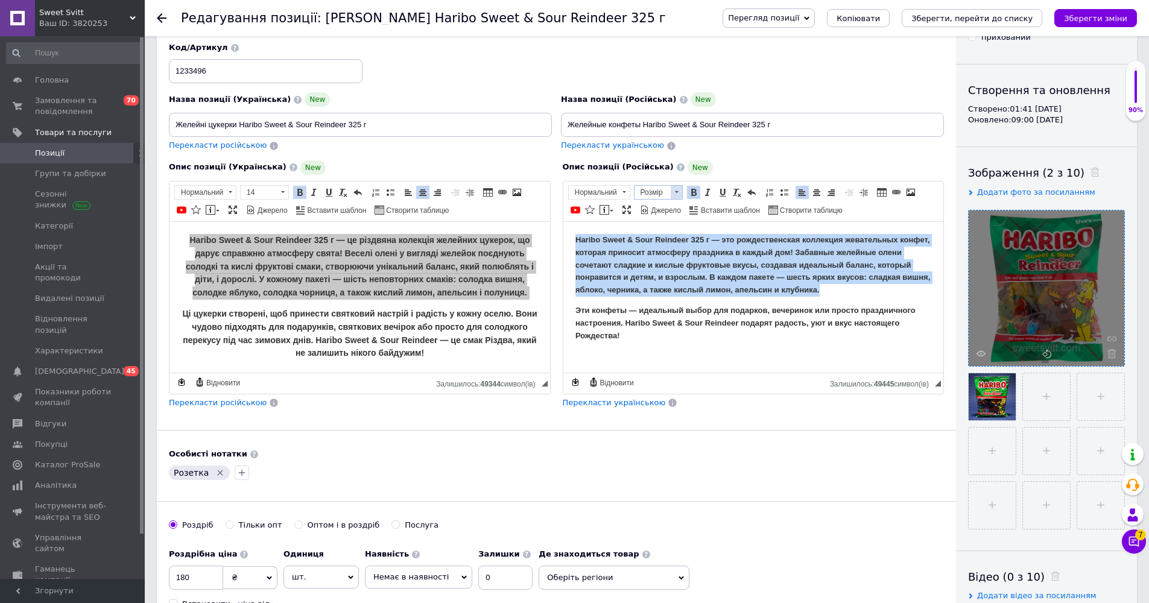
click at [667, 189] on span "Розмір" at bounding box center [653, 192] width 36 height 13
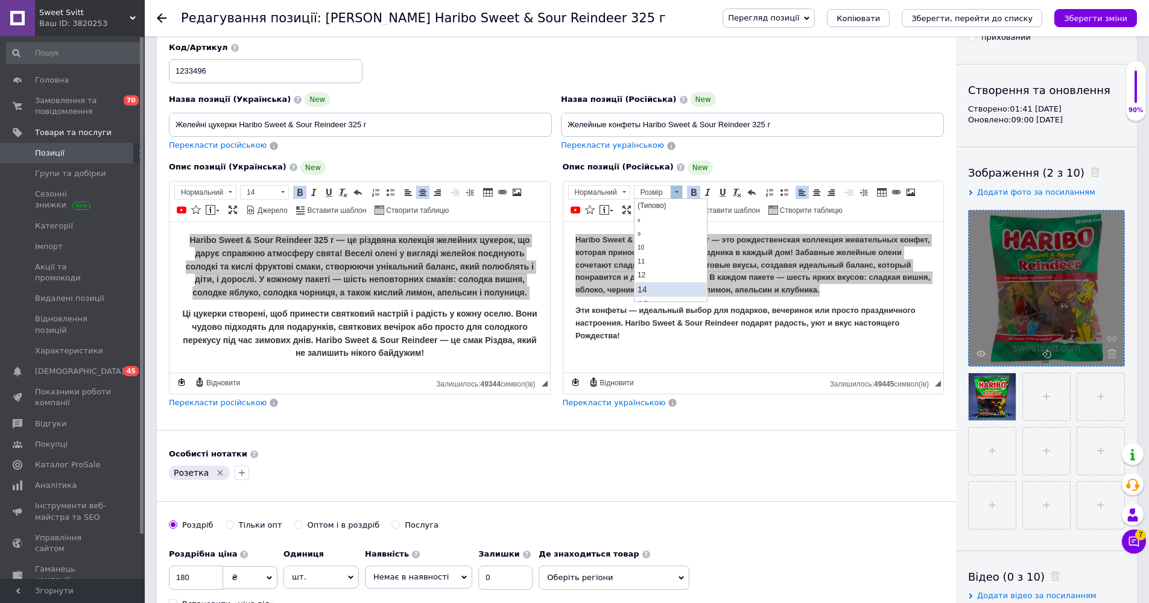
click at [657, 287] on link "14" at bounding box center [670, 289] width 71 height 14
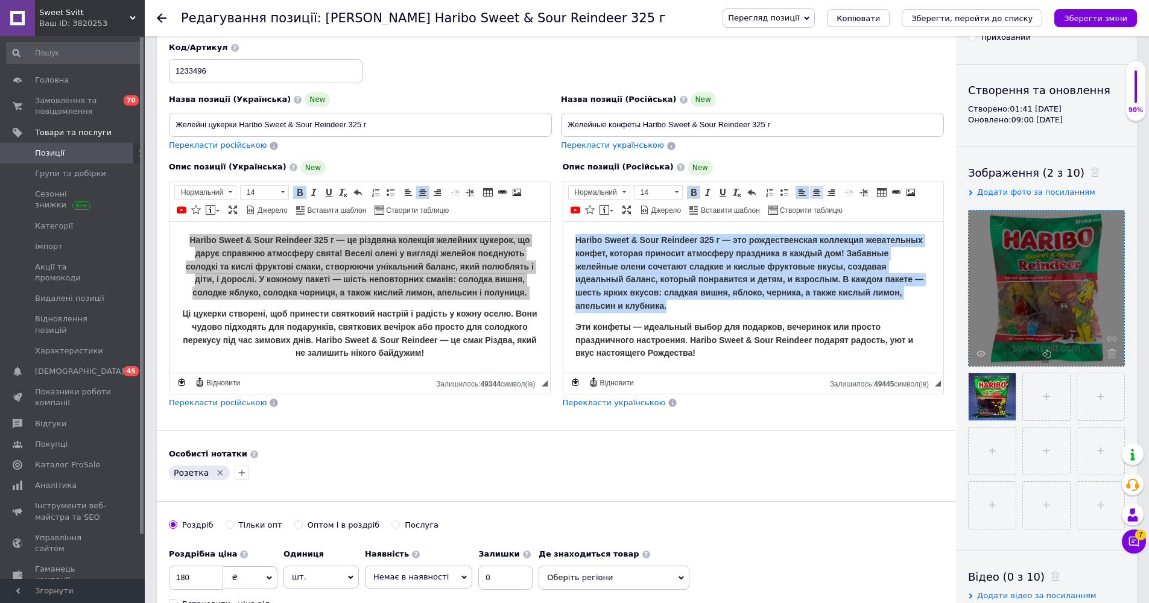
click at [822, 195] on link "По центру" at bounding box center [816, 192] width 13 height 13
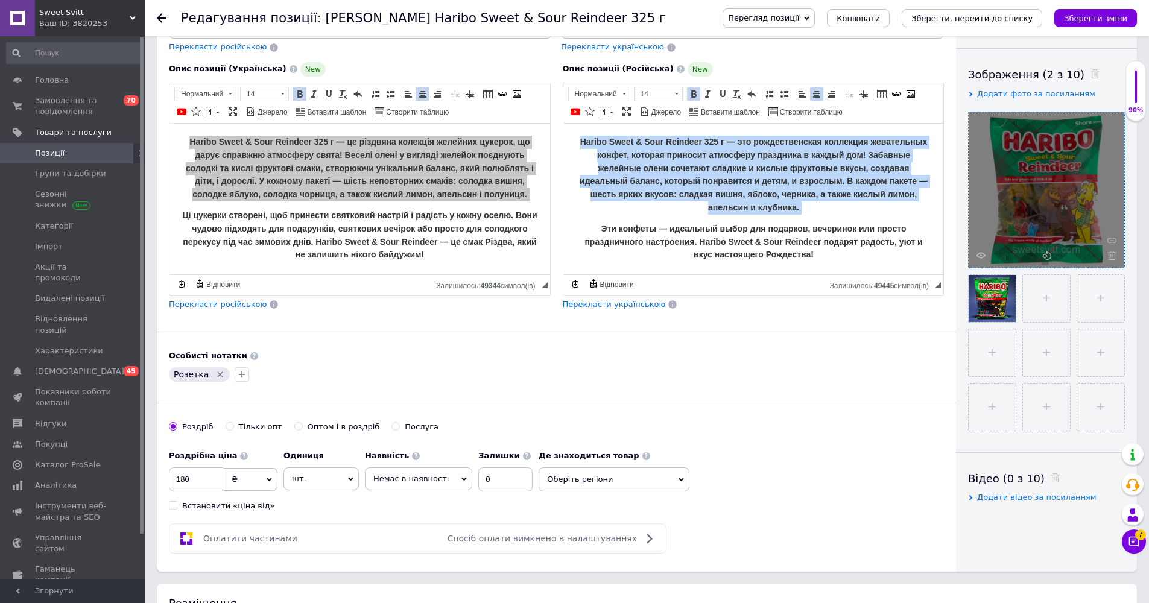
scroll to position [208, 0]
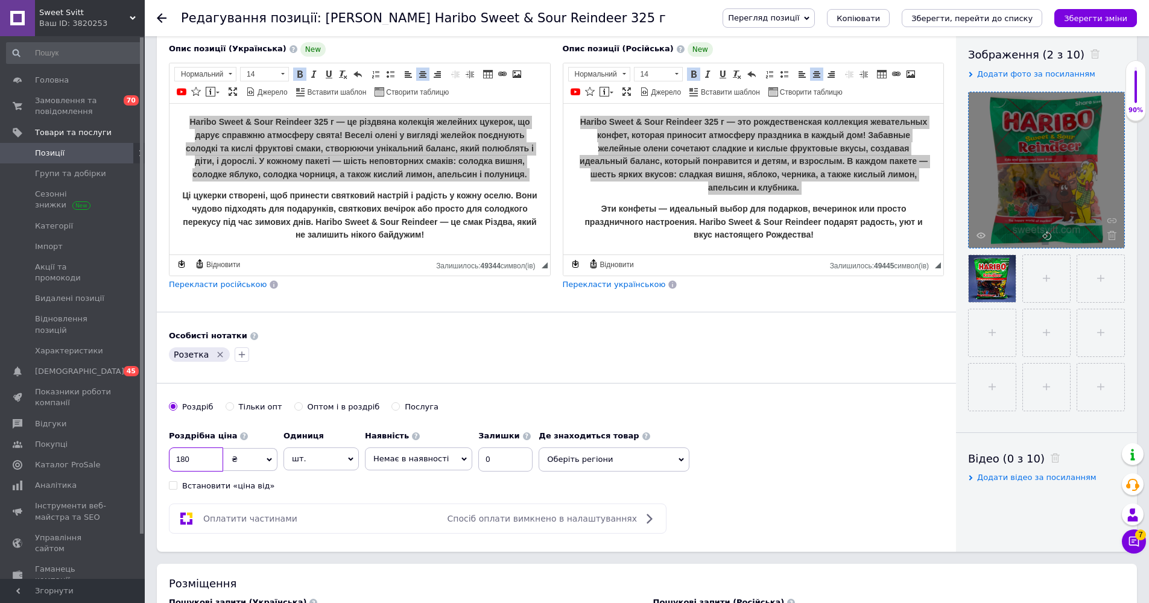
click at [183, 456] on input "180" at bounding box center [196, 460] width 54 height 24
type input "220"
click at [578, 358] on div "Розетка" at bounding box center [557, 354] width 780 height 19
click at [443, 458] on span "Немає в наявності" at bounding box center [410, 458] width 75 height 9
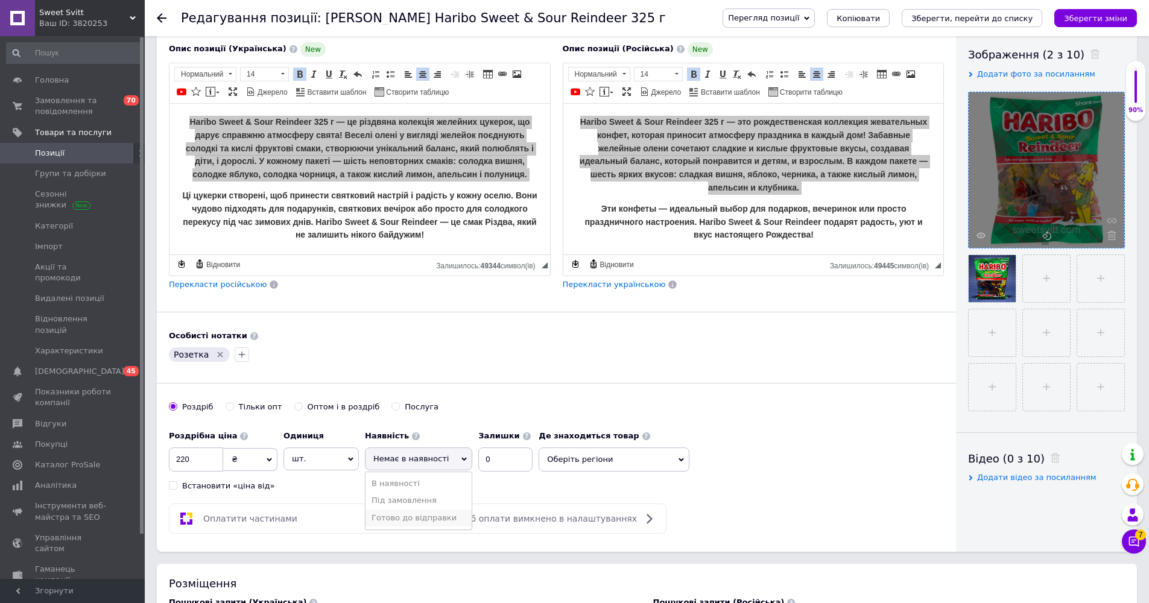
click at [424, 510] on li "Готово до відправки" at bounding box center [419, 518] width 106 height 17
drag, startPoint x: 504, startPoint y: 461, endPoint x: 476, endPoint y: 453, distance: 28.8
click at [476, 453] on div "Наявність Готово до відправки В наявності Немає в наявності Під замовлення Зали…" at bounding box center [453, 448] width 177 height 47
type input "6"
click at [641, 391] on div "Основна інформація При збереженні товару порожні поля перекладуться автоматично…" at bounding box center [556, 196] width 799 height 712
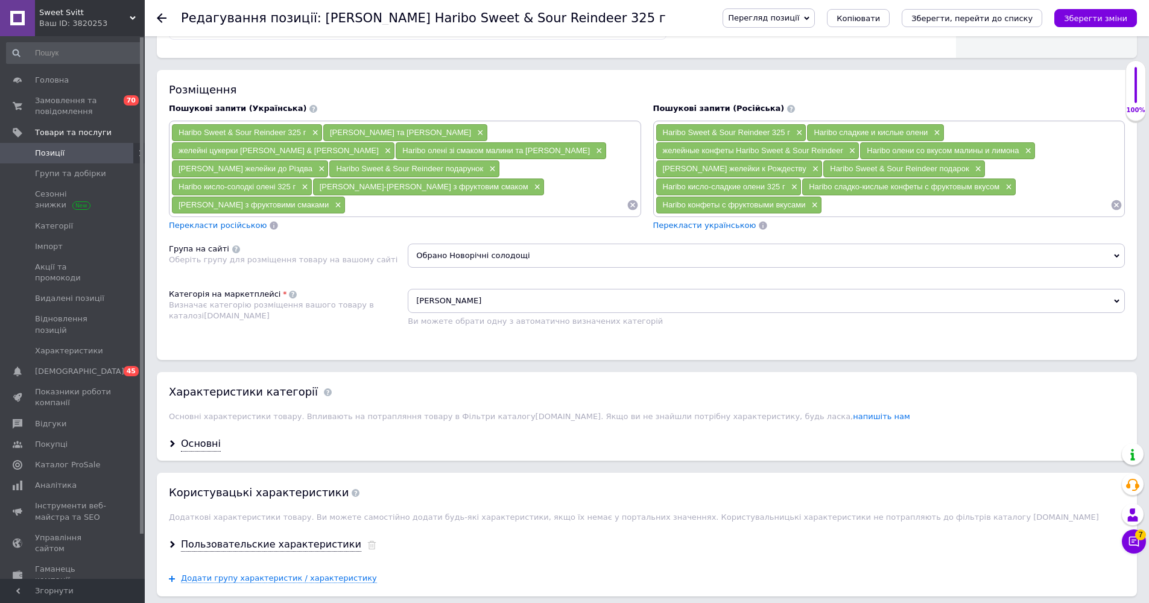
scroll to position [583, 0]
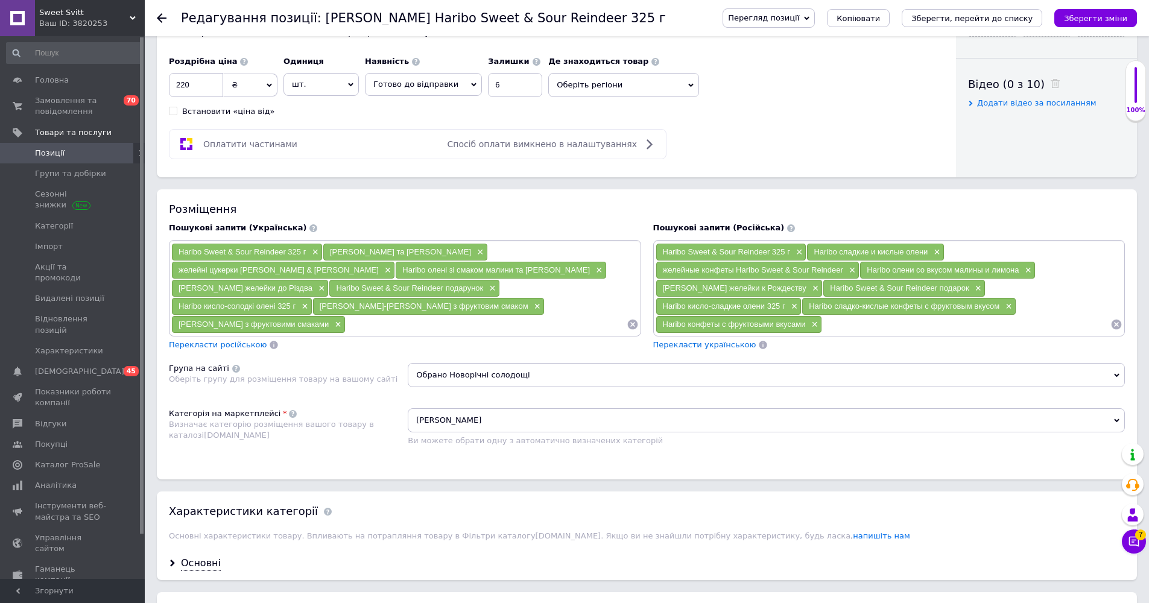
click at [635, 322] on icon at bounding box center [632, 325] width 10 height 10
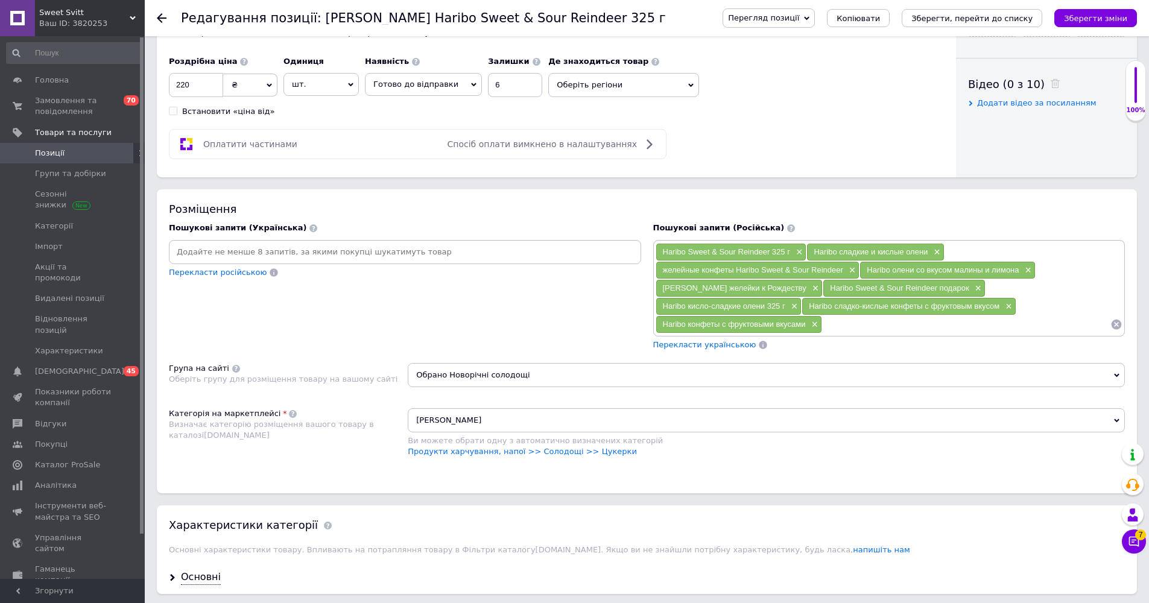
click at [297, 244] on input at bounding box center [405, 252] width 468 height 18
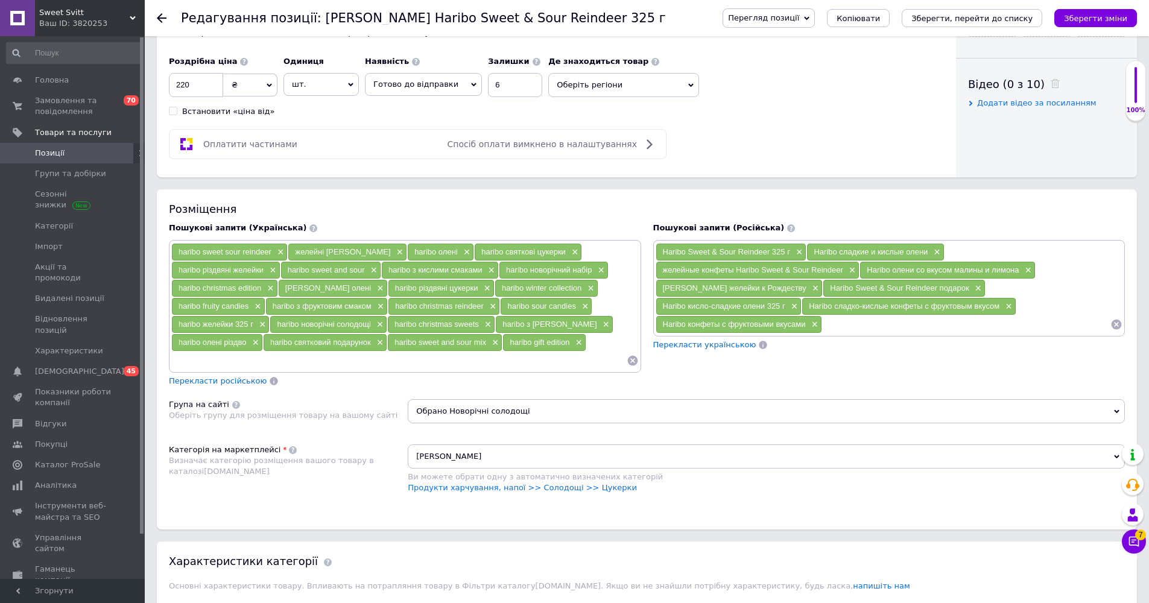
click at [1117, 322] on icon at bounding box center [1117, 325] width 10 height 10
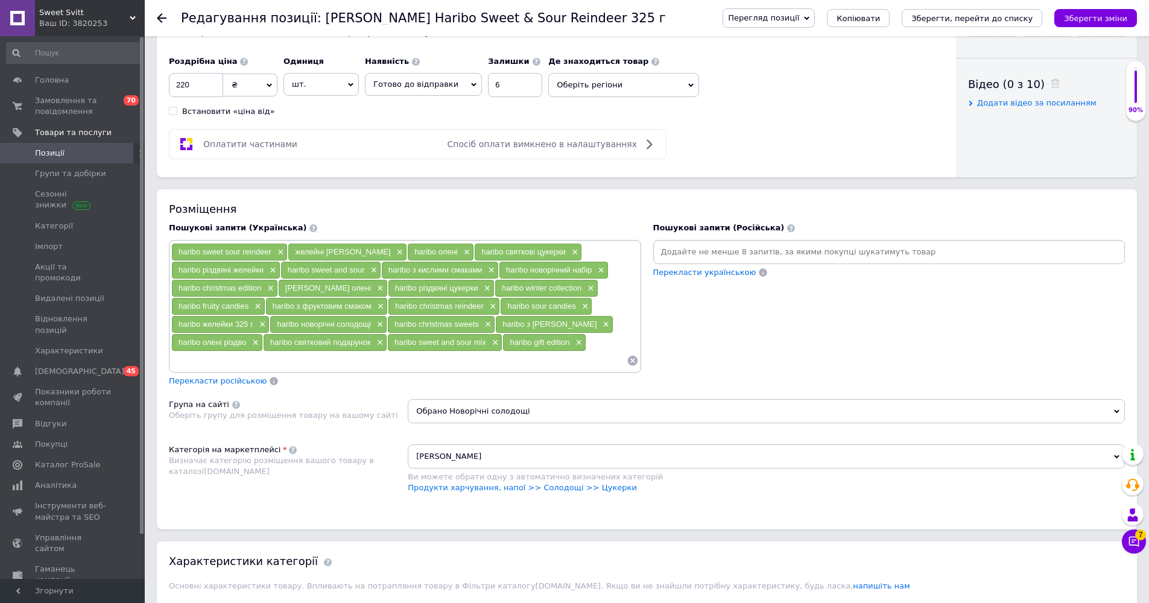
click at [895, 246] on input at bounding box center [890, 252] width 468 height 18
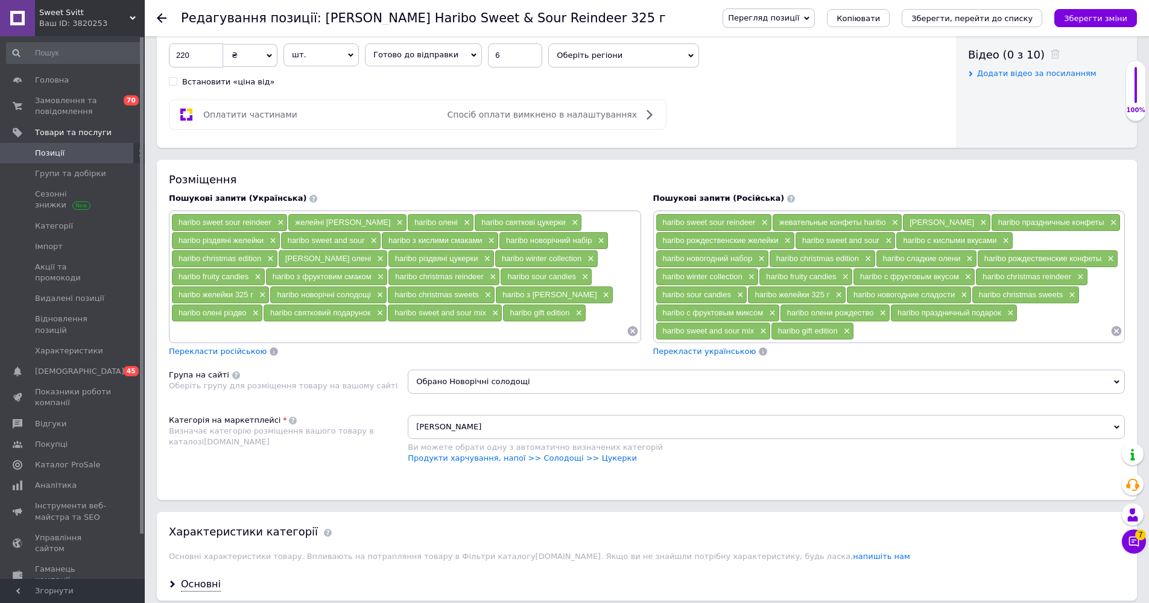
scroll to position [860, 0]
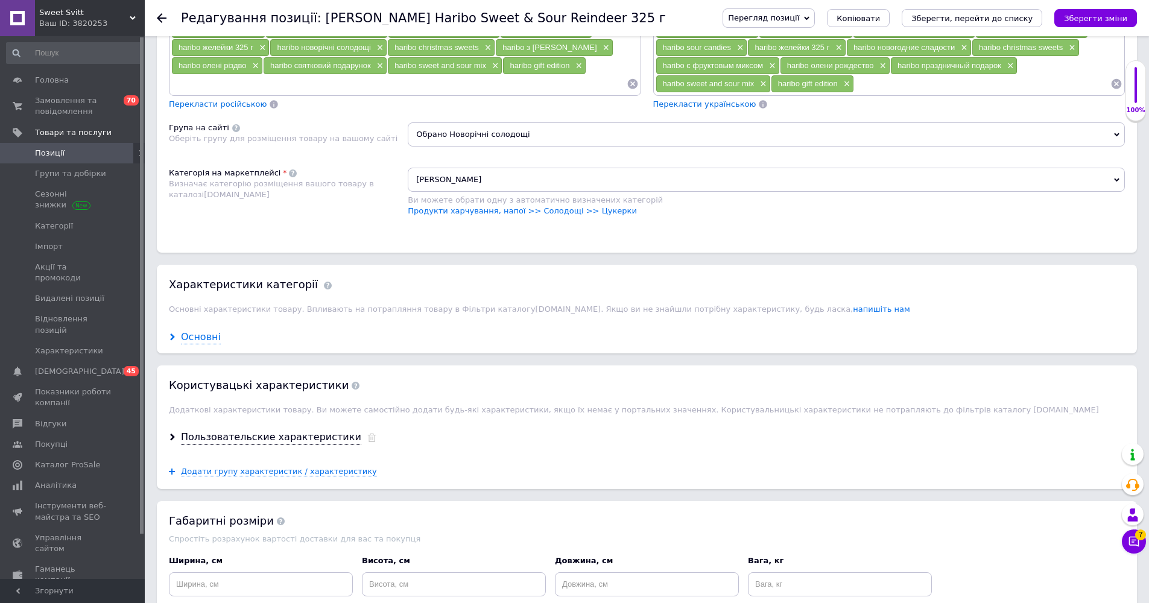
click at [206, 332] on div "Основні" at bounding box center [201, 338] width 40 height 14
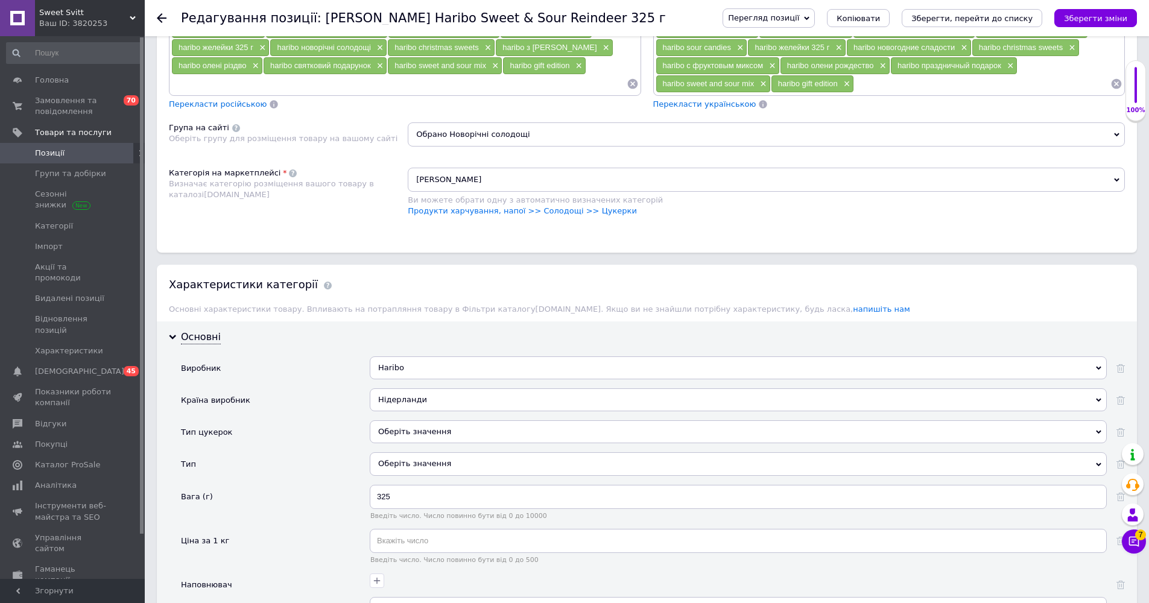
scroll to position [937, 0]
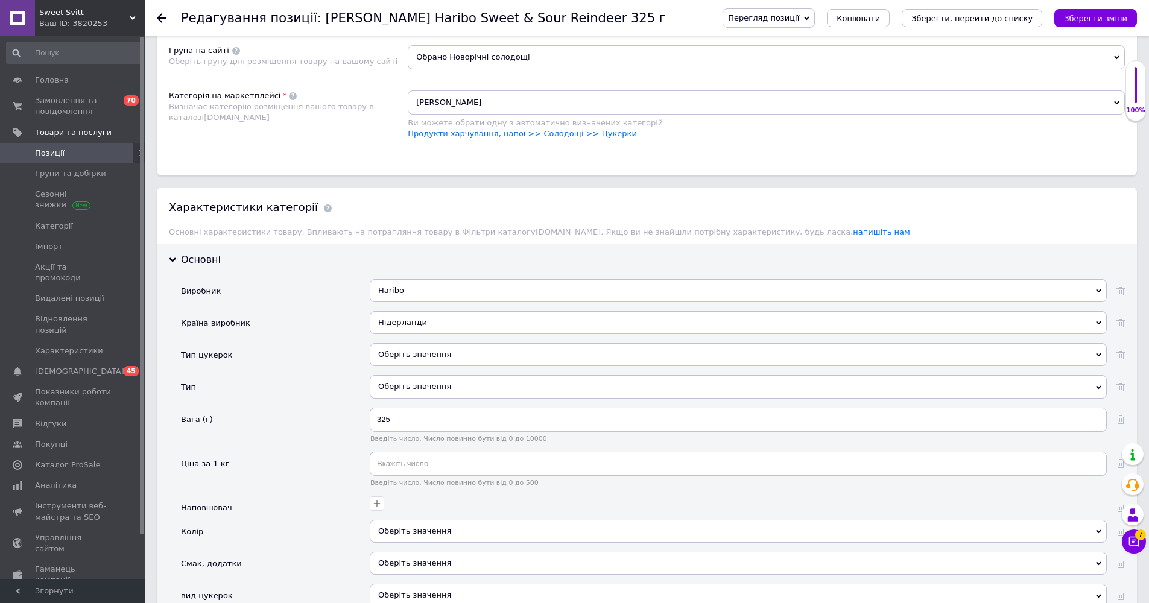
click at [410, 352] on div "Оберіть значення" at bounding box center [738, 354] width 737 height 23
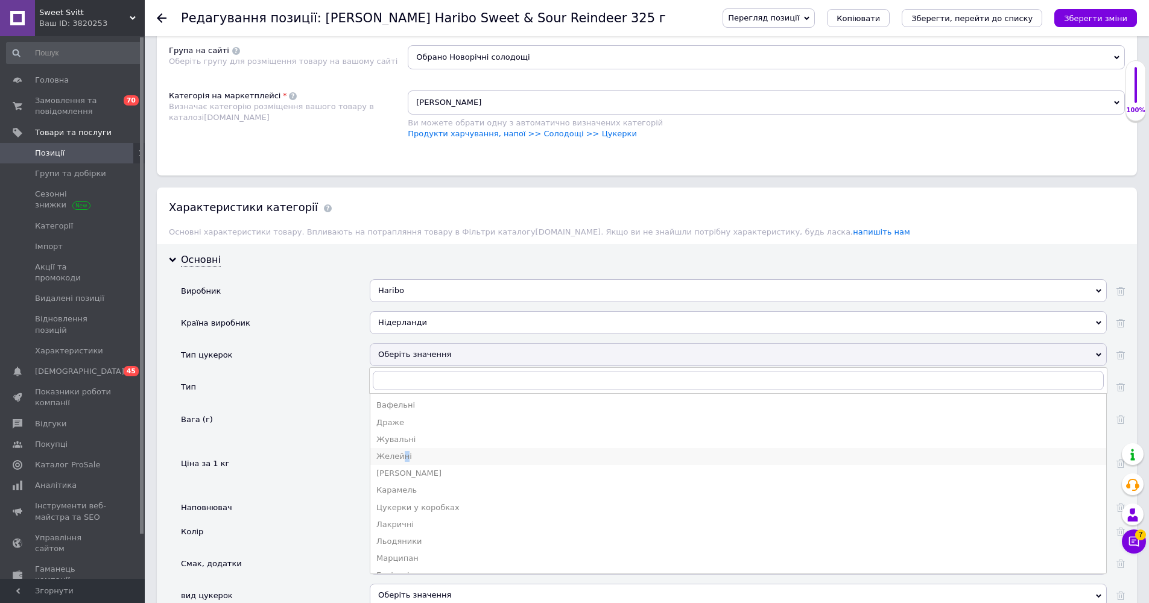
click at [404, 452] on div "Желейні" at bounding box center [738, 456] width 724 height 11
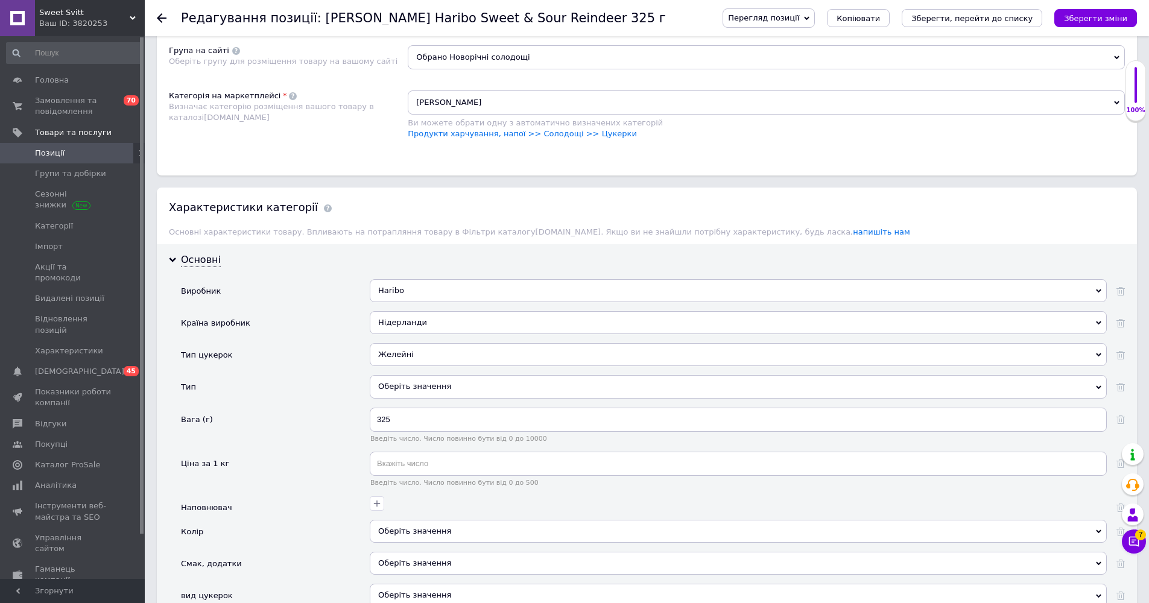
click at [454, 379] on div "Оберіть значення" at bounding box center [738, 386] width 737 height 23
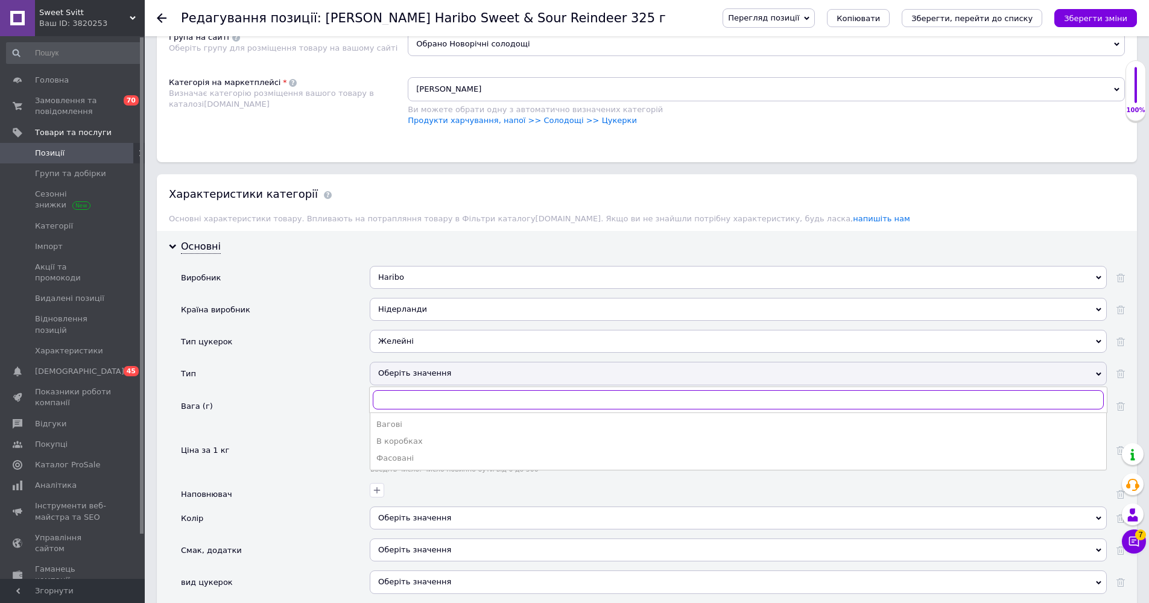
scroll to position [991, 0]
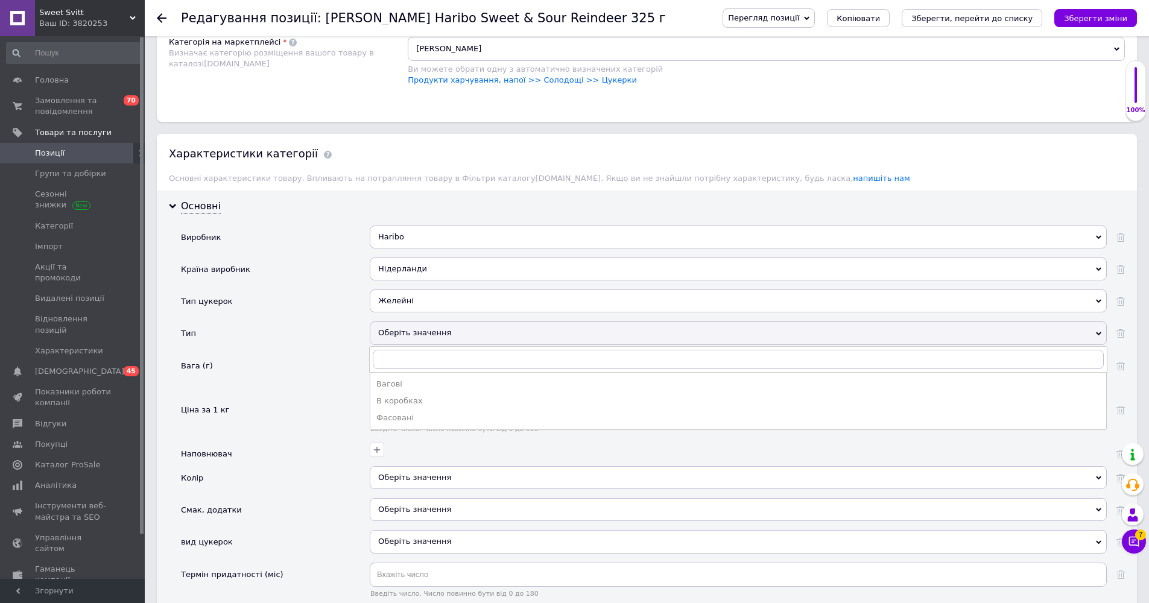
click at [311, 393] on div "Вага (г)" at bounding box center [275, 376] width 189 height 44
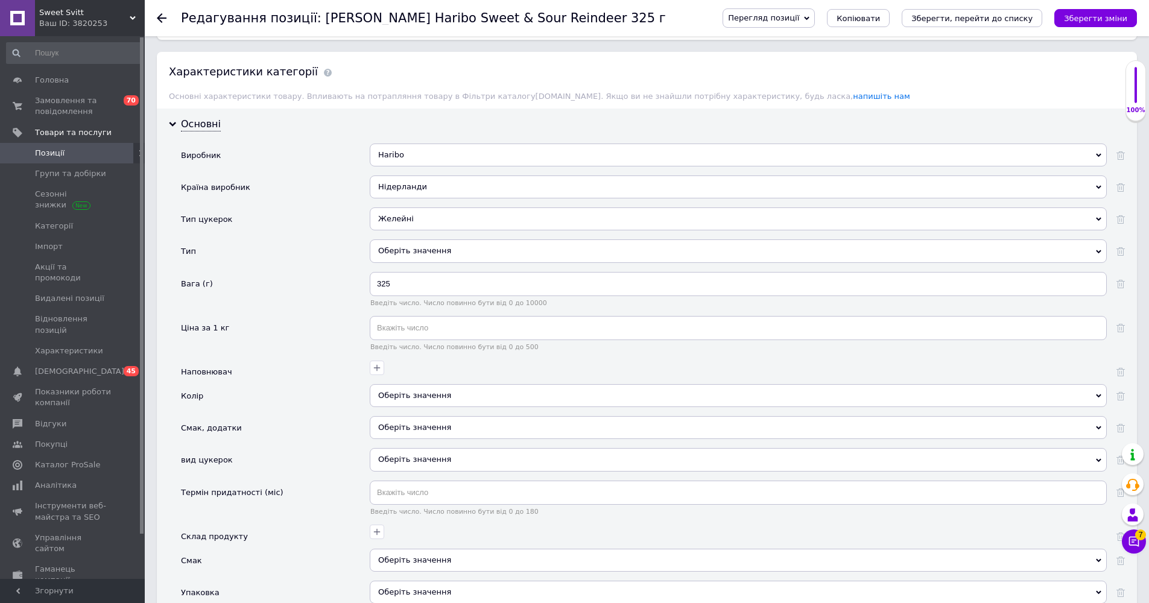
scroll to position [1164, 0]
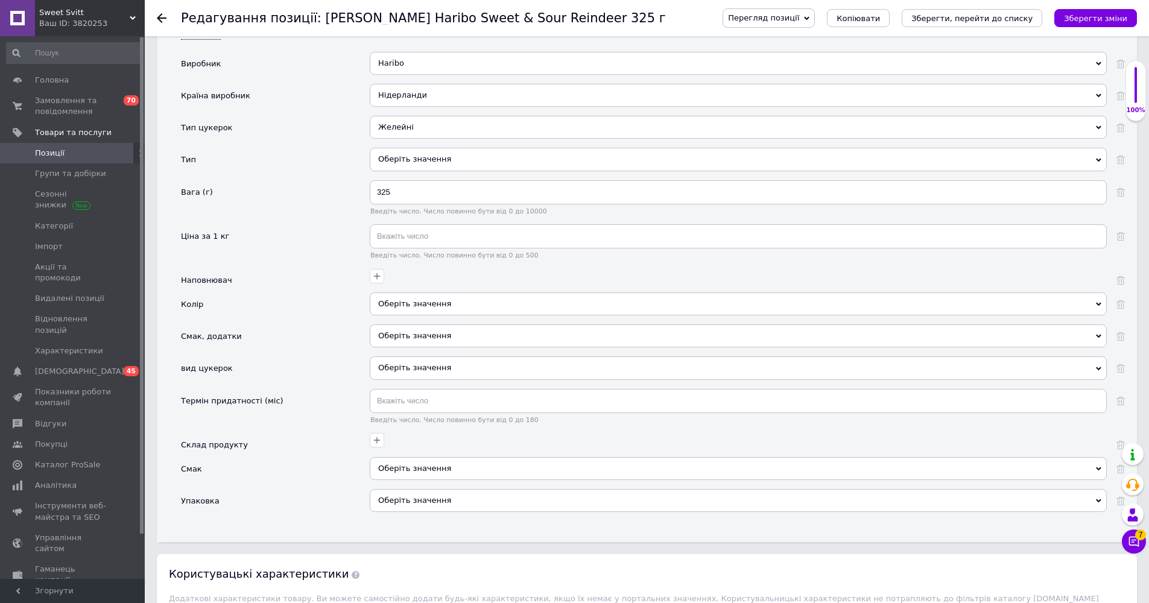
click at [418, 464] on div "Оберіть значення" at bounding box center [738, 468] width 737 height 23
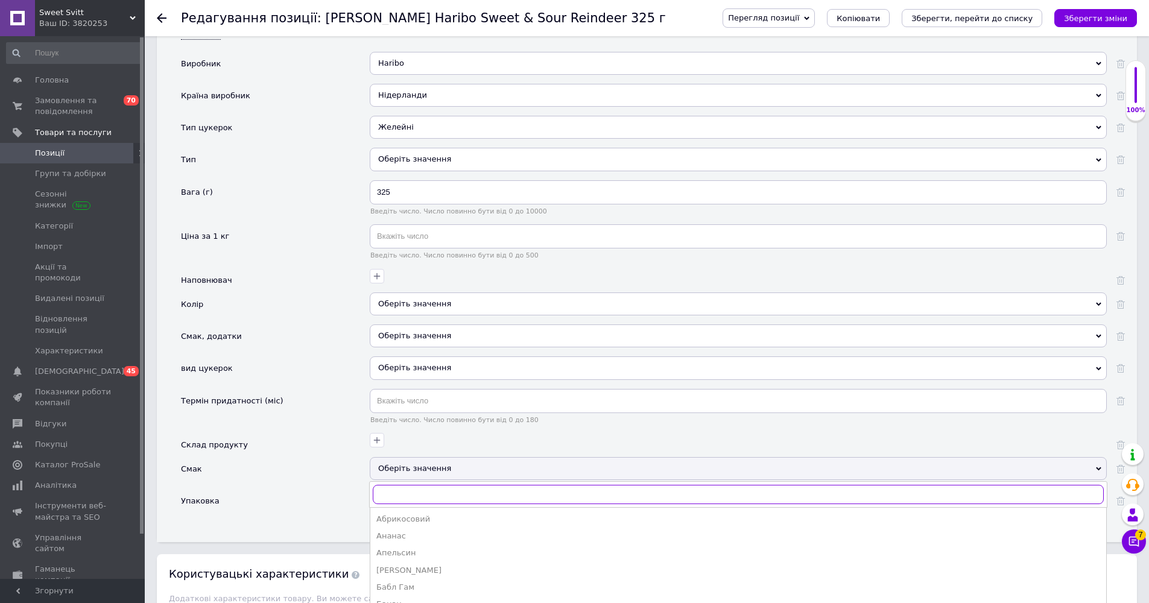
scroll to position [1237, 0]
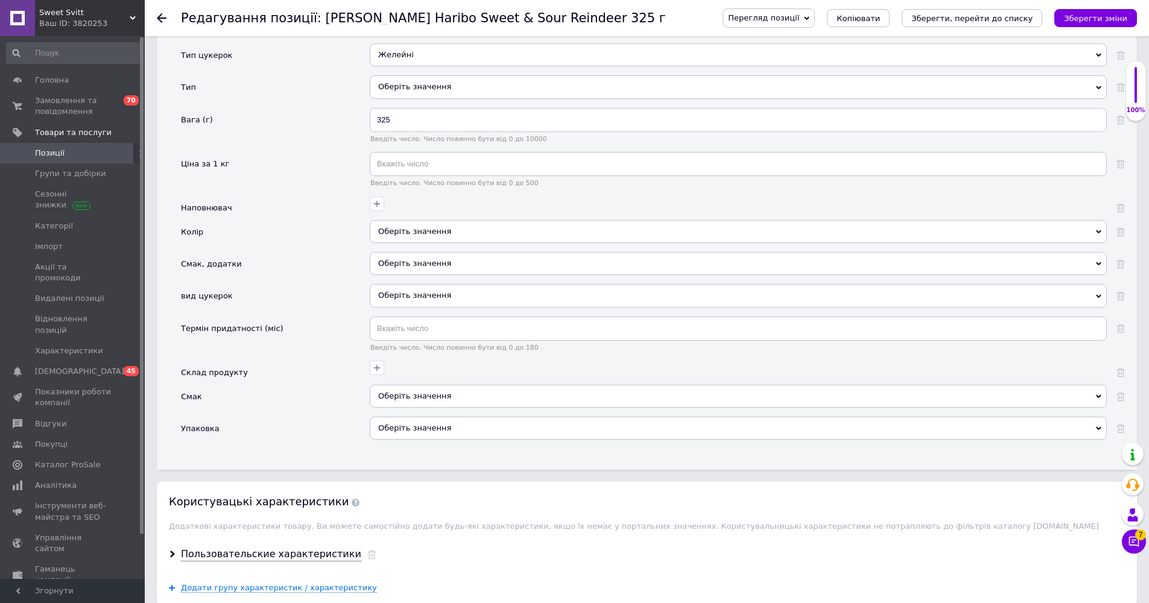
click at [305, 404] on div "Смак" at bounding box center [275, 401] width 189 height 32
click at [433, 433] on div "Оберіть значення" at bounding box center [738, 428] width 737 height 23
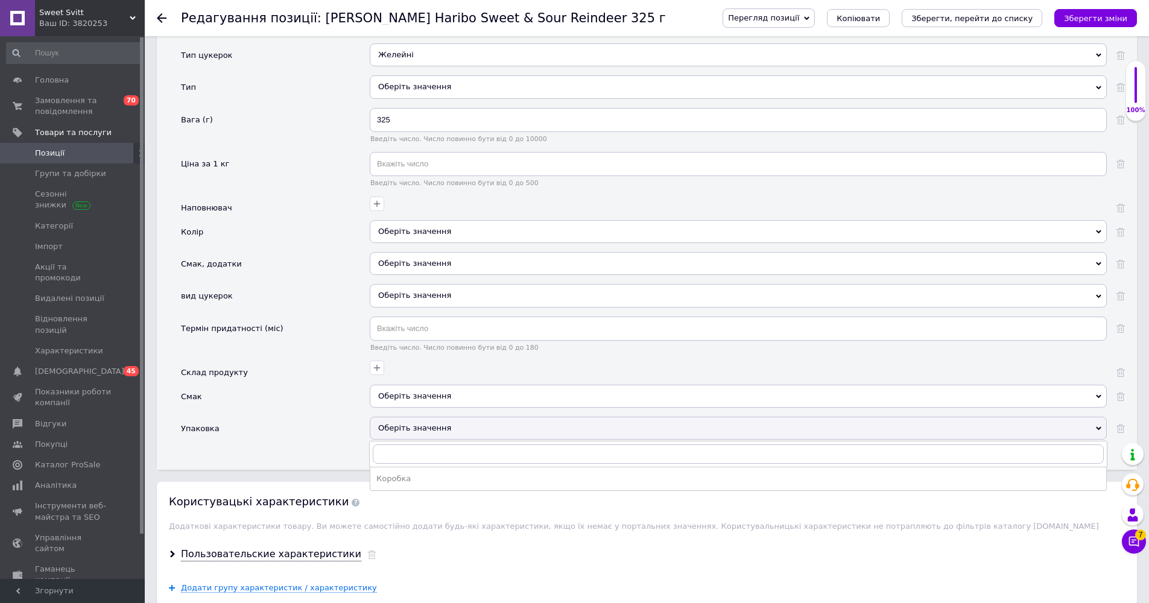
click at [314, 398] on div "Смак" at bounding box center [275, 401] width 189 height 32
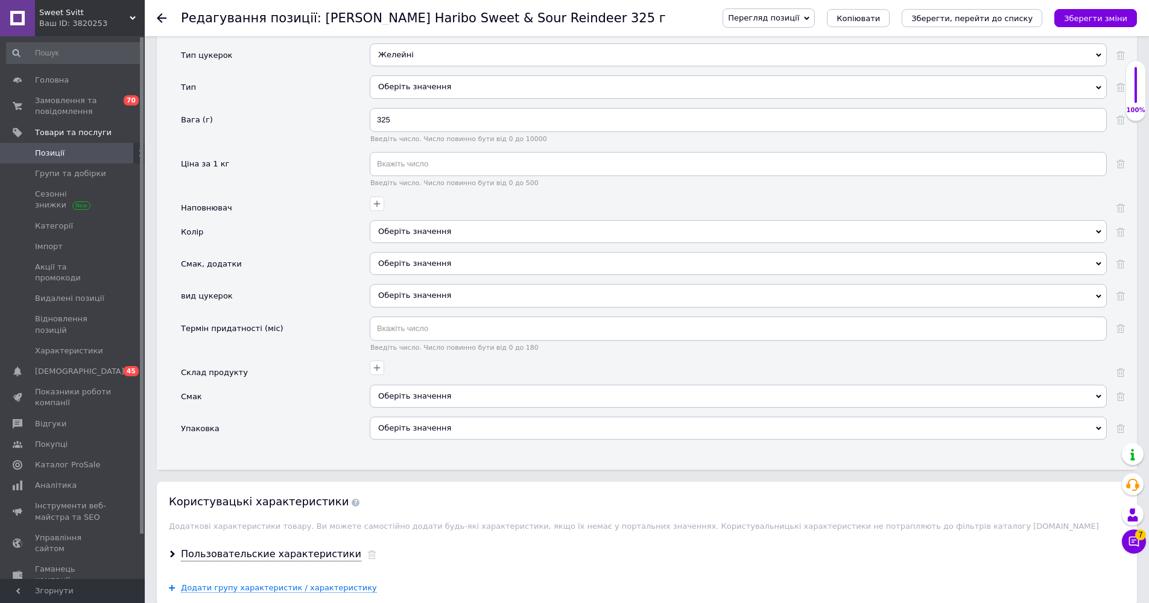
click at [410, 301] on div "Оберіть значення" at bounding box center [738, 295] width 737 height 23
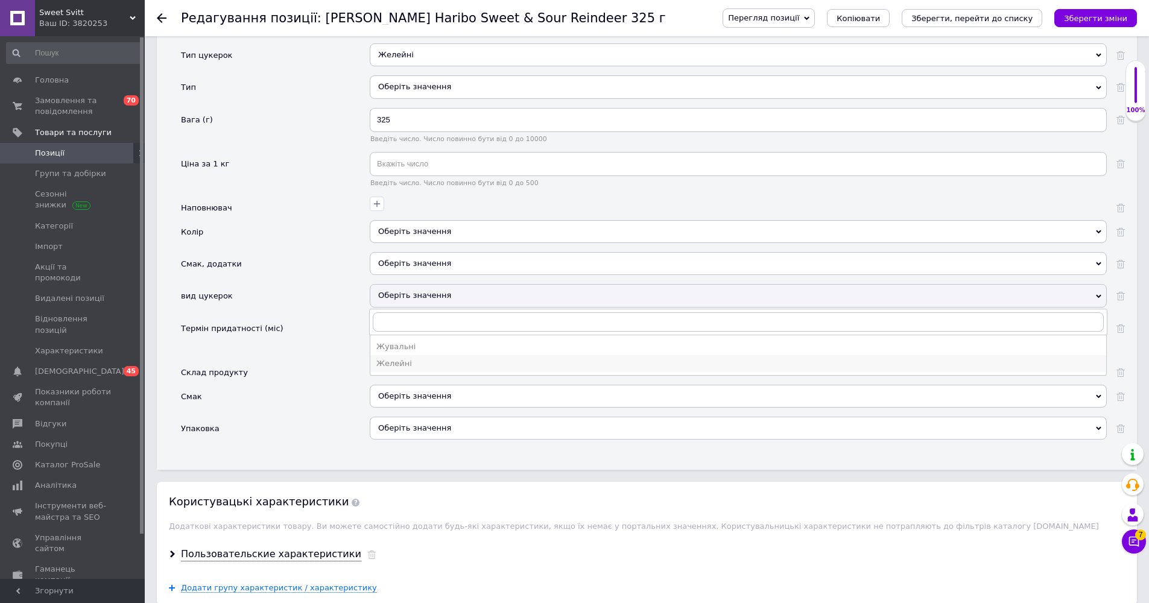
click at [401, 361] on div "Желейні" at bounding box center [738, 363] width 724 height 11
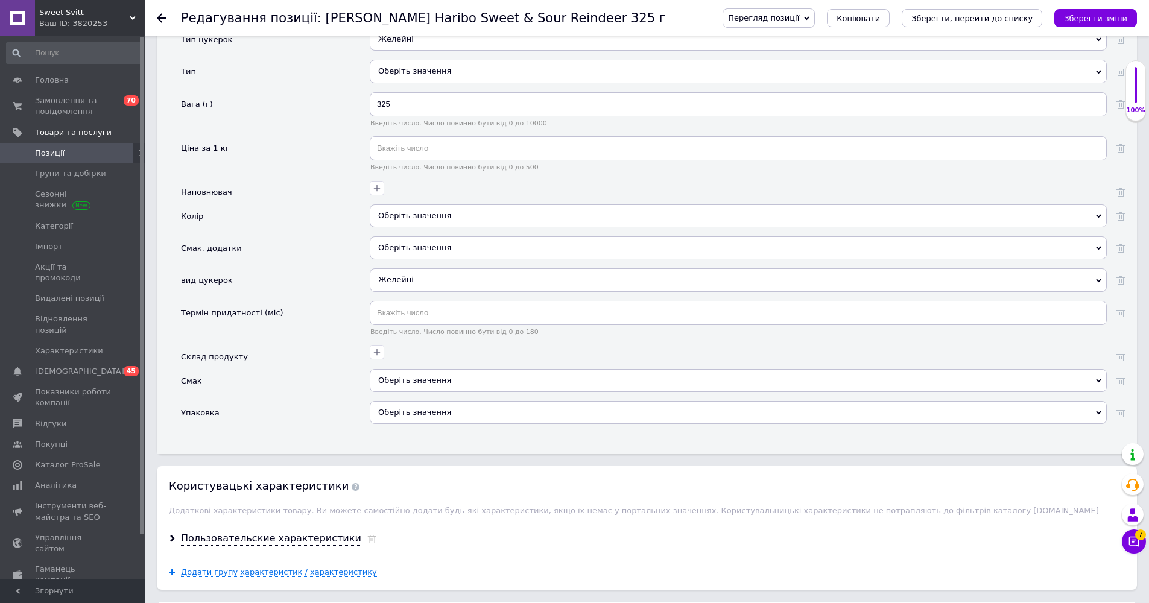
scroll to position [1250, 0]
click at [428, 207] on div "Оберіть значення" at bounding box center [738, 218] width 737 height 23
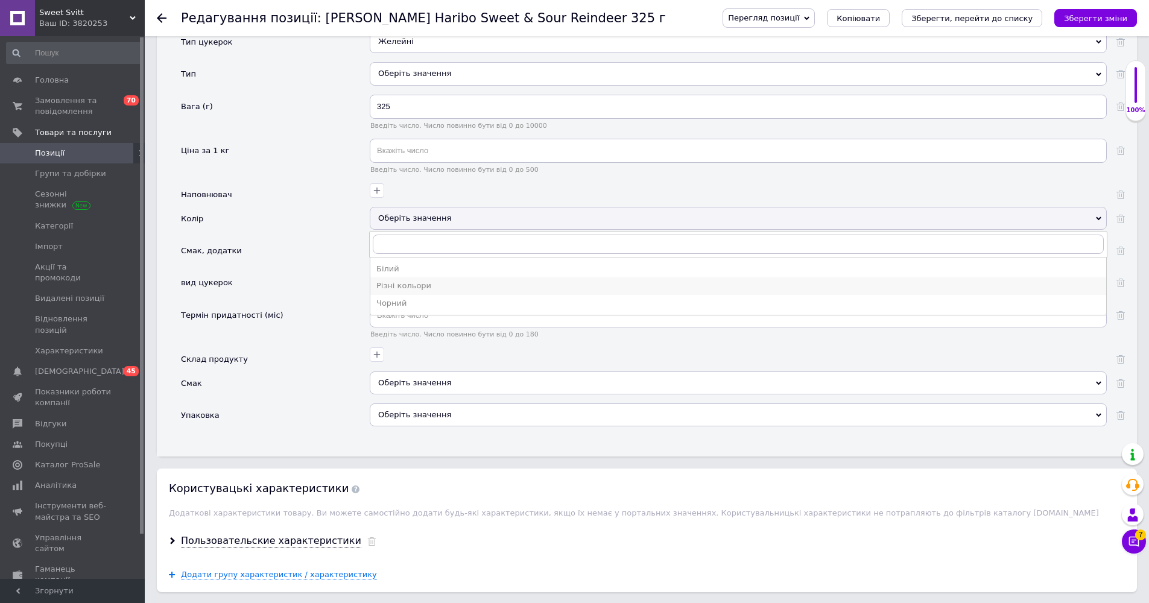
click at [416, 283] on div "Різні кольори" at bounding box center [738, 286] width 724 height 11
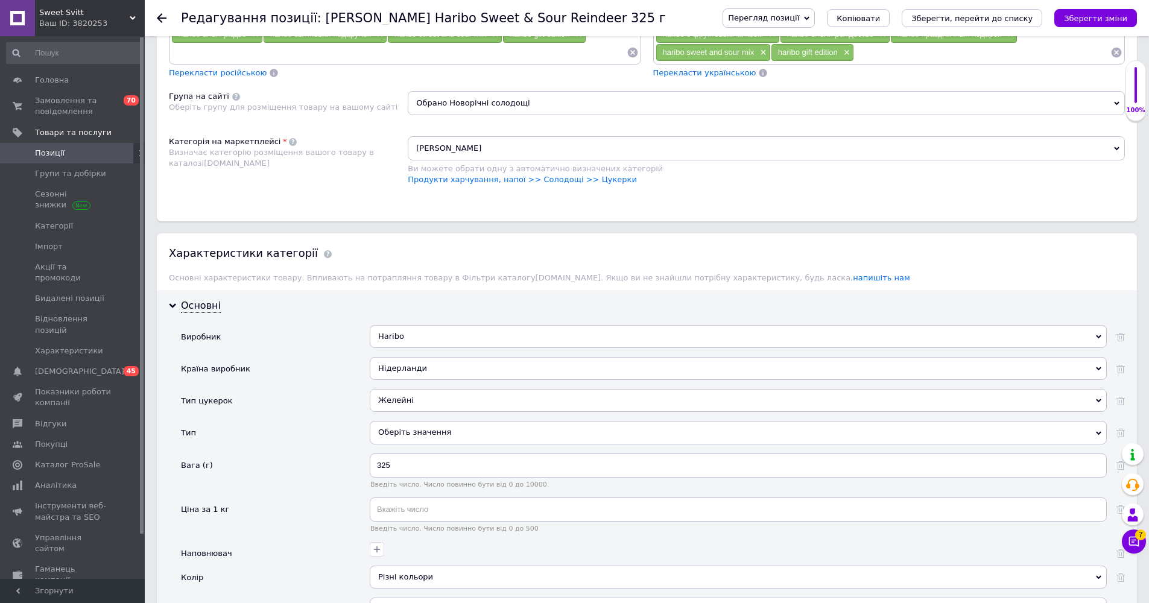
scroll to position [938, 0]
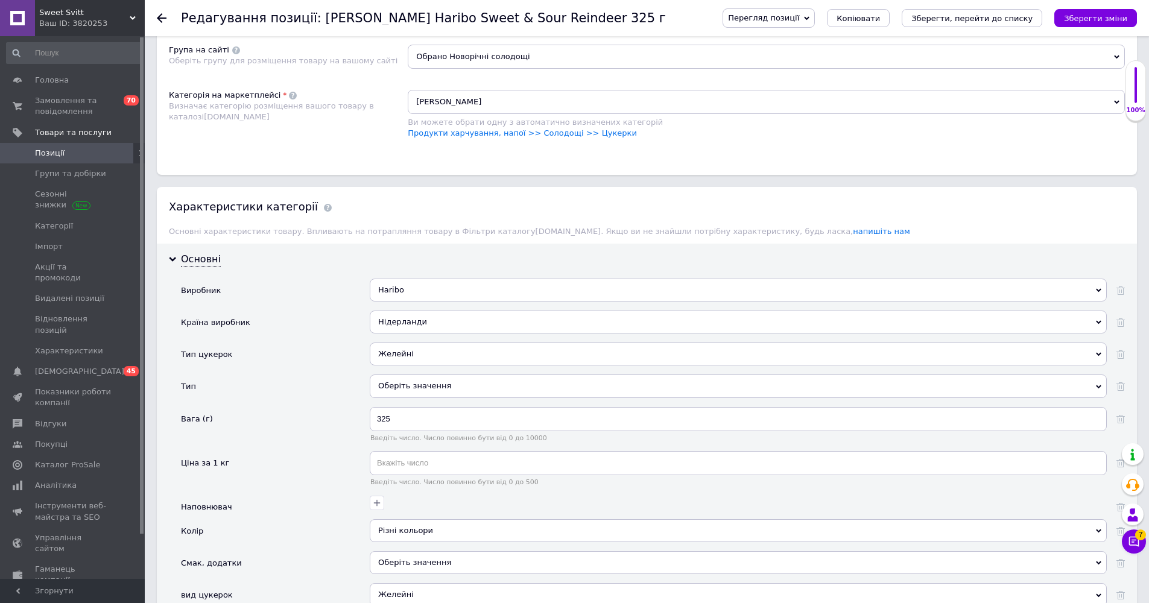
click at [654, 380] on div "Оберіть значення" at bounding box center [738, 386] width 737 height 23
click at [307, 375] on div "Тип" at bounding box center [275, 391] width 189 height 32
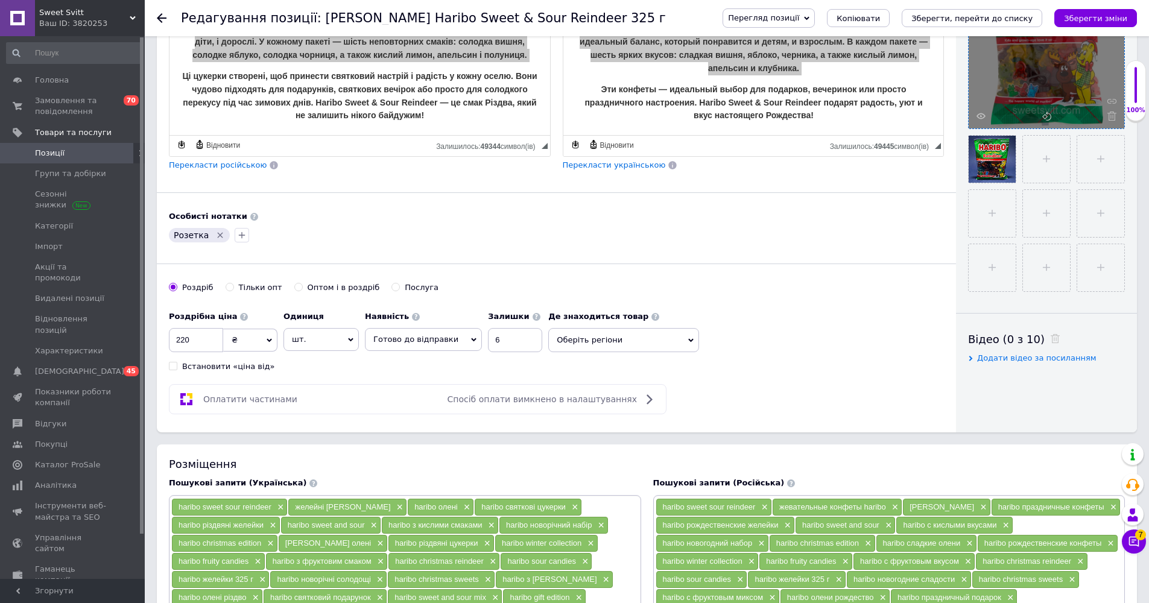
scroll to position [0, 0]
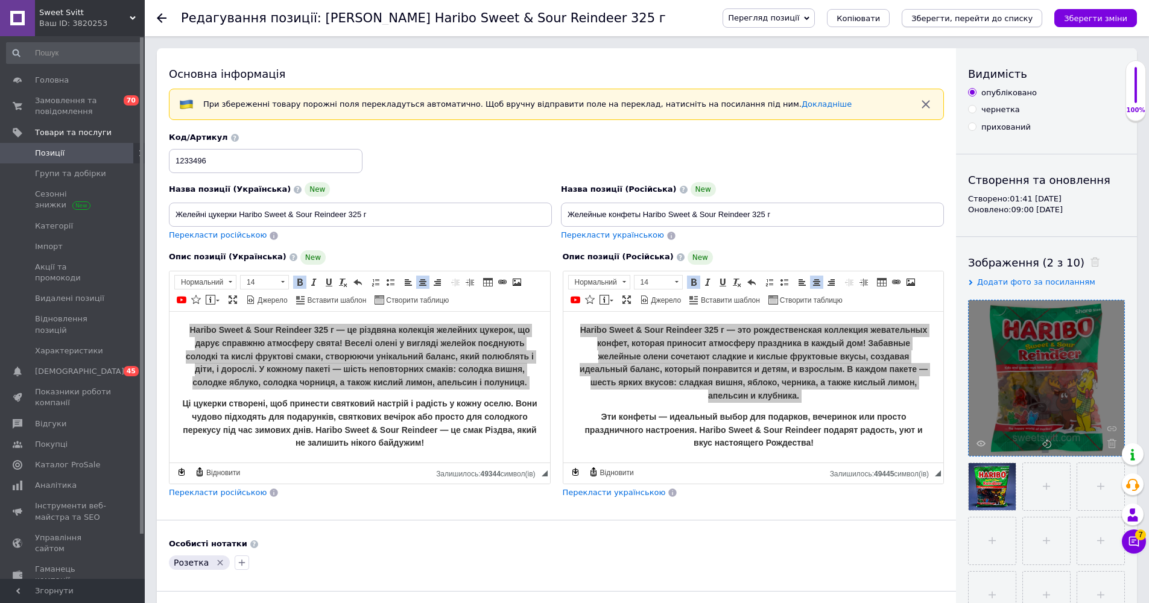
click at [983, 24] on button "Зберегти, перейти до списку" at bounding box center [972, 18] width 141 height 18
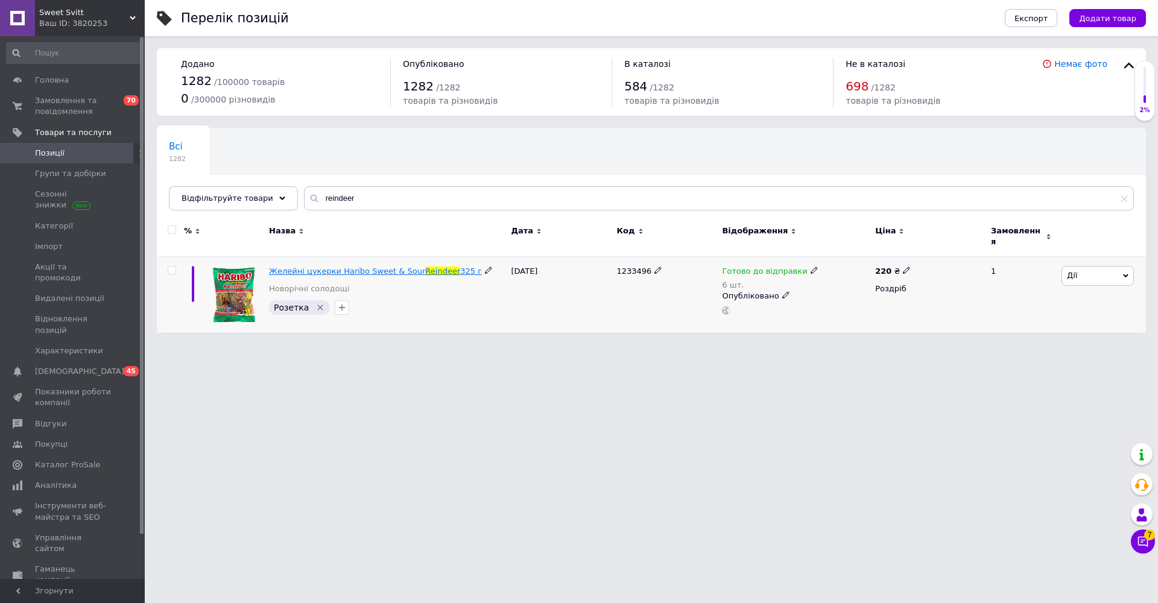
drag, startPoint x: 265, startPoint y: 252, endPoint x: 466, endPoint y: 262, distance: 201.8
click at [468, 262] on div "Желейні цукерки Haribo Sweet & Sour Reindeer 325 г Новорічні солодощі Розетка" at bounding box center [387, 295] width 242 height 77
copy span "Желейні цукерки Haribo Sweet & Sour Reindeer 325 г"
click at [342, 194] on input "reindeer" at bounding box center [719, 198] width 830 height 24
drag, startPoint x: 0, startPoint y: 147, endPoint x: 343, endPoint y: 197, distance: 346.3
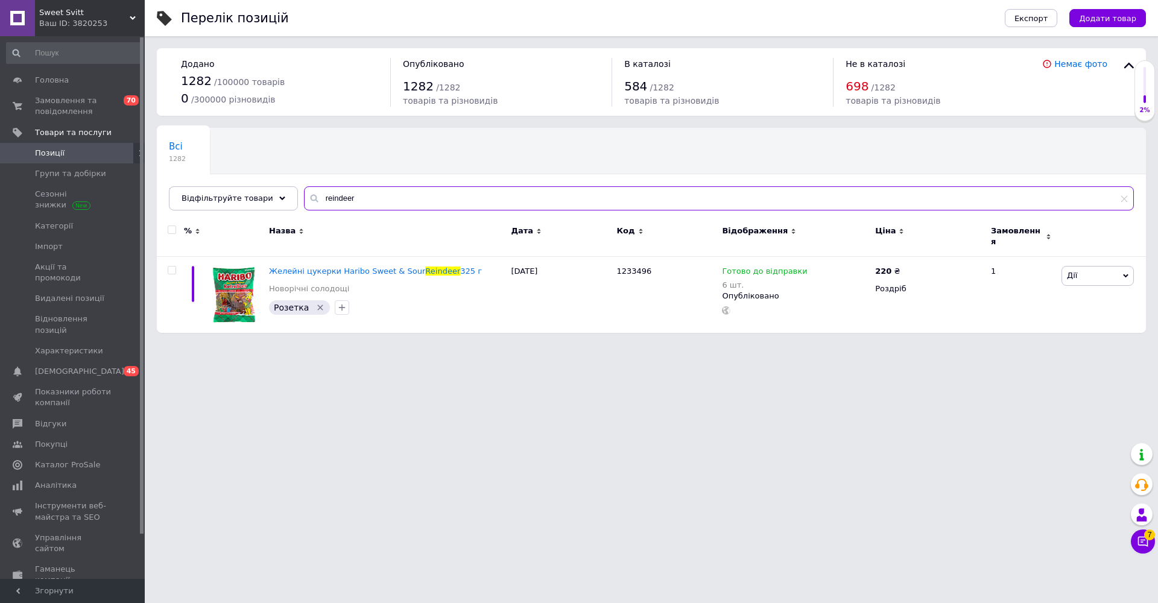
click at [342, 194] on input "reindeer" at bounding box center [719, 198] width 830 height 24
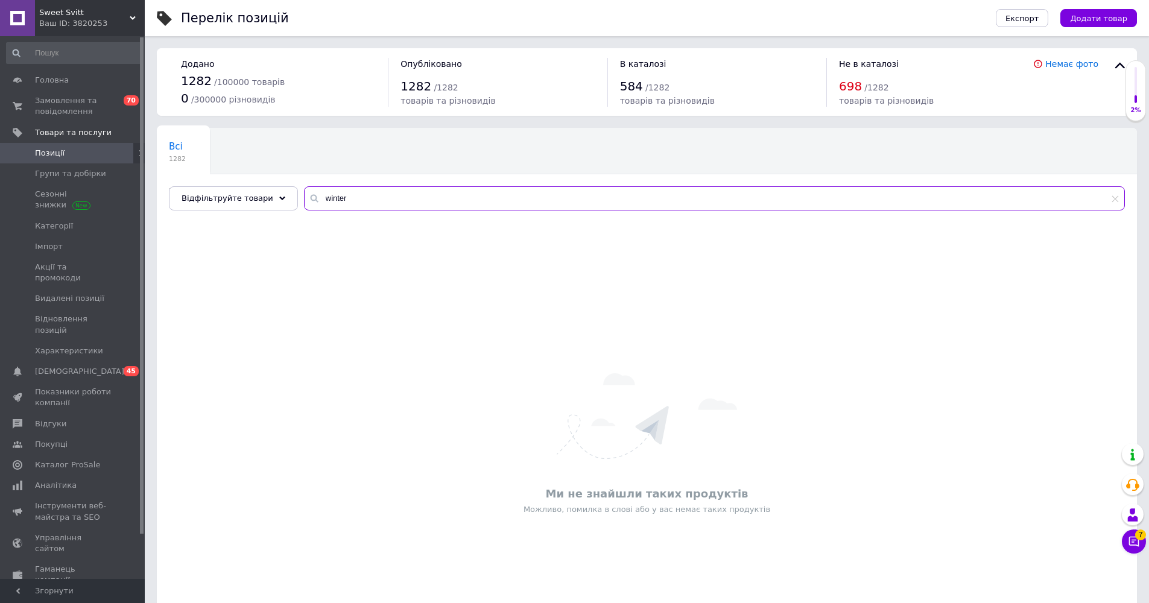
type input "winter"
click at [273, 187] on span "Новогодние сладости" at bounding box center [221, 192] width 104 height 11
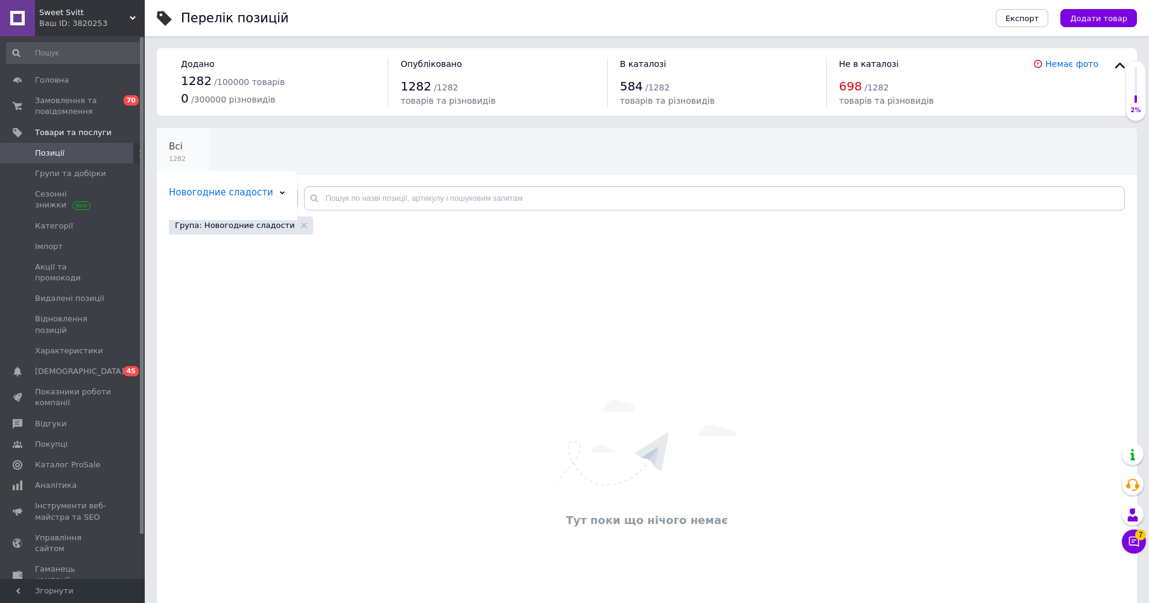
click at [188, 152] on div "Всі 1282" at bounding box center [183, 152] width 53 height 46
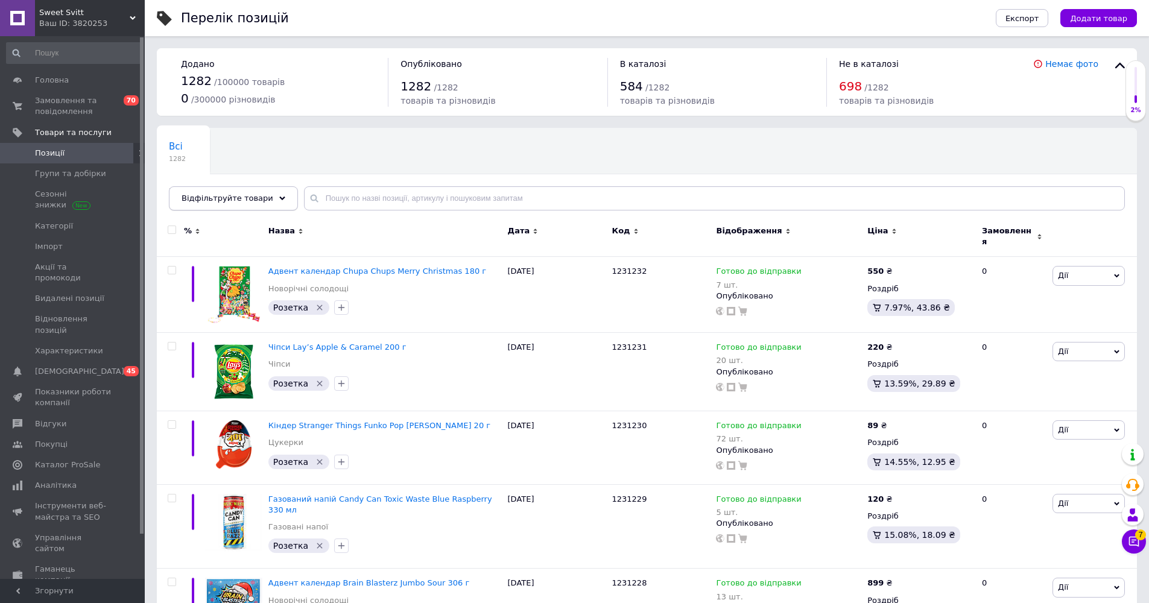
click at [229, 199] on span "Відфільтруйте товари" at bounding box center [228, 198] width 92 height 9
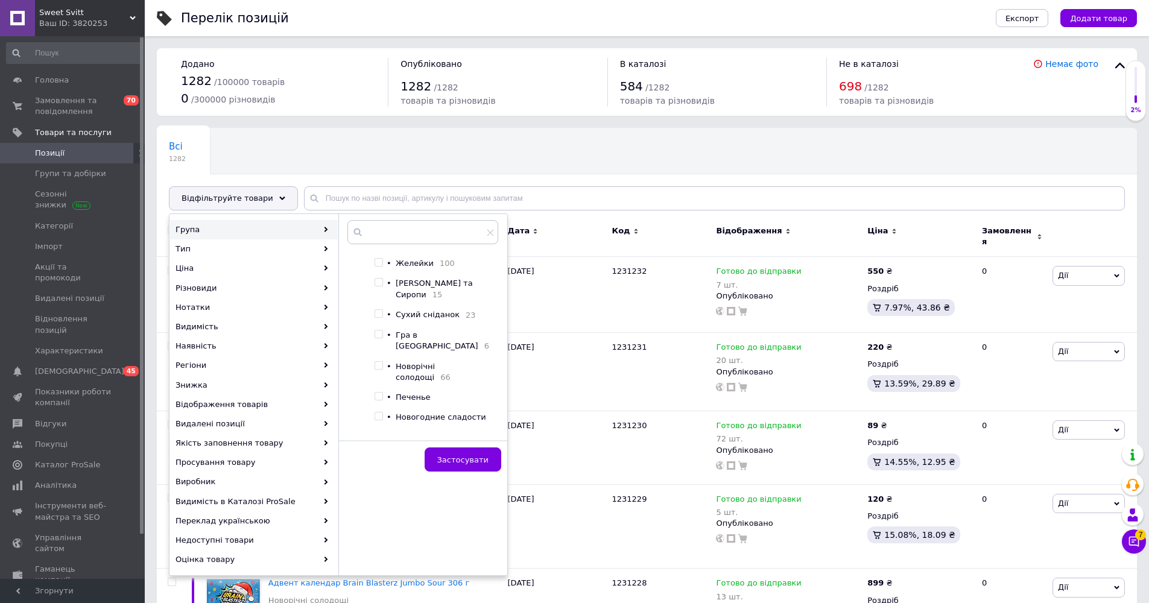
scroll to position [215, 0]
click at [376, 332] on input "checkbox" at bounding box center [379, 336] width 8 height 8
checkbox input "true"
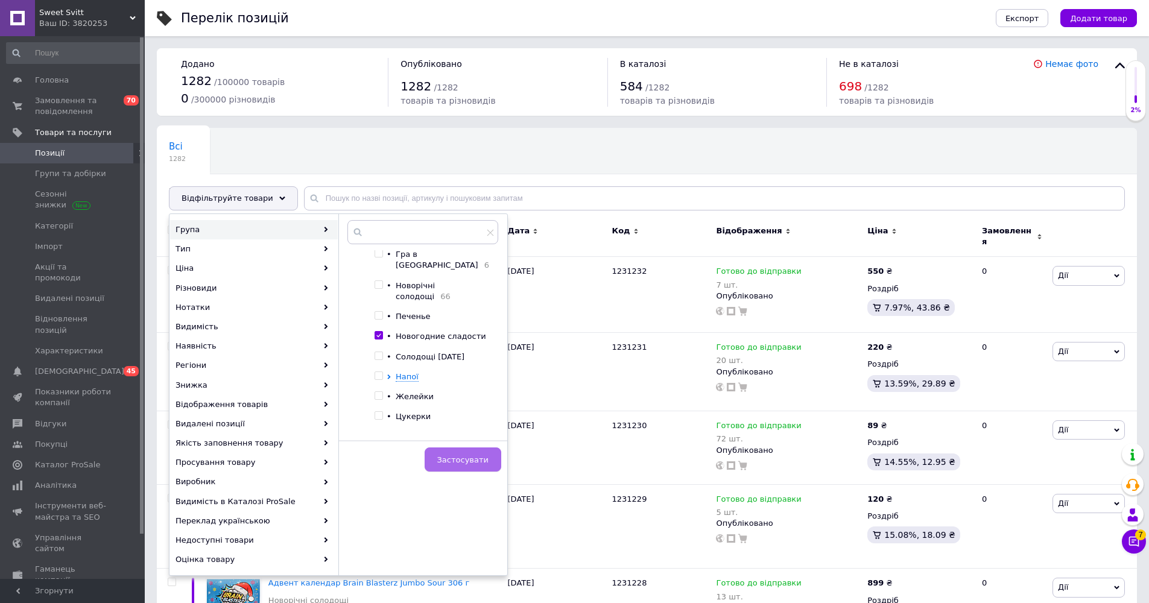
click at [442, 454] on button "Застосувати" at bounding box center [463, 460] width 77 height 24
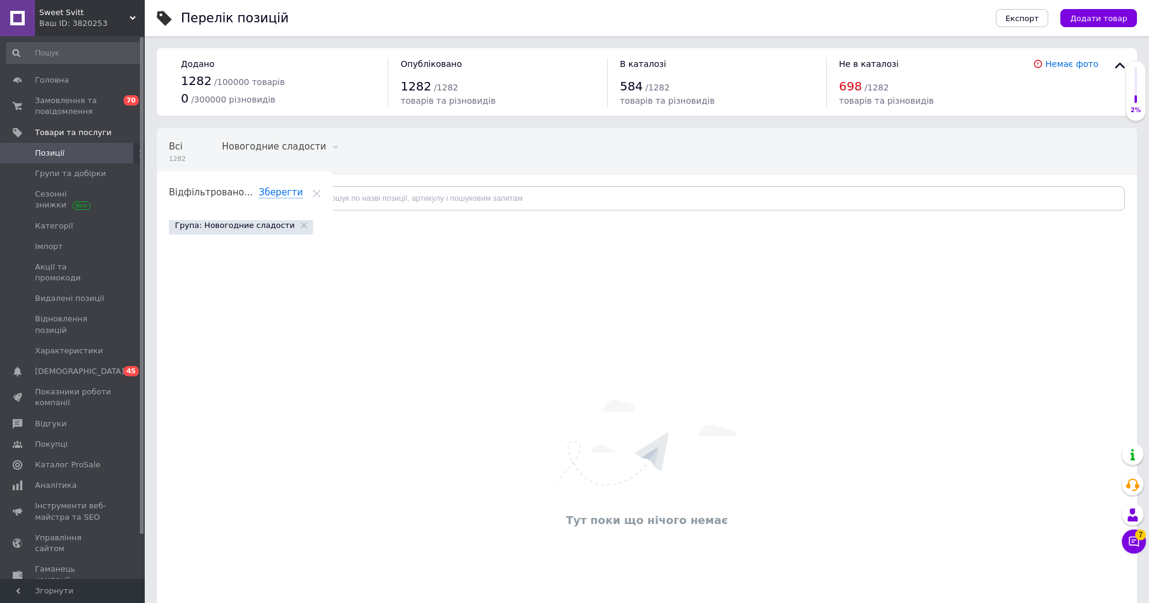
click at [321, 189] on icon at bounding box center [317, 193] width 8 height 8
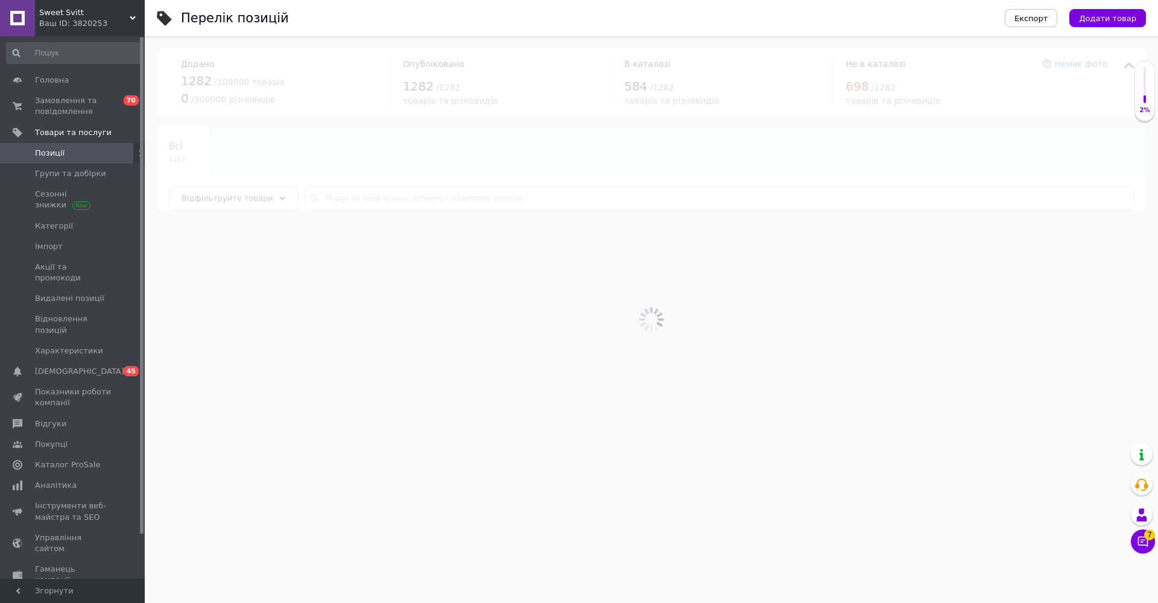
click at [298, 144] on div at bounding box center [652, 319] width 1014 height 567
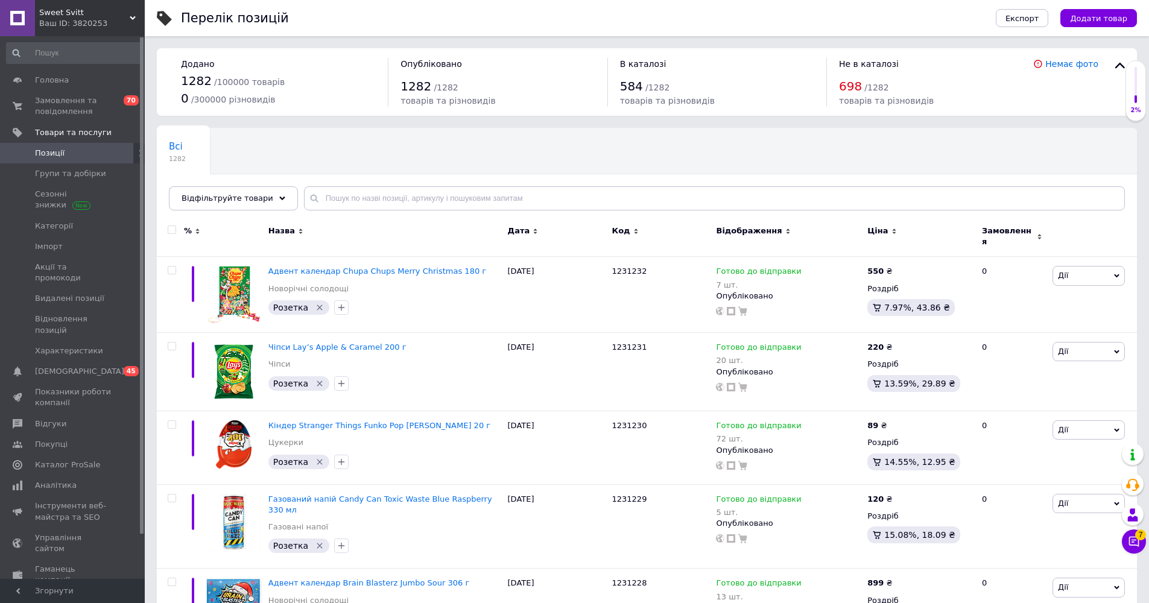
click at [343, 214] on div "Всі 1282 Новогодние сладости 0 Видалити Редагувати Ok Відфільтровано... Зберегти" at bounding box center [647, 175] width 980 height 100
click at [346, 195] on input "text" at bounding box center [714, 198] width 821 height 24
type input "haribo"
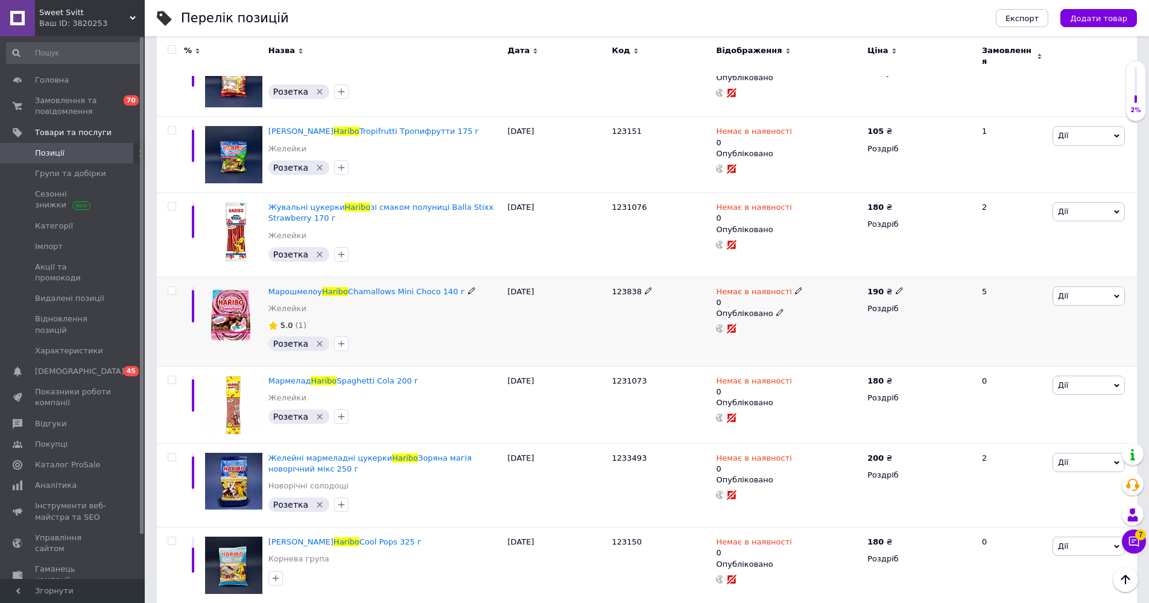
scroll to position [1474, 0]
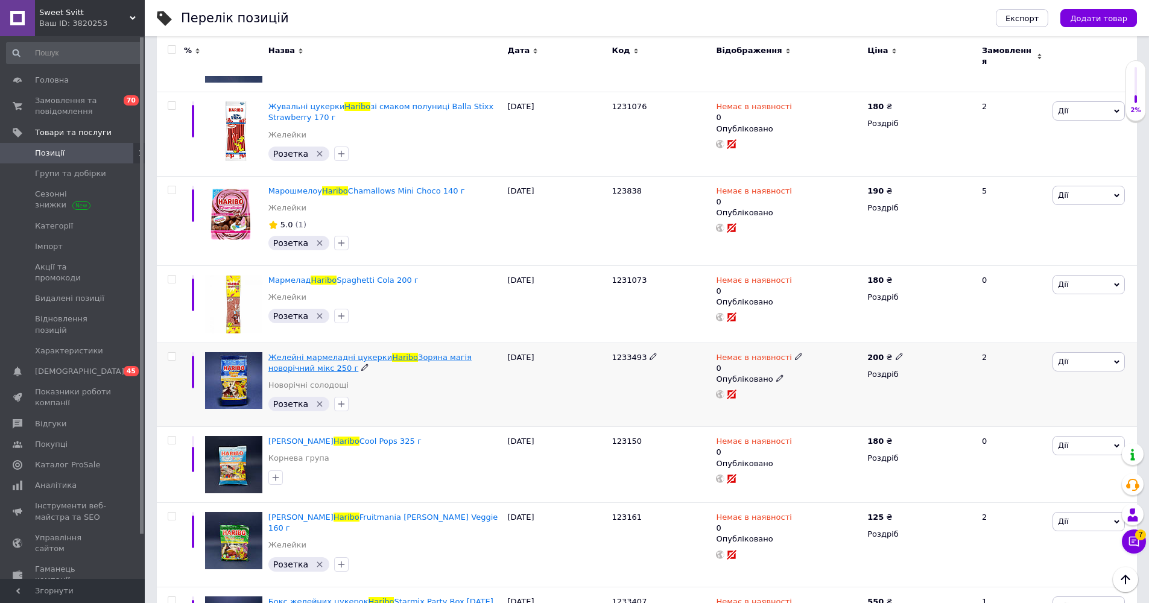
click at [291, 353] on span "Желейні мармеладні цукерки" at bounding box center [330, 357] width 124 height 9
